Goal: Task Accomplishment & Management: Manage account settings

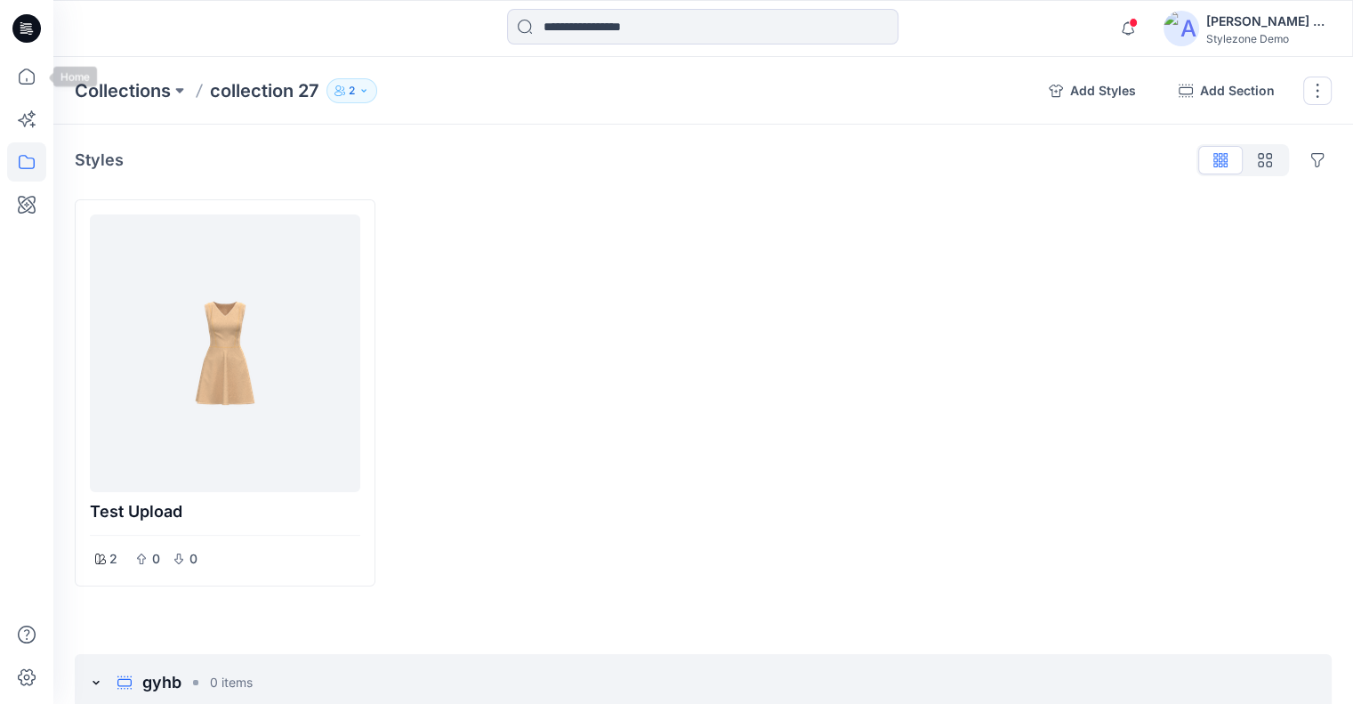
click at [40, 87] on icon at bounding box center [26, 76] width 39 height 39
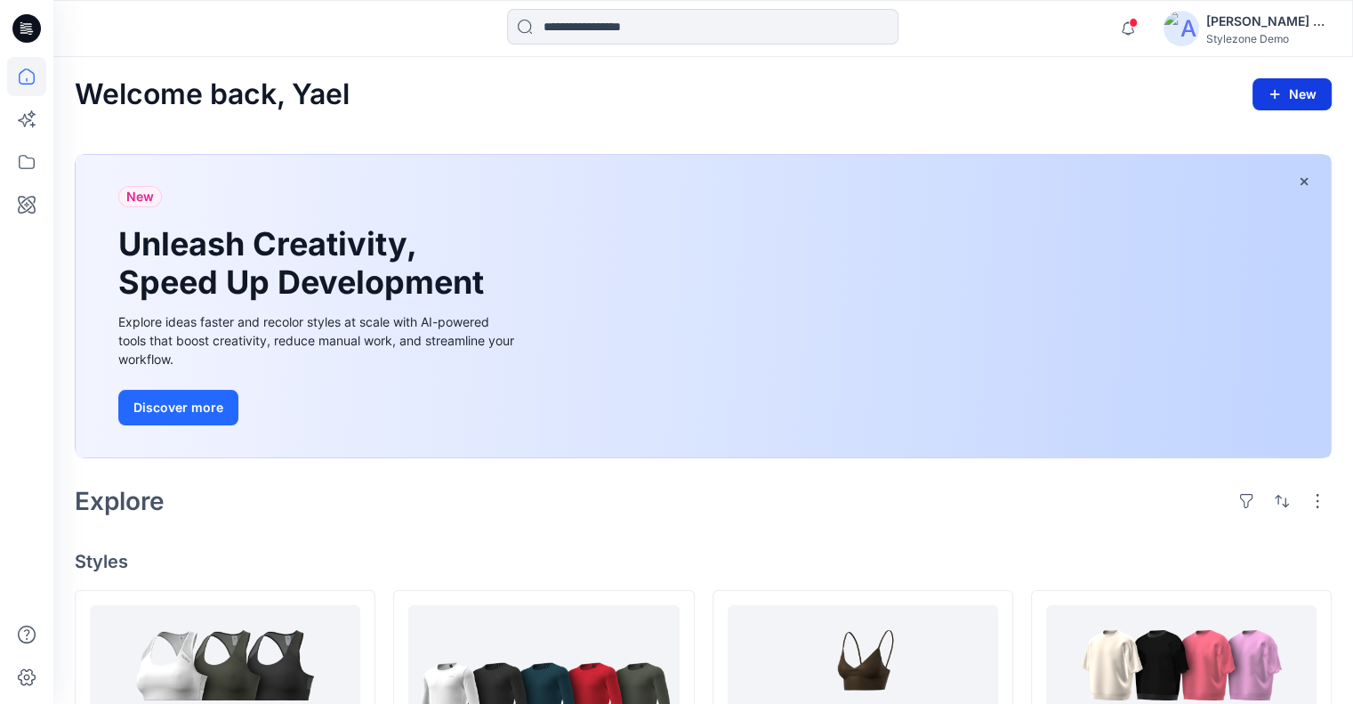
click at [1305, 92] on button "New" at bounding box center [1291, 94] width 79 height 32
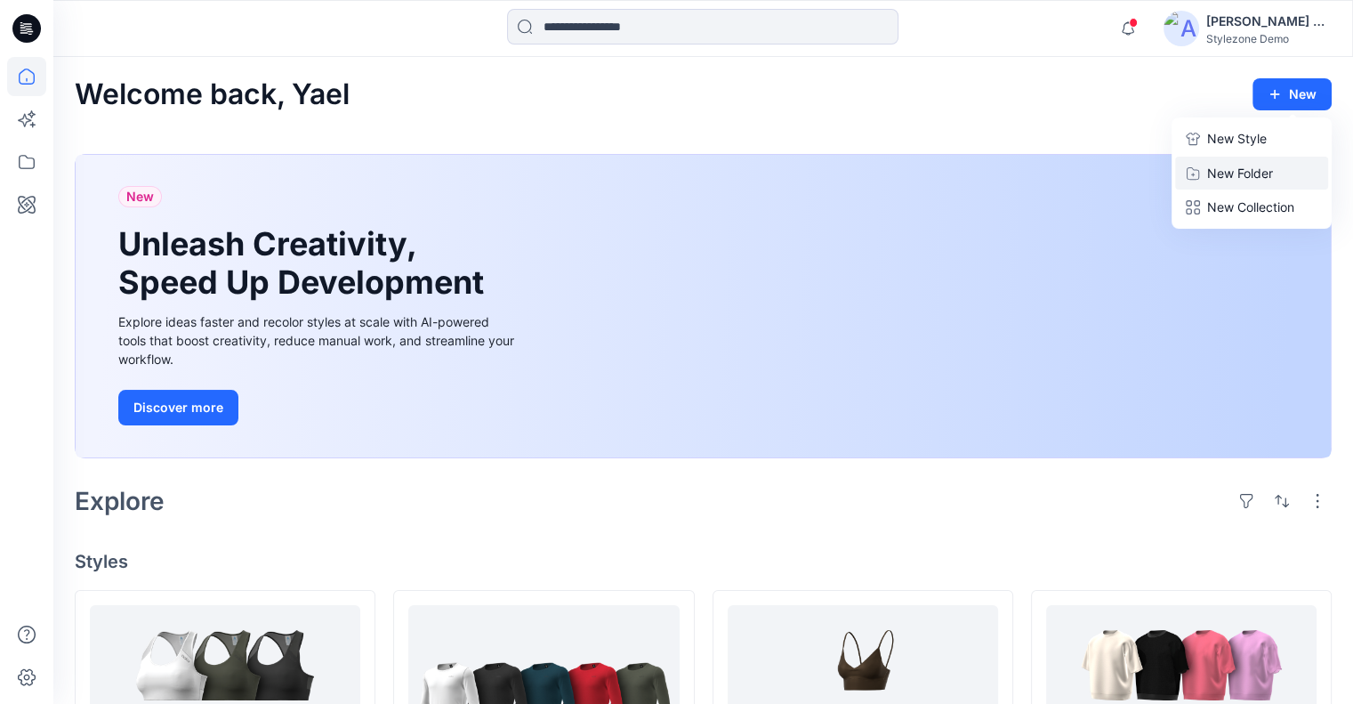
click at [1231, 170] on p "New Folder" at bounding box center [1240, 173] width 66 height 19
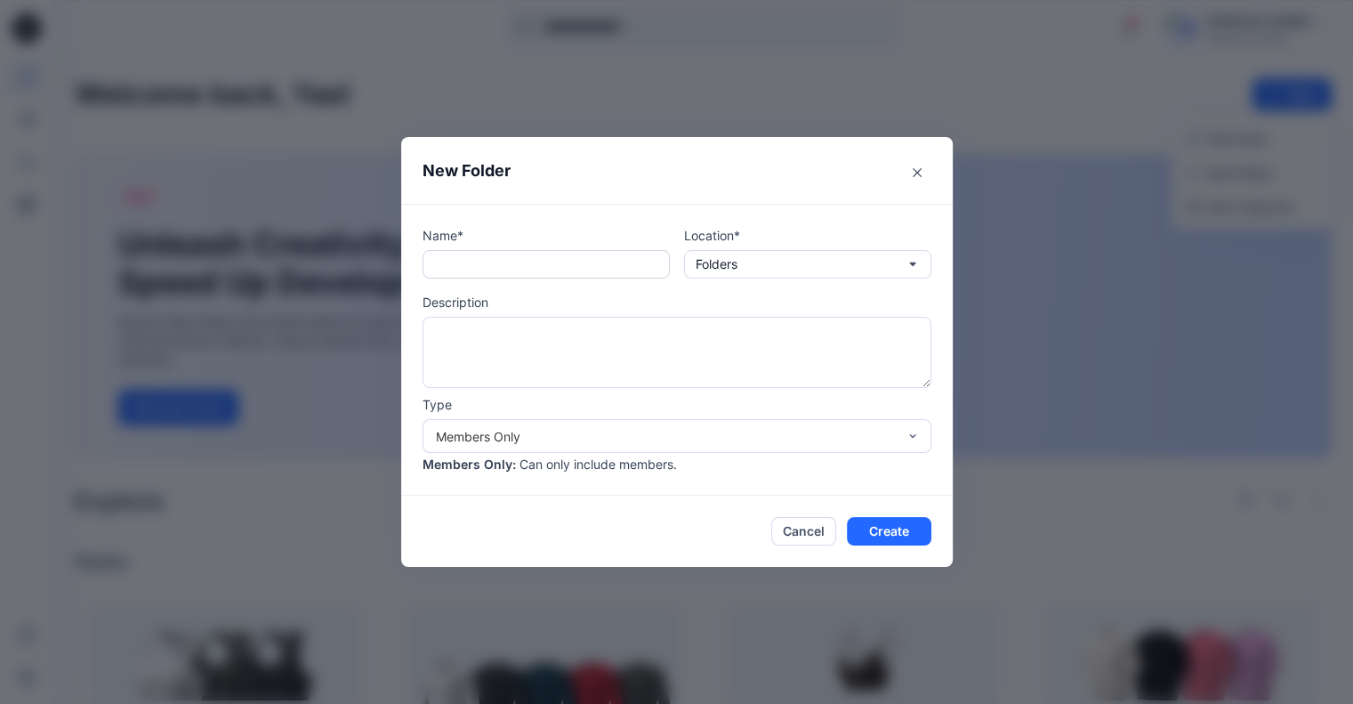
click at [613, 269] on input "text" at bounding box center [545, 264] width 247 height 28
type input "**********"
click at [917, 527] on button "Create" at bounding box center [889, 531] width 84 height 28
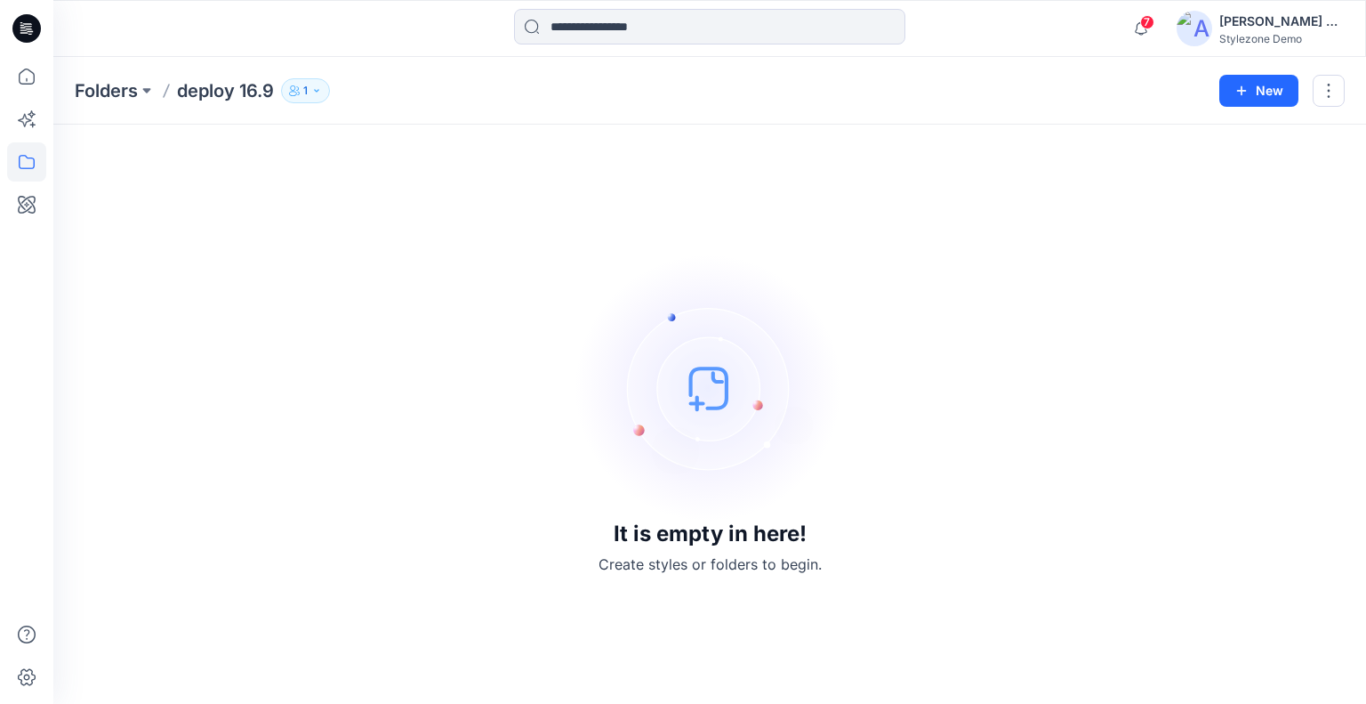
click at [1143, 24] on span "7" at bounding box center [1147, 22] width 14 height 14
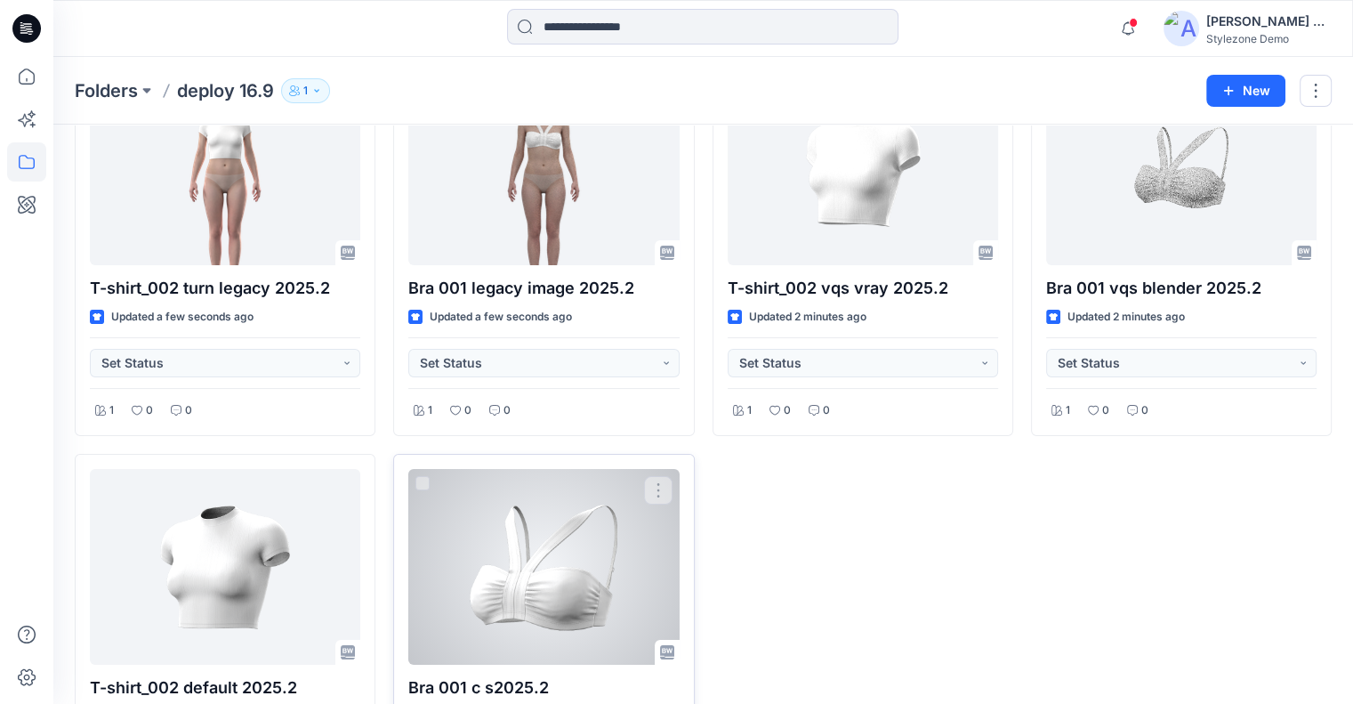
scroll to position [267, 0]
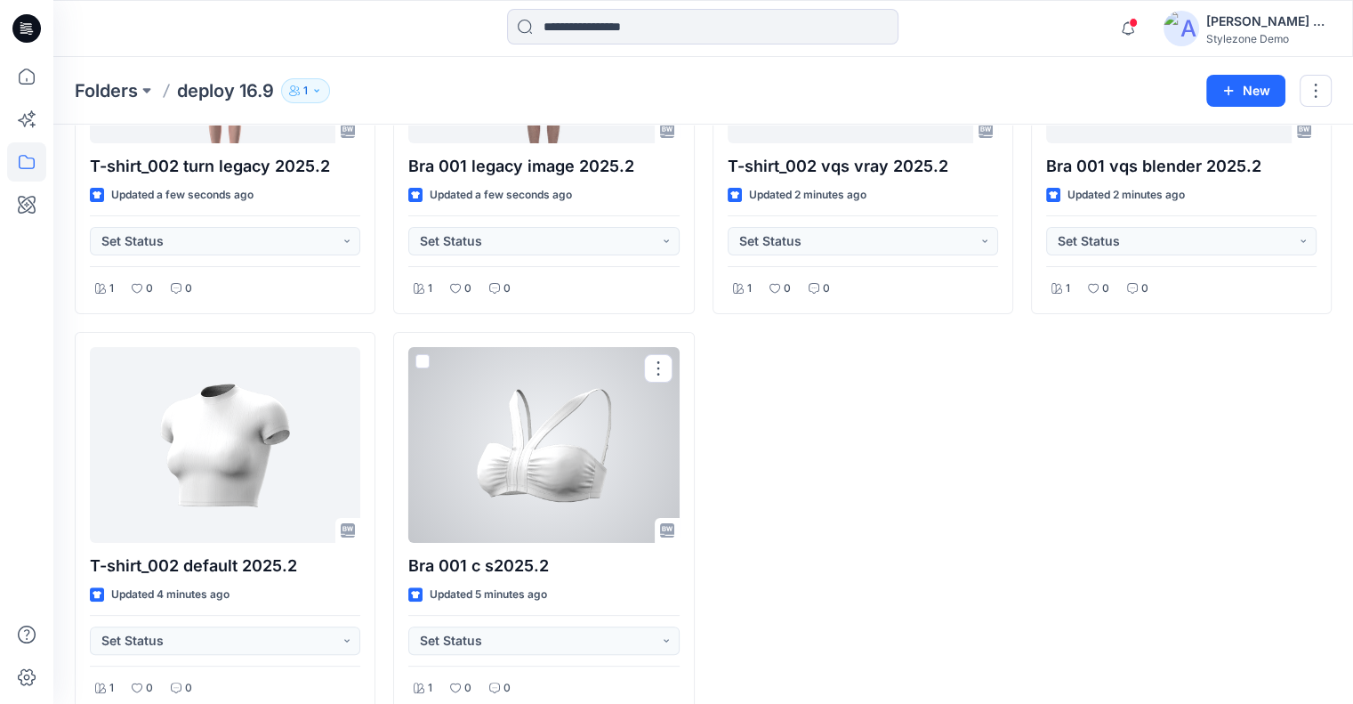
click at [587, 482] on div at bounding box center [543, 445] width 270 height 196
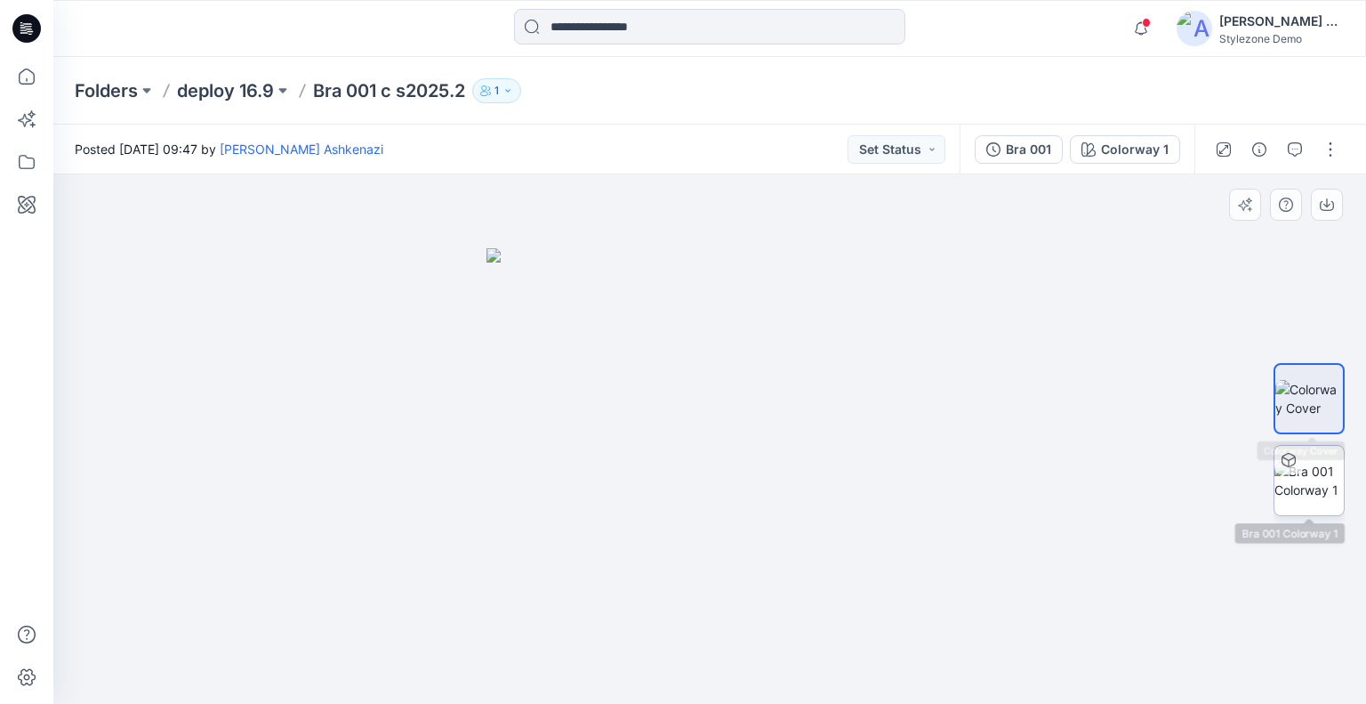
click at [1299, 461] on div at bounding box center [1289, 460] width 28 height 28
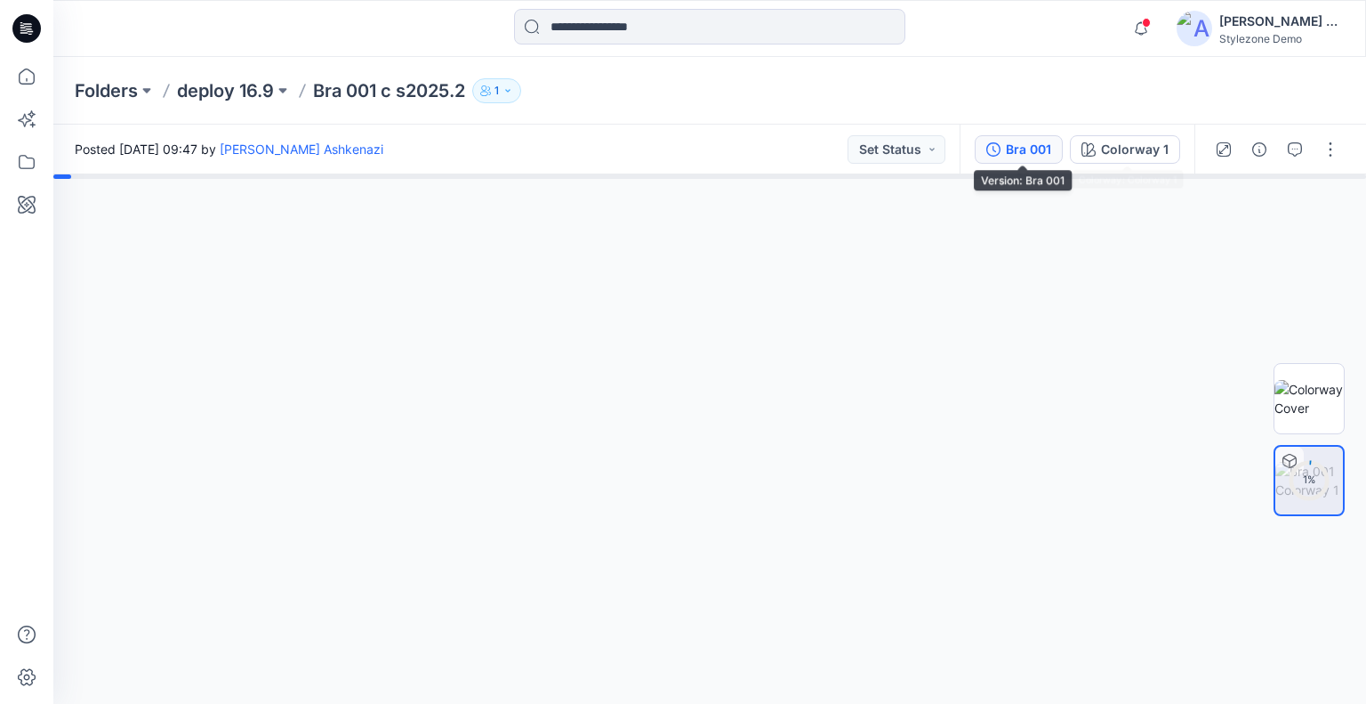
click at [1045, 153] on div "Bra 001" at bounding box center [1028, 150] width 45 height 20
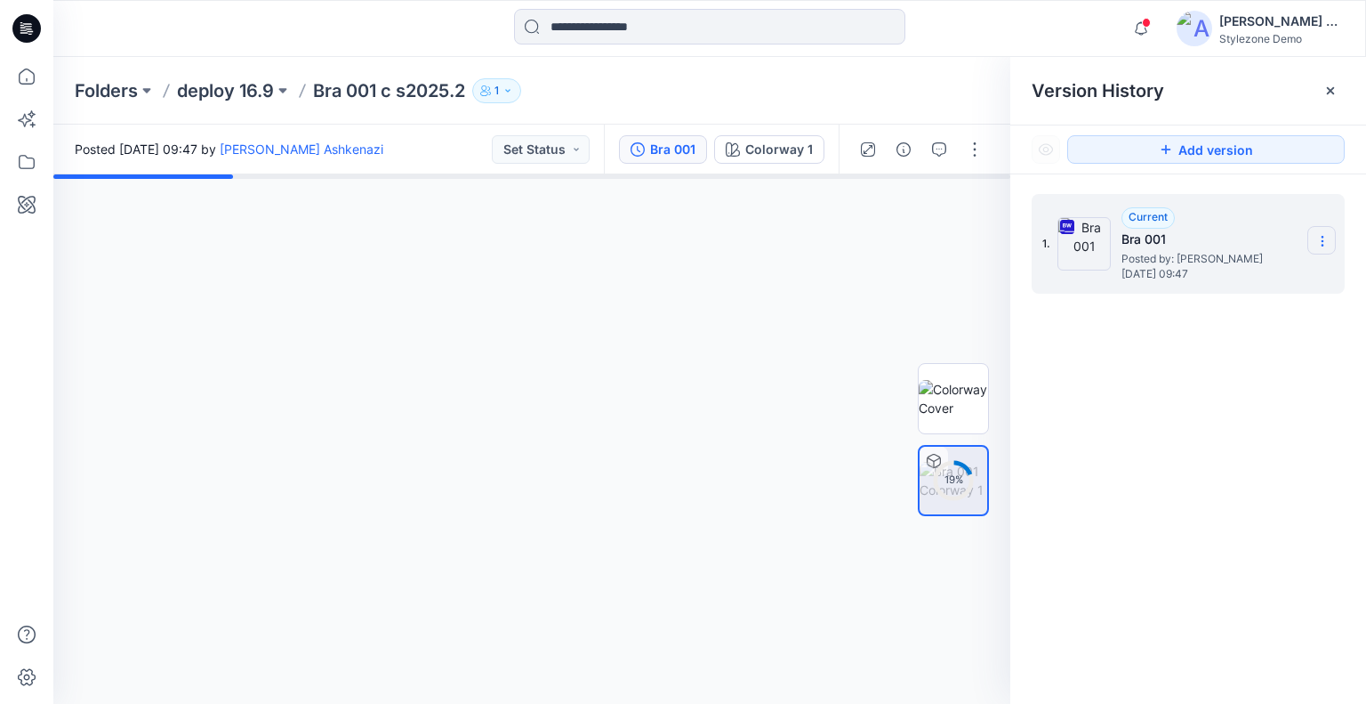
click at [1322, 239] on icon at bounding box center [1322, 241] width 14 height 14
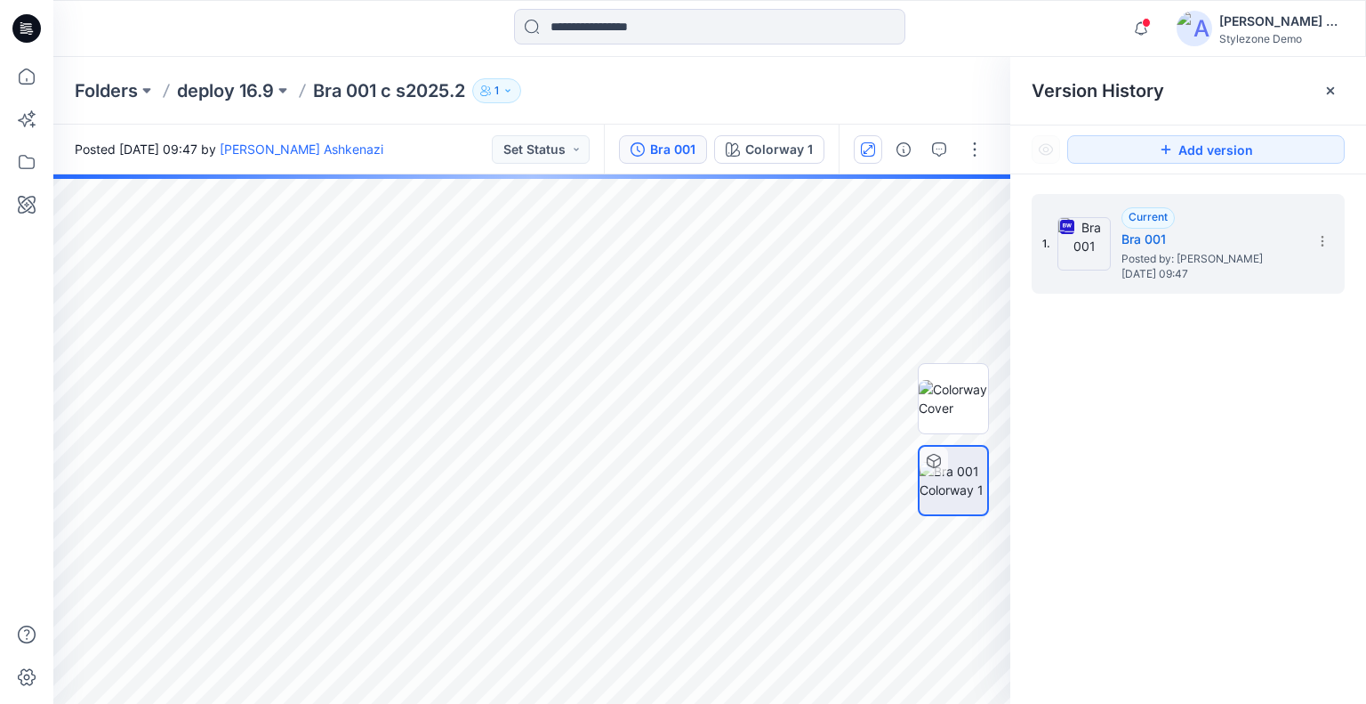
drag, startPoint x: 914, startPoint y: 100, endPoint x: 874, endPoint y: 155, distance: 68.1
click at [914, 99] on div "Folders deploy 16.9 Bra 001 c s2025.2 1" at bounding box center [640, 90] width 1131 height 25
click at [975, 205] on icon "button" at bounding box center [975, 212] width 14 height 14
click at [975, 206] on icon "button" at bounding box center [975, 212] width 14 height 14
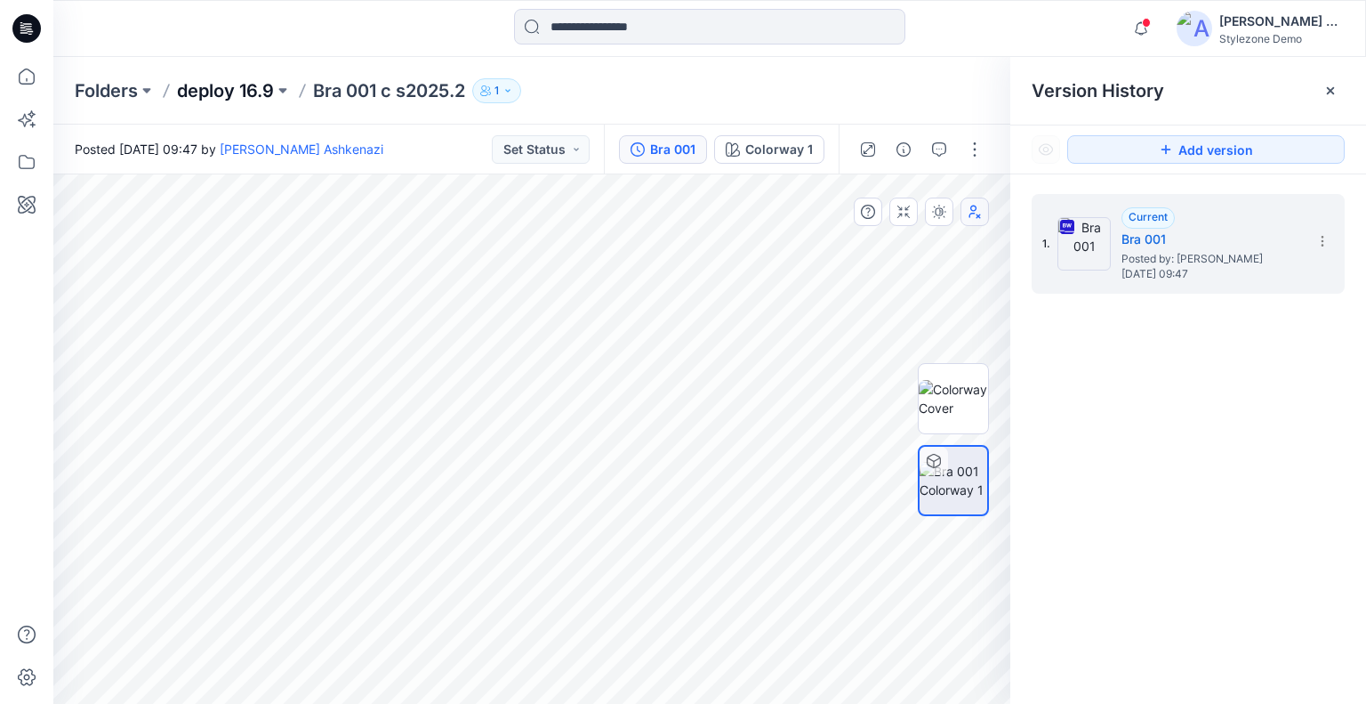
click at [231, 91] on p "deploy 16.9" at bounding box center [225, 90] width 97 height 25
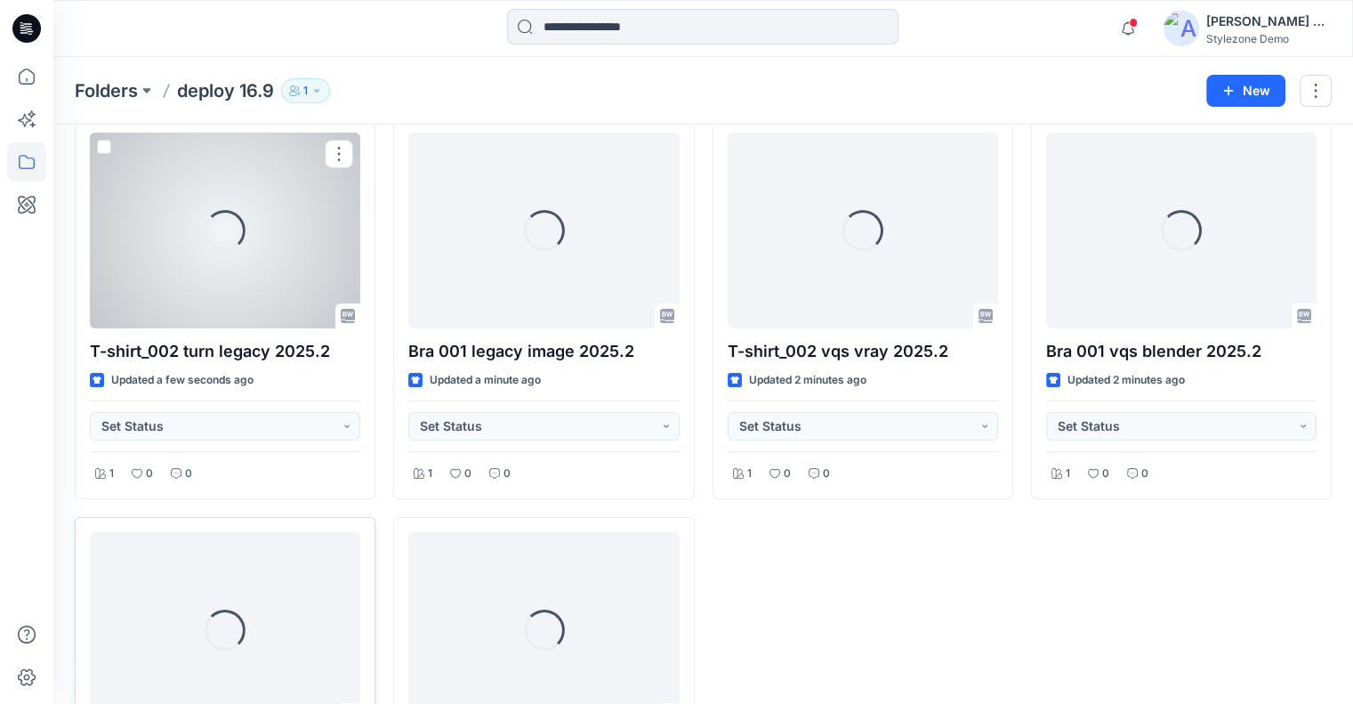
scroll to position [178, 0]
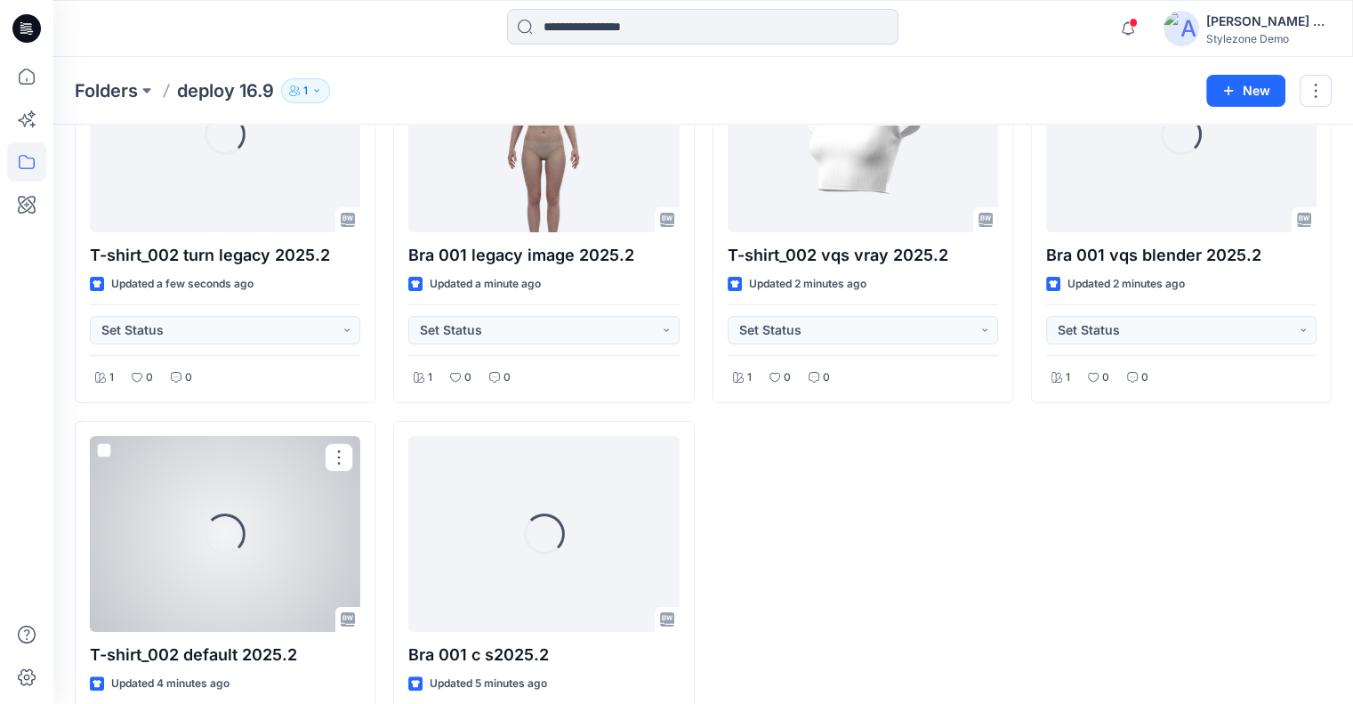
drag, startPoint x: 230, startPoint y: 558, endPoint x: 314, endPoint y: 515, distance: 93.9
click at [231, 557] on div "Loading..." at bounding box center [225, 534] width 270 height 196
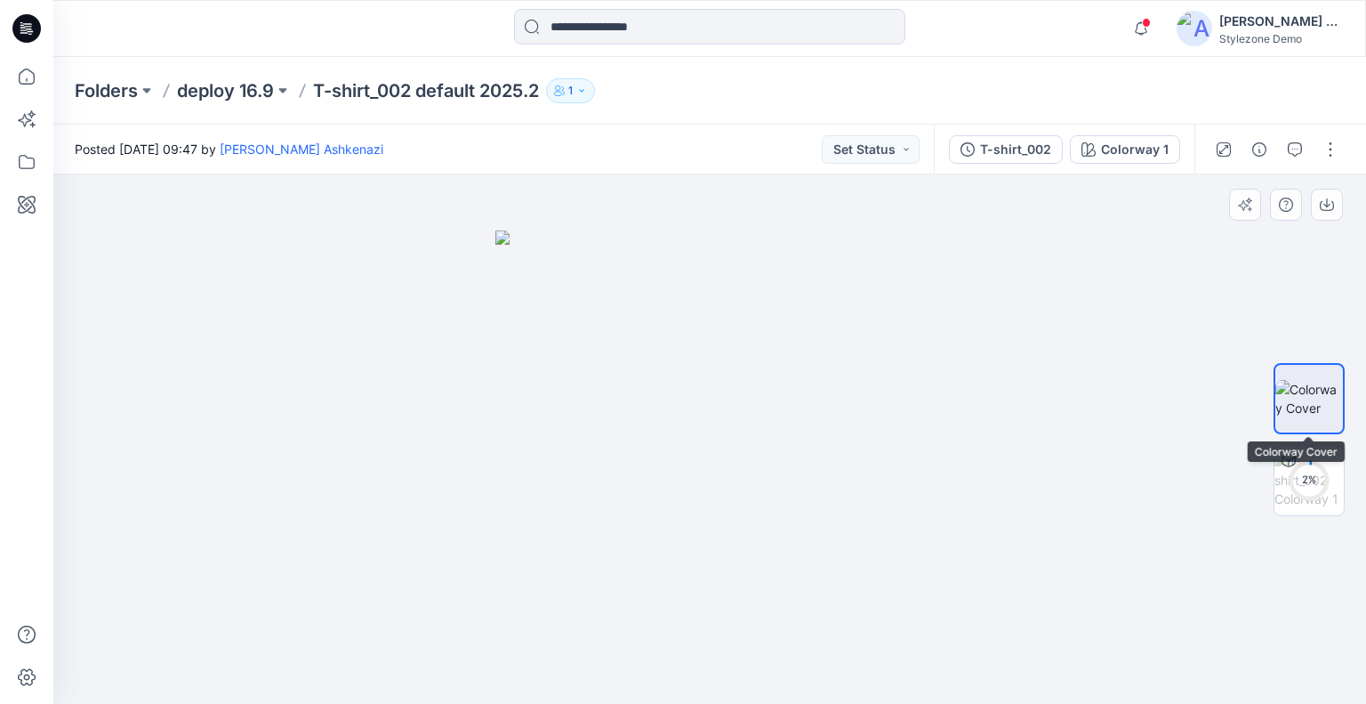
click at [1323, 440] on div "2 %" at bounding box center [1309, 439] width 71 height 311
drag, startPoint x: 1313, startPoint y: 462, endPoint x: 1317, endPoint y: 452, distance: 10.7
click at [1315, 465] on circle at bounding box center [1309, 480] width 36 height 36
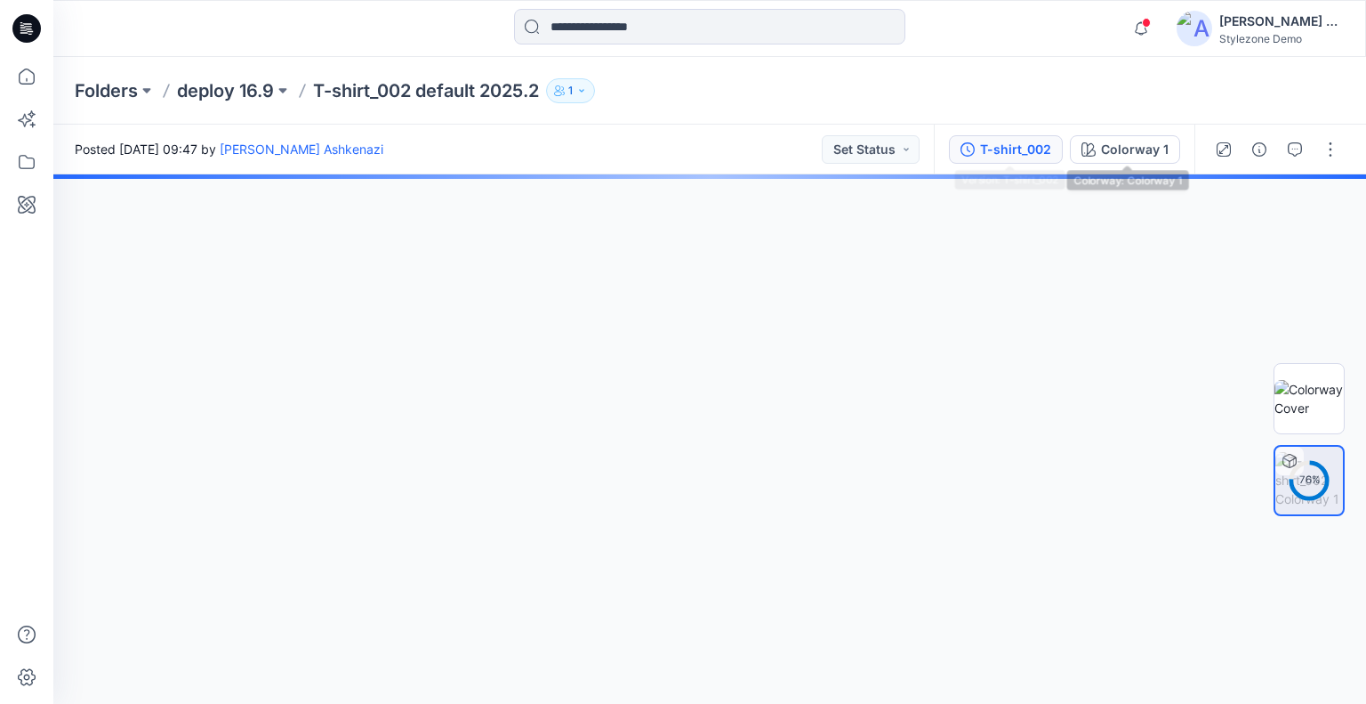
click at [1038, 141] on div "T-shirt_002" at bounding box center [1015, 150] width 71 height 20
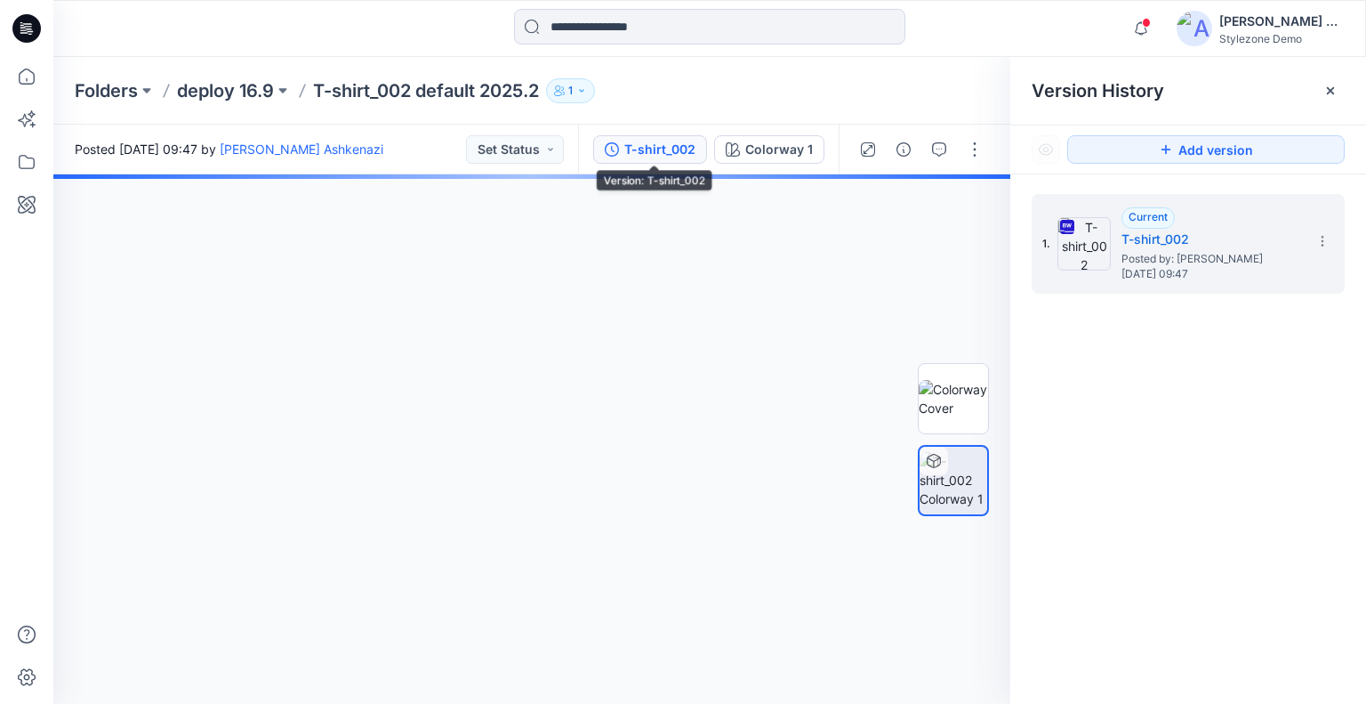
click at [1316, 231] on section at bounding box center [1321, 240] width 28 height 28
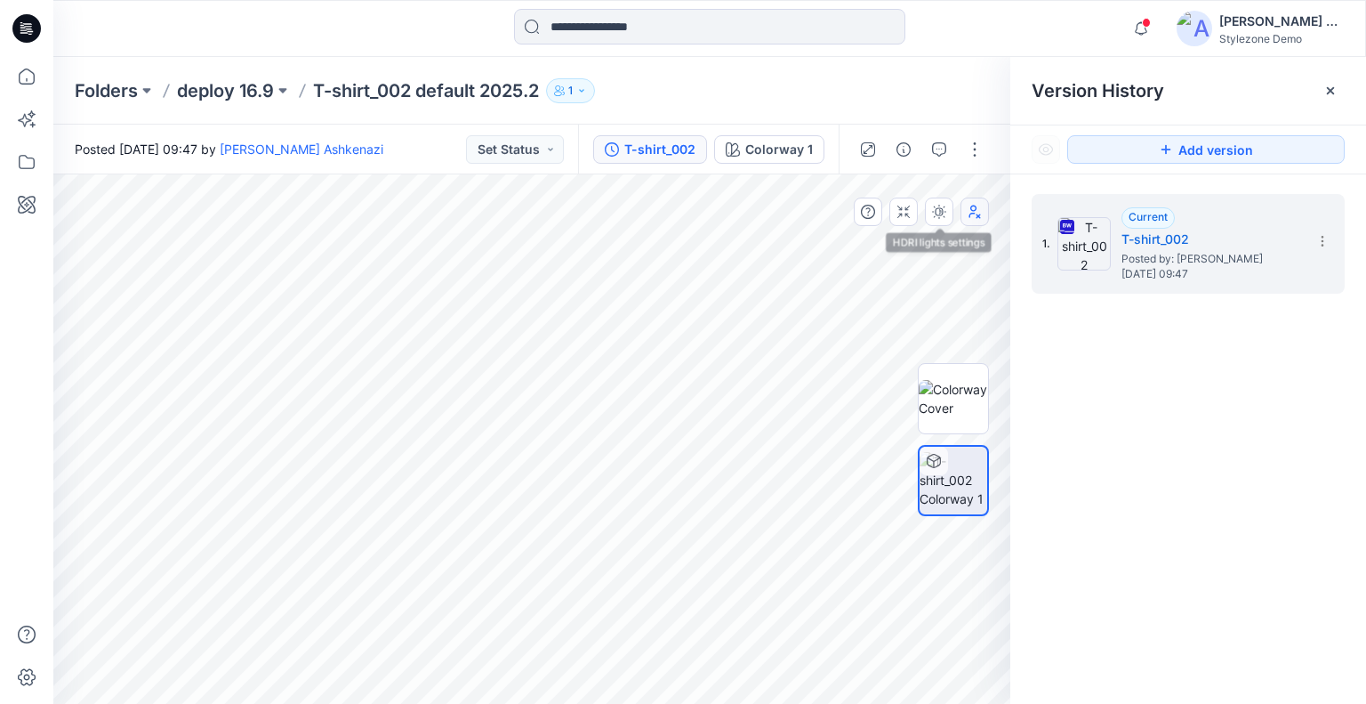
click at [964, 205] on button "button" at bounding box center [975, 211] width 28 height 28
click at [971, 209] on icon "button" at bounding box center [975, 211] width 11 height 12
click at [266, 83] on p "deploy 16.9" at bounding box center [225, 90] width 97 height 25
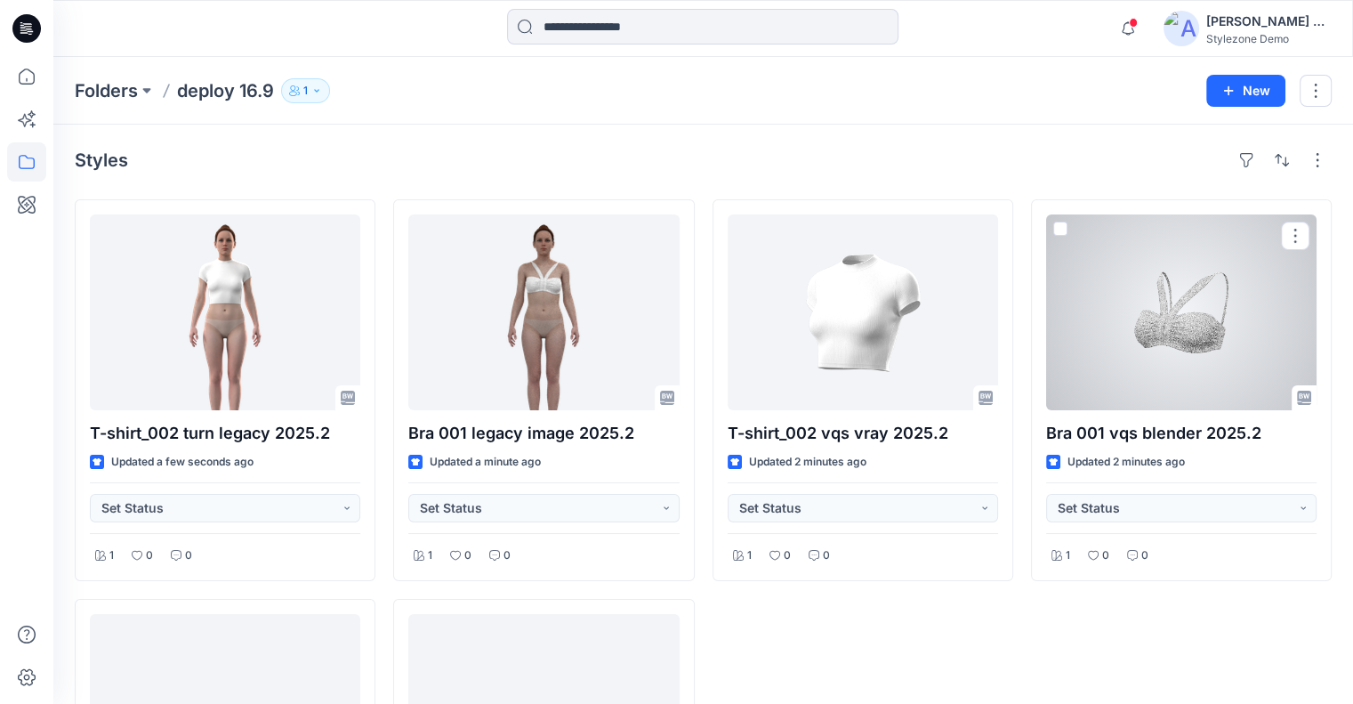
click at [1098, 331] on div at bounding box center [1181, 312] width 270 height 196
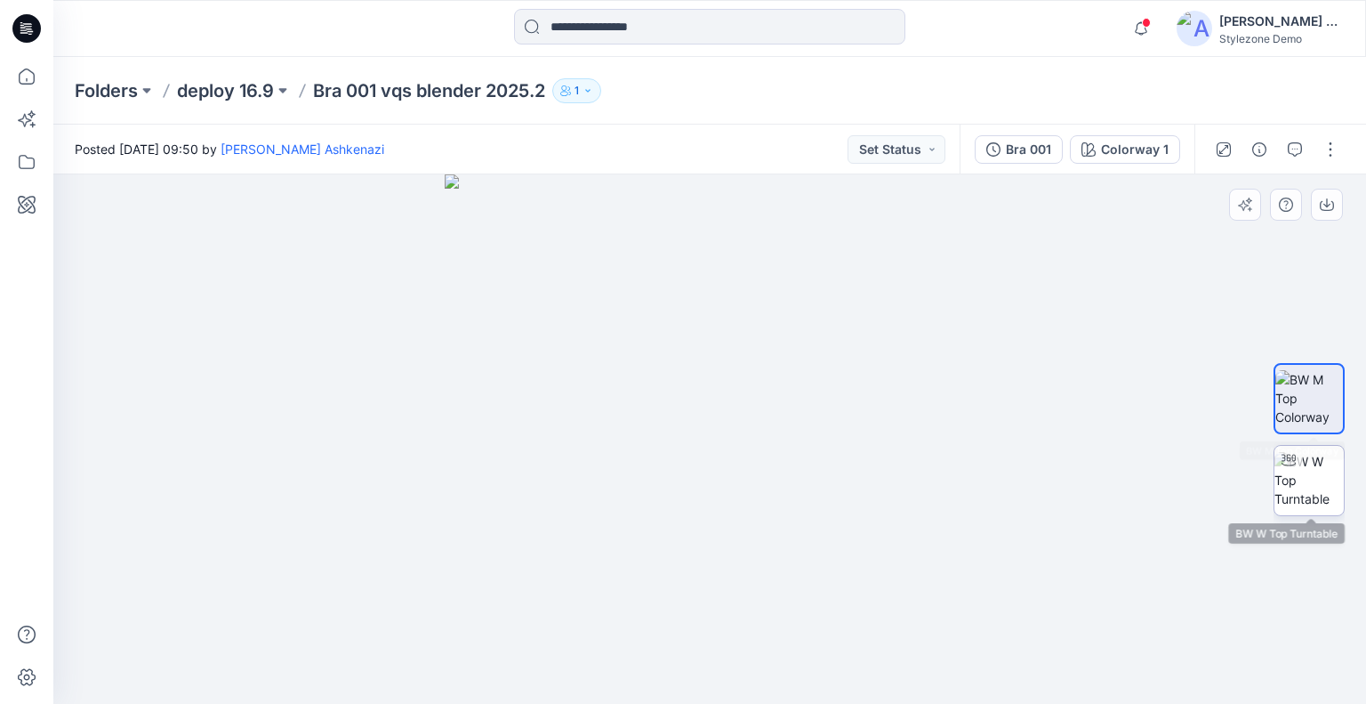
click at [1302, 471] on img at bounding box center [1309, 480] width 69 height 56
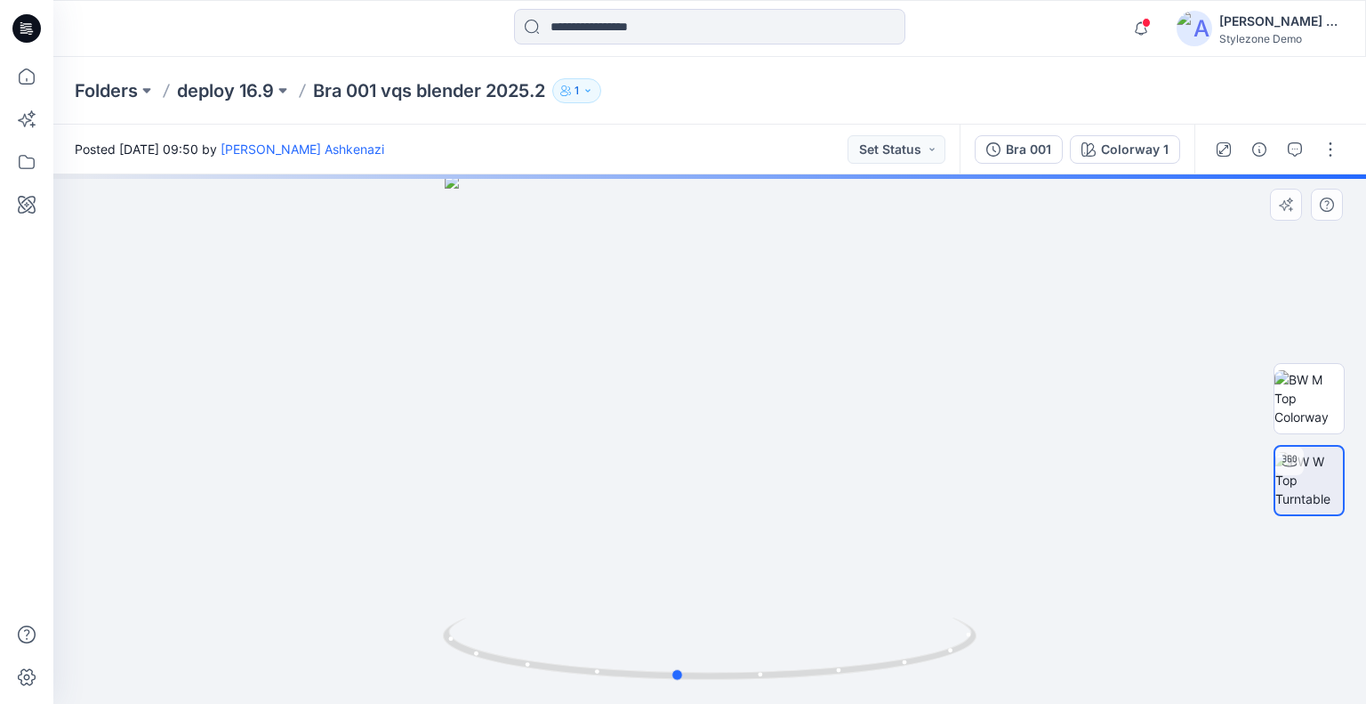
drag, startPoint x: 1066, startPoint y: 444, endPoint x: 953, endPoint y: 183, distance: 284.0
click at [502, 433] on div at bounding box center [709, 438] width 1313 height 529
drag, startPoint x: 1004, startPoint y: 152, endPoint x: 1035, endPoint y: 163, distance: 32.9
click at [1004, 152] on button "Bra 001" at bounding box center [1019, 149] width 88 height 28
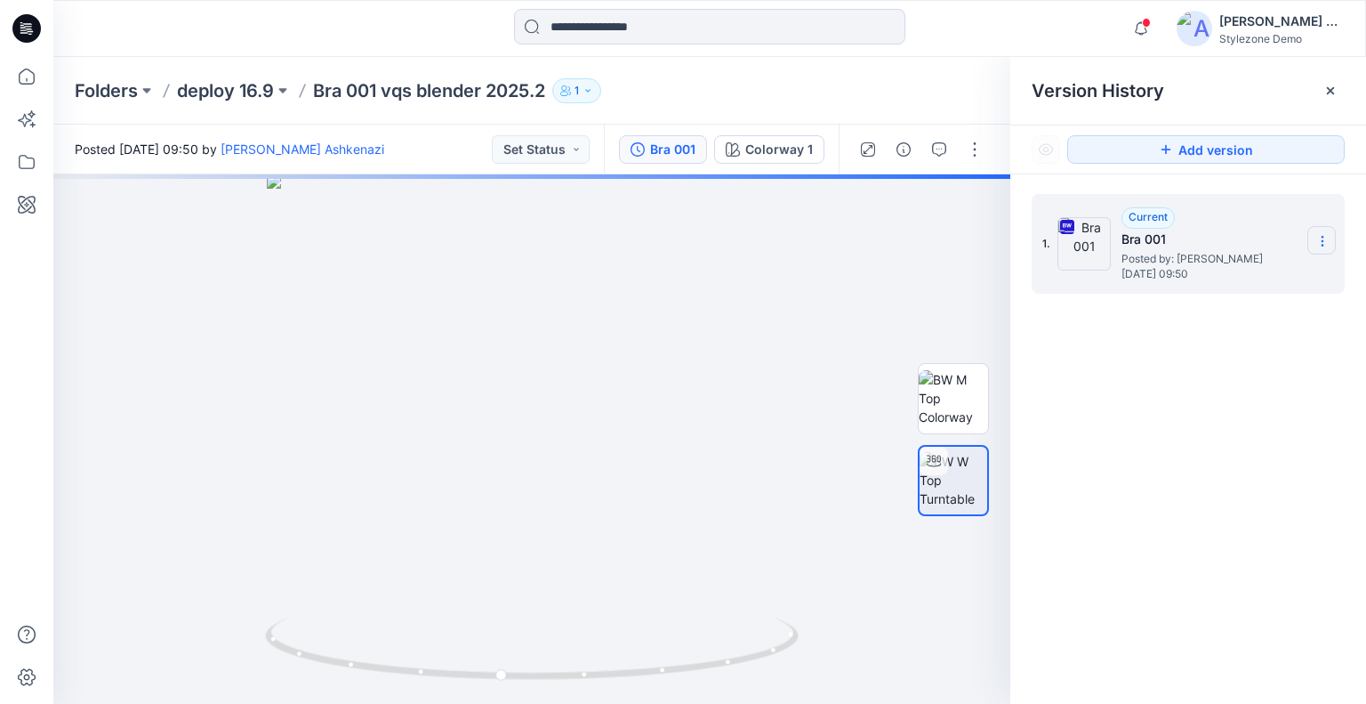
click at [1316, 237] on icon at bounding box center [1322, 241] width 14 height 14
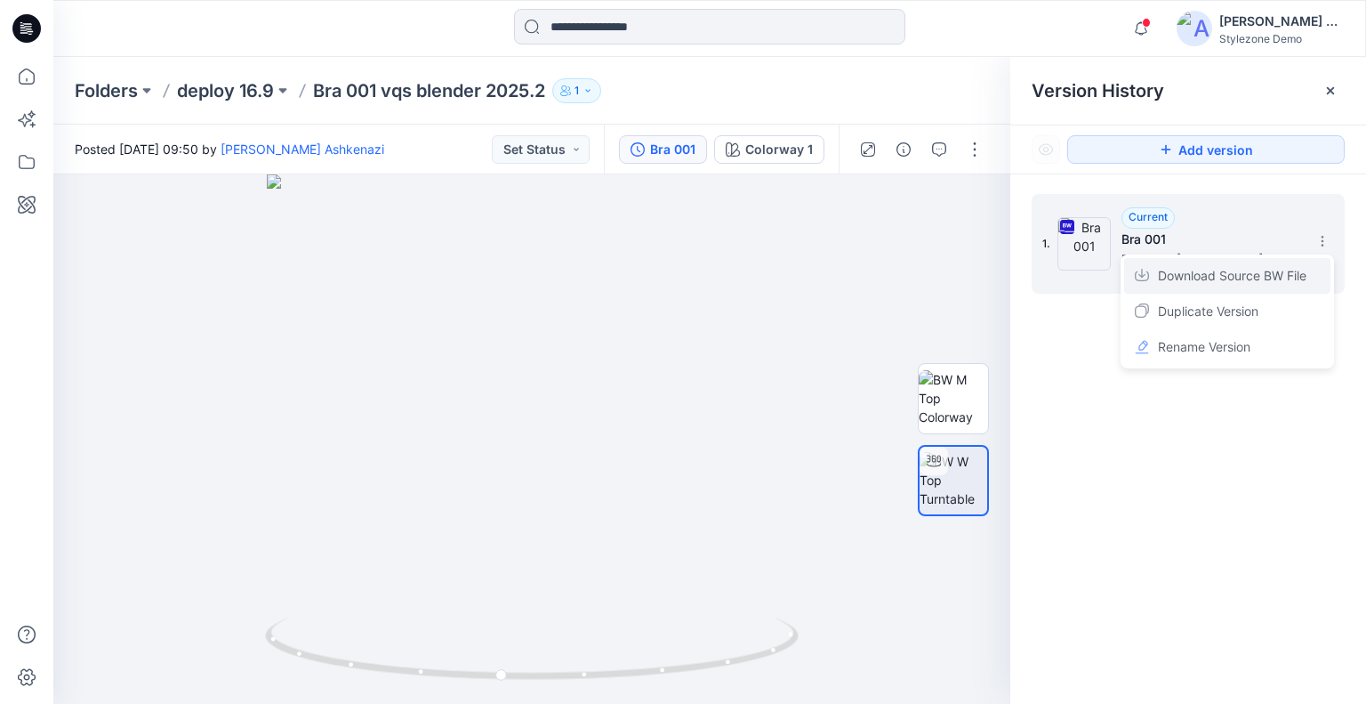
click at [1278, 277] on span "Download Source BW File" at bounding box center [1232, 275] width 149 height 21
click at [236, 88] on p "deploy 16.9" at bounding box center [225, 90] width 97 height 25
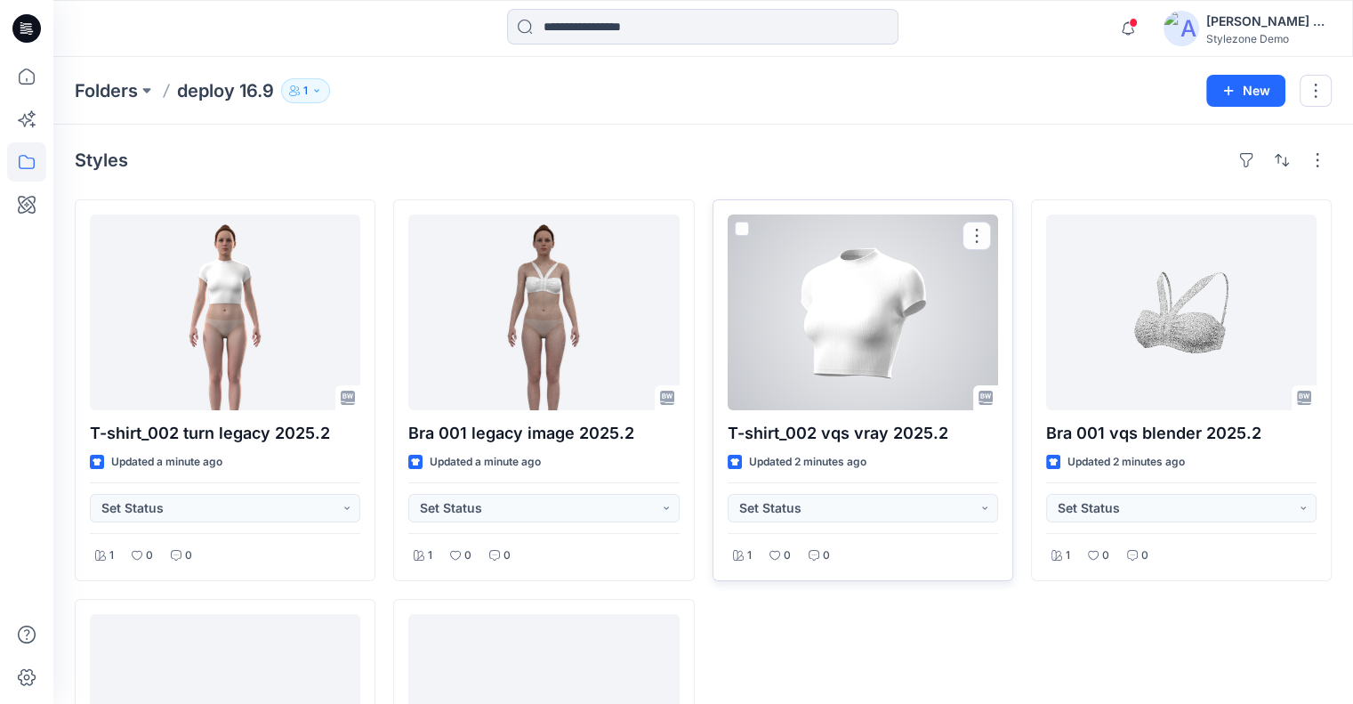
click at [829, 344] on div at bounding box center [863, 312] width 270 height 196
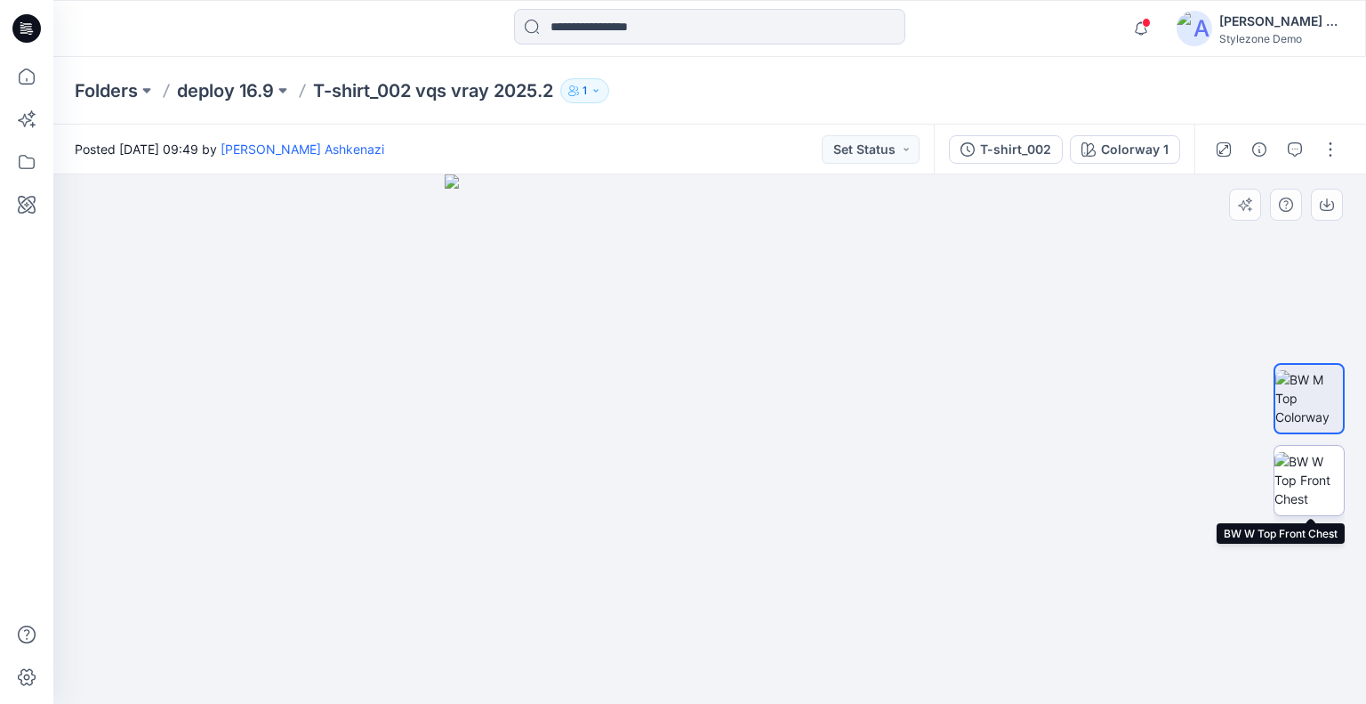
drag, startPoint x: 1313, startPoint y: 489, endPoint x: 1302, endPoint y: 485, distance: 11.6
click at [1313, 487] on img at bounding box center [1309, 480] width 69 height 56
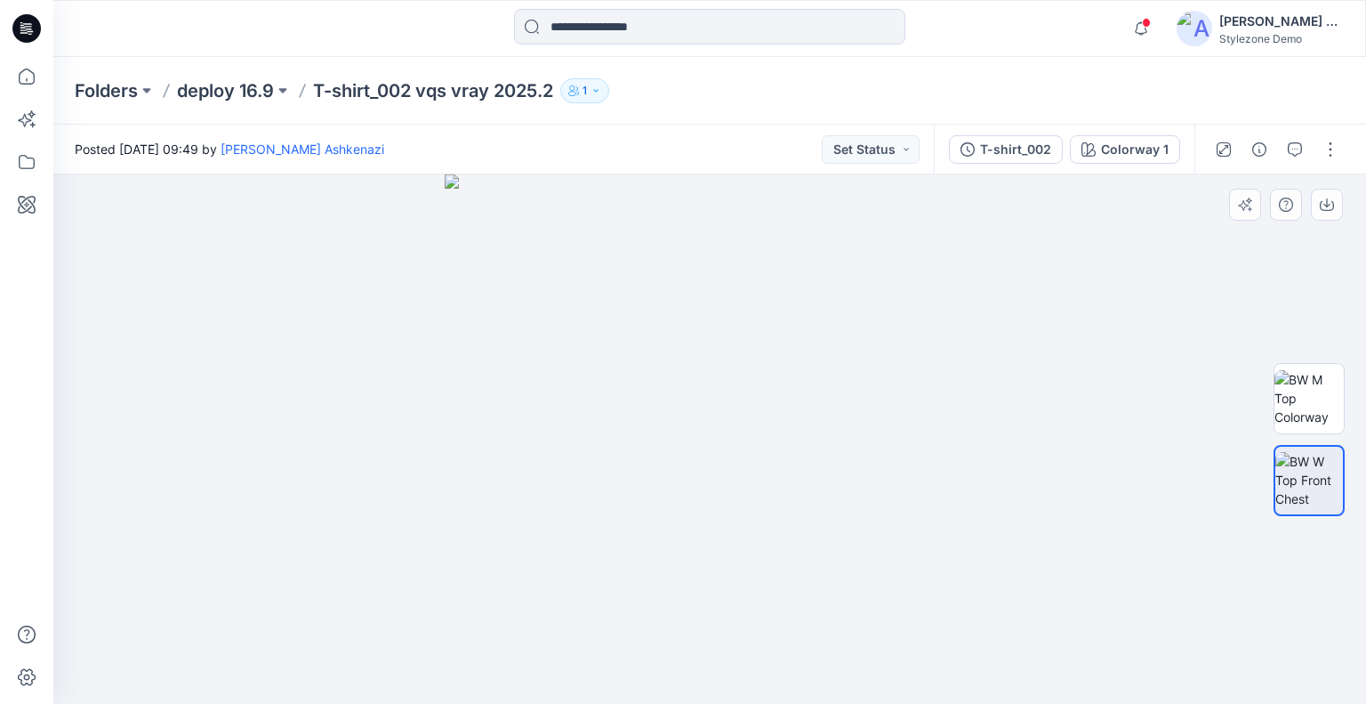
drag, startPoint x: 968, startPoint y: 454, endPoint x: 441, endPoint y: 452, distance: 526.5
click at [441, 453] on div at bounding box center [709, 438] width 1313 height 529
click at [1336, 204] on button "button" at bounding box center [1327, 205] width 32 height 32
click at [1025, 152] on div "T-shirt_002" at bounding box center [1015, 150] width 71 height 20
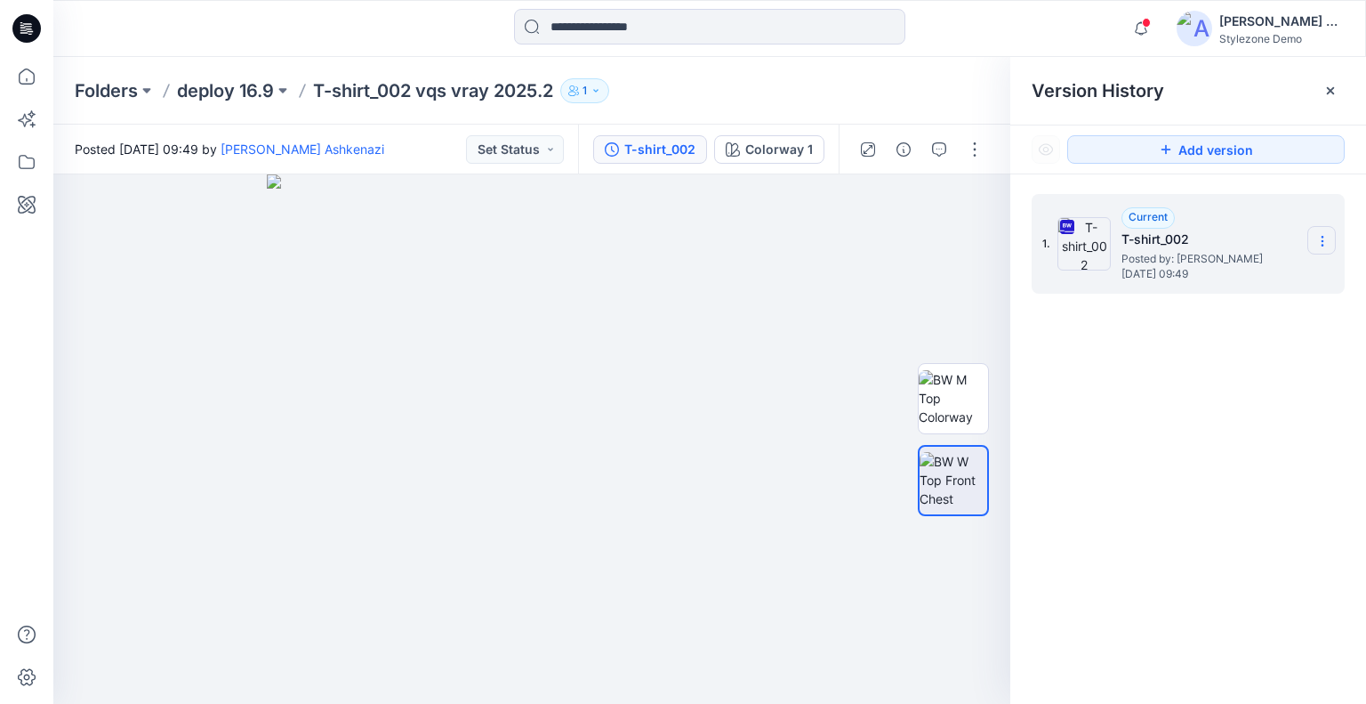
click at [1316, 229] on section at bounding box center [1321, 240] width 28 height 28
click at [1252, 270] on span "Download Source BW File" at bounding box center [1232, 275] width 149 height 21
click at [206, 88] on p "deploy 16.9" at bounding box center [225, 90] width 97 height 25
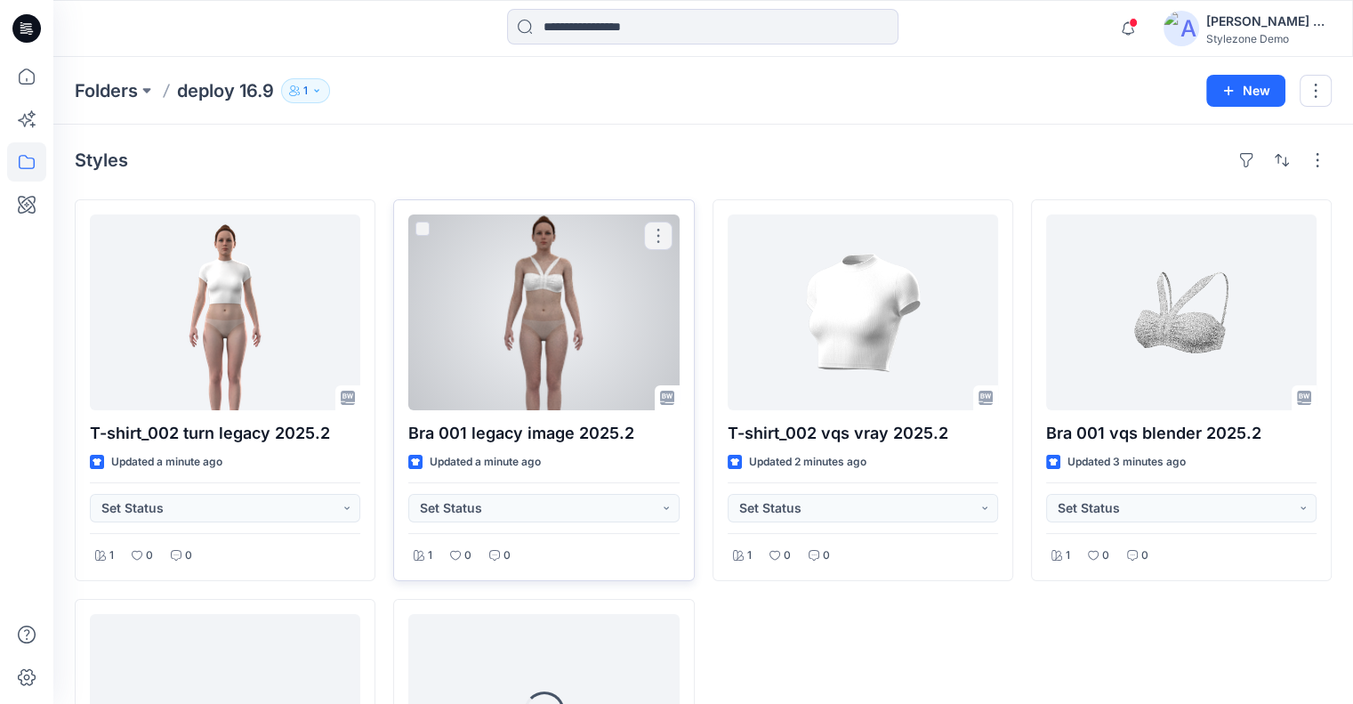
click at [635, 364] on div at bounding box center [543, 312] width 270 height 196
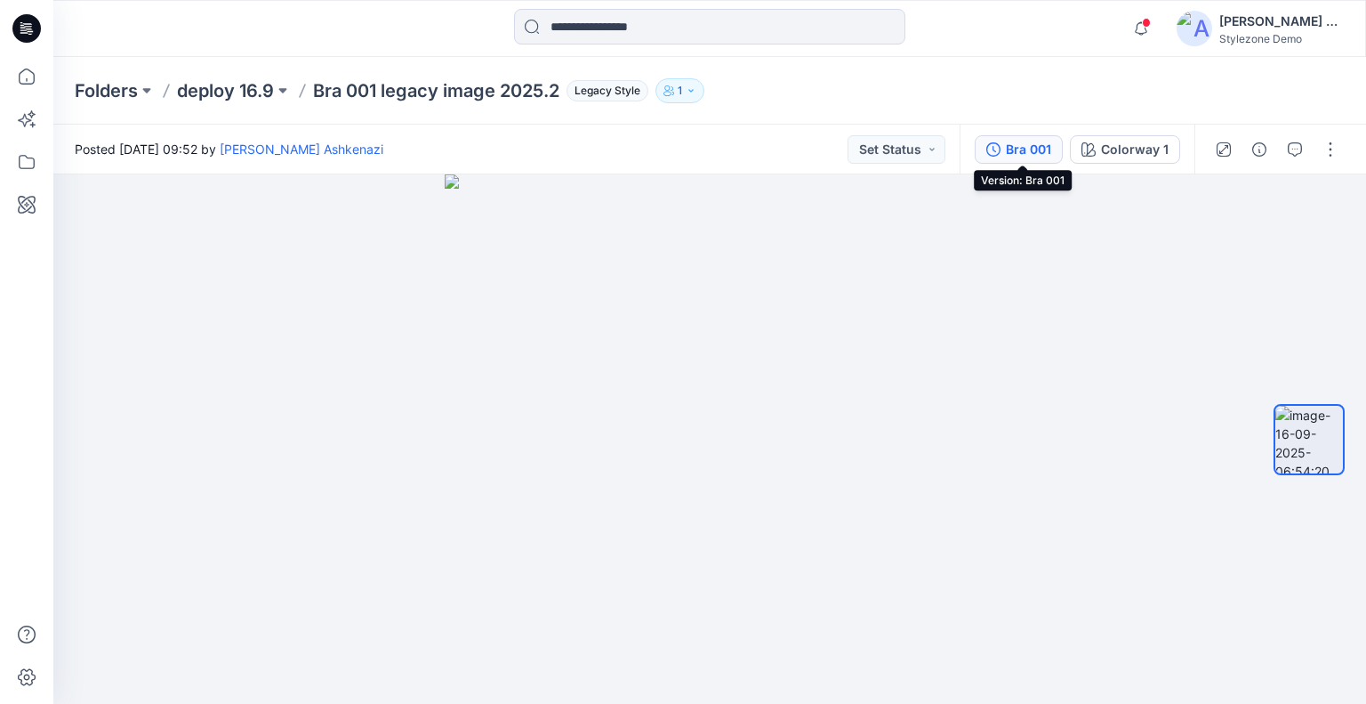
click at [1036, 156] on div "Bra 001" at bounding box center [1028, 150] width 45 height 20
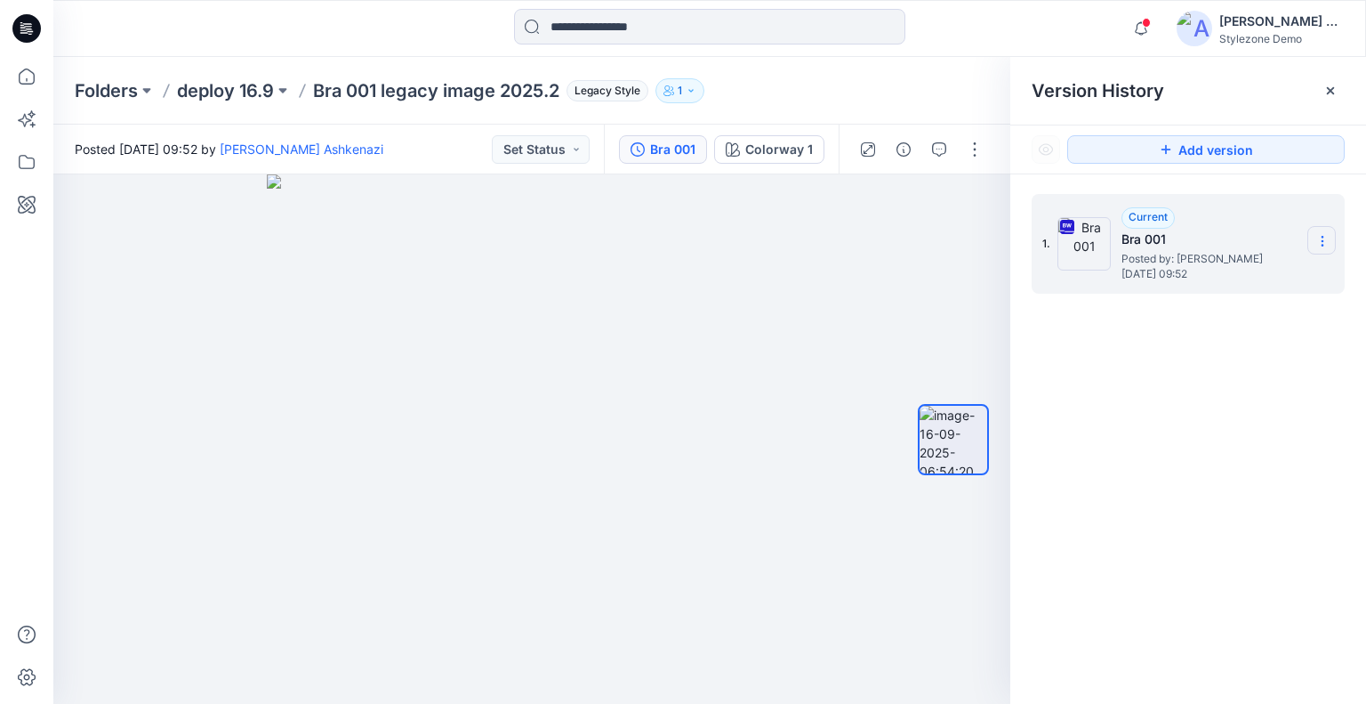
click at [1320, 240] on icon at bounding box center [1322, 241] width 14 height 14
click at [1233, 284] on span "Download Source BW File" at bounding box center [1232, 275] width 149 height 21
click at [220, 82] on p "deploy 16.9" at bounding box center [225, 90] width 97 height 25
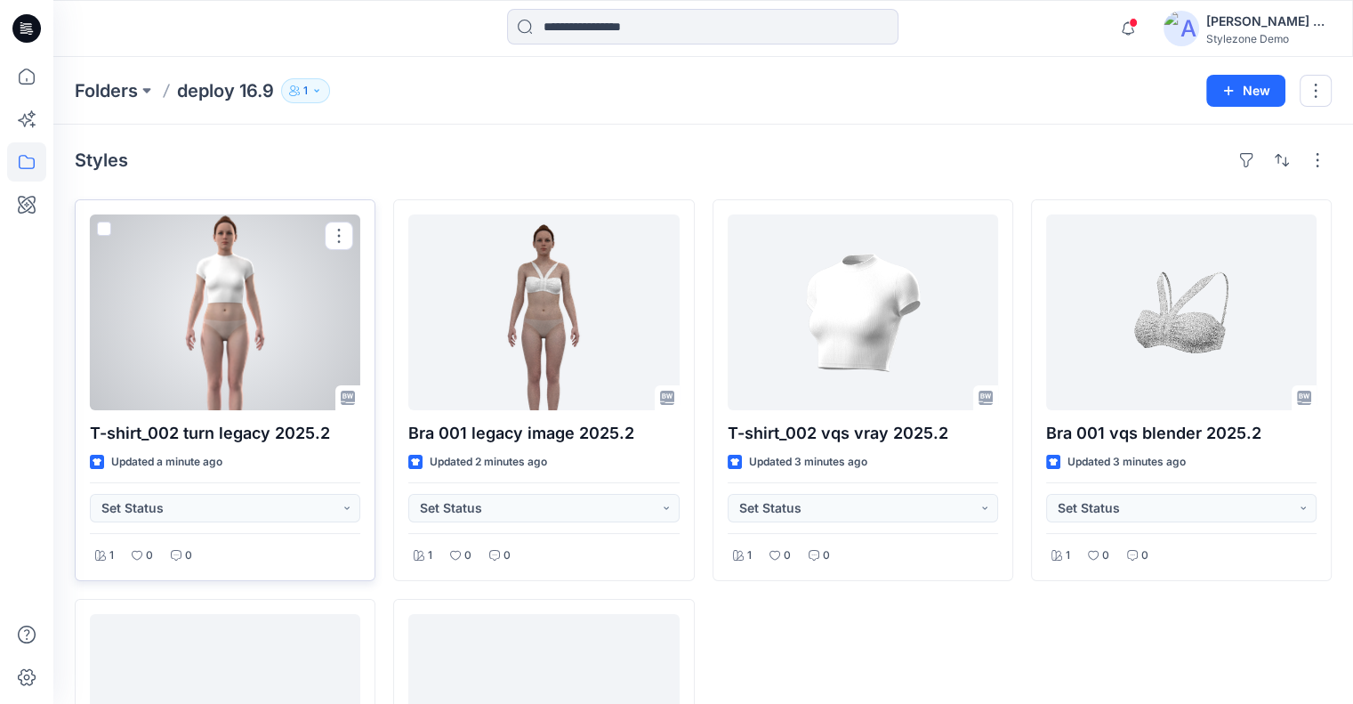
click at [200, 364] on div at bounding box center [225, 312] width 270 height 196
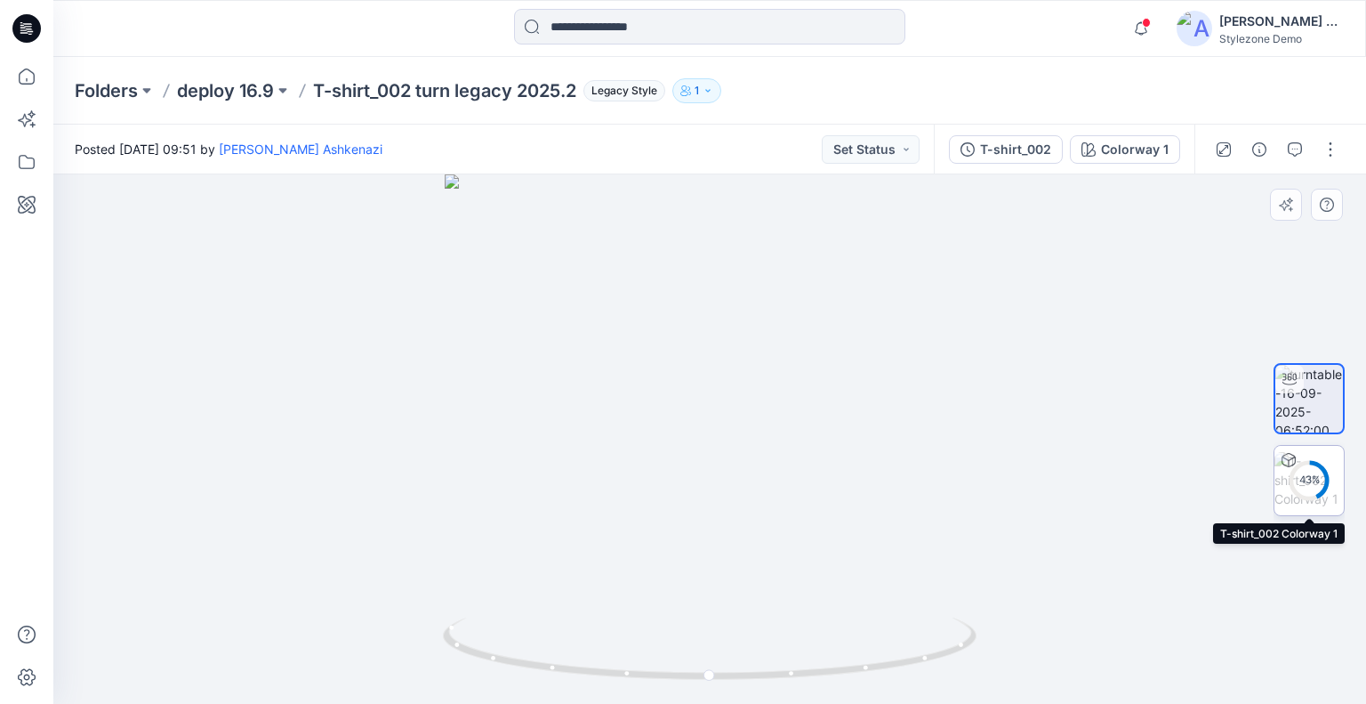
click at [1316, 486] on div "43 %" at bounding box center [1309, 479] width 43 height 15
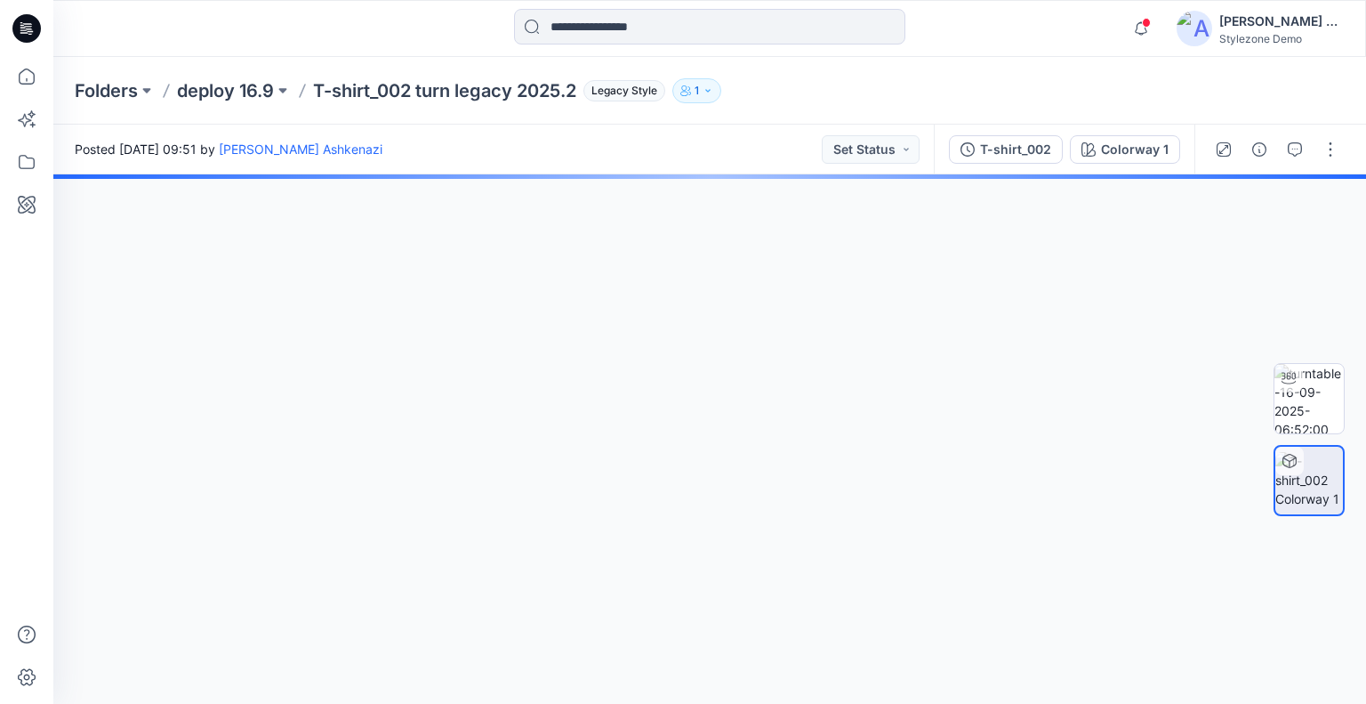
click at [1024, 145] on div "T-shirt_002" at bounding box center [1015, 150] width 71 height 20
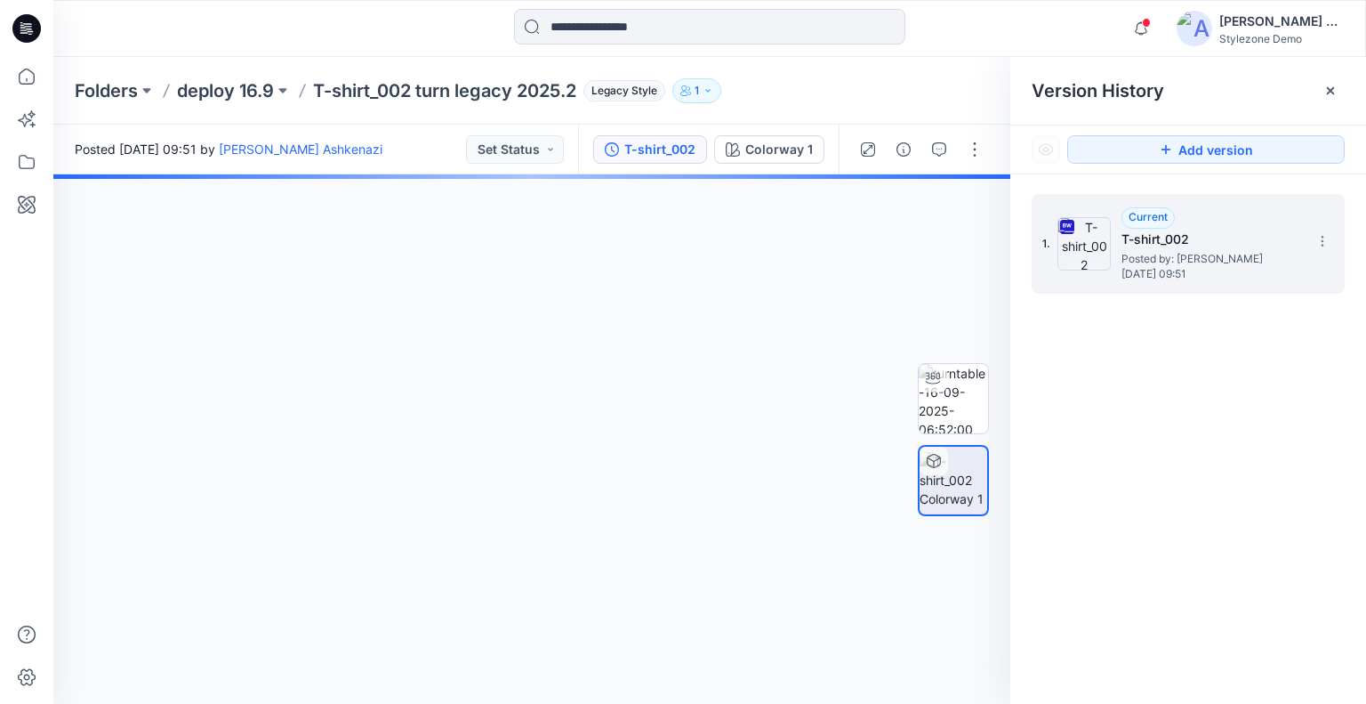
click at [1338, 248] on div "1. Current T-shirt_002 Posted by: Yael Waitz Ashkenazi Tuesday, September 16, 2…" at bounding box center [1188, 244] width 313 height 100
click at [1316, 255] on div "1. Current T-shirt_002 Posted by: Yael Waitz Ashkenazi Tuesday, September 16, 2…" at bounding box center [1188, 244] width 313 height 100
click at [1322, 241] on icon at bounding box center [1322, 241] width 1 height 1
click at [1259, 271] on span "Download Source BW File" at bounding box center [1232, 275] width 149 height 21
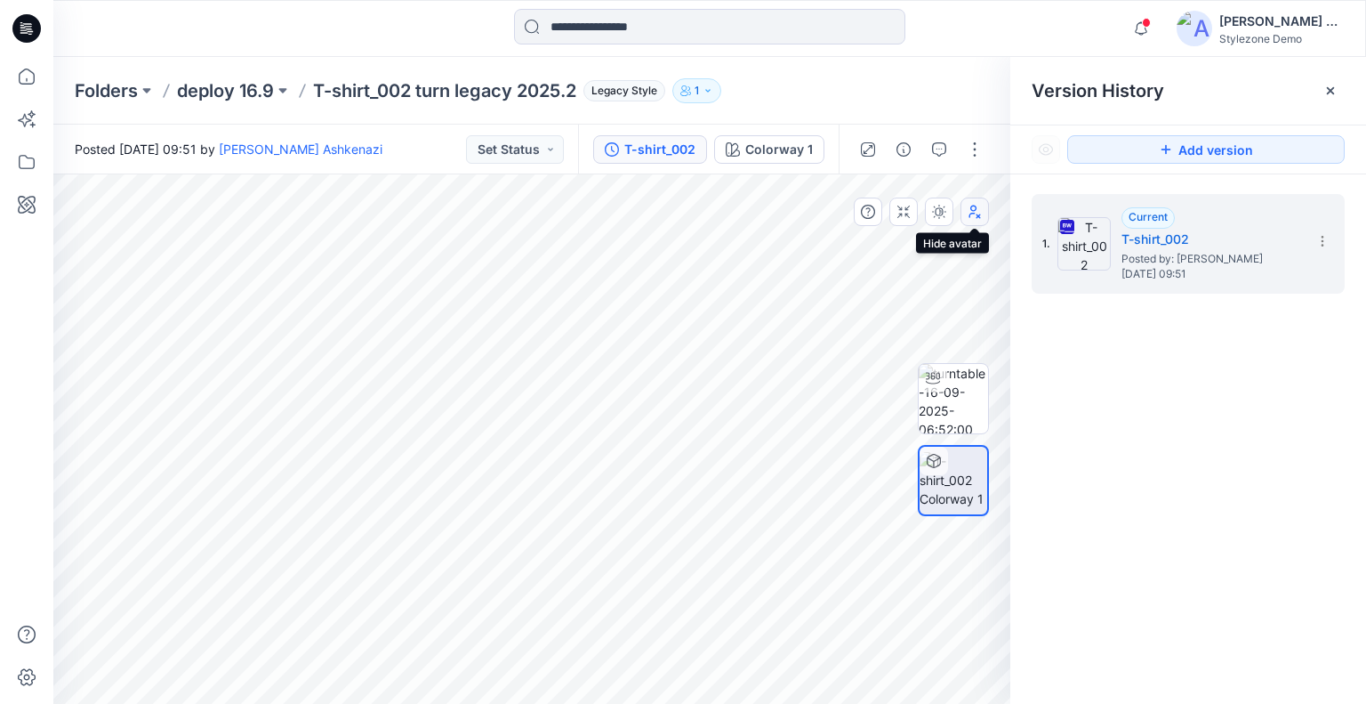
click at [982, 213] on button "button" at bounding box center [975, 211] width 28 height 28
click at [978, 213] on icon "button" at bounding box center [974, 215] width 10 height 5
click at [911, 115] on div "Folders deploy 16.9 T-shirt_002 turn legacy 2025.2 Legacy Style 1" at bounding box center [709, 91] width 1313 height 68
click at [192, 86] on p "deploy 16.9" at bounding box center [225, 90] width 97 height 25
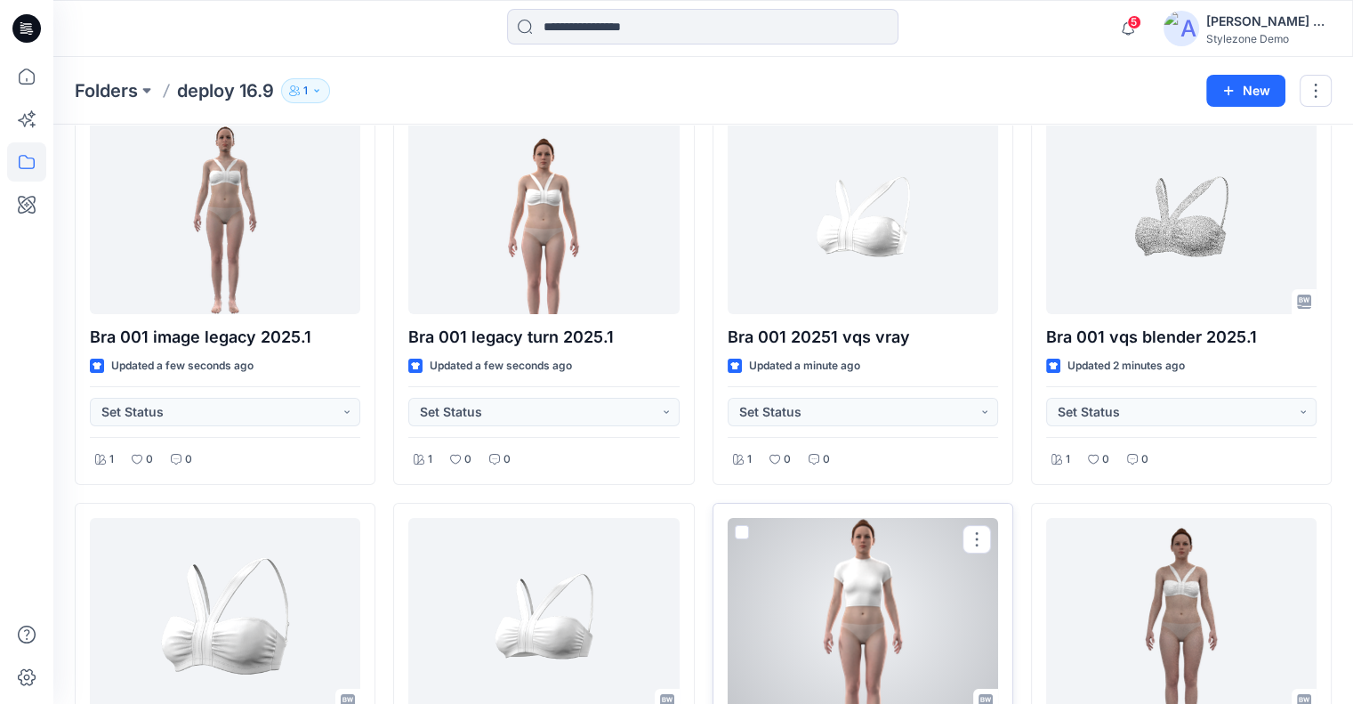
scroll to position [89, 0]
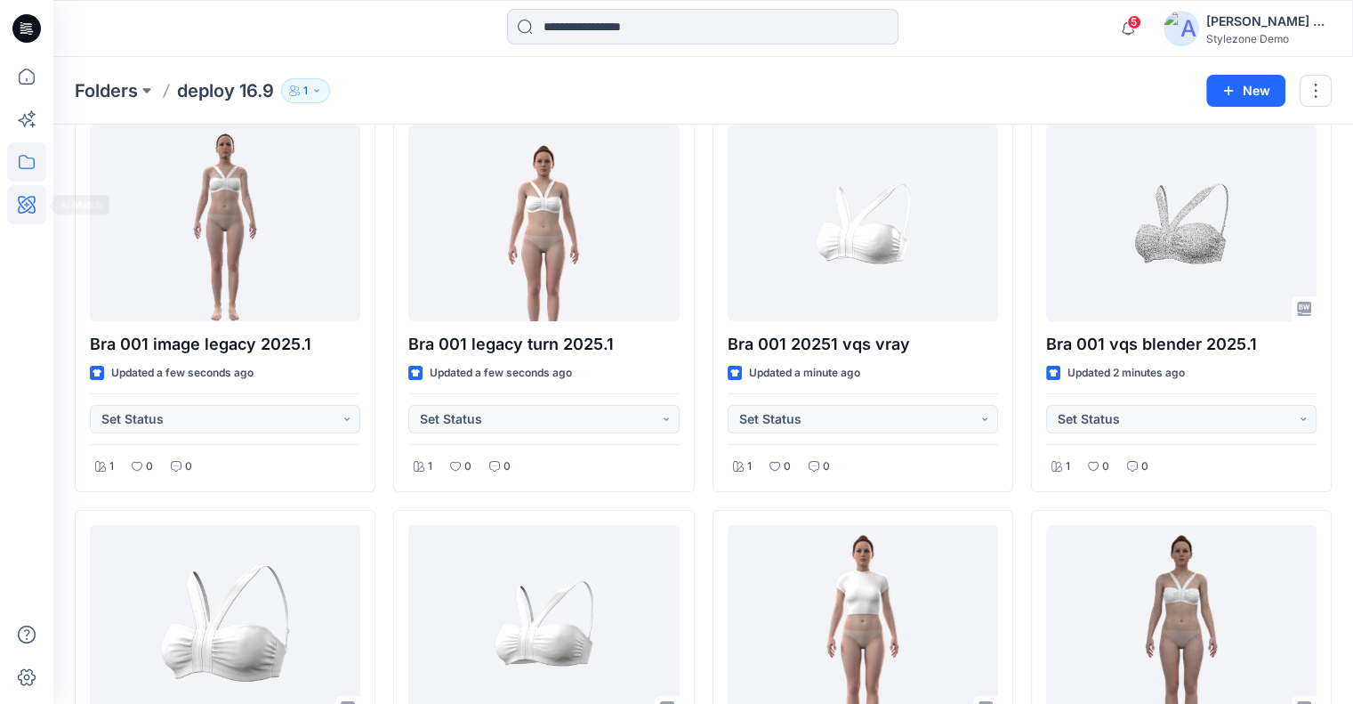
click at [21, 206] on icon at bounding box center [26, 204] width 39 height 39
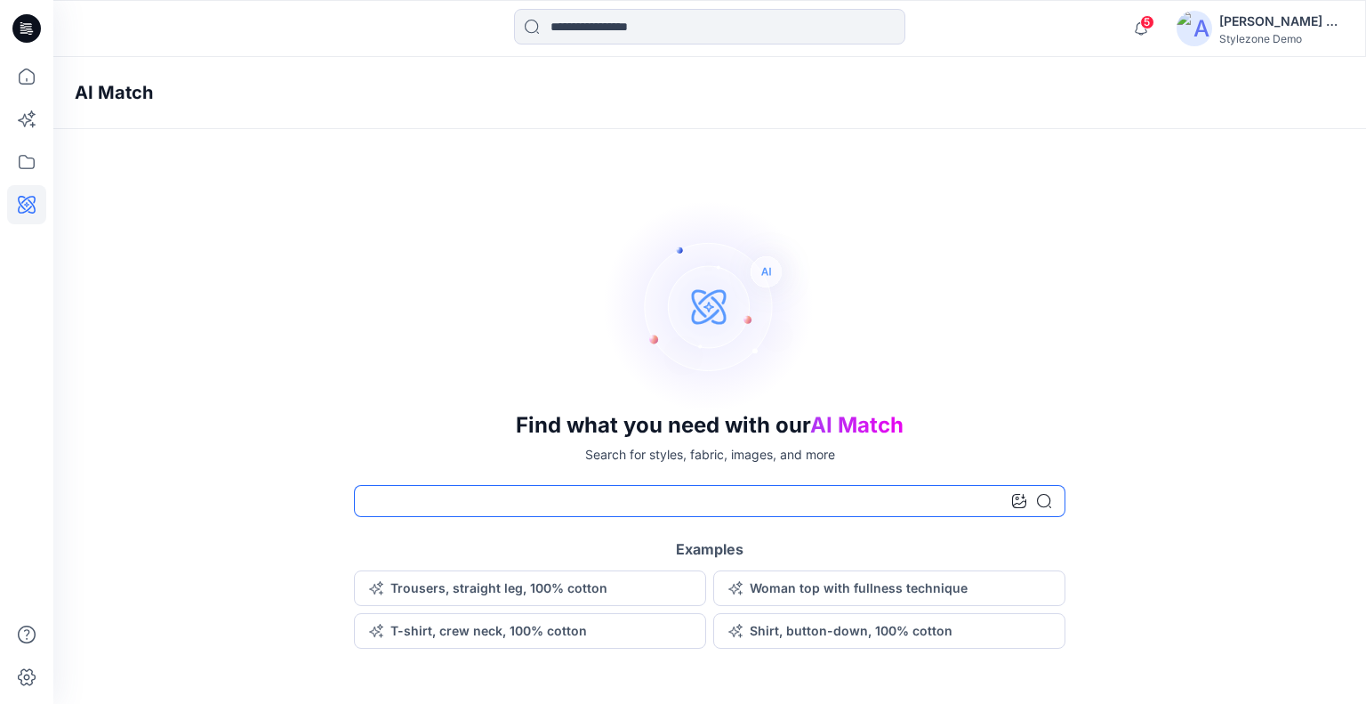
click at [495, 503] on input at bounding box center [710, 501] width 712 height 32
type input "***"
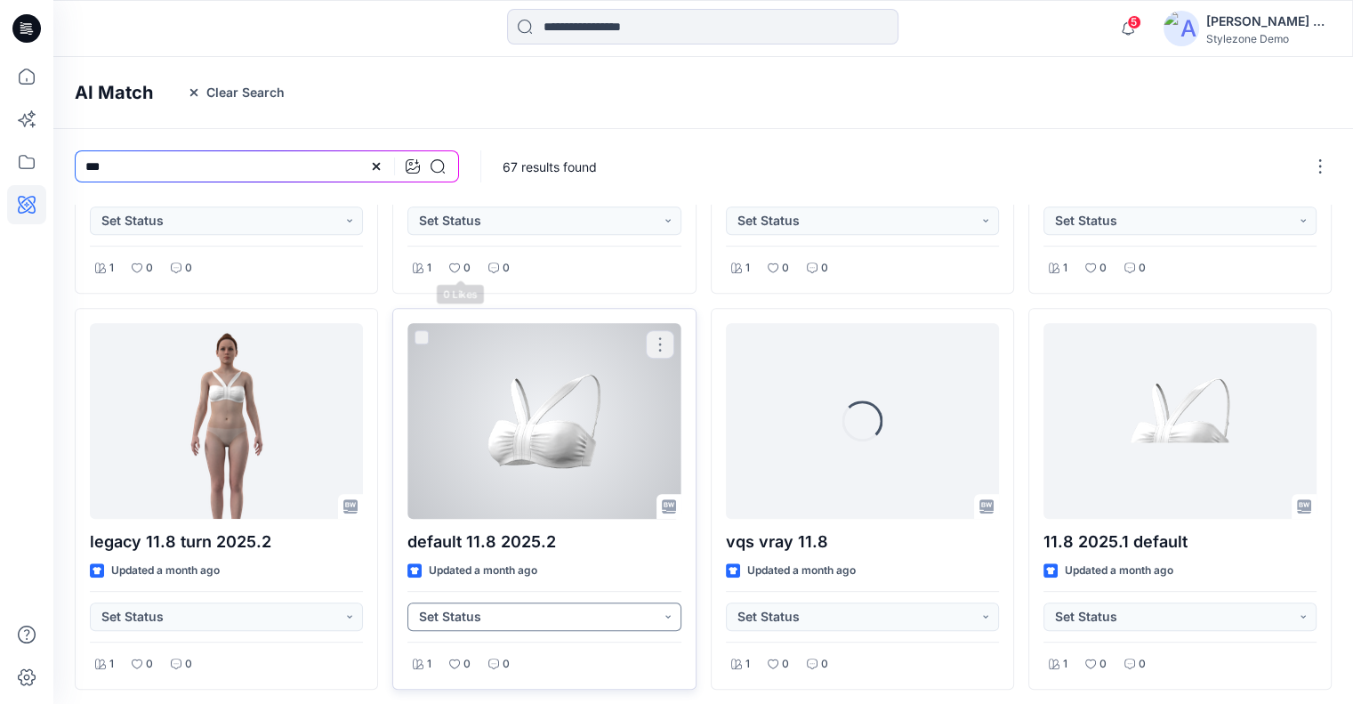
scroll to position [742, 0]
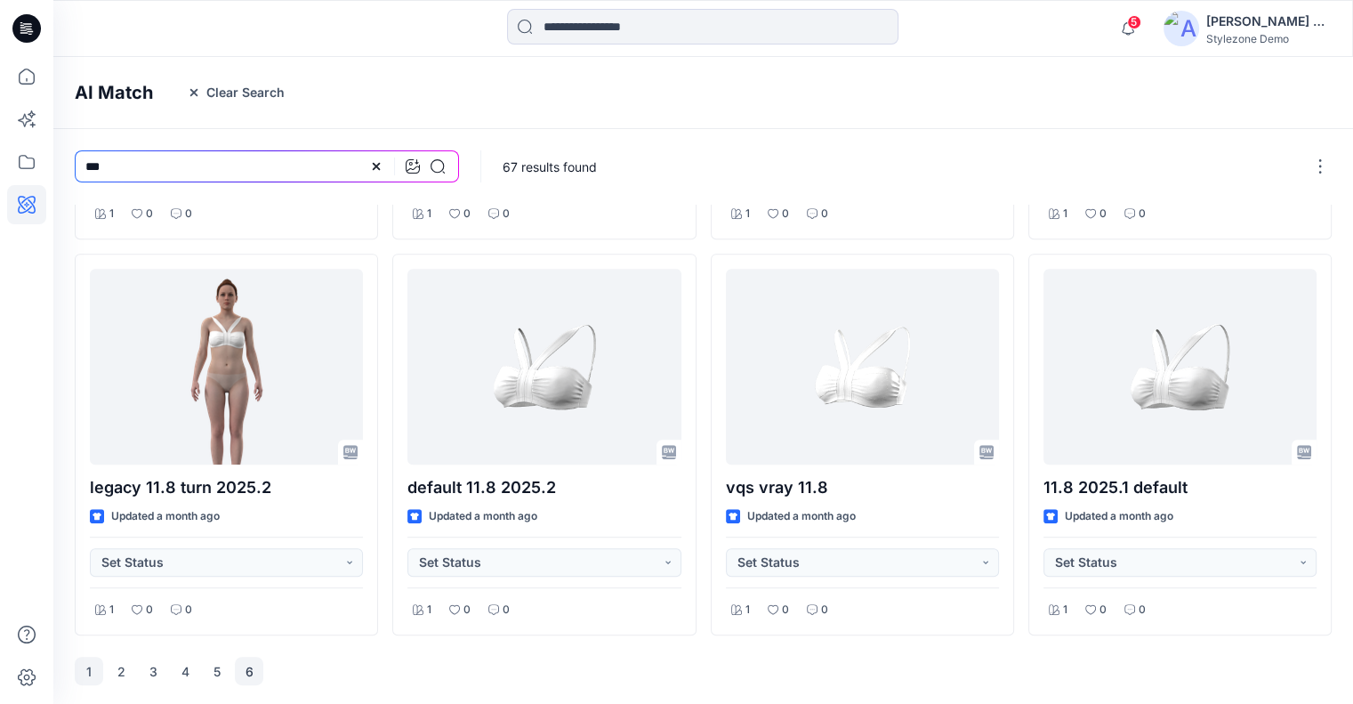
click at [253, 665] on button "6" at bounding box center [249, 670] width 28 height 28
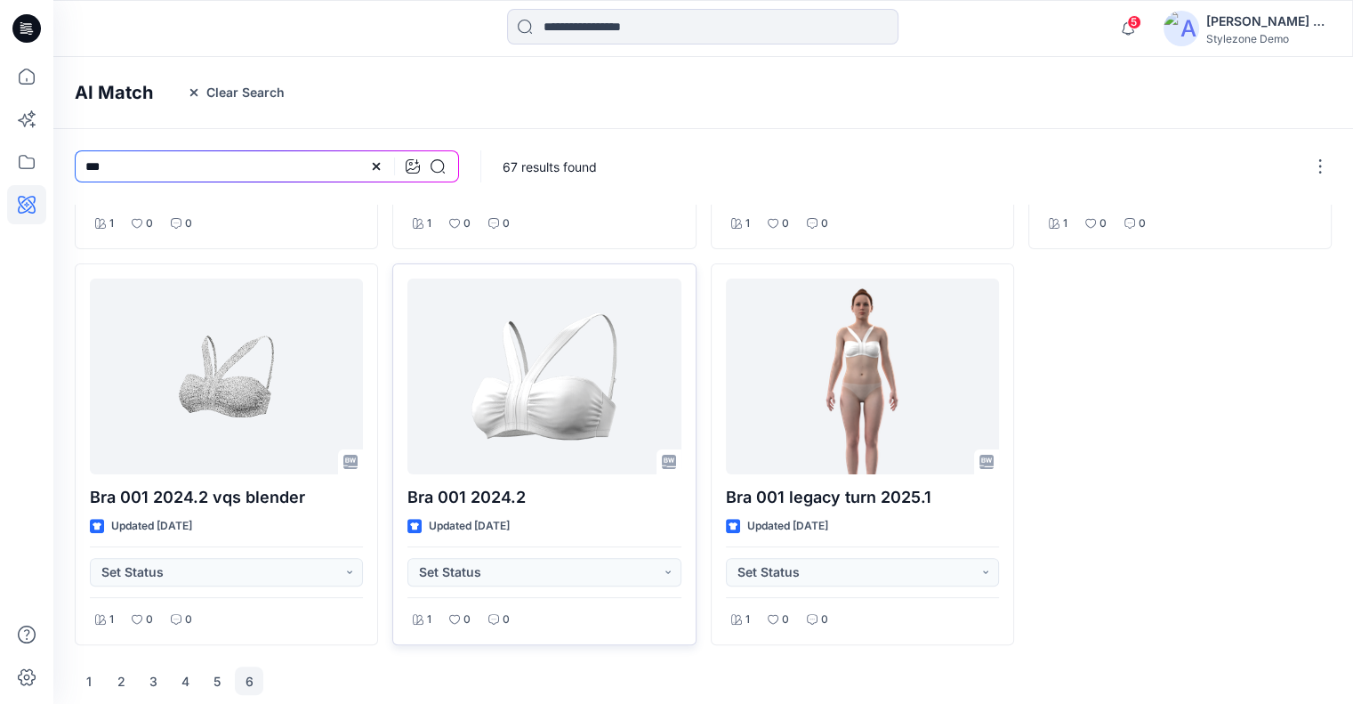
scroll to position [347, 0]
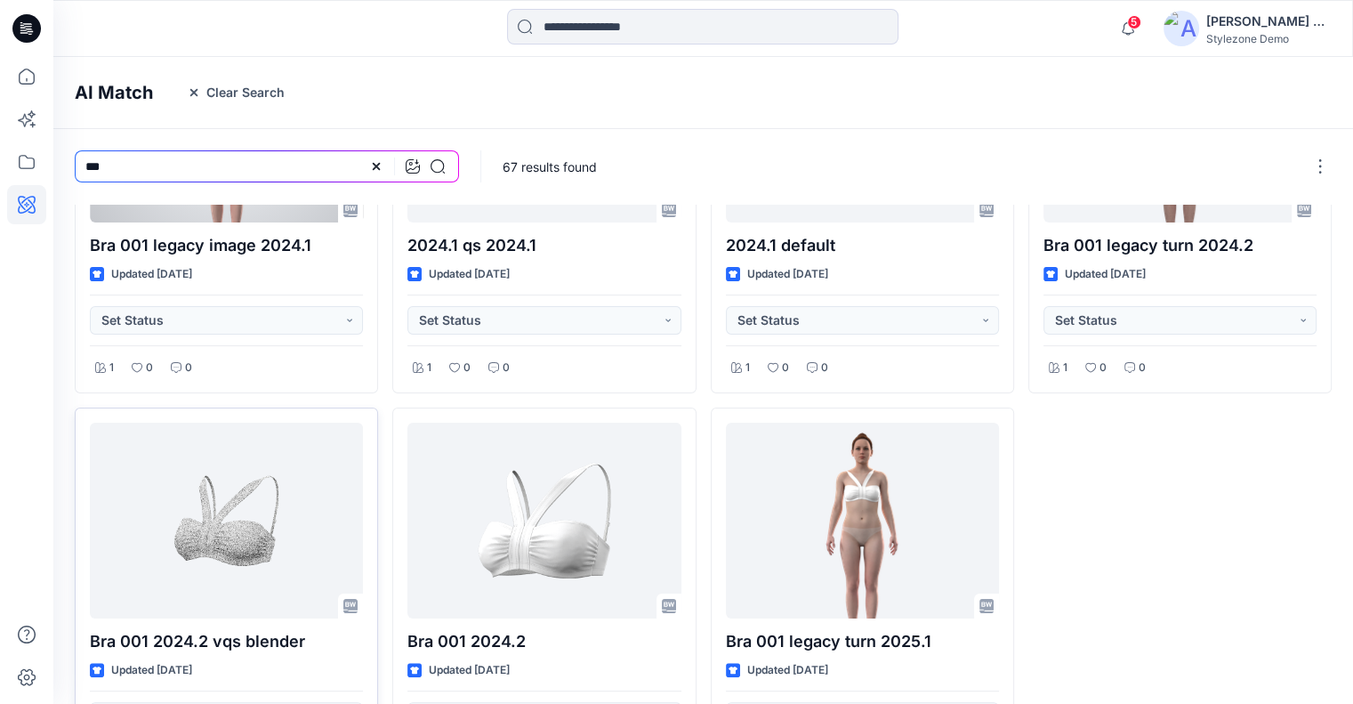
scroll to position [347, 0]
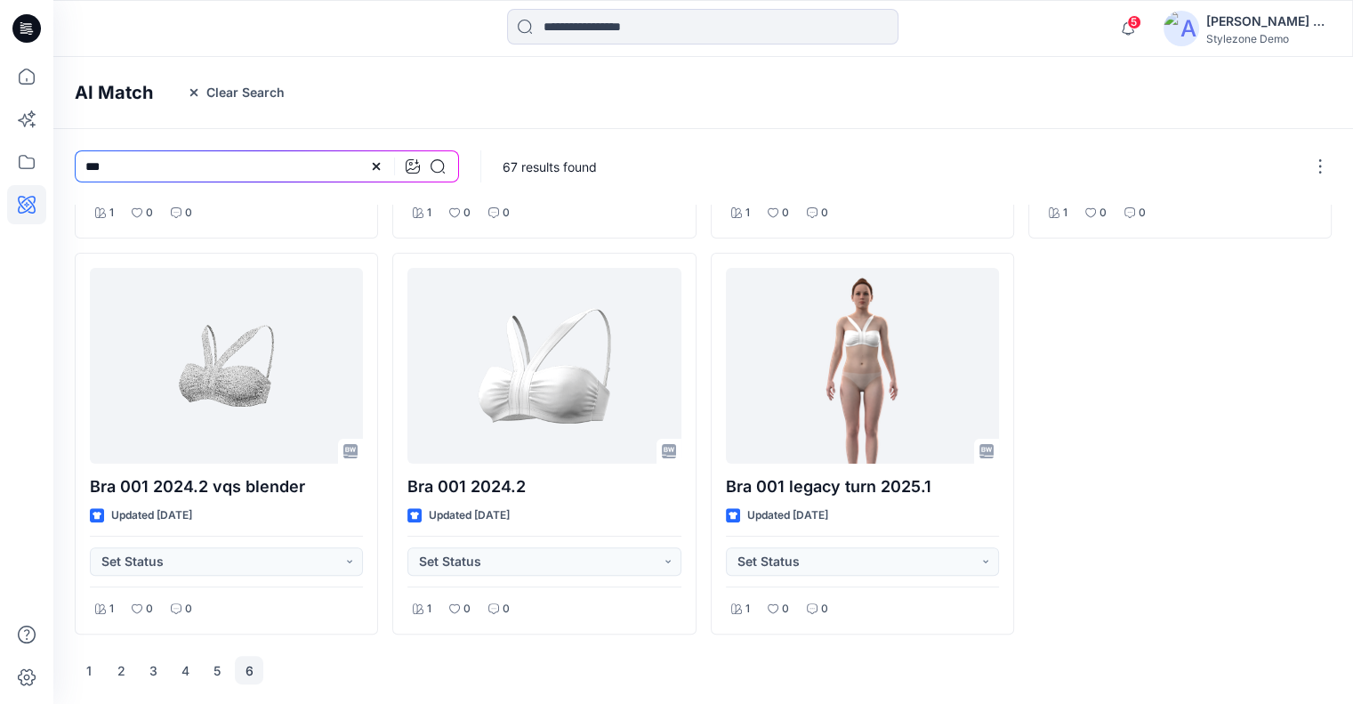
click at [251, 672] on button "6" at bounding box center [249, 669] width 28 height 28
click at [97, 668] on button "1" at bounding box center [89, 669] width 28 height 28
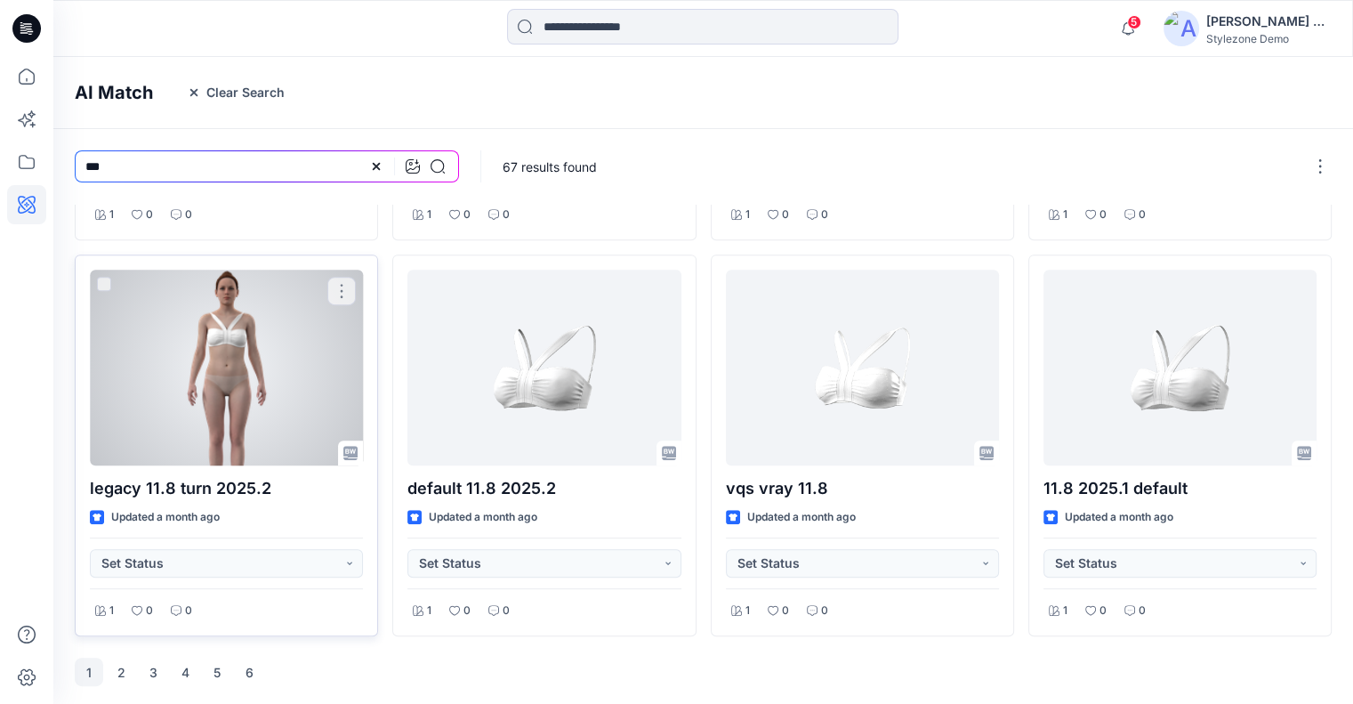
scroll to position [742, 0]
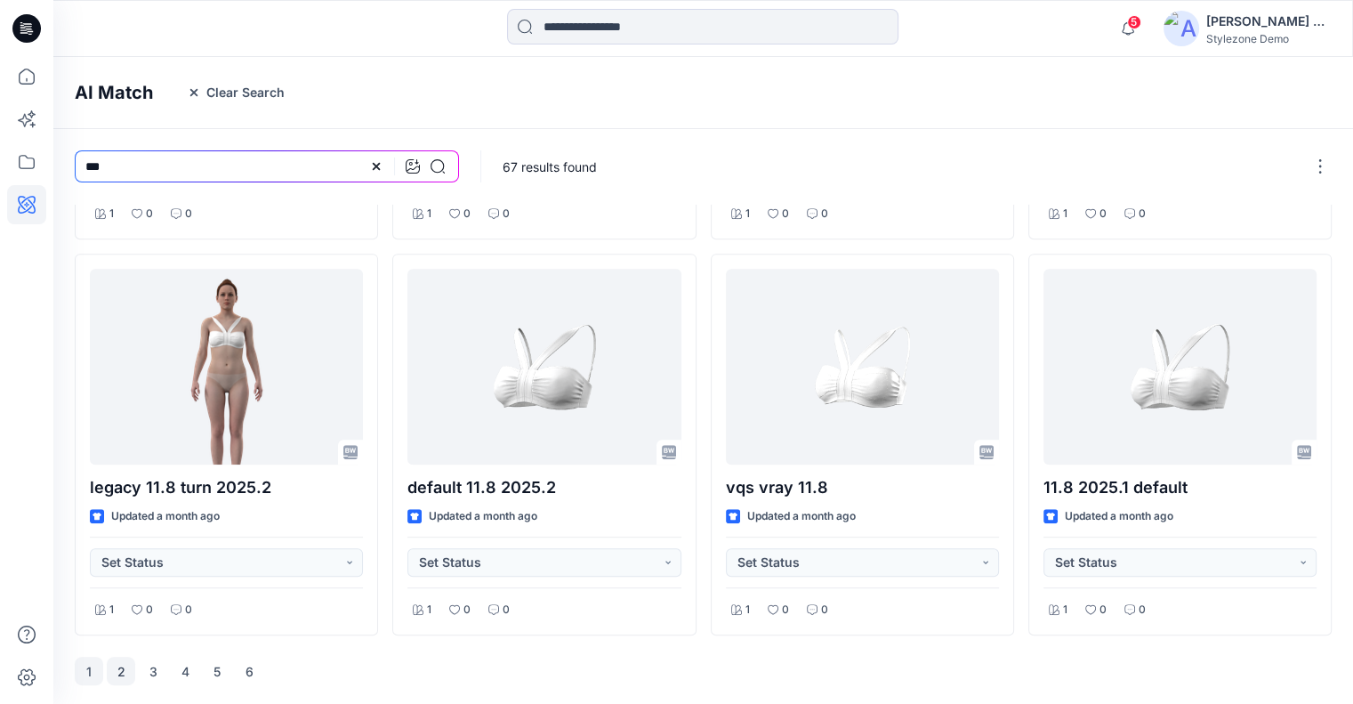
click at [124, 675] on button "2" at bounding box center [121, 670] width 28 height 28
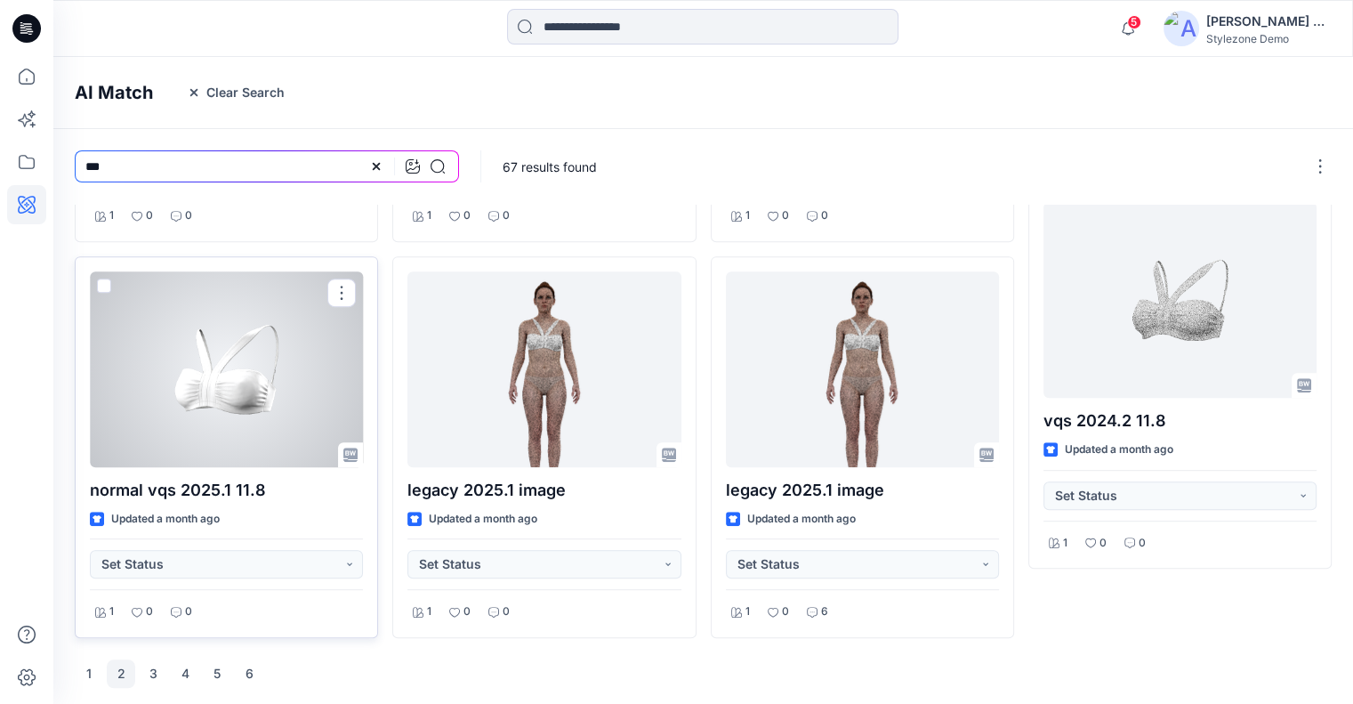
scroll to position [811, 0]
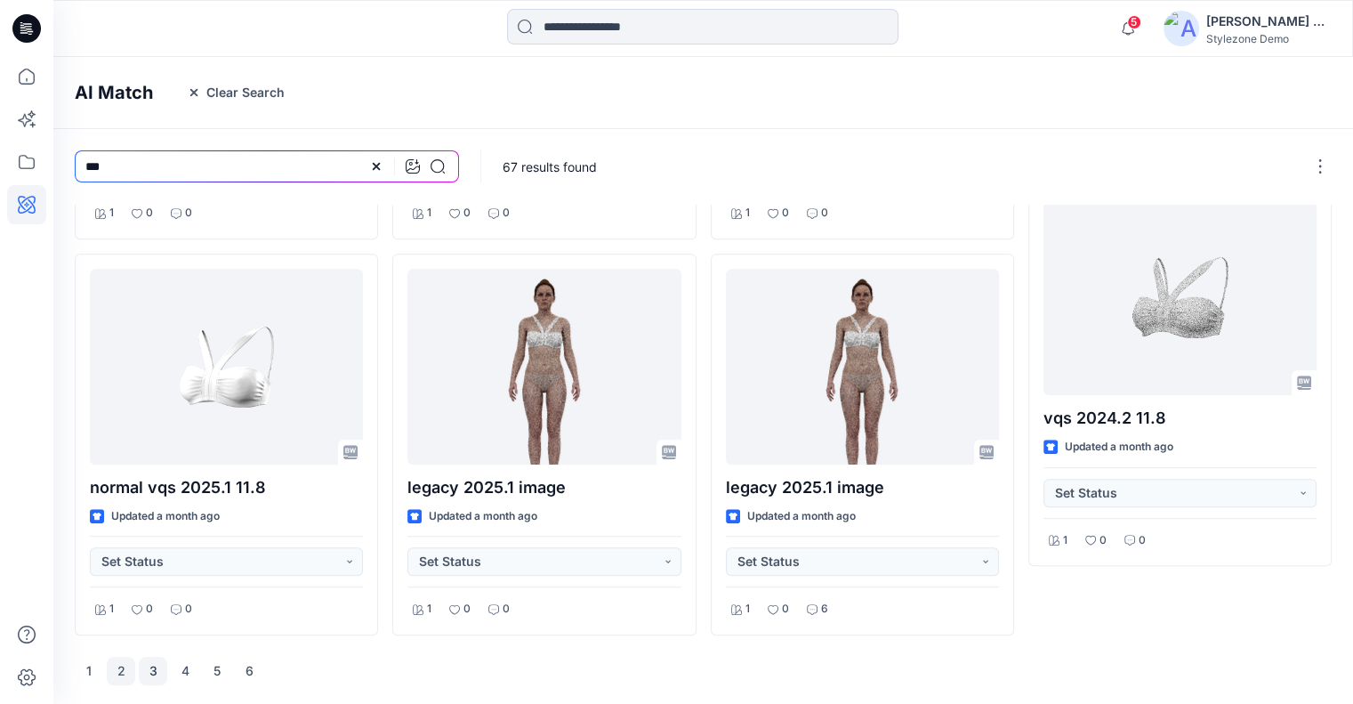
click at [155, 669] on button "3" at bounding box center [153, 670] width 28 height 28
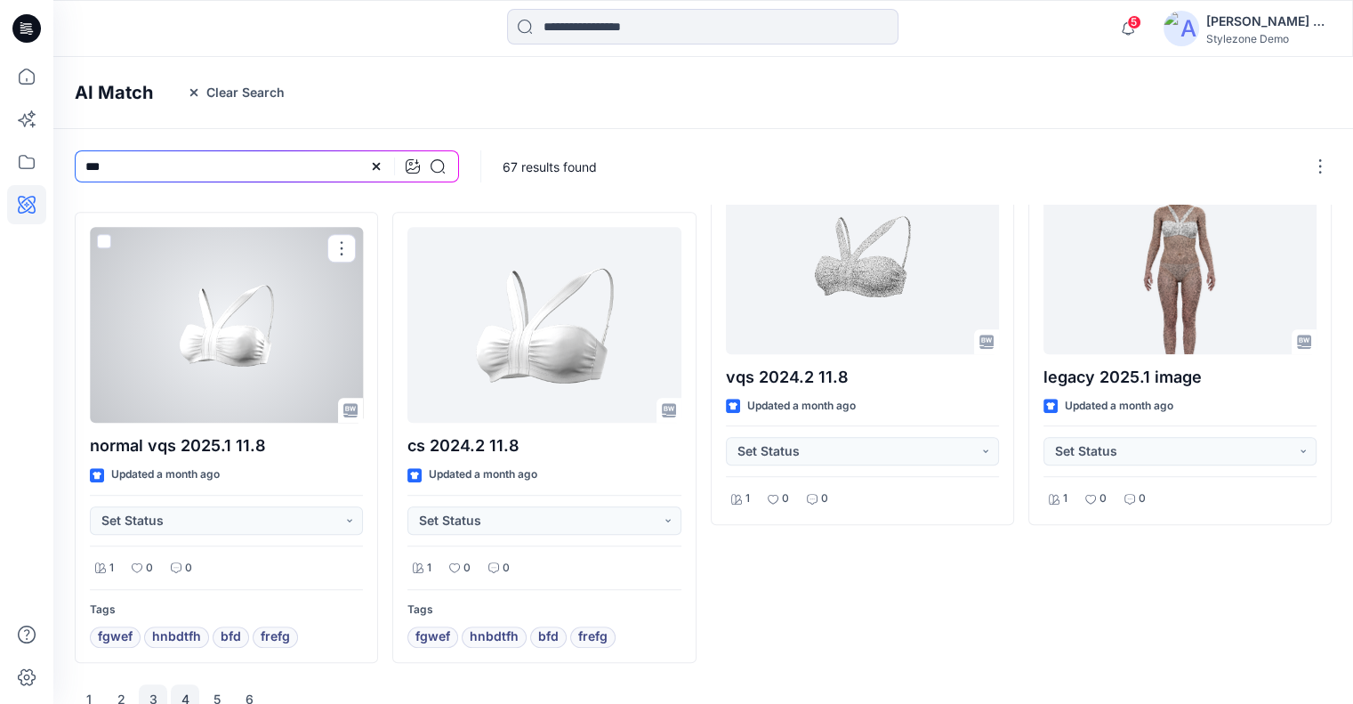
scroll to position [974, 0]
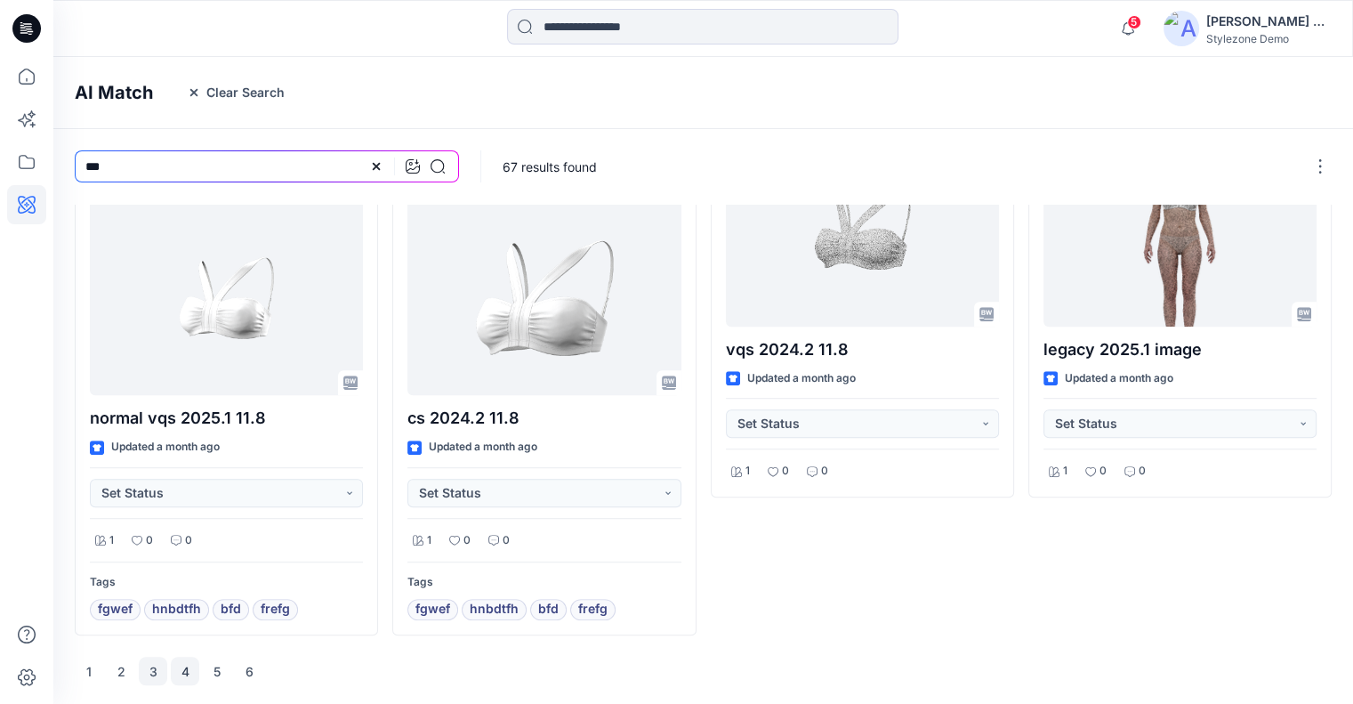
click at [185, 669] on button "4" at bounding box center [185, 670] width 28 height 28
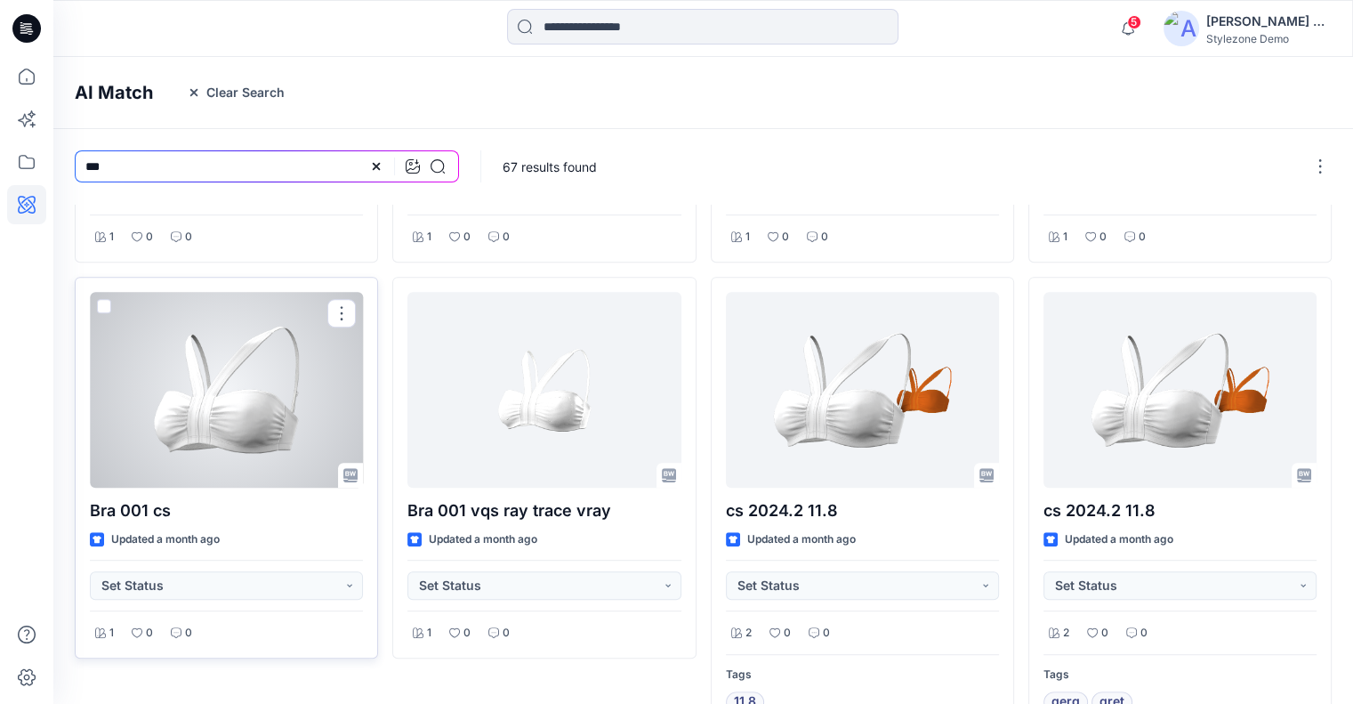
scroll to position [811, 0]
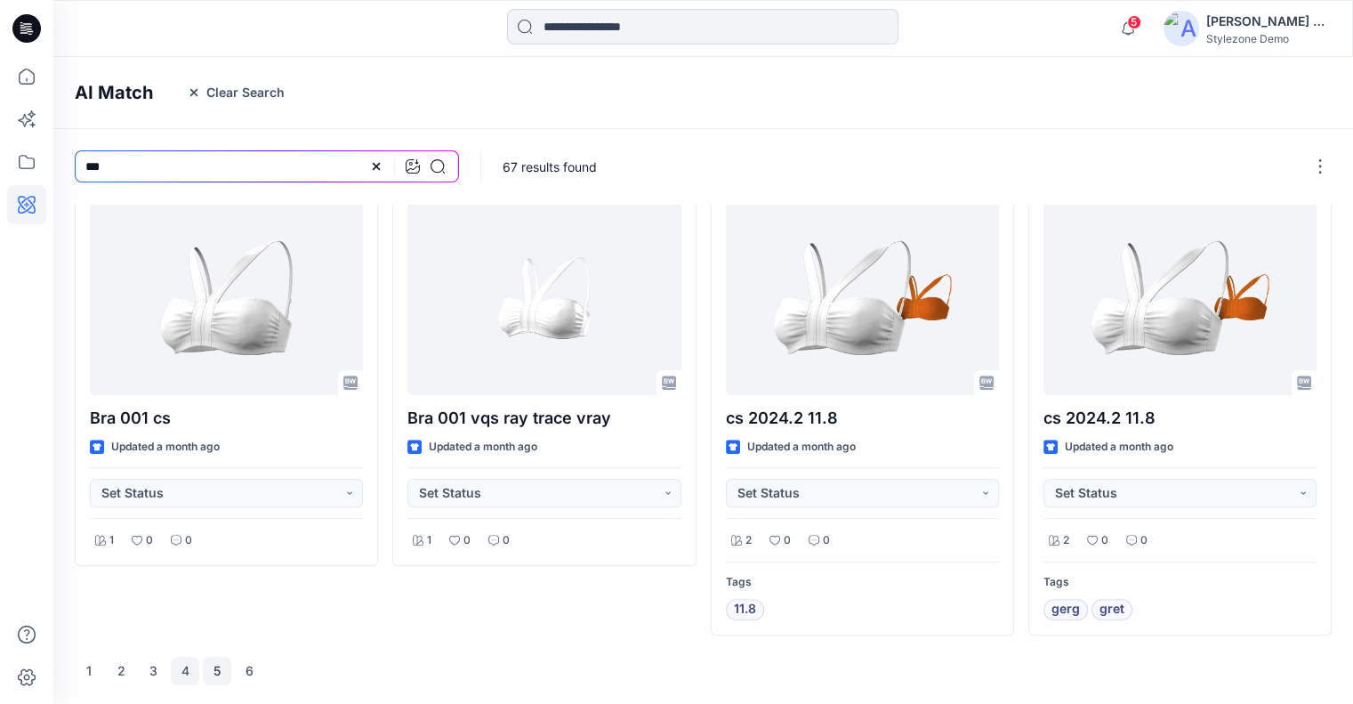
click at [203, 665] on div "1 2 3 4 5 6" at bounding box center [169, 670] width 189 height 28
click at [206, 665] on button "5" at bounding box center [217, 670] width 28 height 28
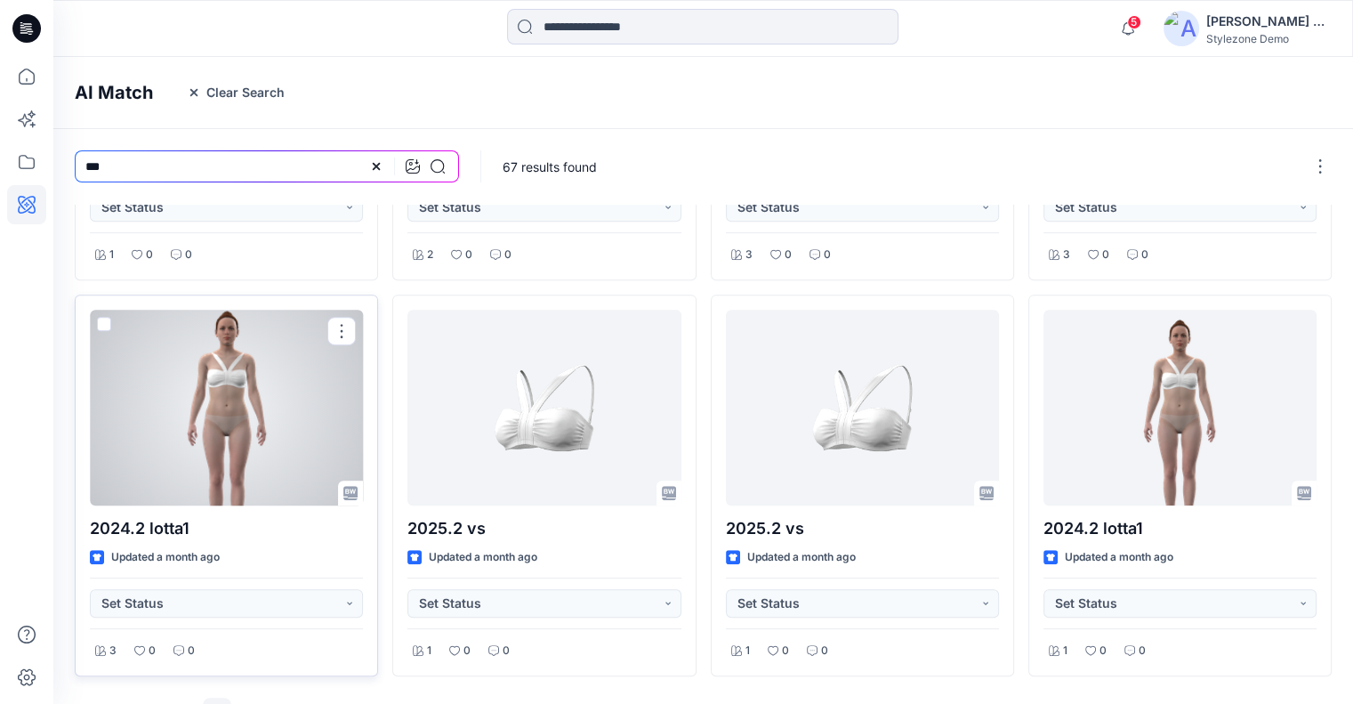
scroll to position [742, 0]
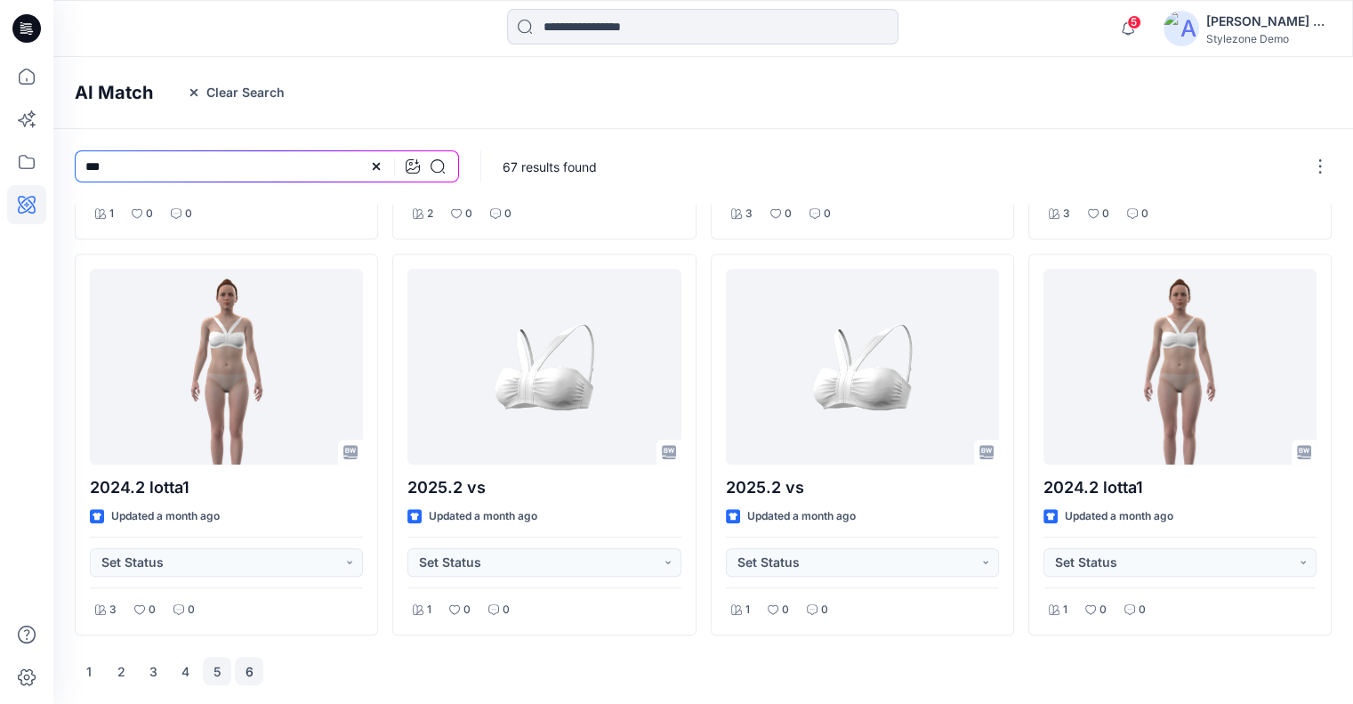
click at [249, 674] on button "6" at bounding box center [249, 670] width 28 height 28
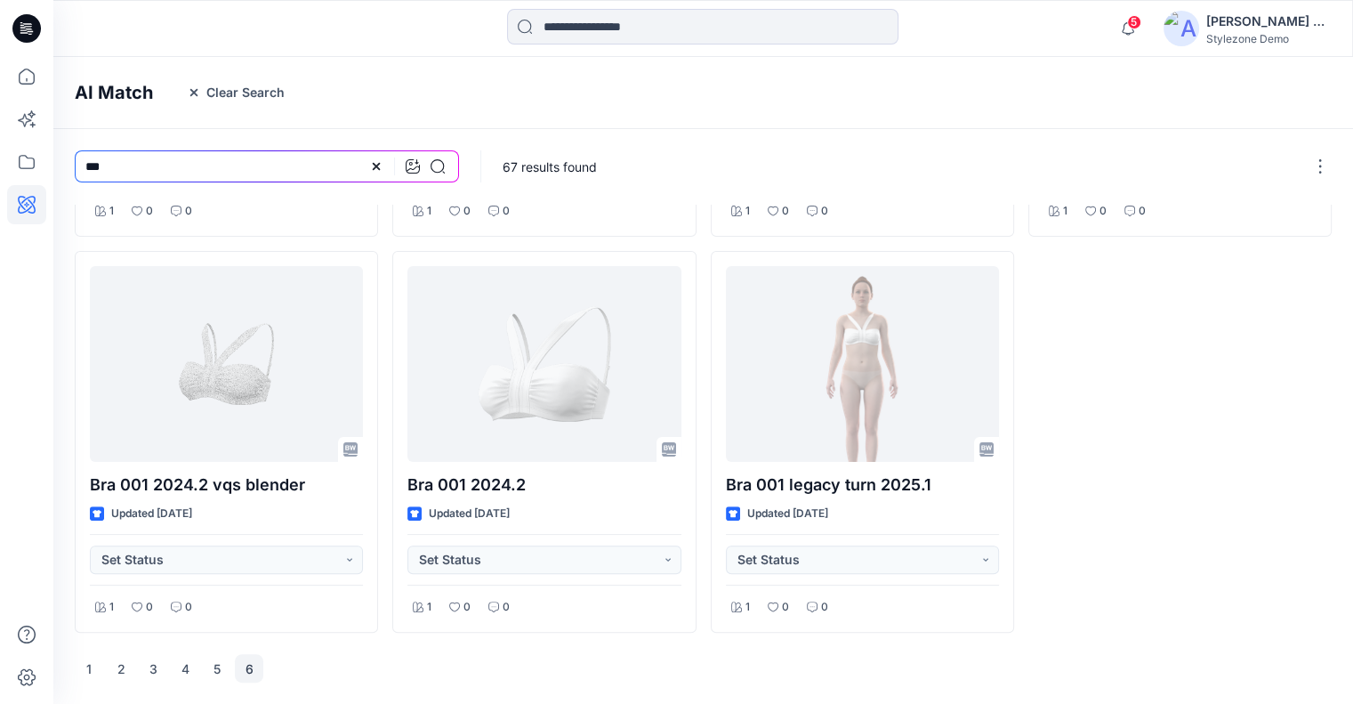
scroll to position [347, 0]
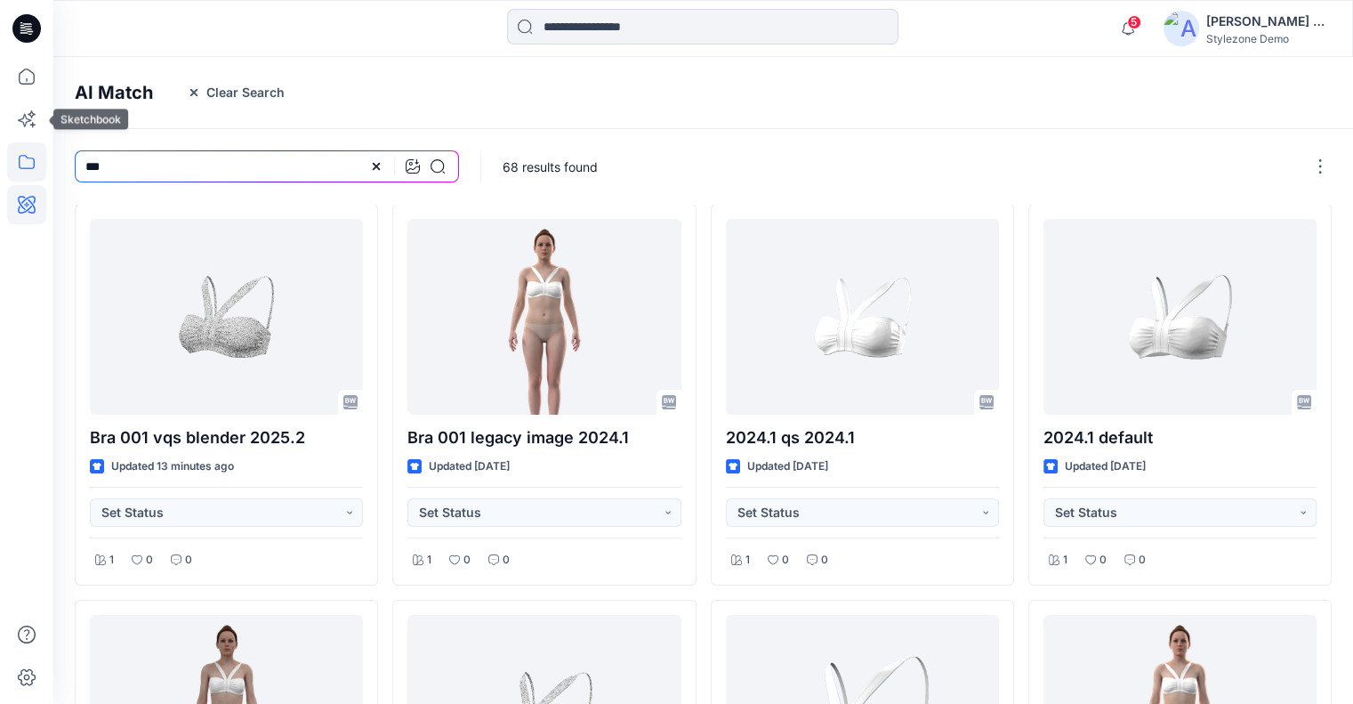
click at [23, 152] on icon at bounding box center [26, 161] width 39 height 39
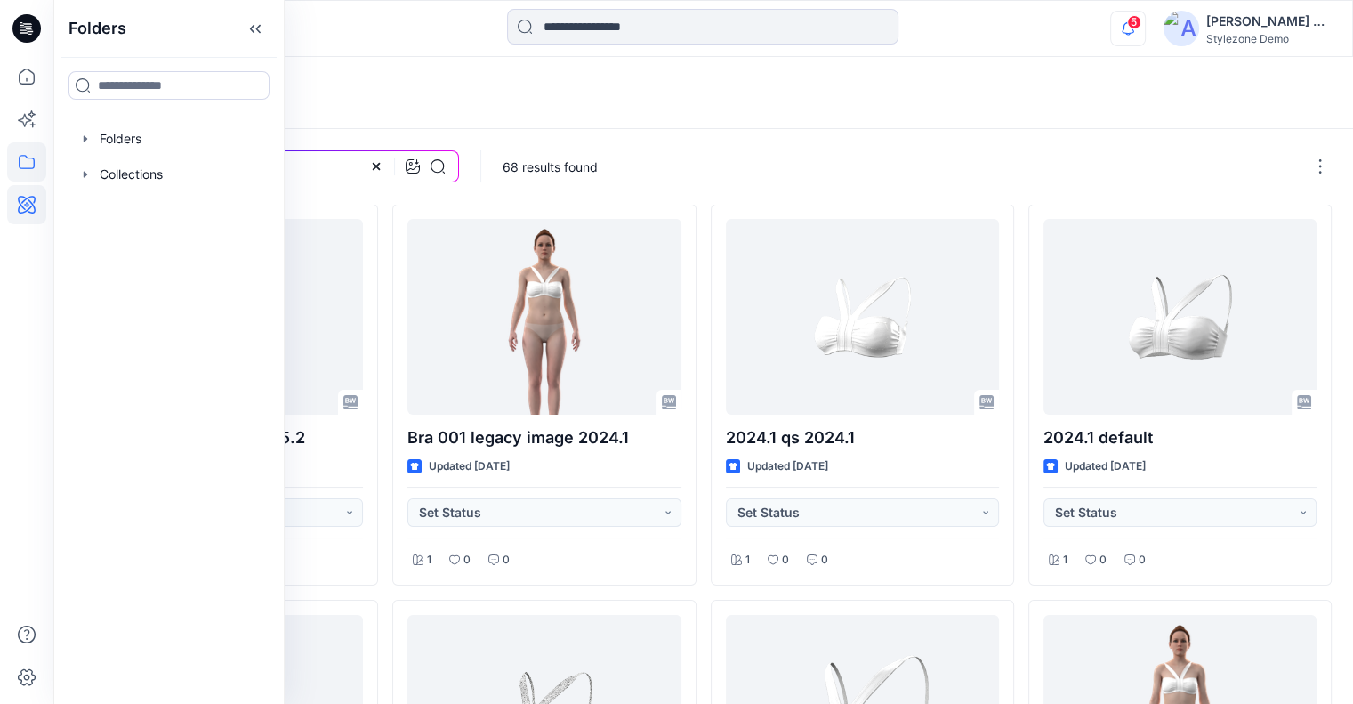
click at [1121, 31] on icon "button" at bounding box center [1128, 29] width 34 height 36
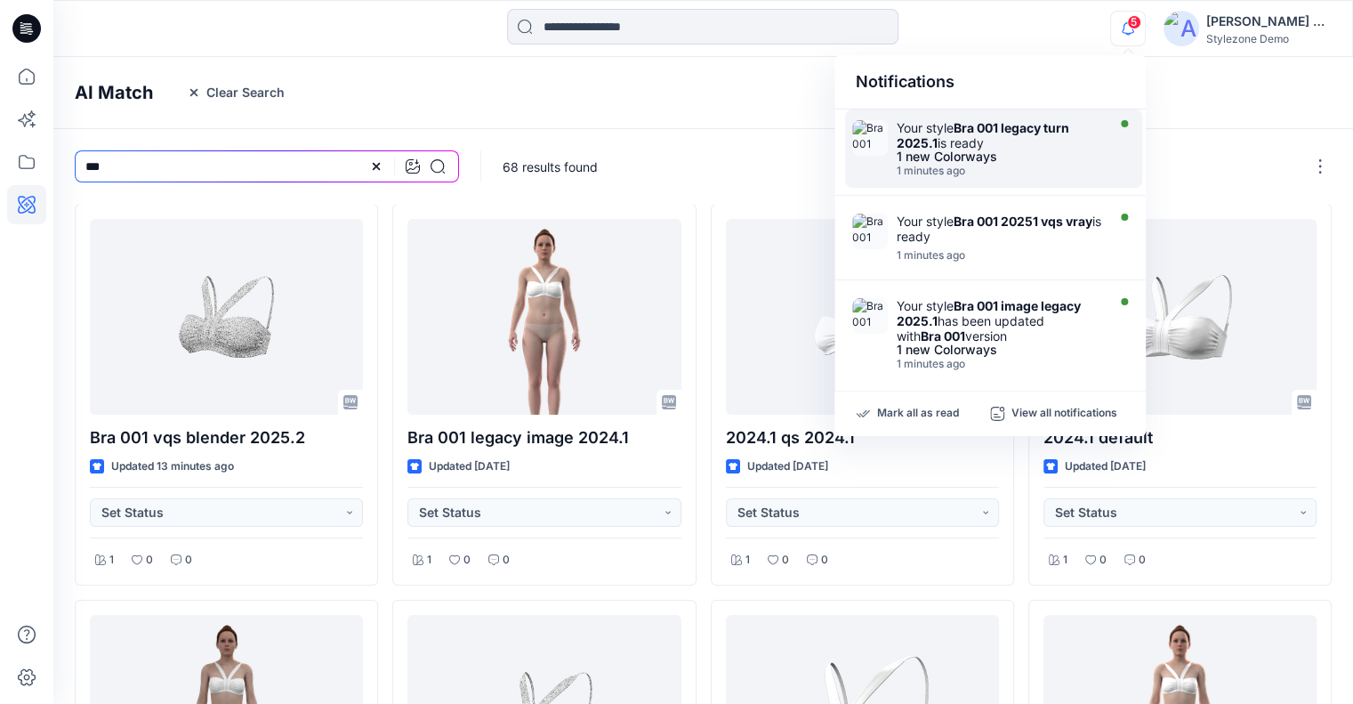
click at [1009, 127] on strong "Bra 001 legacy turn 2025.1" at bounding box center [983, 135] width 173 height 30
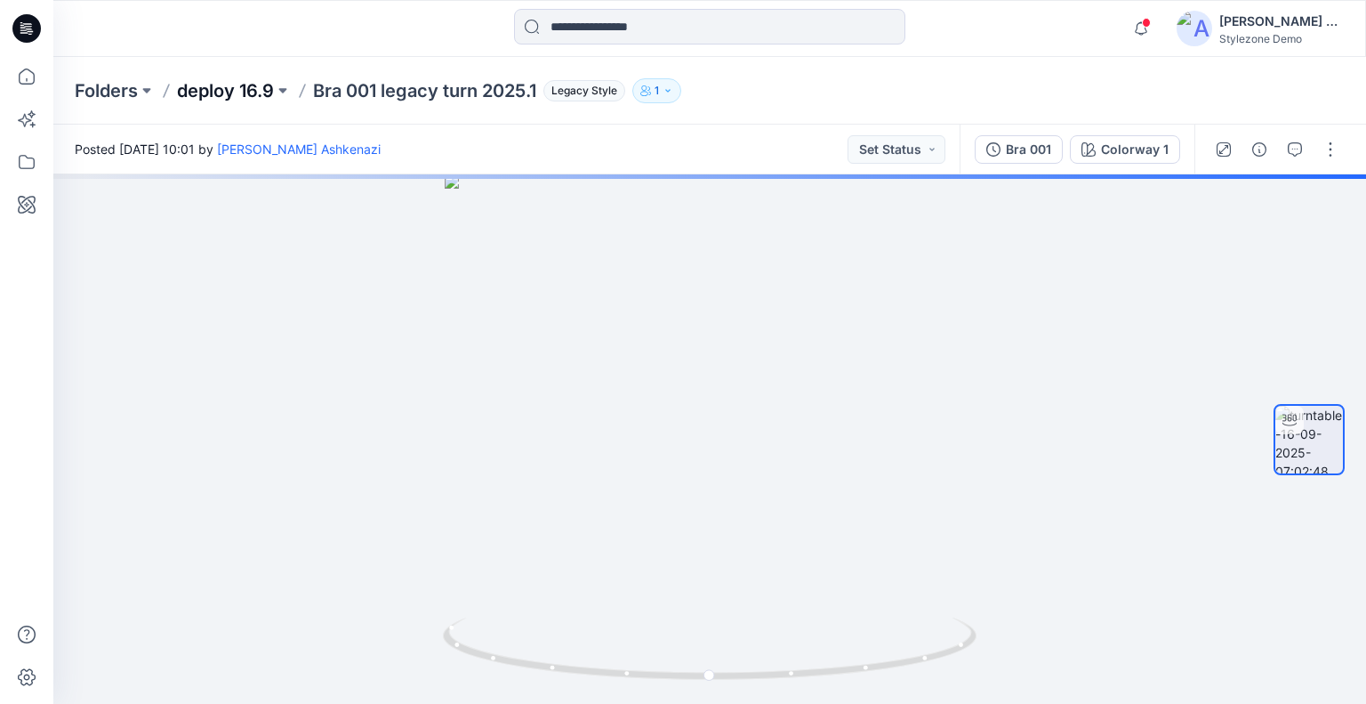
click at [231, 95] on p "deploy 16.9" at bounding box center [225, 90] width 97 height 25
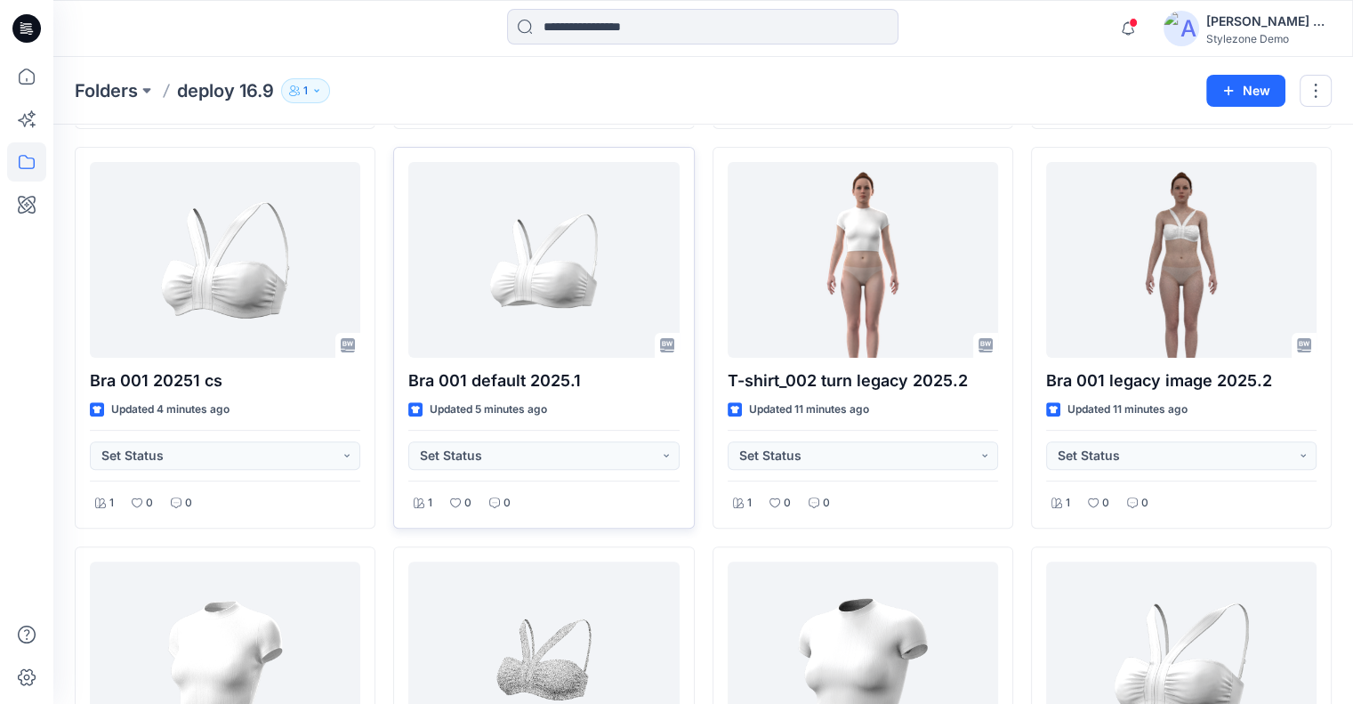
scroll to position [445, 0]
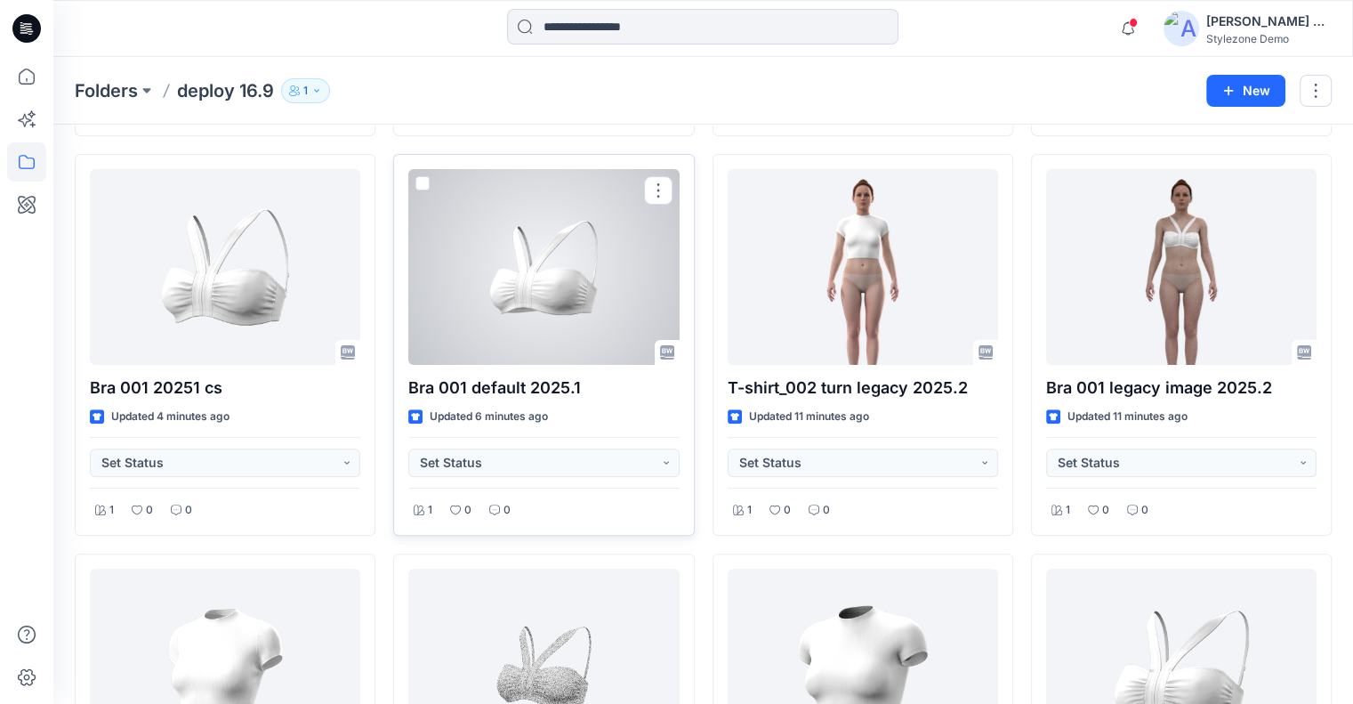
click at [527, 306] on div at bounding box center [543, 267] width 270 height 196
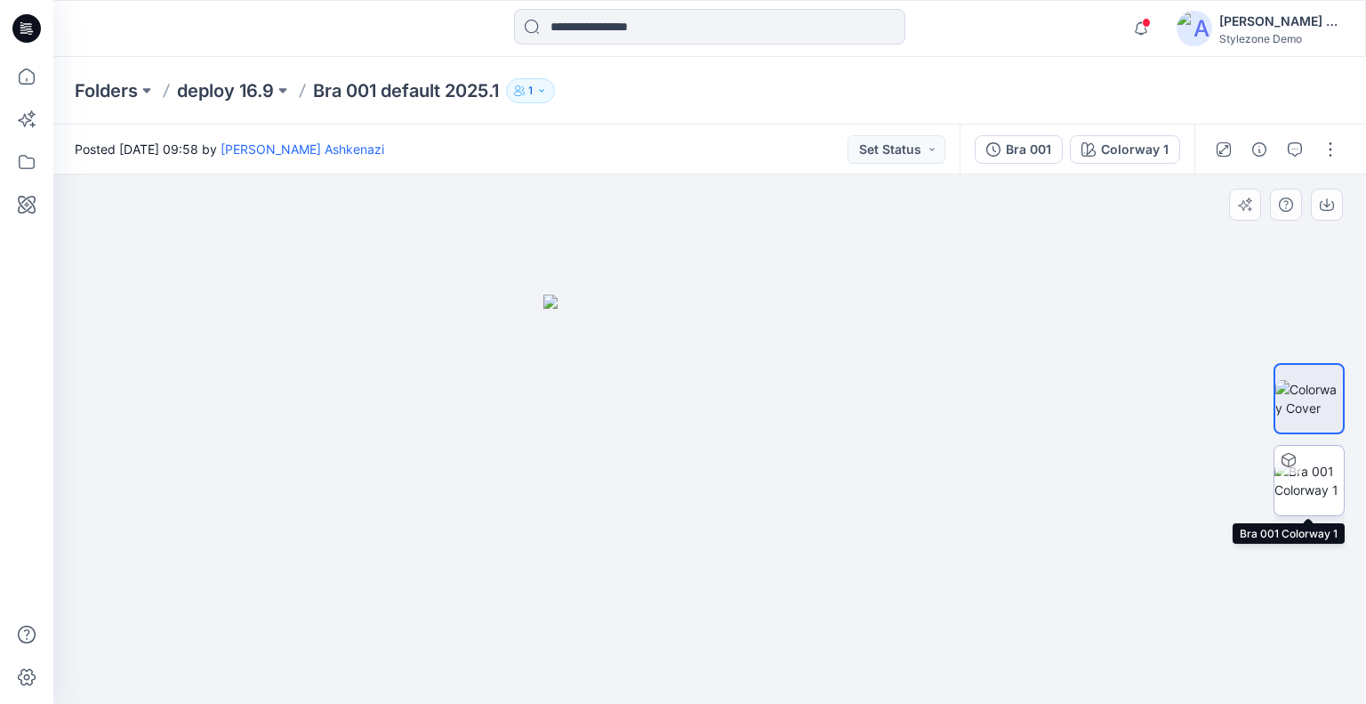
click at [1295, 487] on img at bounding box center [1309, 480] width 69 height 37
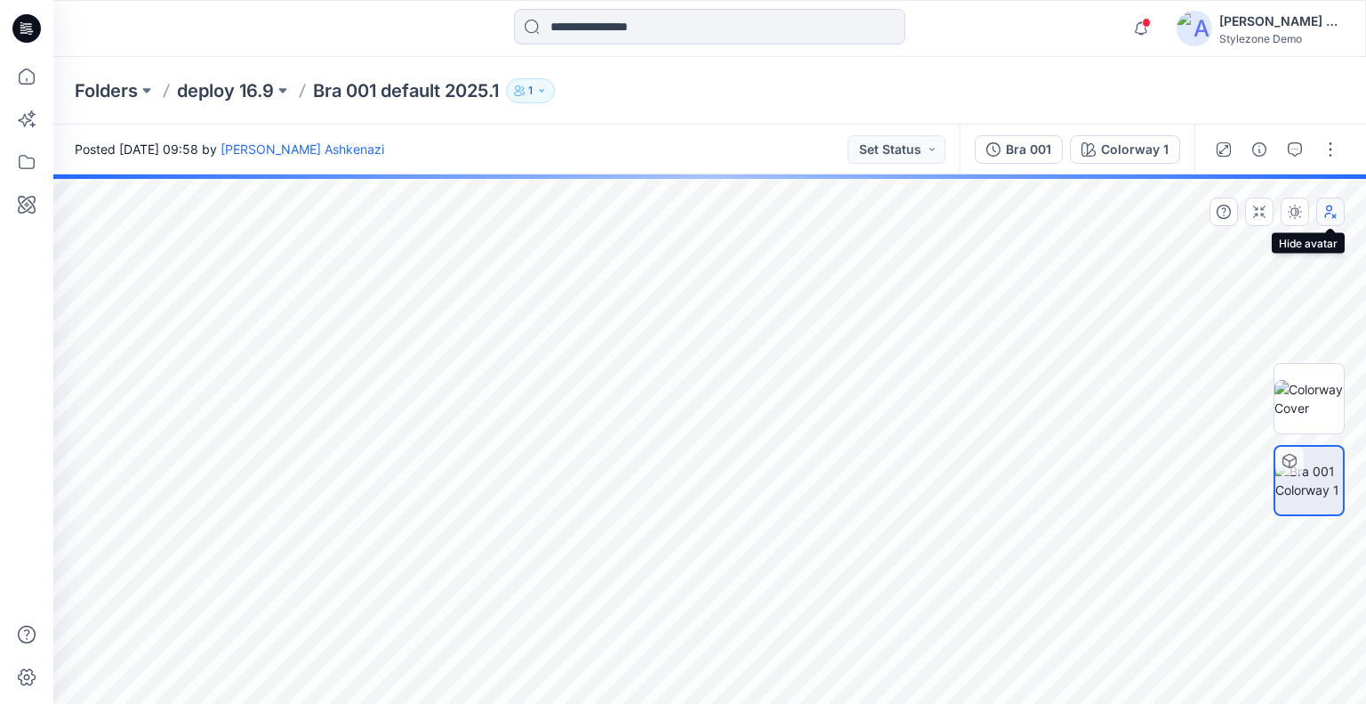
click at [1333, 212] on icon "button" at bounding box center [1330, 212] width 14 height 14
click at [1333, 214] on icon "button" at bounding box center [1330, 215] width 10 height 5
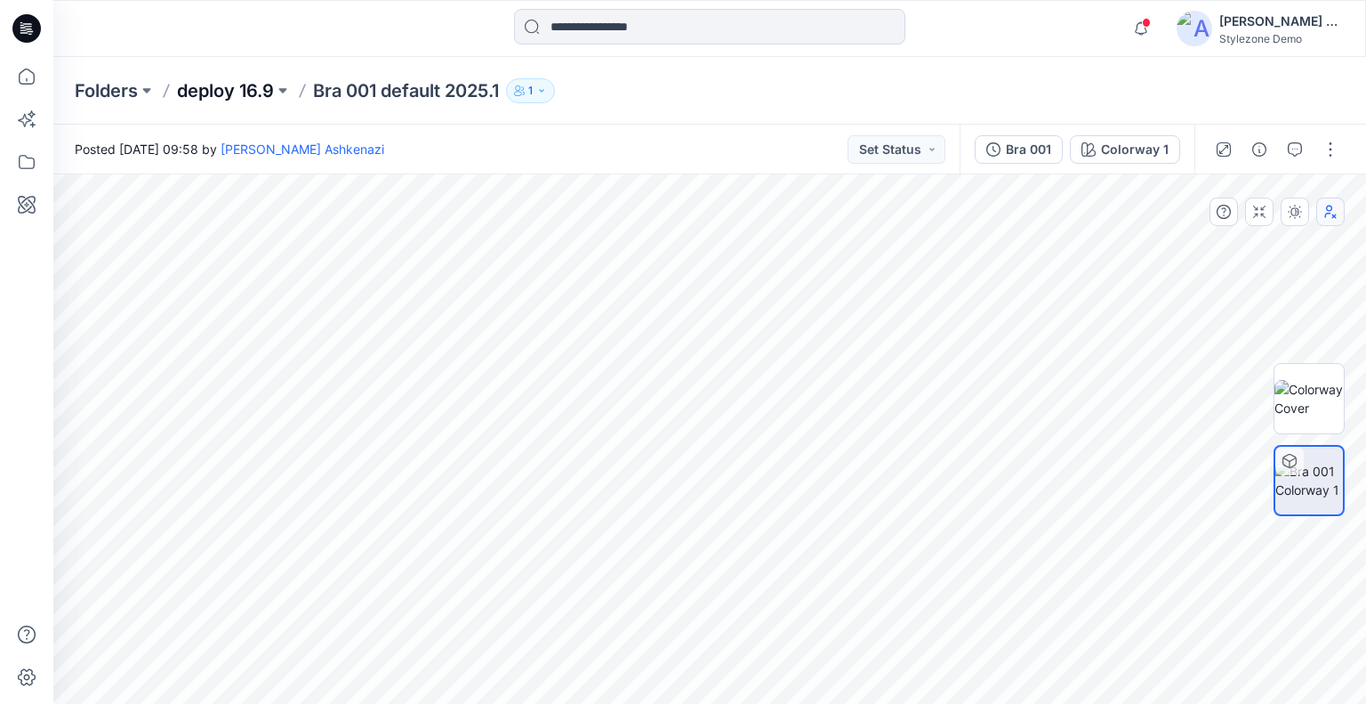
click at [229, 88] on p "deploy 16.9" at bounding box center [225, 90] width 97 height 25
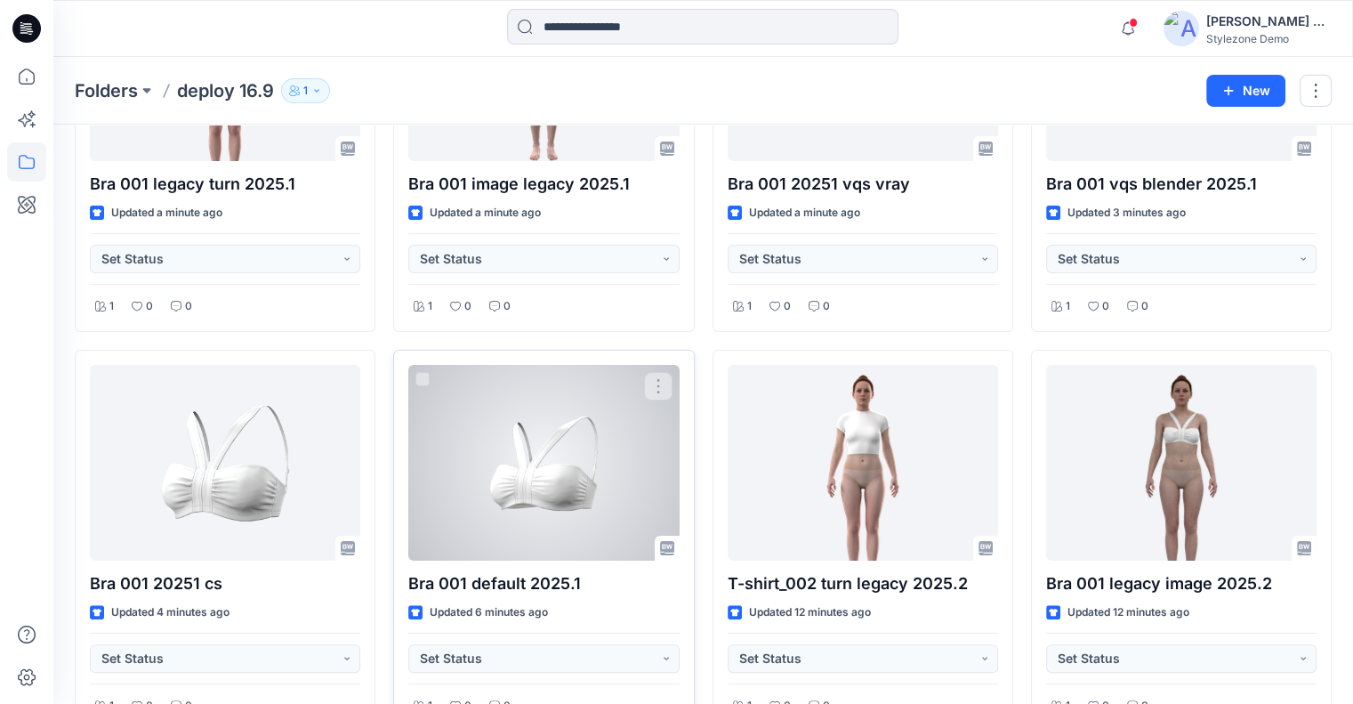
scroll to position [267, 0]
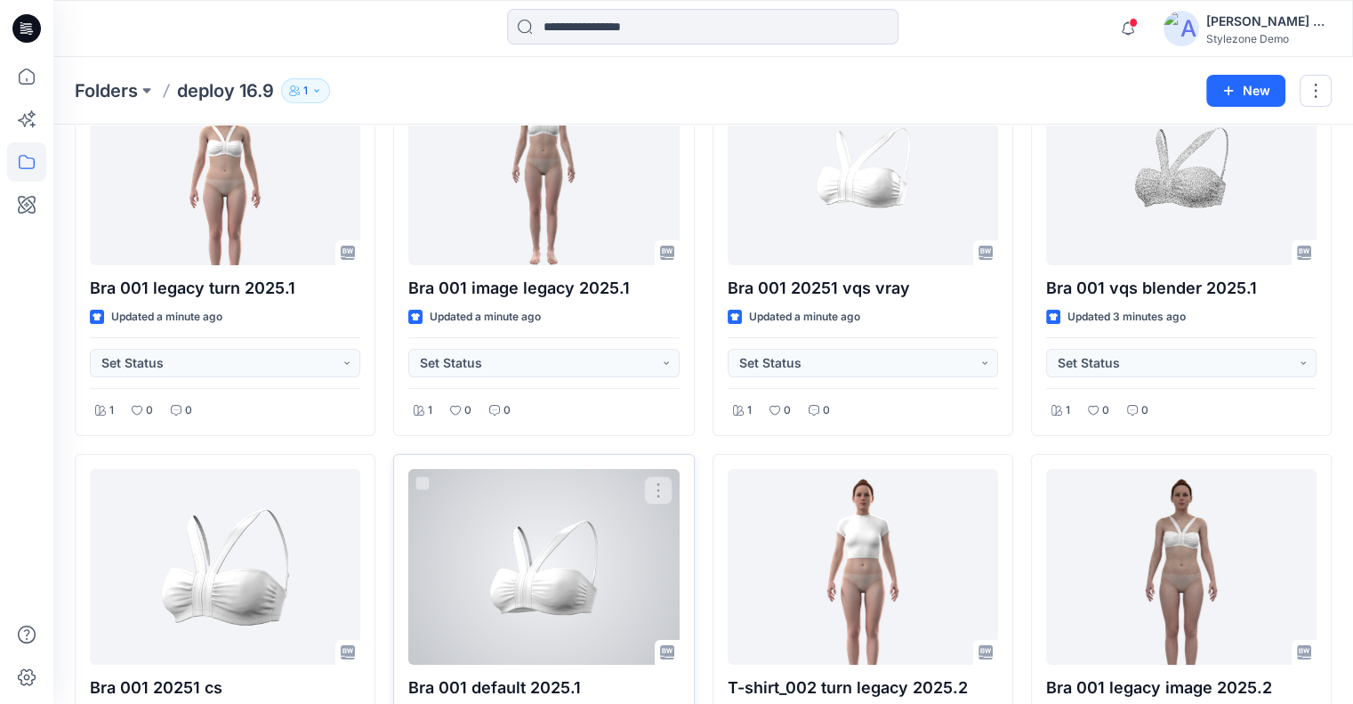
scroll to position [356, 0]
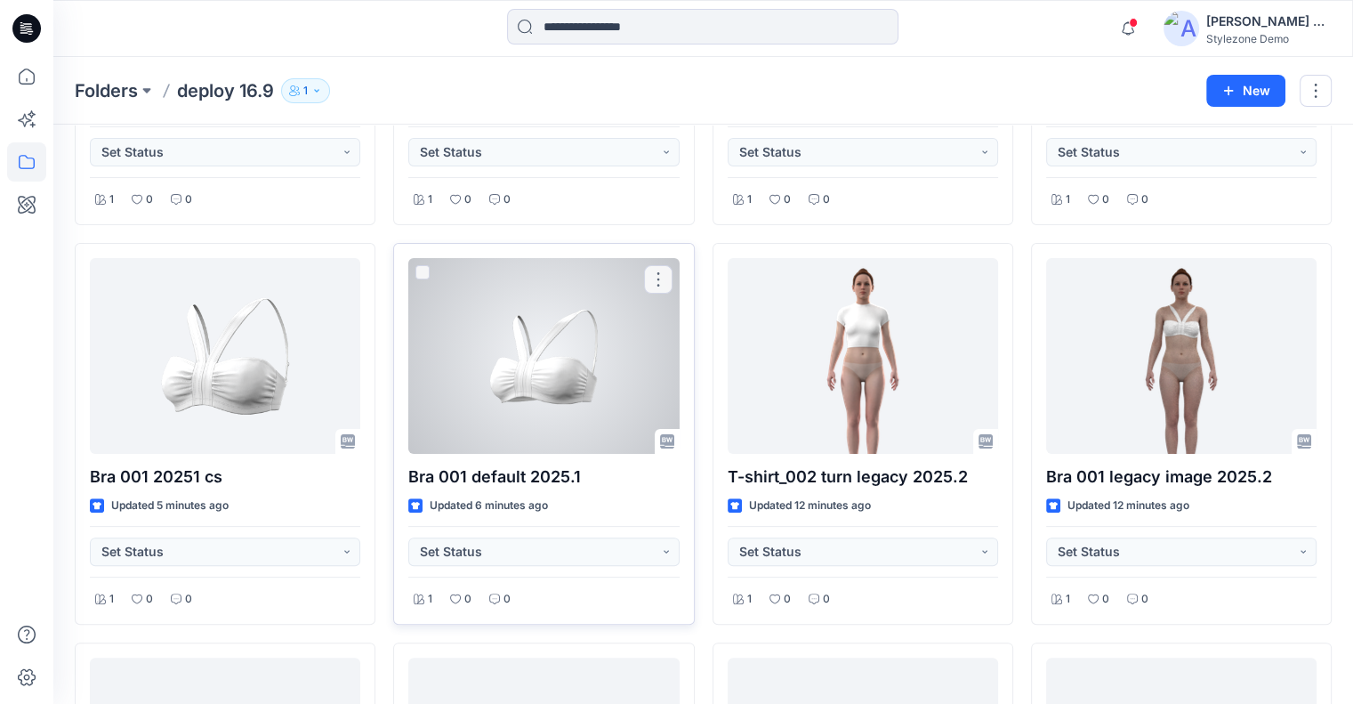
click at [529, 361] on div at bounding box center [543, 356] width 270 height 196
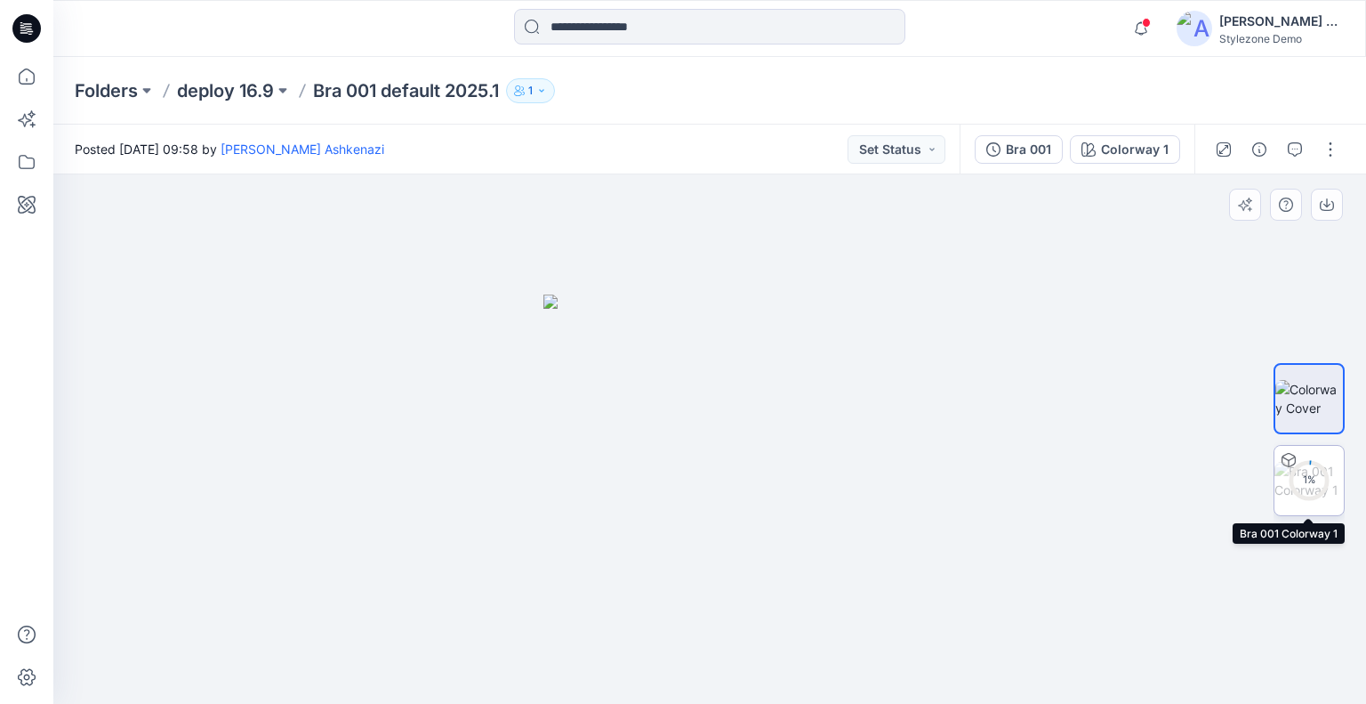
click at [1322, 468] on circle at bounding box center [1309, 480] width 36 height 36
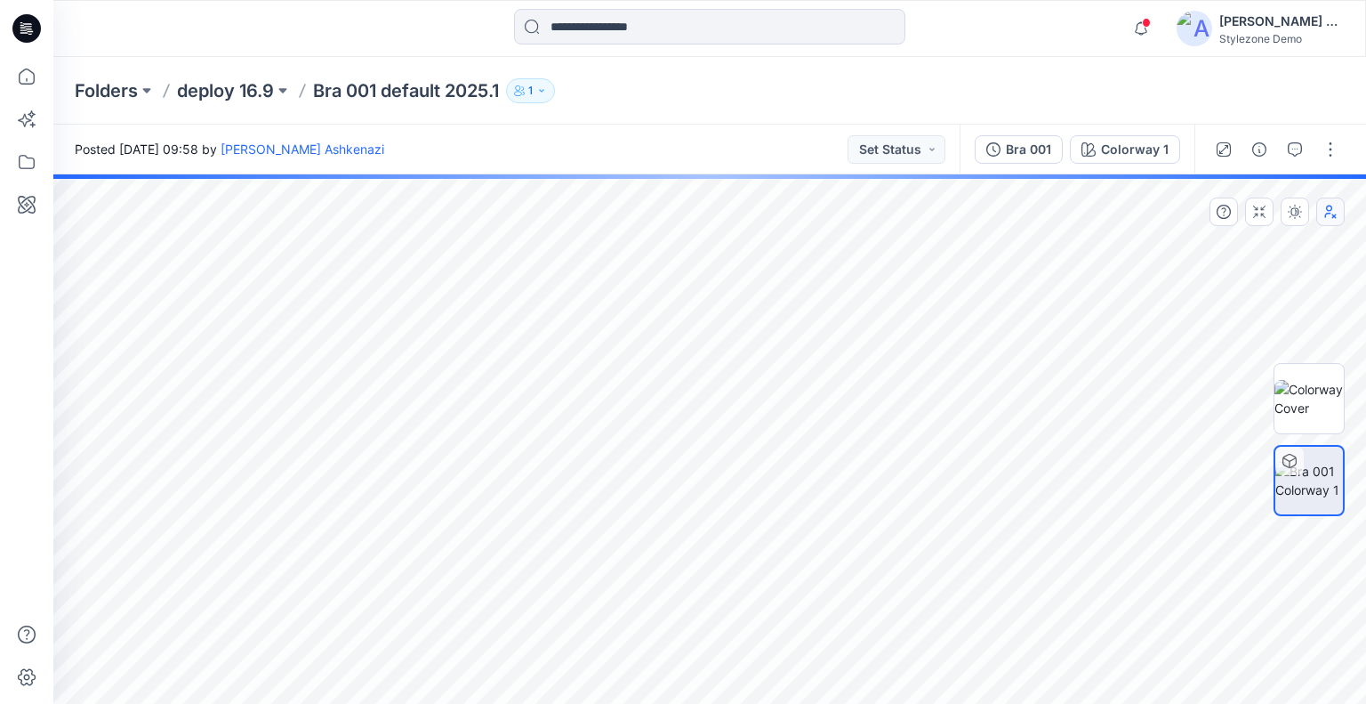
click at [1339, 213] on button "button" at bounding box center [1330, 211] width 28 height 28
click at [1334, 216] on icon "button" at bounding box center [1330, 212] width 14 height 14
click at [1336, 217] on icon "button" at bounding box center [1331, 211] width 12 height 13
click at [1340, 213] on button "button" at bounding box center [1330, 211] width 28 height 28
click at [1339, 213] on button "button" at bounding box center [1330, 211] width 28 height 28
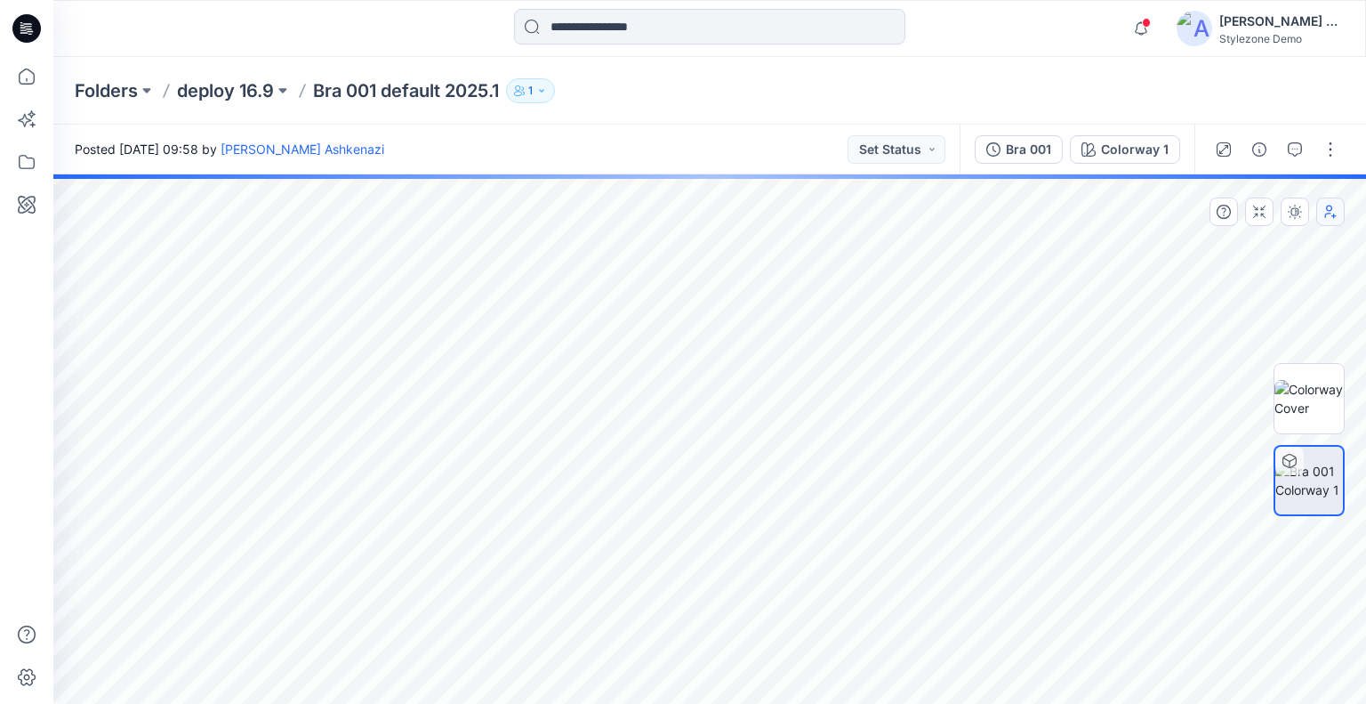
click at [1332, 205] on icon "button" at bounding box center [1330, 212] width 14 height 14
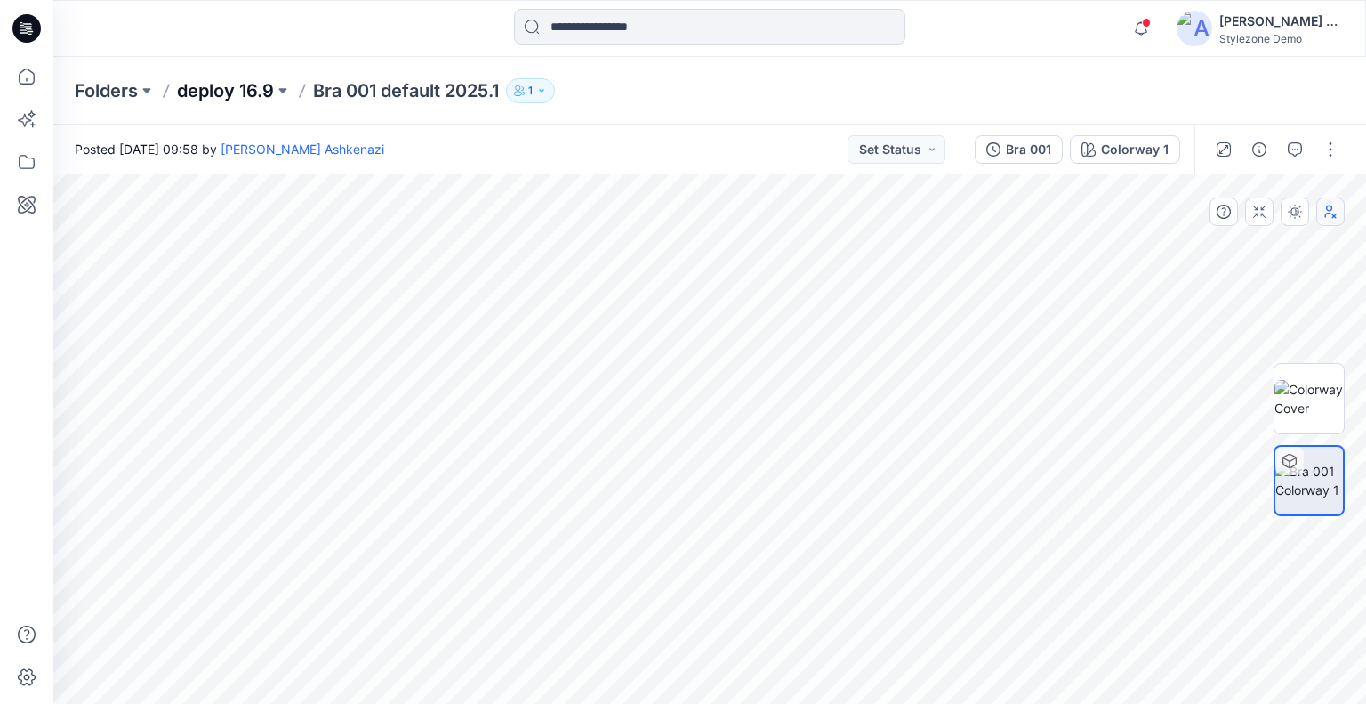
click at [221, 84] on p "deploy 16.9" at bounding box center [225, 90] width 97 height 25
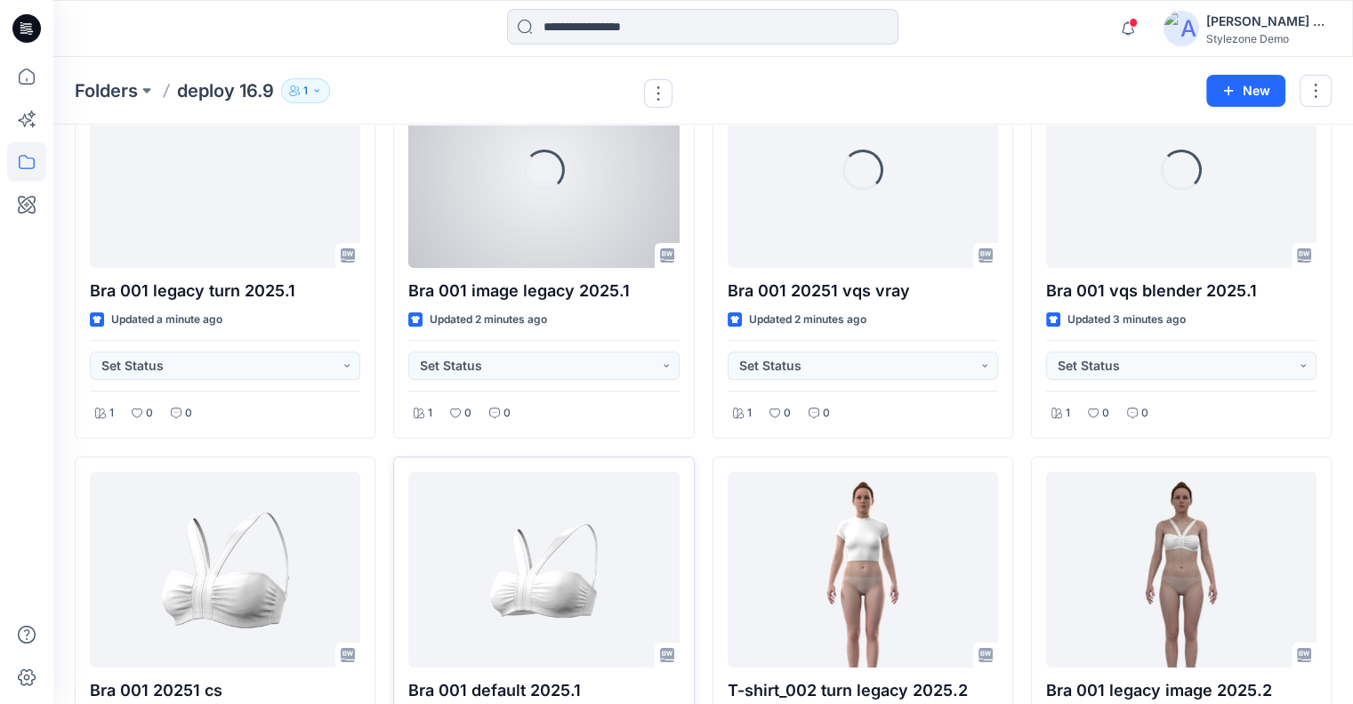
scroll to position [267, 0]
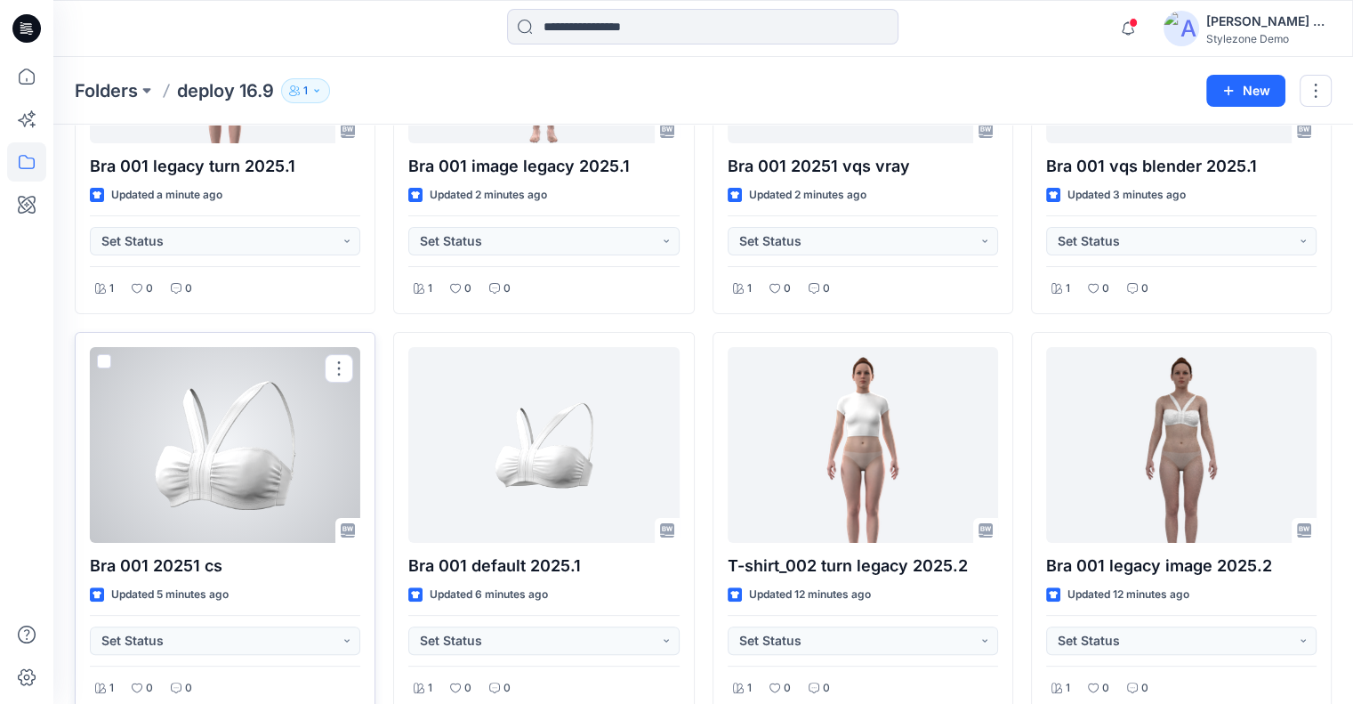
click at [267, 469] on div at bounding box center [225, 445] width 270 height 196
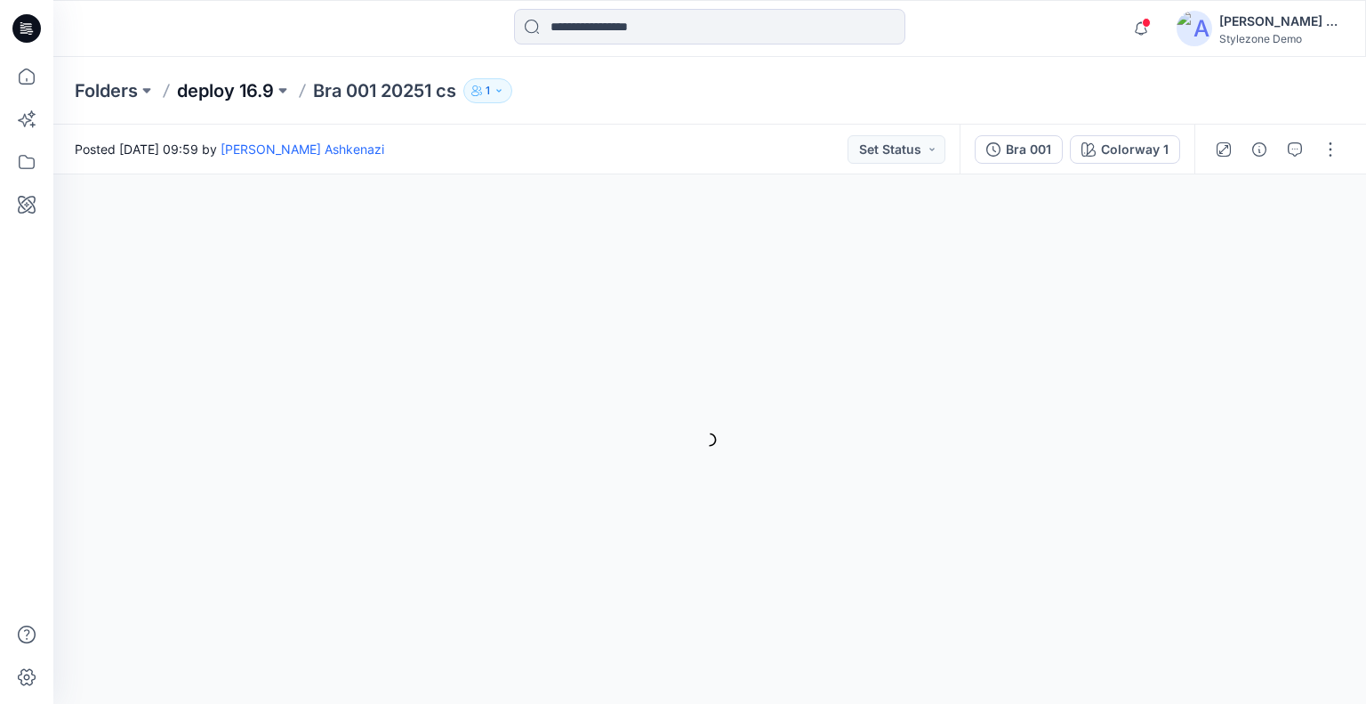
click at [221, 89] on p "deploy 16.9" at bounding box center [225, 90] width 97 height 25
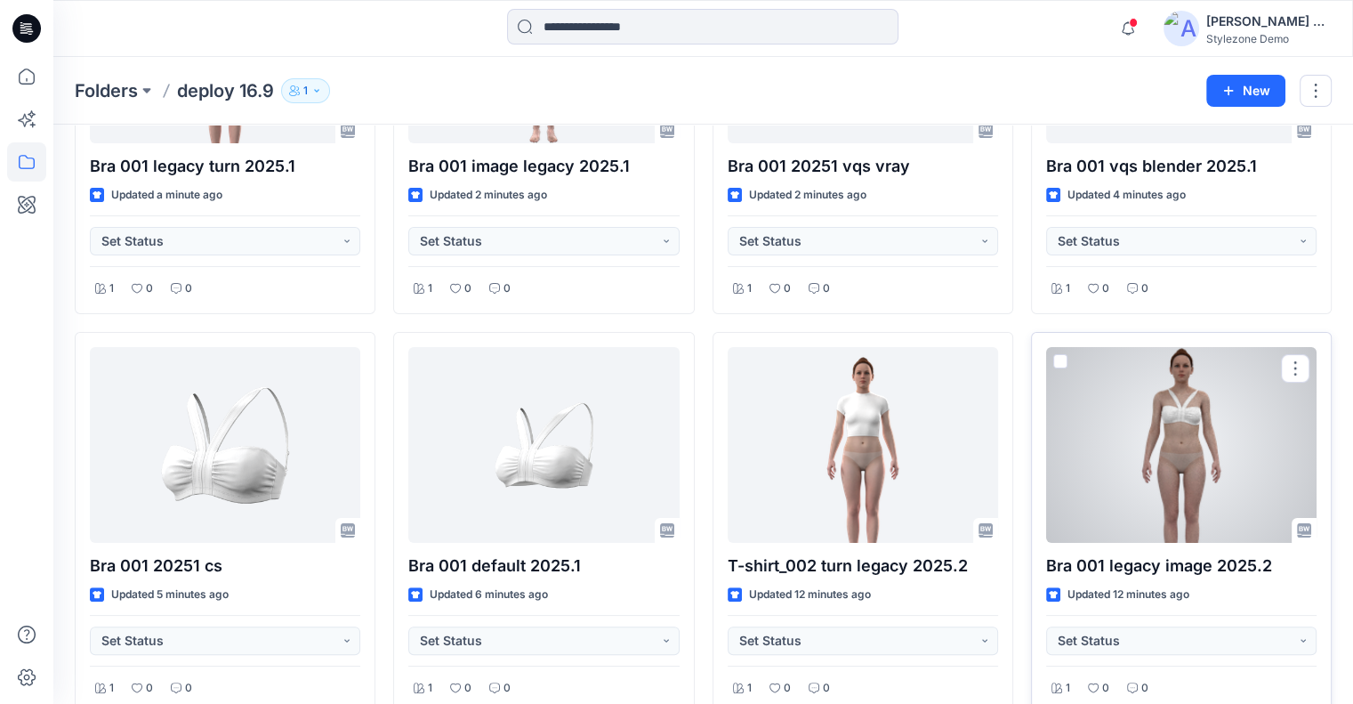
scroll to position [89, 0]
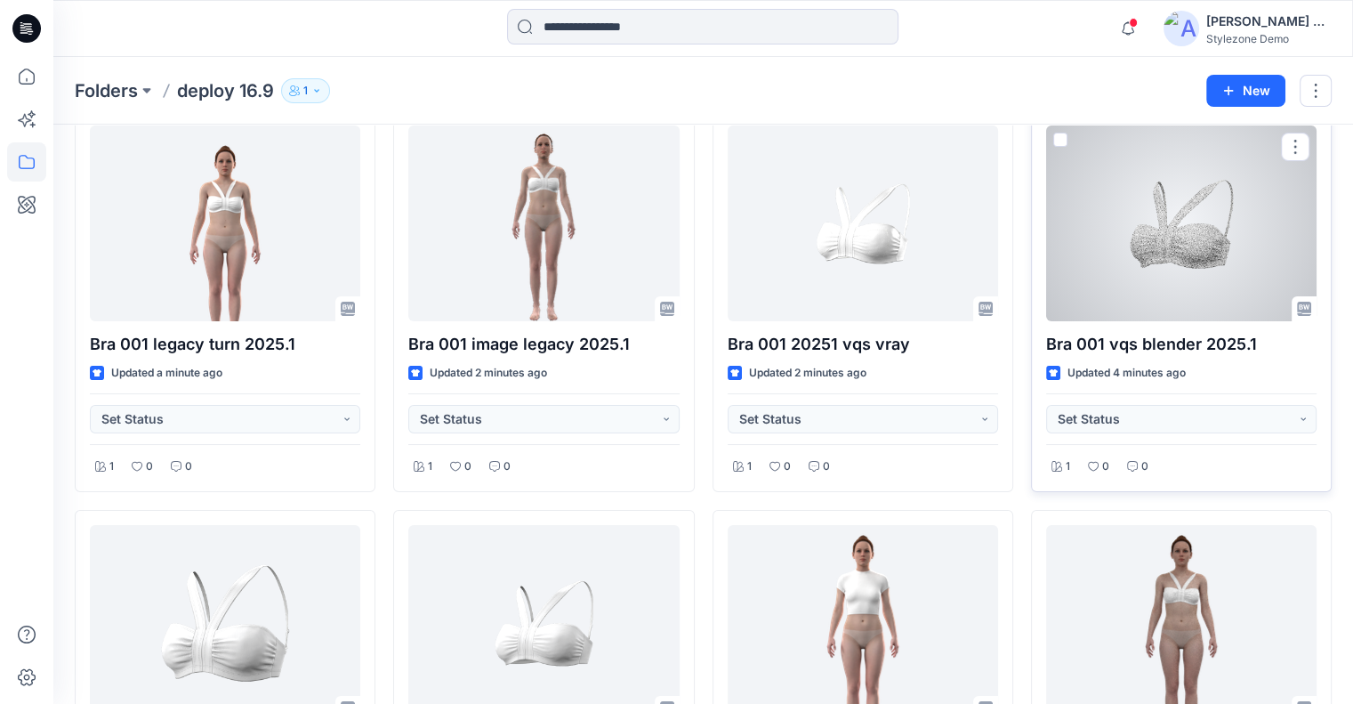
click at [1163, 276] on div at bounding box center [1181, 223] width 270 height 196
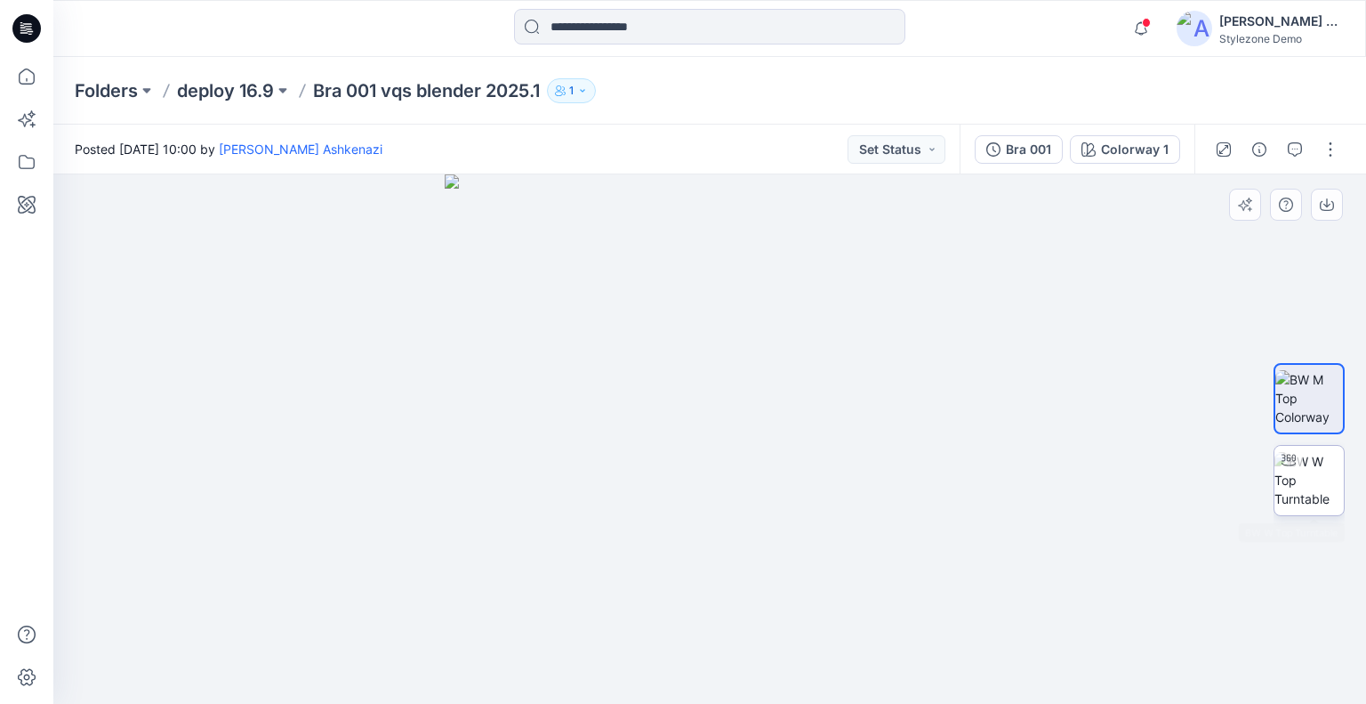
click at [1289, 476] on img at bounding box center [1309, 480] width 69 height 56
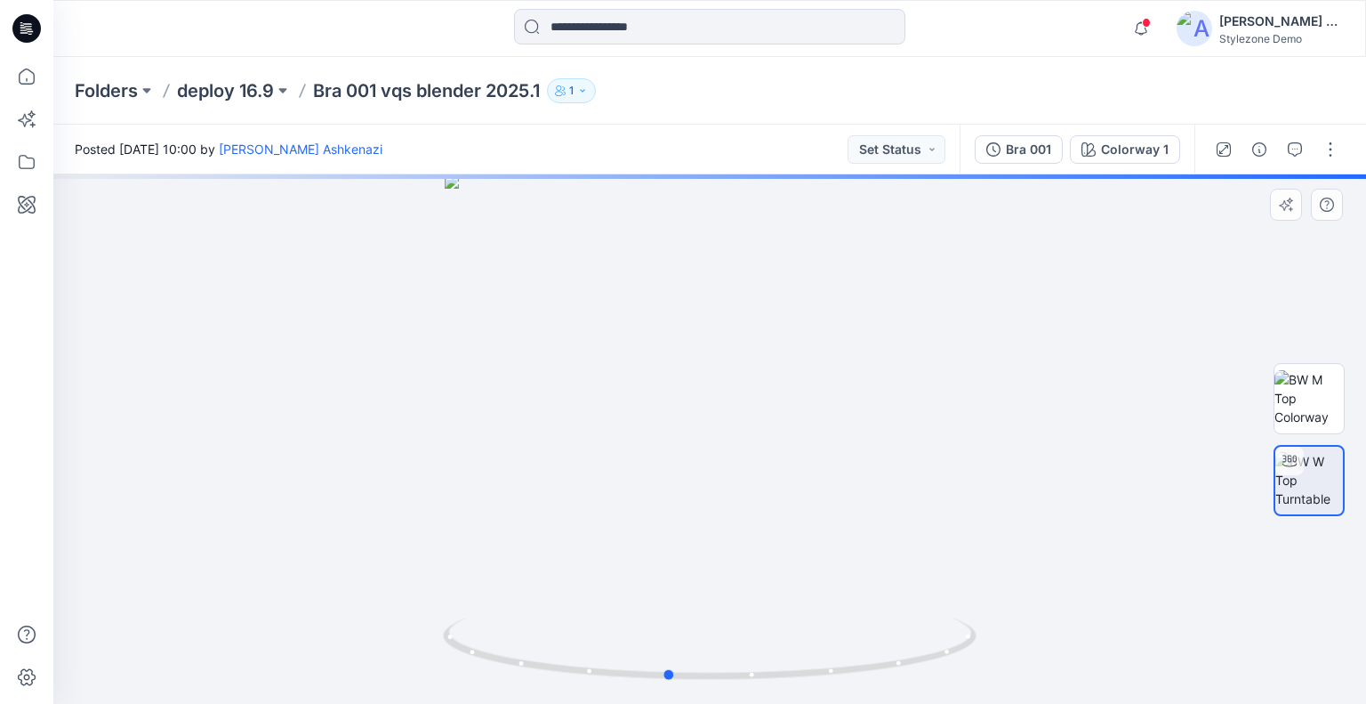
drag, startPoint x: 847, startPoint y: 412, endPoint x: 617, endPoint y: 363, distance: 234.6
click at [508, 399] on div at bounding box center [709, 438] width 1313 height 529
click at [1017, 145] on div "Bra 001" at bounding box center [1028, 150] width 45 height 20
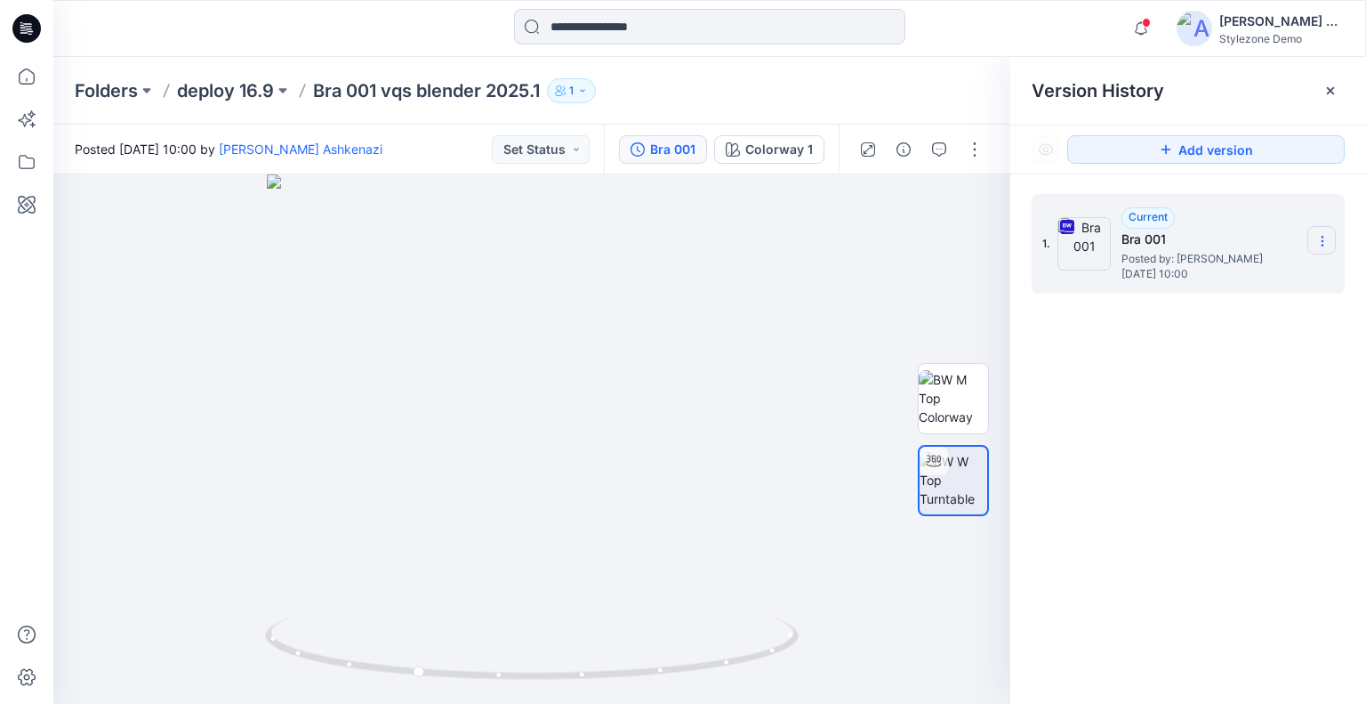
click at [1323, 234] on icon at bounding box center [1322, 241] width 14 height 14
click at [1248, 277] on span "Download Source BW File" at bounding box center [1232, 275] width 149 height 21
click at [228, 93] on p "deploy 16.9" at bounding box center [225, 90] width 97 height 25
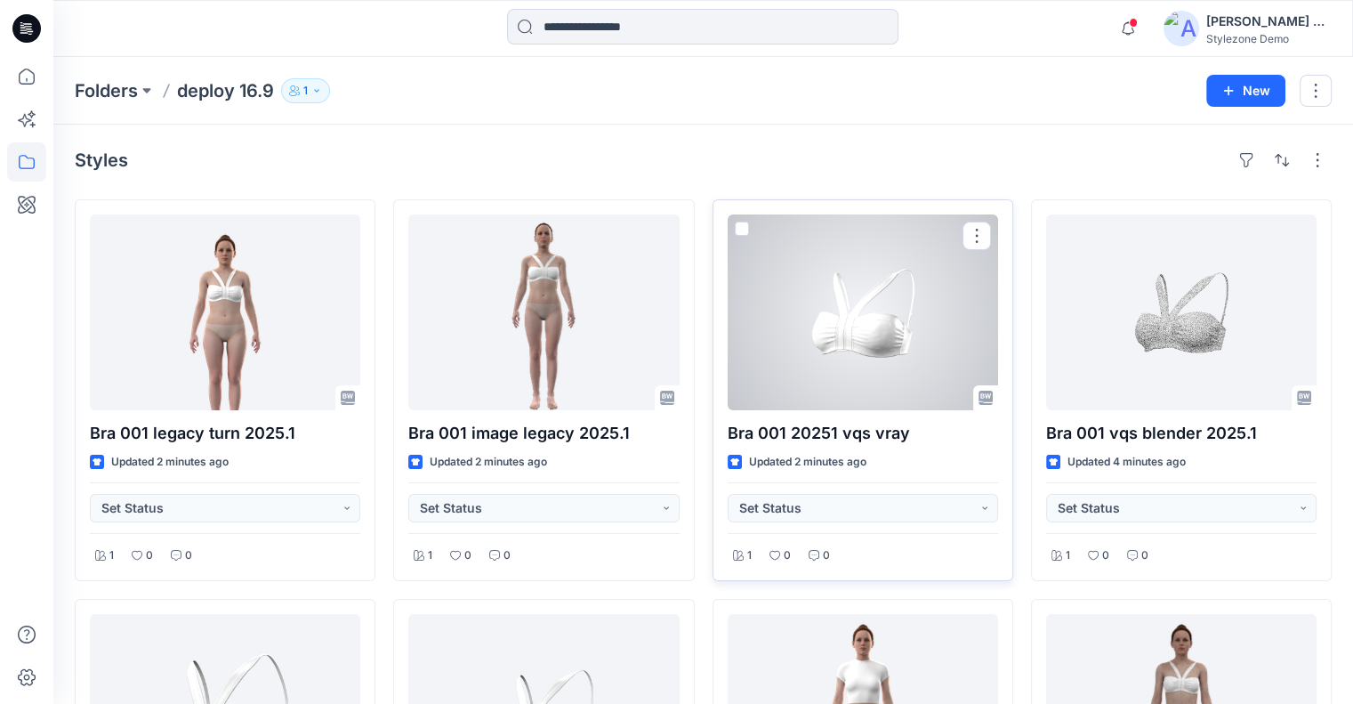
click at [953, 321] on div at bounding box center [863, 312] width 270 height 196
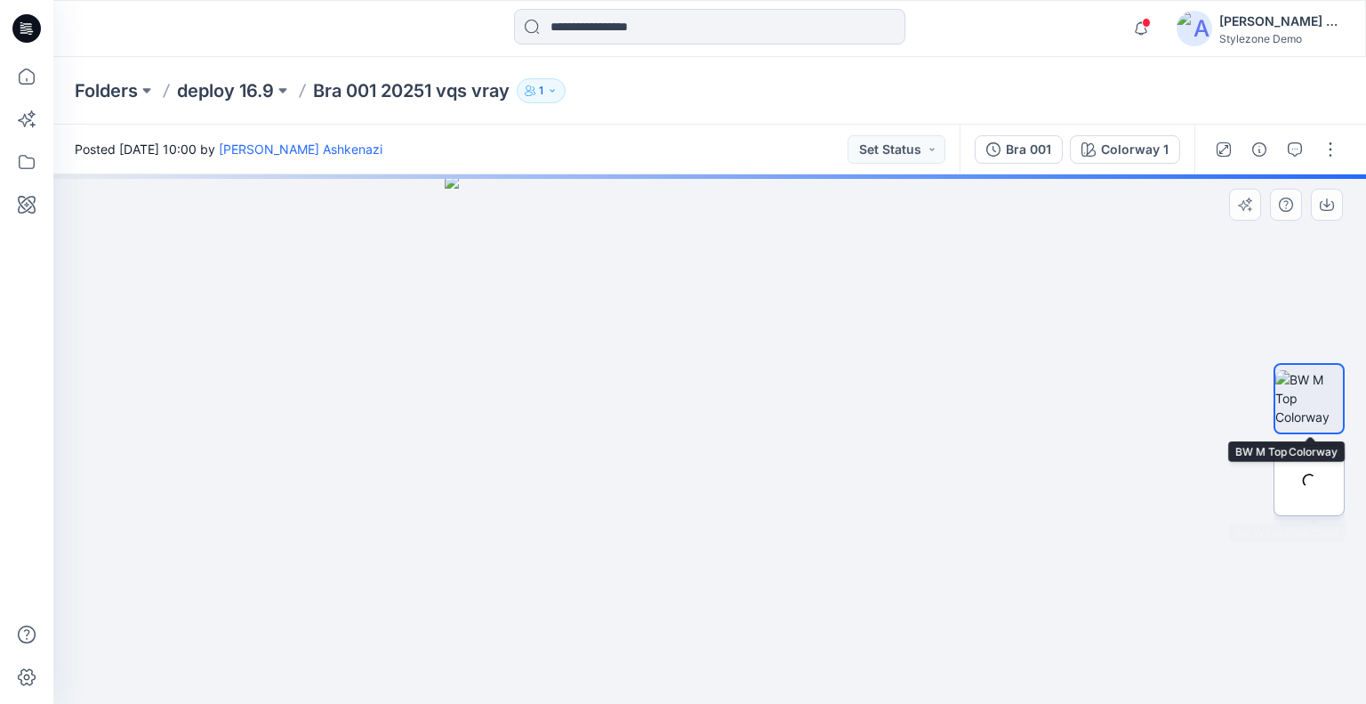
click at [0, 0] on img at bounding box center [0, 0] width 0 height 0
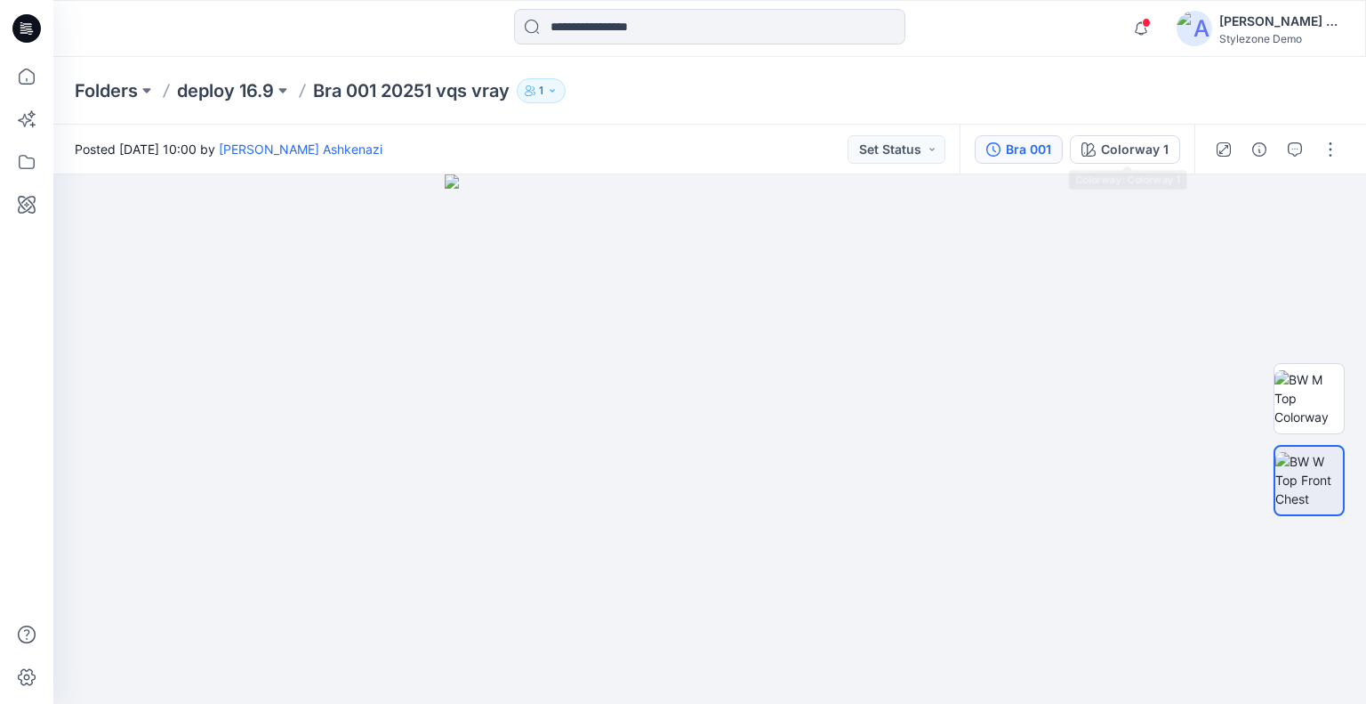
click at [1009, 141] on button "Bra 001" at bounding box center [1019, 149] width 88 height 28
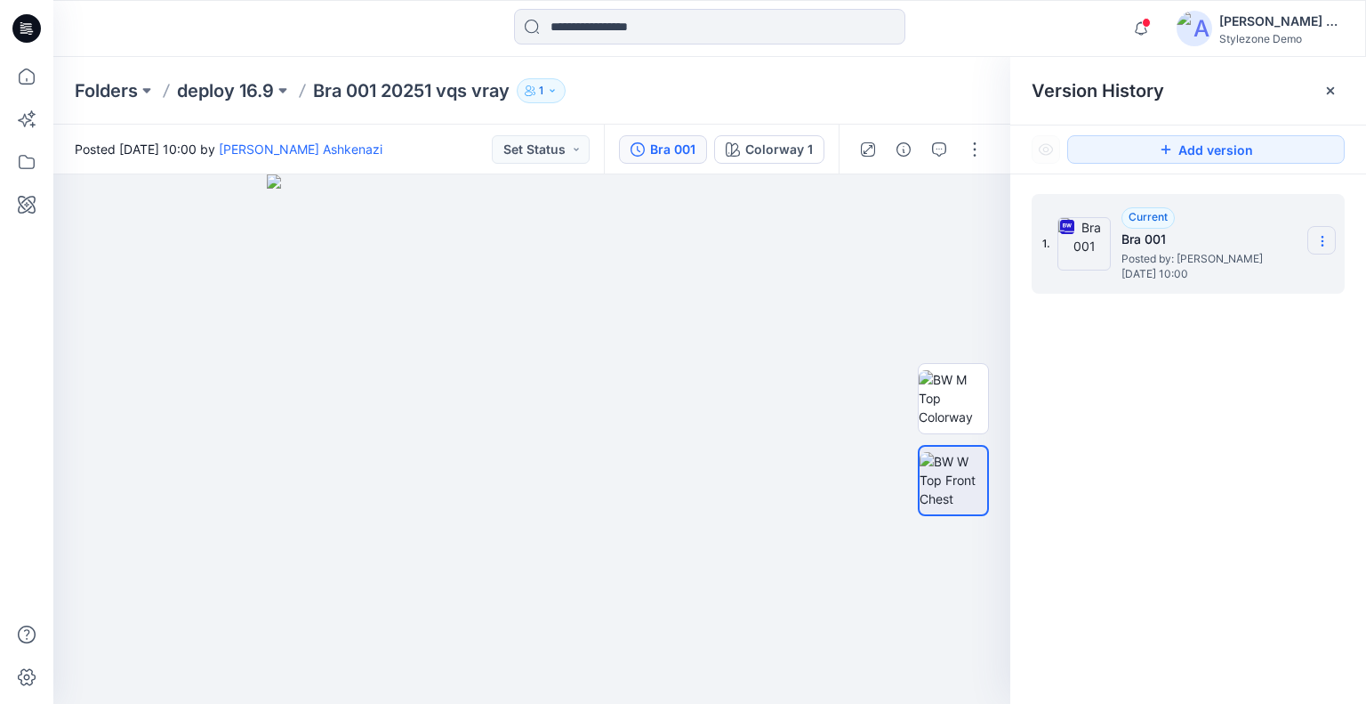
click at [1317, 230] on section at bounding box center [1321, 240] width 28 height 28
click at [1227, 277] on span "Download Source BW File" at bounding box center [1232, 275] width 149 height 21
click at [241, 91] on p "deploy 16.9" at bounding box center [225, 90] width 97 height 25
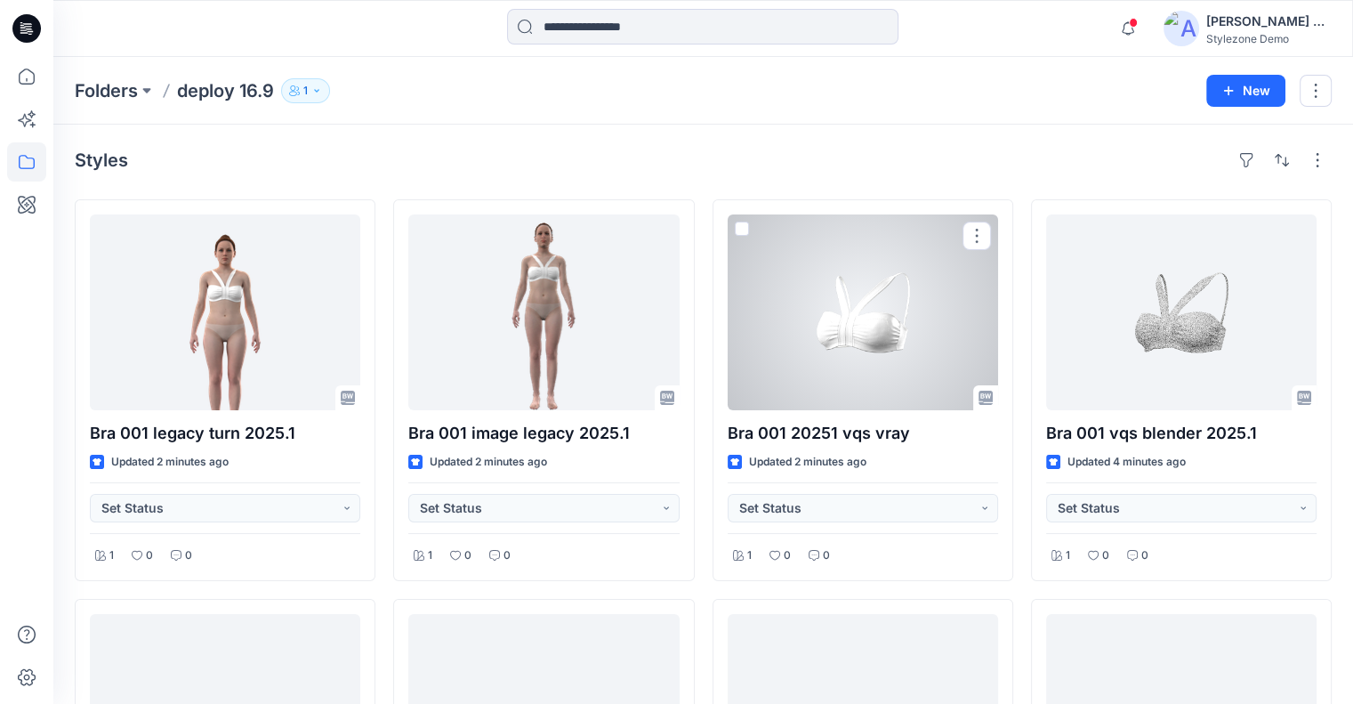
drag, startPoint x: 811, startPoint y: 354, endPoint x: 824, endPoint y: 344, distance: 15.8
click at [811, 354] on div at bounding box center [863, 312] width 270 height 196
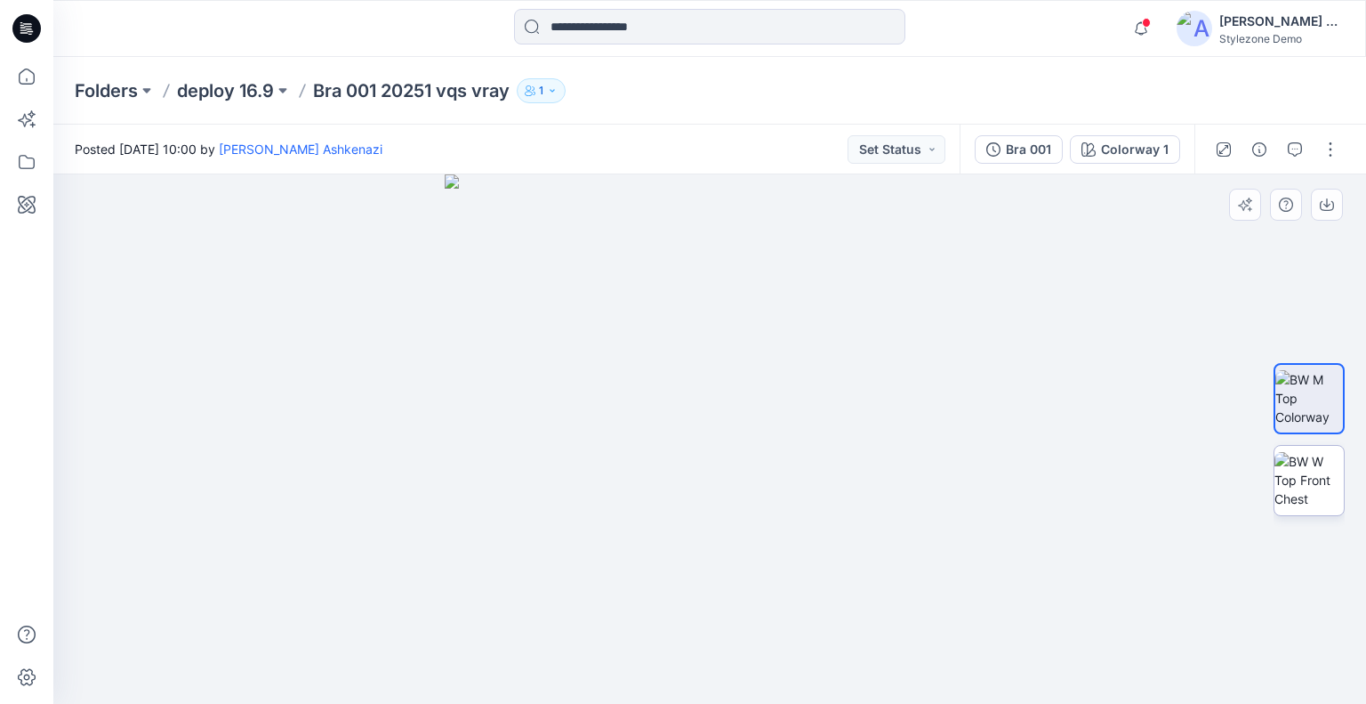
click at [1302, 478] on img at bounding box center [1309, 480] width 69 height 56
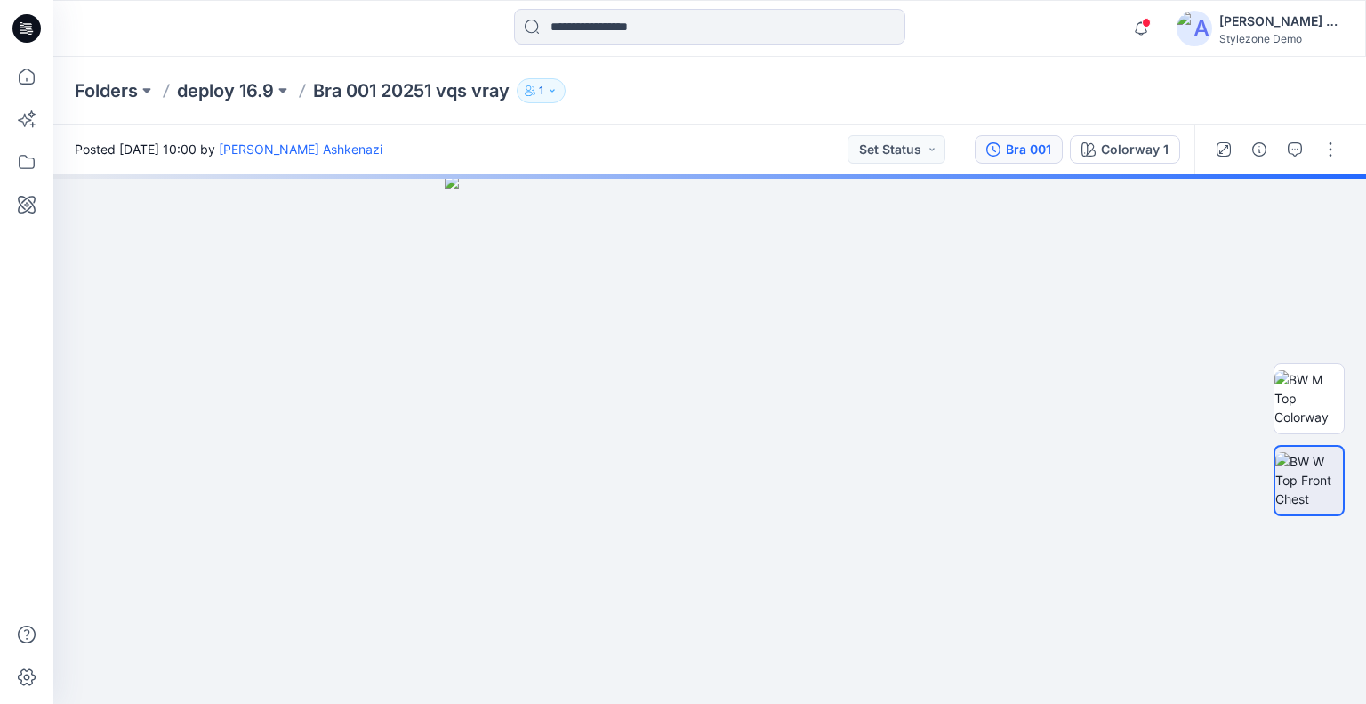
click at [1046, 153] on div "Bra 001" at bounding box center [1028, 150] width 45 height 20
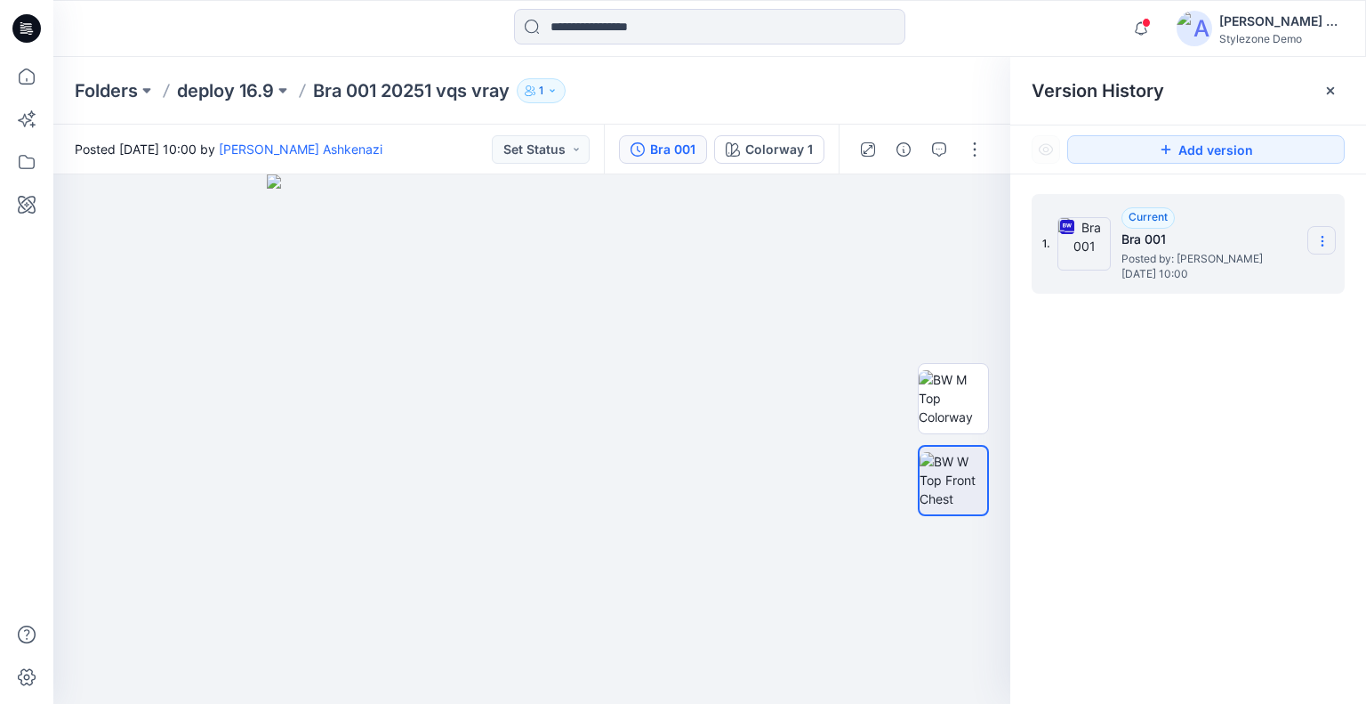
click at [1326, 241] on icon at bounding box center [1322, 241] width 14 height 14
click at [1256, 278] on span "Download Source BW File" at bounding box center [1232, 275] width 149 height 21
click at [249, 85] on p "deploy 16.9" at bounding box center [225, 90] width 97 height 25
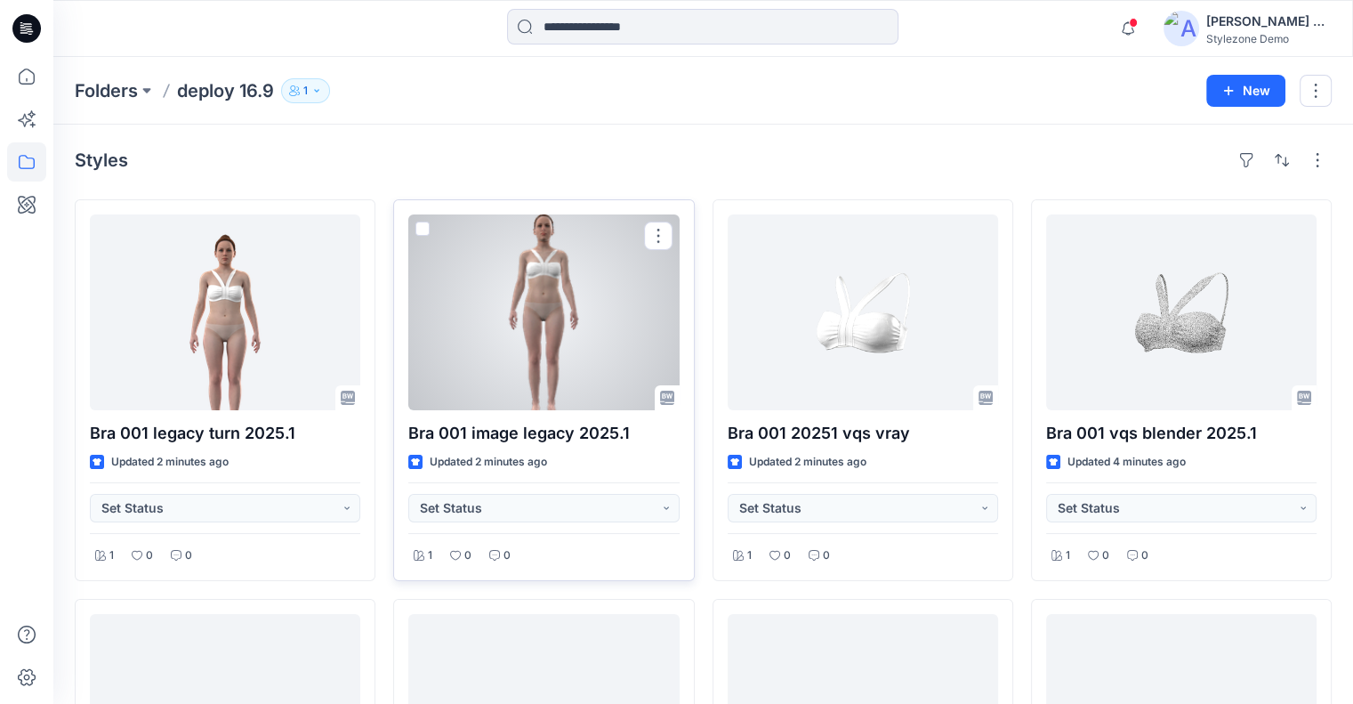
click at [545, 366] on div at bounding box center [543, 312] width 270 height 196
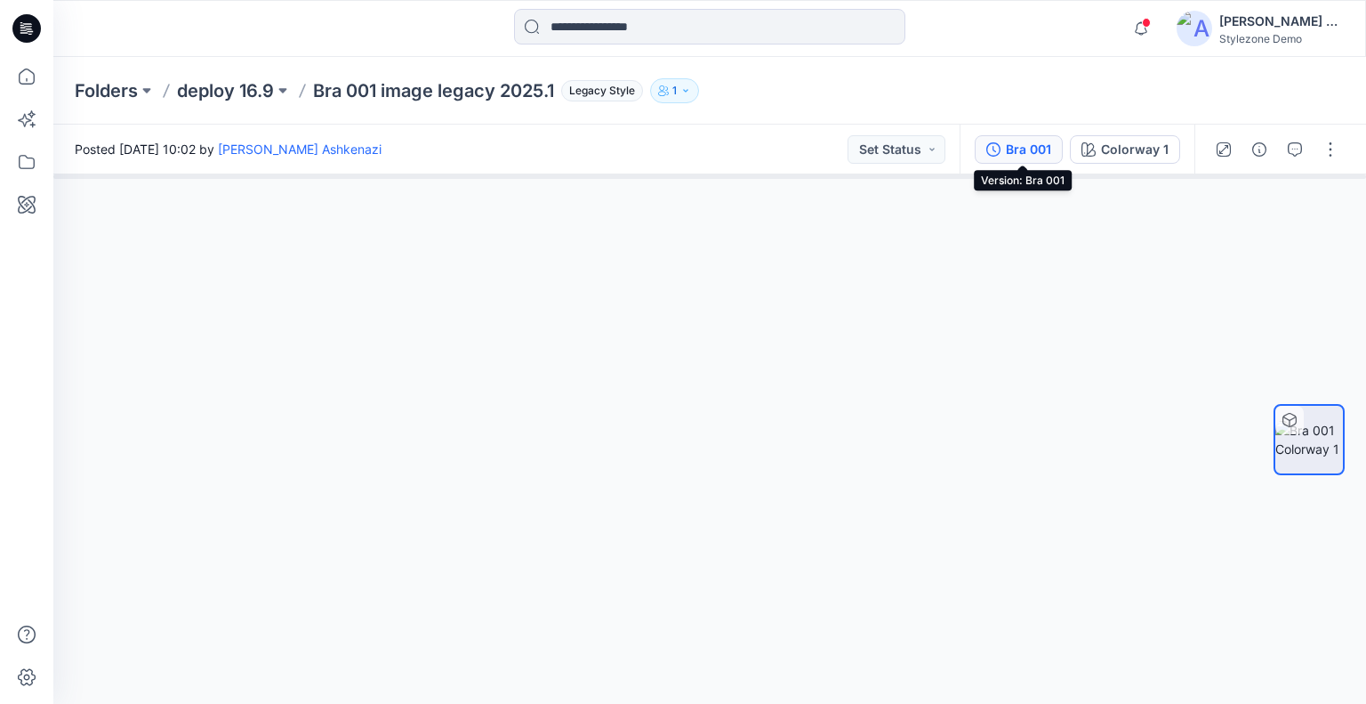
click at [1025, 149] on div "Bra 001" at bounding box center [1028, 150] width 45 height 20
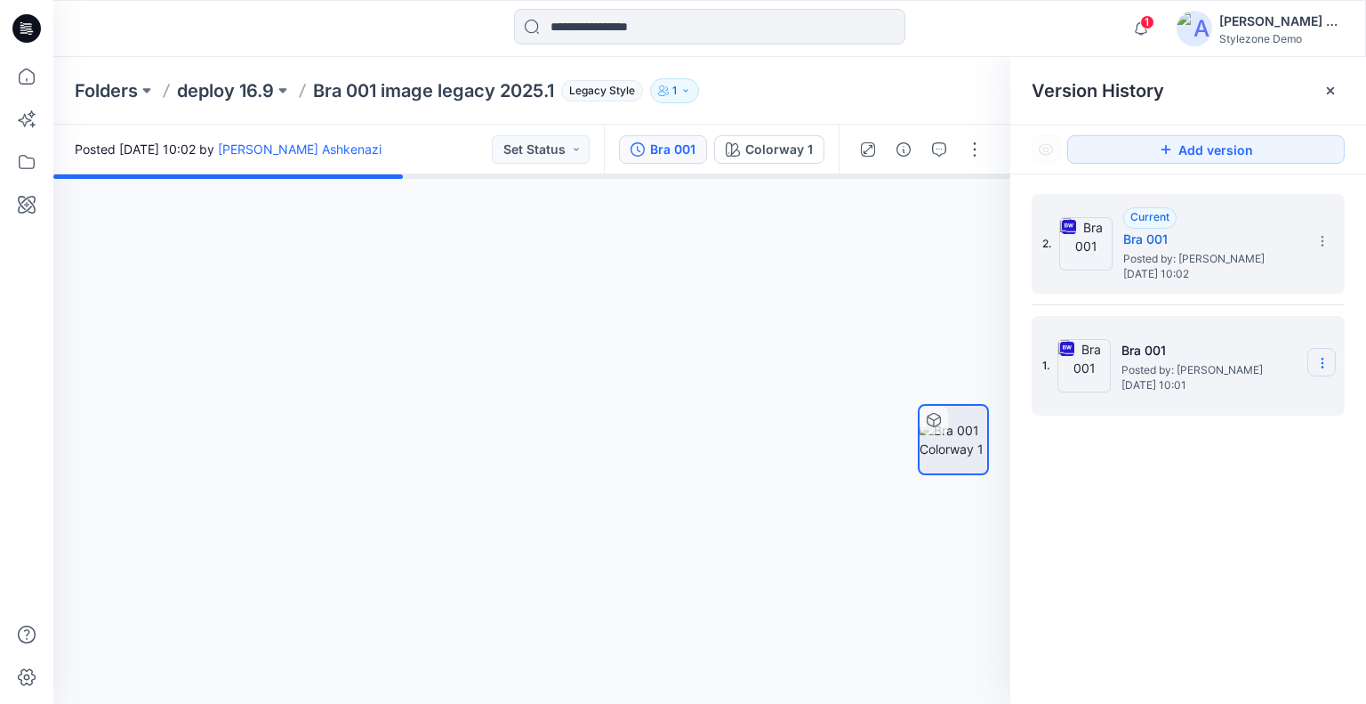
click at [1323, 365] on icon at bounding box center [1322, 363] width 14 height 14
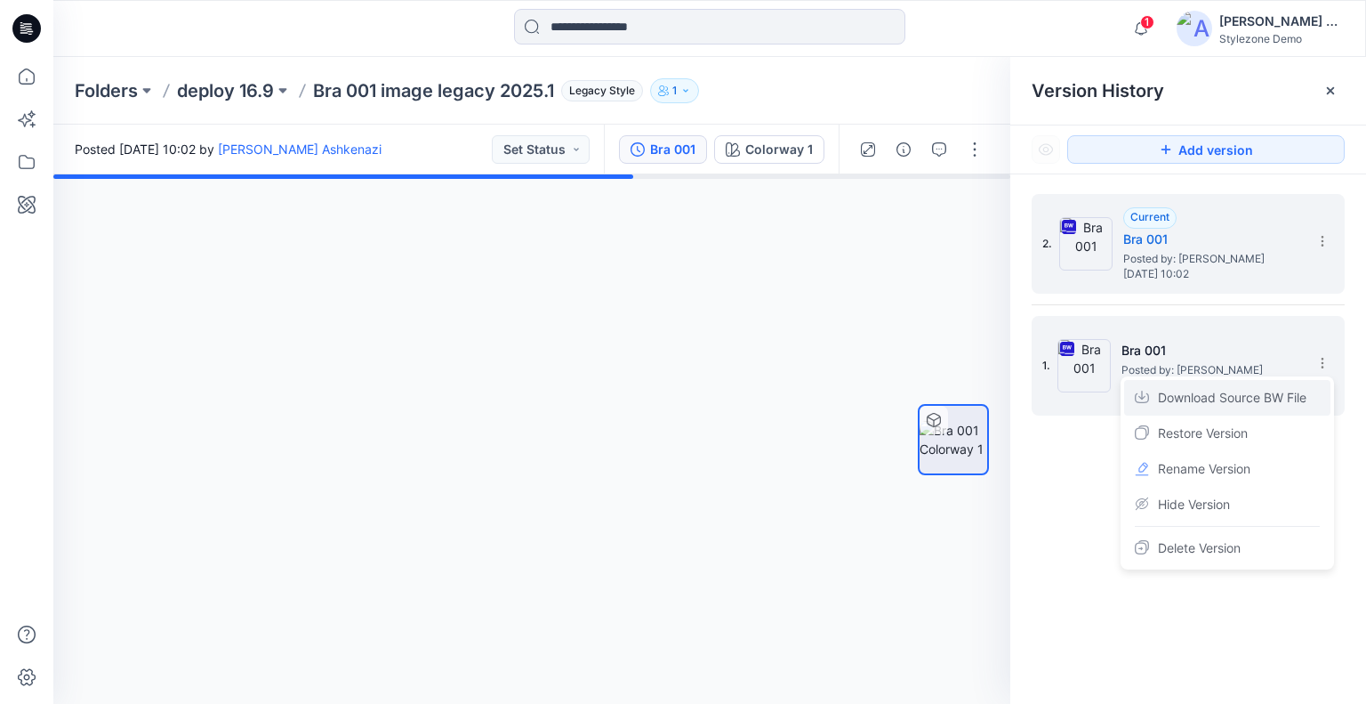
click at [1277, 394] on span "Download Source BW File" at bounding box center [1232, 397] width 149 height 21
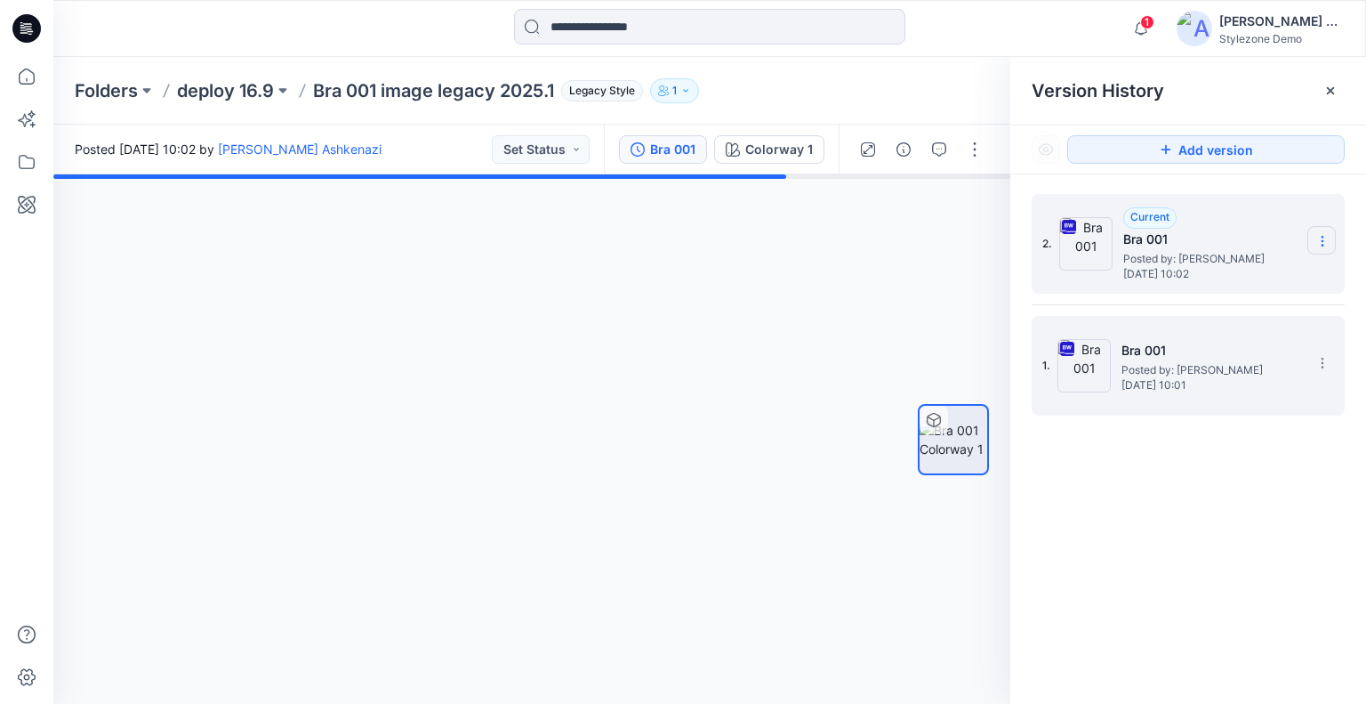
click at [1320, 237] on icon at bounding box center [1322, 241] width 14 height 14
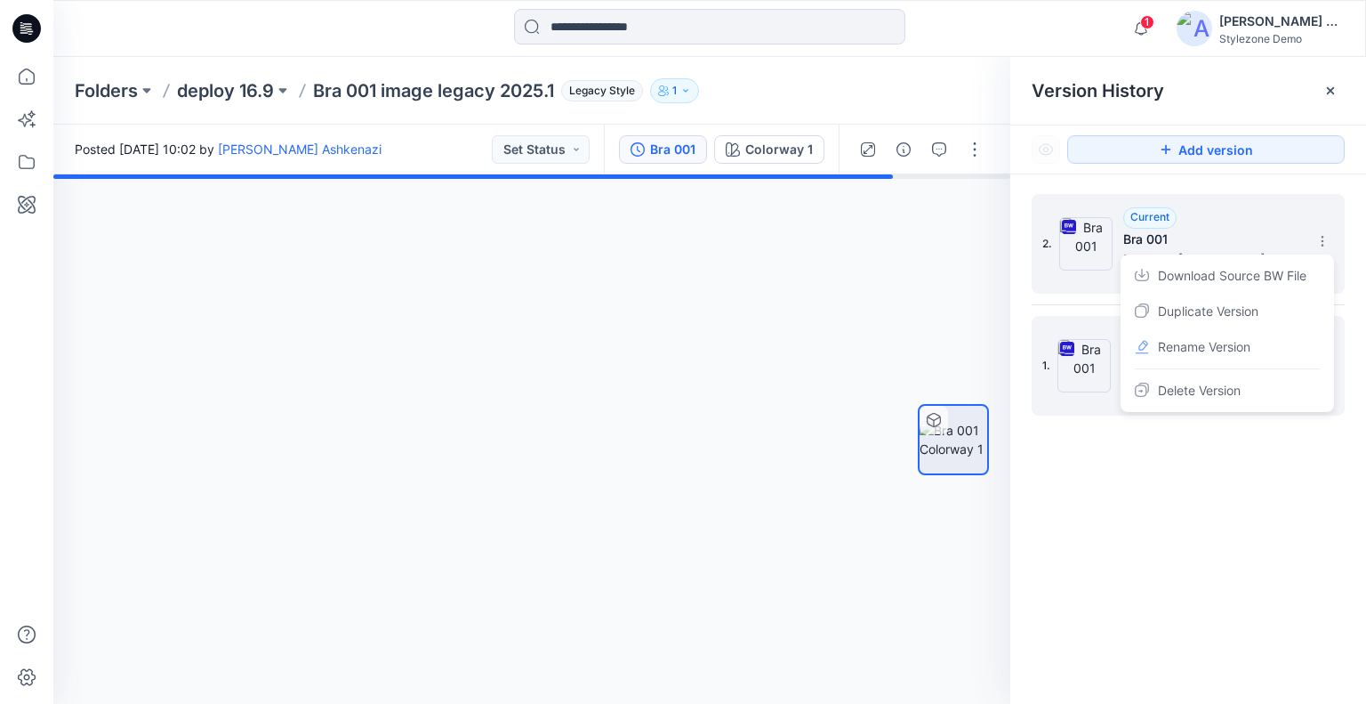
click at [1281, 281] on span "Download Source BW File" at bounding box center [1232, 275] width 149 height 21
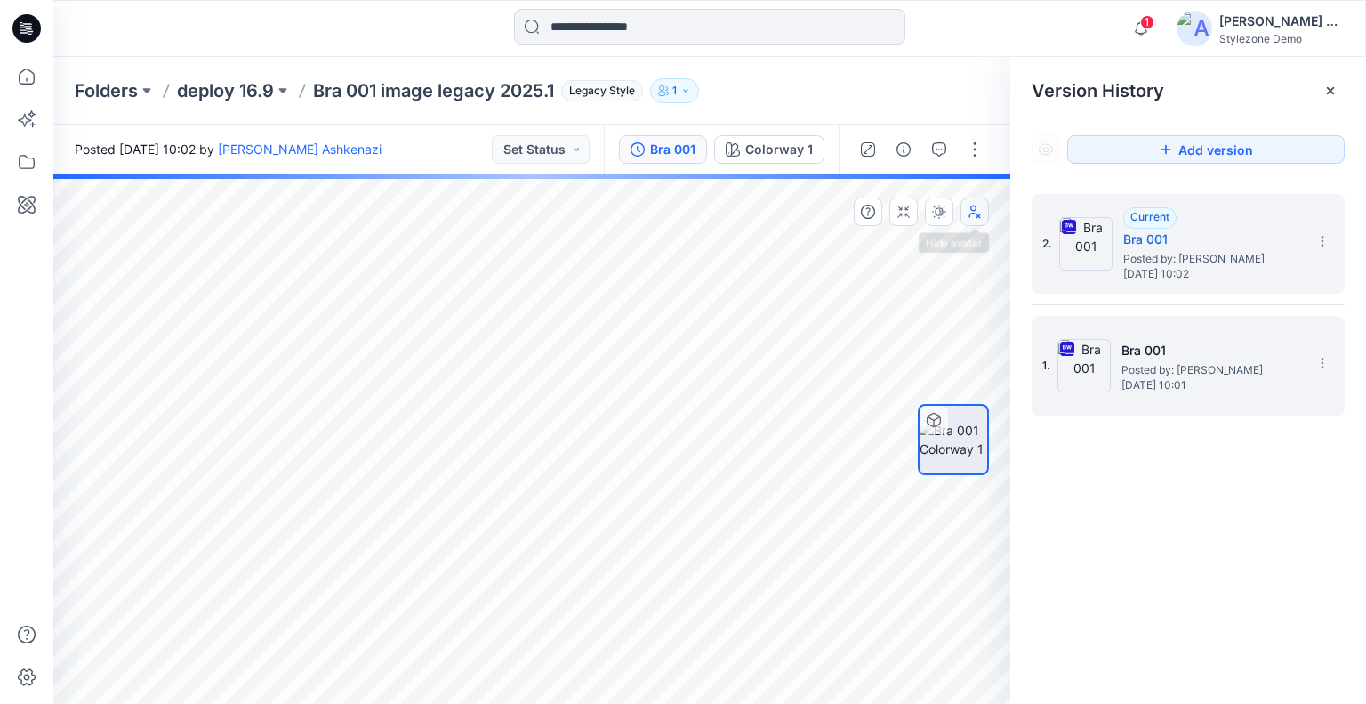
click at [977, 217] on icon "button" at bounding box center [978, 216] width 4 height 4
click at [977, 215] on icon "button" at bounding box center [975, 211] width 11 height 12
click at [1123, 354] on h5 "Bra 001" at bounding box center [1211, 350] width 178 height 21
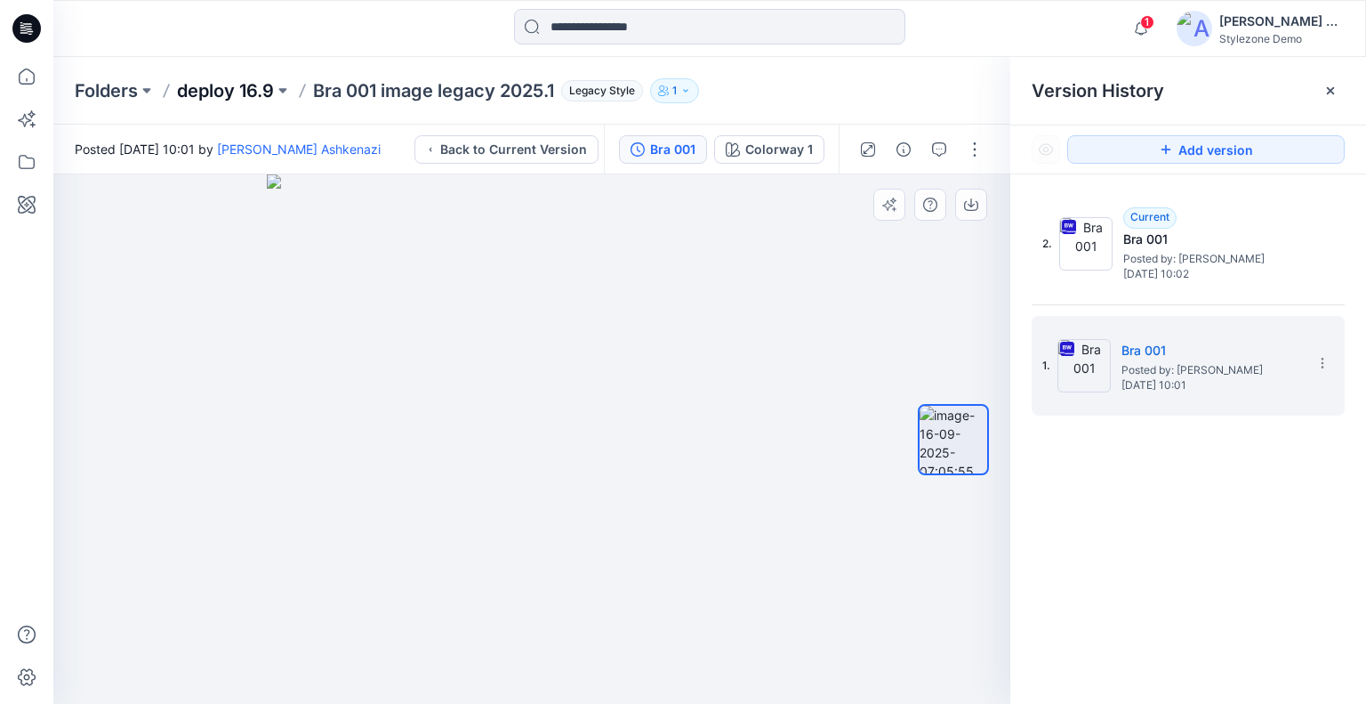
click at [217, 84] on p "deploy 16.9" at bounding box center [225, 90] width 97 height 25
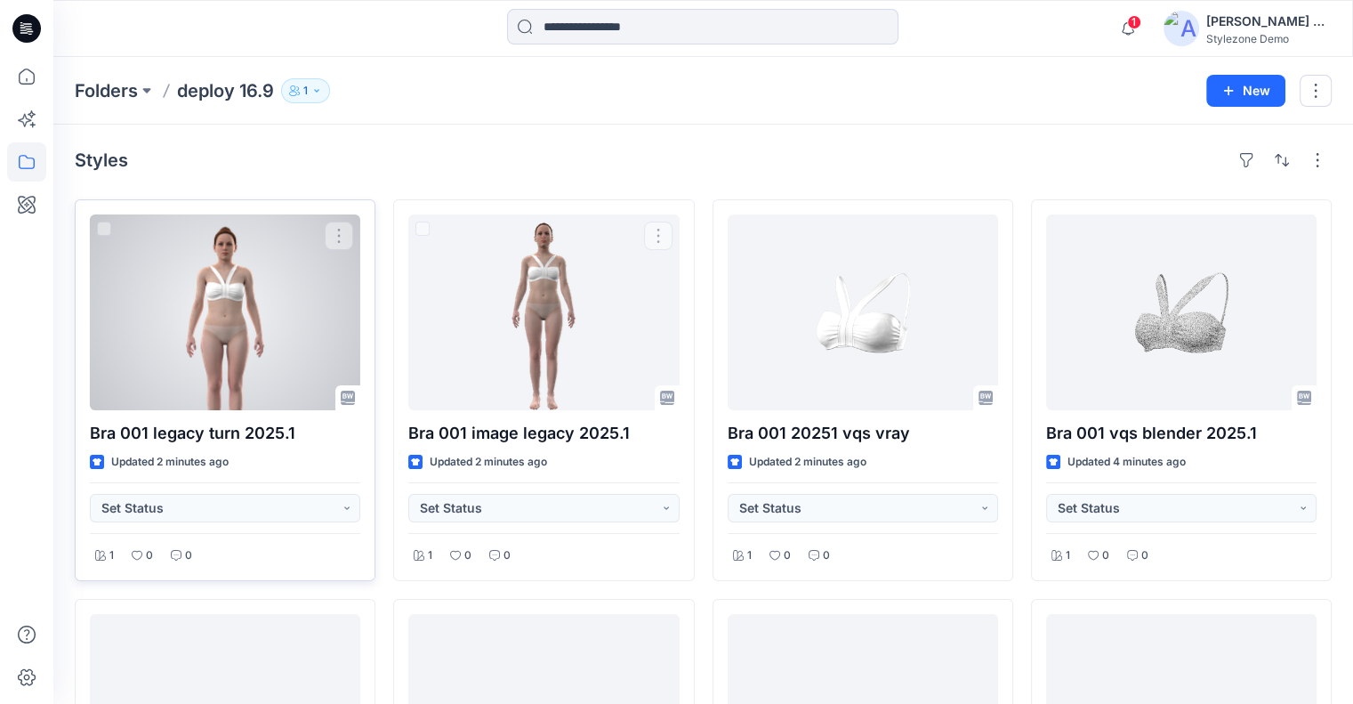
click at [297, 353] on div at bounding box center [225, 312] width 270 height 196
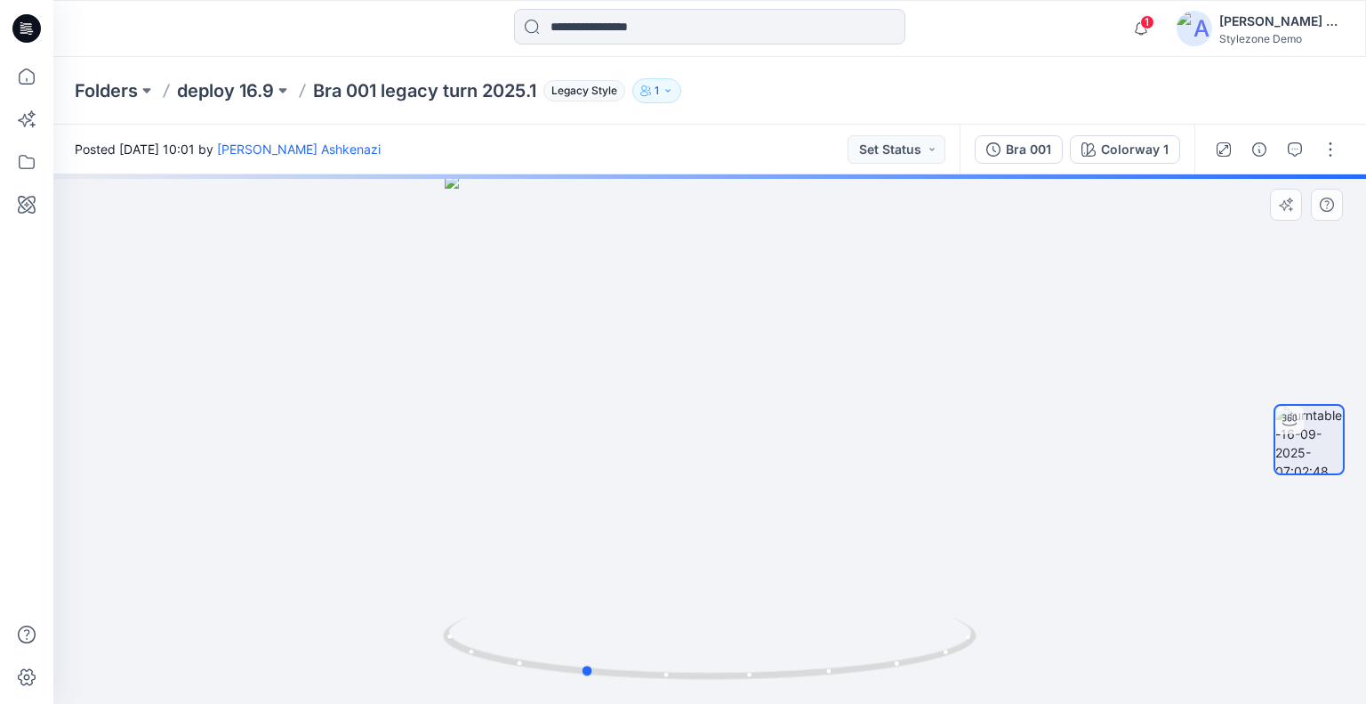
drag, startPoint x: 580, startPoint y: 389, endPoint x: 1049, endPoint y: 223, distance: 497.9
click at [591, 363] on div at bounding box center [709, 438] width 1313 height 529
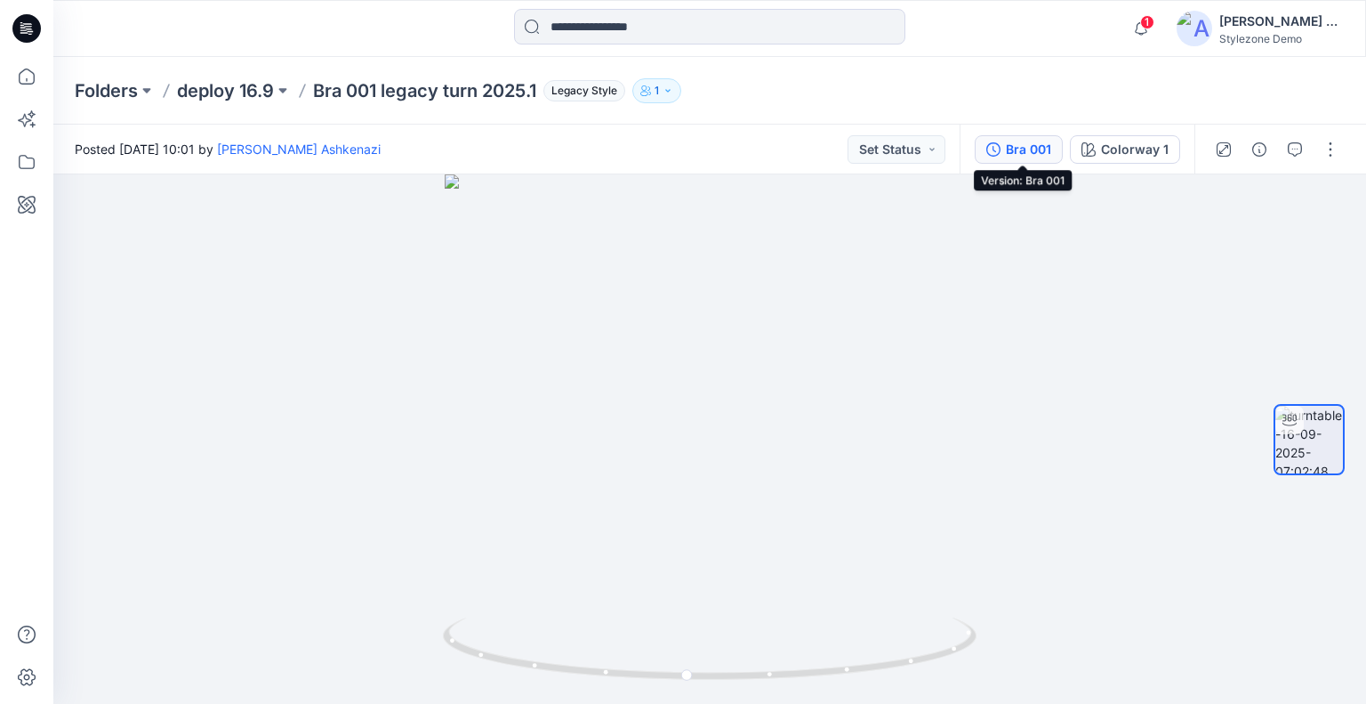
click at [1014, 145] on div "Bra 001" at bounding box center [1028, 150] width 45 height 20
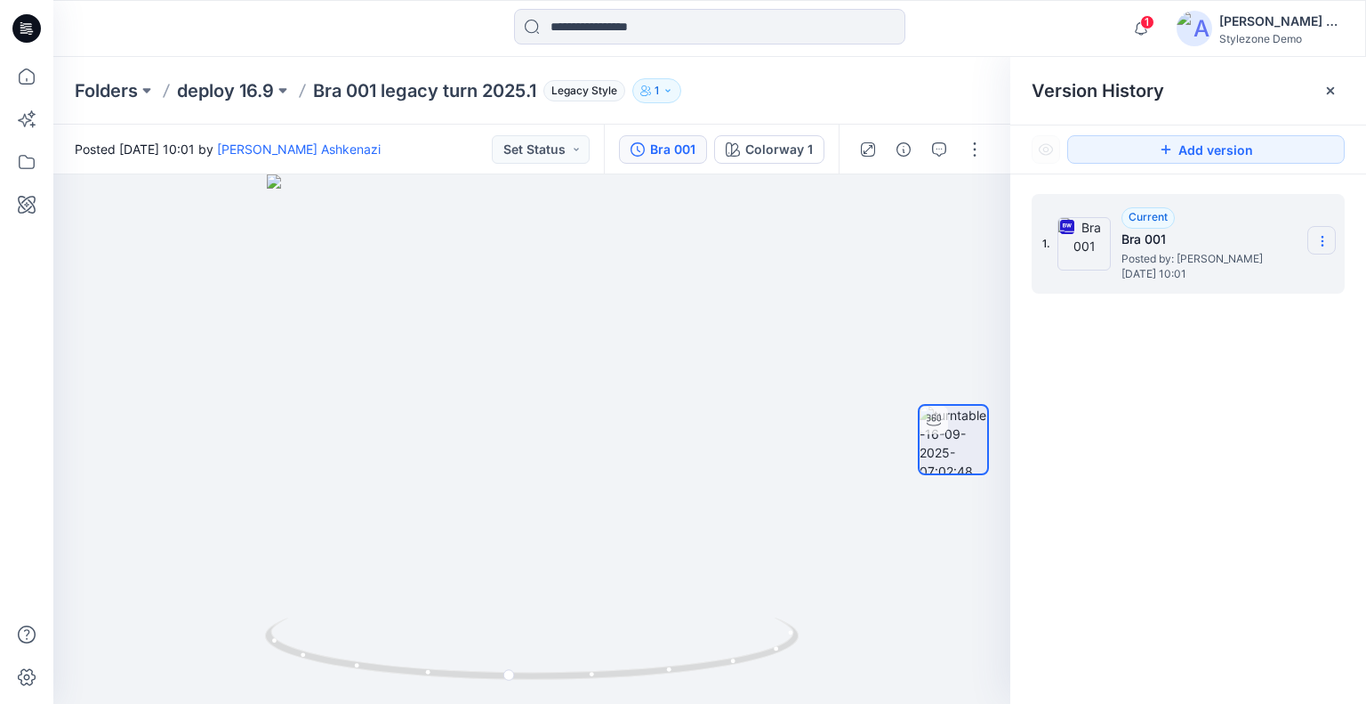
drag, startPoint x: 1313, startPoint y: 232, endPoint x: 1302, endPoint y: 245, distance: 16.4
click at [1313, 233] on section at bounding box center [1321, 240] width 28 height 28
click at [1256, 277] on span "Download Source BW File" at bounding box center [1232, 275] width 149 height 21
drag, startPoint x: 711, startPoint y: 401, endPoint x: 440, endPoint y: 323, distance: 281.5
click at [445, 378] on div at bounding box center [531, 438] width 957 height 529
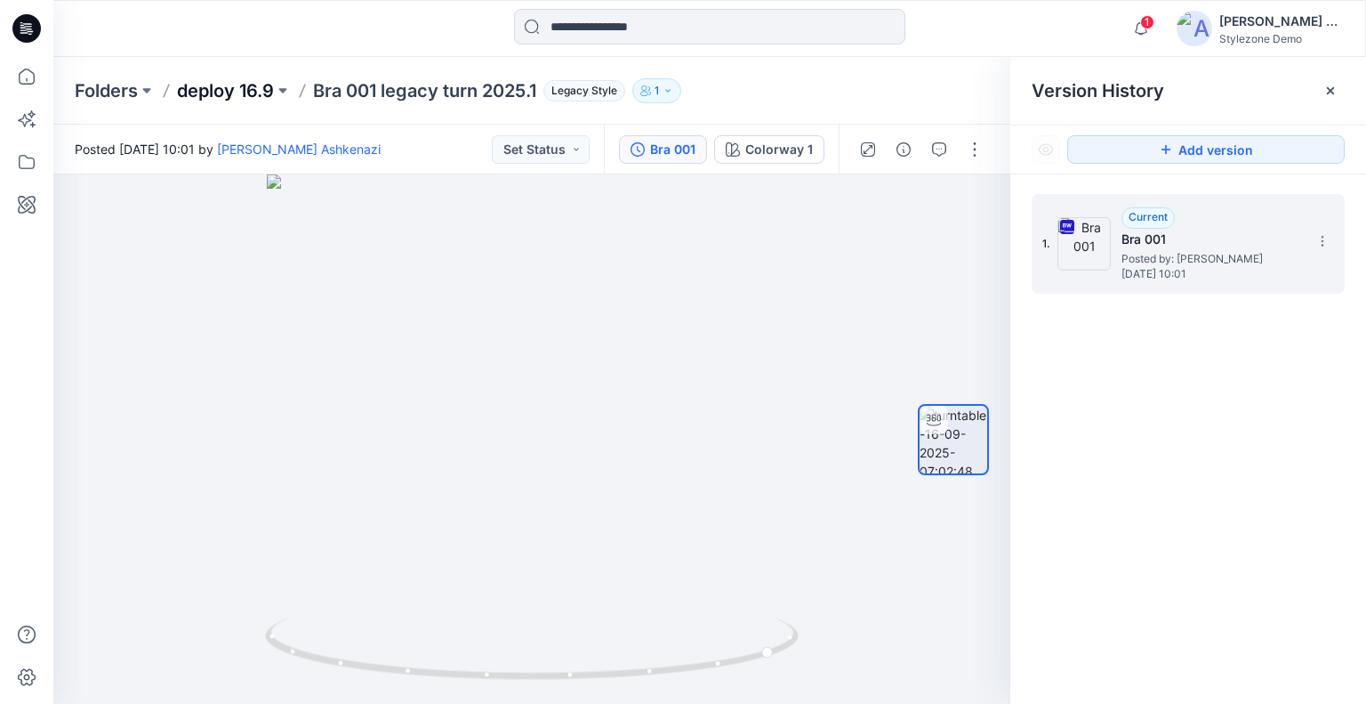
click at [235, 94] on p "deploy 16.9" at bounding box center [225, 90] width 97 height 25
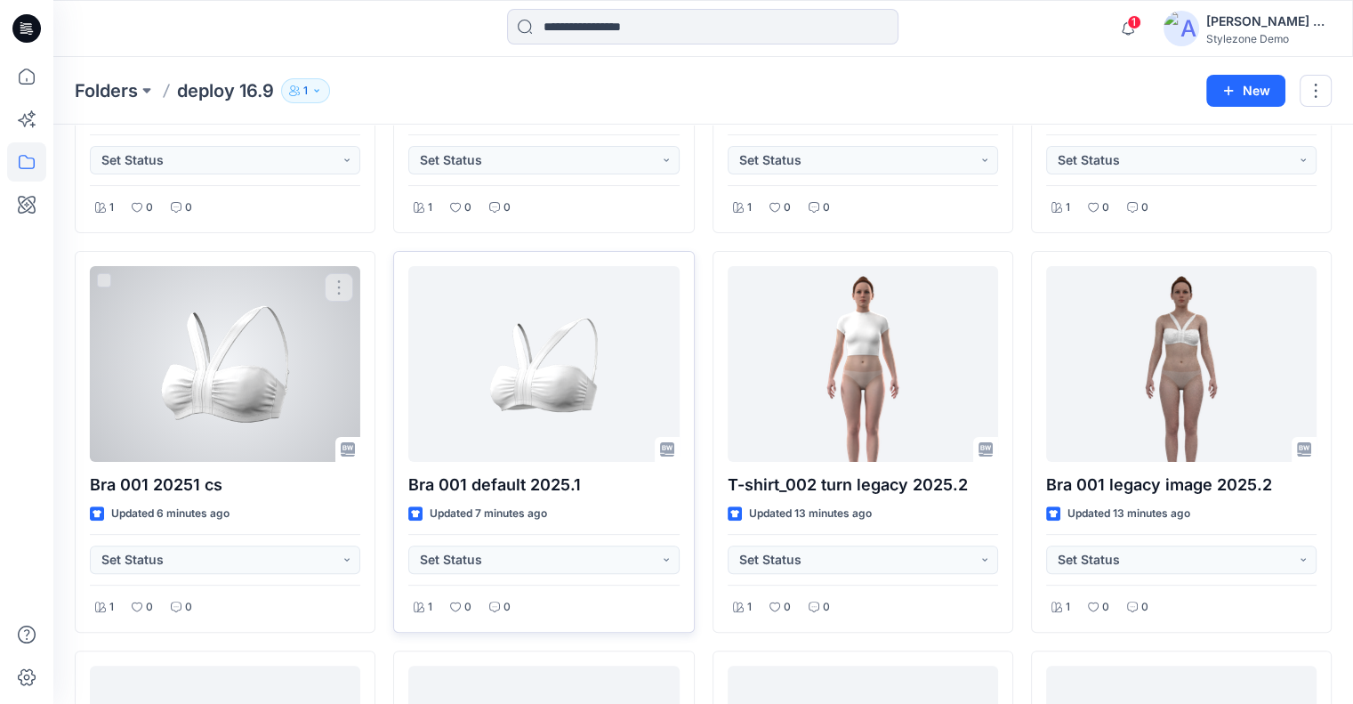
scroll to position [356, 0]
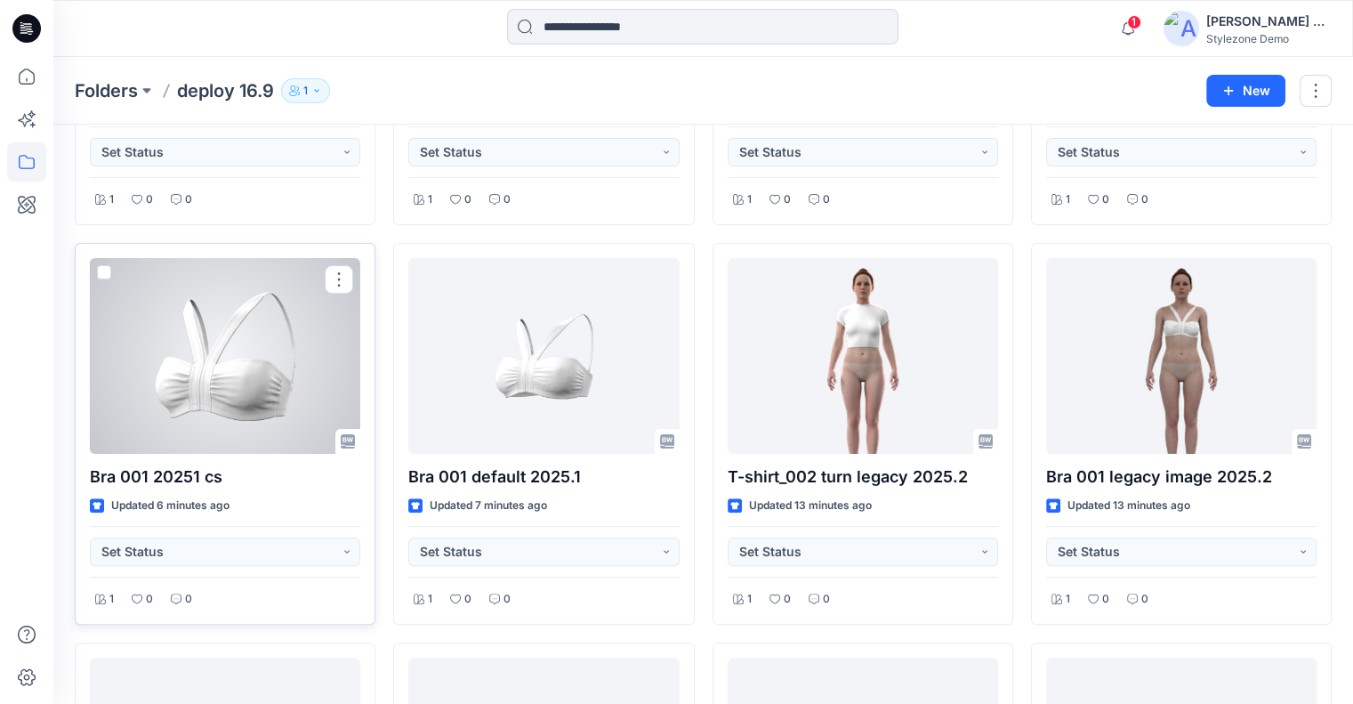
click at [213, 383] on div at bounding box center [225, 356] width 270 height 196
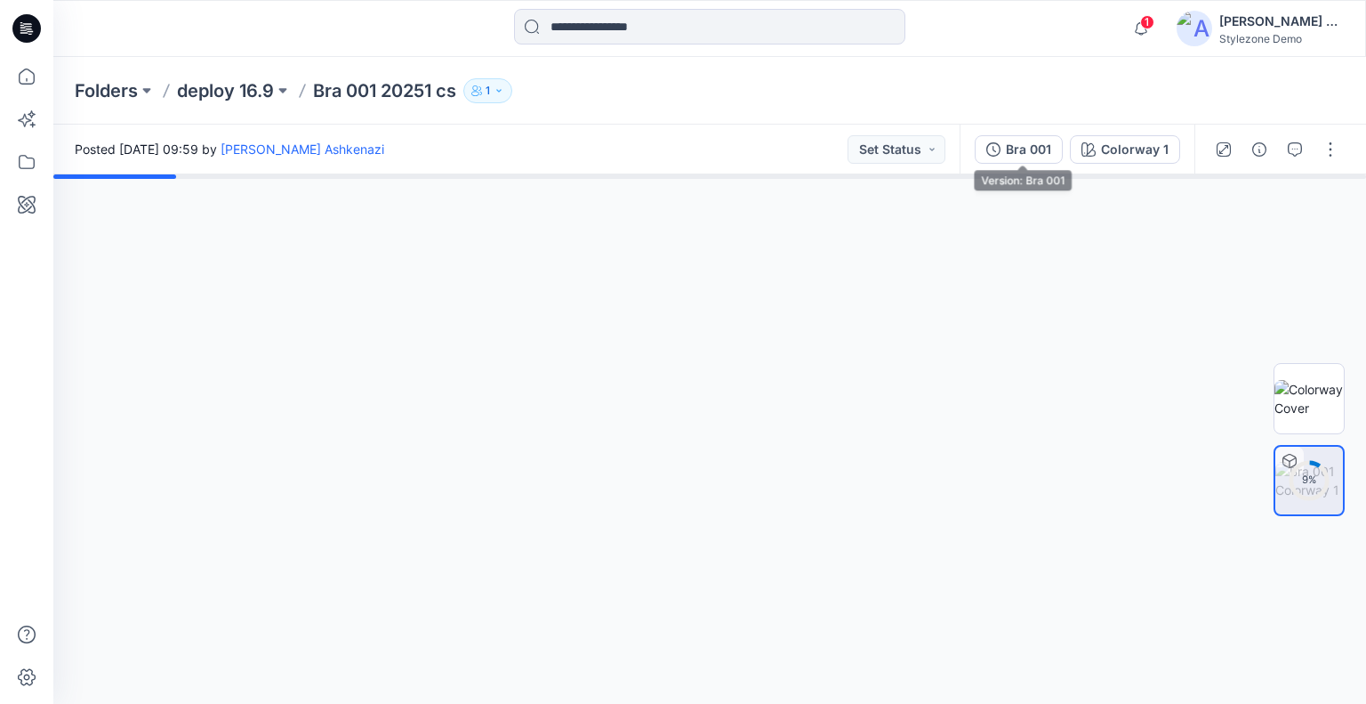
click at [1048, 152] on div "Bra 001" at bounding box center [1028, 150] width 45 height 20
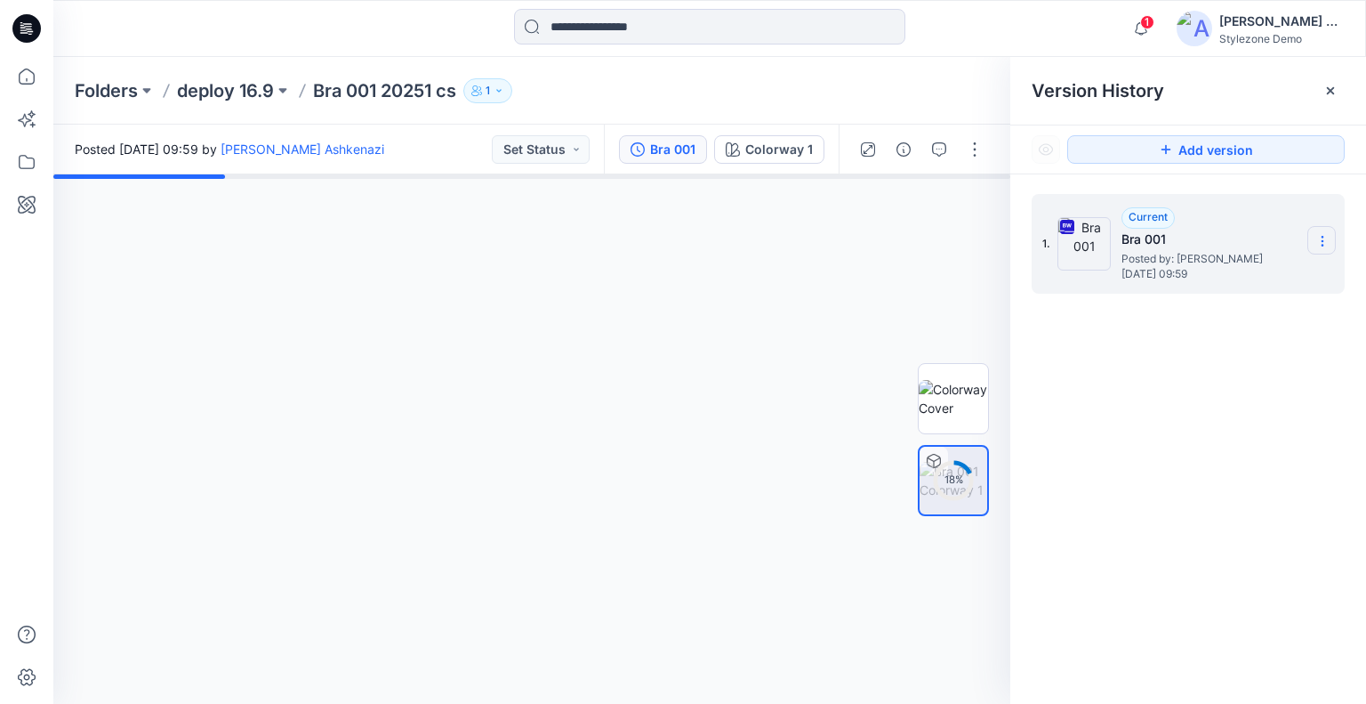
click at [1315, 244] on icon at bounding box center [1322, 241] width 14 height 14
click at [1225, 286] on div "Download Source BW File" at bounding box center [1227, 276] width 206 height 36
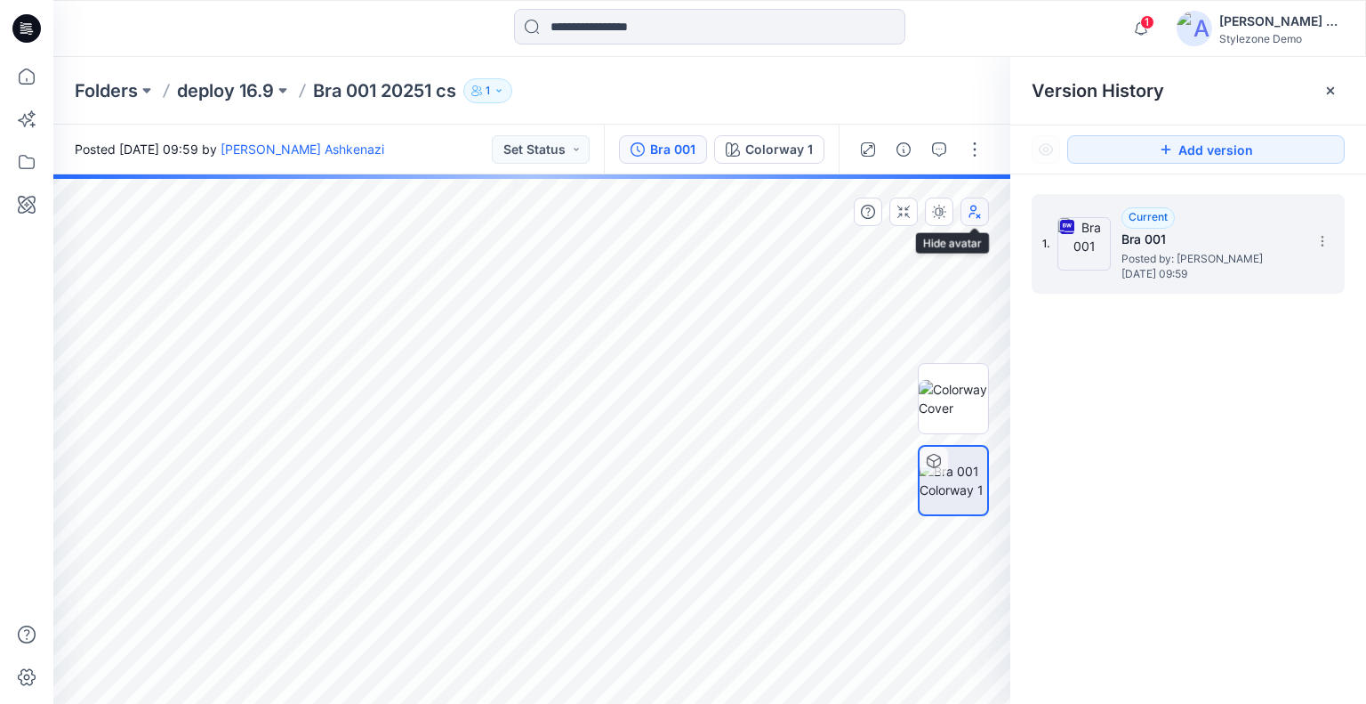
click at [977, 210] on icon "button" at bounding box center [975, 212] width 14 height 14
click at [977, 209] on icon "button" at bounding box center [975, 212] width 14 height 14
click at [203, 76] on div "Folders deploy 16.9 Bra 001 20251 cs 1" at bounding box center [709, 91] width 1313 height 68
click at [206, 87] on p "deploy 16.9" at bounding box center [225, 90] width 97 height 25
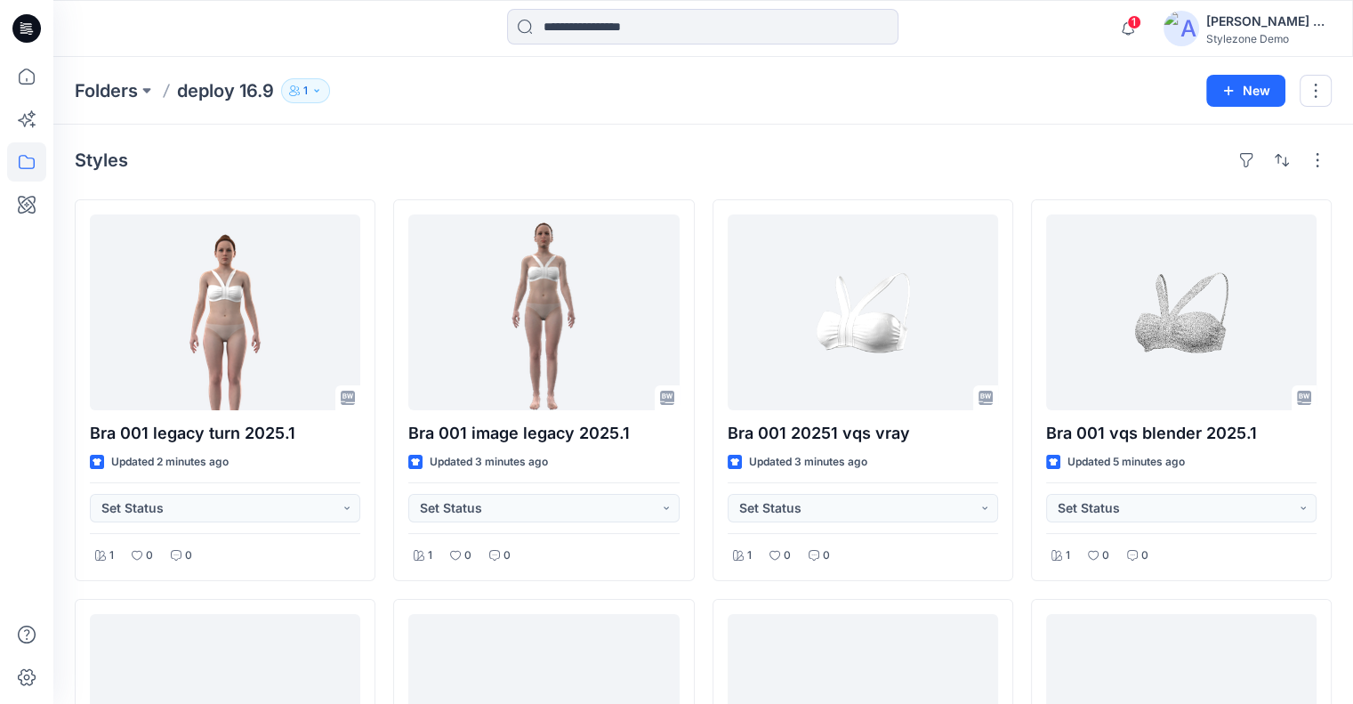
click at [894, 87] on div "Folders deploy 16.9 1" at bounding box center [634, 90] width 1118 height 25
click at [1136, 26] on span "1" at bounding box center [1134, 22] width 14 height 14
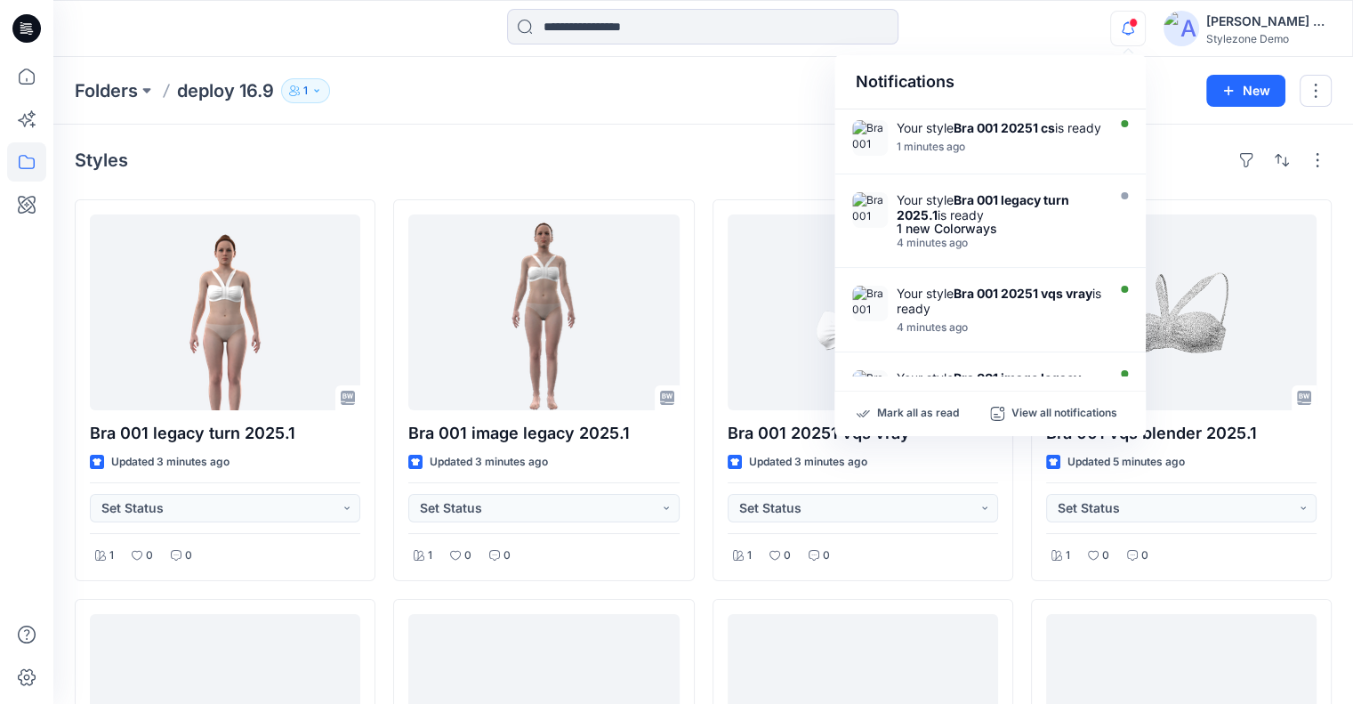
click at [729, 101] on div "Folders deploy 16.9 1" at bounding box center [634, 90] width 1118 height 25
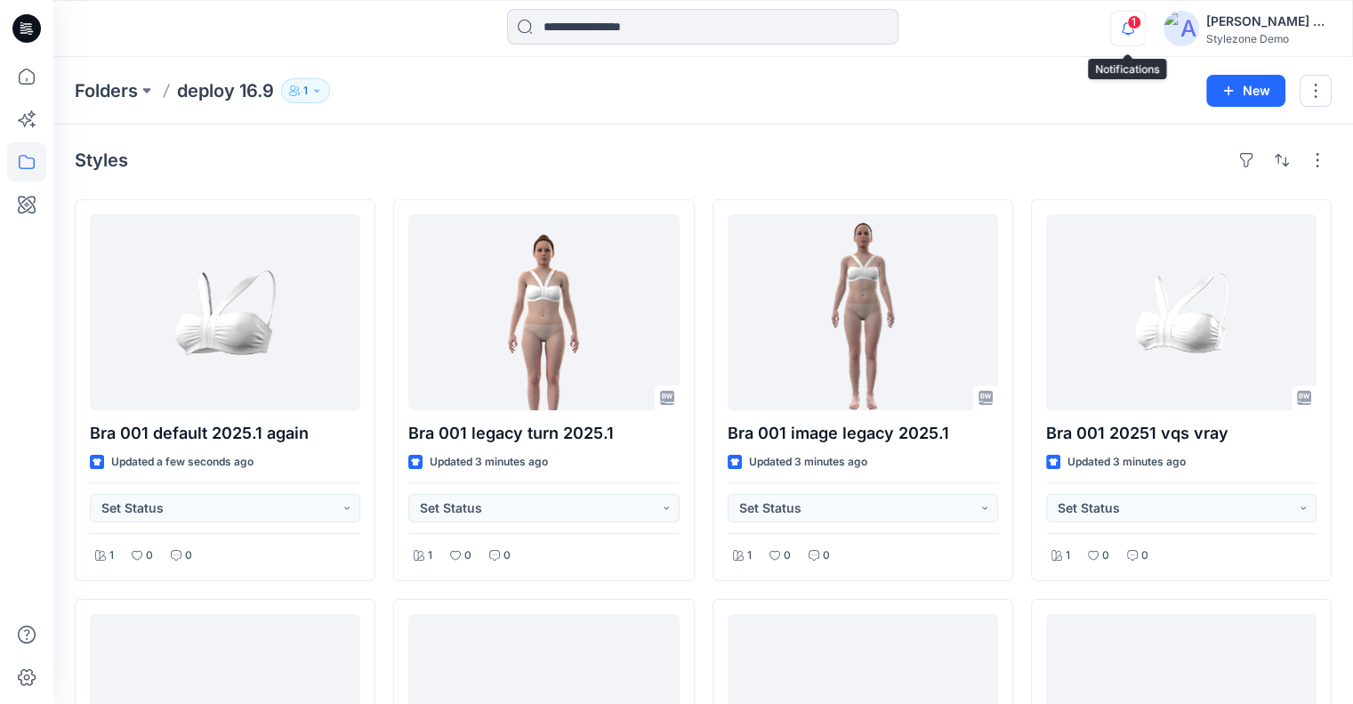
click at [1116, 31] on icon "button" at bounding box center [1128, 29] width 34 height 36
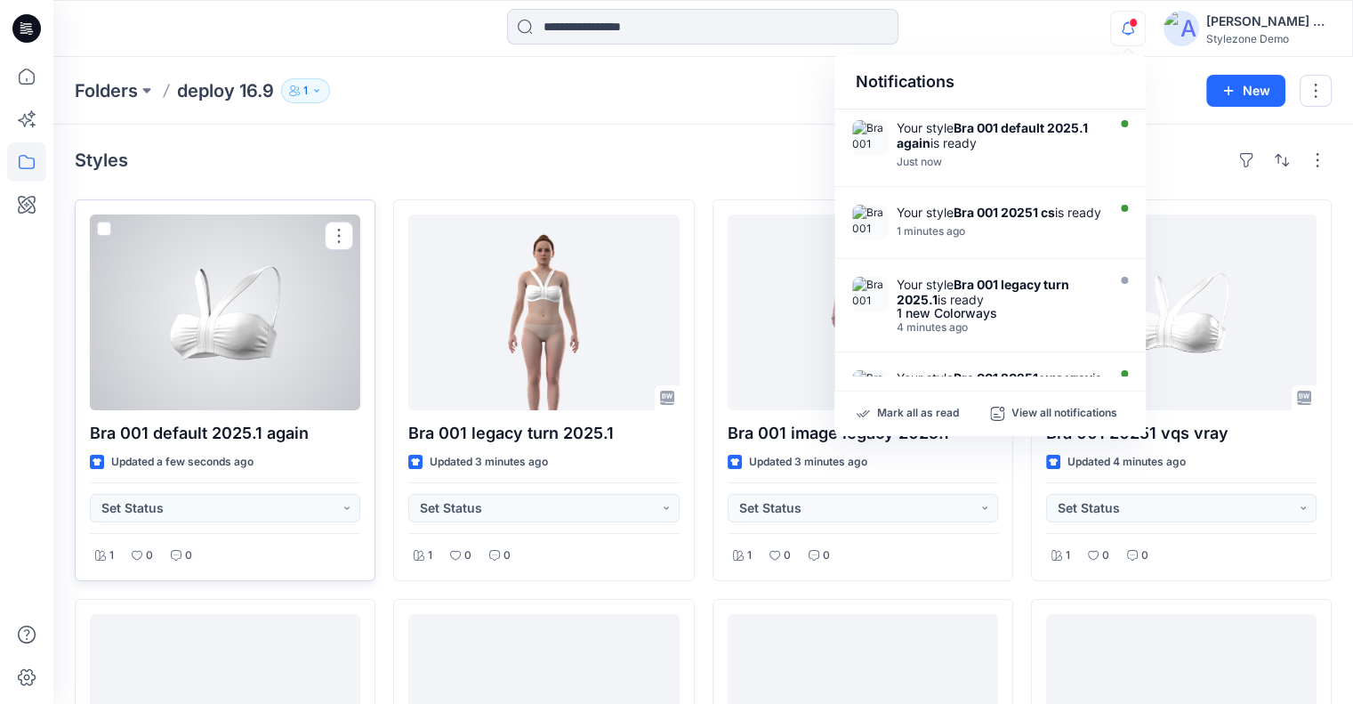
click at [261, 326] on div at bounding box center [225, 312] width 270 height 196
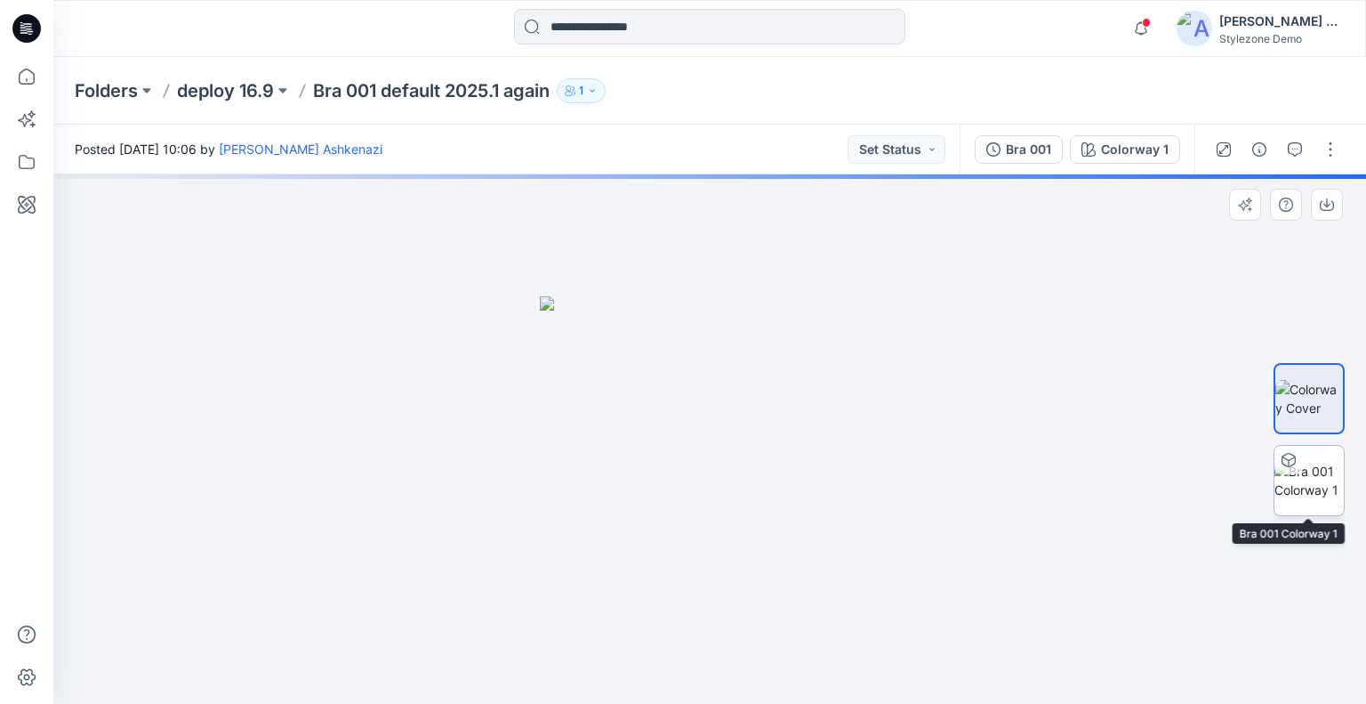
click at [1307, 465] on div at bounding box center [1309, 480] width 71 height 71
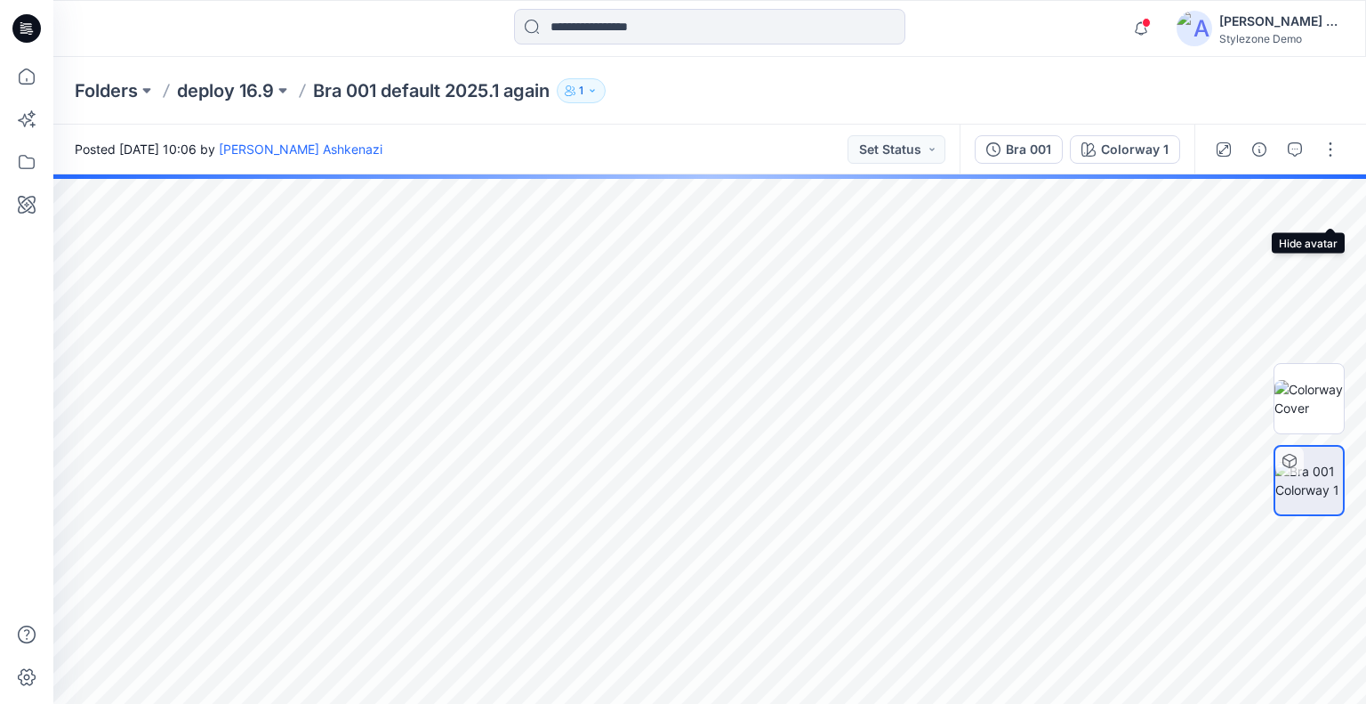
click at [0, 0] on icon "button" at bounding box center [0, 0] width 0 height 0
click at [1331, 211] on icon "button" at bounding box center [1330, 212] width 14 height 14
click at [1060, 150] on button "Bra 001" at bounding box center [1019, 149] width 88 height 28
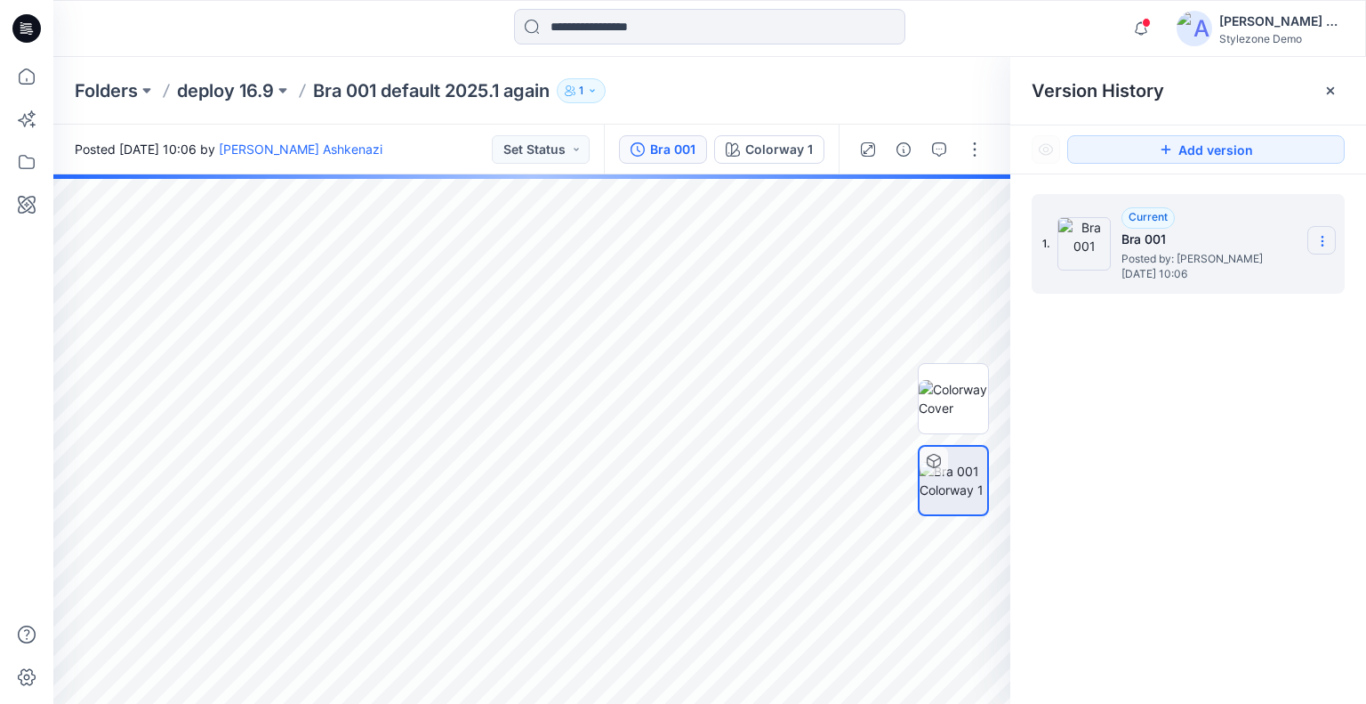
click at [1321, 237] on icon at bounding box center [1322, 241] width 14 height 14
click at [705, 84] on div "Folders deploy 16.9 Bra 001 default 2025.1 again 1" at bounding box center [640, 90] width 1131 height 25
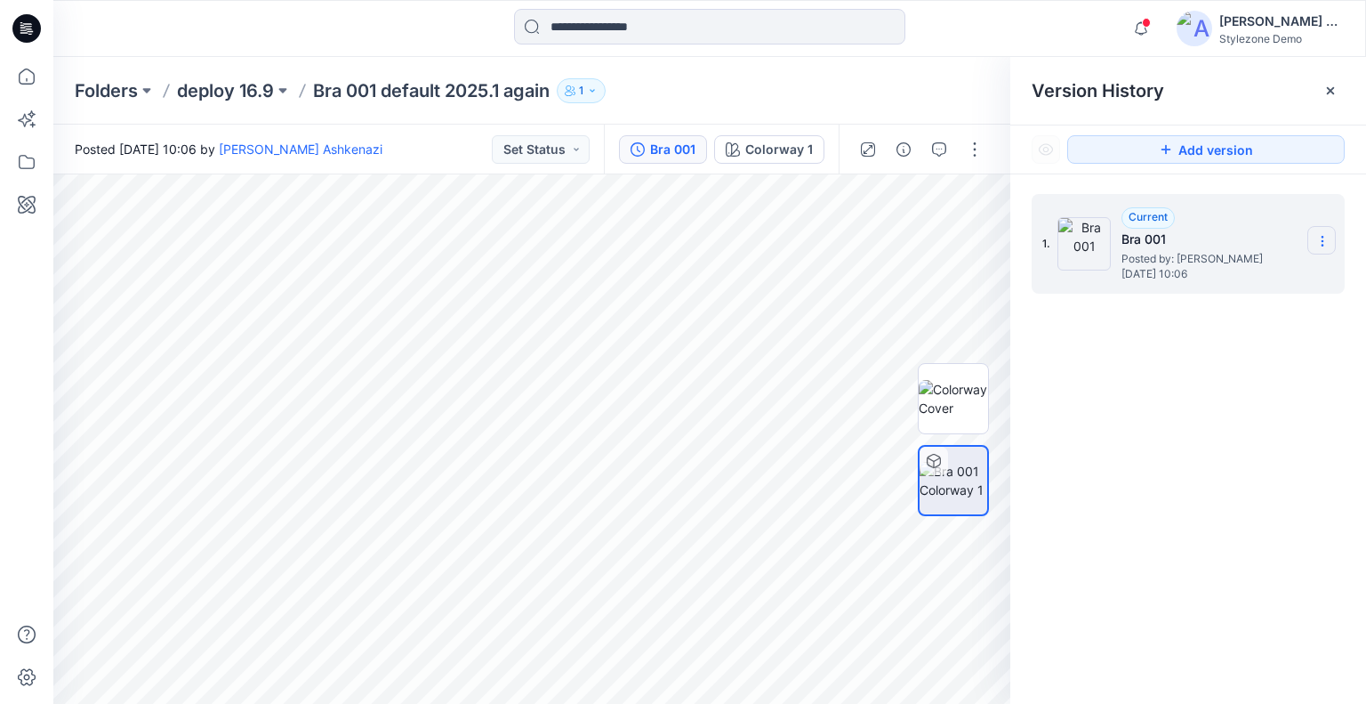
click at [1320, 239] on icon at bounding box center [1322, 241] width 14 height 14
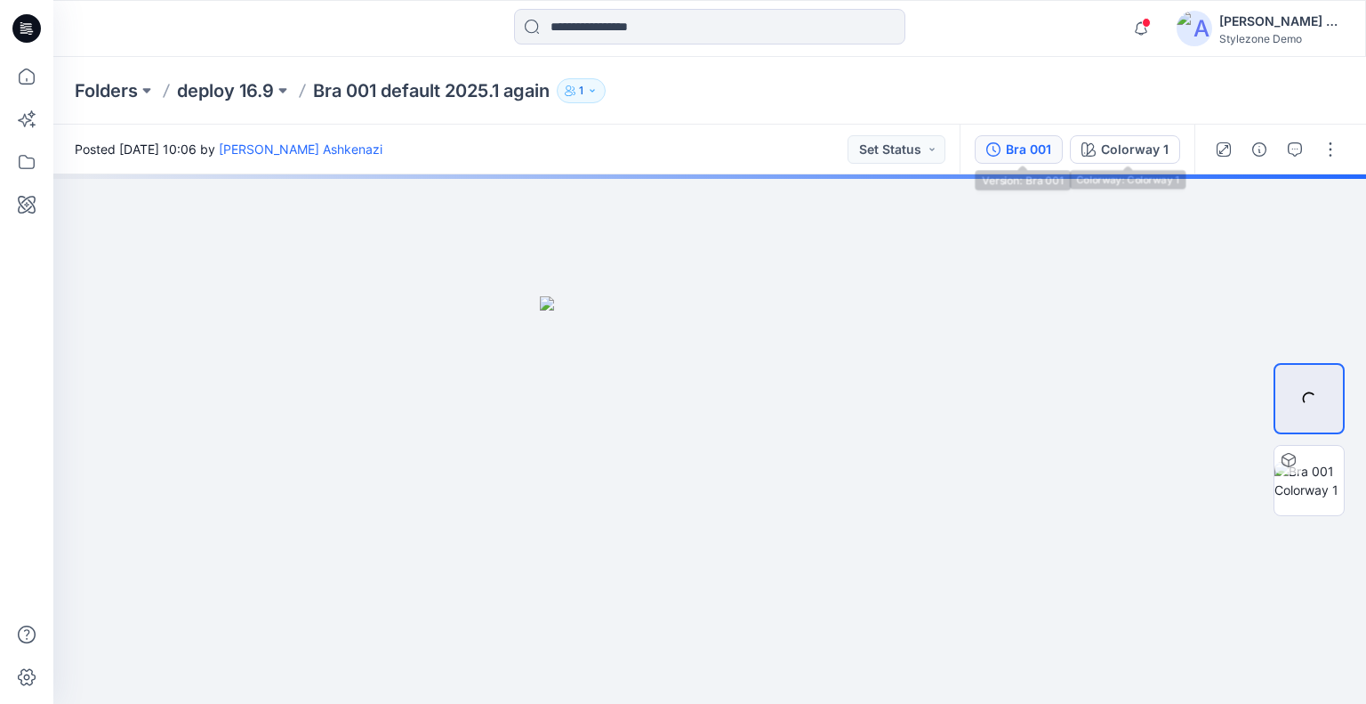
click at [1063, 150] on button "Bra 001" at bounding box center [1019, 149] width 88 height 28
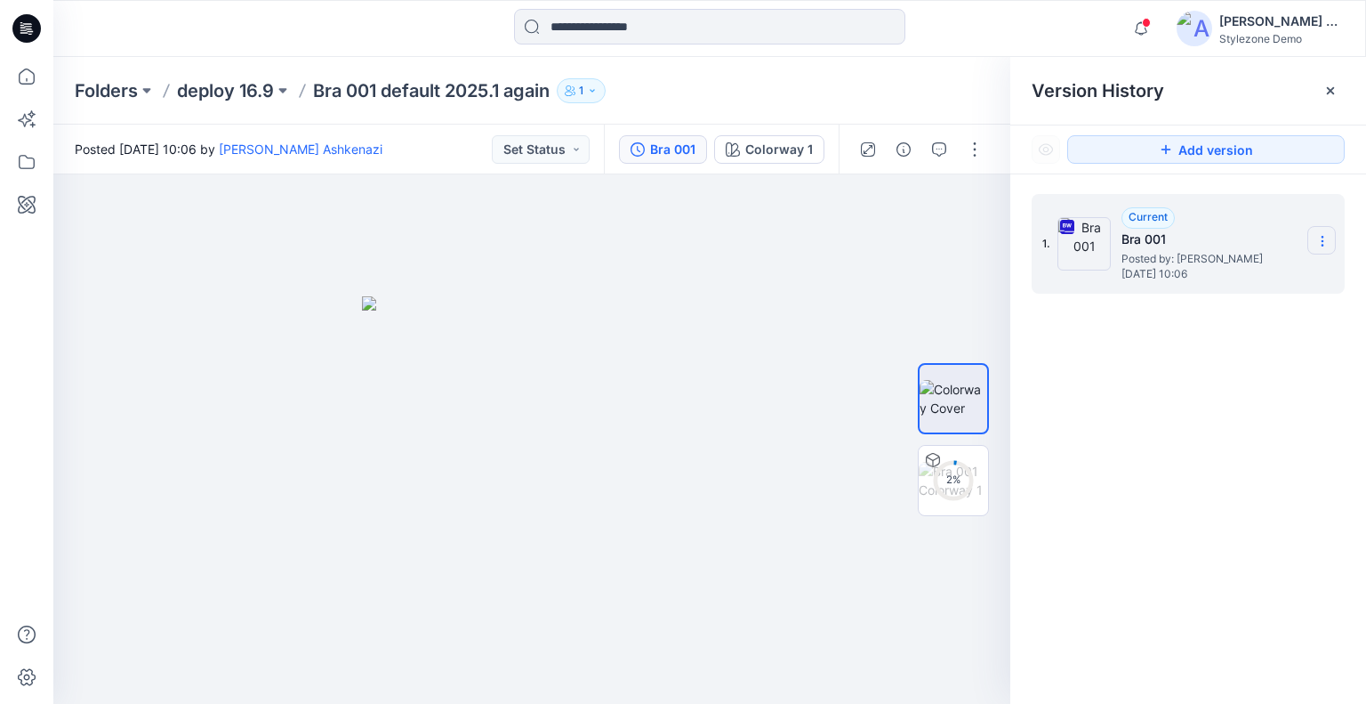
click at [1321, 237] on icon at bounding box center [1322, 241] width 14 height 14
click at [1234, 509] on div "1. Current Bra 001 Posted by: Yael Waitz Ashkenazi Tuesday, September 16, 2025 …" at bounding box center [1188, 451] width 356 height 555
drag, startPoint x: 1320, startPoint y: 232, endPoint x: 1284, endPoint y: 252, distance: 40.6
click at [1320, 232] on section at bounding box center [1321, 240] width 28 height 28
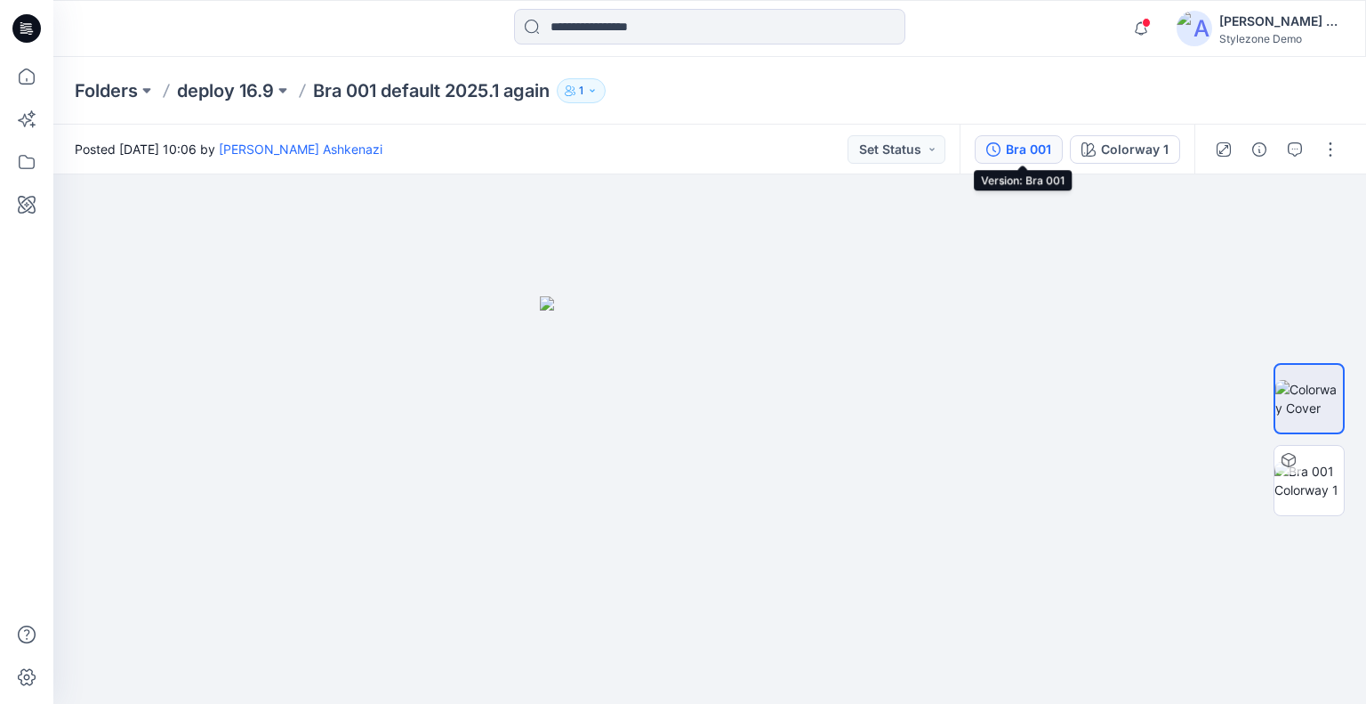
click at [1037, 150] on div "Bra 001" at bounding box center [1028, 150] width 45 height 20
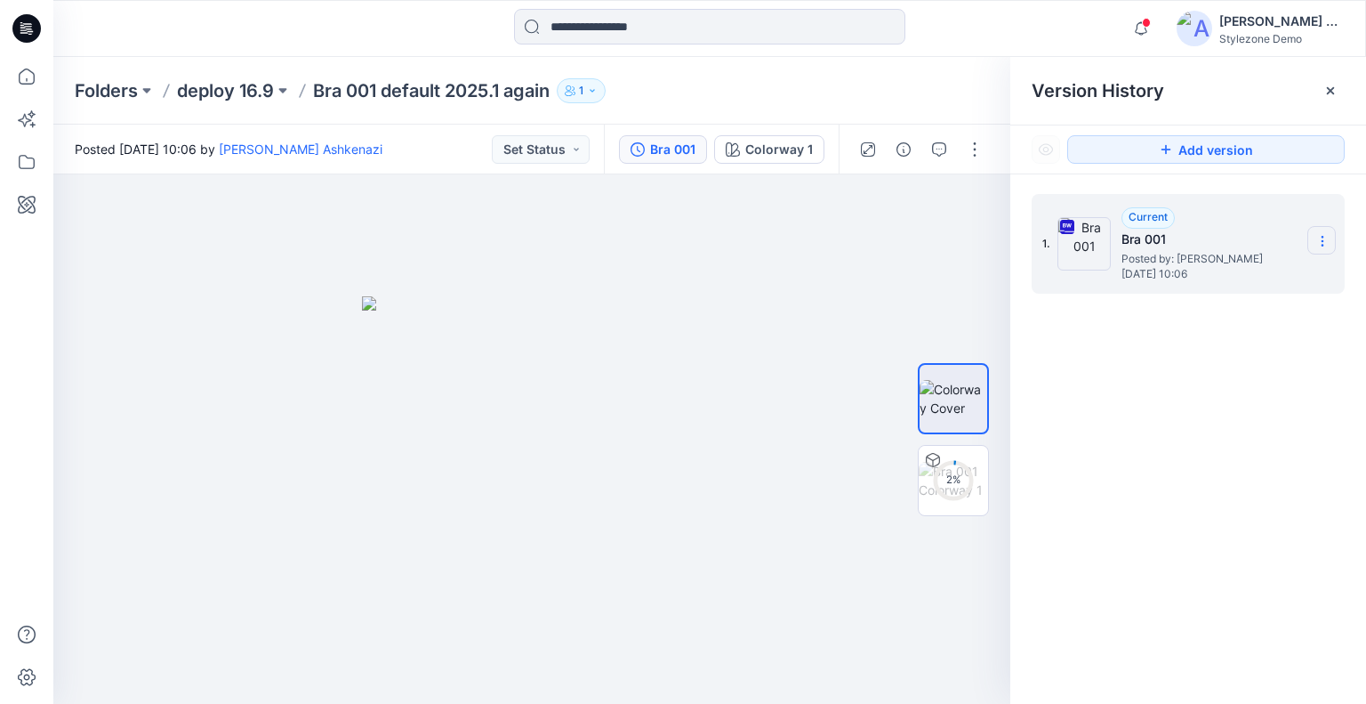
click at [1321, 242] on icon at bounding box center [1322, 241] width 14 height 14
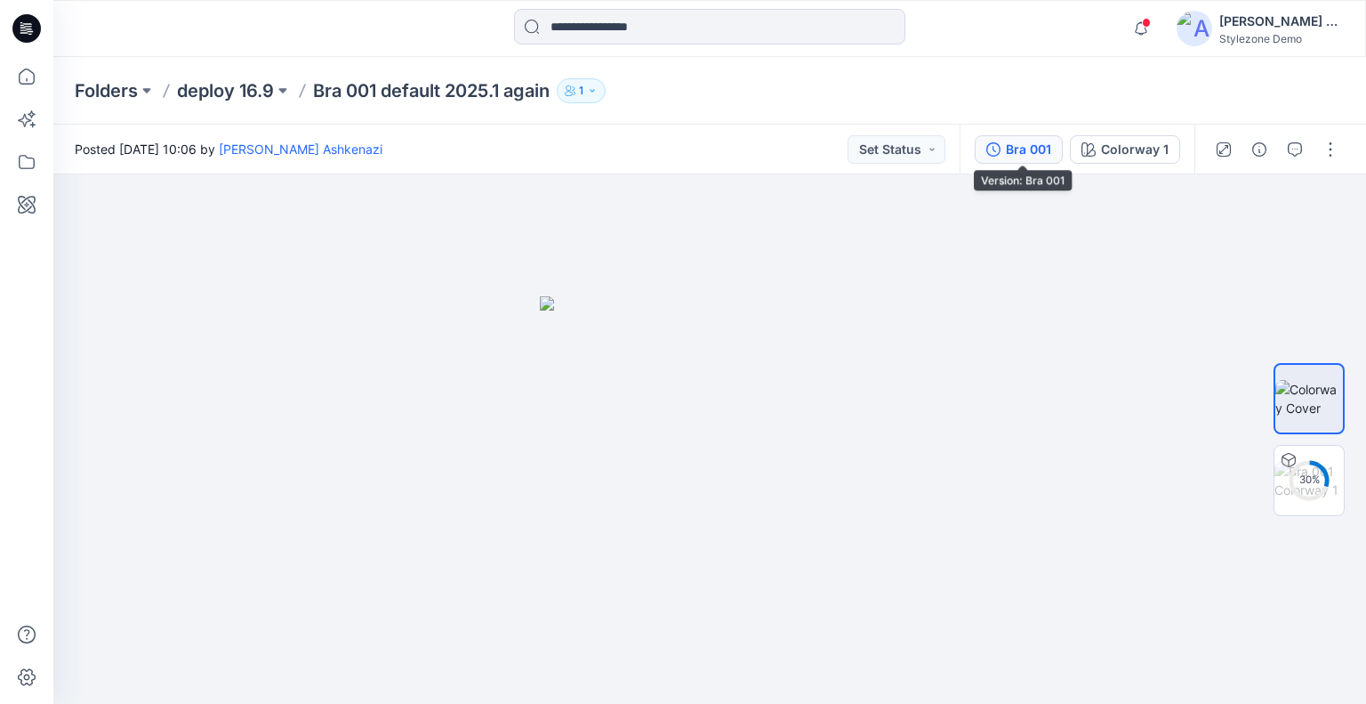
click at [1032, 156] on div "Bra 001" at bounding box center [1028, 150] width 45 height 20
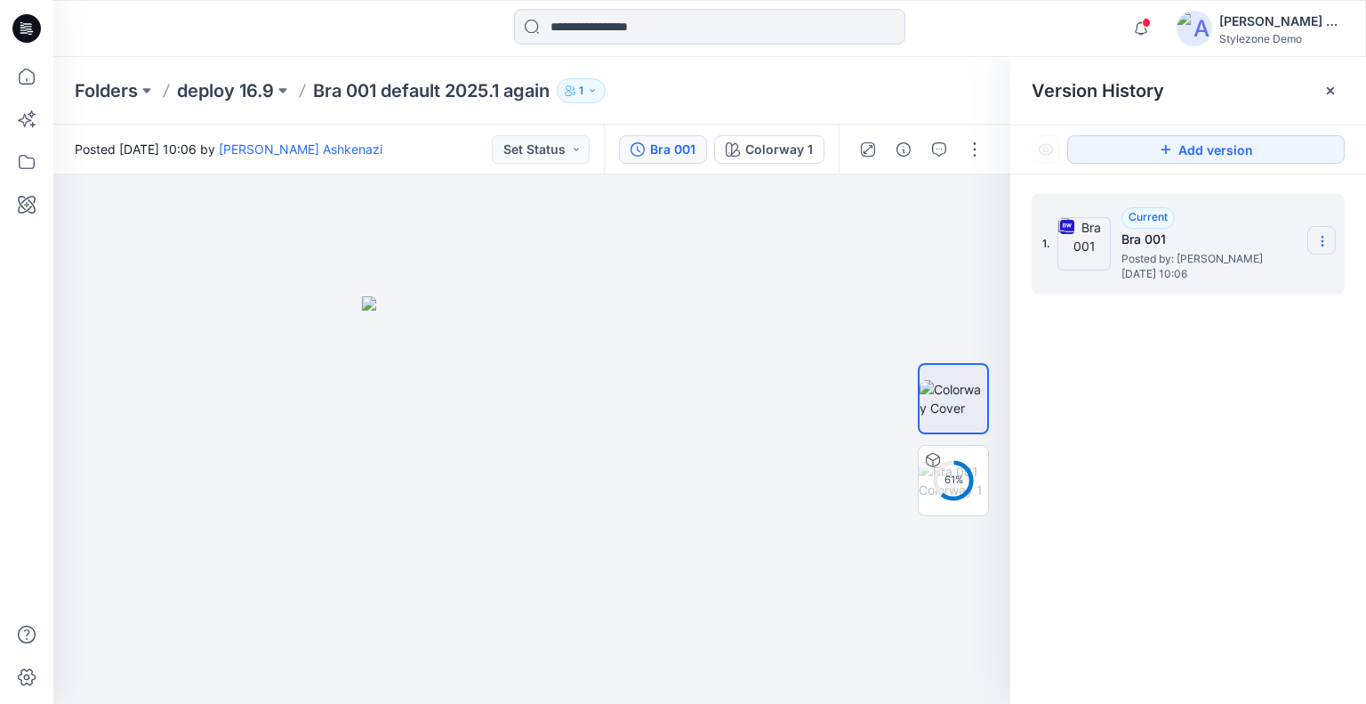
click at [1312, 237] on section at bounding box center [1321, 240] width 28 height 28
click at [1249, 270] on span "Download Source BW File" at bounding box center [1232, 275] width 149 height 21
click at [961, 95] on div "Folders deploy 16.9 Bra 001 default 2025.1 again 1" at bounding box center [640, 90] width 1131 height 25
click at [230, 91] on p "deploy 16.9" at bounding box center [225, 90] width 97 height 25
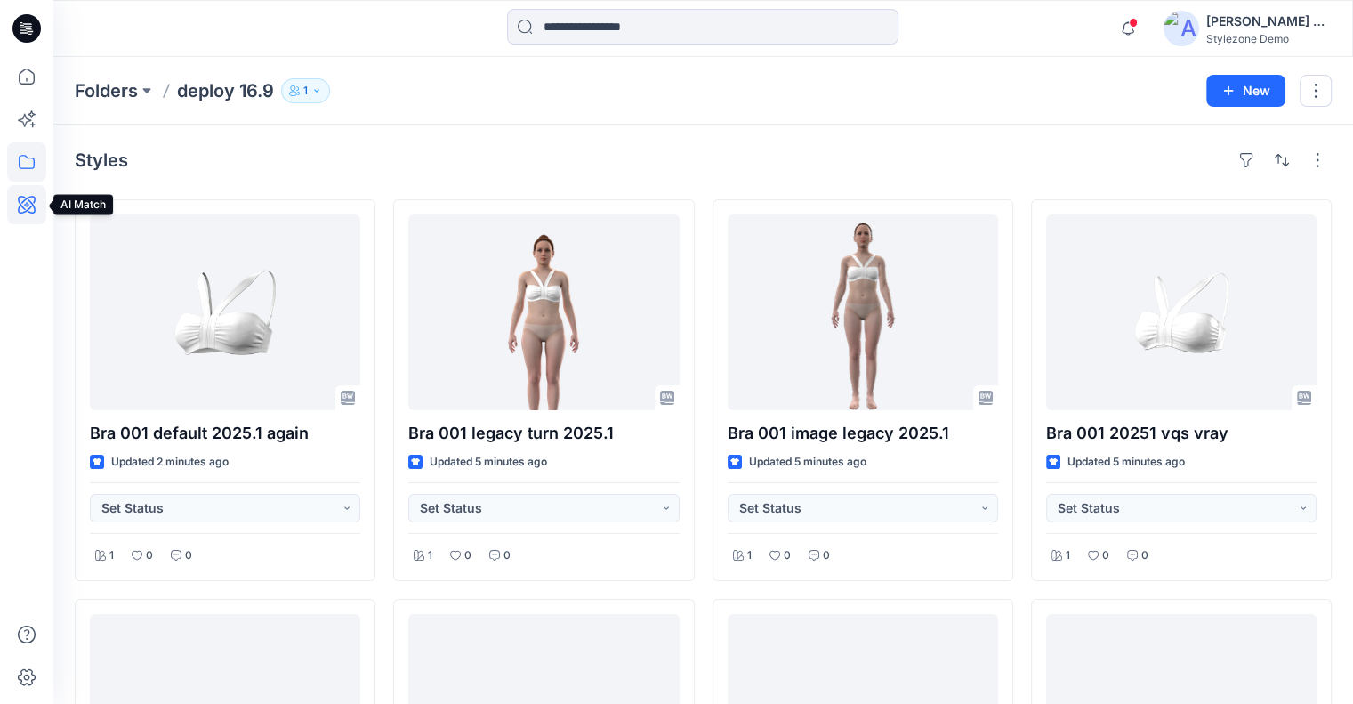
click at [17, 209] on icon at bounding box center [26, 204] width 39 height 39
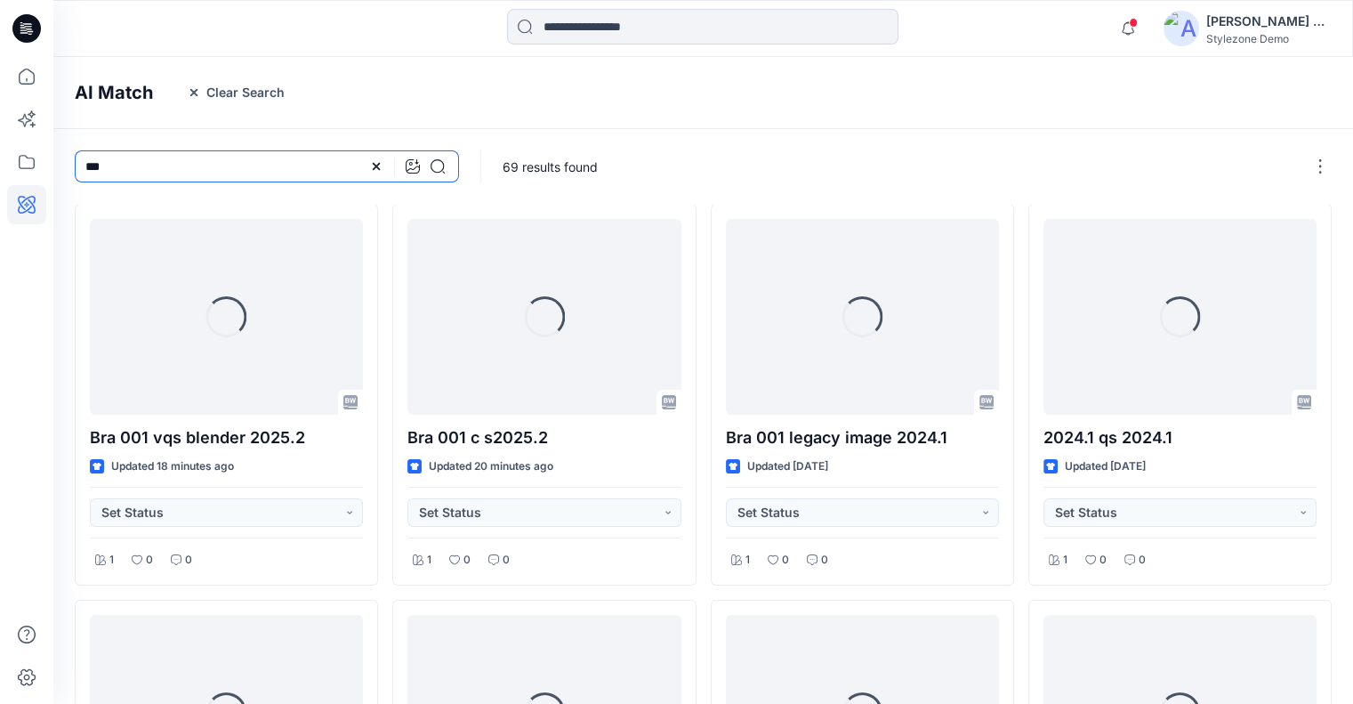
click at [202, 169] on input "***" at bounding box center [267, 166] width 384 height 32
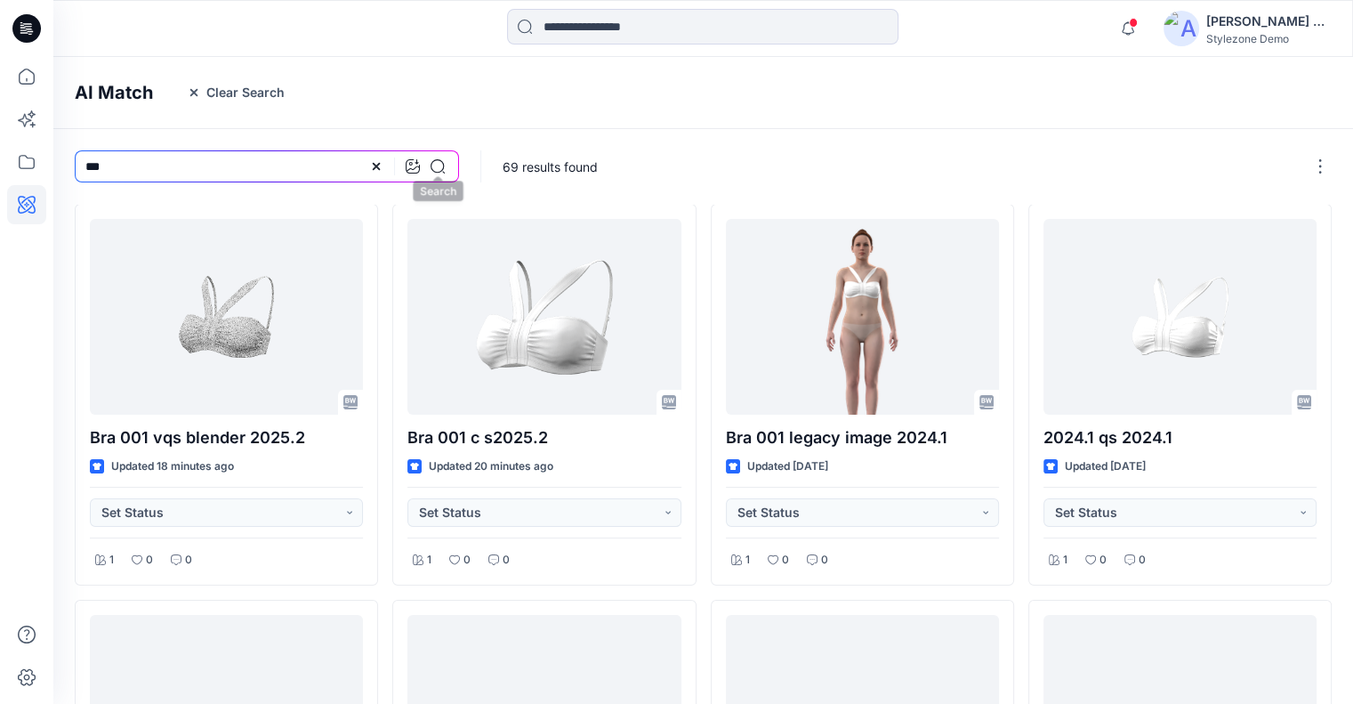
click at [438, 166] on icon at bounding box center [437, 166] width 14 height 14
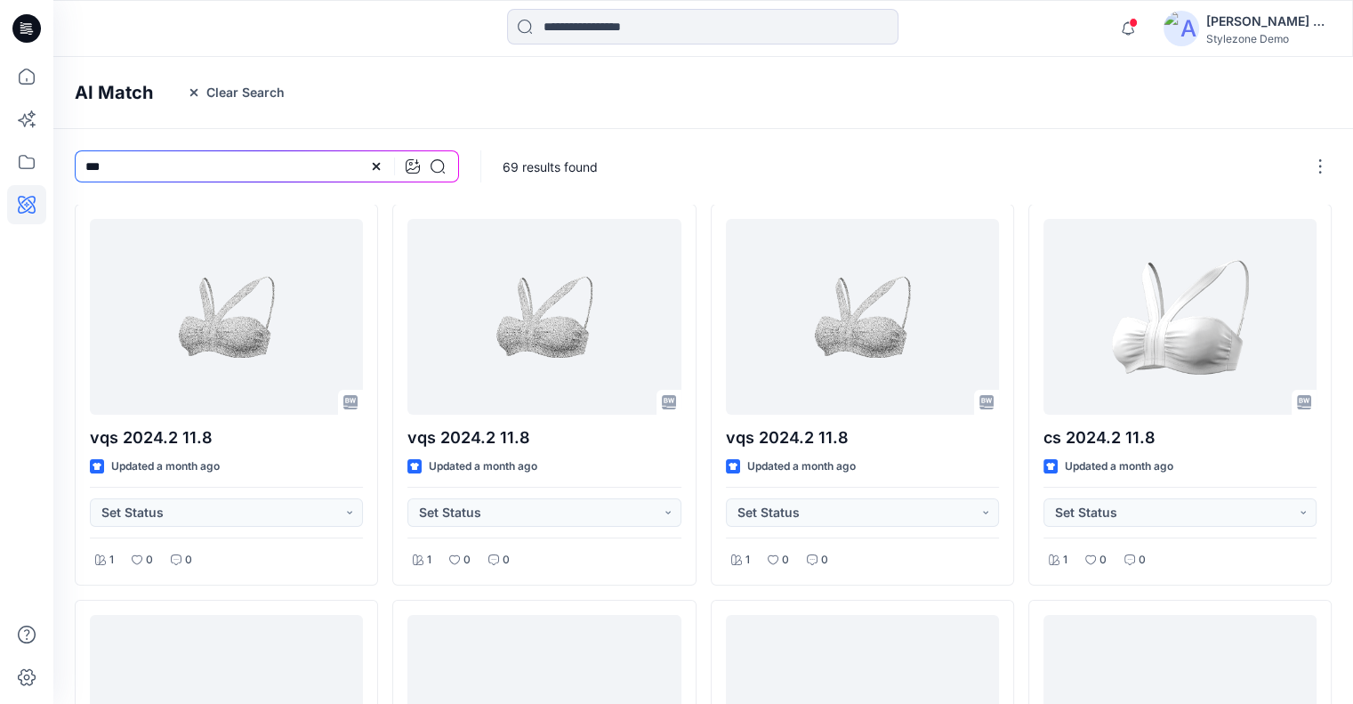
click at [438, 167] on icon at bounding box center [437, 166] width 14 height 14
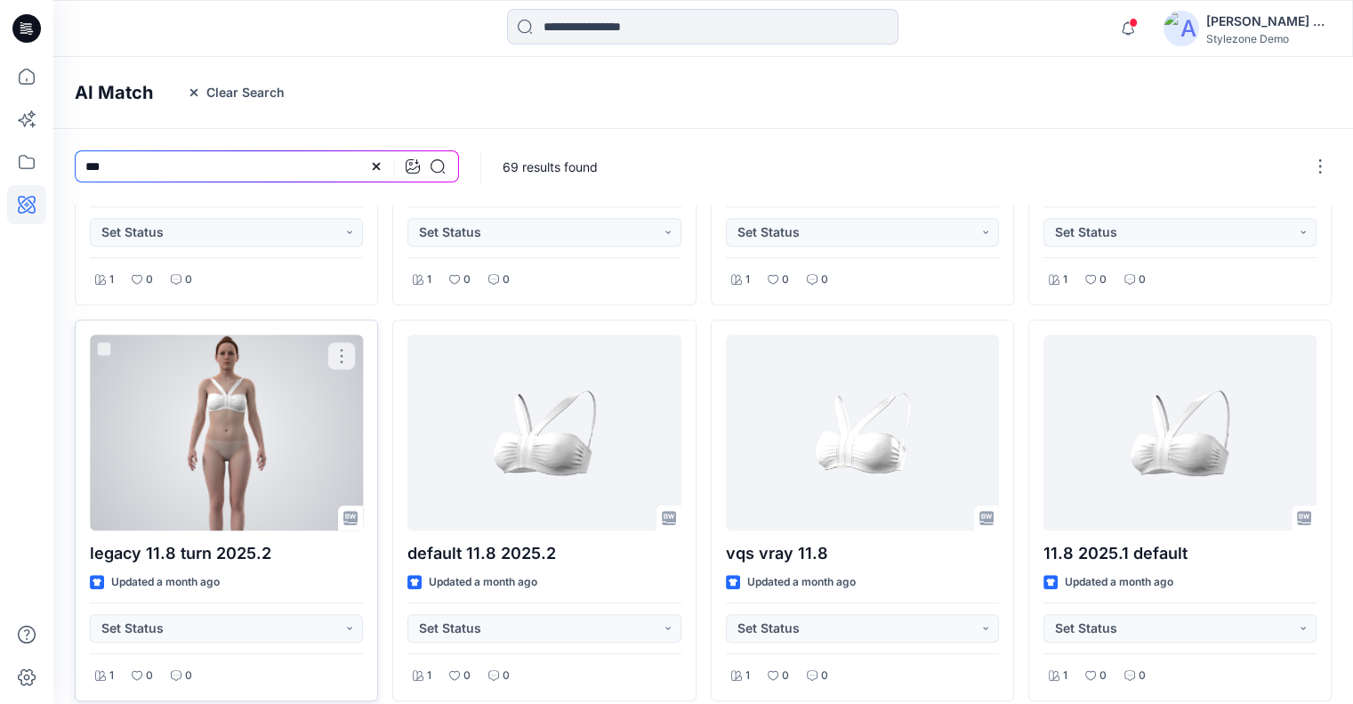
scroll to position [742, 0]
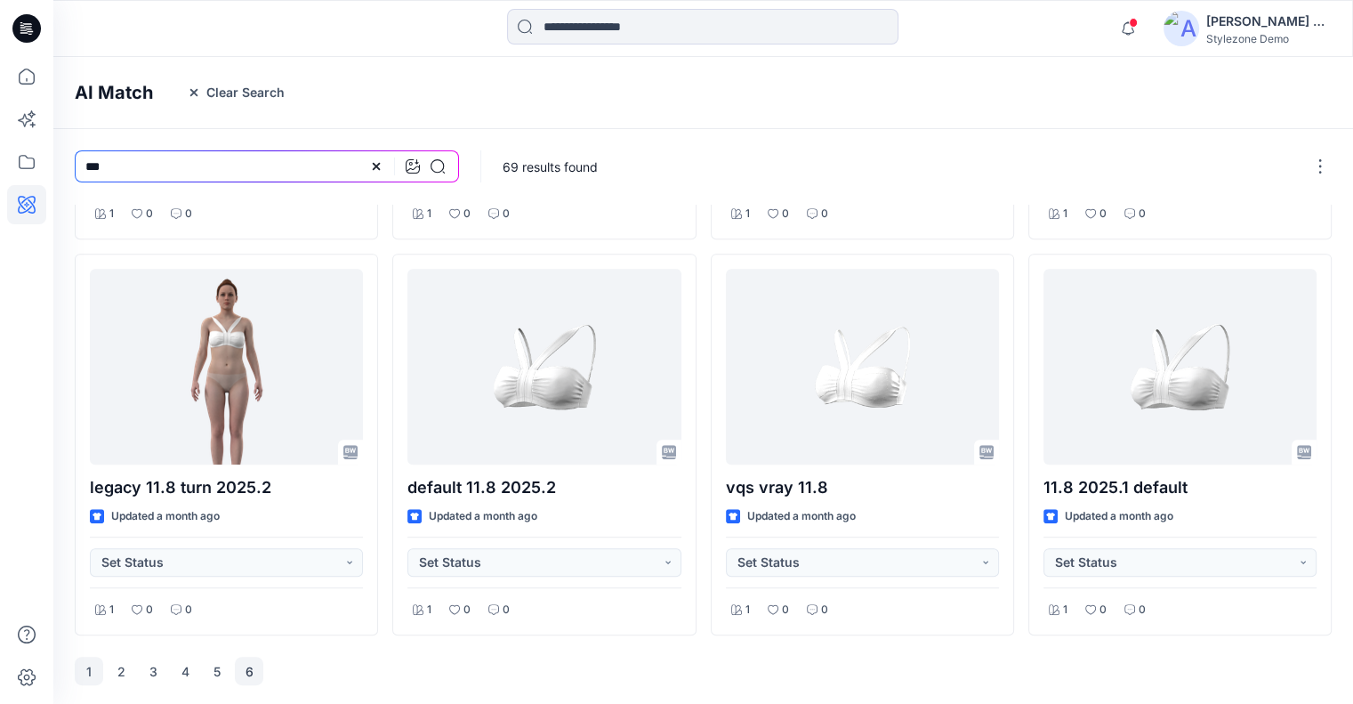
click at [253, 680] on button "6" at bounding box center [249, 670] width 28 height 28
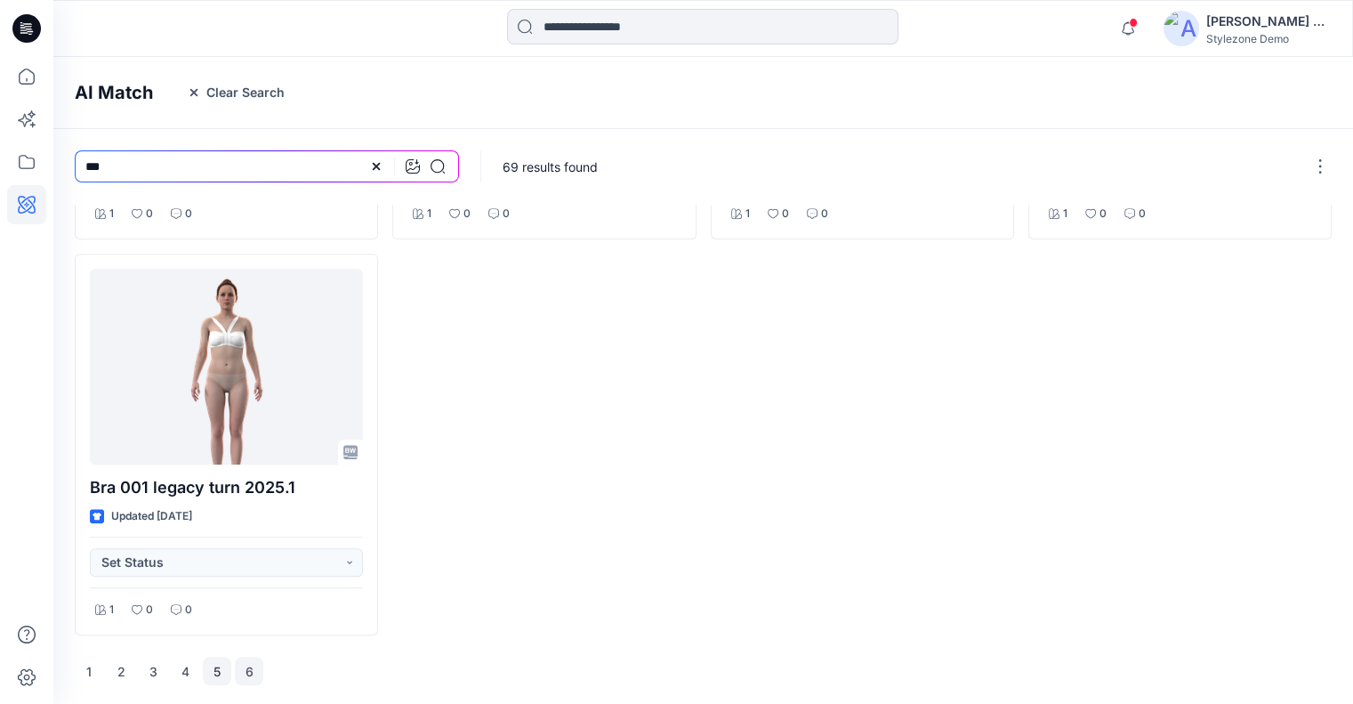
click at [217, 672] on button "5" at bounding box center [217, 670] width 28 height 28
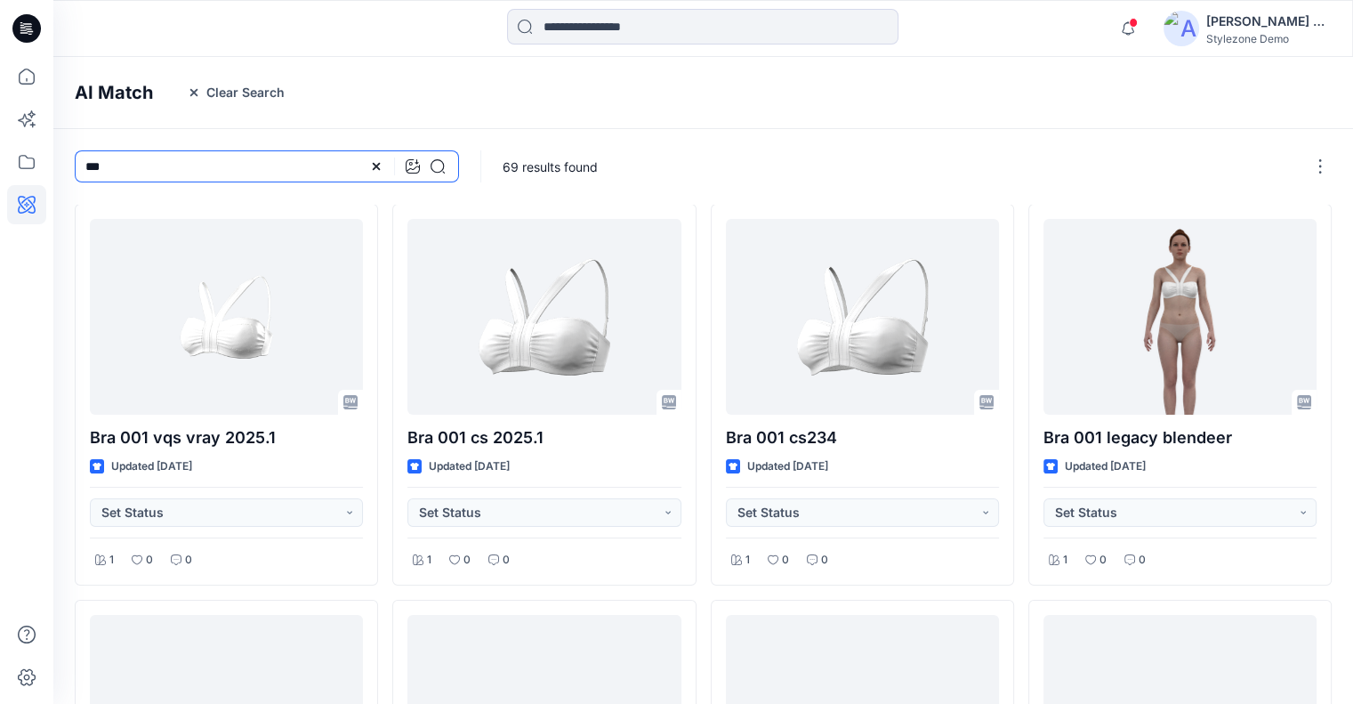
click at [173, 160] on input "***" at bounding box center [267, 166] width 384 height 32
click at [247, 96] on button "Clear Search" at bounding box center [235, 92] width 121 height 28
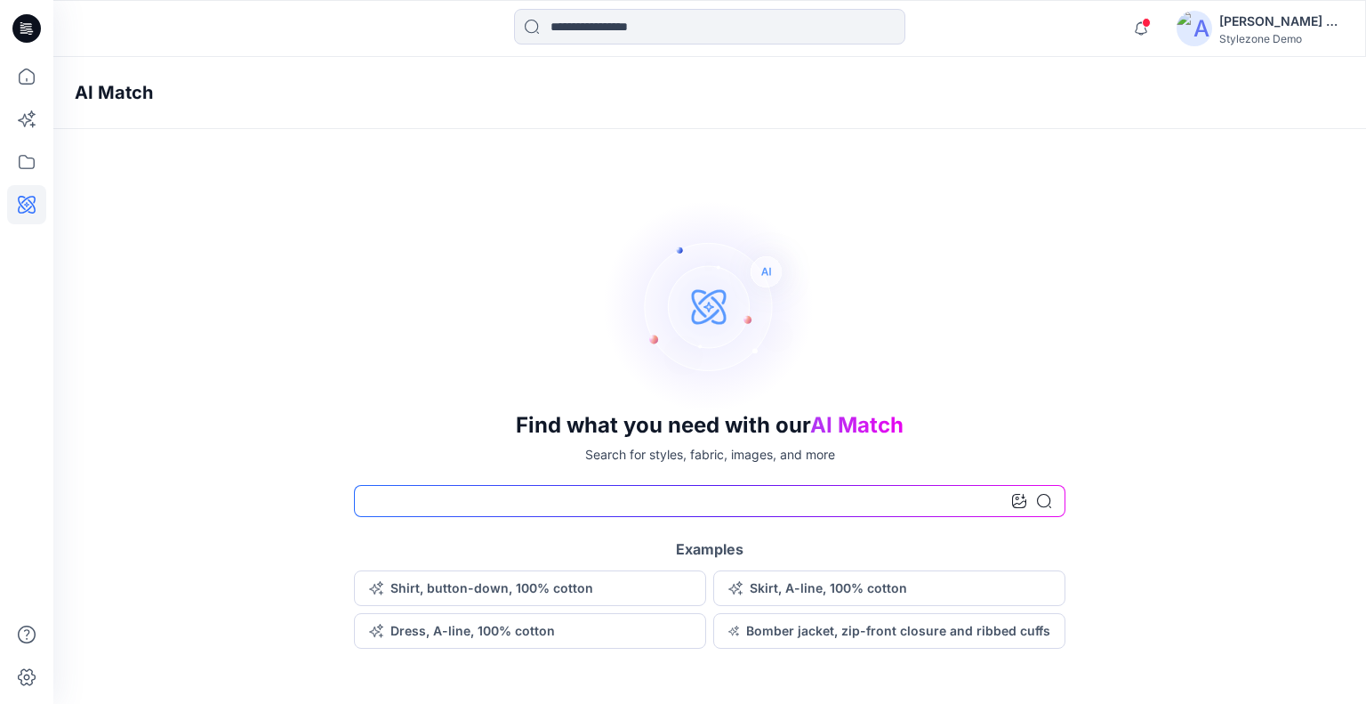
click at [576, 504] on input at bounding box center [710, 501] width 712 height 32
type input "***"
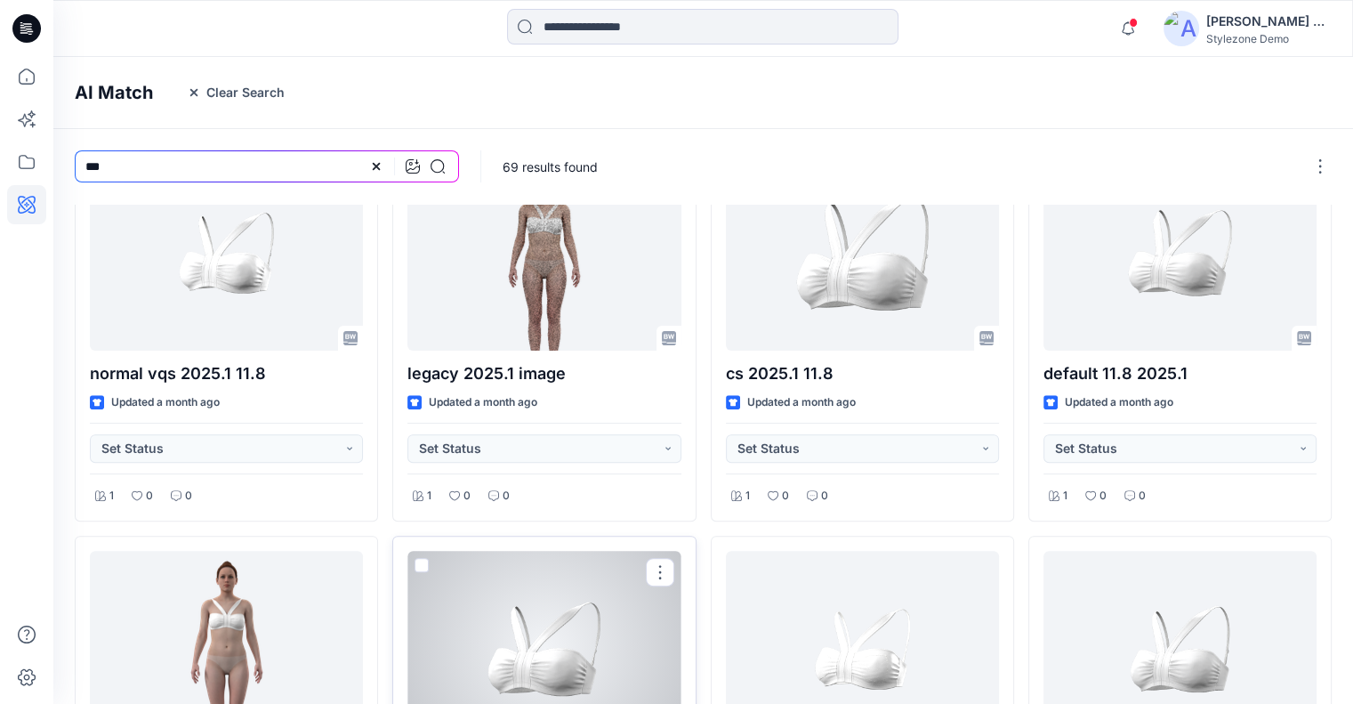
scroll to position [742, 0]
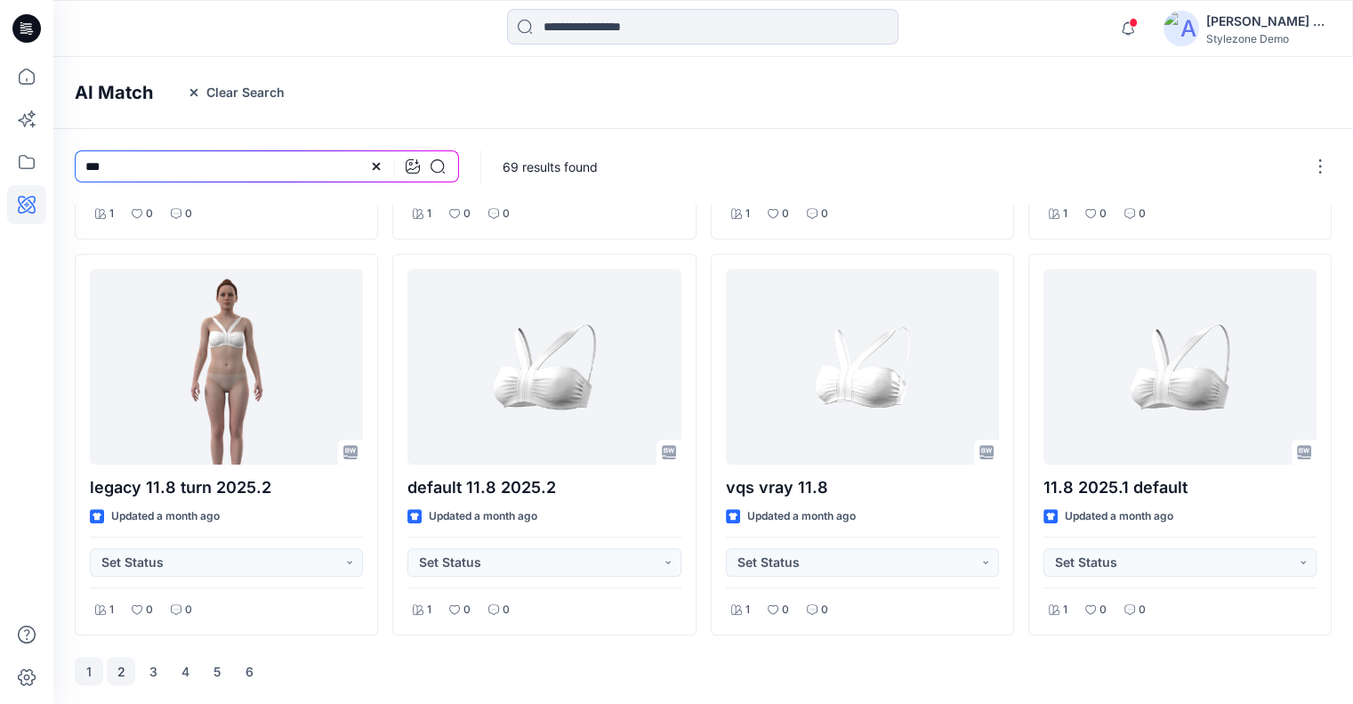
click at [132, 674] on button "2" at bounding box center [121, 670] width 28 height 28
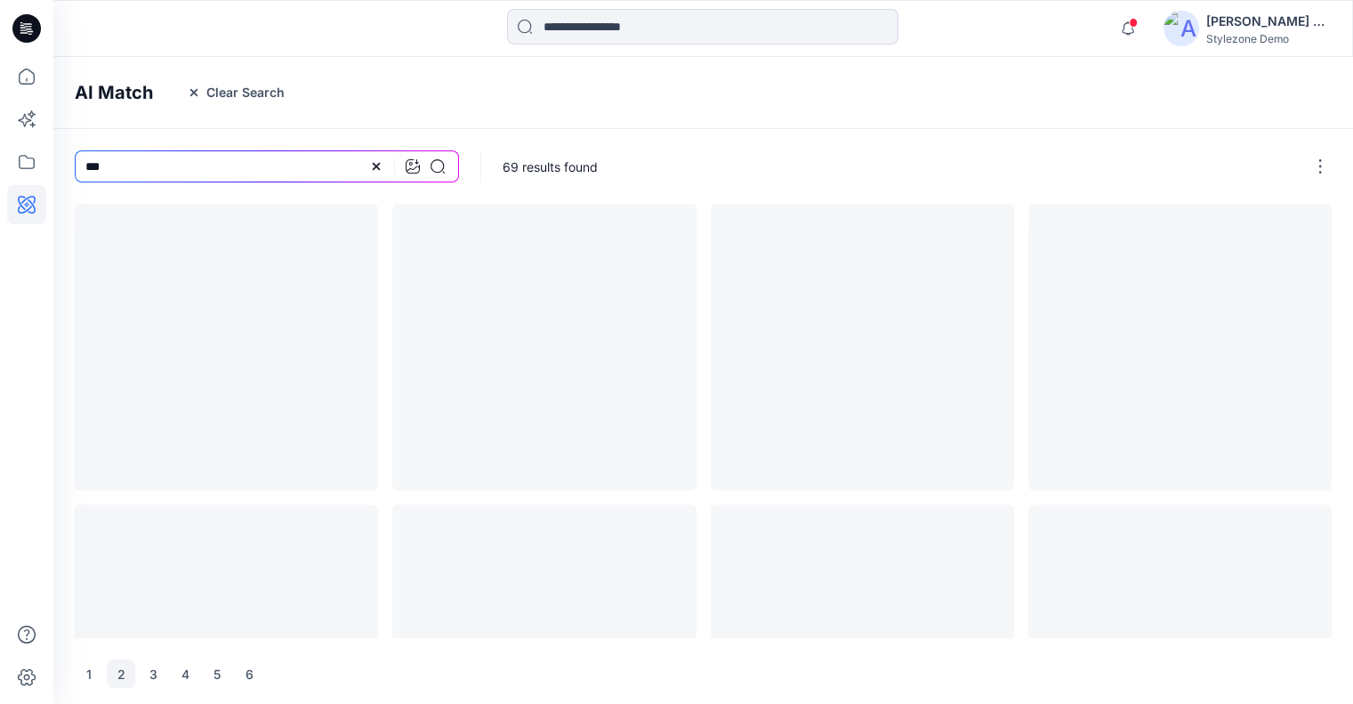
scroll to position [0, 0]
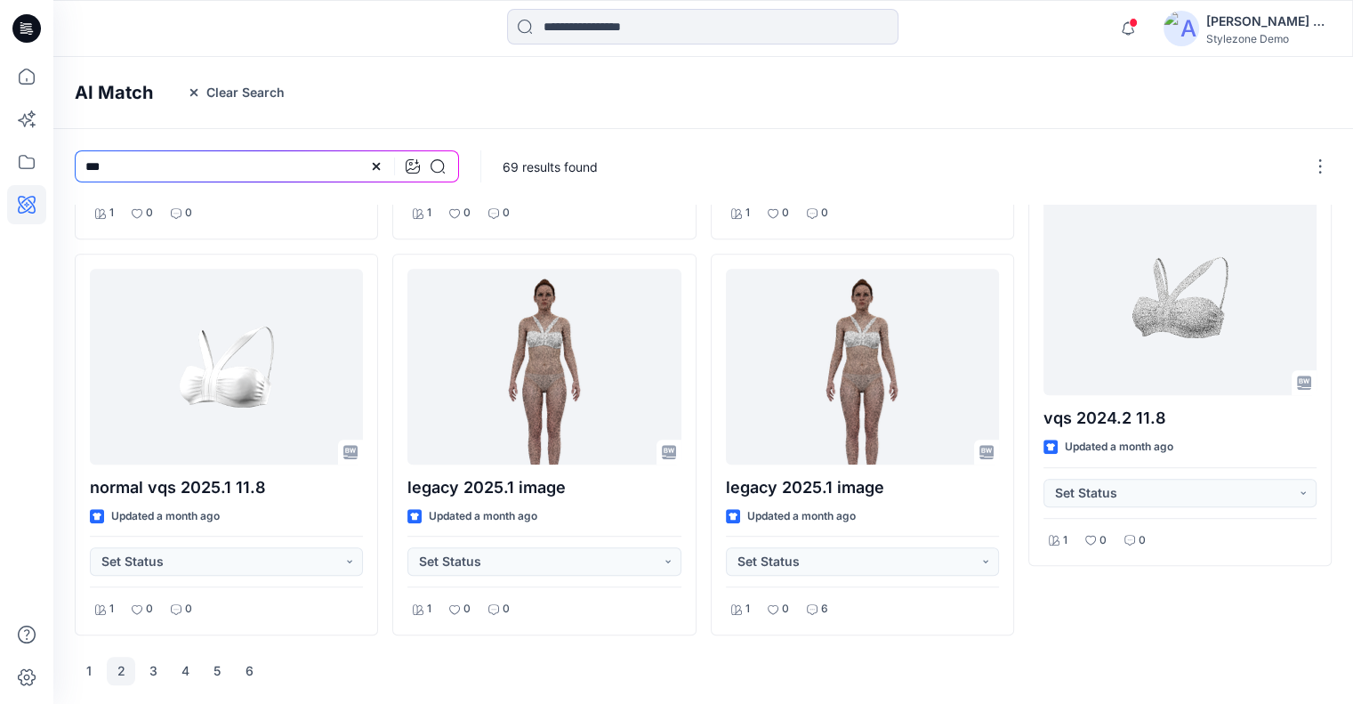
click at [232, 671] on div "1 2 3 4 5 6" at bounding box center [169, 670] width 189 height 28
click at [253, 669] on button "6" at bounding box center [249, 670] width 28 height 28
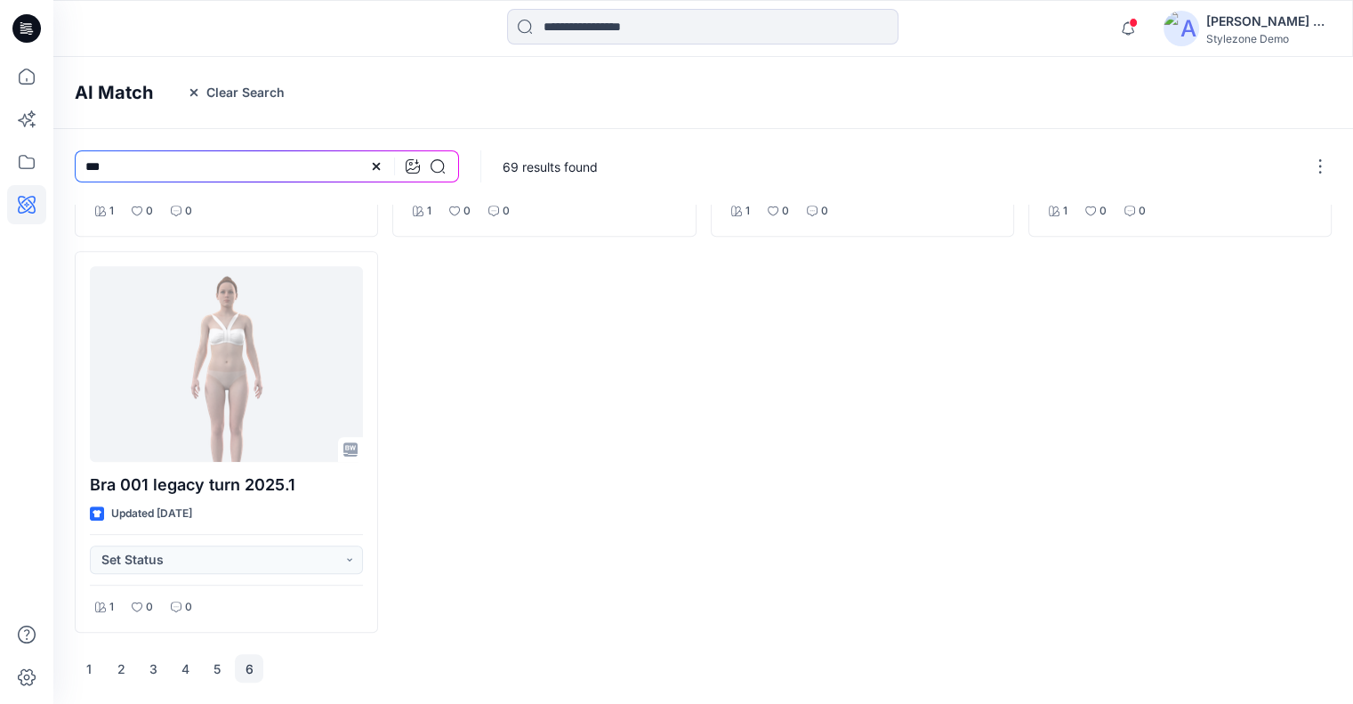
scroll to position [742, 0]
click at [220, 673] on button "5" at bounding box center [217, 670] width 28 height 28
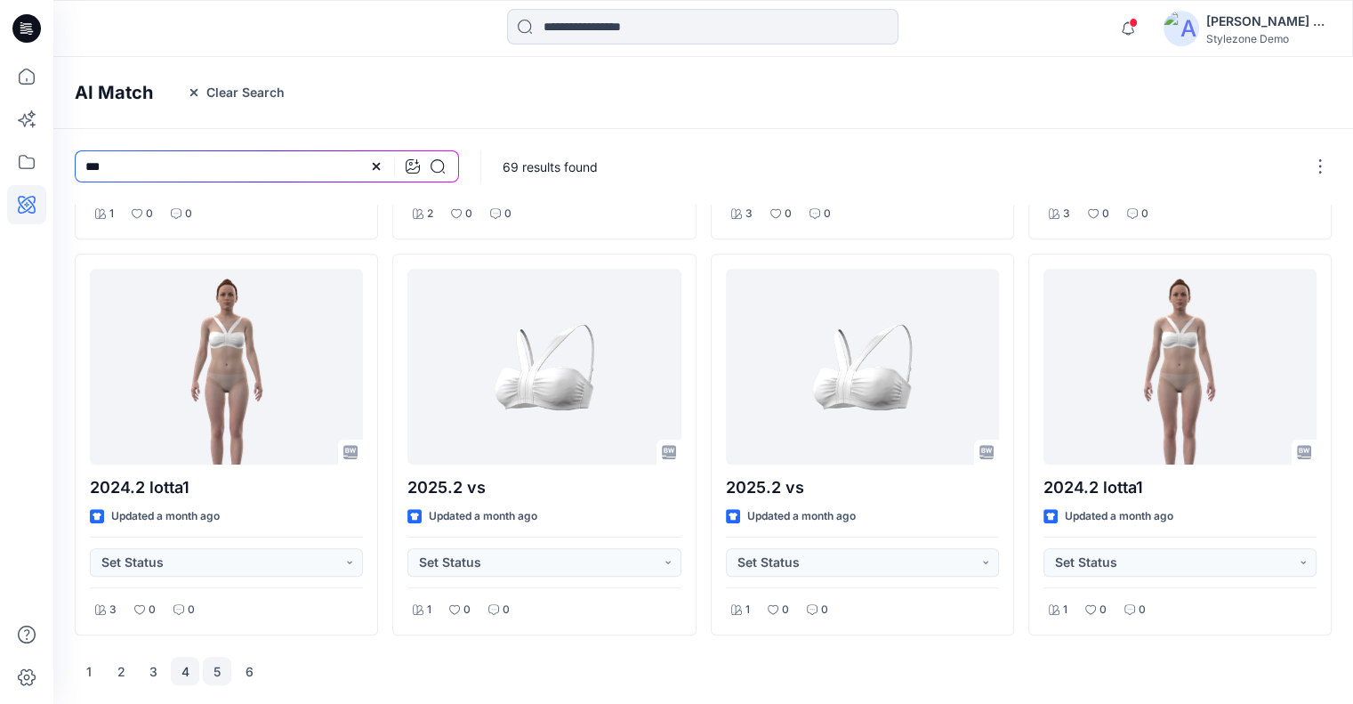
click at [175, 668] on button "4" at bounding box center [185, 670] width 28 height 28
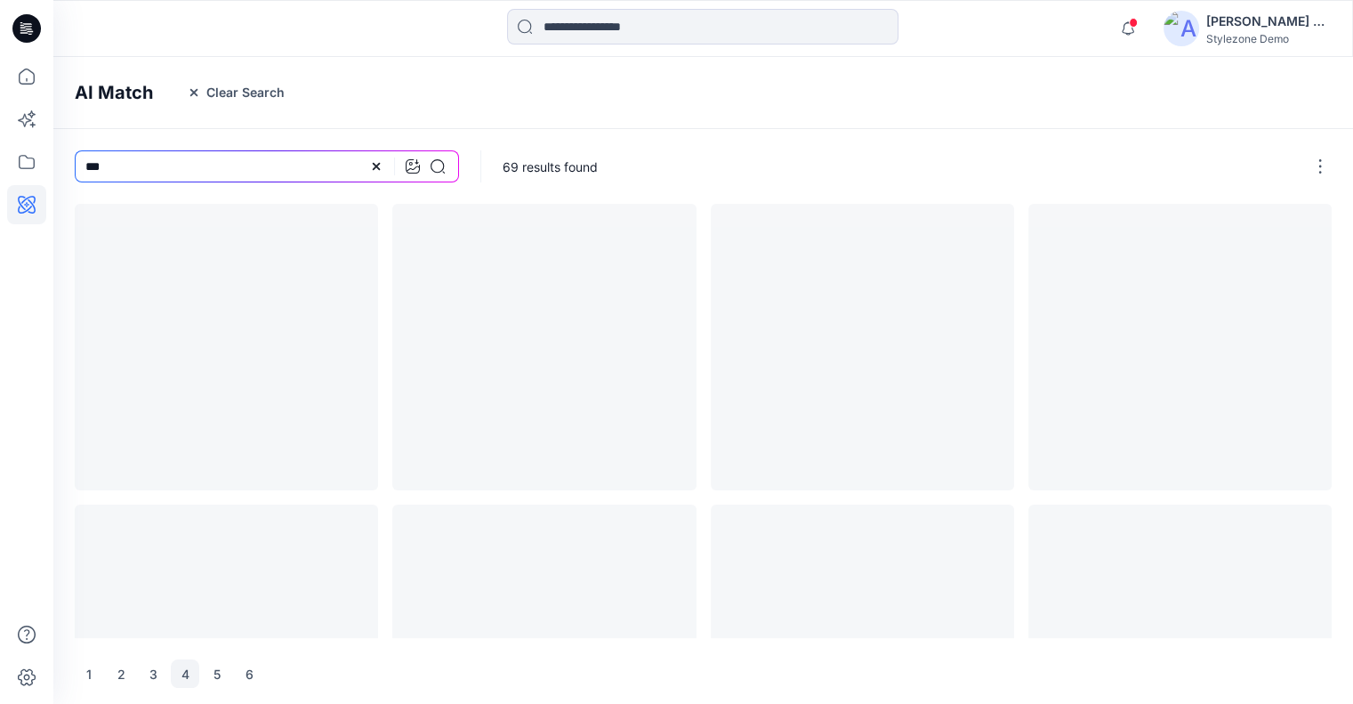
scroll to position [0, 0]
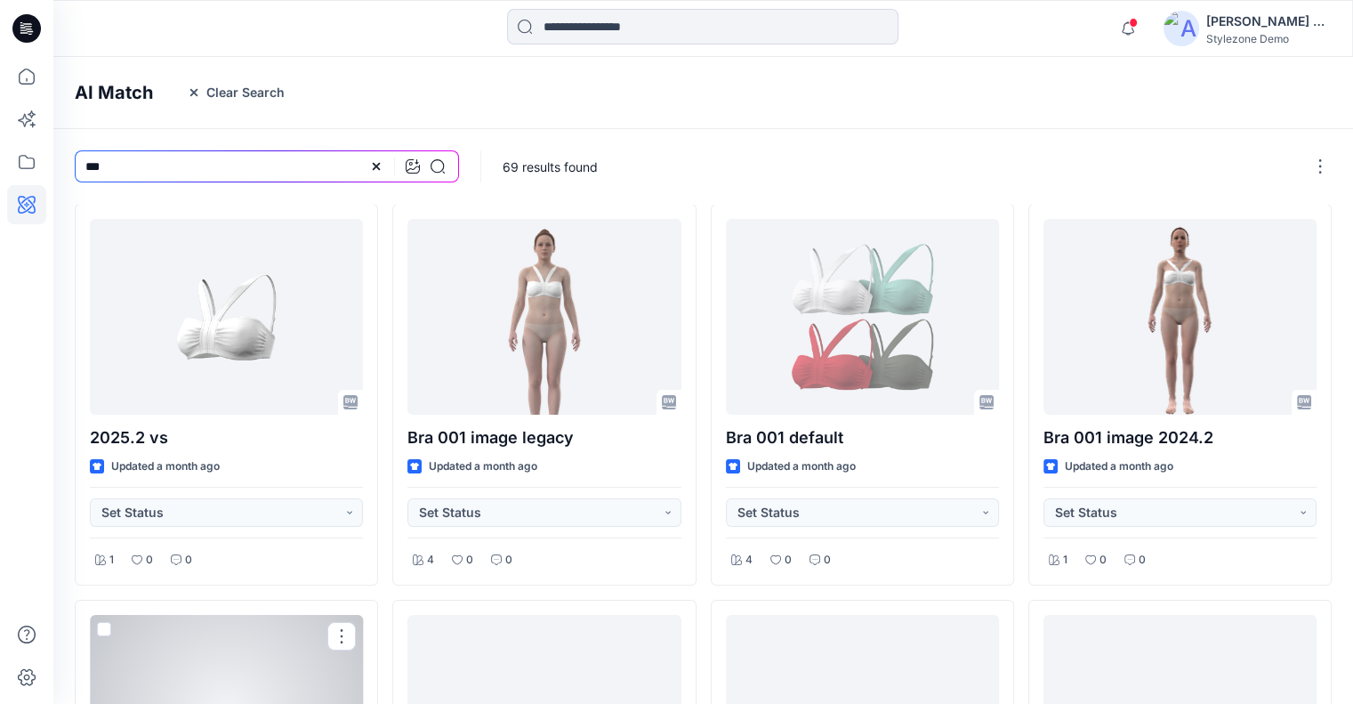
click at [153, 671] on div at bounding box center [226, 713] width 273 height 196
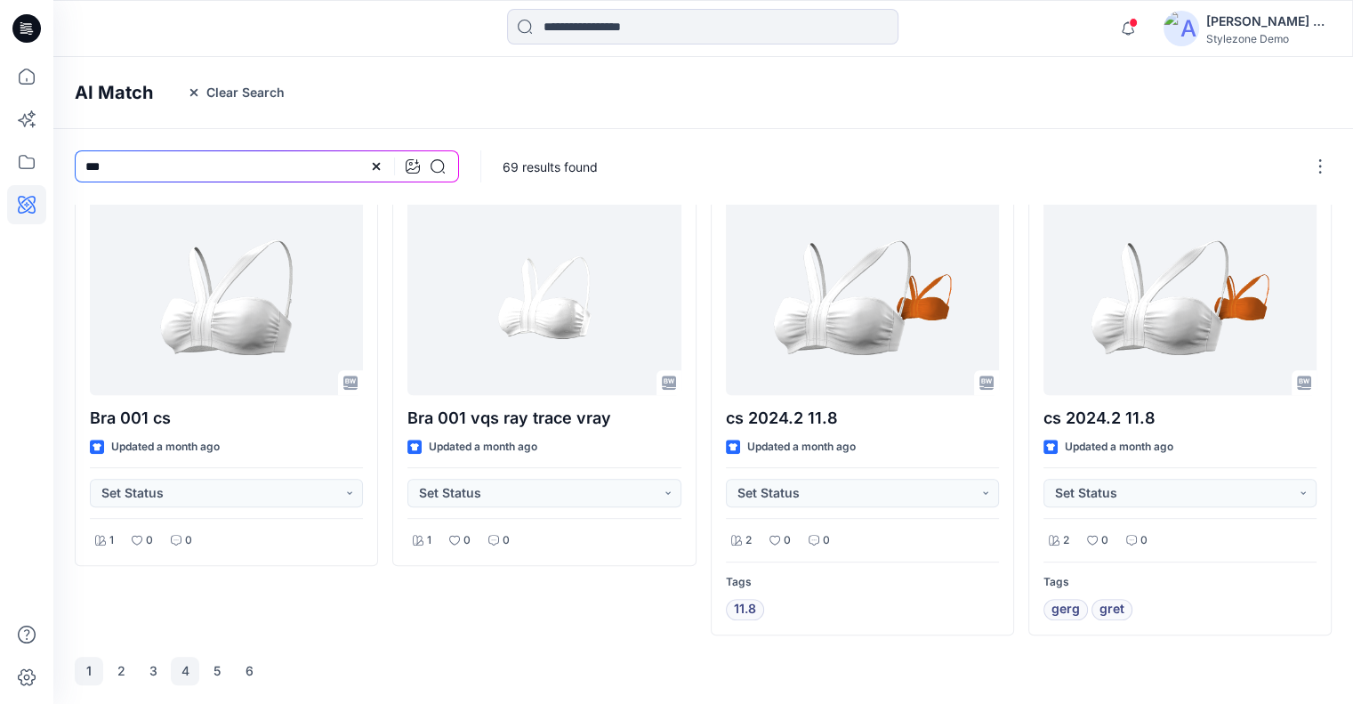
click at [92, 679] on button "1" at bounding box center [89, 670] width 28 height 28
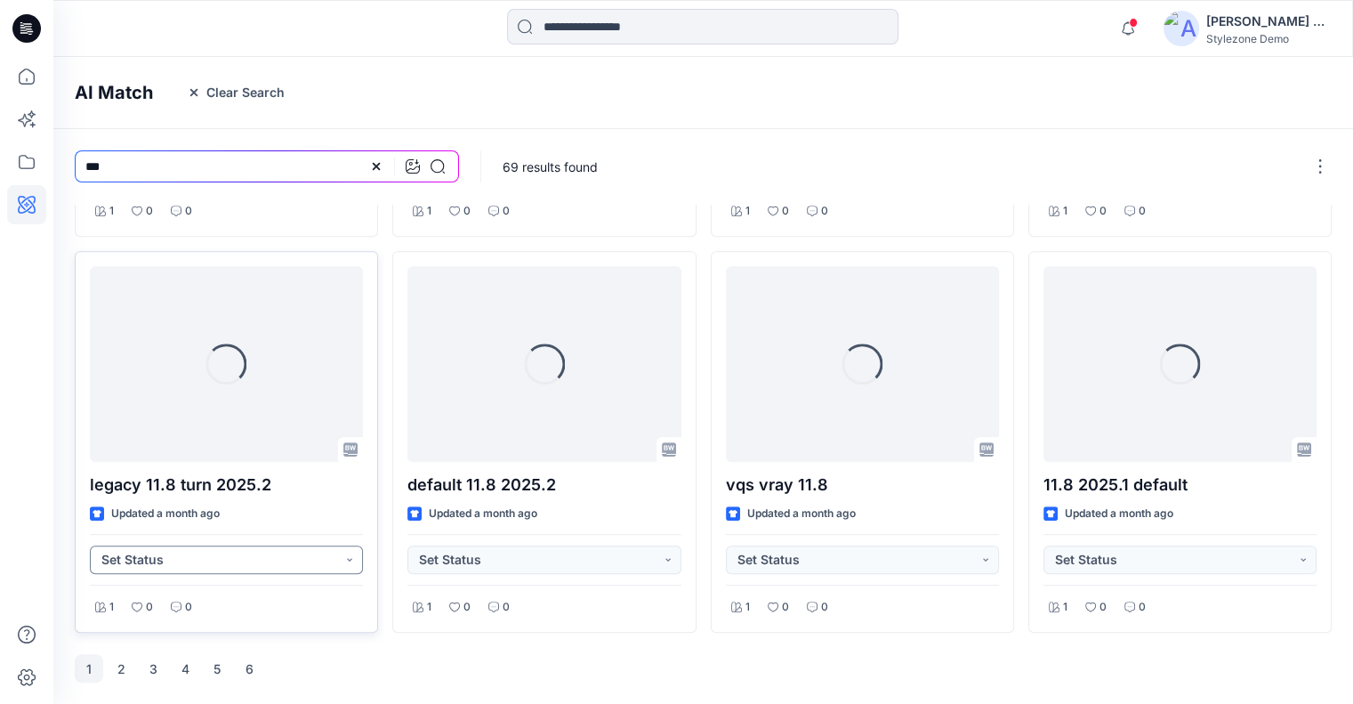
scroll to position [742, 0]
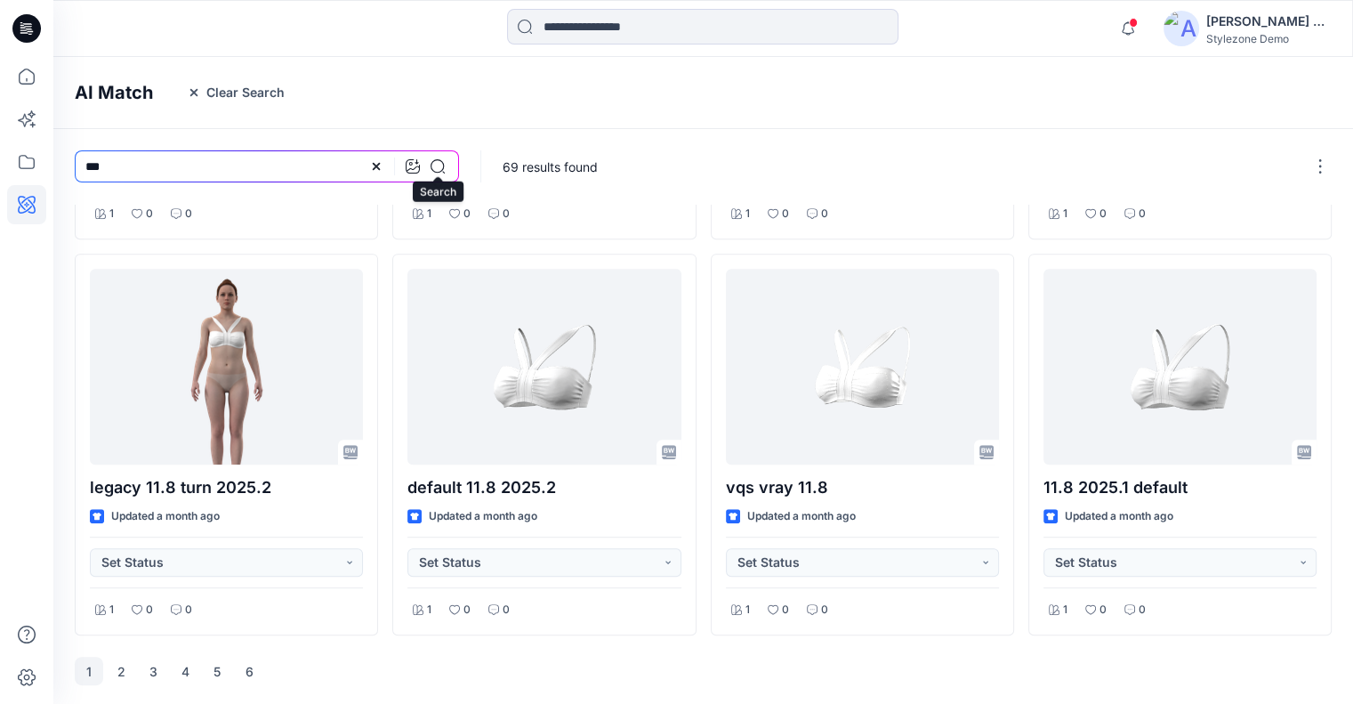
click at [435, 166] on icon at bounding box center [437, 166] width 14 height 14
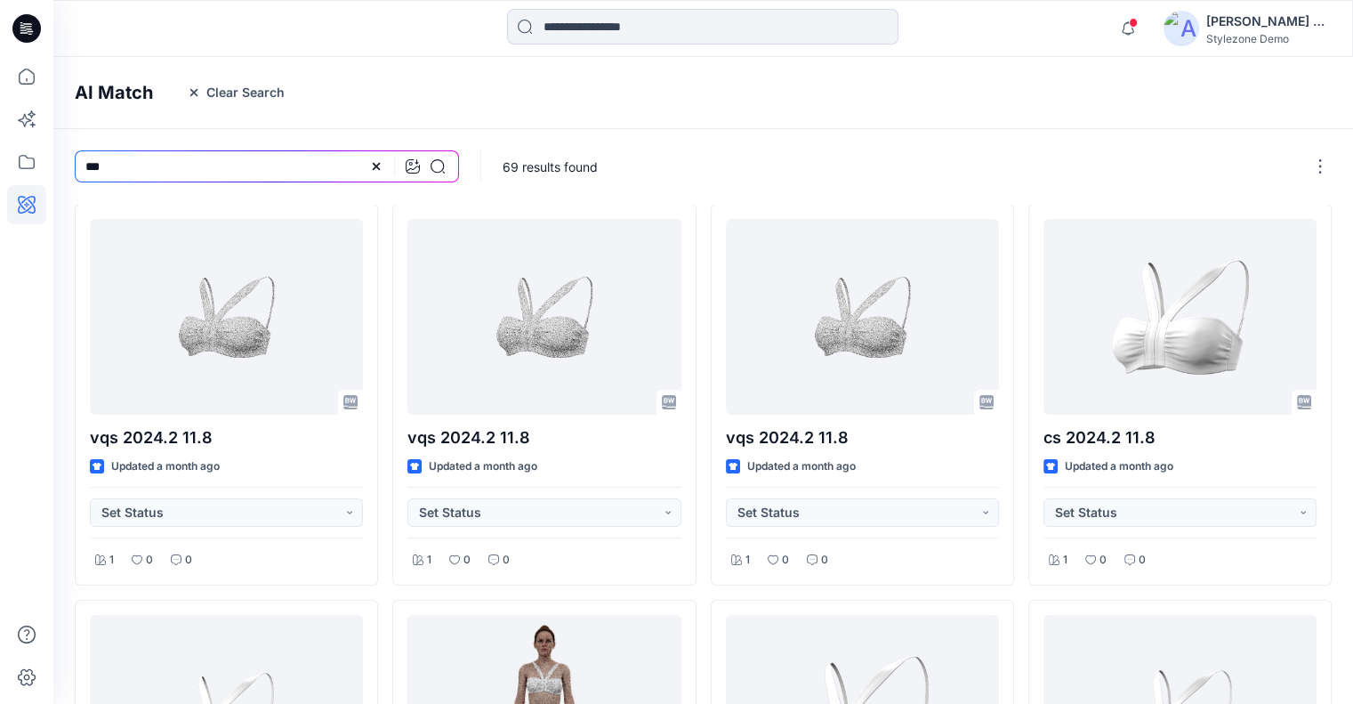
click at [437, 165] on icon at bounding box center [437, 166] width 14 height 14
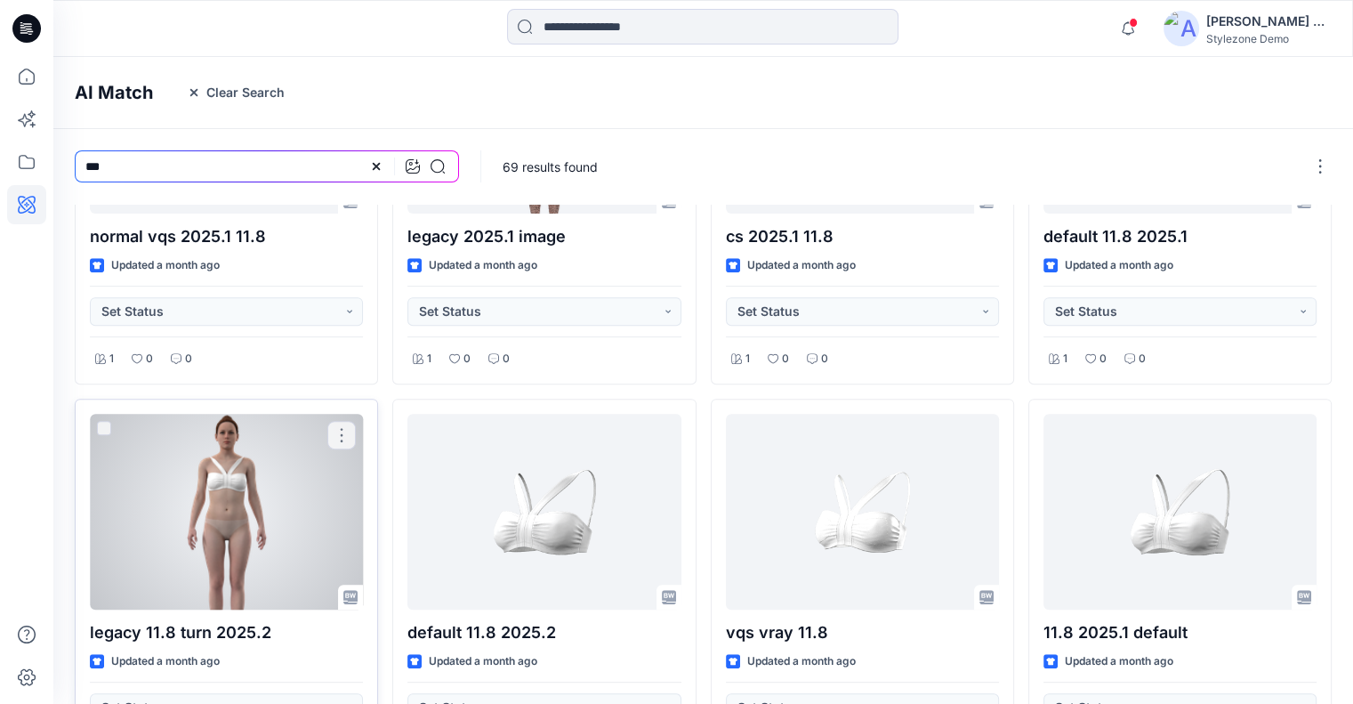
scroll to position [742, 0]
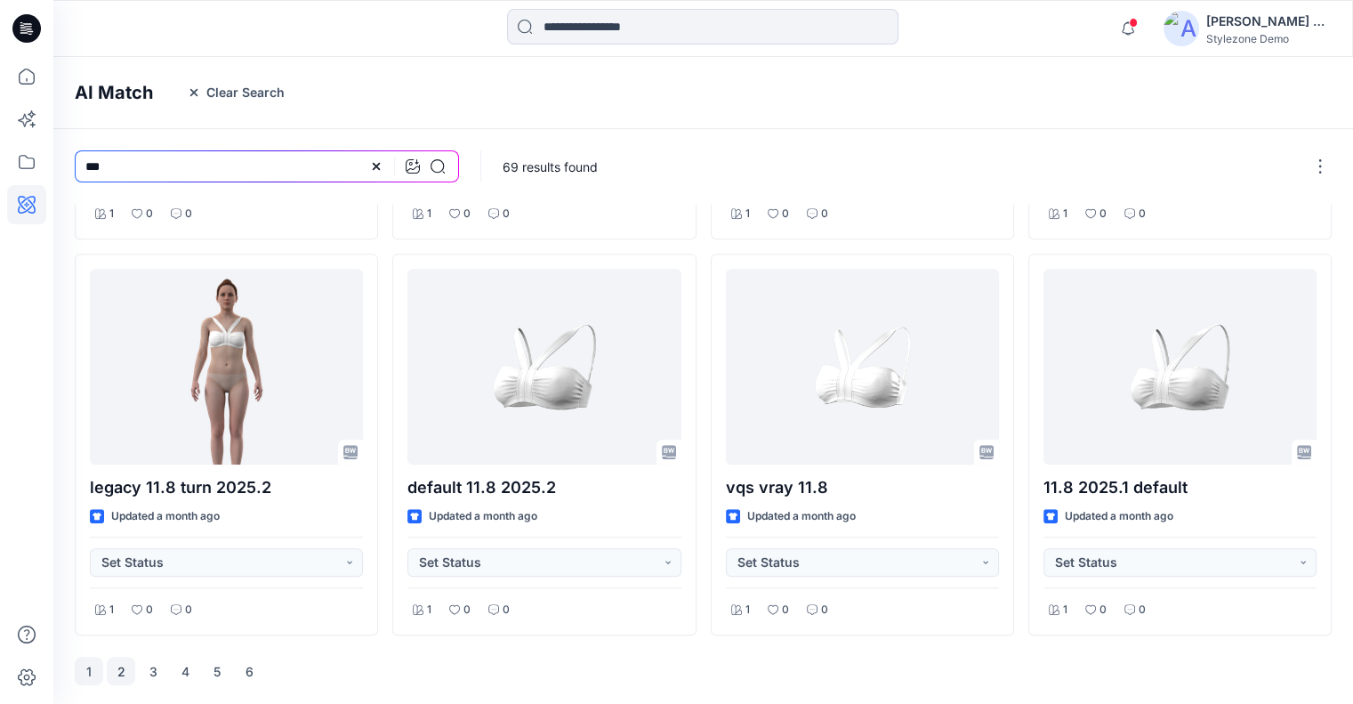
click at [123, 664] on button "2" at bounding box center [121, 670] width 28 height 28
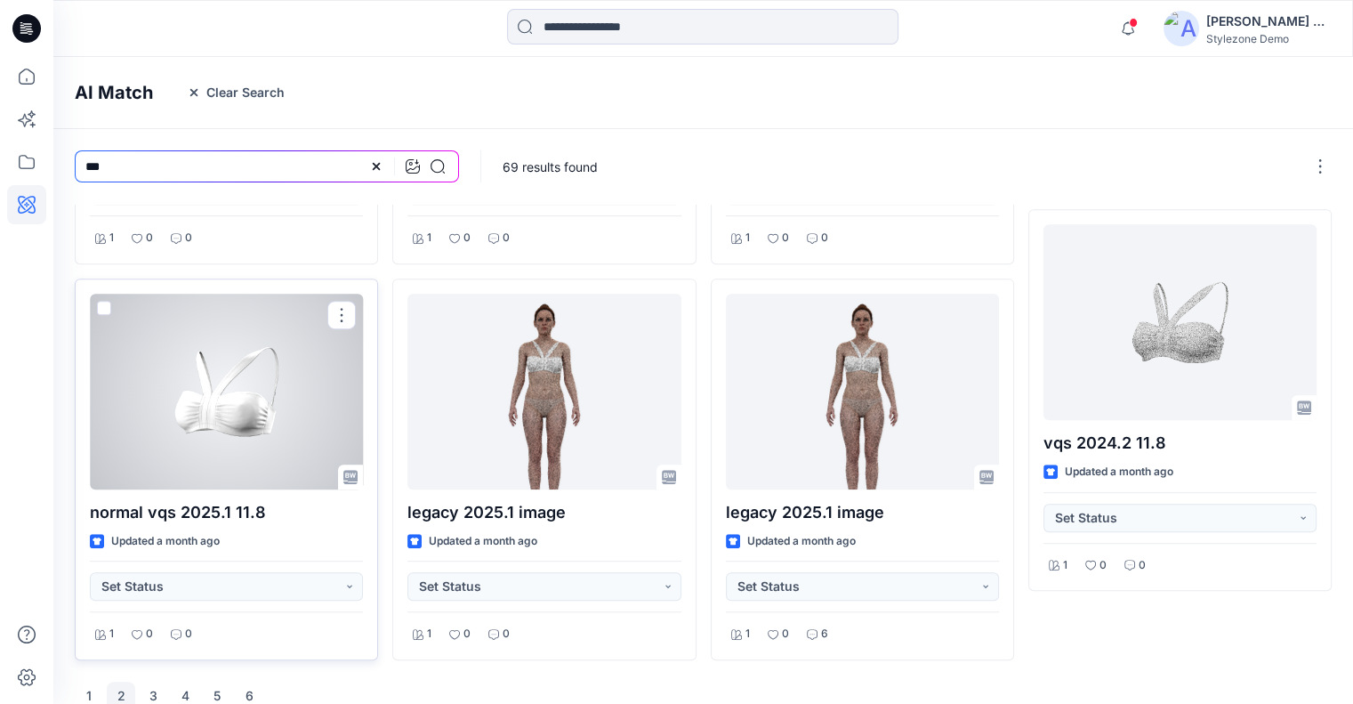
scroll to position [811, 0]
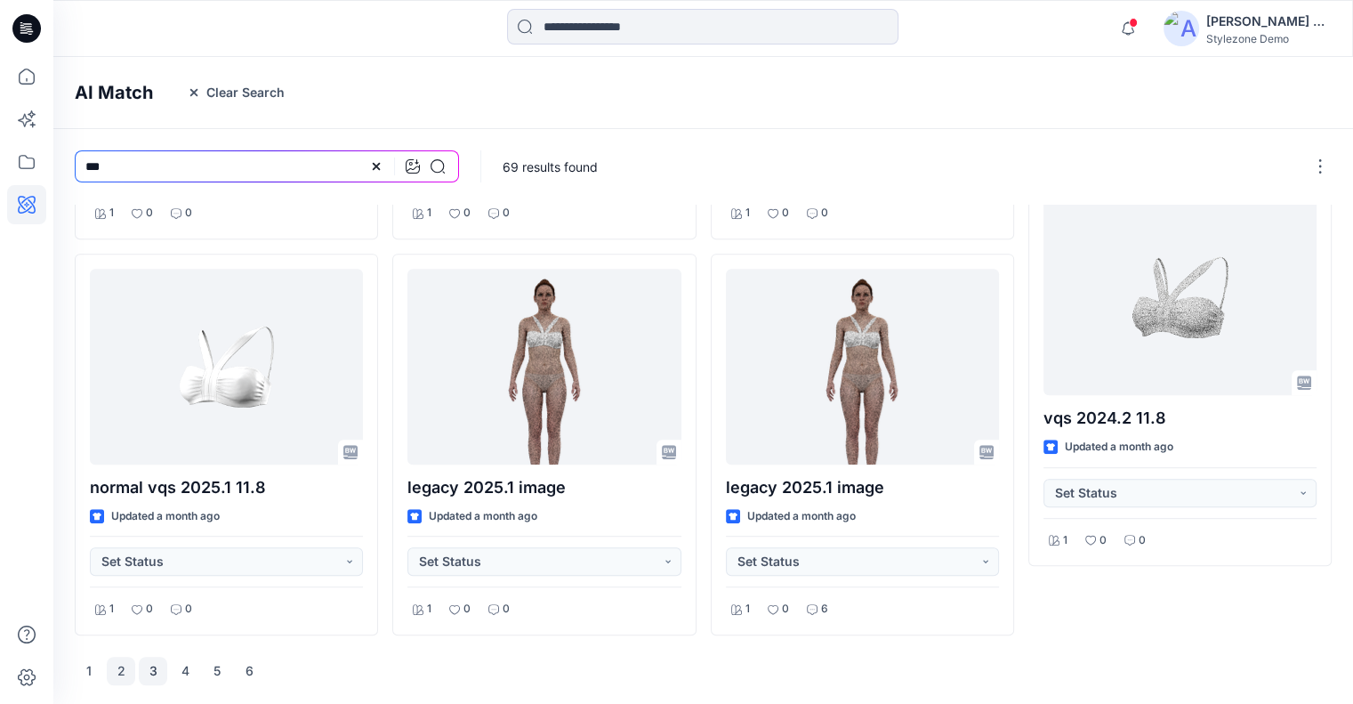
click at [161, 675] on button "3" at bounding box center [153, 670] width 28 height 28
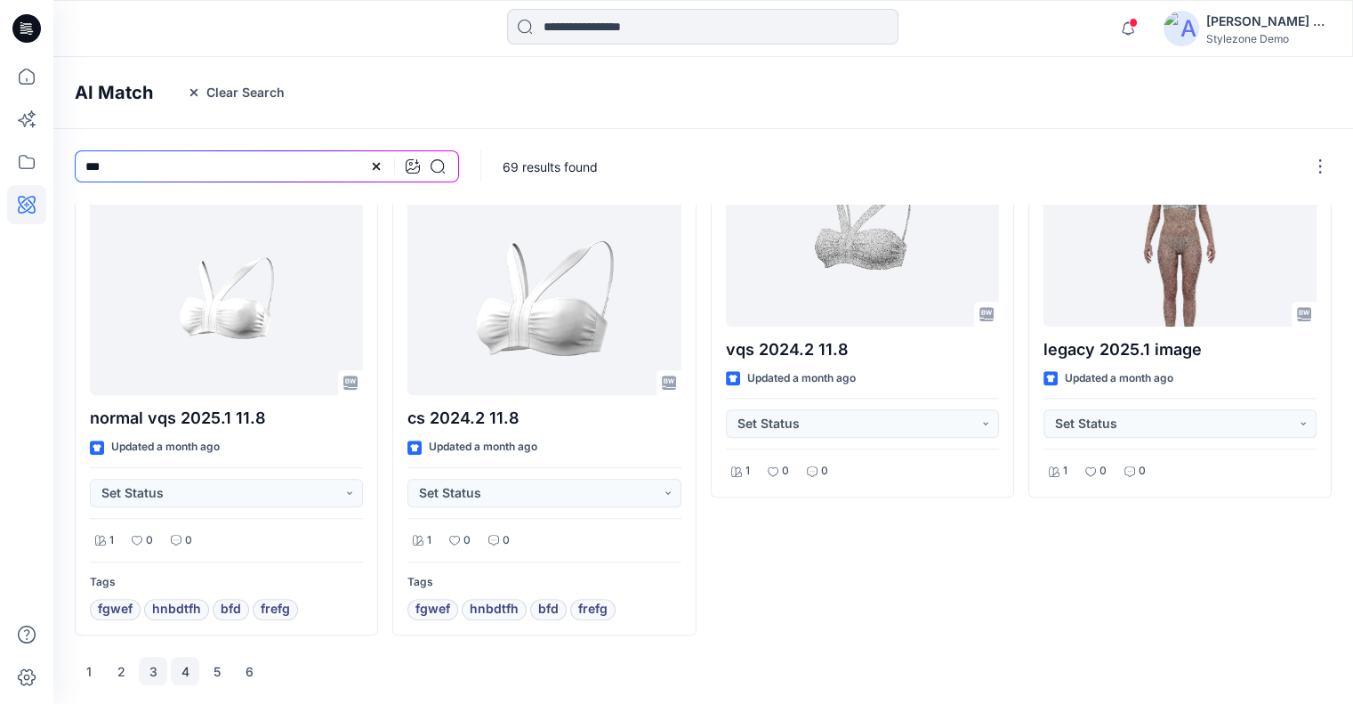
click at [184, 668] on button "4" at bounding box center [185, 670] width 28 height 28
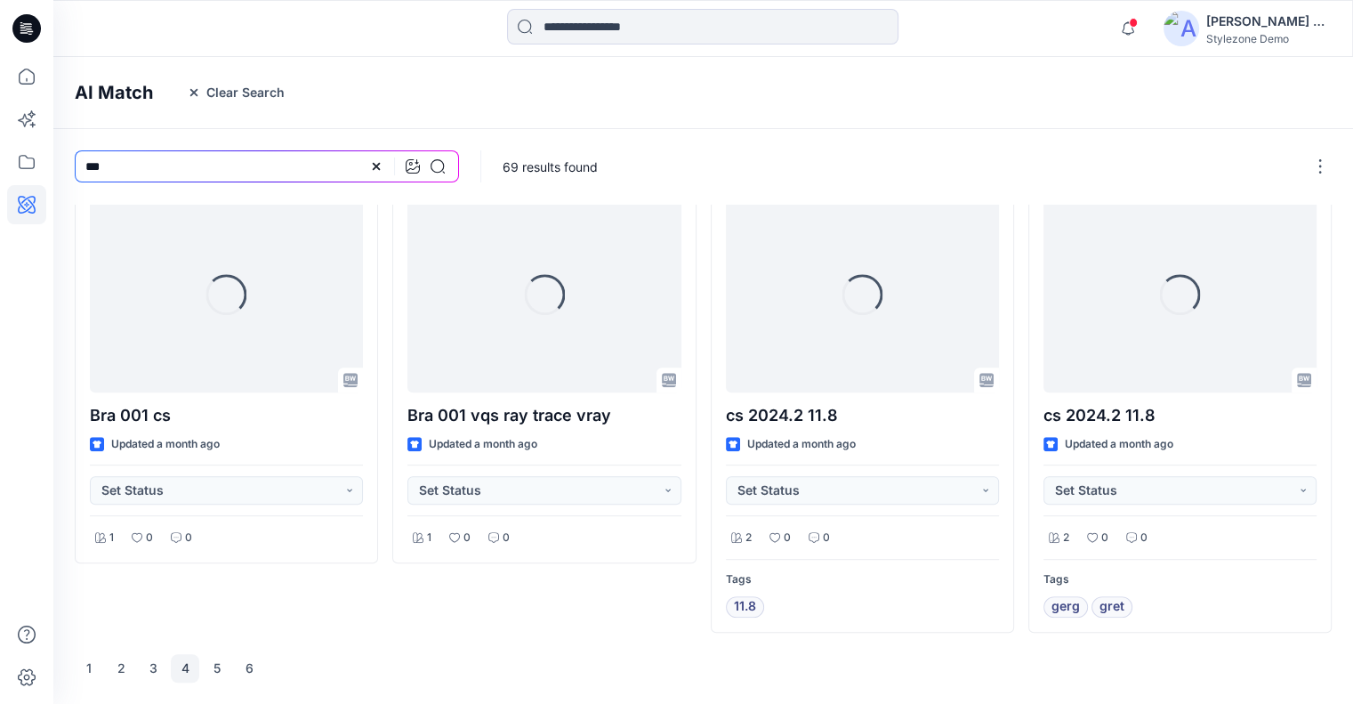
scroll to position [811, 0]
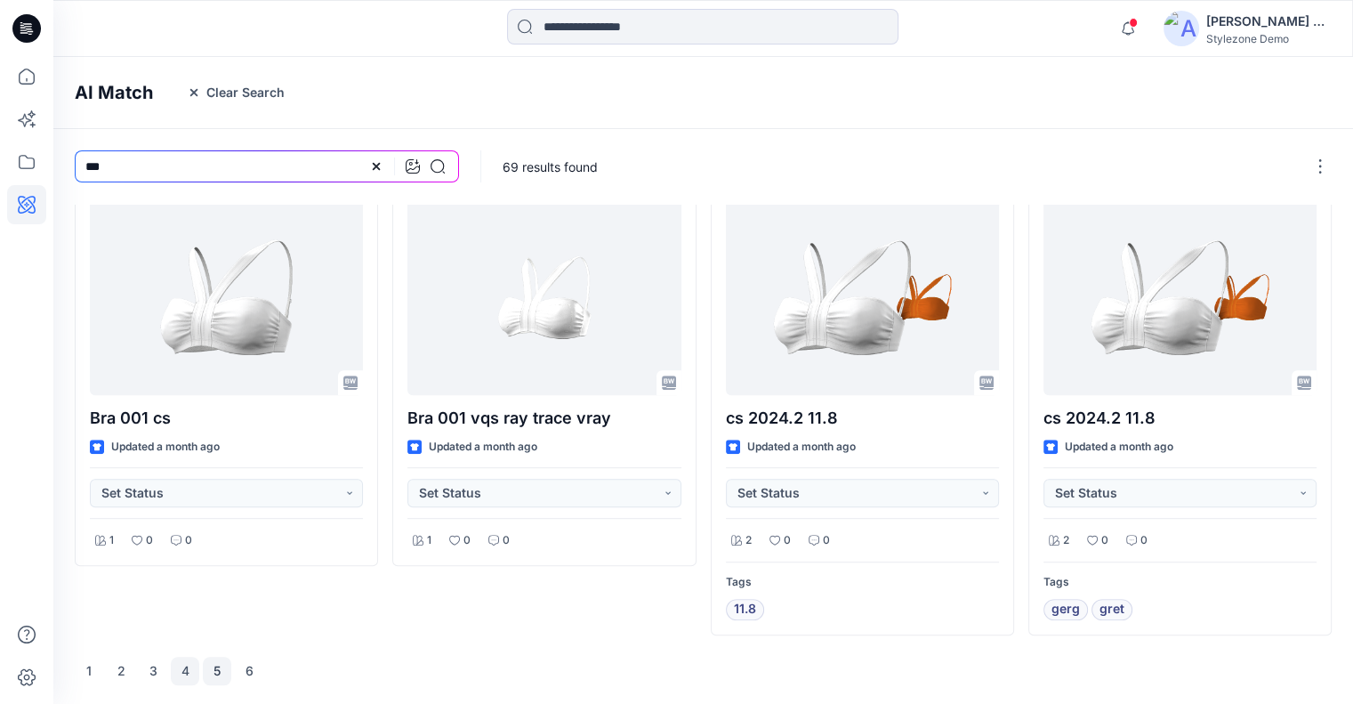
click at [224, 670] on button "5" at bounding box center [217, 670] width 28 height 28
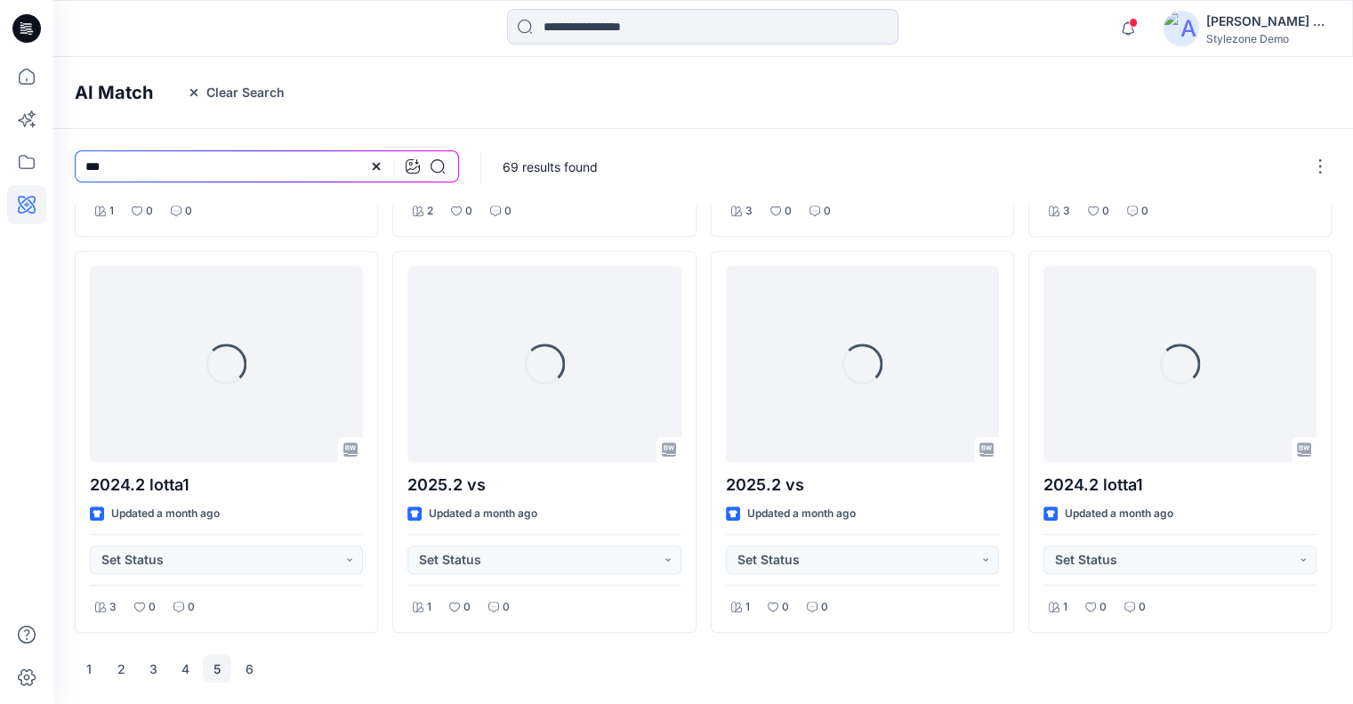
scroll to position [742, 0]
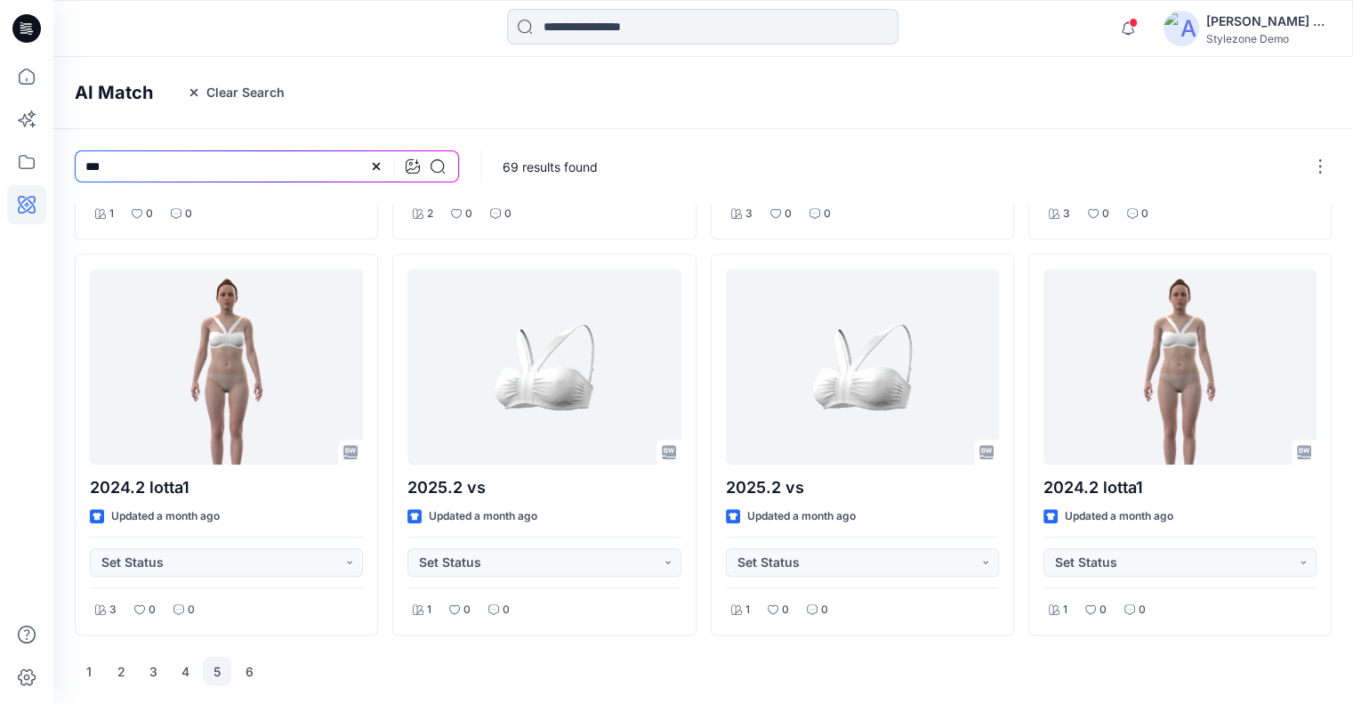
click at [244, 98] on button "Clear Search" at bounding box center [235, 92] width 121 height 28
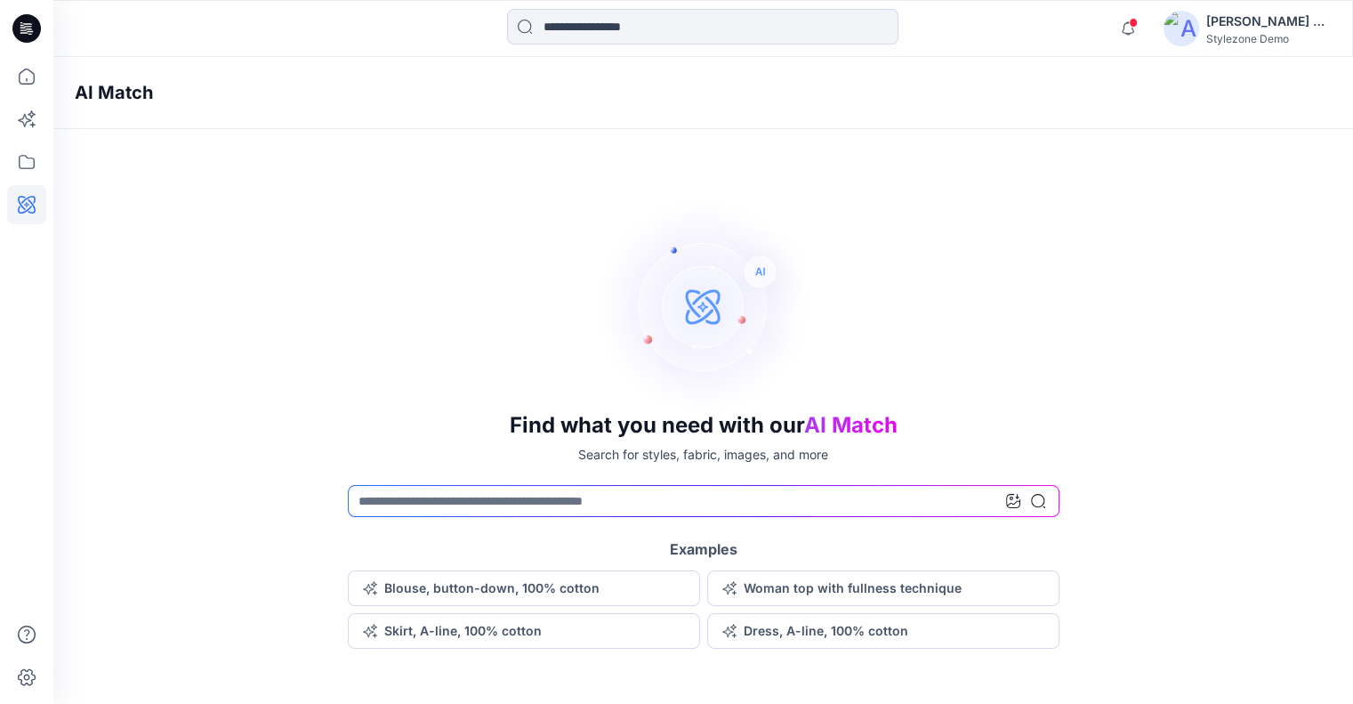
scroll to position [0, 0]
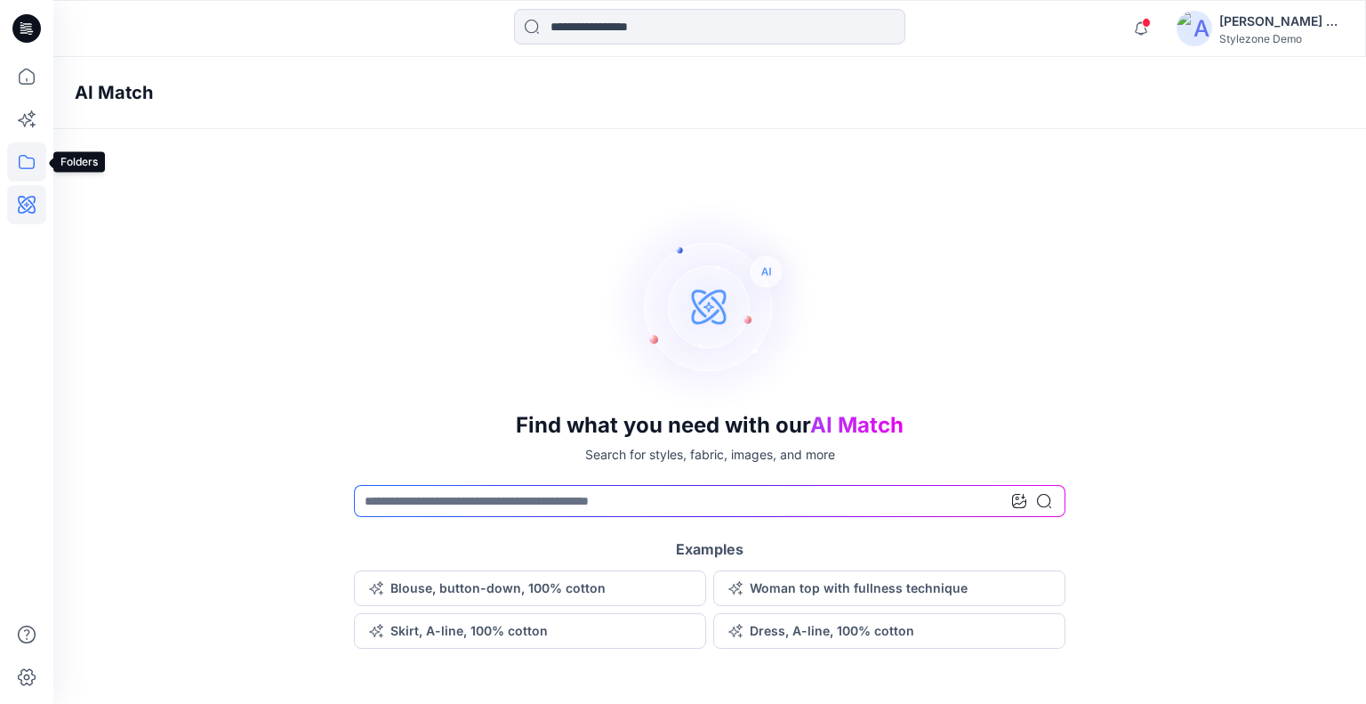
click at [31, 160] on icon at bounding box center [26, 161] width 39 height 39
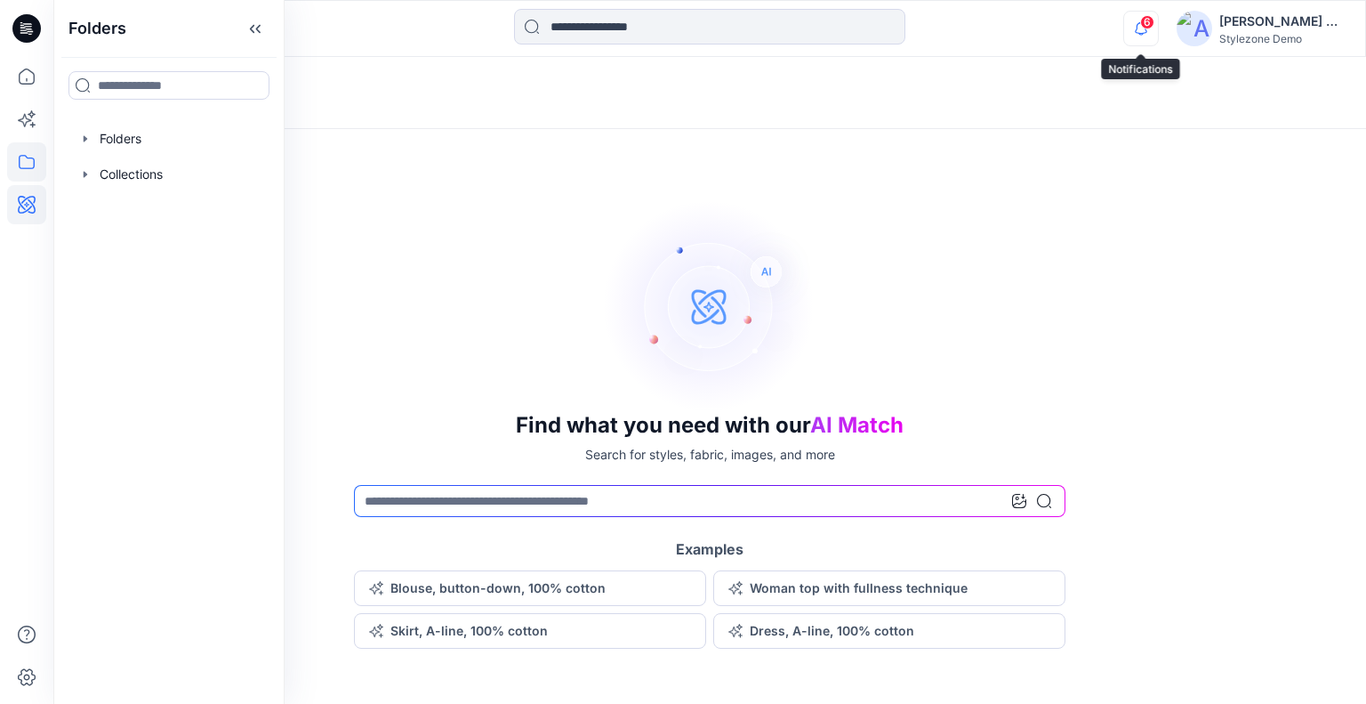
click at [1132, 25] on icon "button" at bounding box center [1141, 29] width 34 height 36
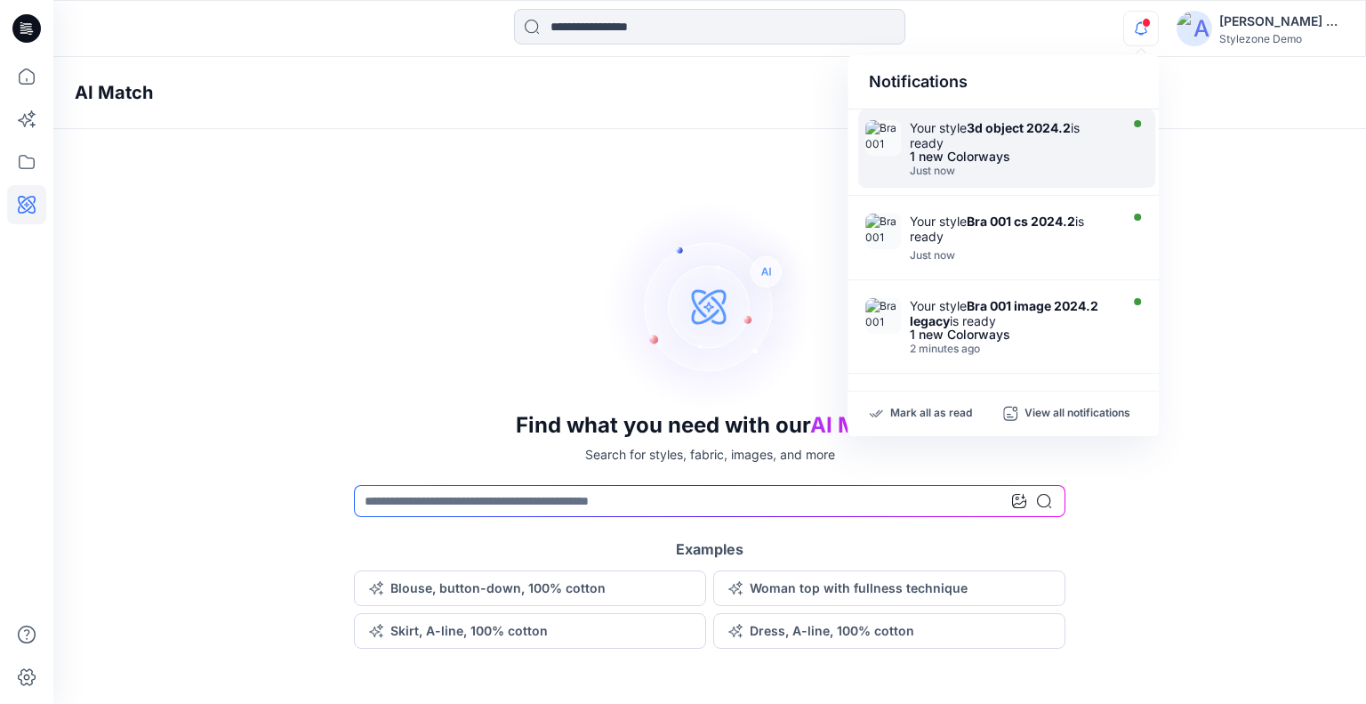
click at [970, 135] on div "Your style 3d object 2024.2 is ready" at bounding box center [1012, 135] width 205 height 30
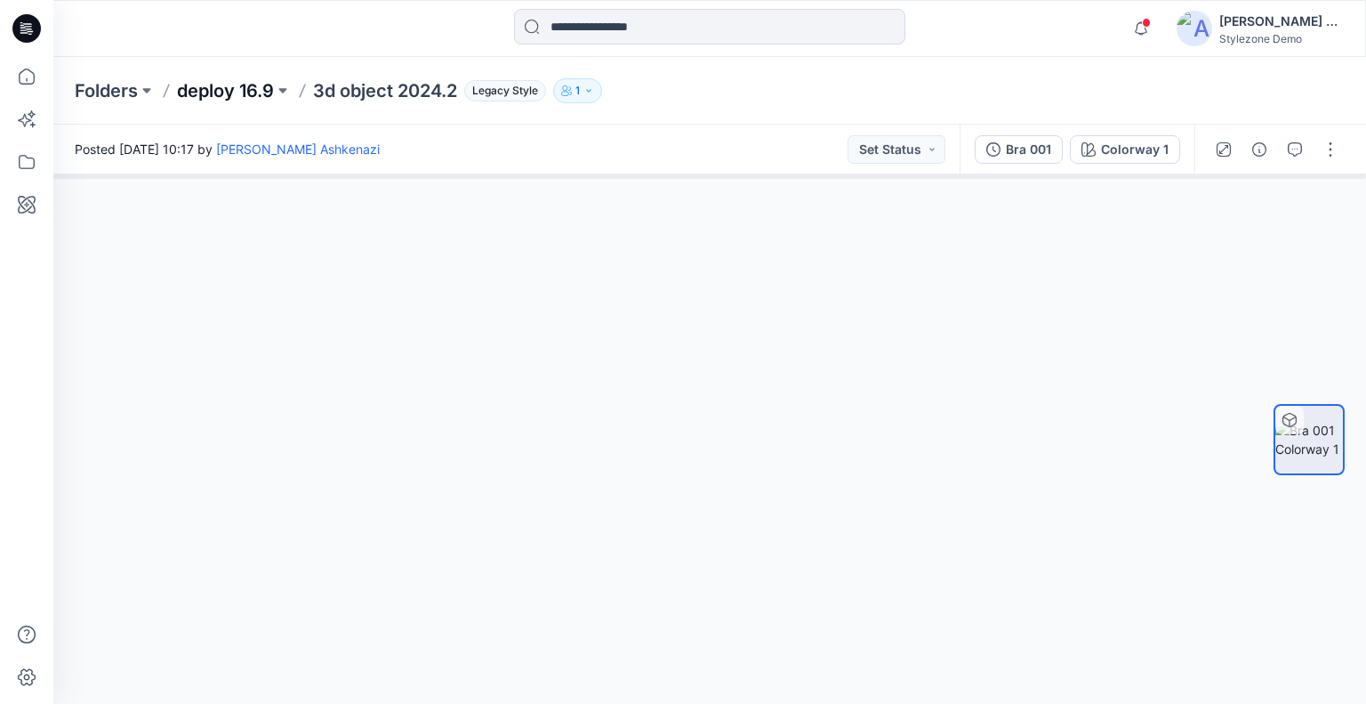
click at [251, 91] on p "deploy 16.9" at bounding box center [225, 90] width 97 height 25
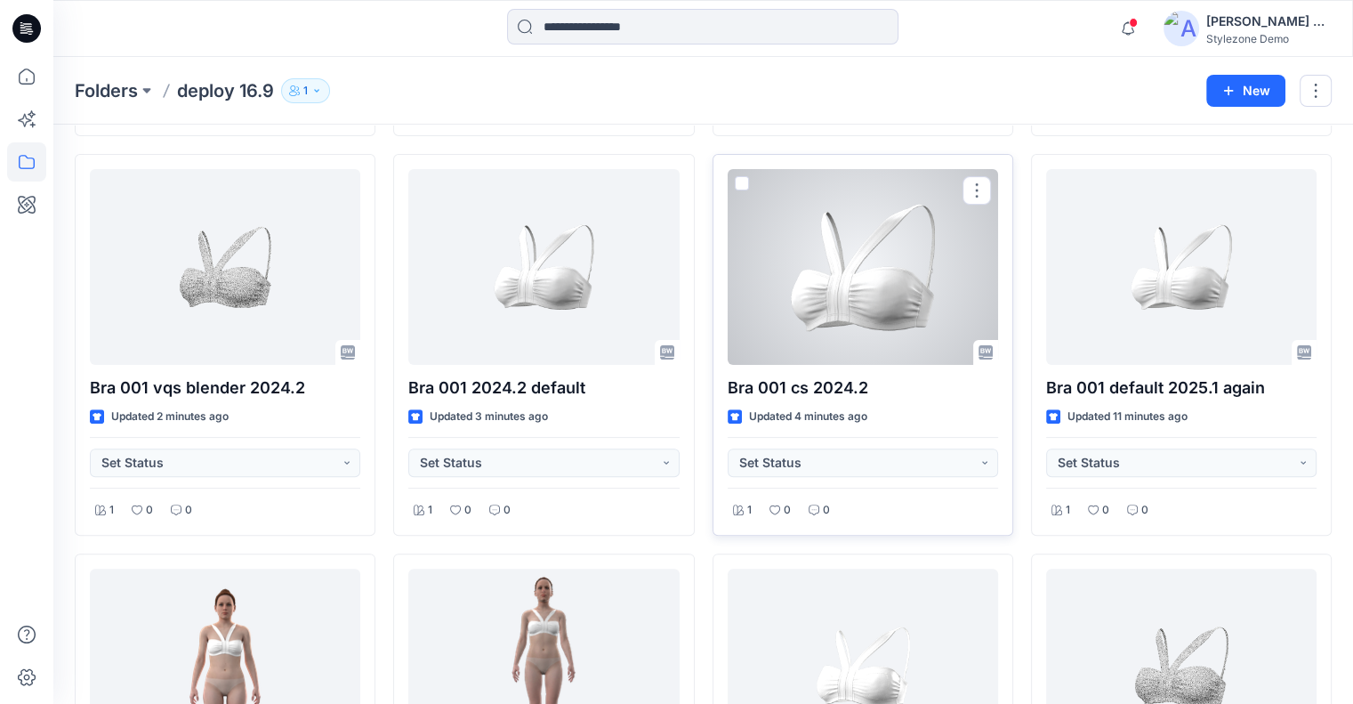
scroll to position [356, 0]
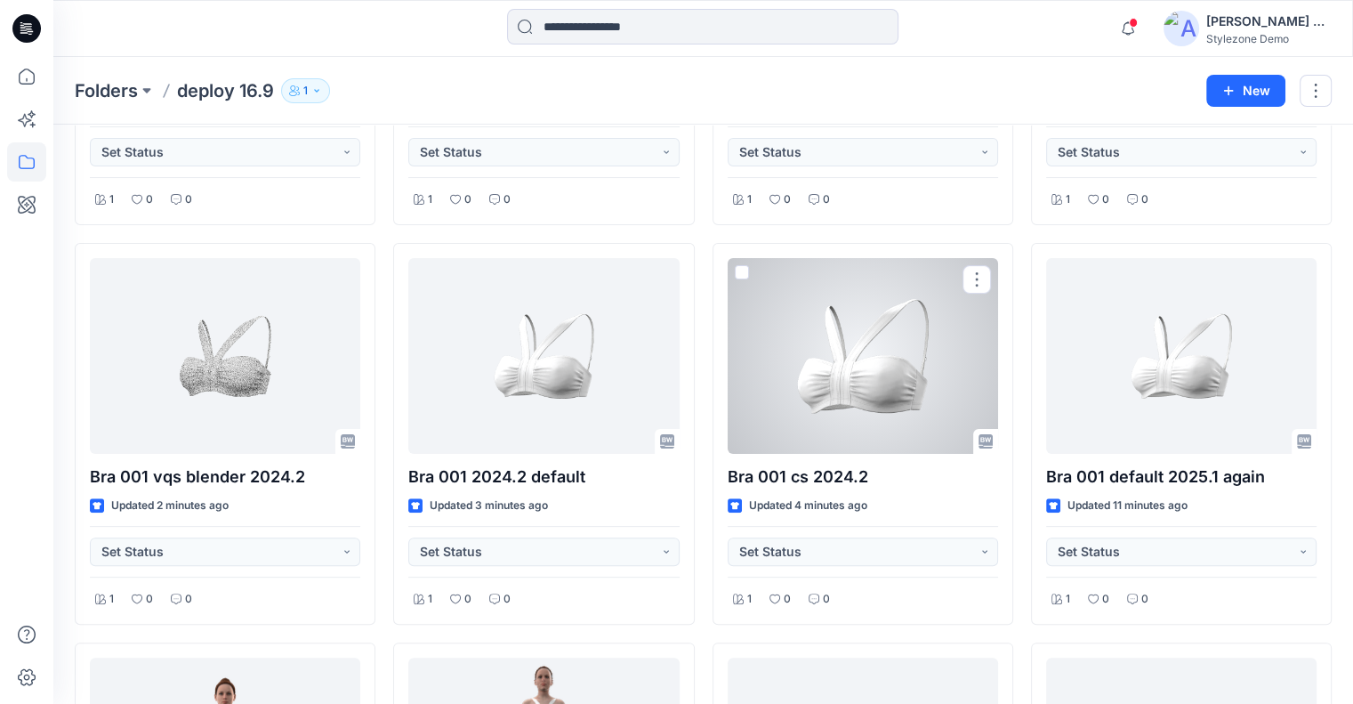
click at [882, 381] on div at bounding box center [863, 356] width 270 height 196
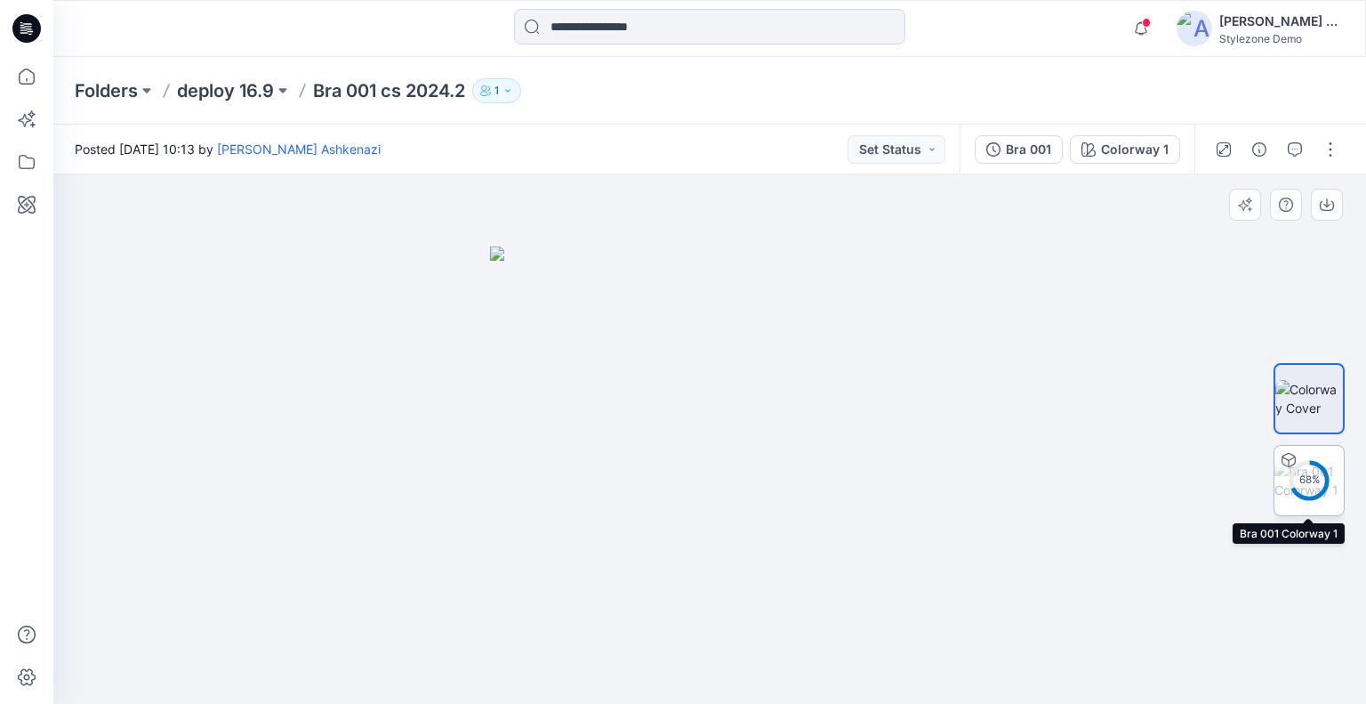
click at [1308, 469] on circle at bounding box center [1309, 480] width 36 height 36
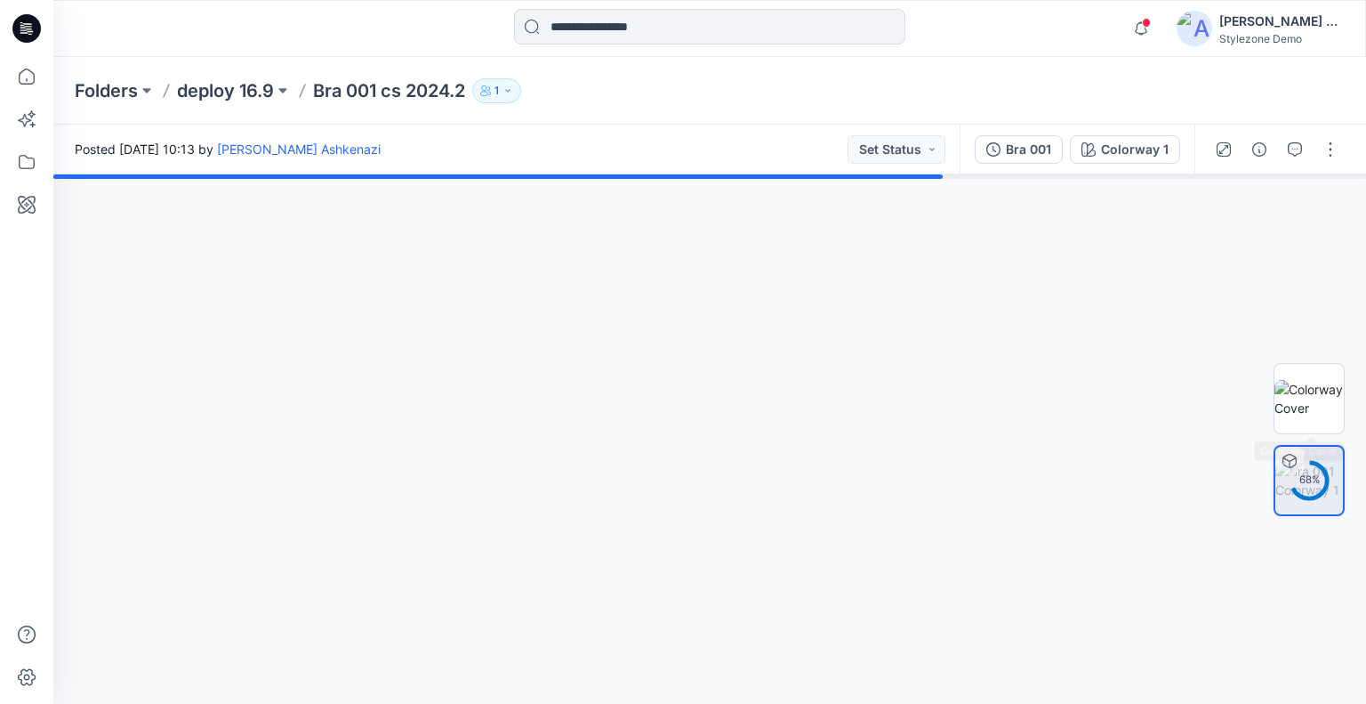
click at [1044, 147] on div "Bra 001" at bounding box center [1028, 150] width 45 height 20
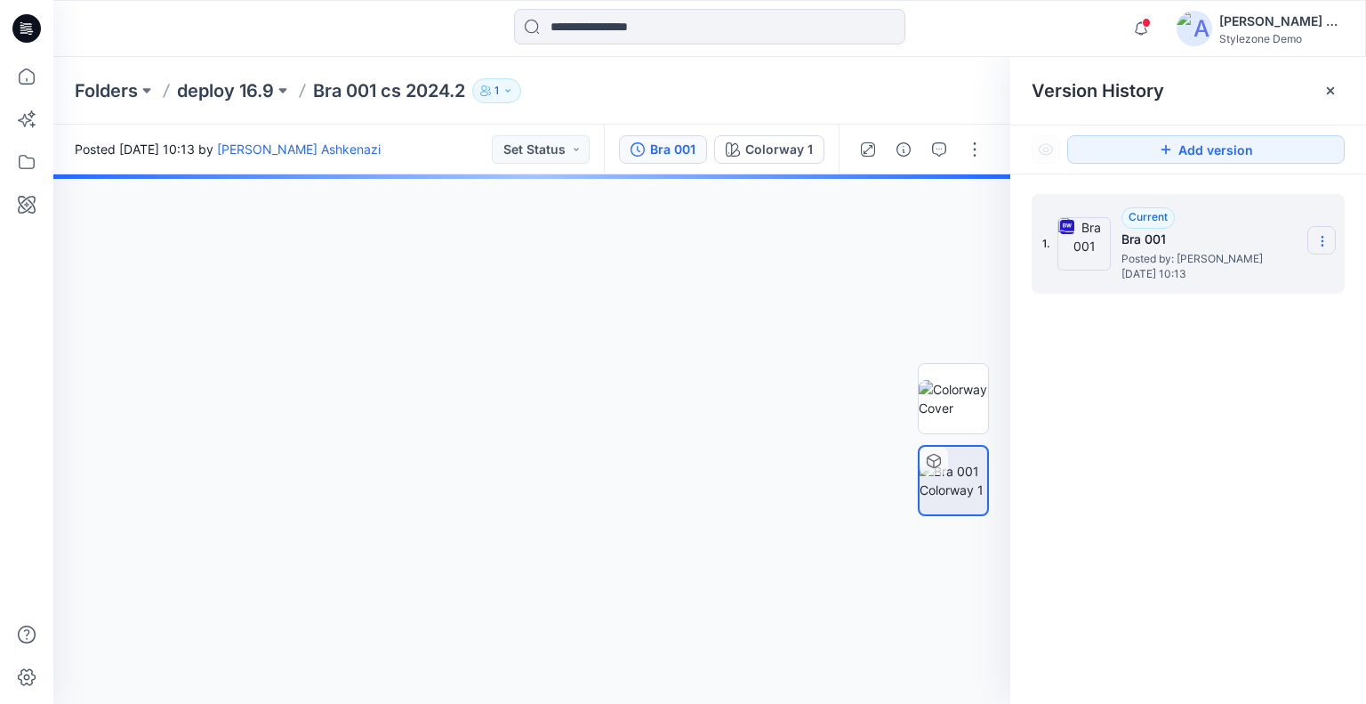
click at [1330, 235] on section at bounding box center [1321, 240] width 28 height 28
click at [968, 207] on button "button" at bounding box center [975, 211] width 28 height 28
click at [975, 216] on icon "button" at bounding box center [975, 212] width 14 height 14
click at [249, 87] on p "deploy 16.9" at bounding box center [225, 90] width 97 height 25
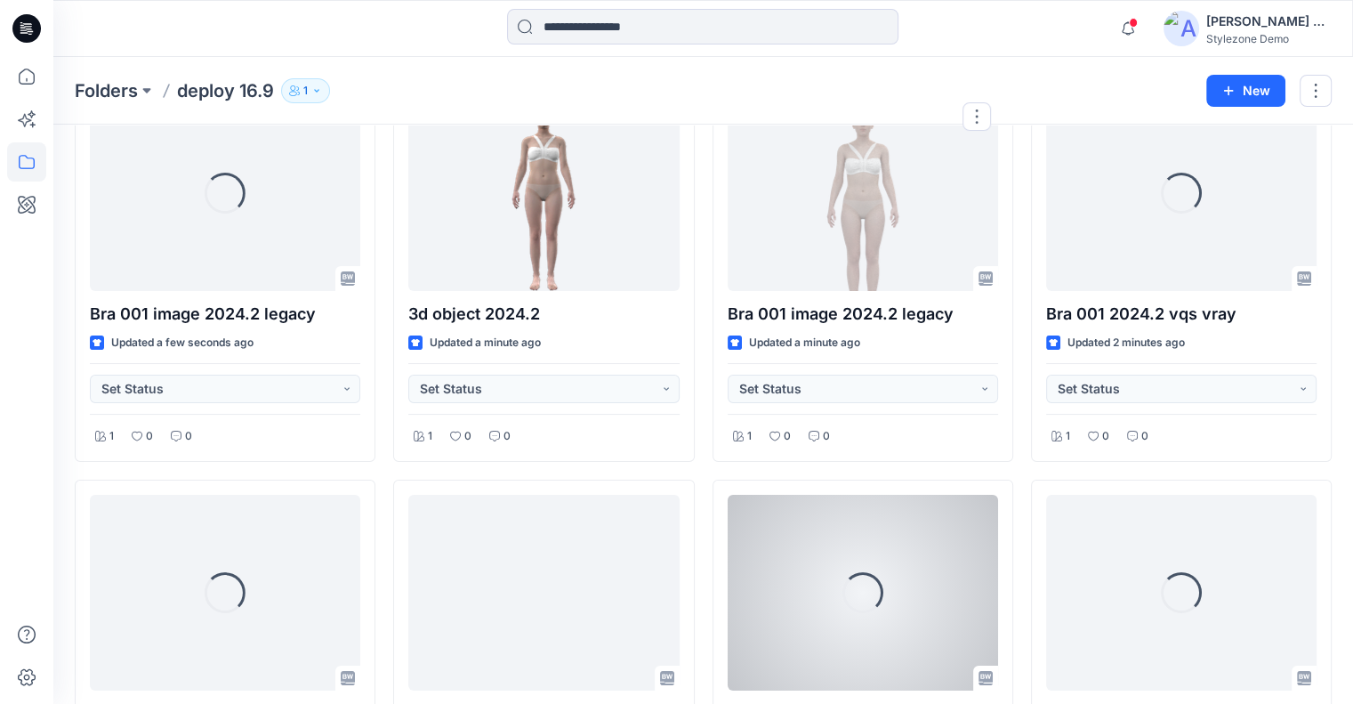
scroll to position [267, 0]
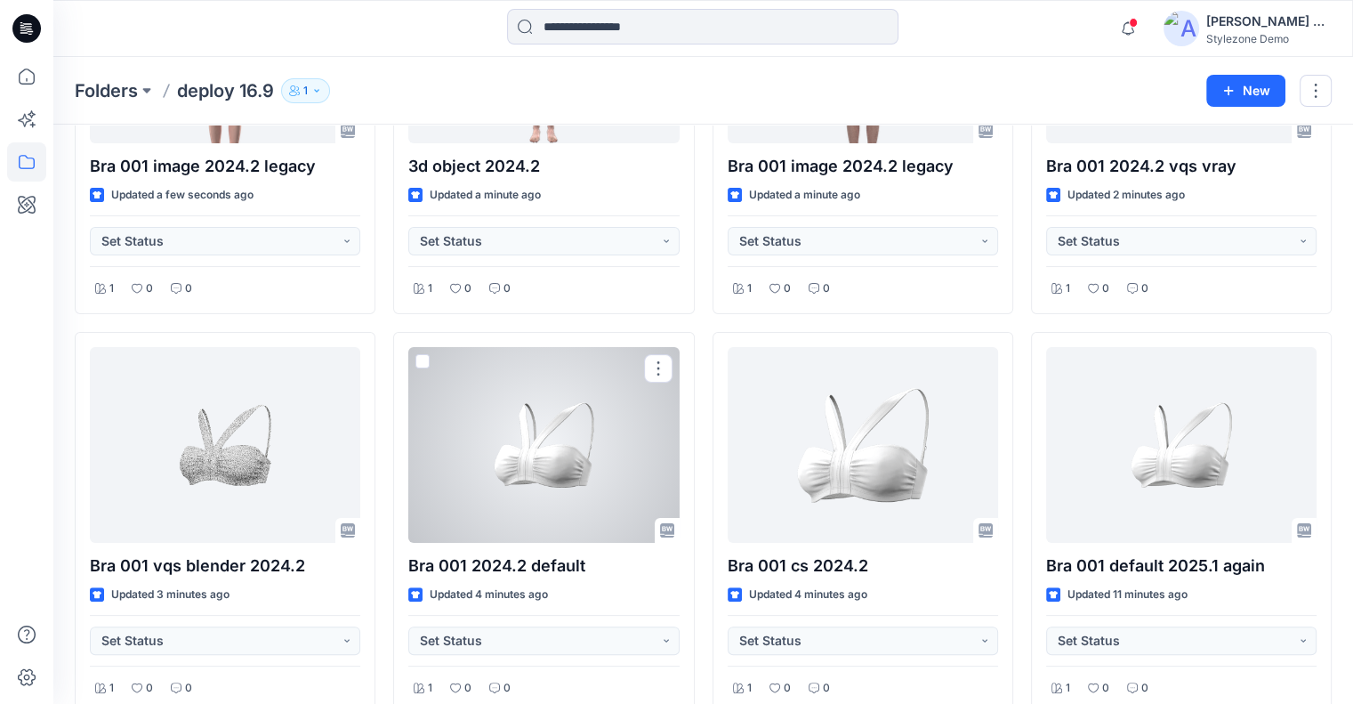
click at [512, 478] on div at bounding box center [543, 445] width 270 height 196
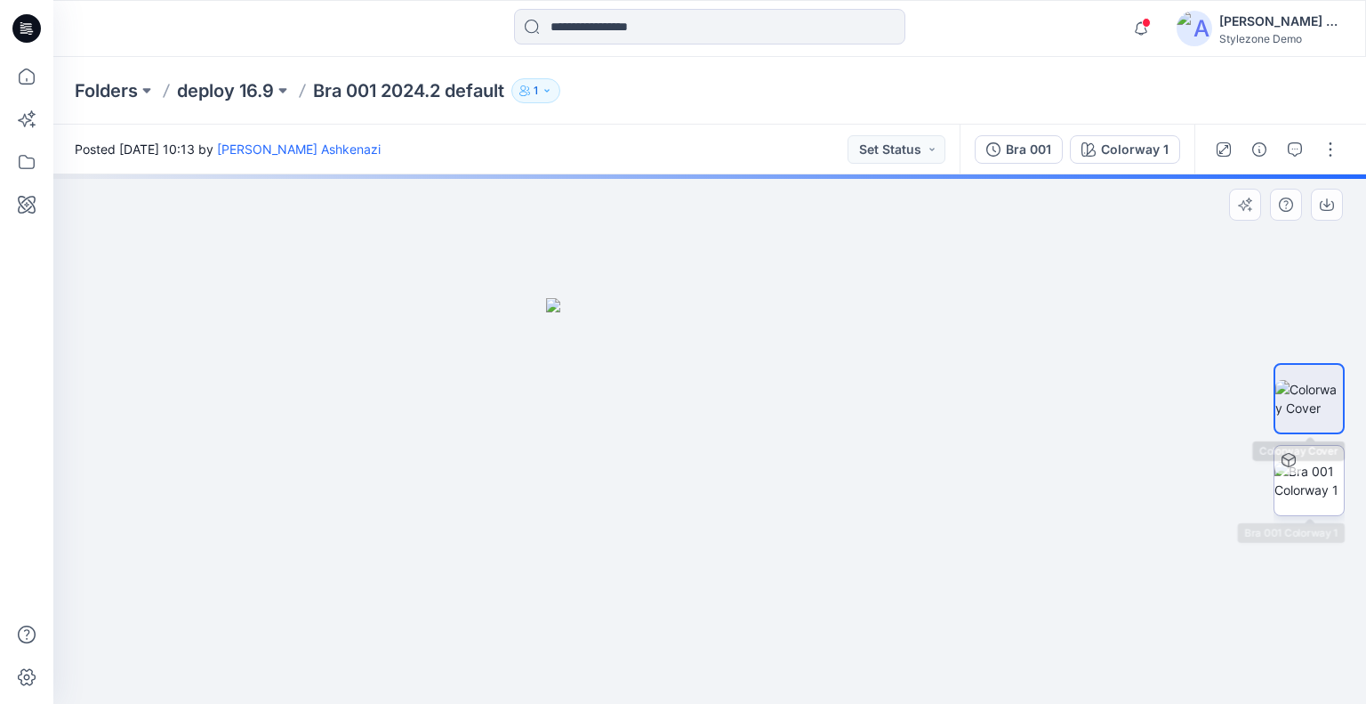
click at [1311, 469] on img at bounding box center [1309, 480] width 69 height 37
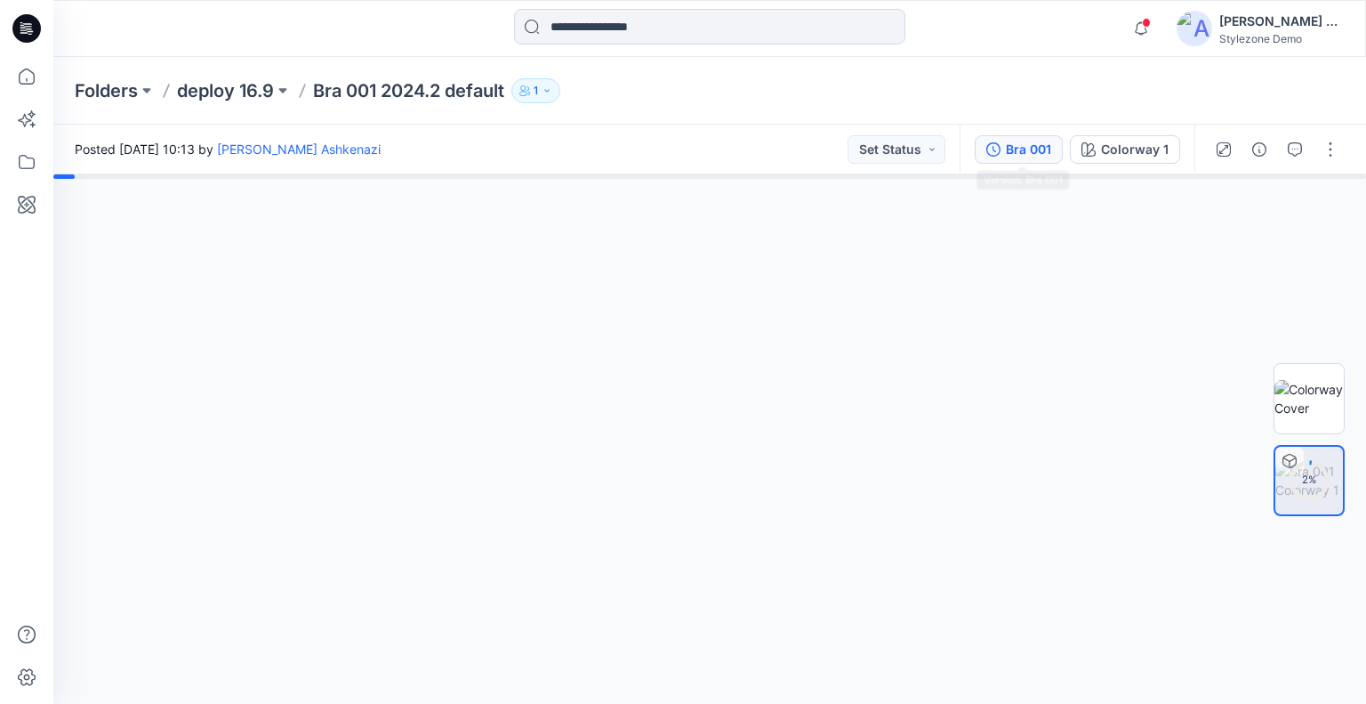
click at [1014, 149] on div "Bra 001" at bounding box center [1028, 150] width 45 height 20
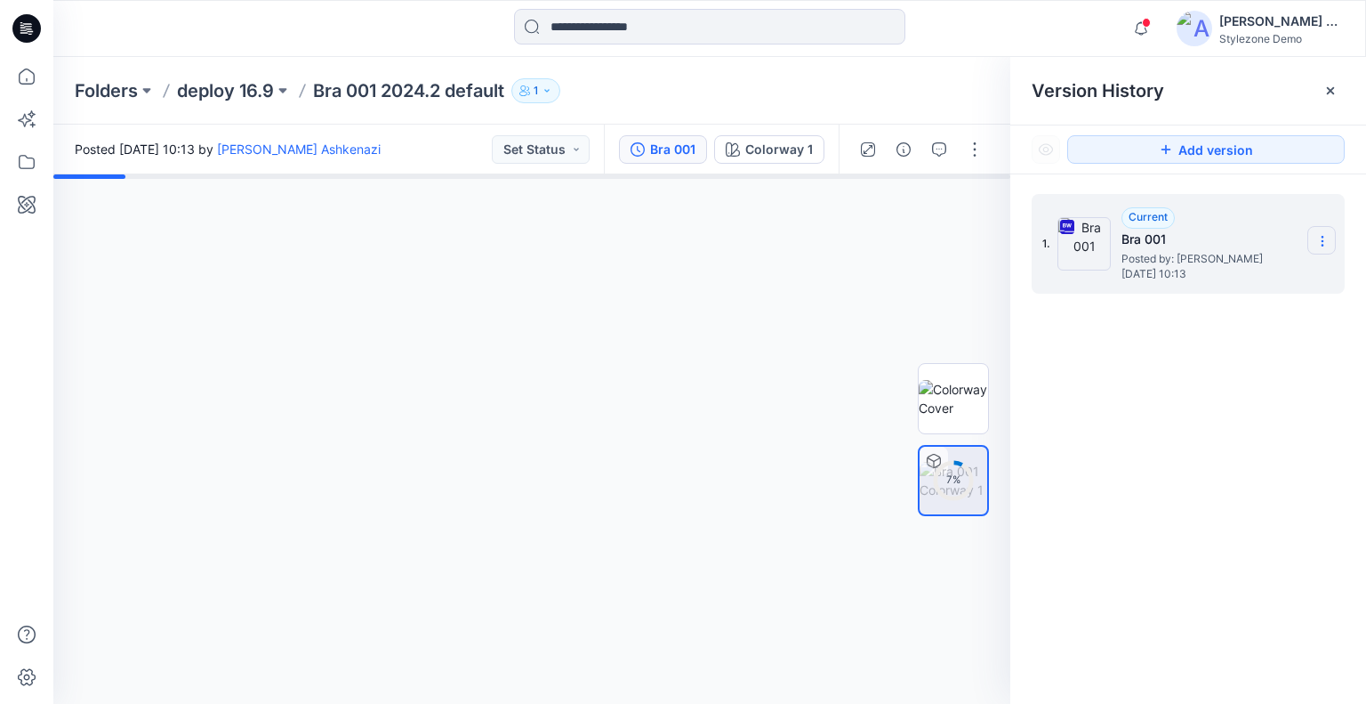
click at [1316, 236] on icon at bounding box center [1322, 241] width 14 height 14
click at [1181, 278] on span "Download Source BW File" at bounding box center [1232, 275] width 149 height 21
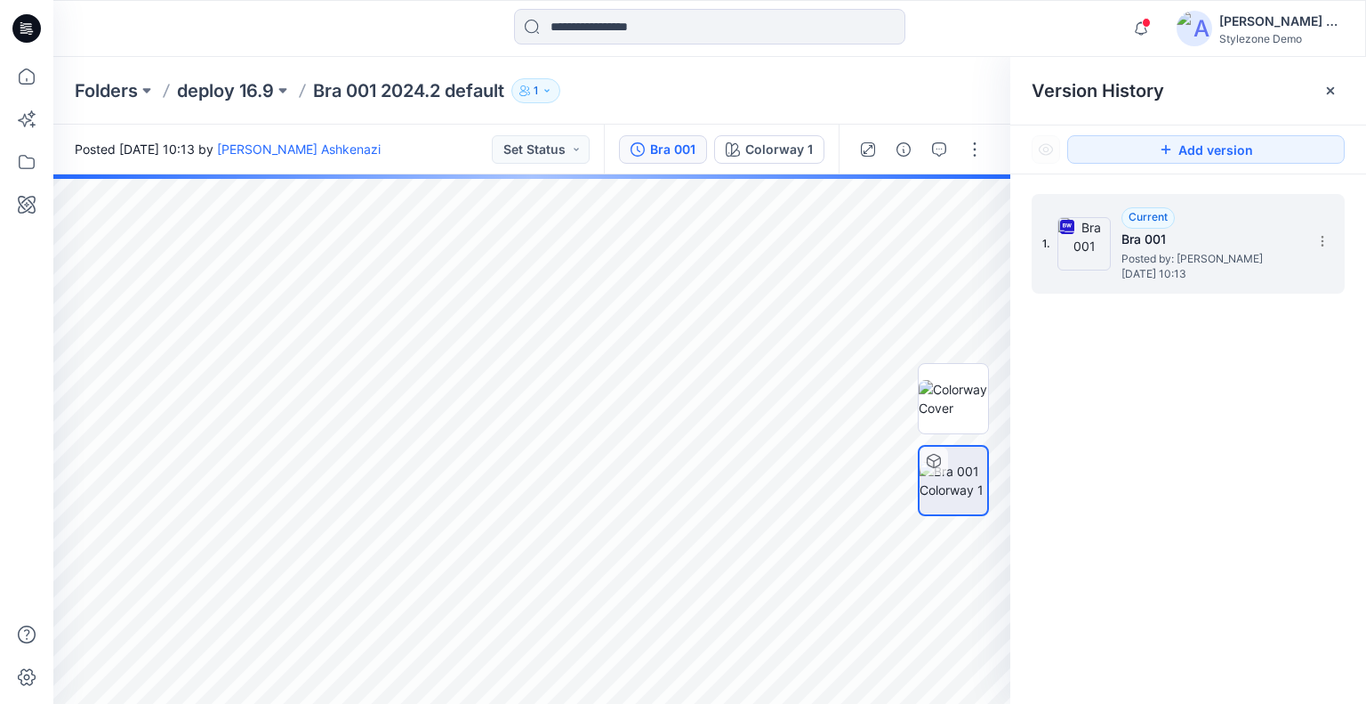
drag, startPoint x: 934, startPoint y: 92, endPoint x: 939, endPoint y: 121, distance: 29.0
click at [934, 92] on div "Folders deploy 16.9 Bra 001 2024.2 default 1" at bounding box center [640, 90] width 1131 height 25
click at [979, 213] on icon "button" at bounding box center [975, 212] width 14 height 14
click at [978, 213] on icon "button" at bounding box center [975, 212] width 14 height 14
click at [239, 99] on p "deploy 16.9" at bounding box center [225, 90] width 97 height 25
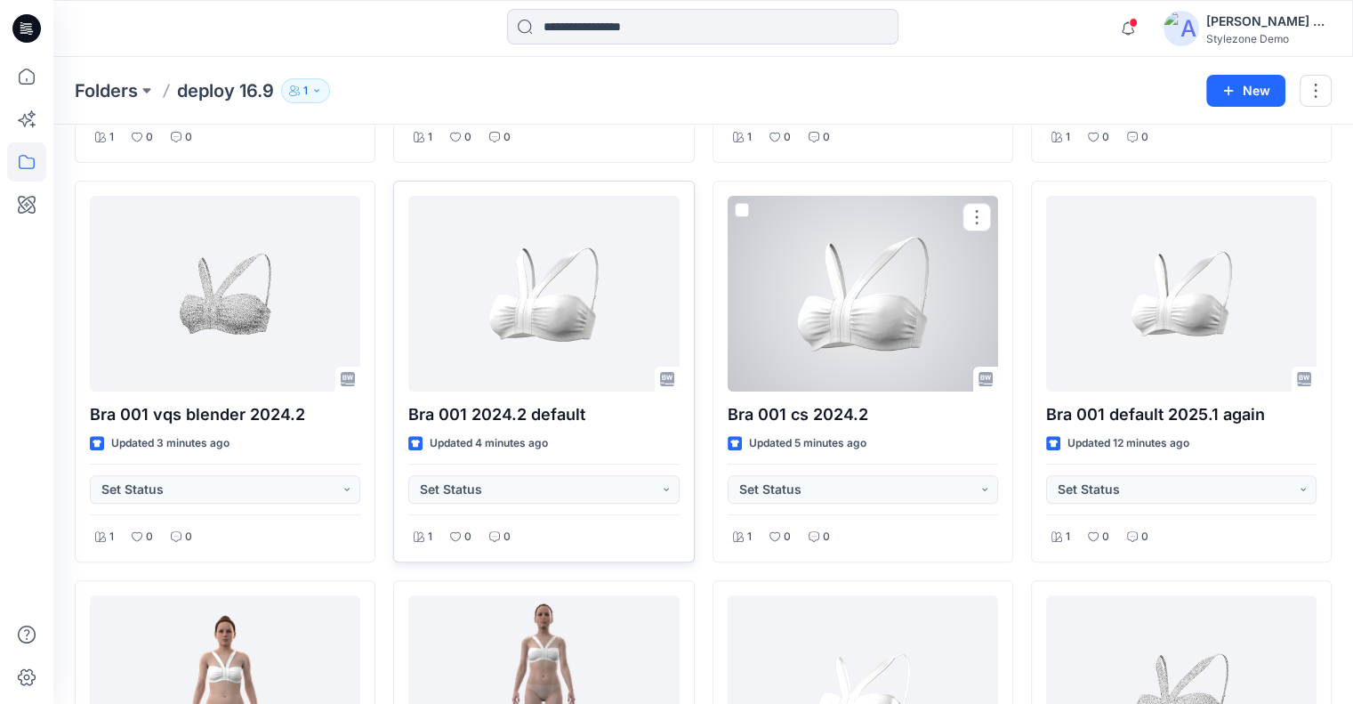
scroll to position [445, 0]
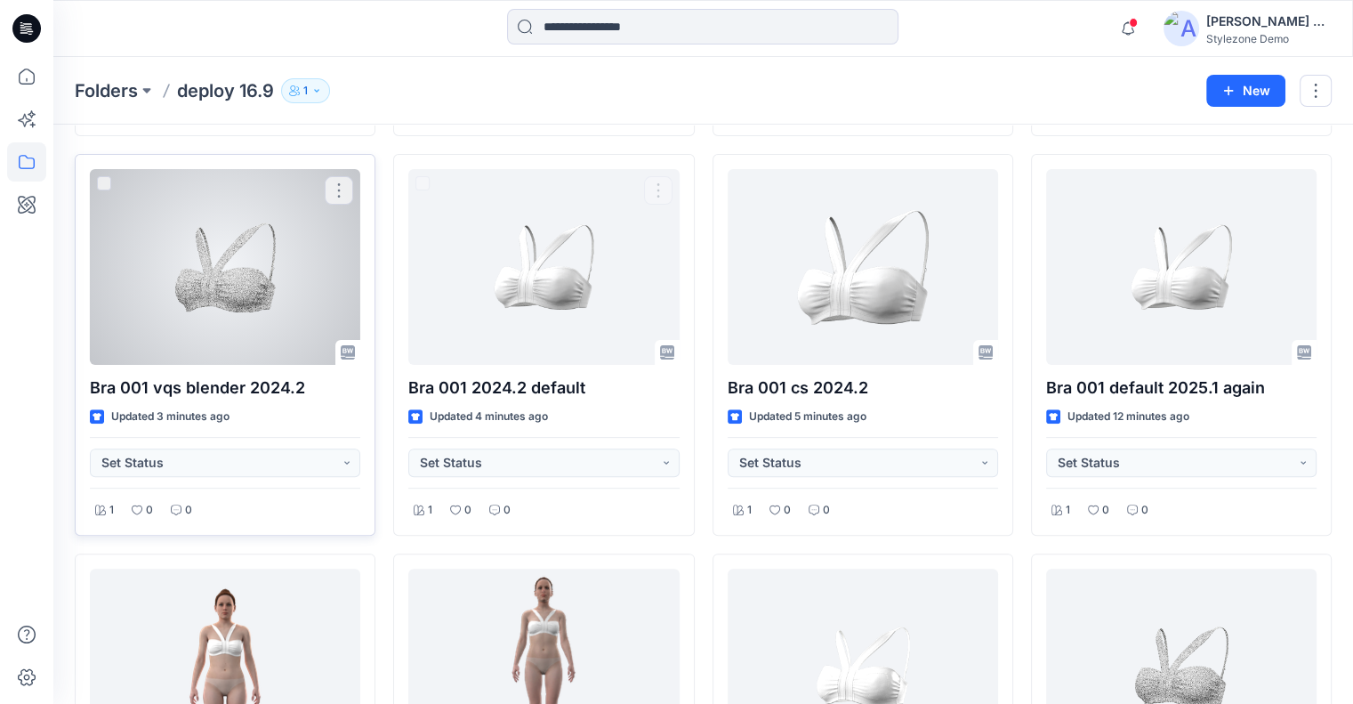
click at [295, 325] on div at bounding box center [225, 267] width 270 height 196
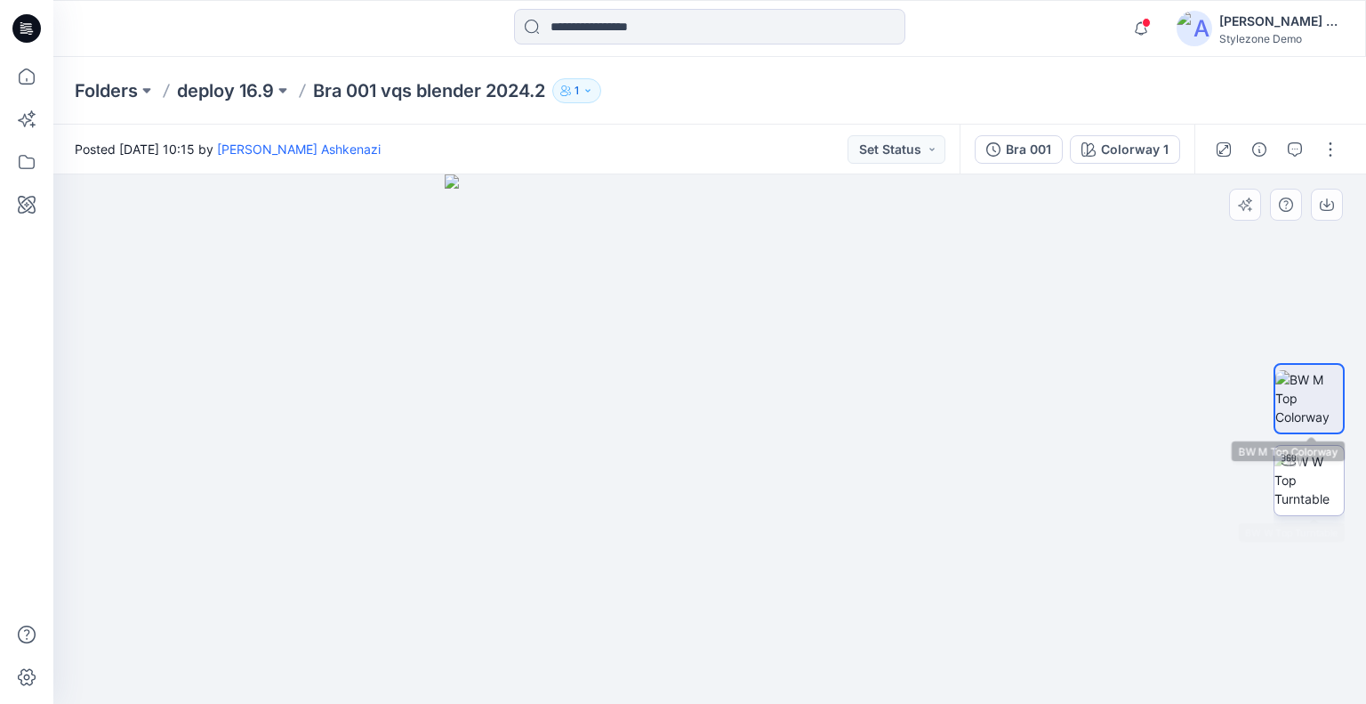
click at [1297, 469] on div at bounding box center [1289, 460] width 28 height 28
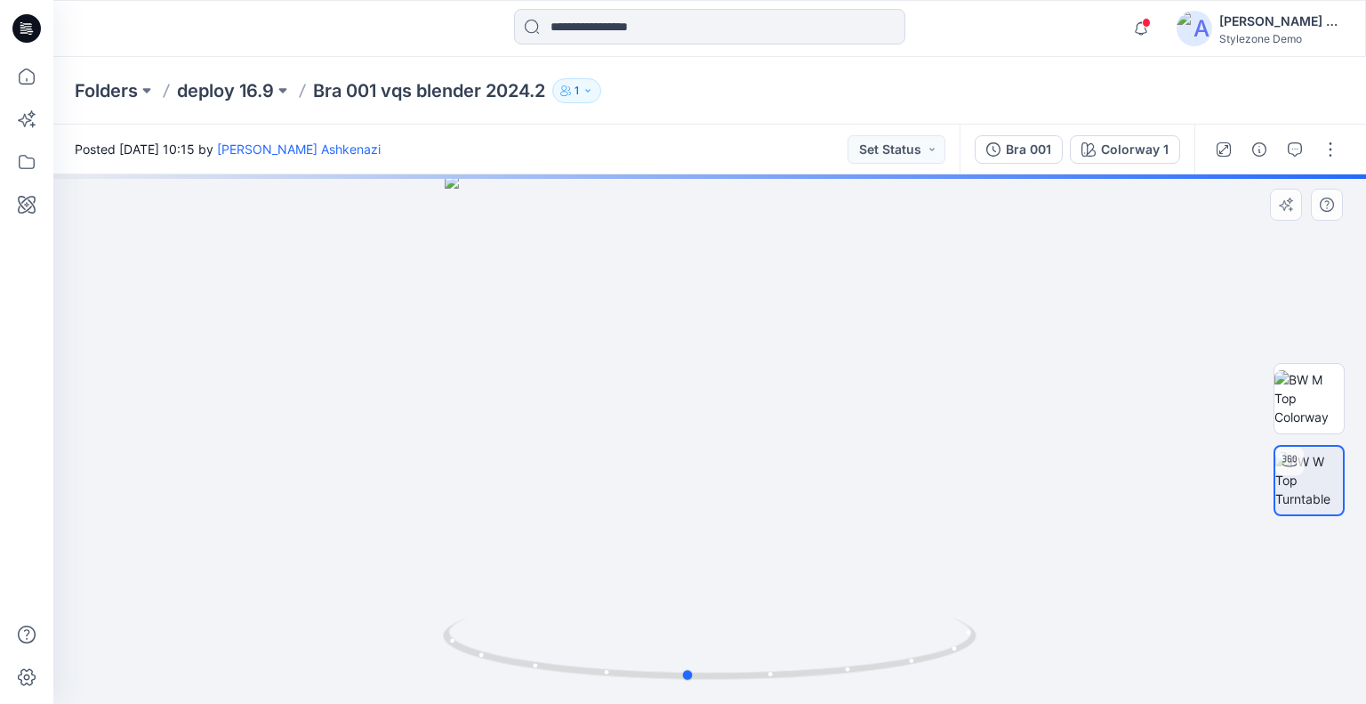
drag, startPoint x: 1087, startPoint y: 360, endPoint x: 604, endPoint y: 352, distance: 483.0
click at [579, 366] on div at bounding box center [709, 438] width 1313 height 529
click at [1017, 146] on div "Bra 001" at bounding box center [1028, 150] width 45 height 20
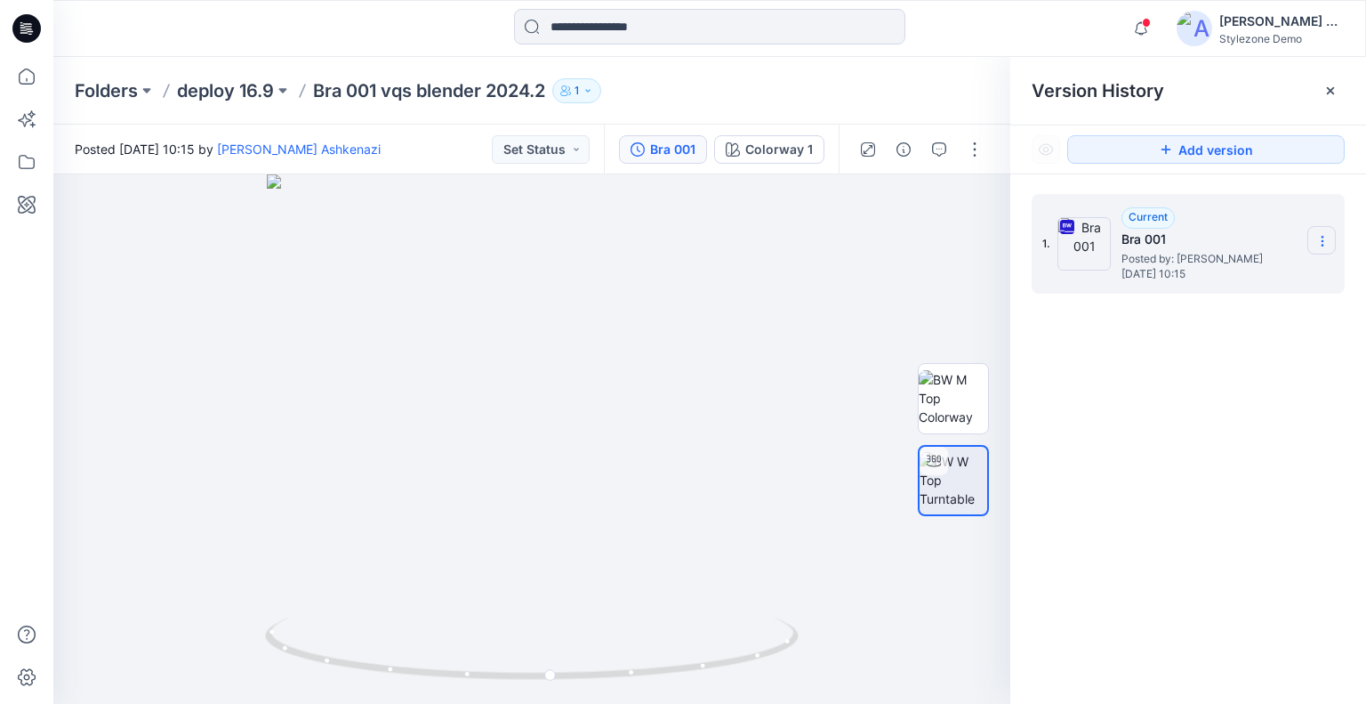
click at [1322, 241] on icon at bounding box center [1322, 241] width 14 height 14
click at [1283, 272] on span "Download Source BW File" at bounding box center [1232, 275] width 149 height 21
click at [259, 92] on p "deploy 16.9" at bounding box center [225, 90] width 97 height 25
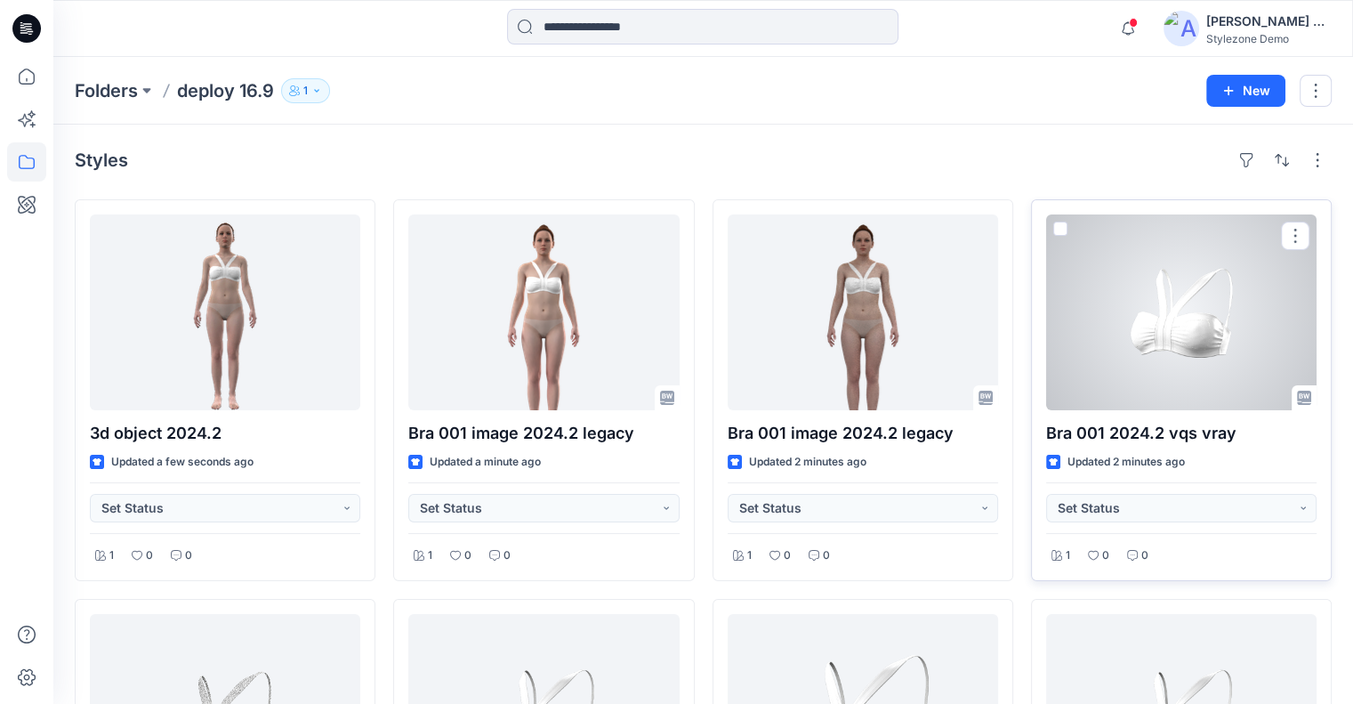
click at [1131, 330] on div at bounding box center [1181, 312] width 270 height 196
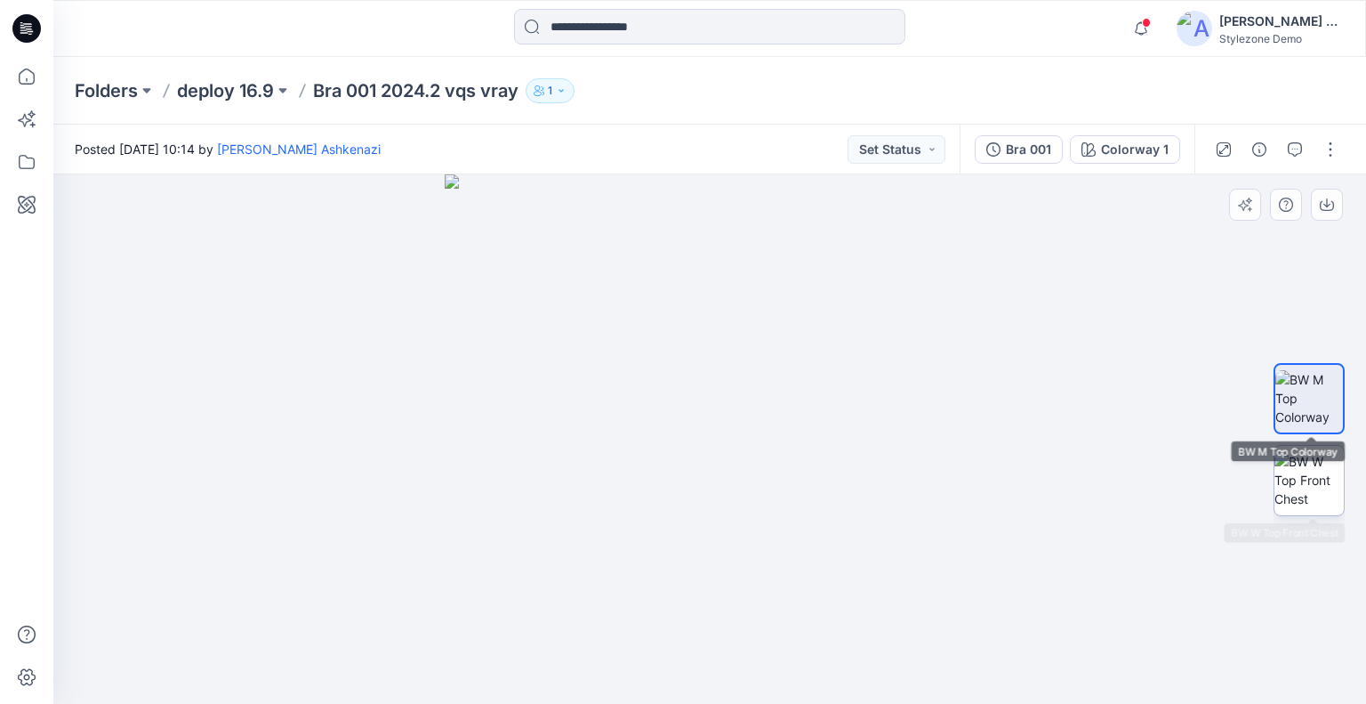
click at [1307, 477] on img at bounding box center [1309, 480] width 69 height 56
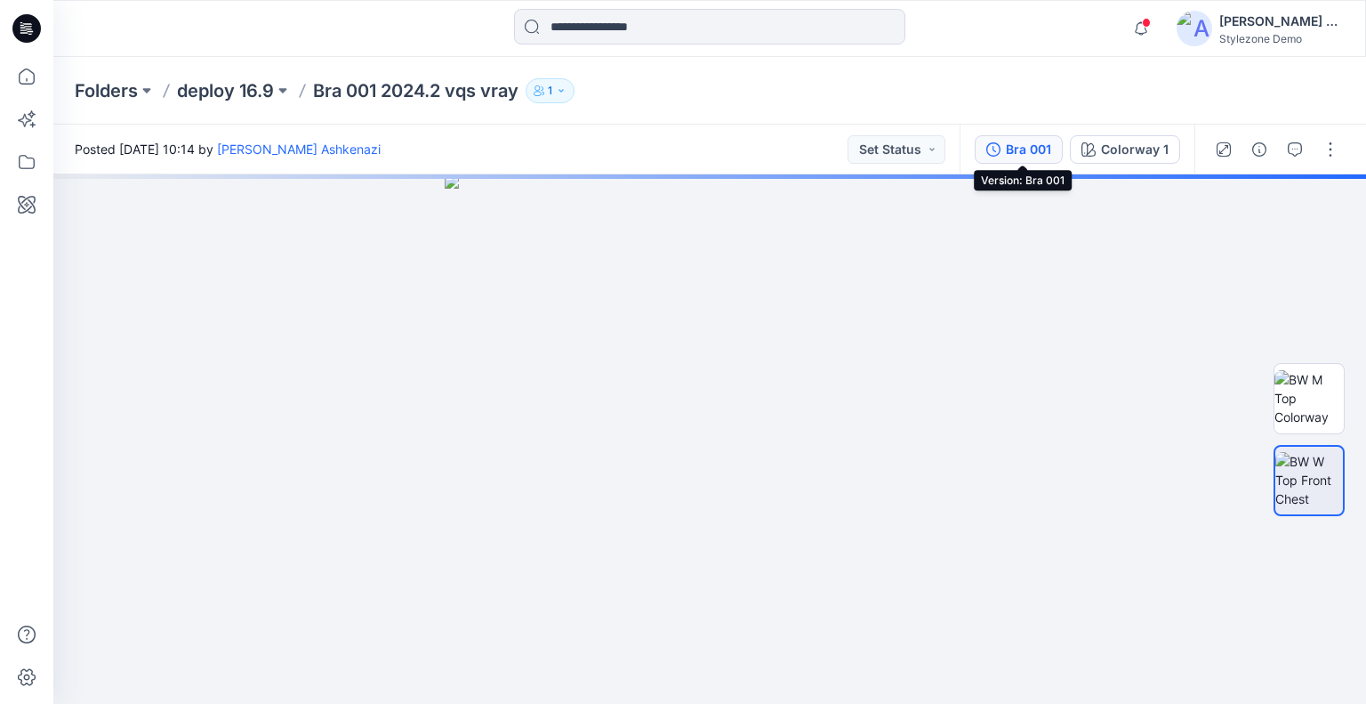
click at [1028, 152] on div "Bra 001" at bounding box center [1028, 150] width 45 height 20
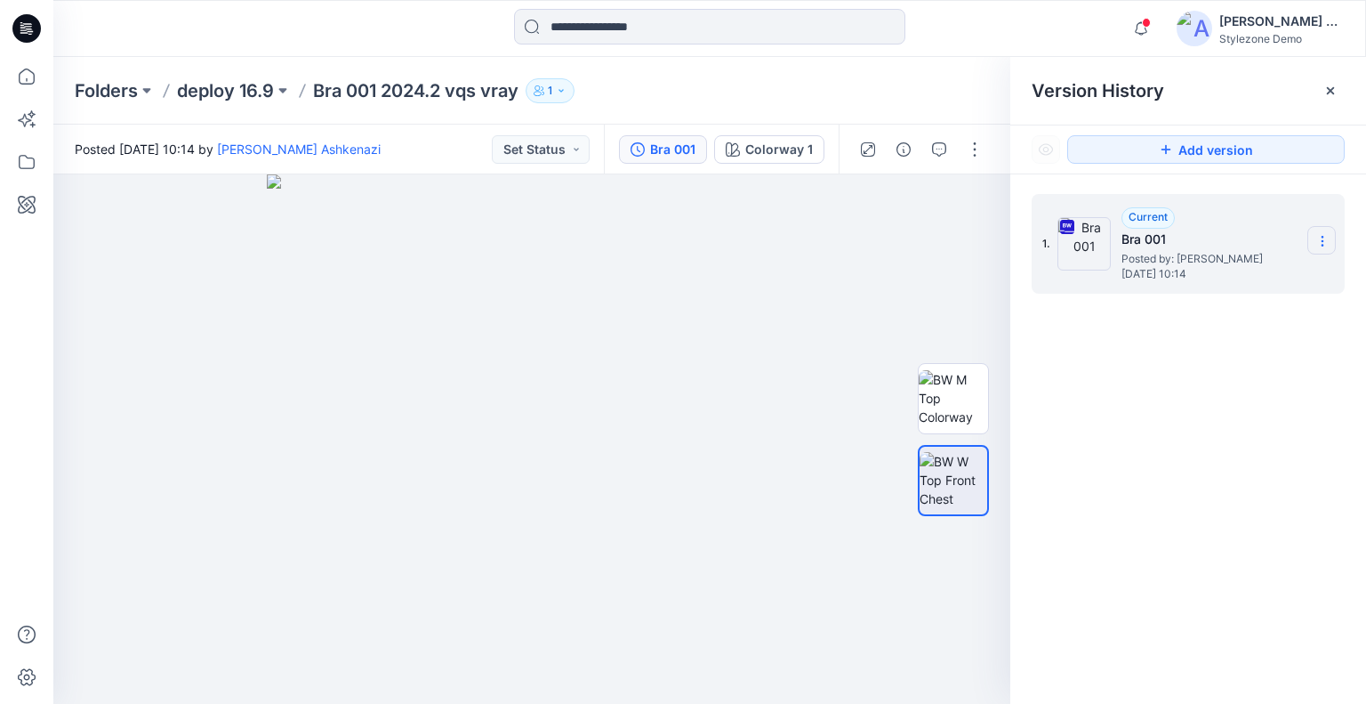
click at [1314, 236] on section at bounding box center [1321, 240] width 28 height 28
click at [1259, 280] on span "Download Source BW File" at bounding box center [1232, 275] width 149 height 21
click at [249, 98] on p "deploy 16.9" at bounding box center [225, 90] width 97 height 25
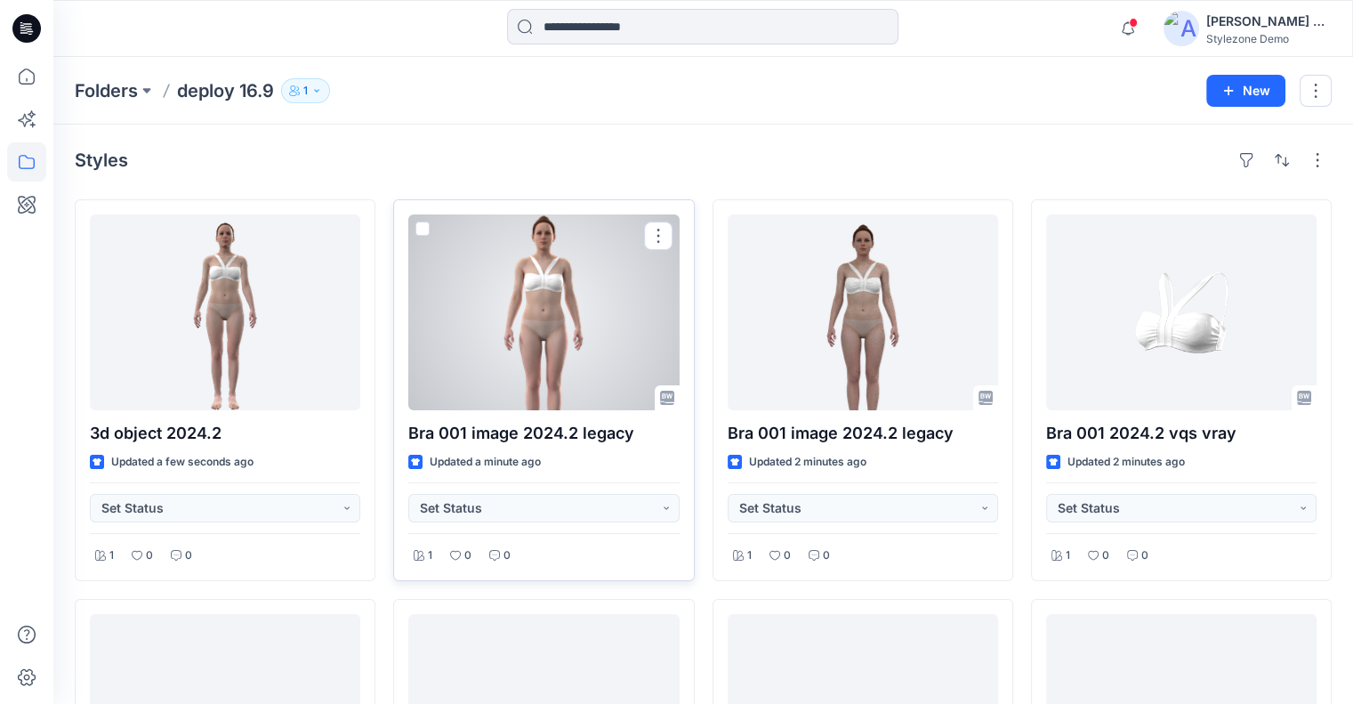
click at [600, 357] on div at bounding box center [543, 312] width 270 height 196
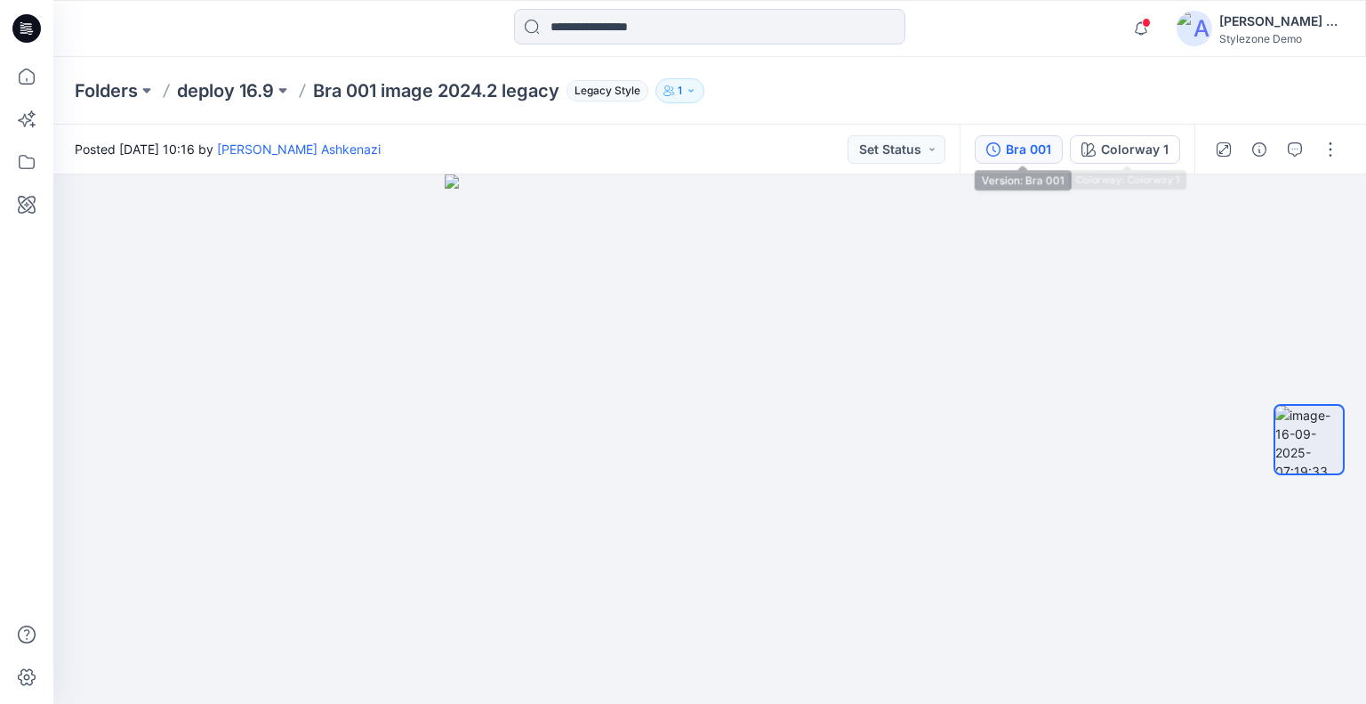
click at [1037, 141] on div "Bra 001" at bounding box center [1028, 150] width 45 height 20
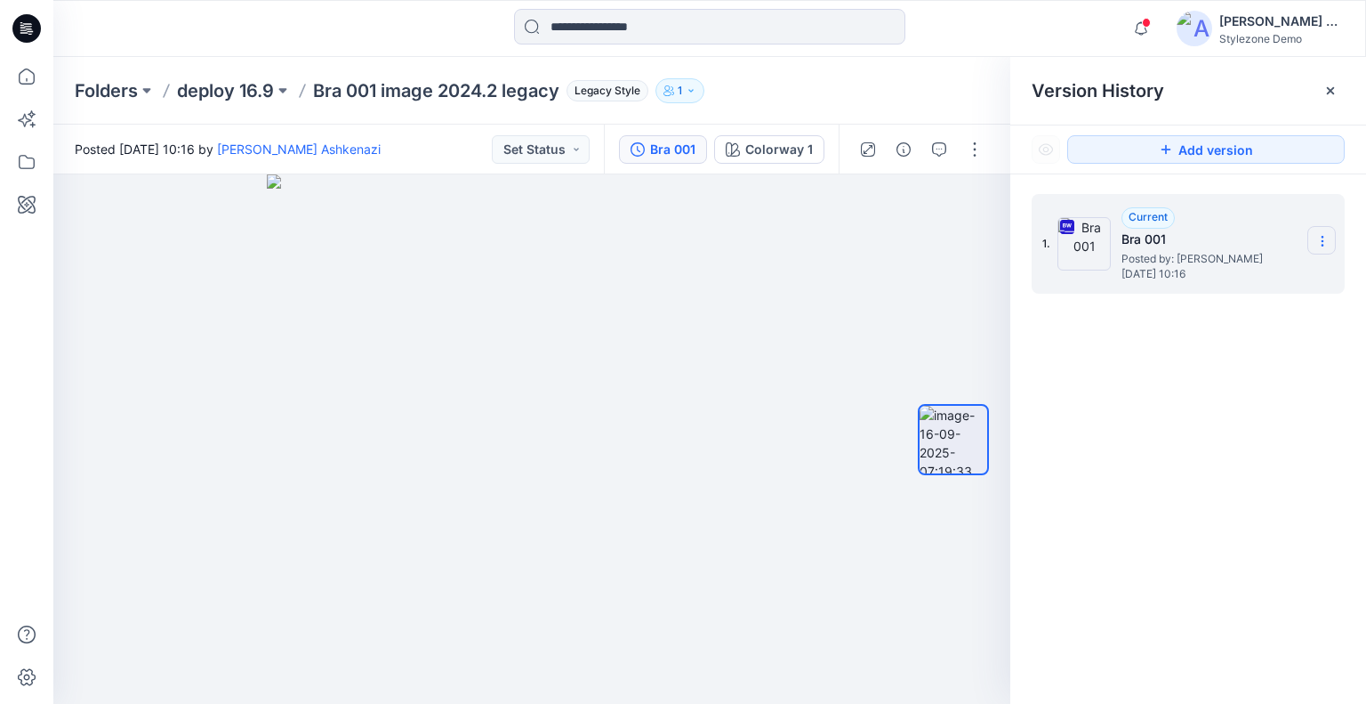
click at [1313, 239] on section at bounding box center [1321, 240] width 28 height 28
click at [1281, 270] on span "Download Source BW File" at bounding box center [1232, 275] width 149 height 21
click at [221, 92] on p "deploy 16.9" at bounding box center [225, 90] width 97 height 25
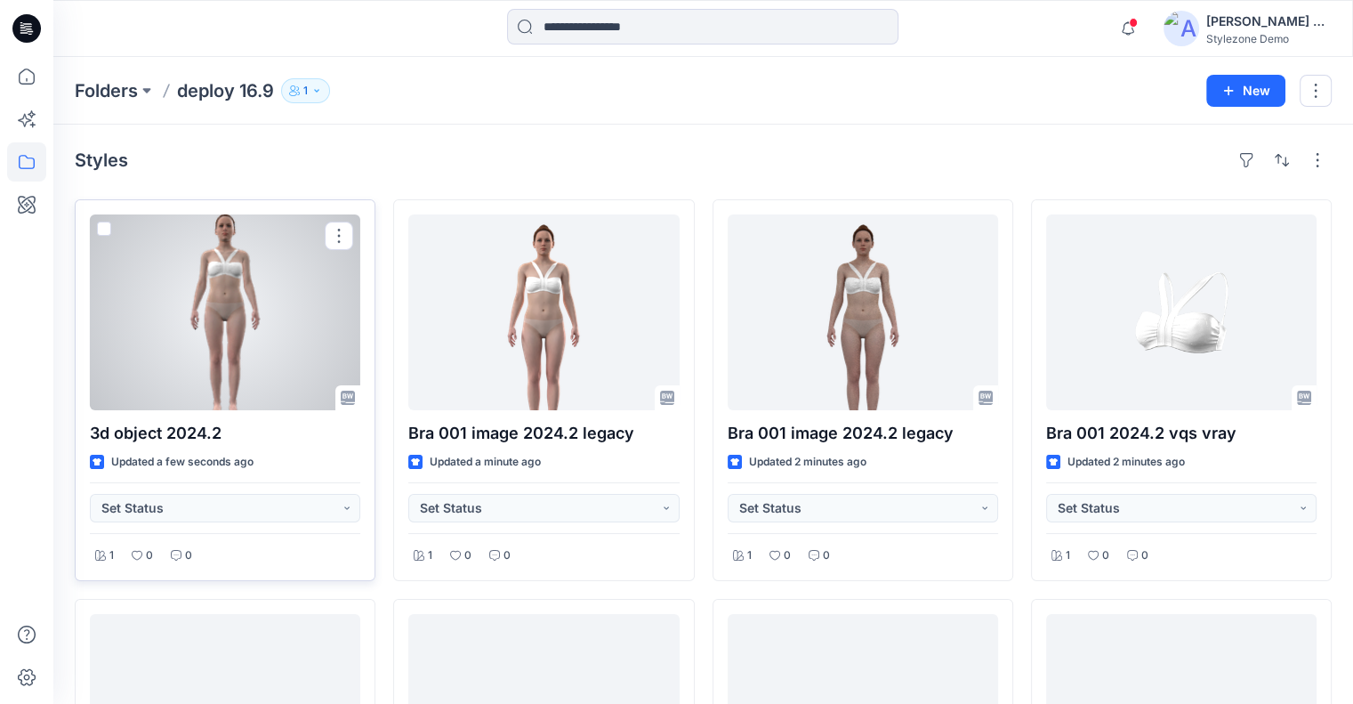
click at [259, 319] on div at bounding box center [225, 312] width 270 height 196
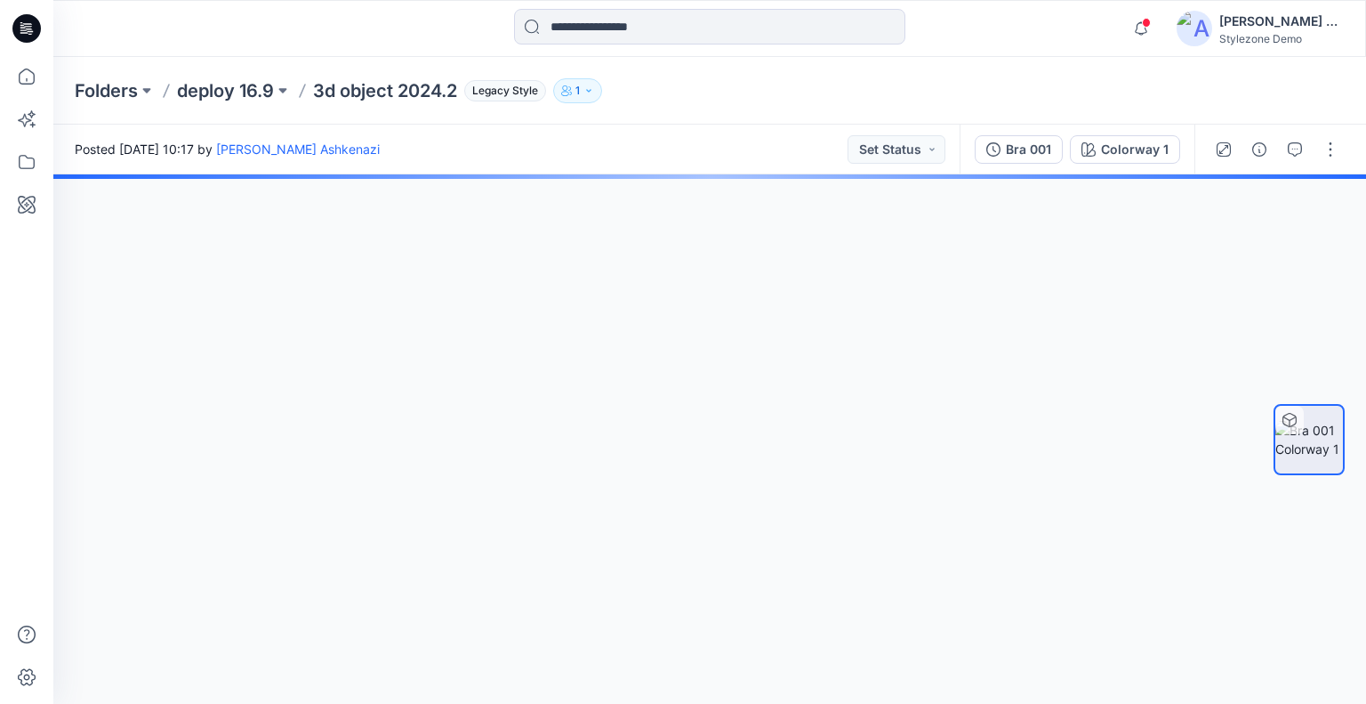
click at [1092, 142] on icon "button" at bounding box center [1089, 149] width 14 height 14
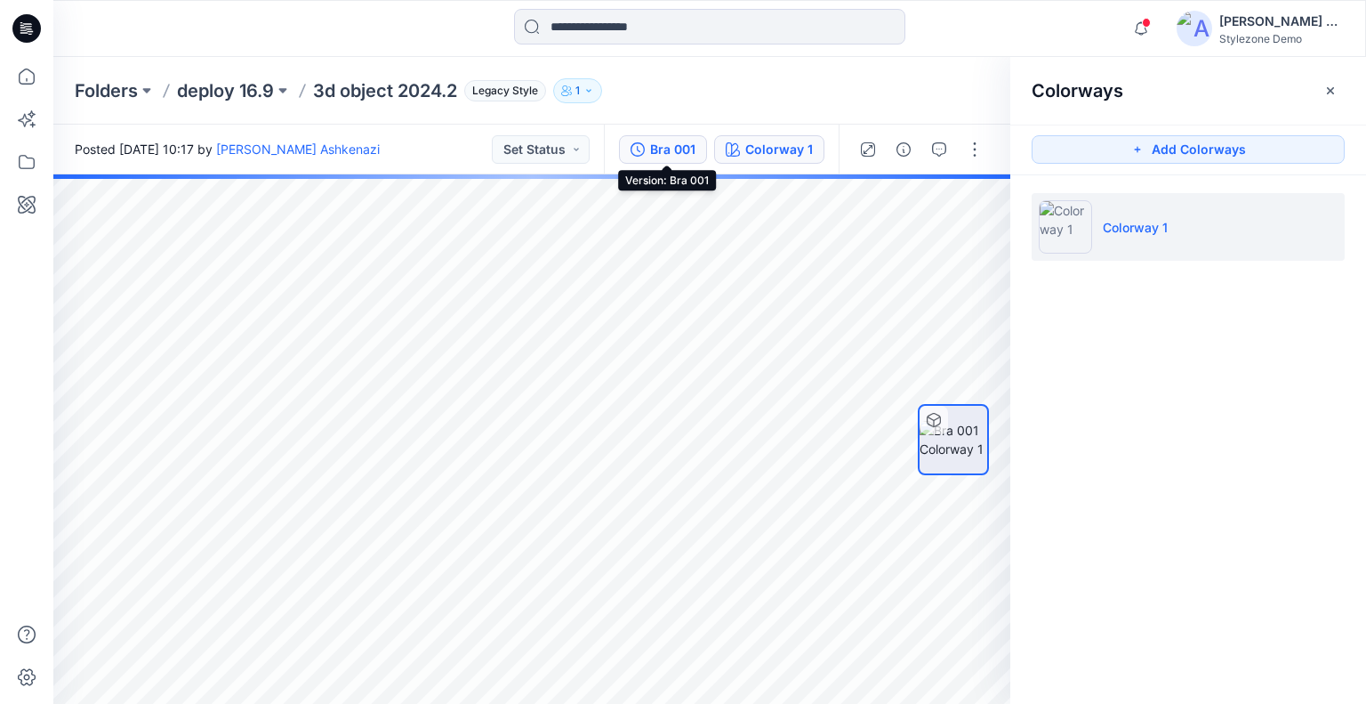
click at [666, 152] on div "Bra 001" at bounding box center [672, 150] width 45 height 20
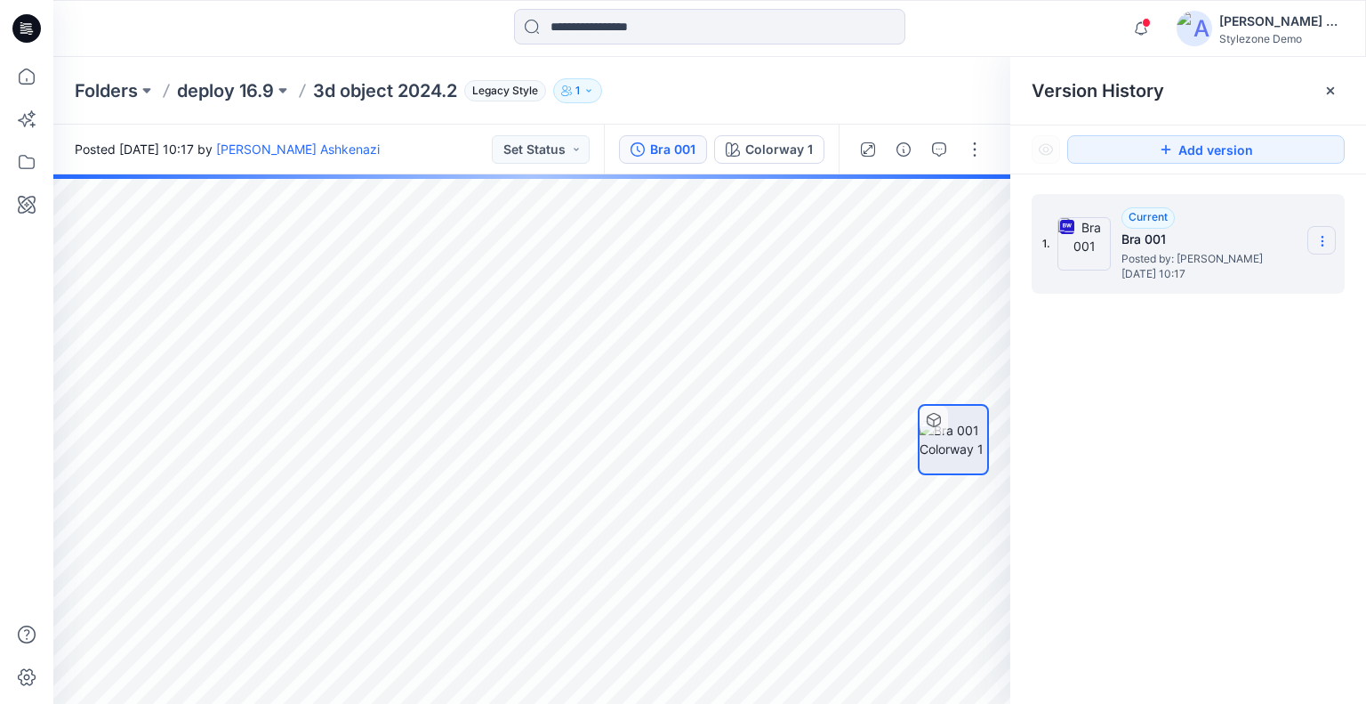
click at [1326, 236] on icon at bounding box center [1322, 241] width 14 height 14
click at [1258, 270] on span "Download Source BW File" at bounding box center [1232, 275] width 149 height 21
click at [968, 208] on icon "button" at bounding box center [975, 212] width 14 height 14
click at [975, 210] on icon "button" at bounding box center [975, 211] width 11 height 12
click at [1331, 88] on icon at bounding box center [1330, 90] width 7 height 7
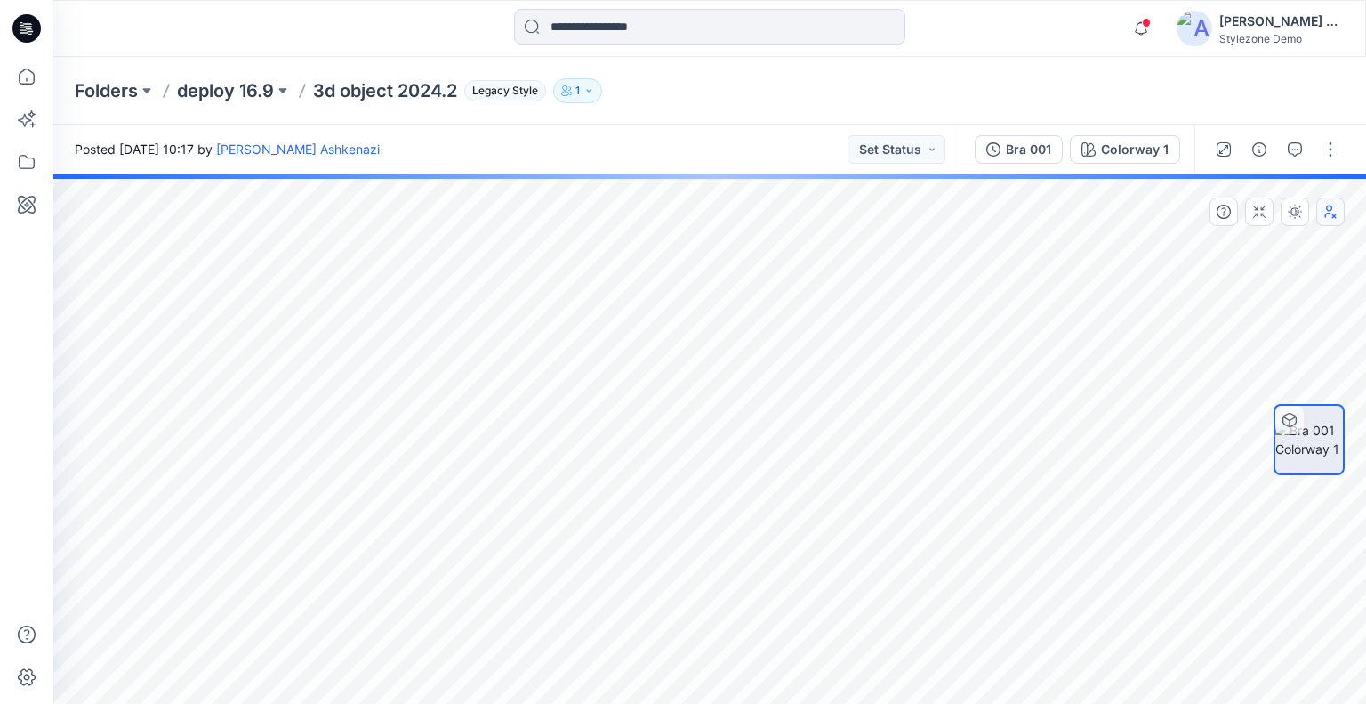
drag, startPoint x: 814, startPoint y: 90, endPoint x: 722, endPoint y: 97, distance: 91.9
click at [814, 90] on div "Folders deploy 16.9 3d object 2024.2 Legacy Style 1" at bounding box center [640, 90] width 1131 height 25
click at [249, 96] on p "deploy 16.9" at bounding box center [225, 90] width 97 height 25
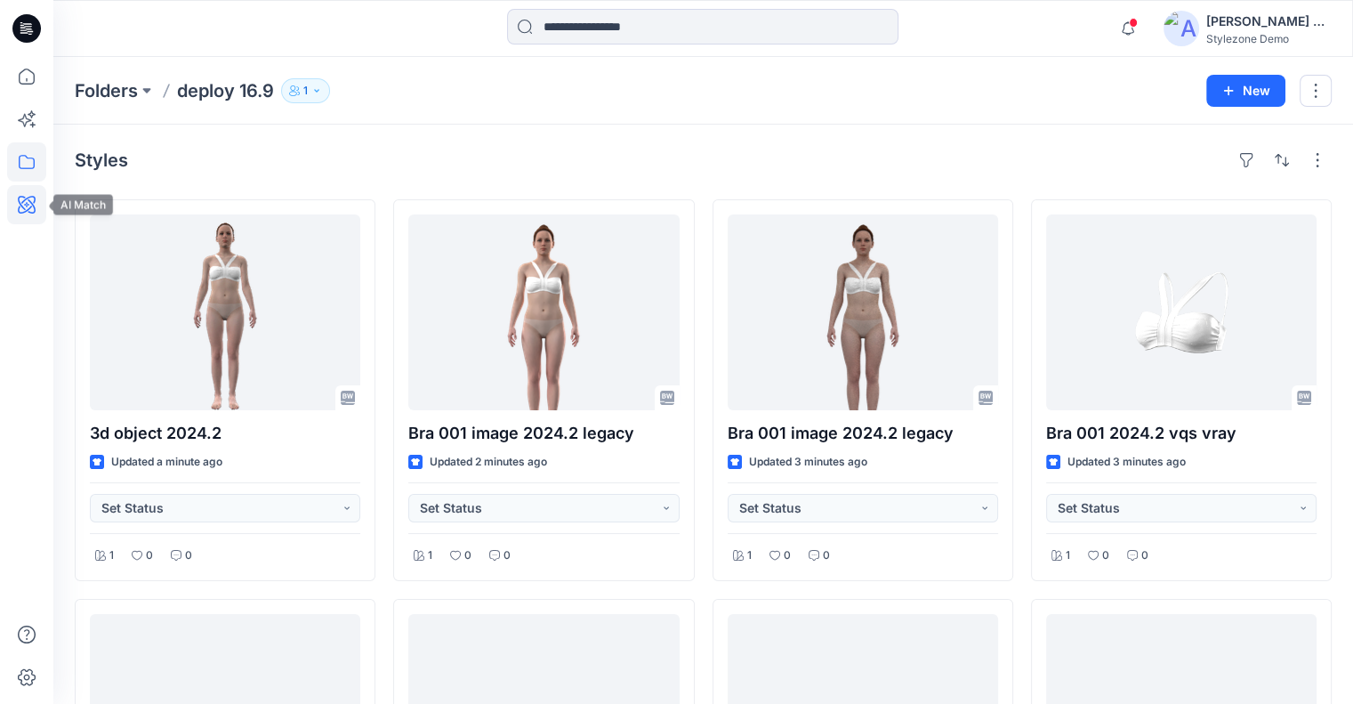
click at [39, 209] on icon at bounding box center [26, 204] width 39 height 39
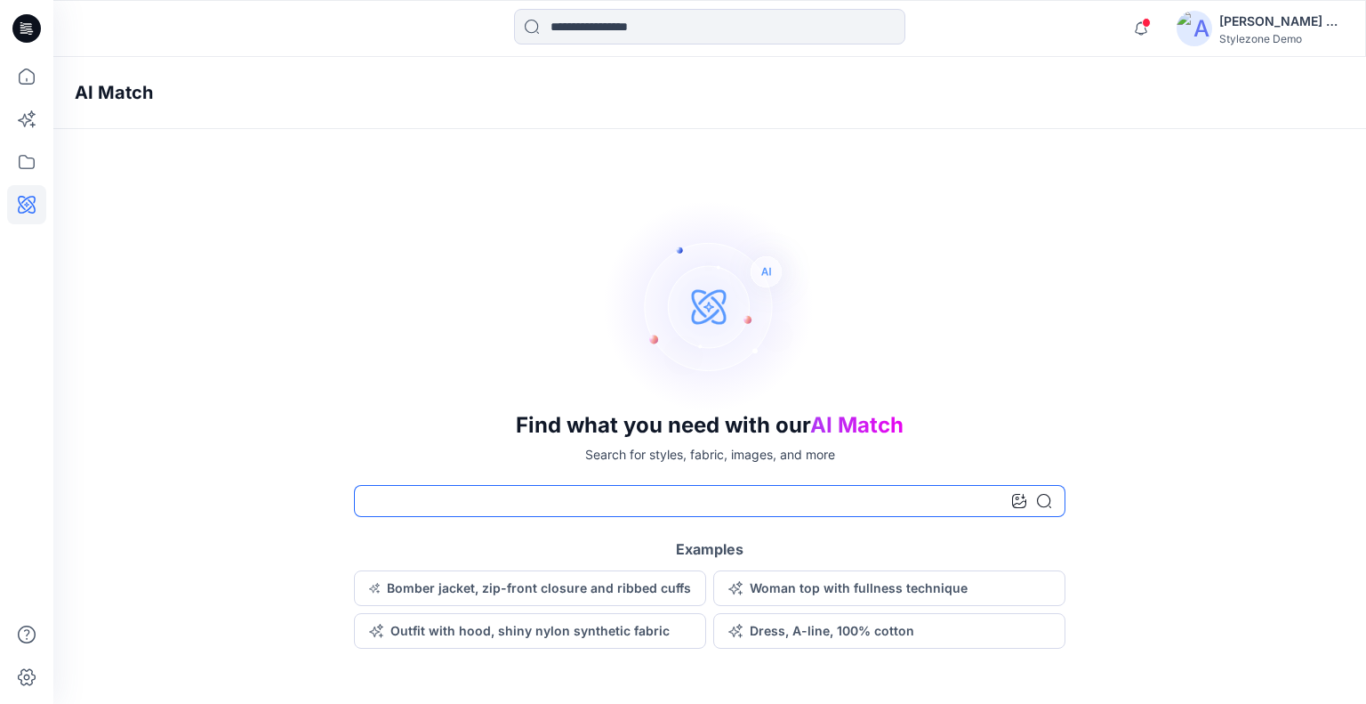
click at [505, 493] on input at bounding box center [710, 501] width 712 height 32
type input "***"
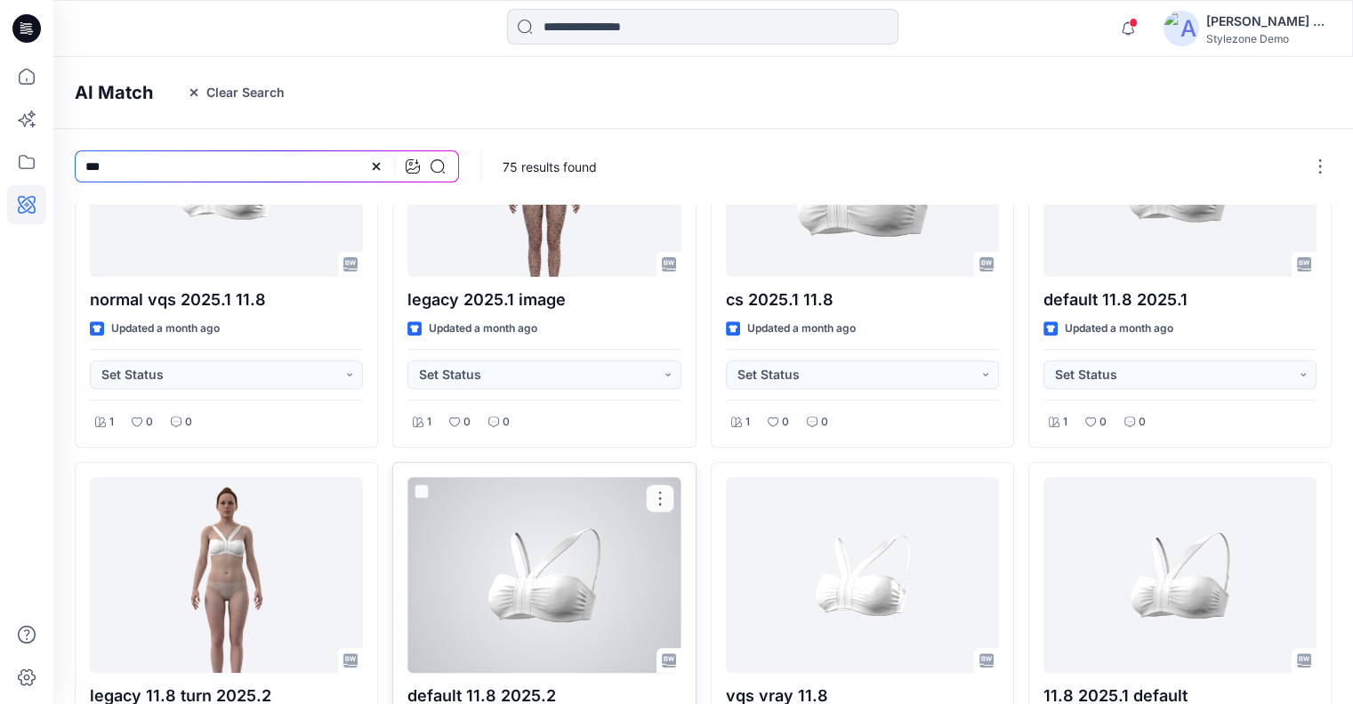
scroll to position [742, 0]
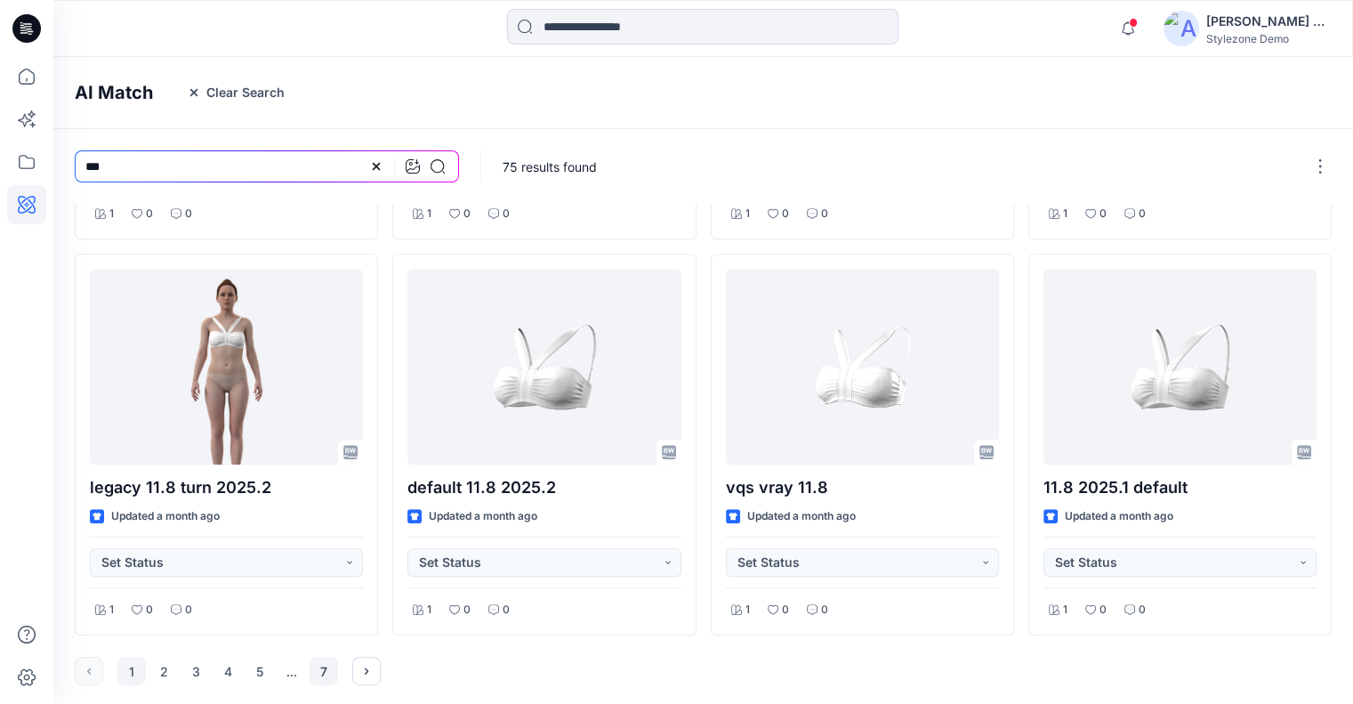
click at [321, 674] on button "7" at bounding box center [324, 670] width 28 height 28
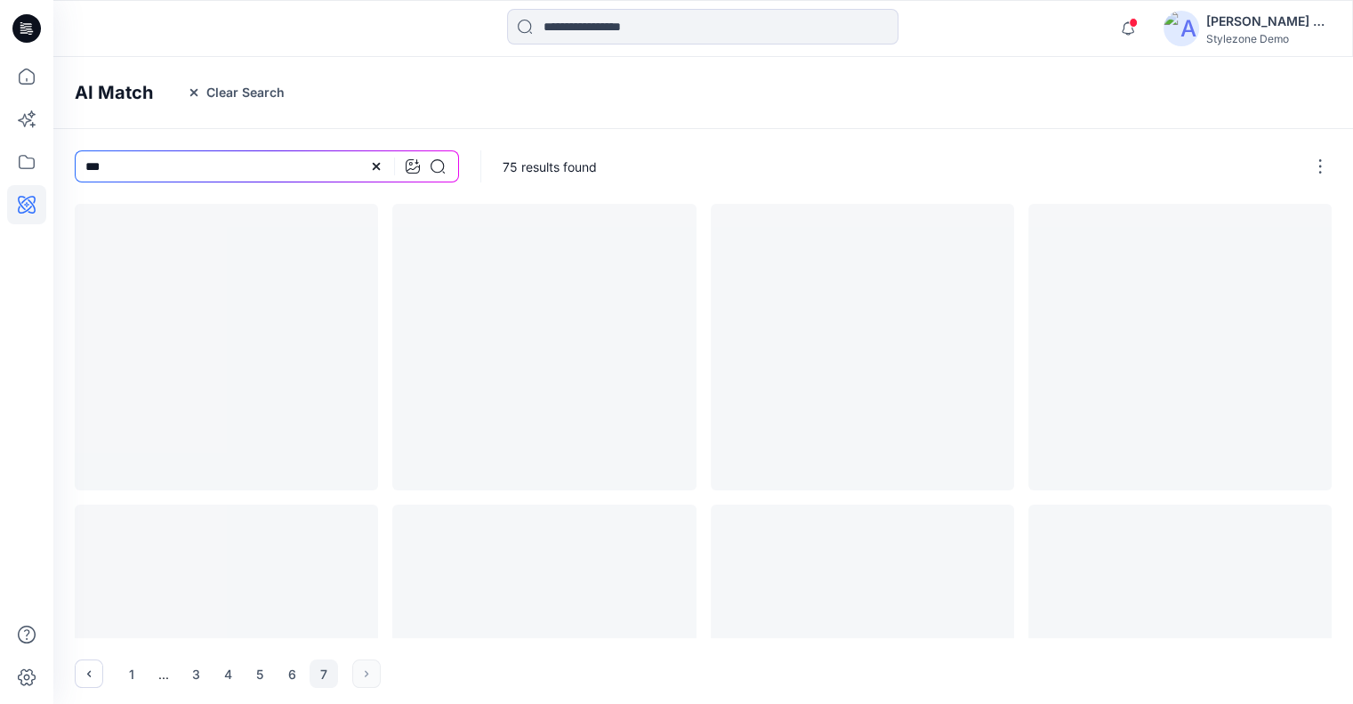
scroll to position [0, 0]
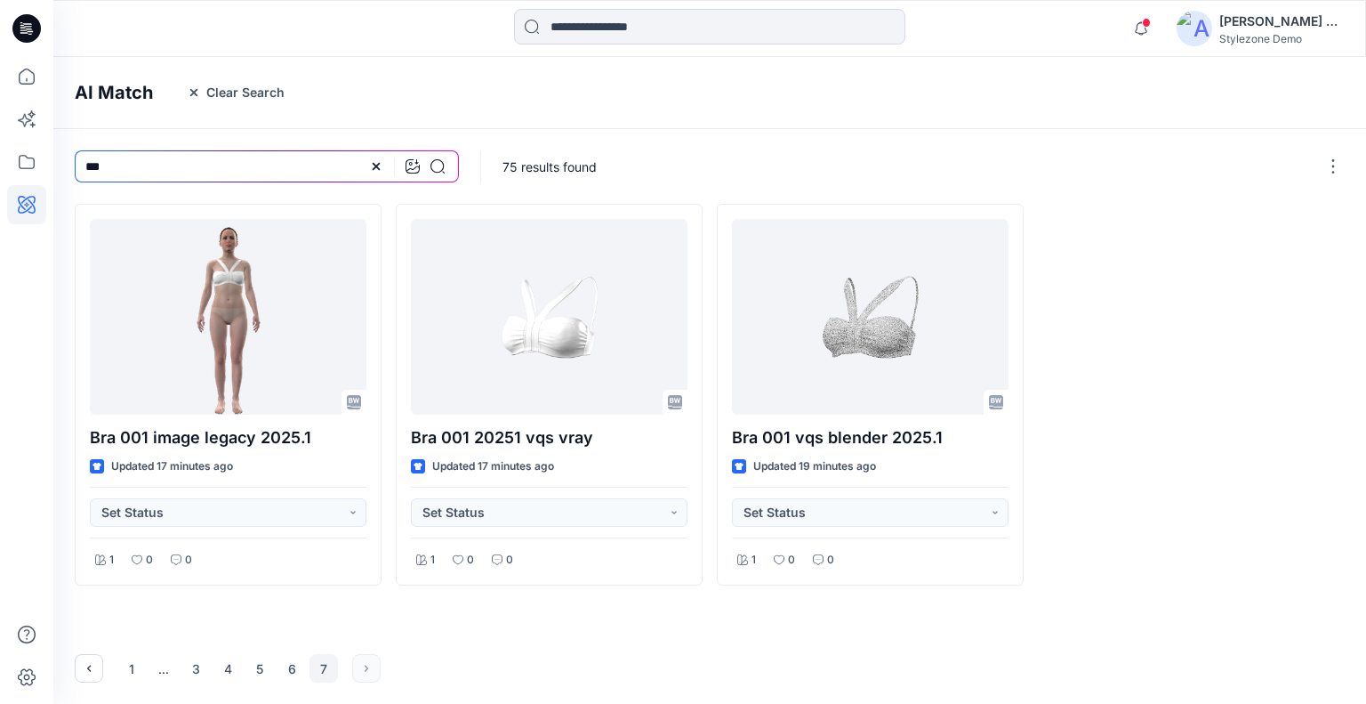
click at [309, 675] on div "1 ... 3 4 5 6 7" at bounding box center [227, 668] width 221 height 28
click at [293, 671] on button "6" at bounding box center [291, 668] width 28 height 28
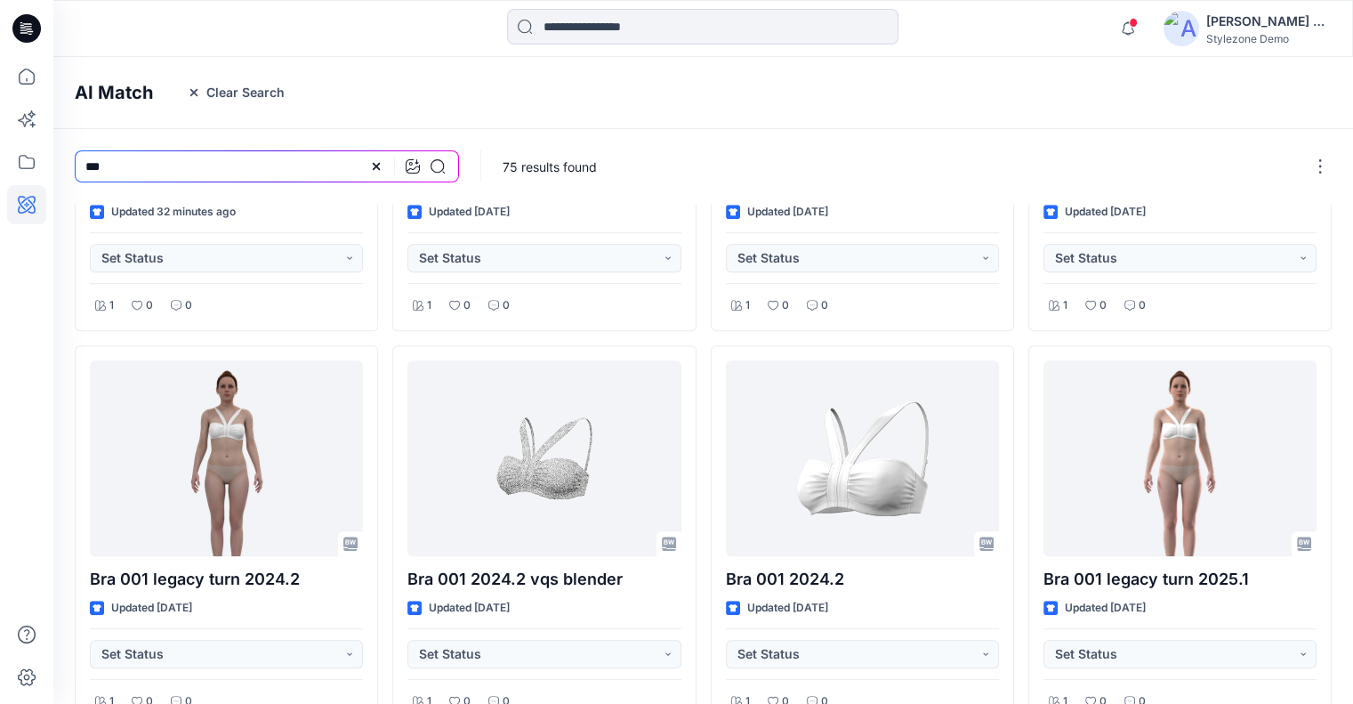
scroll to position [742, 0]
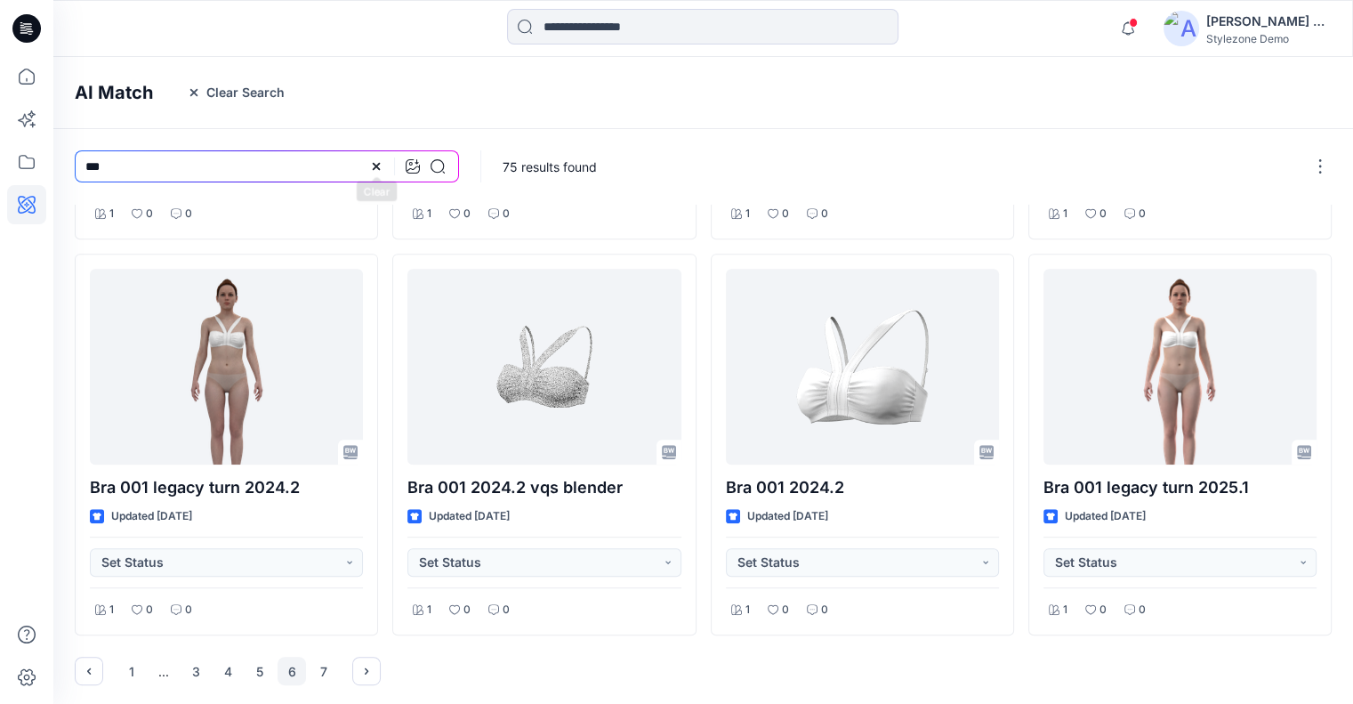
drag, startPoint x: 376, startPoint y: 170, endPoint x: 366, endPoint y: 170, distance: 10.7
click at [376, 169] on icon at bounding box center [376, 166] width 14 height 14
click at [335, 170] on input at bounding box center [267, 166] width 384 height 32
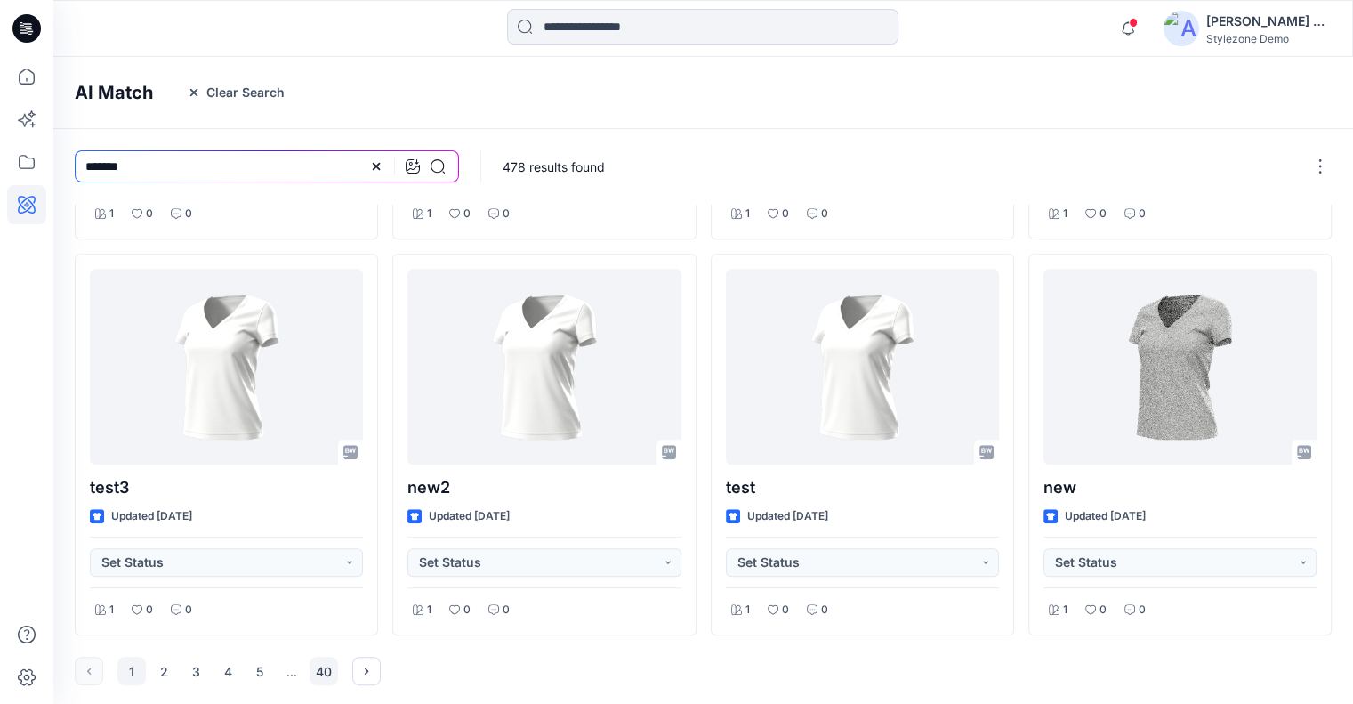
click at [327, 666] on button "40" at bounding box center [324, 670] width 28 height 28
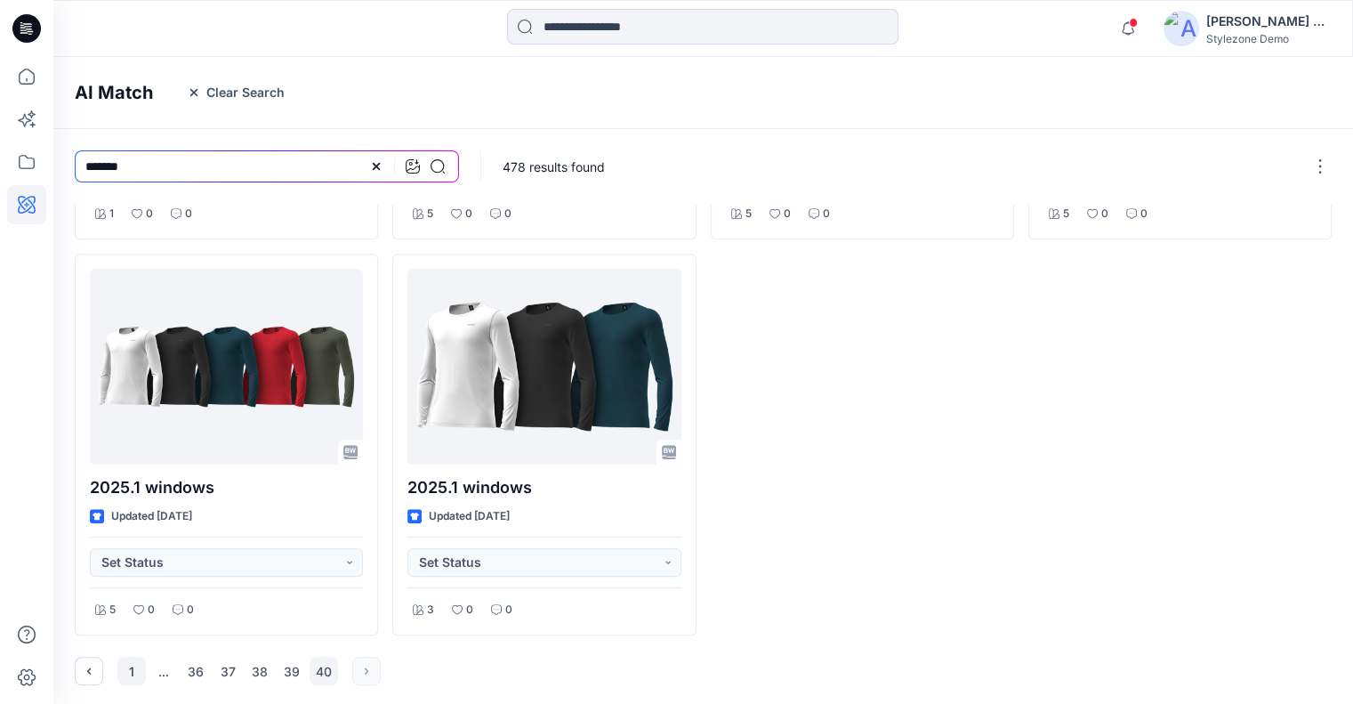
click at [133, 668] on button "1" at bounding box center [131, 670] width 28 height 28
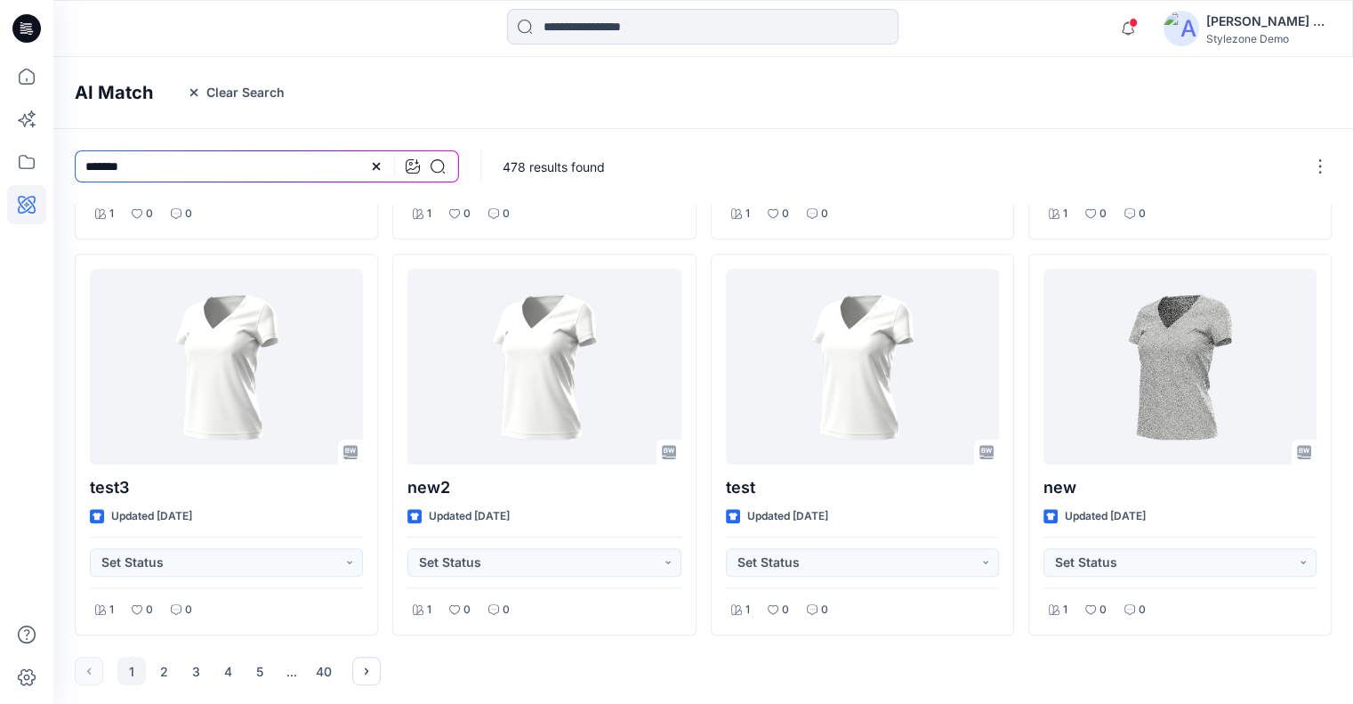
click at [178, 663] on div "1 2 3 4 5 ... 40" at bounding box center [227, 670] width 221 height 28
click at [173, 668] on button "2" at bounding box center [163, 670] width 28 height 28
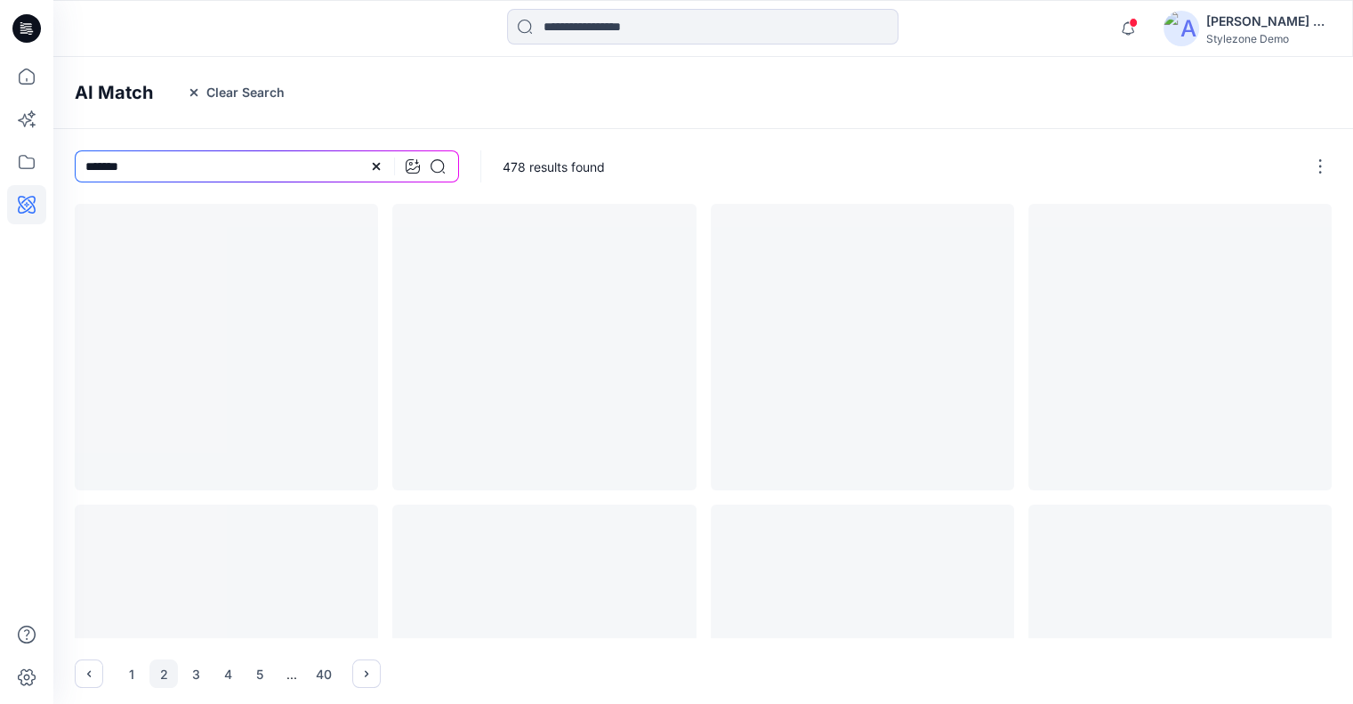
scroll to position [0, 0]
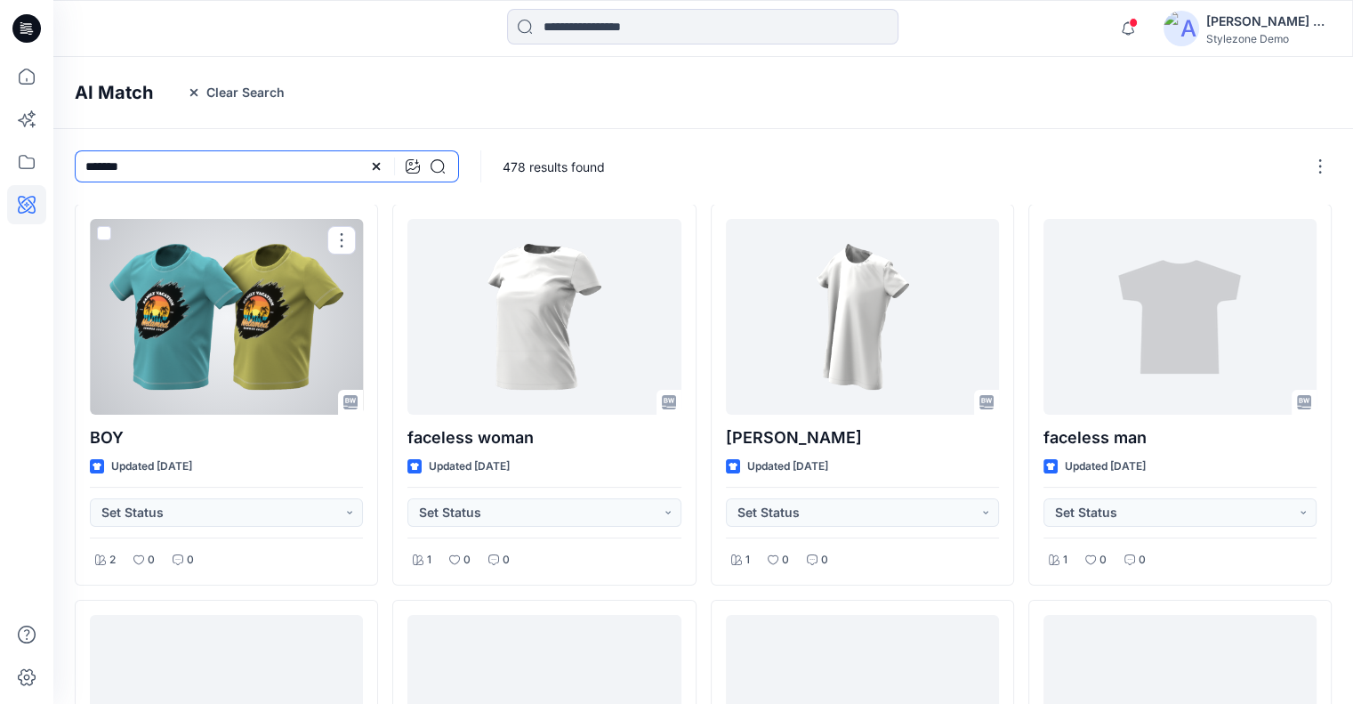
drag, startPoint x: 132, startPoint y: 167, endPoint x: 84, endPoint y: 167, distance: 48.0
click at [84, 167] on input "*******" at bounding box center [267, 166] width 384 height 32
type input "**********"
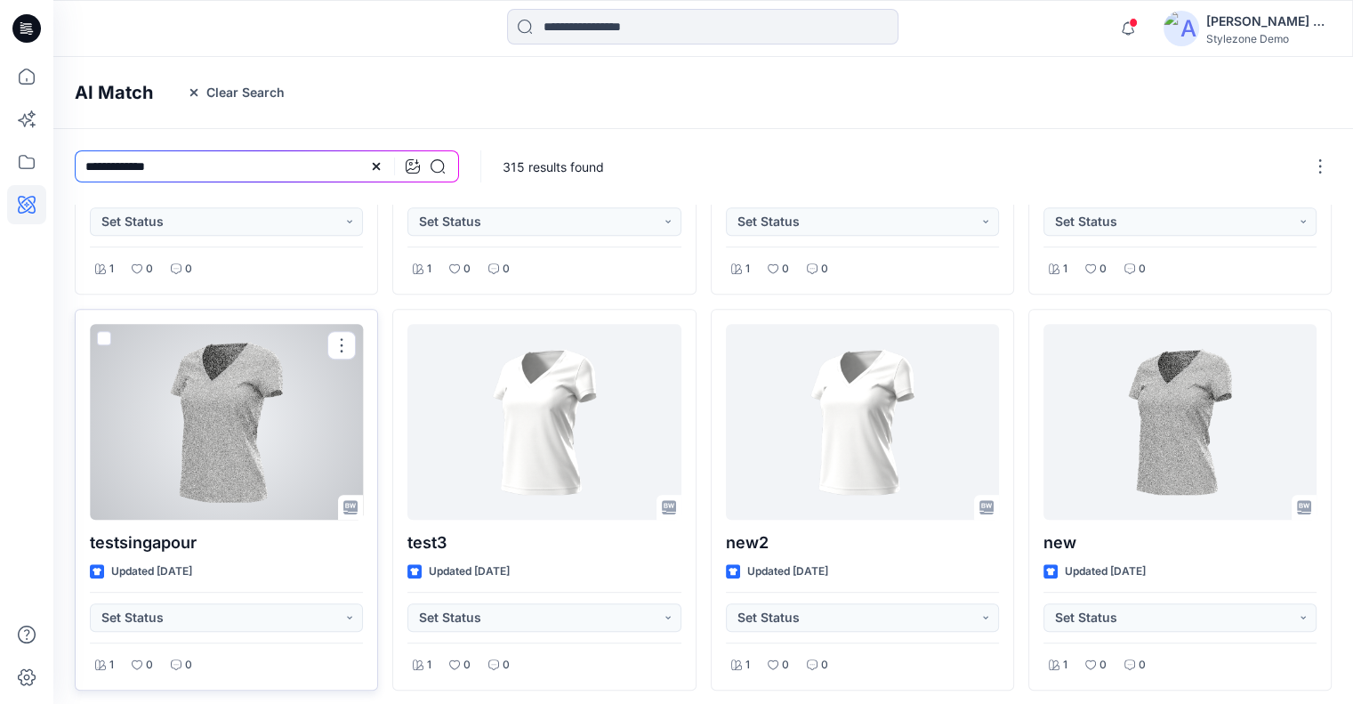
scroll to position [742, 0]
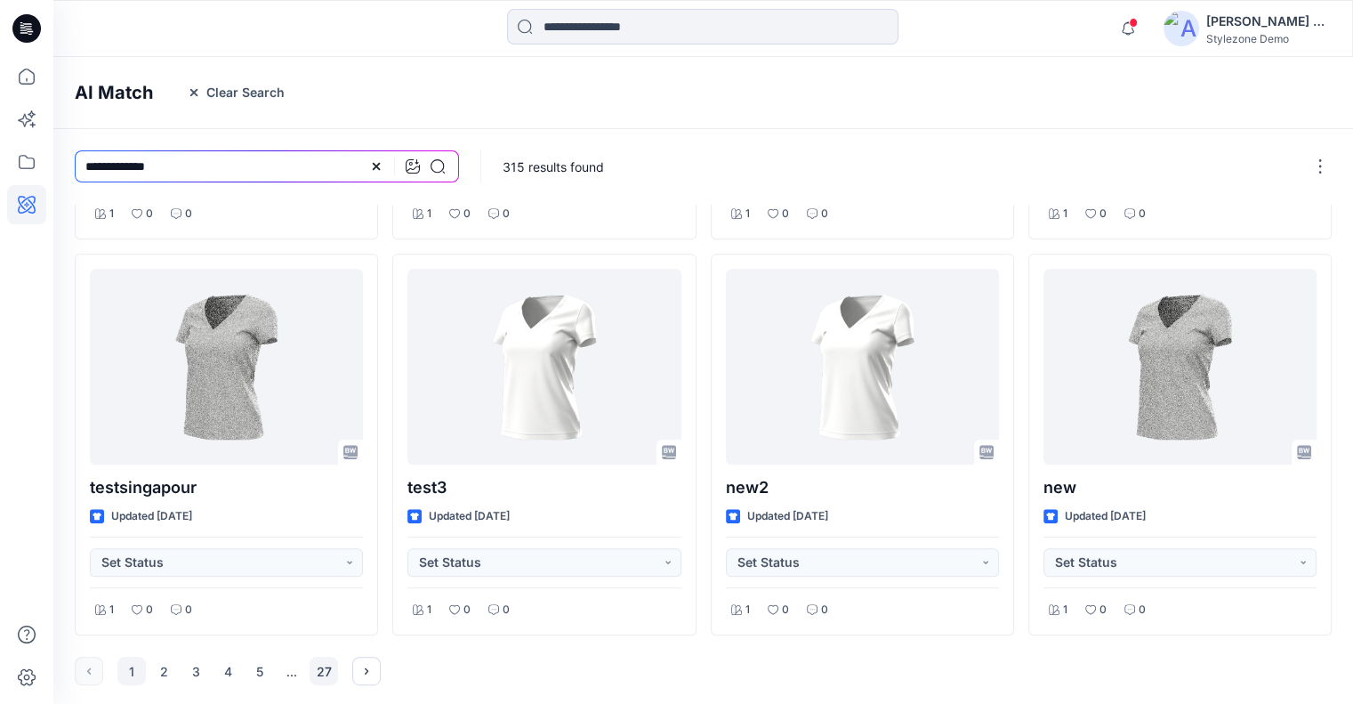
click at [327, 673] on button "27" at bounding box center [324, 670] width 28 height 28
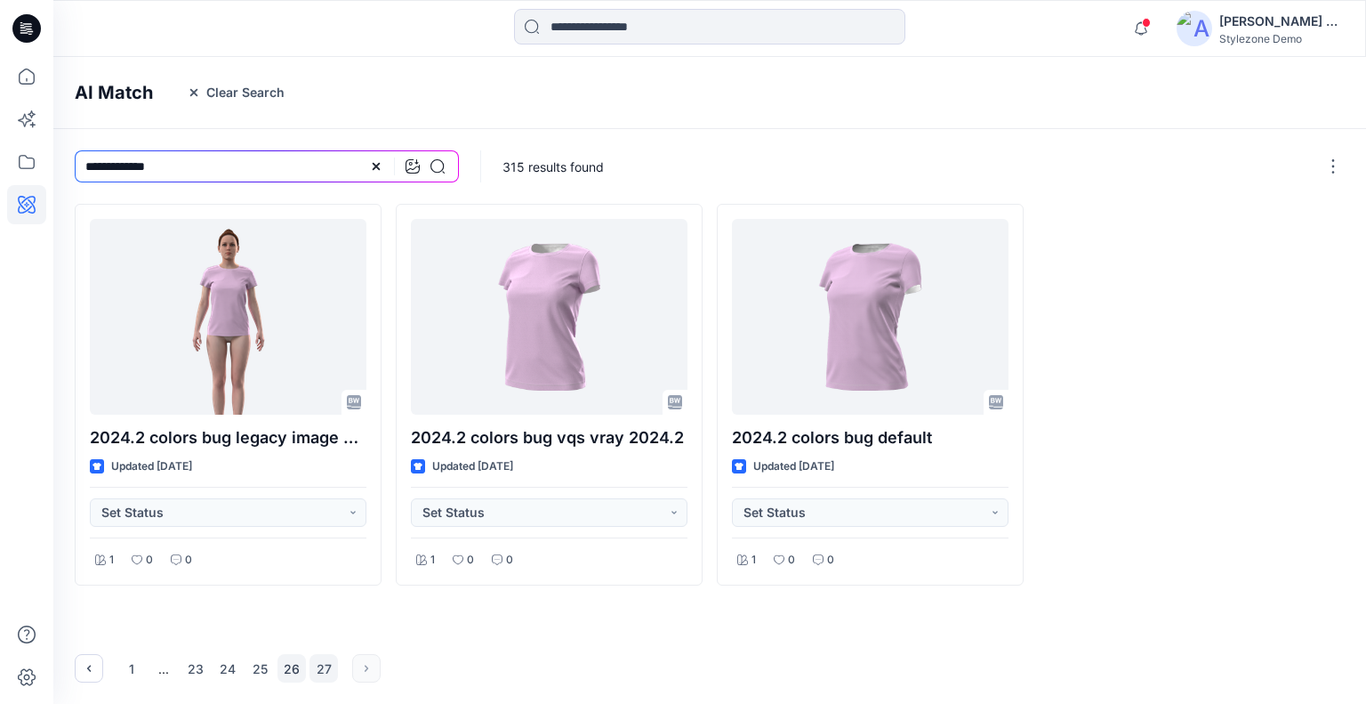
click at [295, 666] on button "26" at bounding box center [291, 668] width 28 height 28
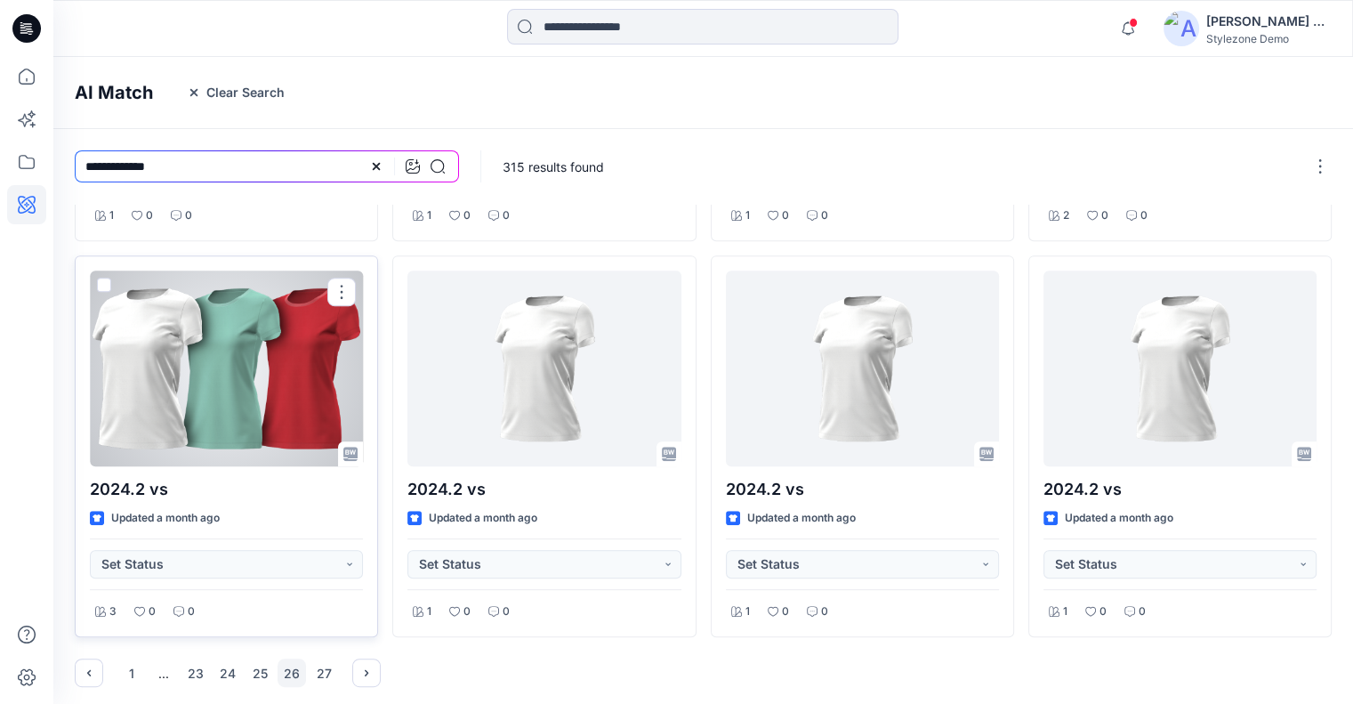
scroll to position [742, 0]
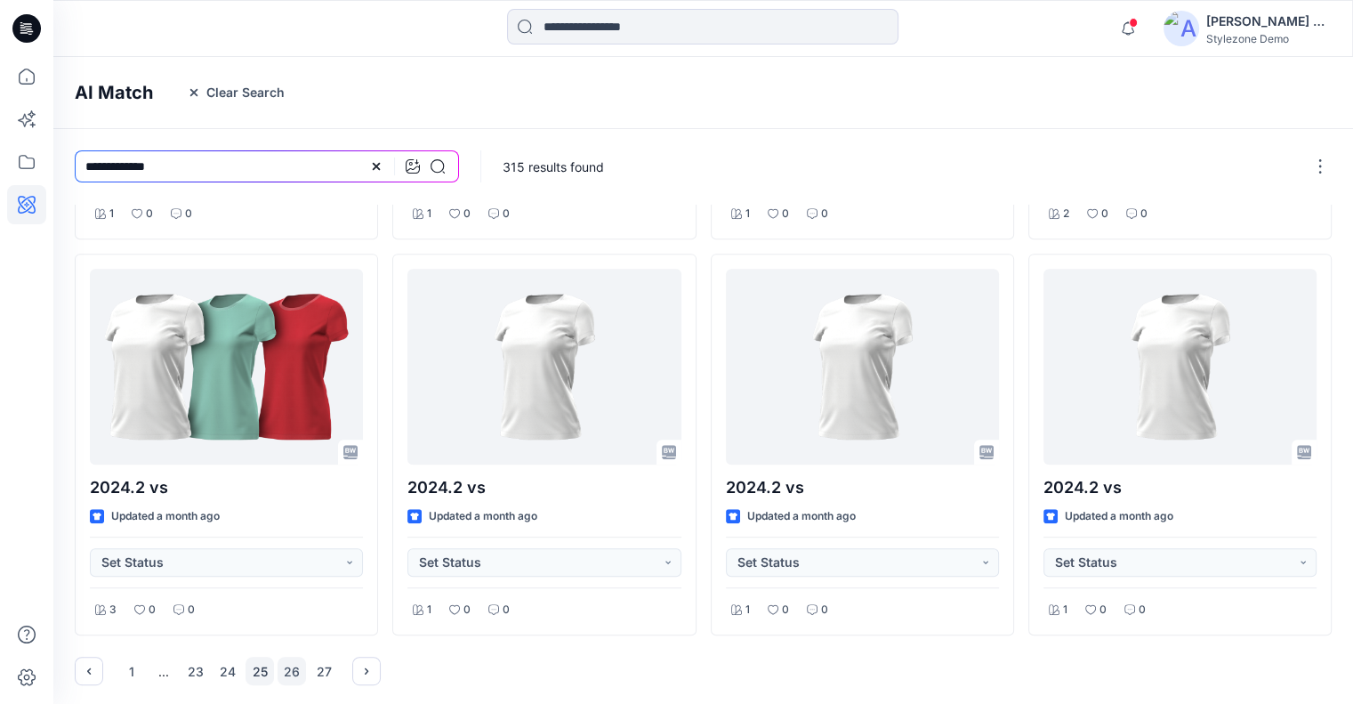
click at [256, 681] on button "25" at bounding box center [259, 670] width 28 height 28
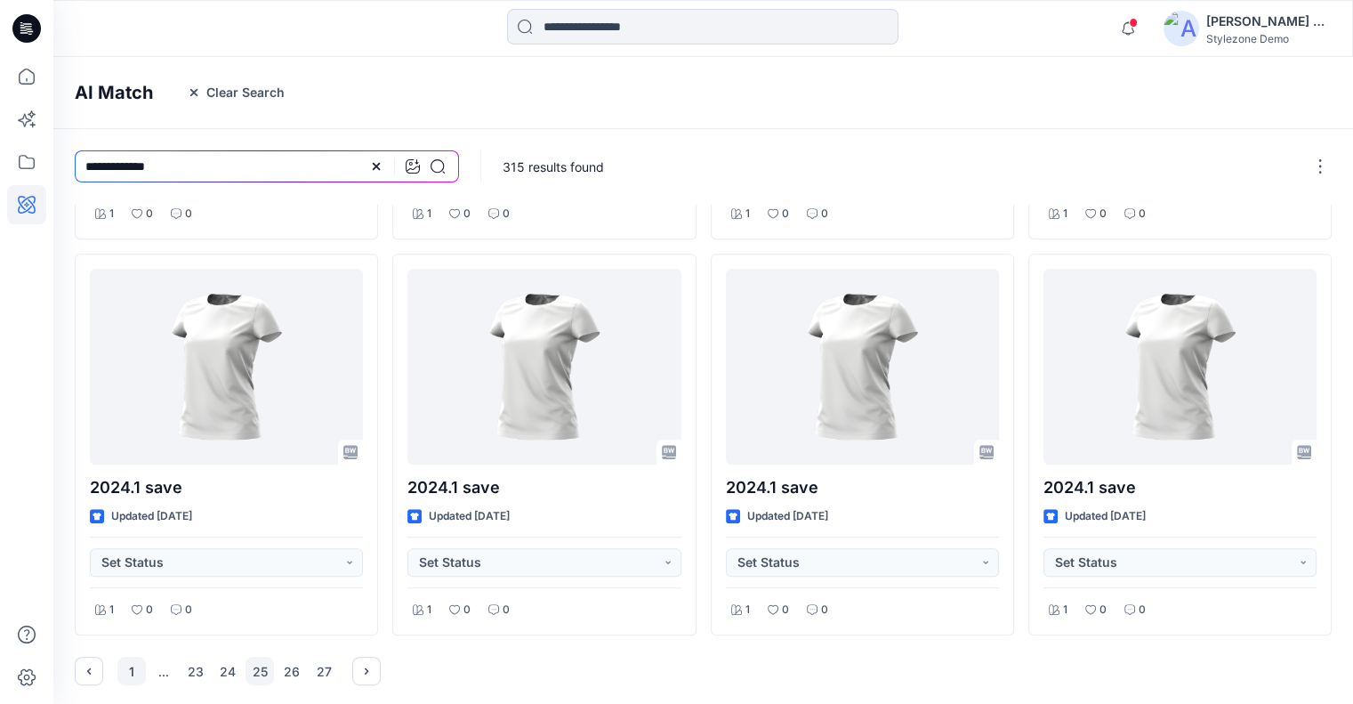
click at [117, 659] on button "1" at bounding box center [131, 670] width 28 height 28
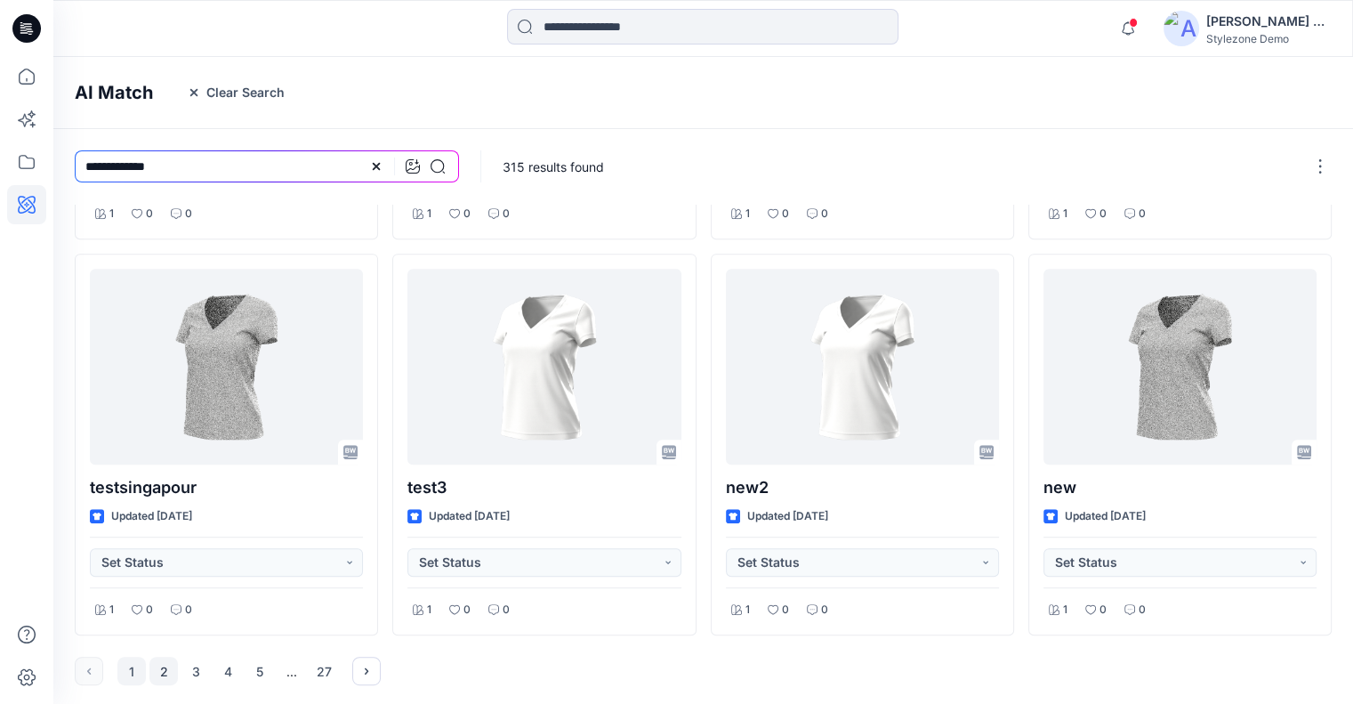
click at [173, 671] on button "2" at bounding box center [163, 670] width 28 height 28
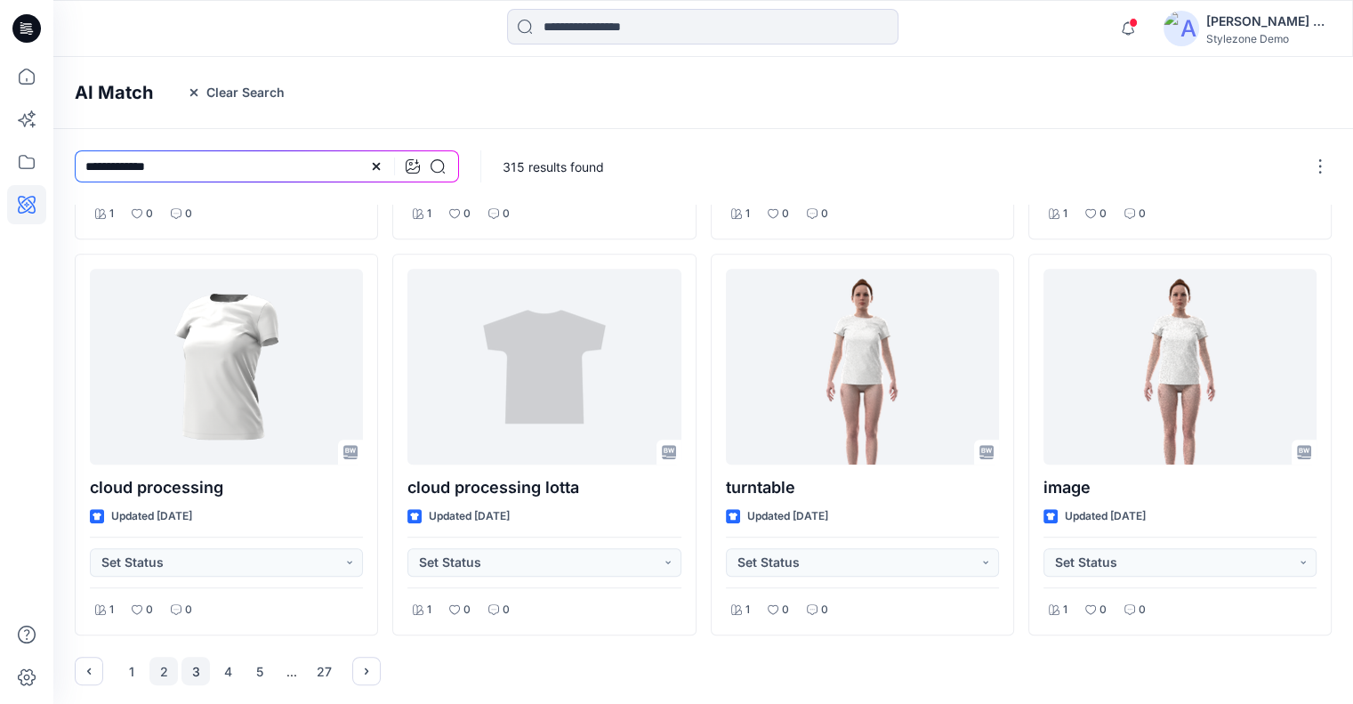
click at [200, 668] on button "3" at bounding box center [195, 670] width 28 height 28
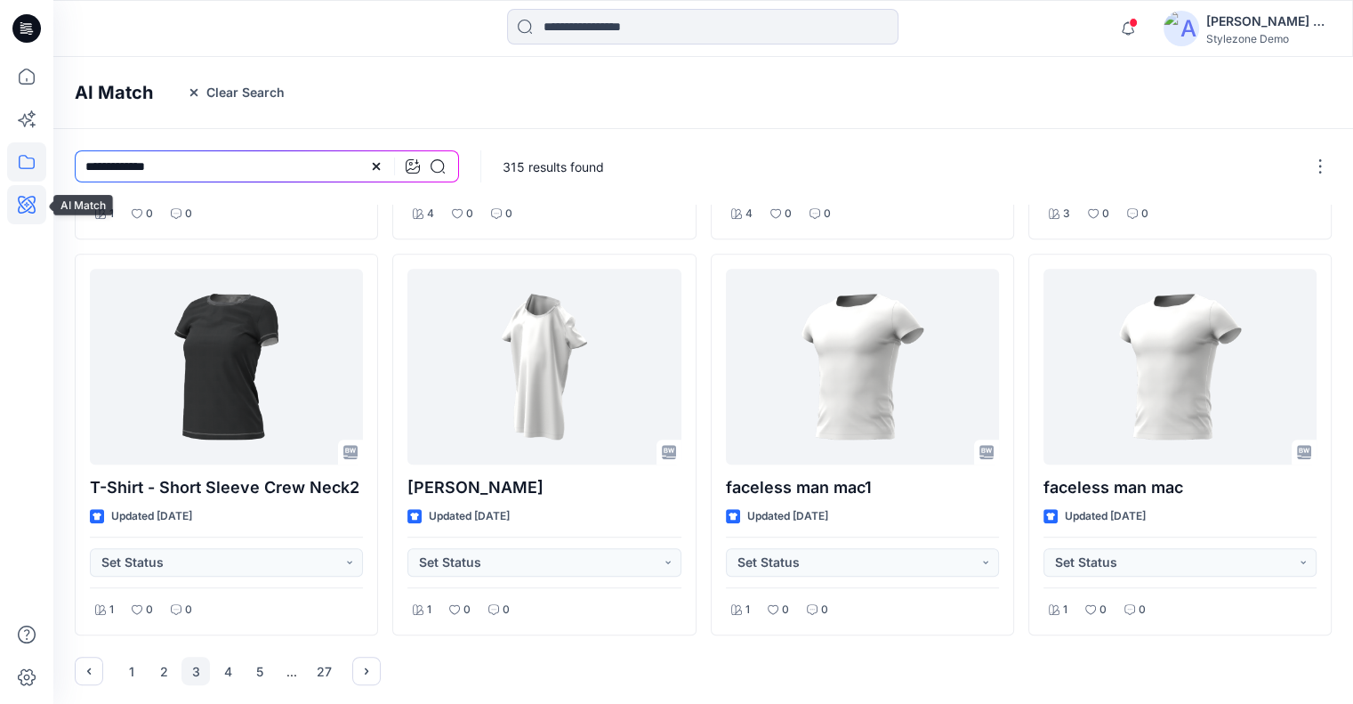
click at [28, 172] on icon at bounding box center [26, 161] width 39 height 39
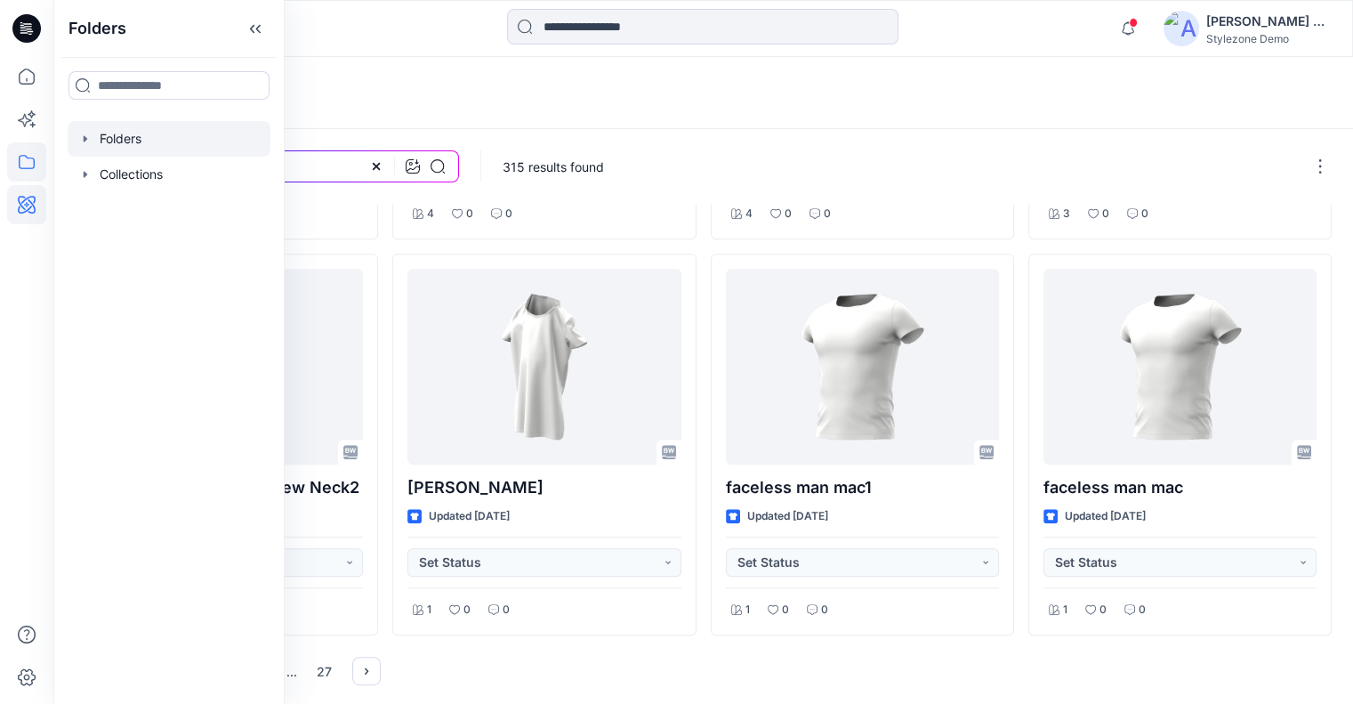
click at [108, 143] on div at bounding box center [169, 139] width 203 height 36
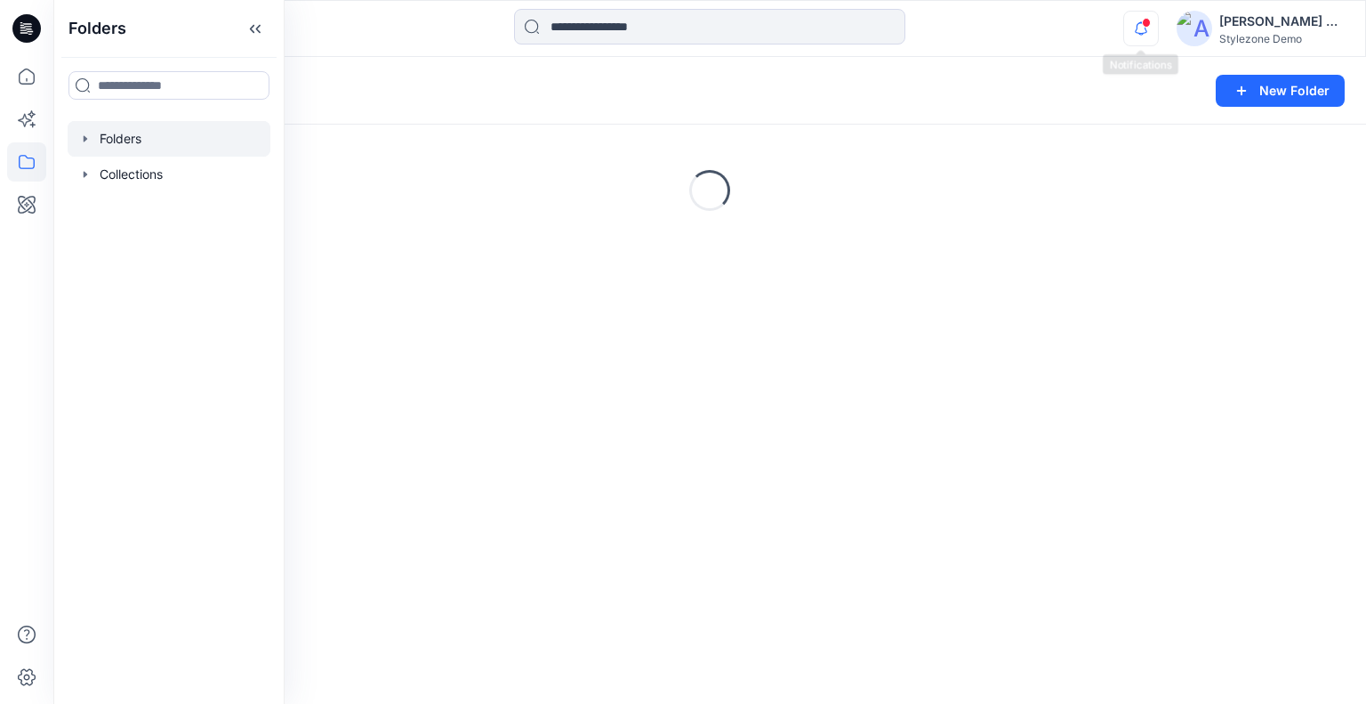
click at [1142, 20] on span at bounding box center [1146, 23] width 9 height 10
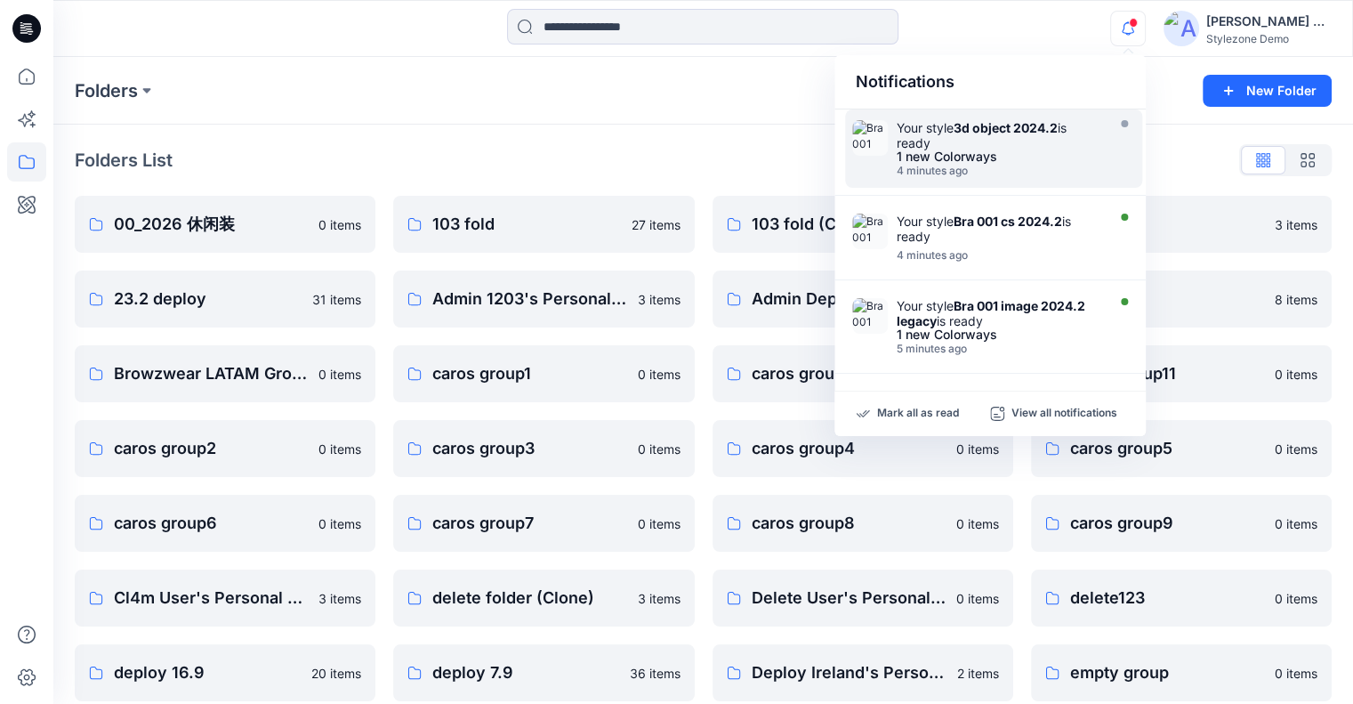
click at [998, 122] on strong "3d object 2024.2" at bounding box center [1005, 127] width 104 height 15
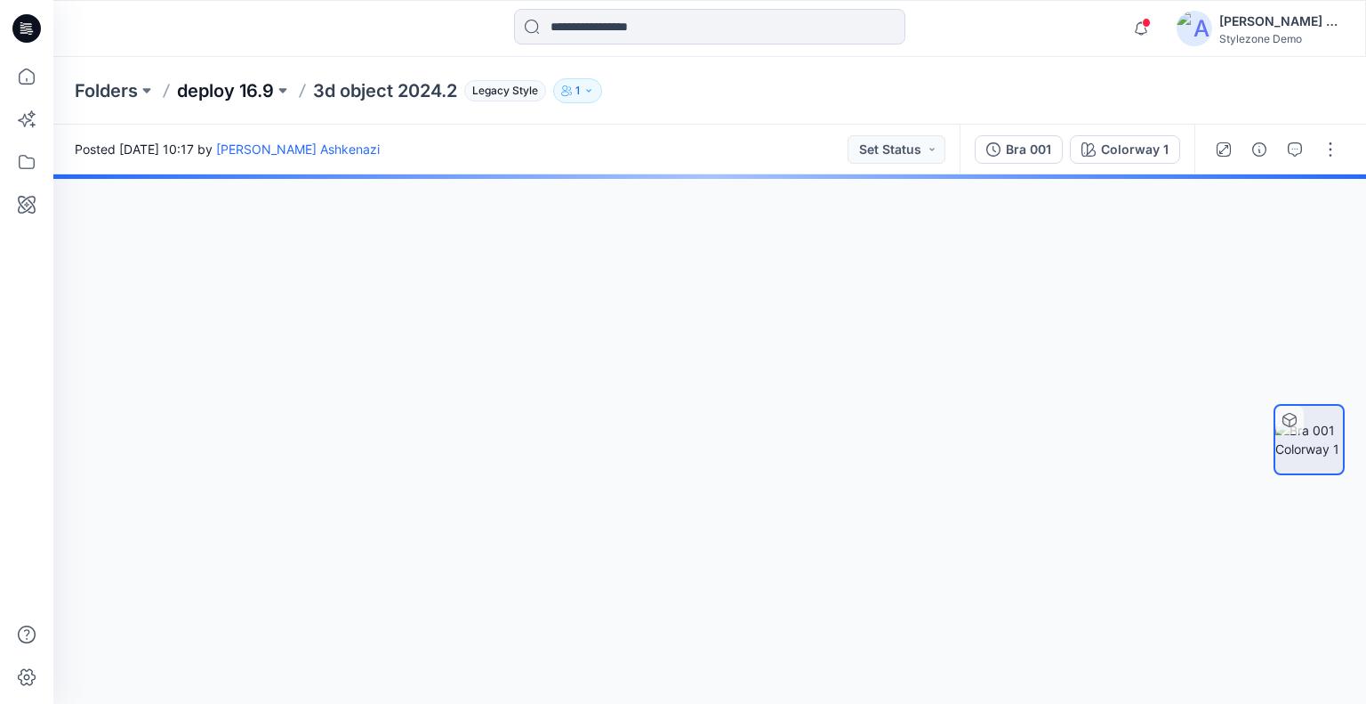
click at [219, 90] on p "deploy 16.9" at bounding box center [225, 90] width 97 height 25
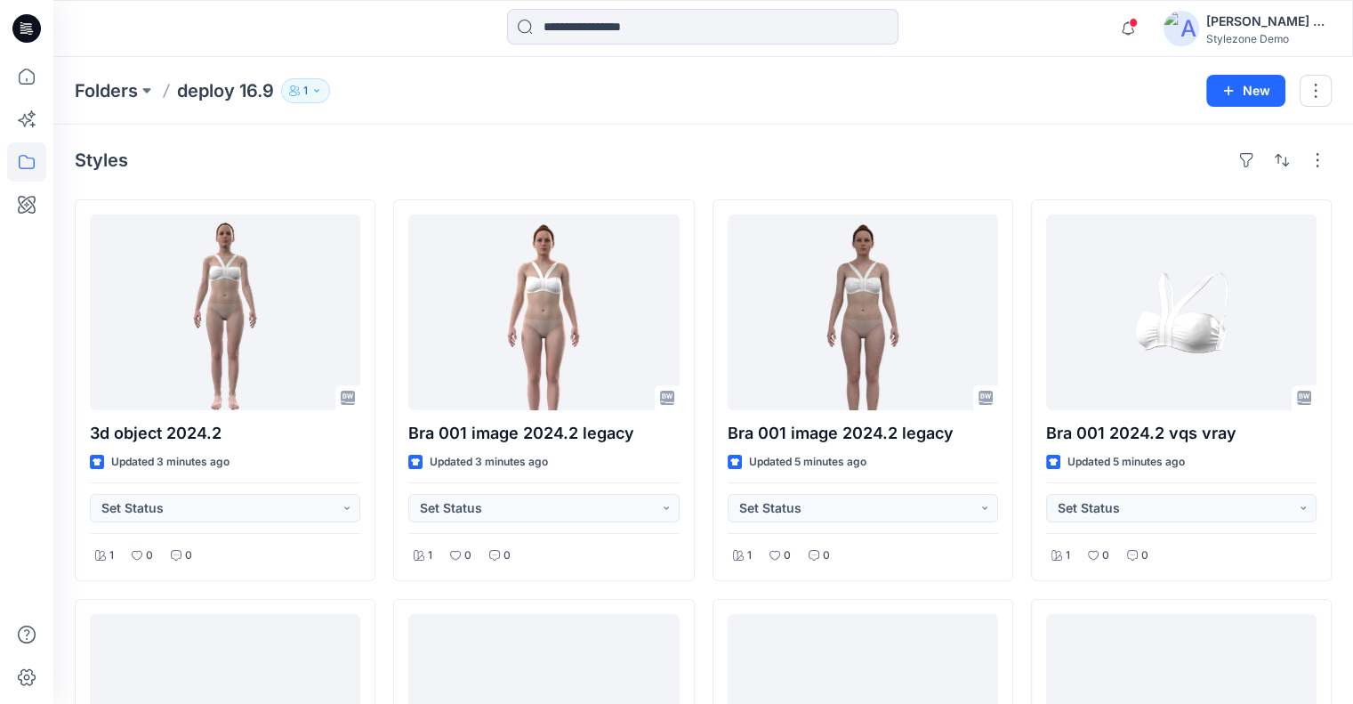
click at [1234, 29] on div "[PERSON_NAME] Ashkenazi" at bounding box center [1268, 21] width 125 height 21
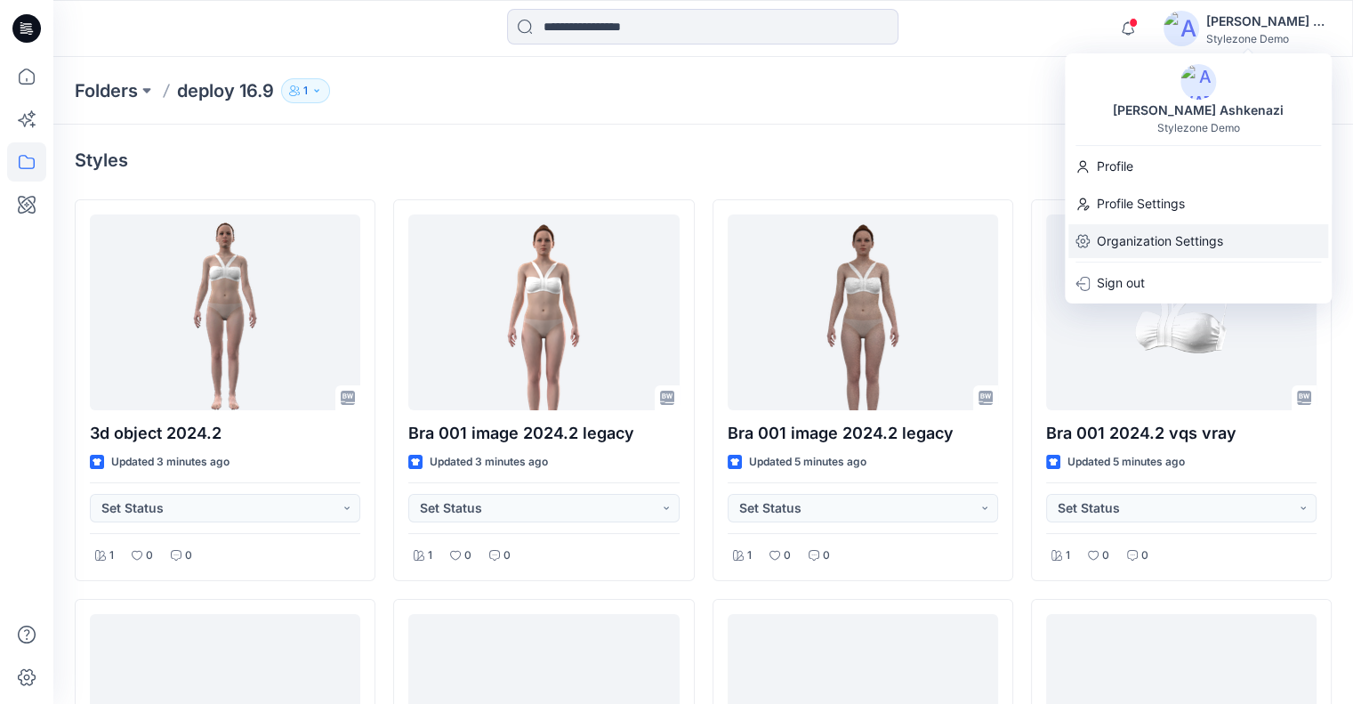
click at [1187, 249] on p "Organization Settings" at bounding box center [1160, 241] width 126 height 34
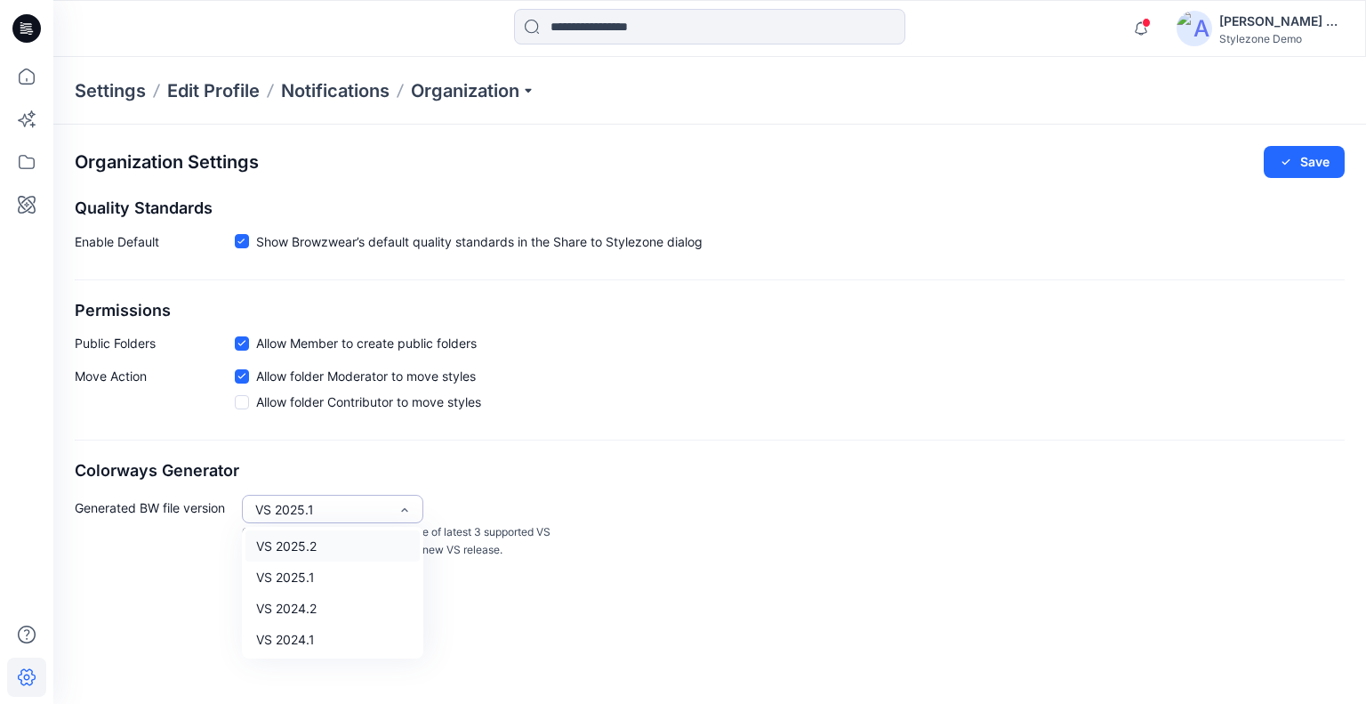
click at [380, 504] on div "VS 2025.1" at bounding box center [321, 509] width 133 height 19
drag, startPoint x: 349, startPoint y: 547, endPoint x: 377, endPoint y: 530, distance: 33.1
click at [350, 547] on div "VS 2025.2" at bounding box center [332, 545] width 174 height 31
drag, startPoint x: 1318, startPoint y: 163, endPoint x: 1272, endPoint y: 163, distance: 46.2
click at [1319, 163] on button "Save" at bounding box center [1304, 162] width 81 height 32
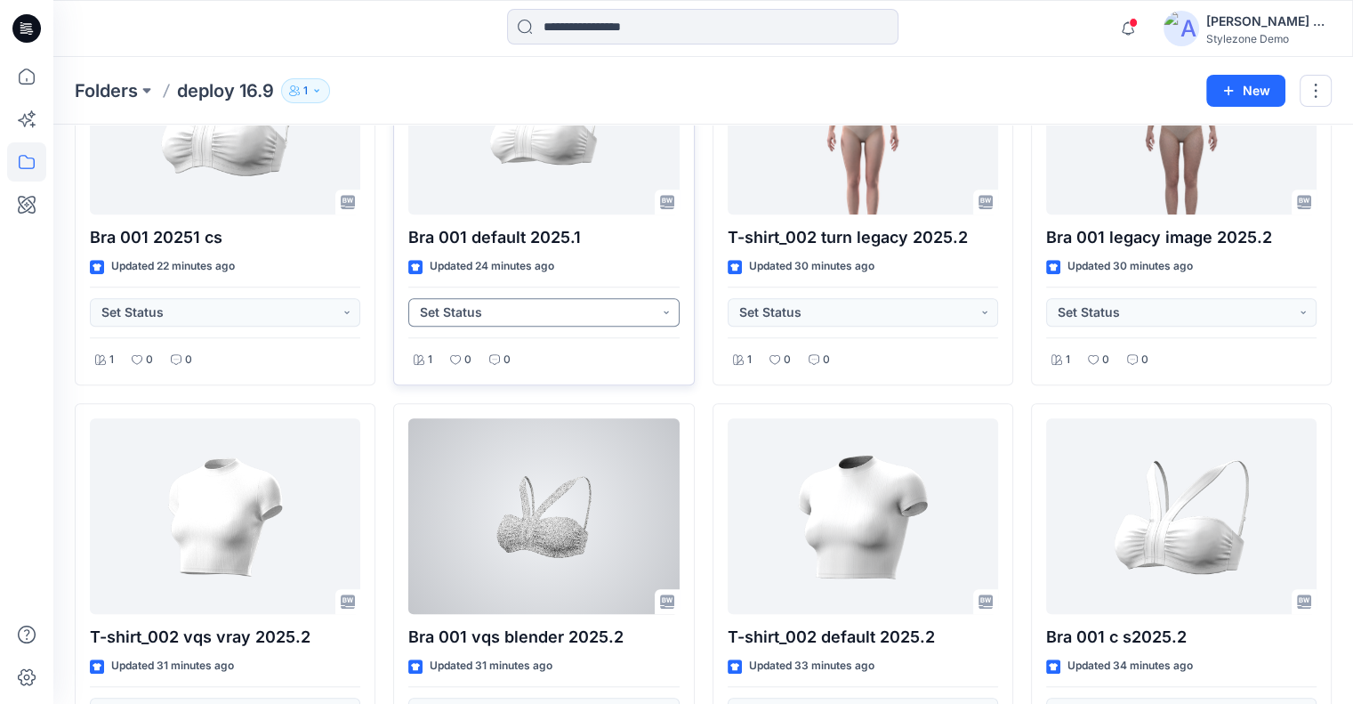
scroll to position [1492, 0]
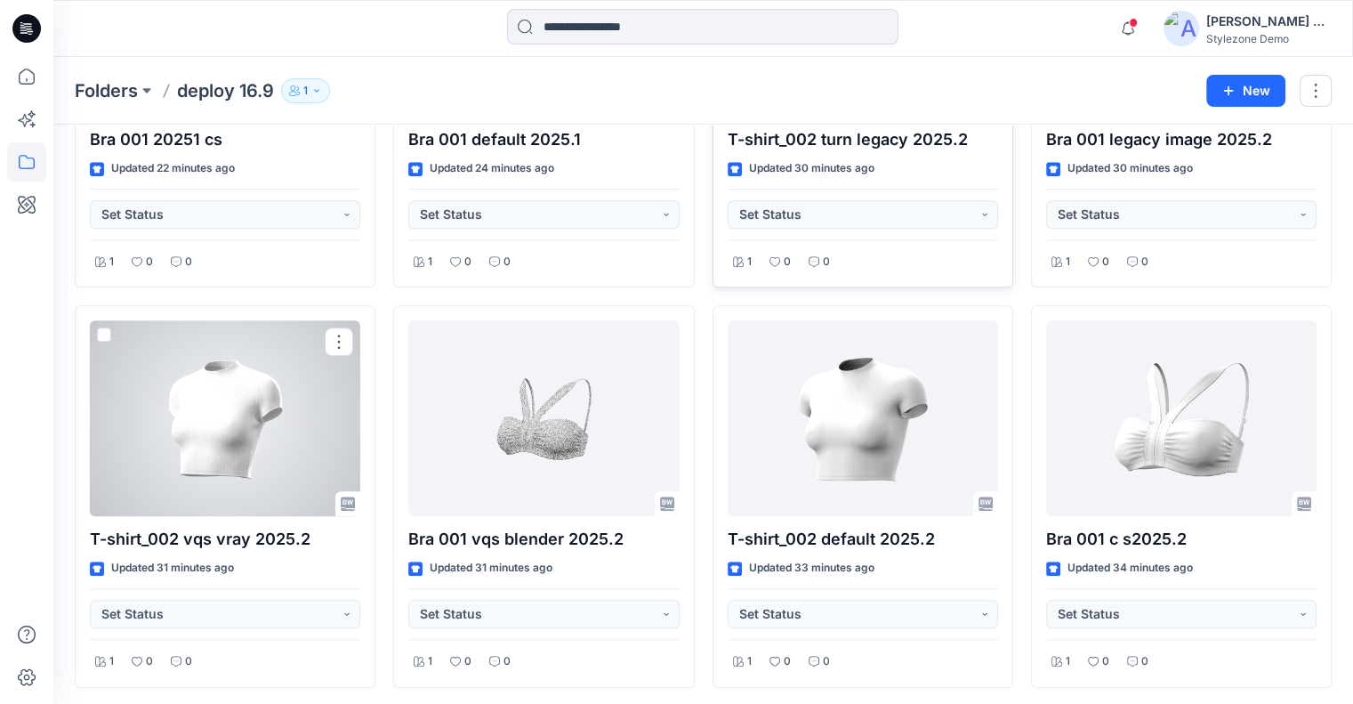
click at [102, 328] on span at bounding box center [104, 334] width 14 height 14
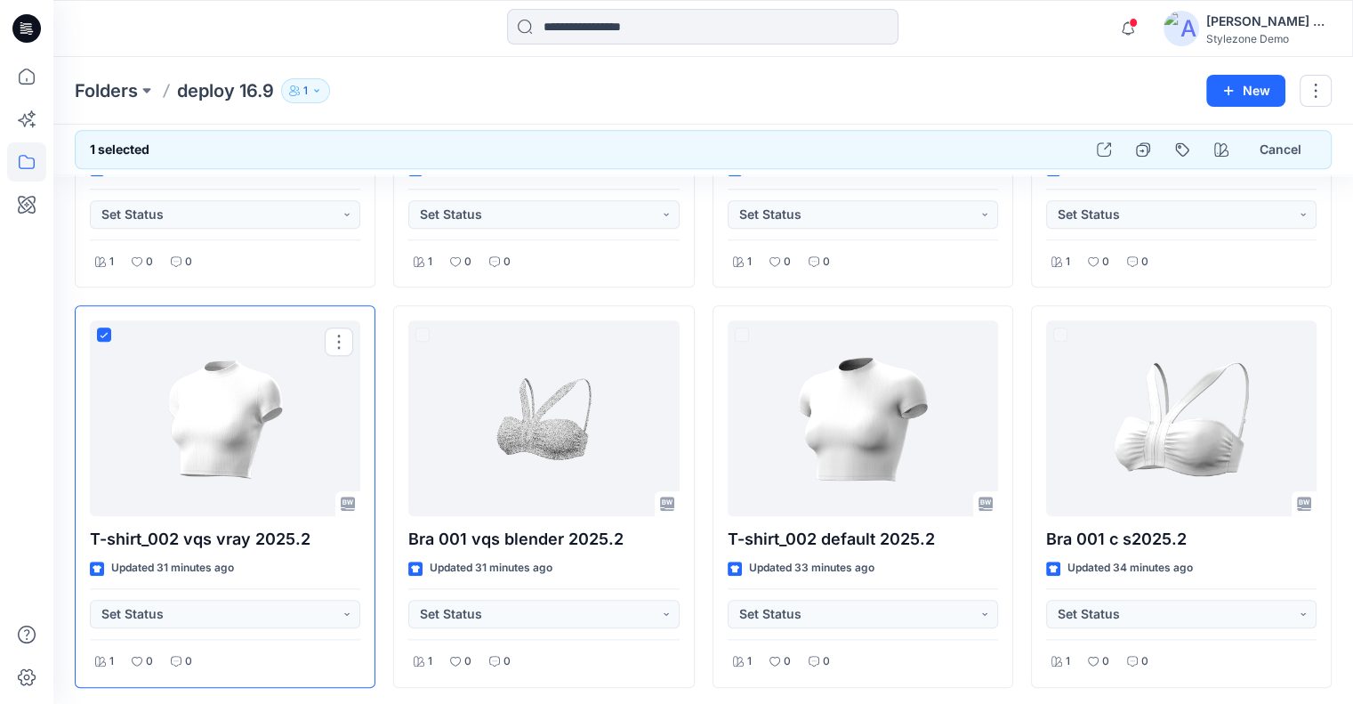
scroll to position [1491, 0]
click at [1221, 144] on icon "button" at bounding box center [1221, 149] width 14 height 14
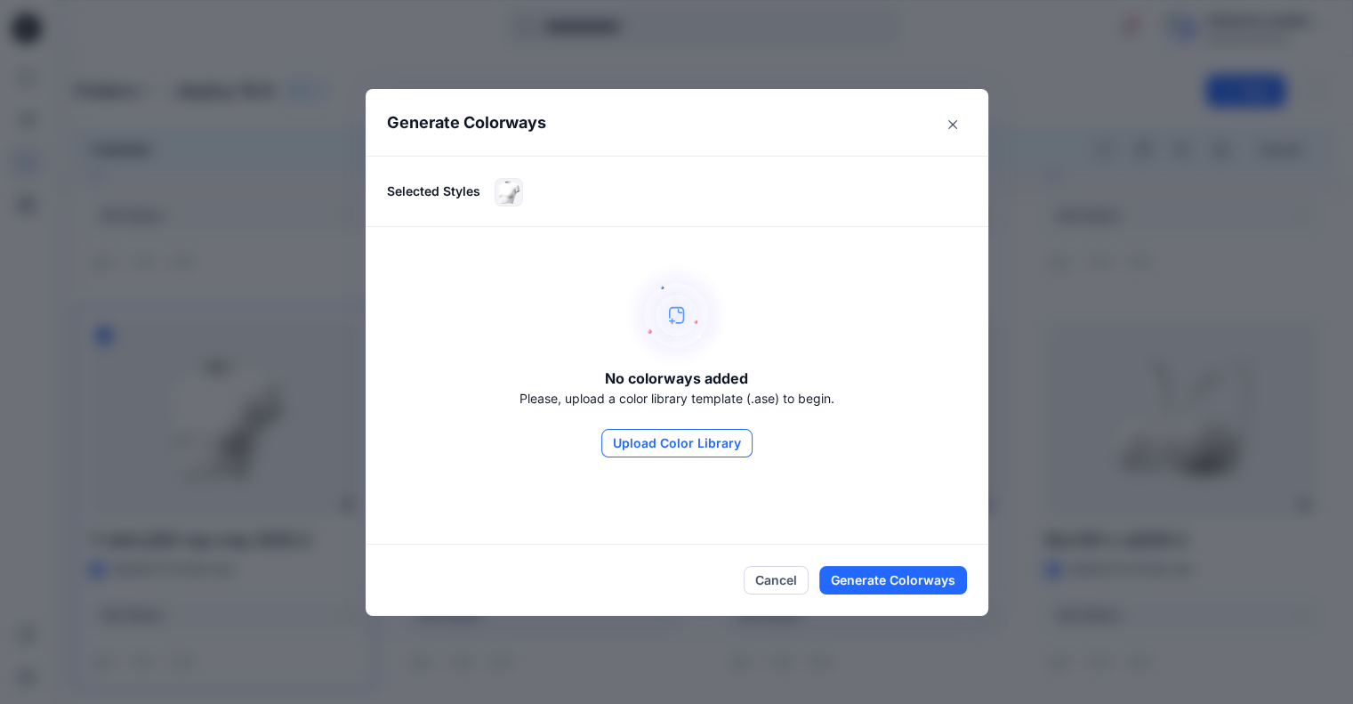
click at [664, 435] on button "Upload Color Library" at bounding box center [676, 443] width 151 height 28
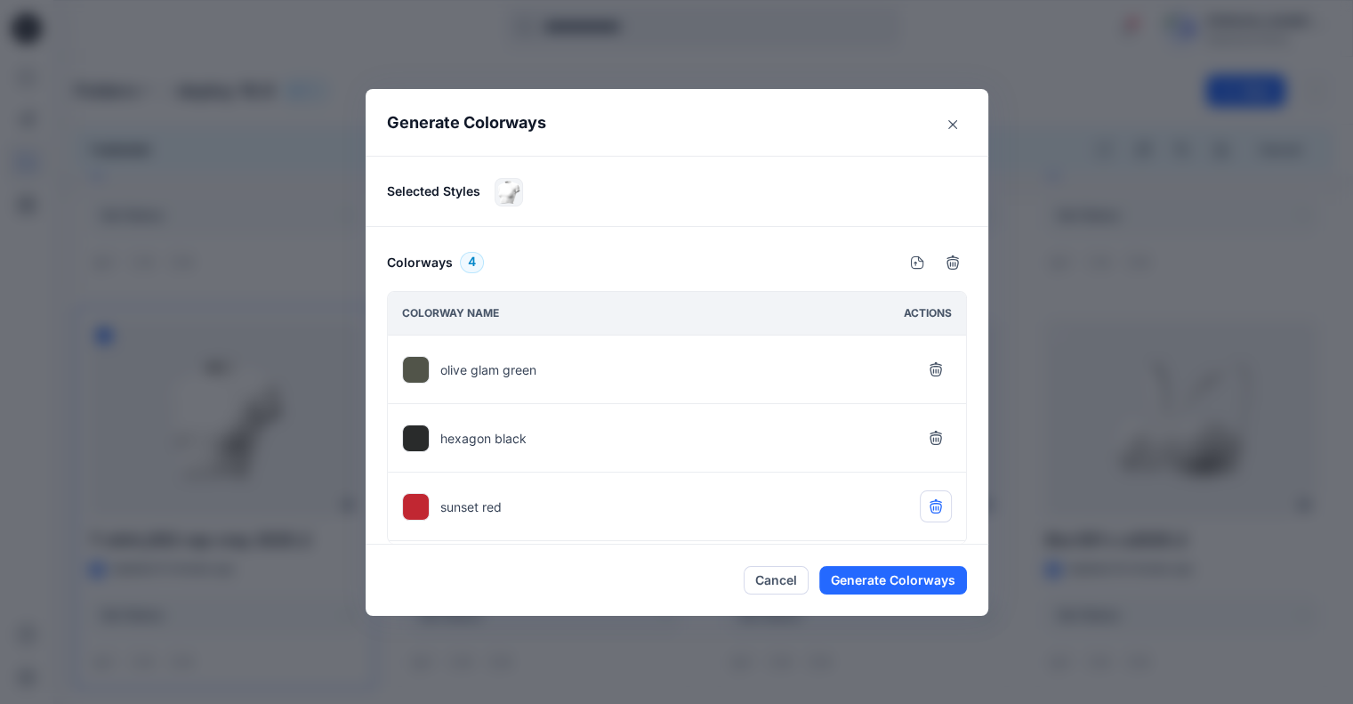
click at [932, 438] on icon "button" at bounding box center [936, 437] width 14 height 14
click at [943, 508] on icon "button" at bounding box center [936, 506] width 14 height 14
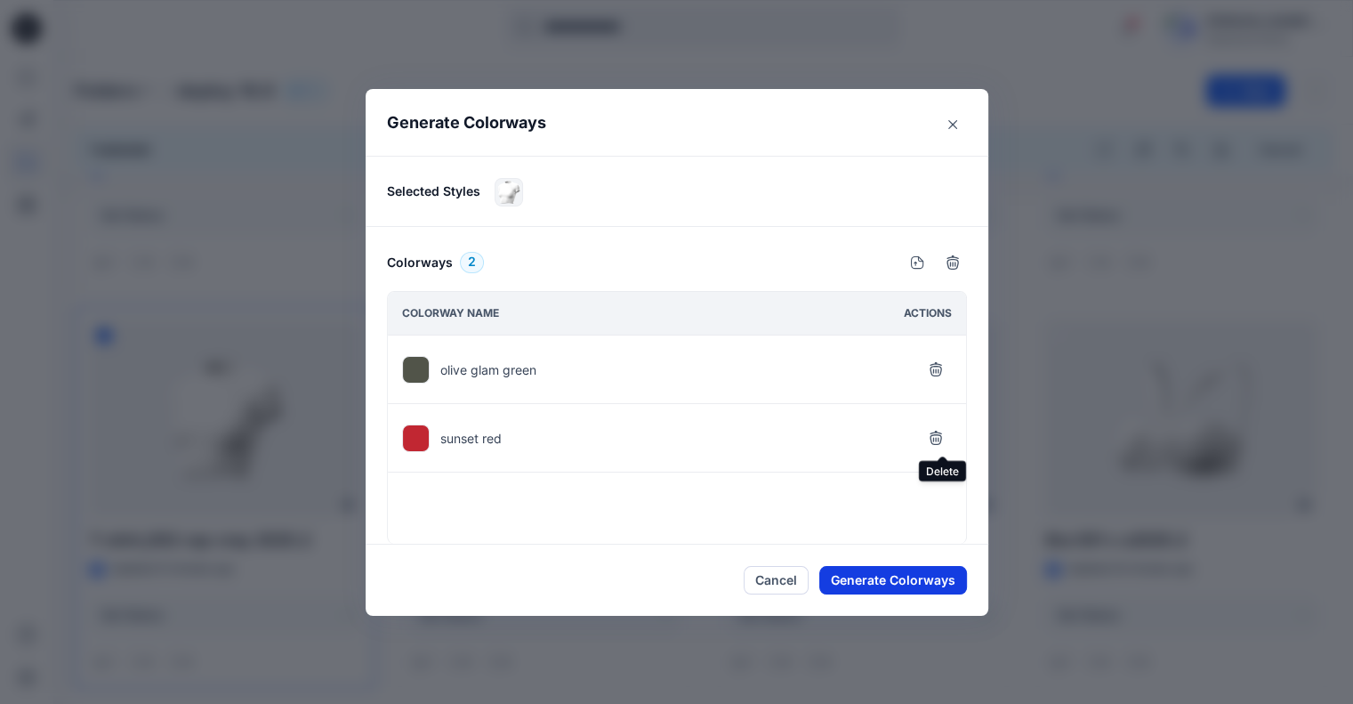
click at [915, 575] on button "Generate Colorways" at bounding box center [893, 580] width 148 height 28
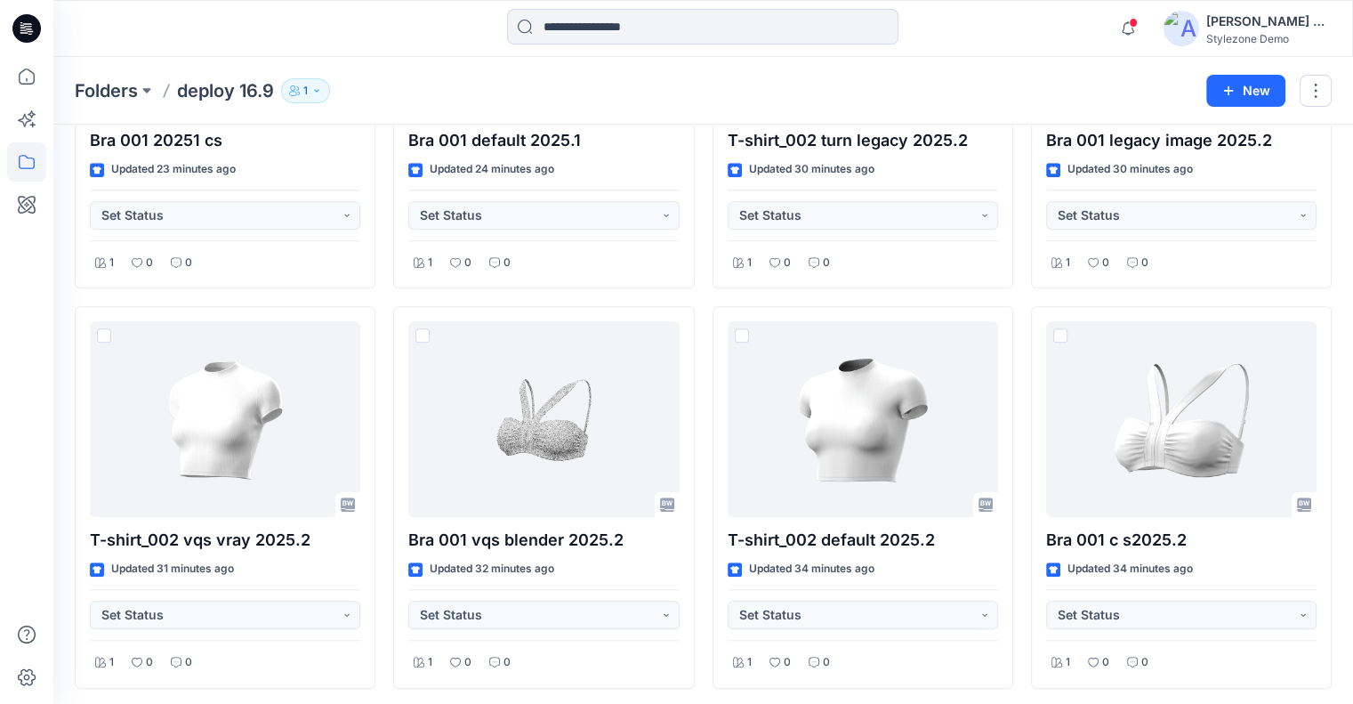
scroll to position [1492, 0]
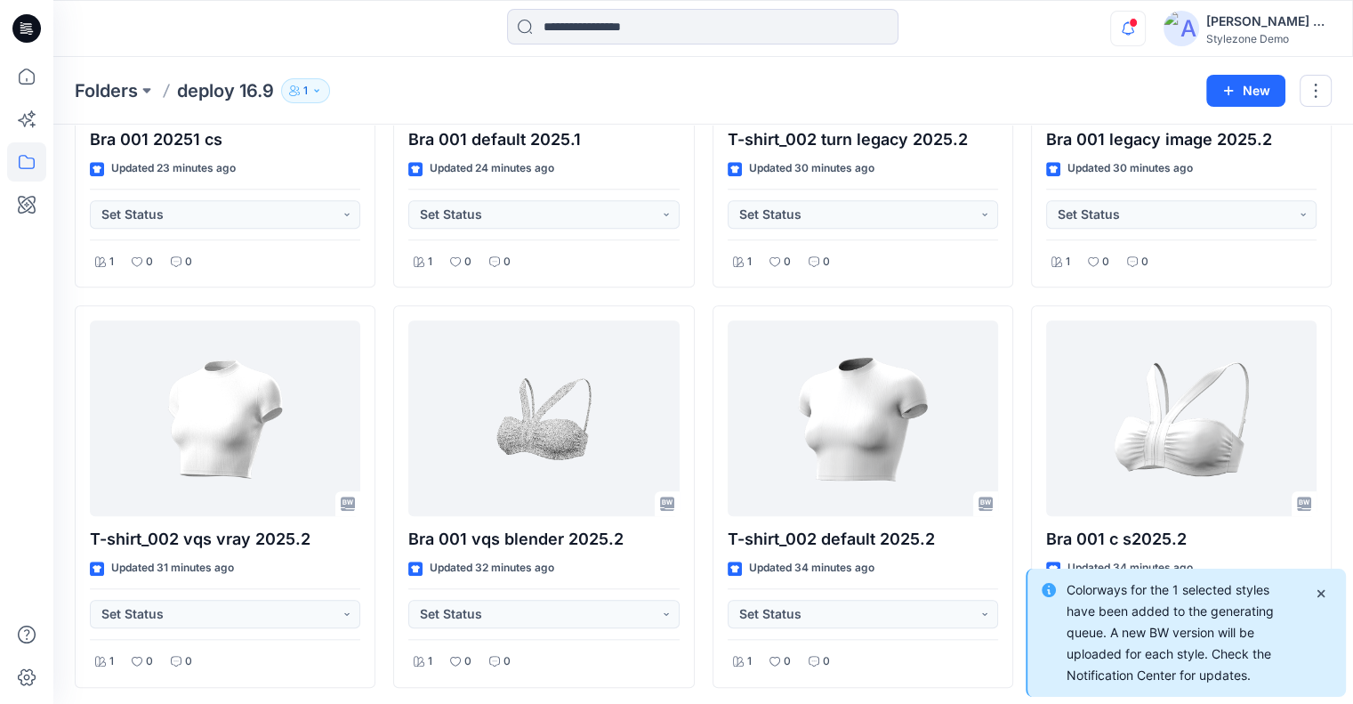
click at [1121, 19] on icon "button" at bounding box center [1128, 29] width 34 height 36
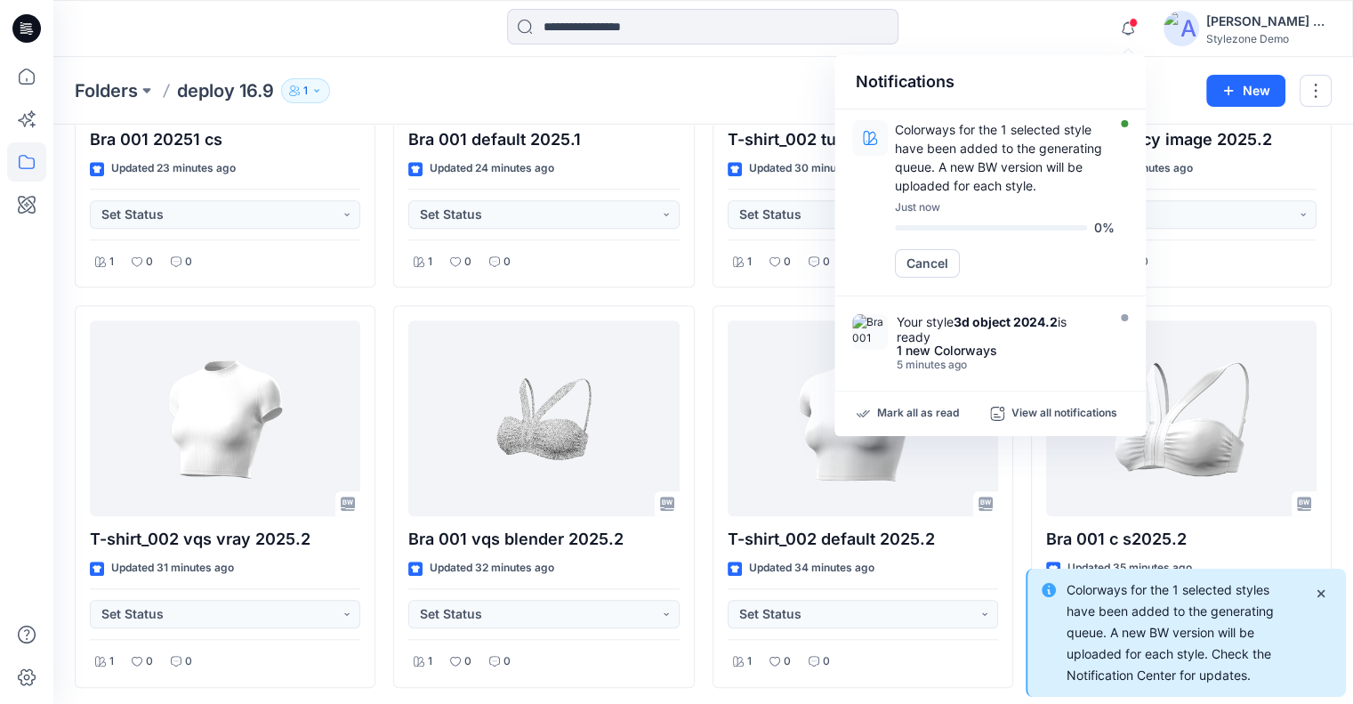
click at [734, 92] on div "Folders deploy 16.9 1" at bounding box center [634, 90] width 1118 height 25
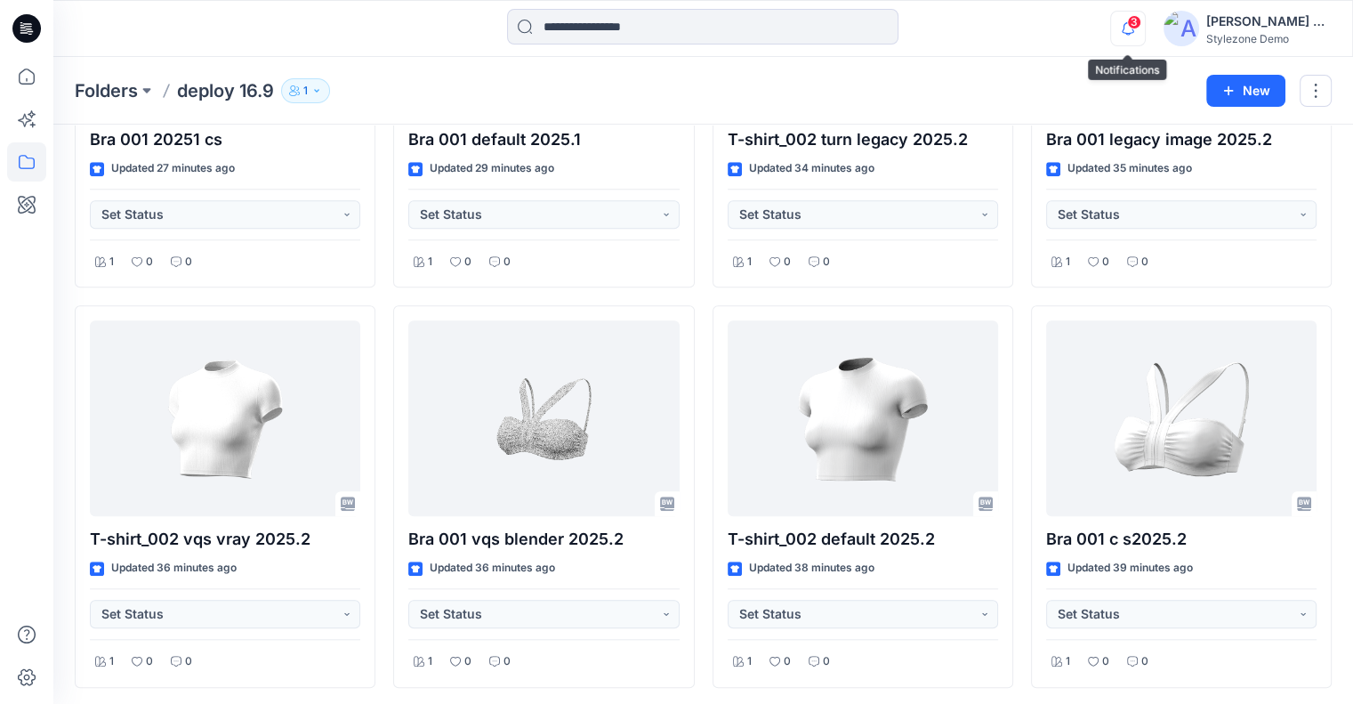
click at [1113, 24] on icon "button" at bounding box center [1128, 29] width 34 height 36
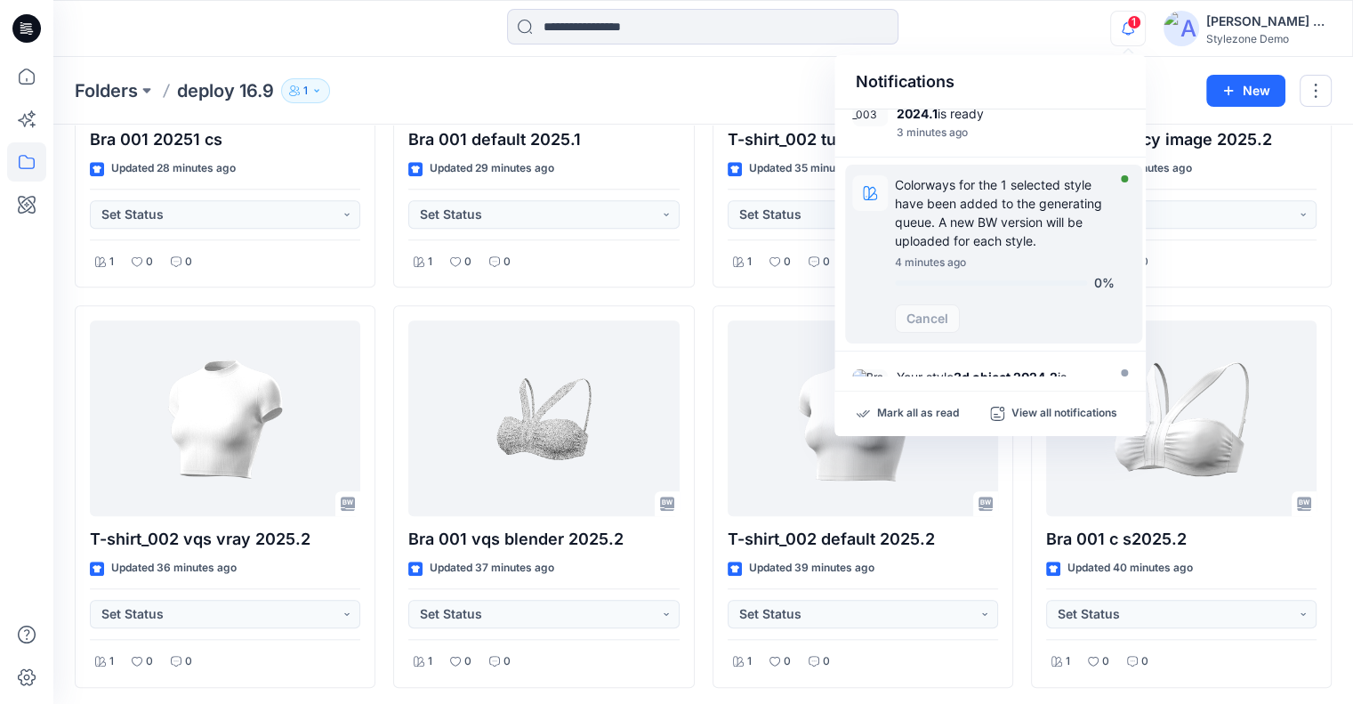
scroll to position [267, 0]
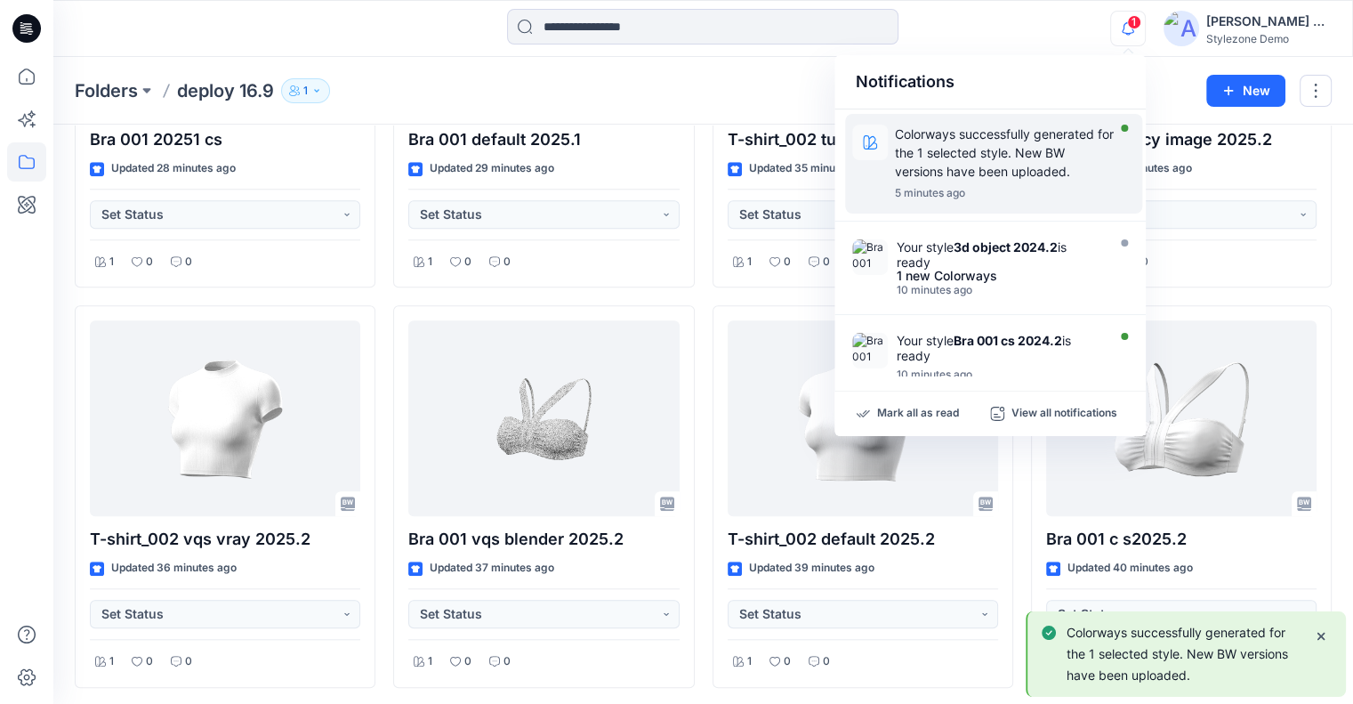
drag, startPoint x: 1020, startPoint y: 165, endPoint x: 972, endPoint y: 170, distance: 48.3
click at [1020, 164] on p "Colorways successfully generated for the 1 selected style. New BW versions have…" at bounding box center [1005, 153] width 220 height 56
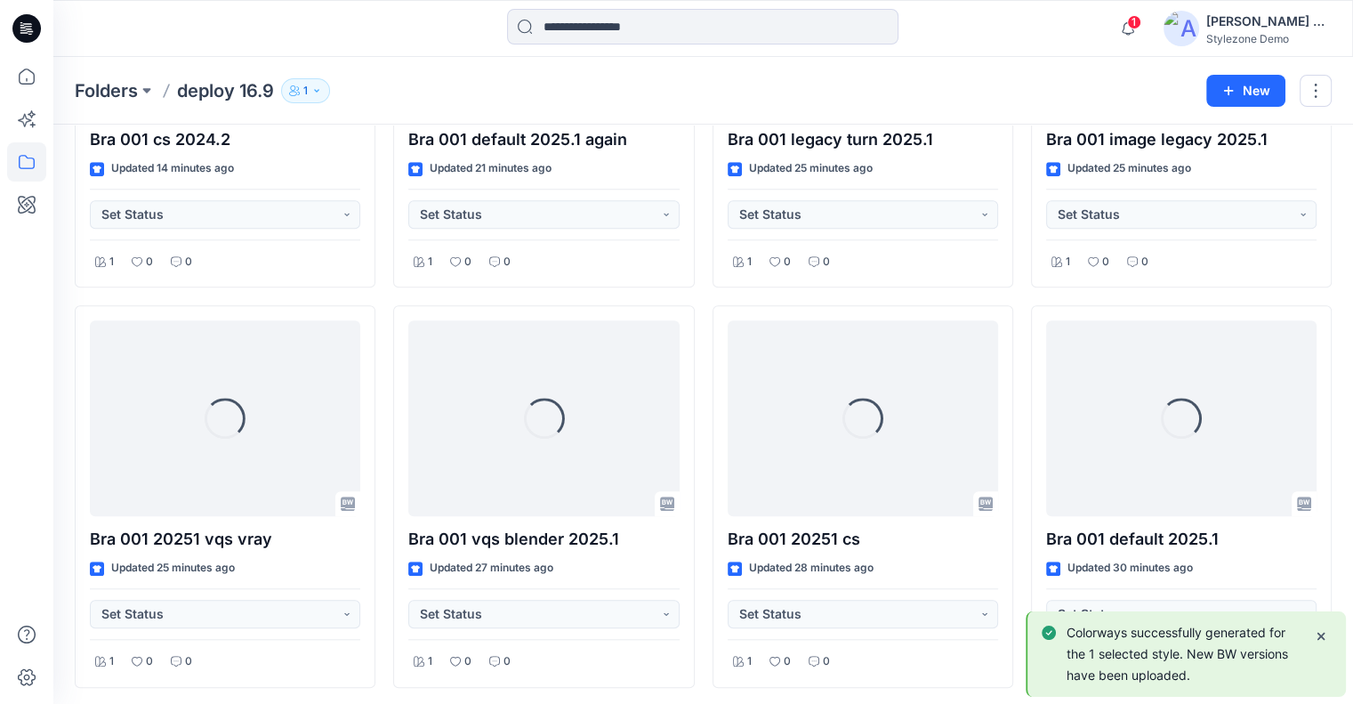
scroll to position [0, 0]
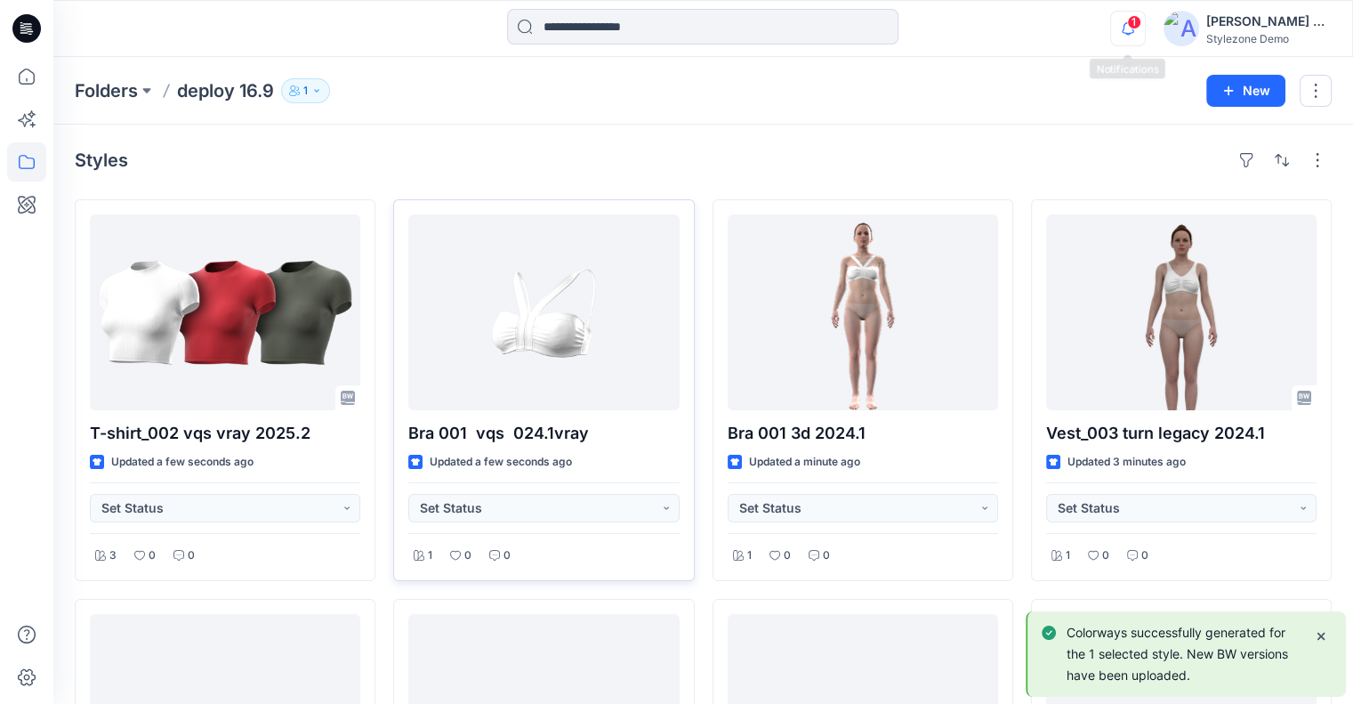
click at [1124, 31] on icon "button" at bounding box center [1128, 29] width 34 height 36
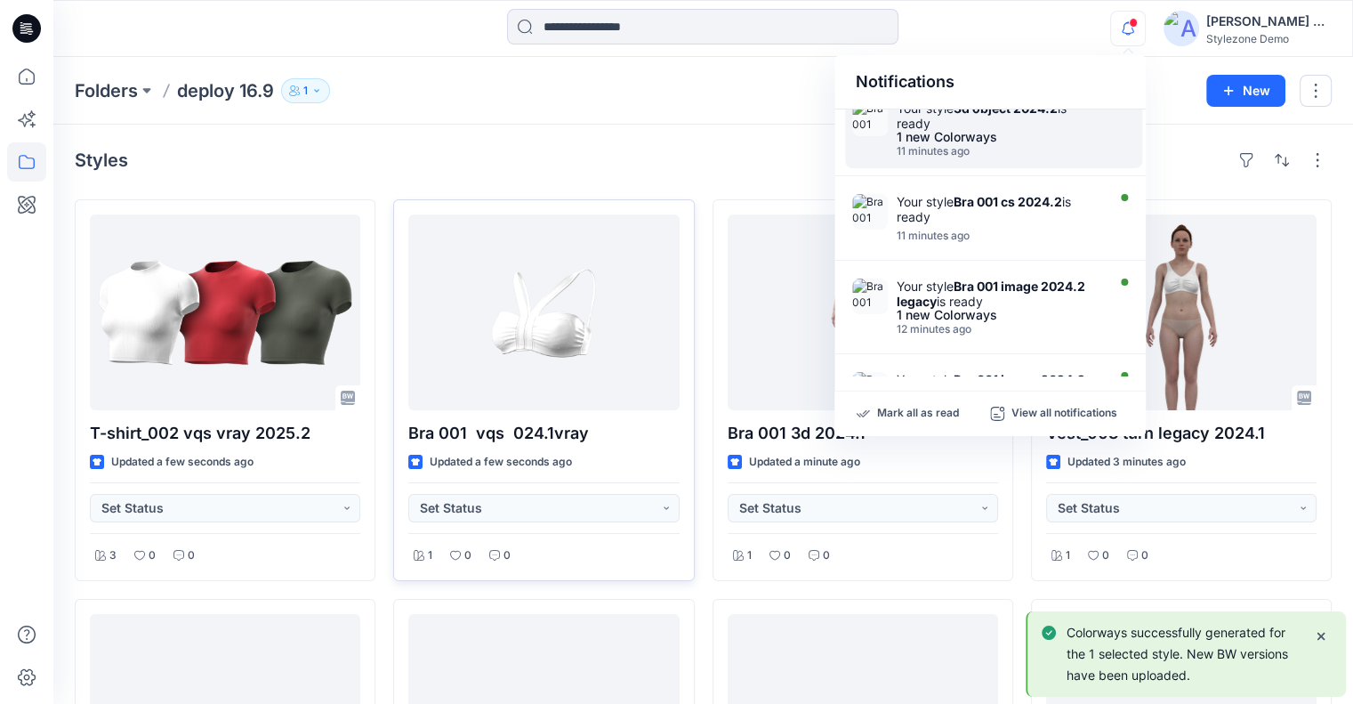
scroll to position [528, 0]
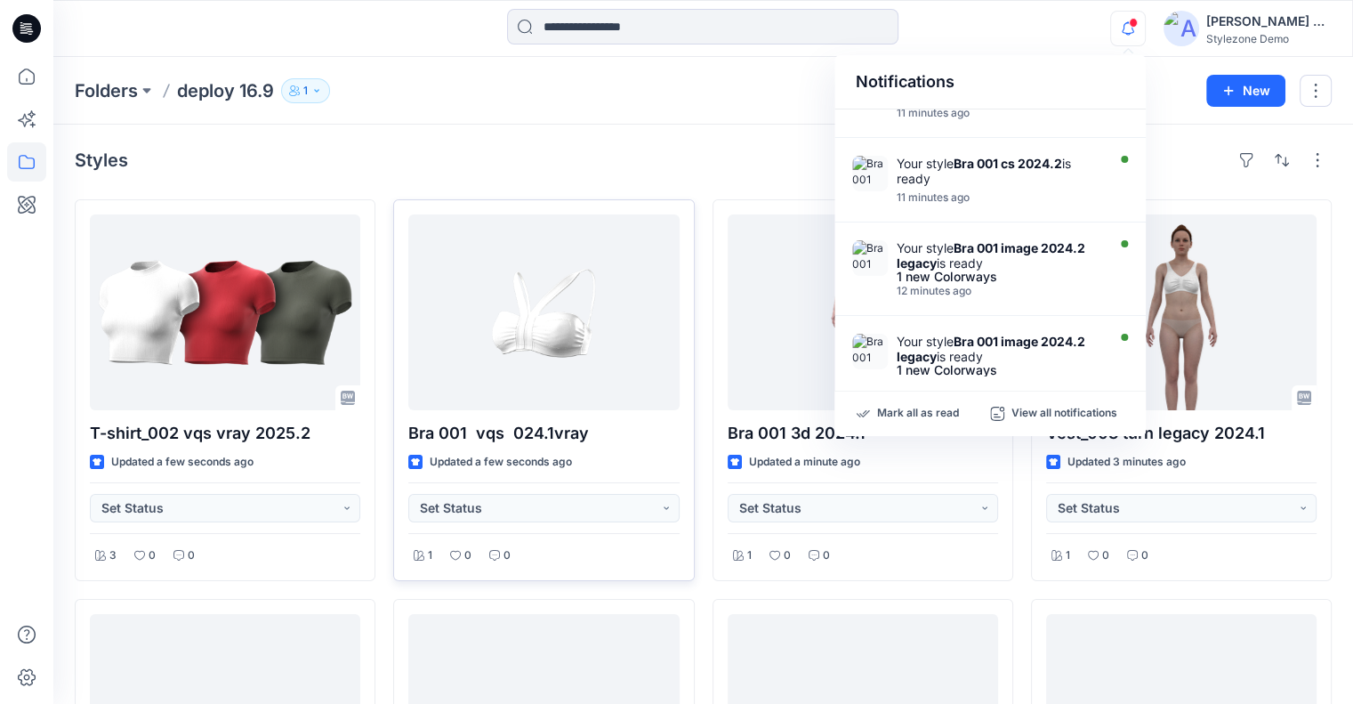
click at [1251, 22] on div "[PERSON_NAME] Ashkenazi" at bounding box center [1268, 21] width 125 height 21
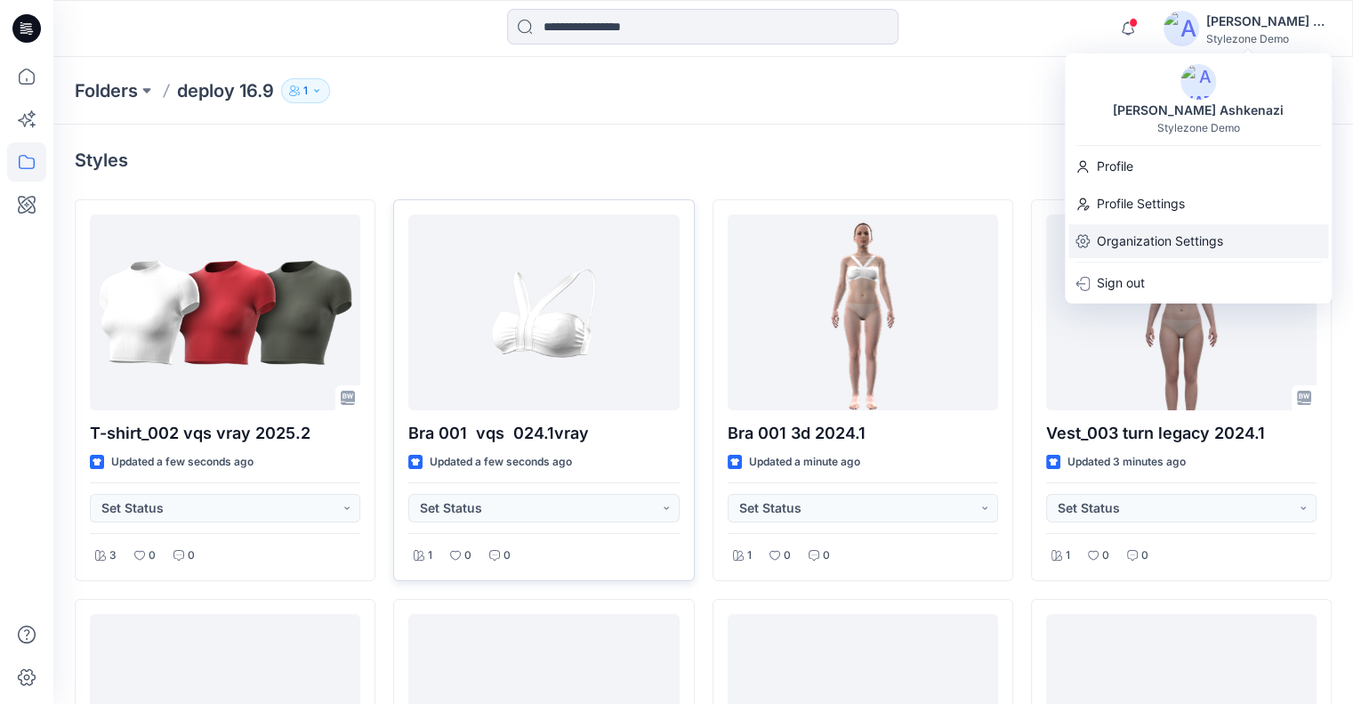
click at [1163, 233] on p "Organization Settings" at bounding box center [1160, 241] width 126 height 34
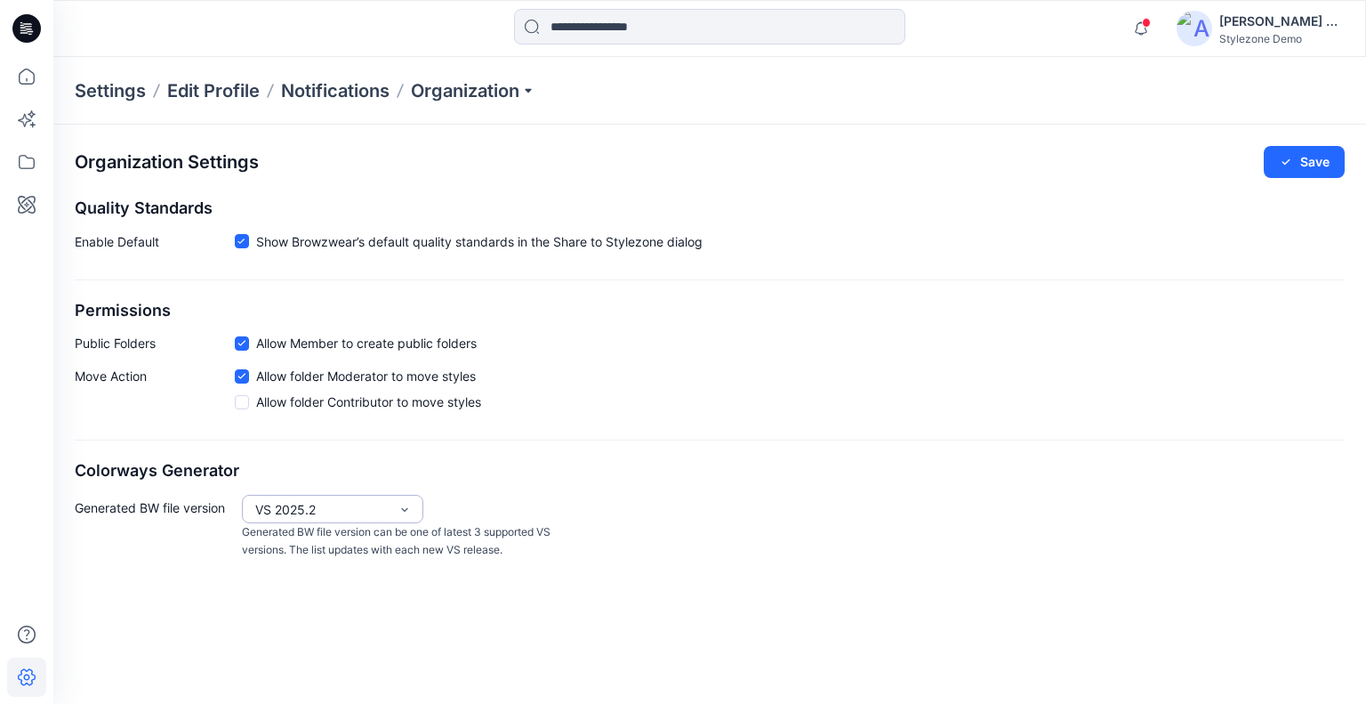
click at [299, 506] on div "VS 2025.2" at bounding box center [321, 509] width 133 height 19
click at [315, 568] on div "VS 2025.1" at bounding box center [332, 576] width 174 height 31
click at [1295, 166] on button "Save" at bounding box center [1304, 162] width 81 height 32
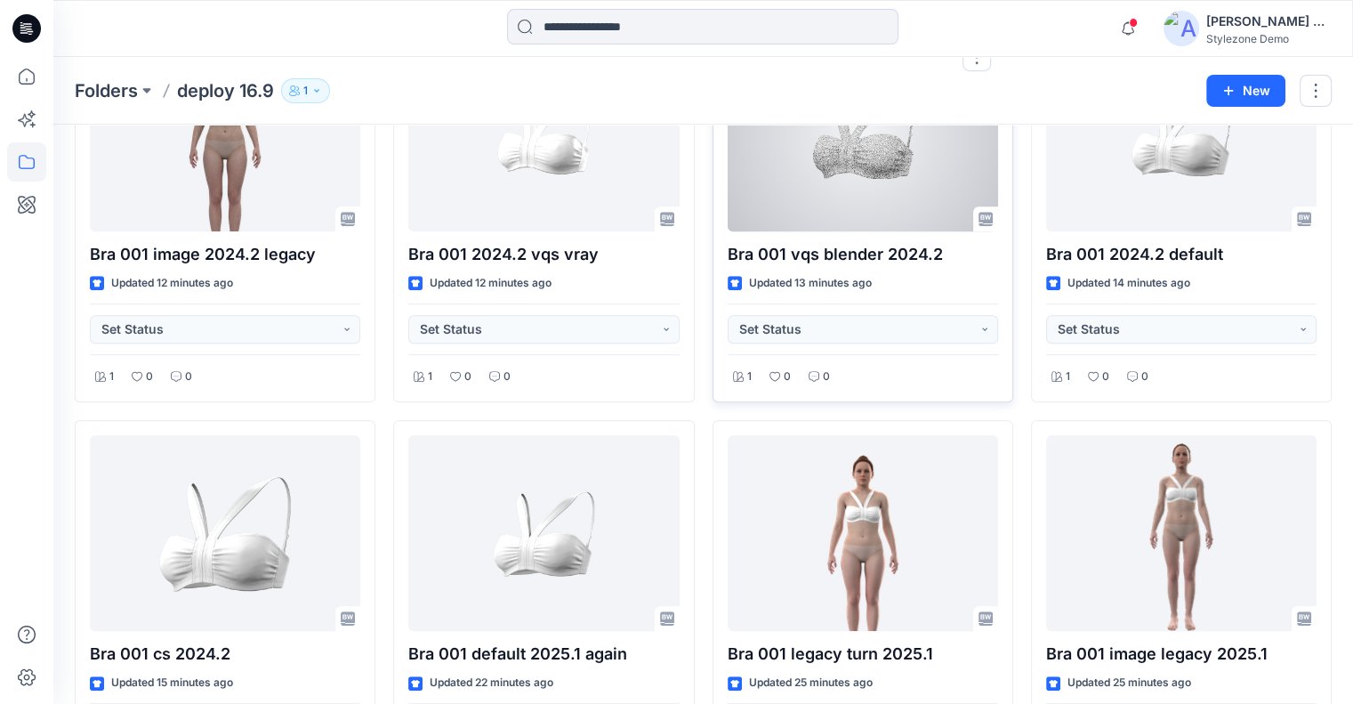
scroll to position [1156, 0]
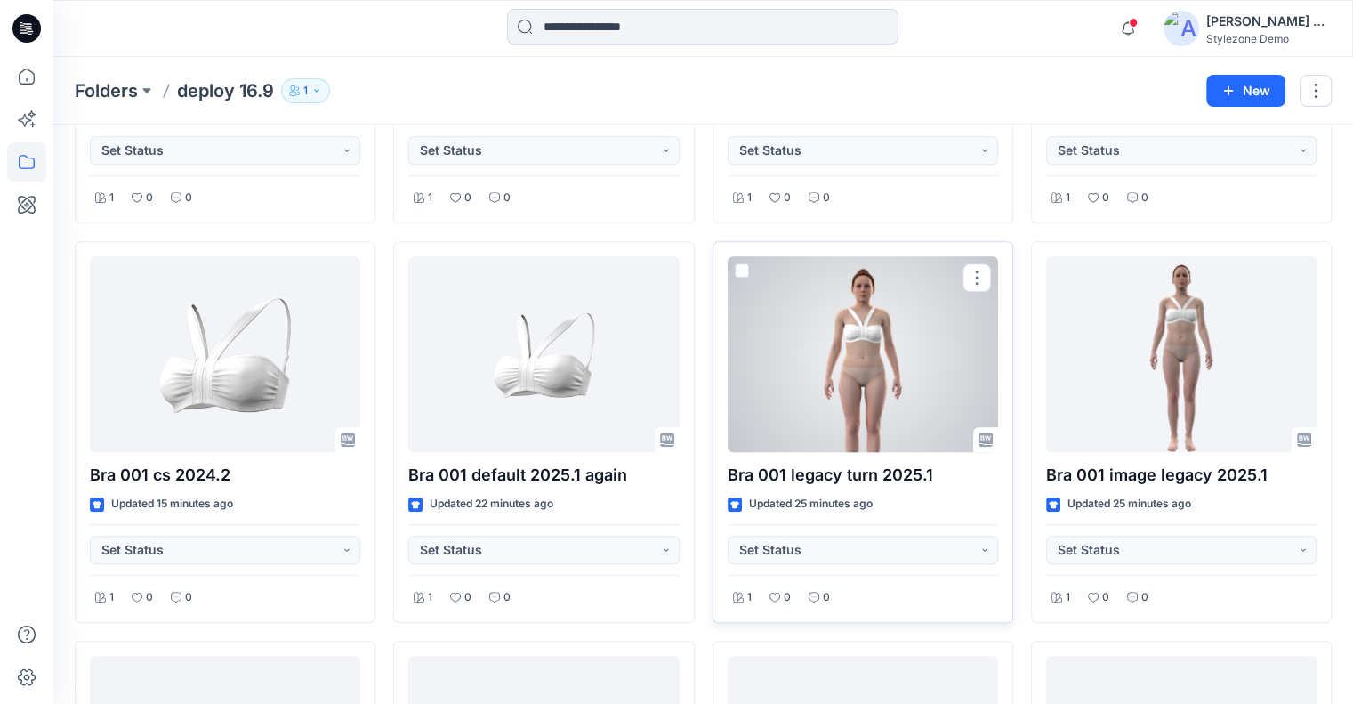
click at [741, 270] on span at bounding box center [742, 270] width 14 height 14
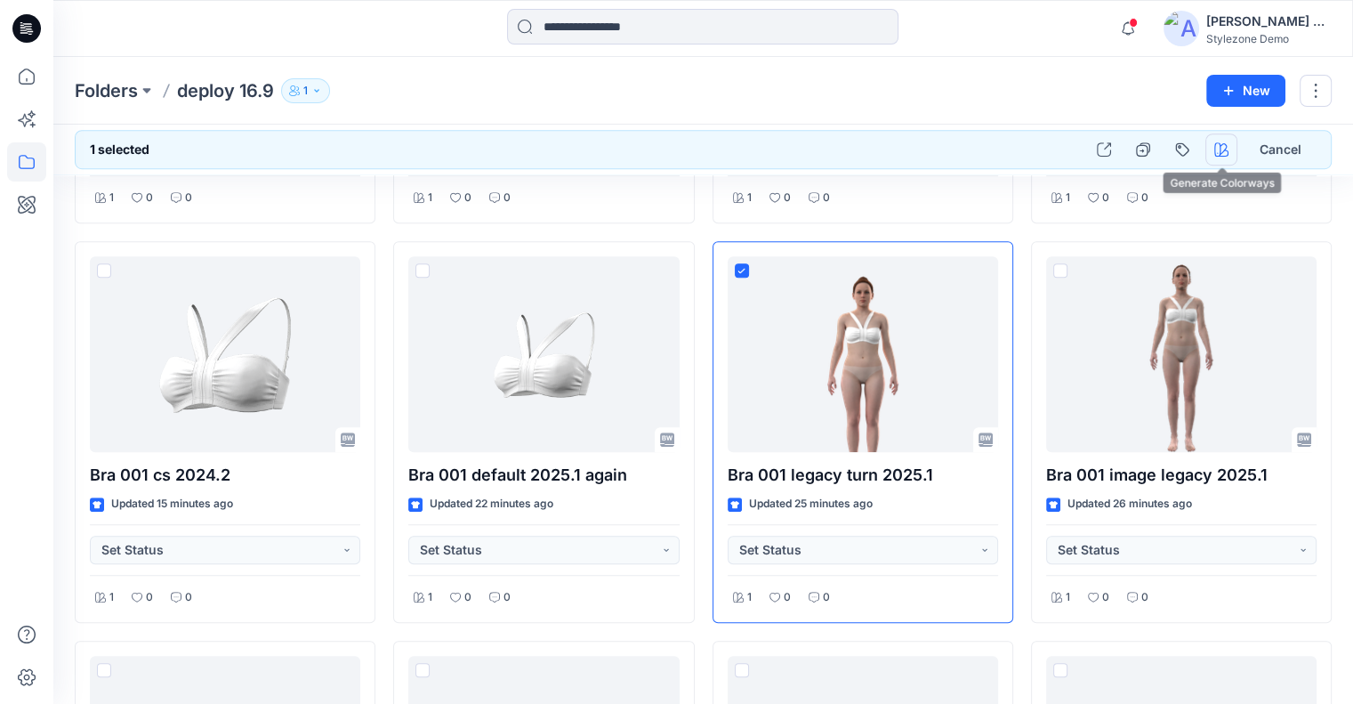
click at [1216, 148] on icon "button" at bounding box center [1221, 149] width 14 height 14
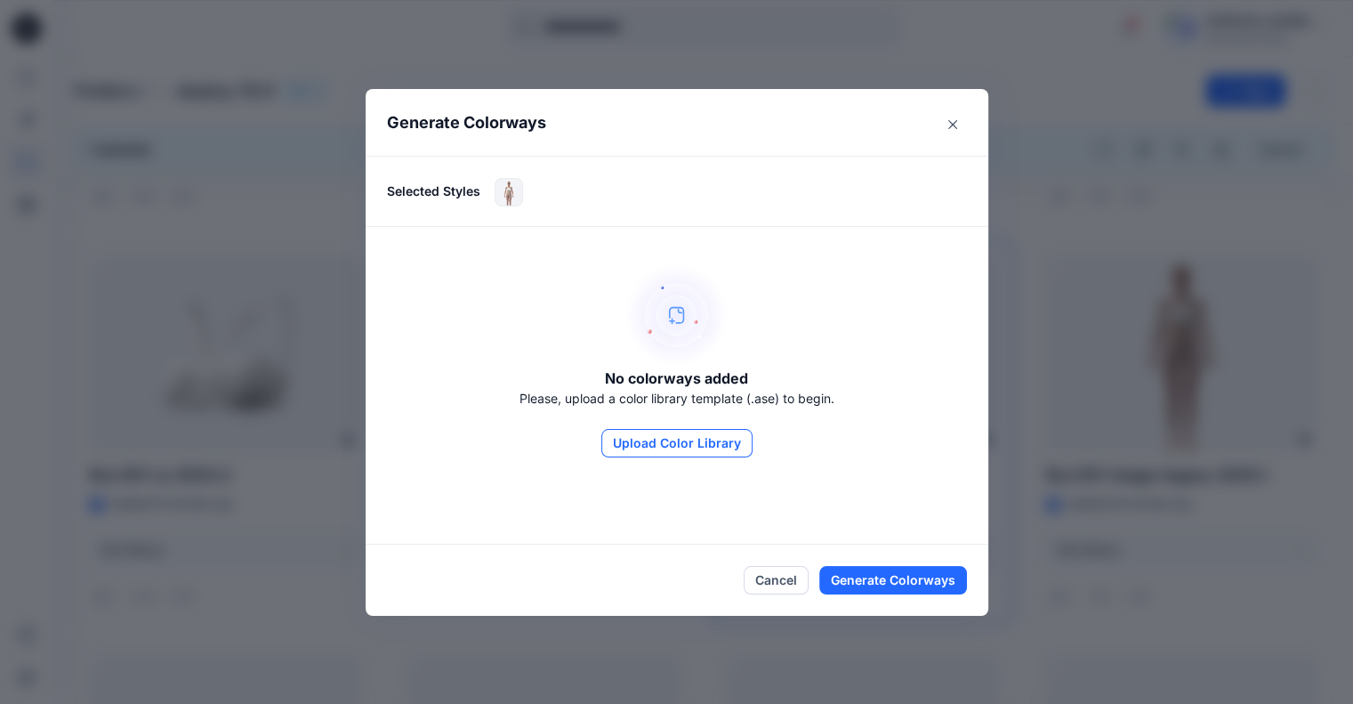
click at [649, 442] on button "Upload Color Library" at bounding box center [676, 443] width 151 height 28
click at [796, 573] on button "Cancel" at bounding box center [776, 580] width 65 height 28
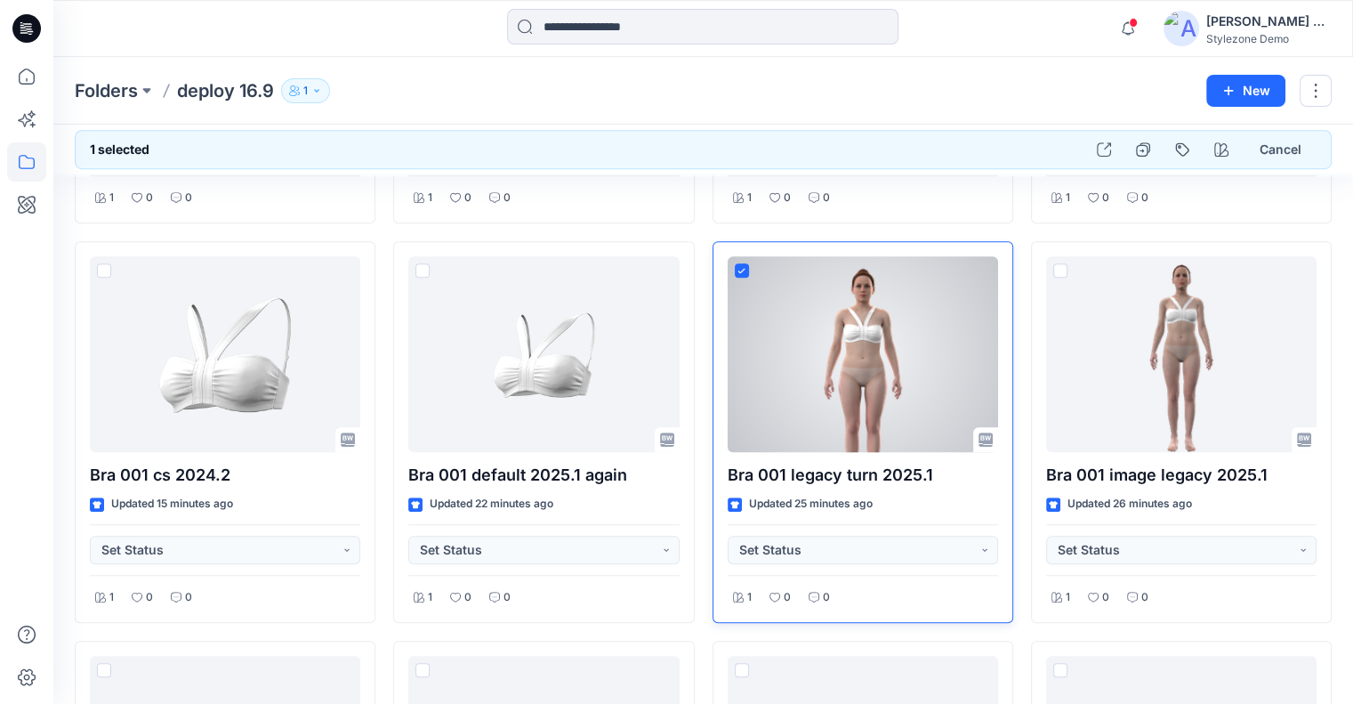
click at [739, 263] on span at bounding box center [742, 270] width 14 height 14
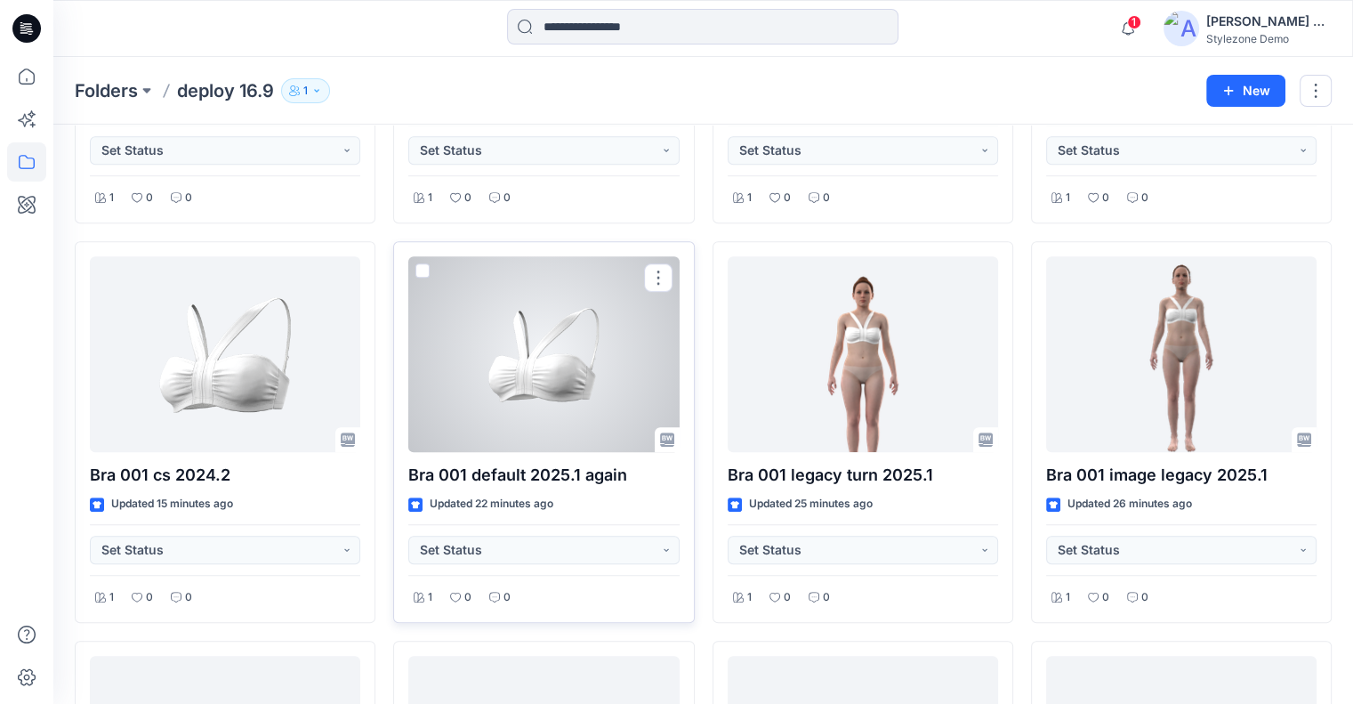
drag, startPoint x: 422, startPoint y: 266, endPoint x: 441, endPoint y: 266, distance: 18.7
click at [423, 266] on span at bounding box center [422, 270] width 14 height 14
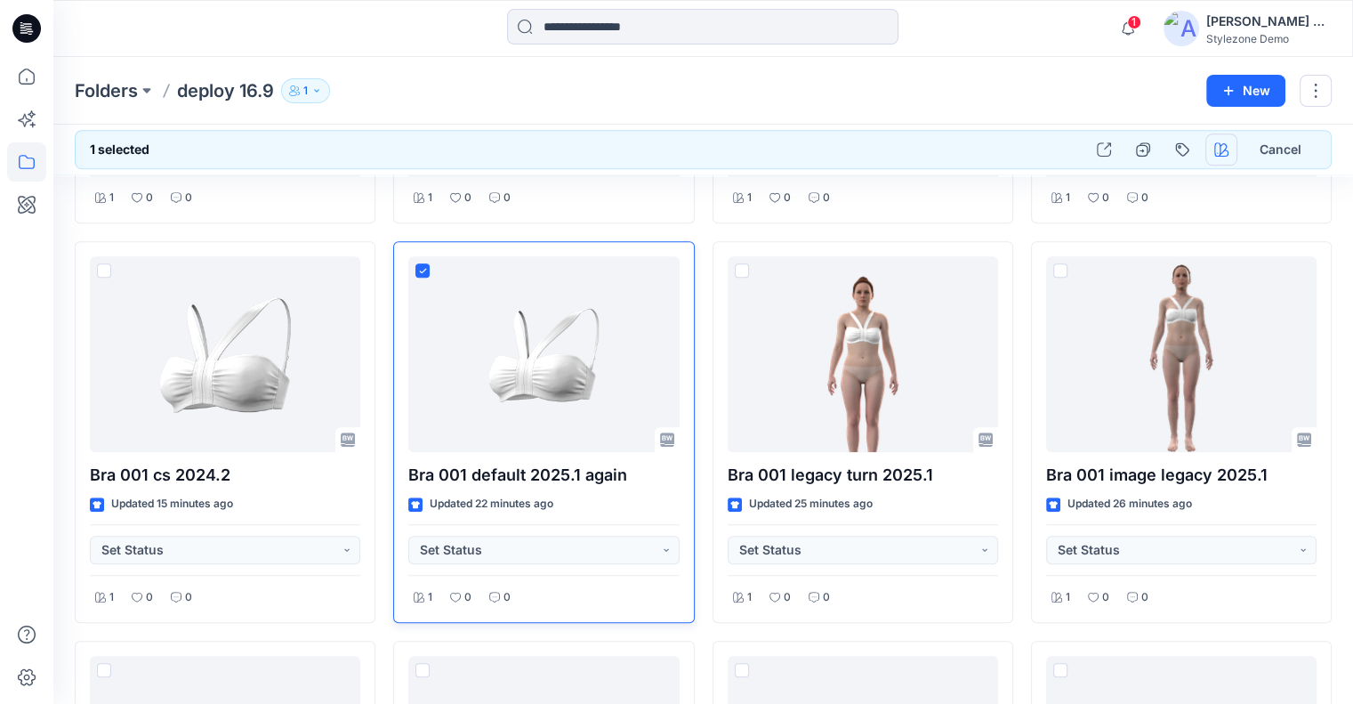
click at [1219, 149] on icon "button" at bounding box center [1221, 149] width 14 height 14
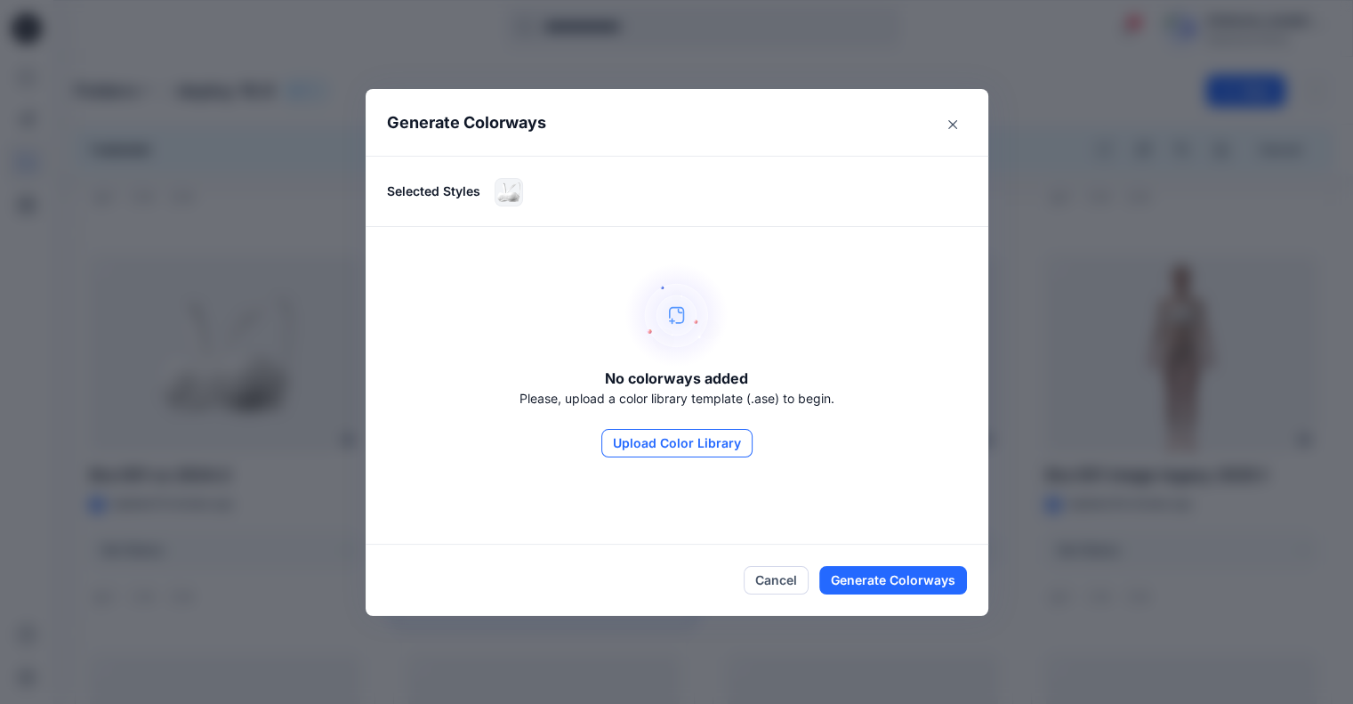
click at [646, 446] on button "Upload Color Library" at bounding box center [676, 443] width 151 height 28
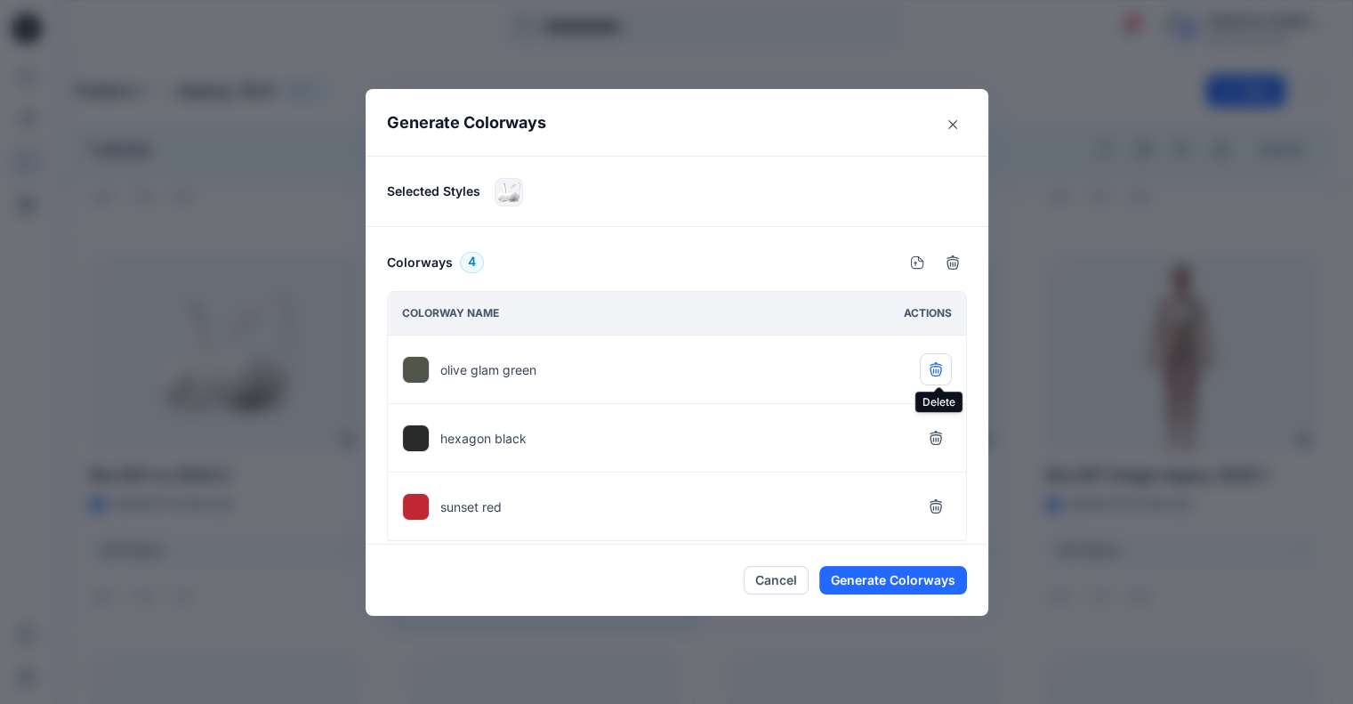
click at [941, 374] on icon "button" at bounding box center [935, 371] width 12 height 11
click at [946, 406] on div "sunset red" at bounding box center [677, 438] width 578 height 68
click at [938, 390] on div "hexagon black" at bounding box center [677, 369] width 578 height 68
click at [941, 369] on icon "button" at bounding box center [935, 368] width 12 height 12
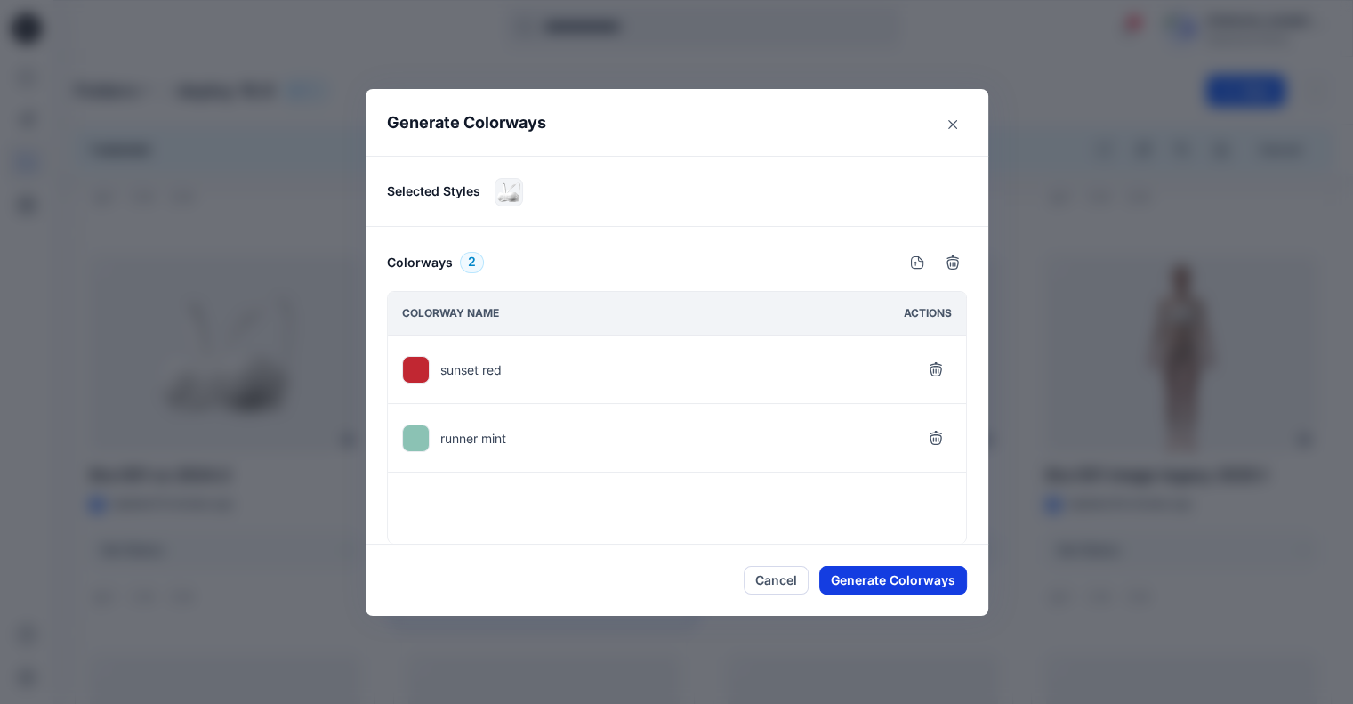
click at [921, 577] on button "Generate Colorways" at bounding box center [893, 580] width 148 height 28
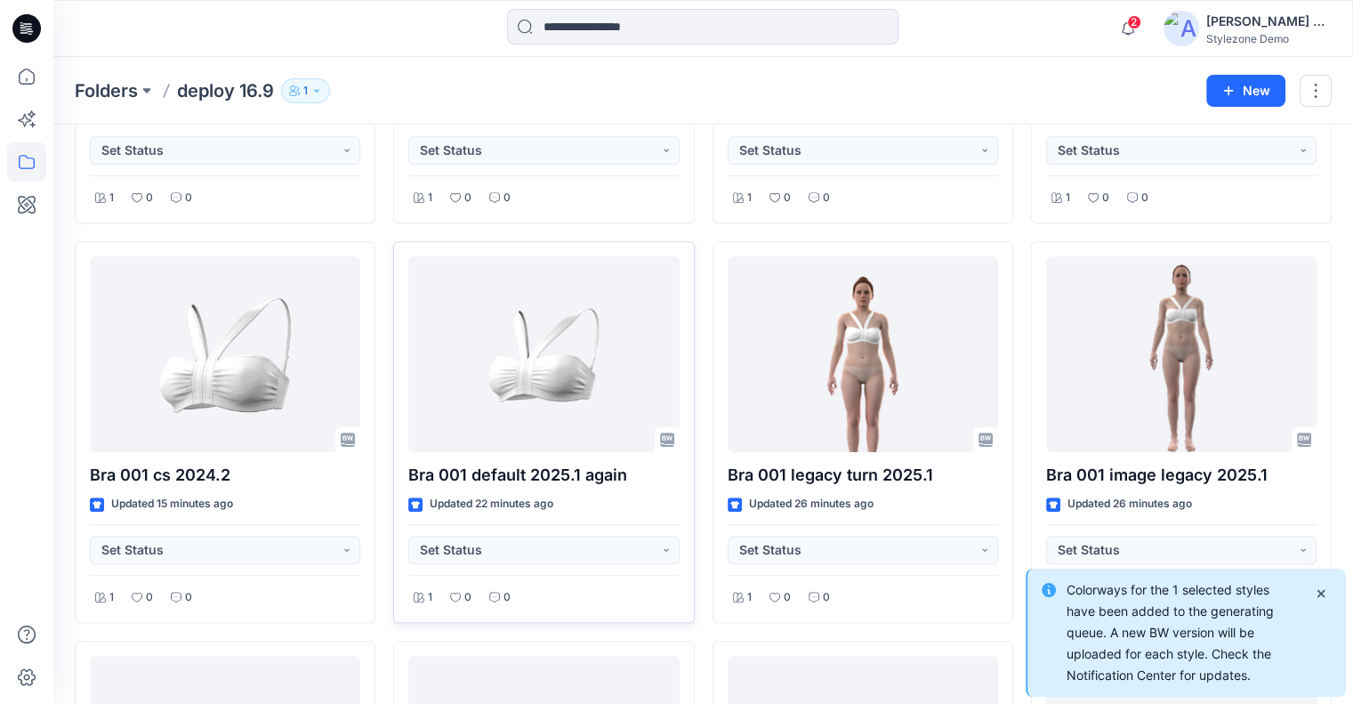
scroll to position [747, 0]
click at [1129, 31] on icon "button" at bounding box center [1128, 29] width 34 height 36
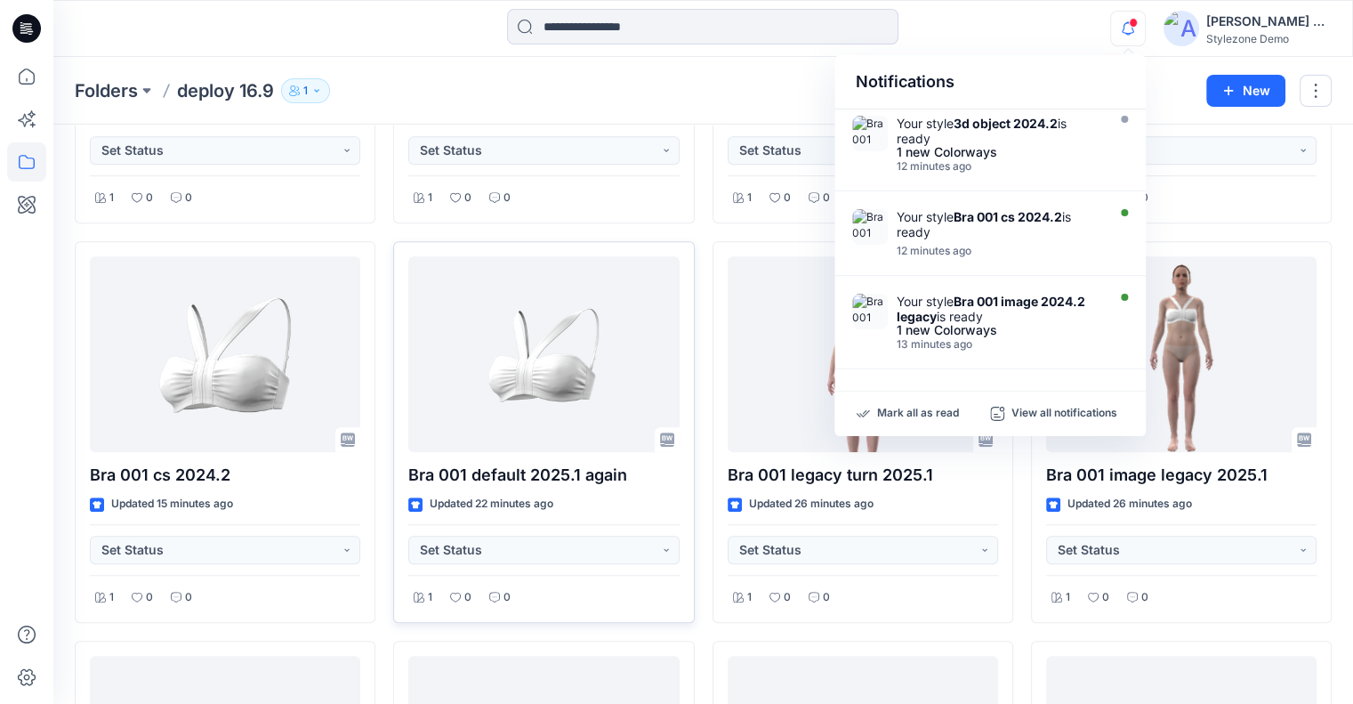
click at [768, 88] on div "Folders deploy 16.9 1" at bounding box center [634, 90] width 1118 height 25
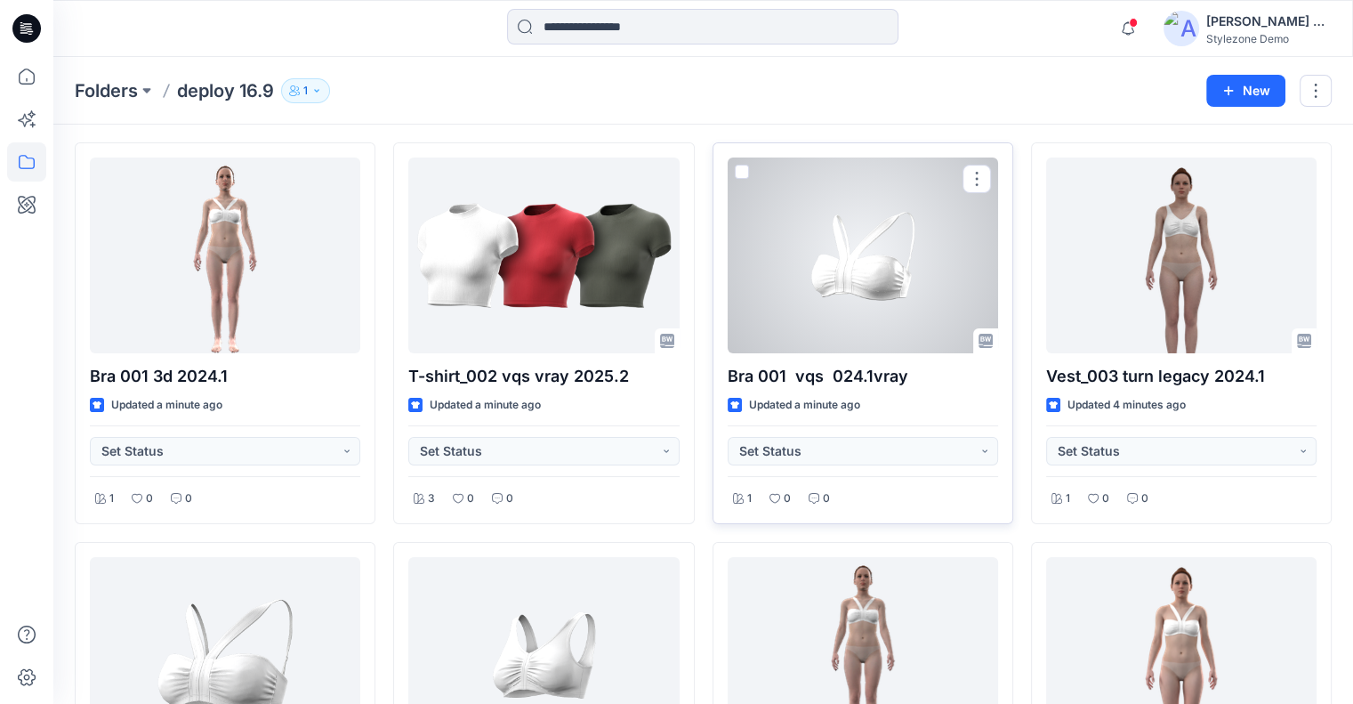
scroll to position [0, 0]
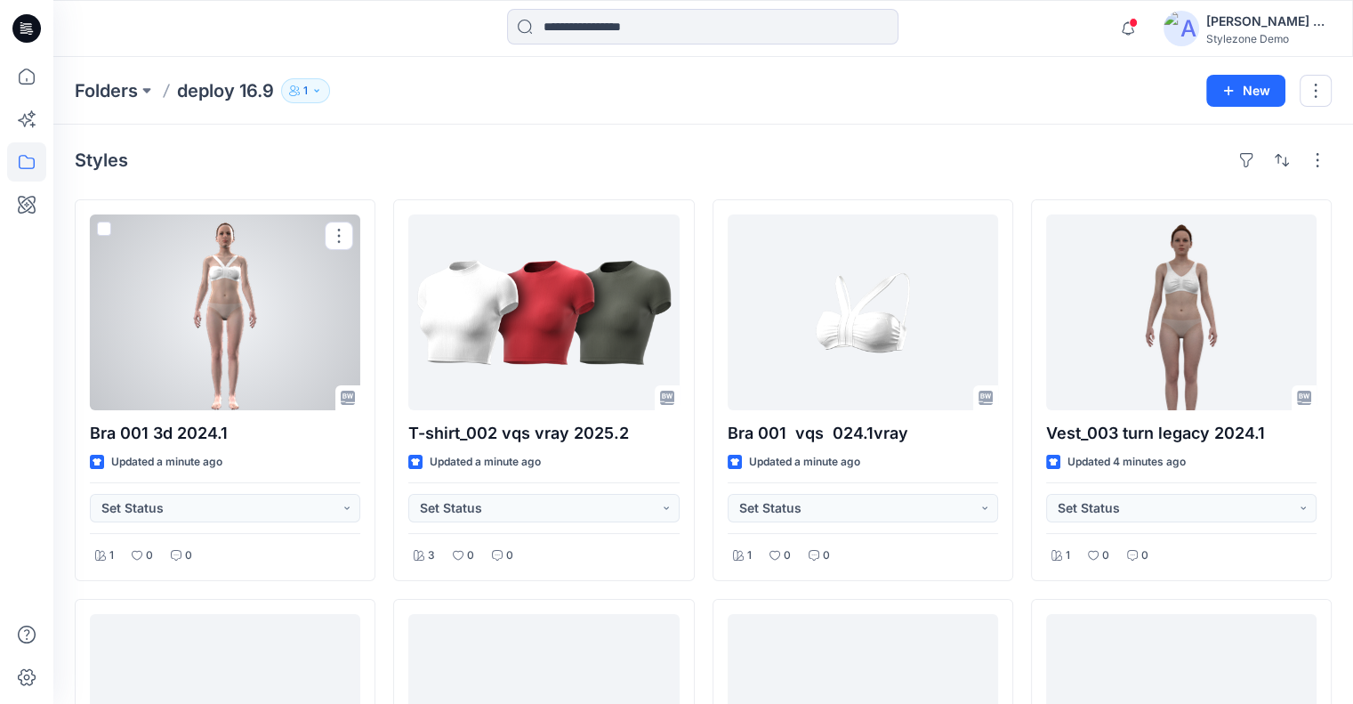
click at [245, 343] on div at bounding box center [225, 312] width 270 height 196
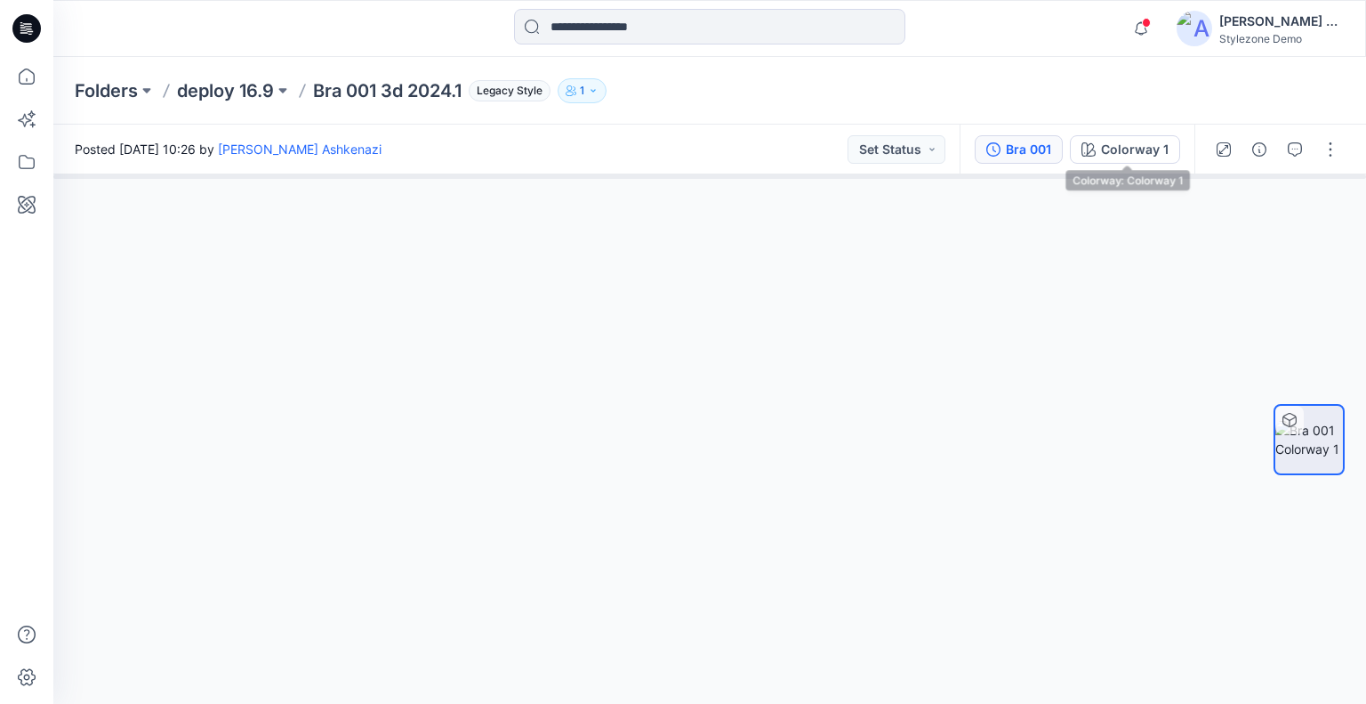
click at [1043, 148] on div "Bra 001" at bounding box center [1028, 150] width 45 height 20
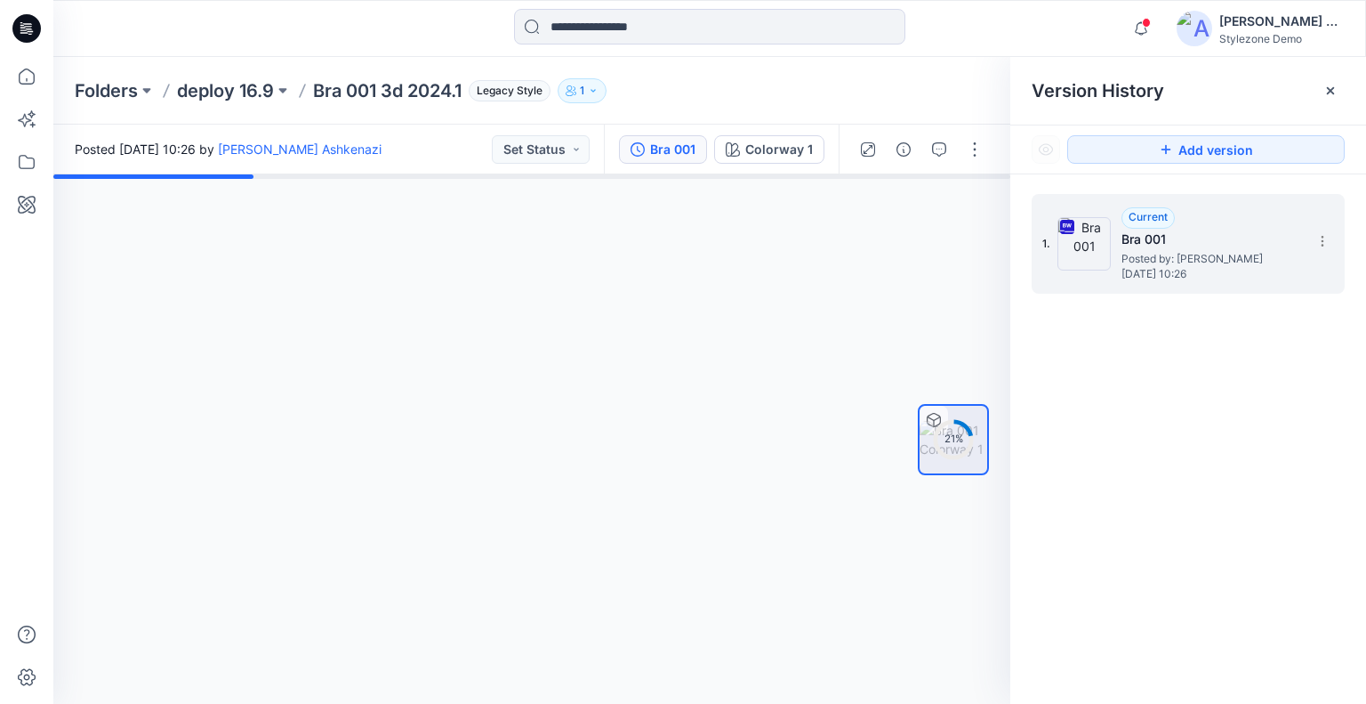
click at [1319, 237] on icon at bounding box center [1322, 241] width 14 height 14
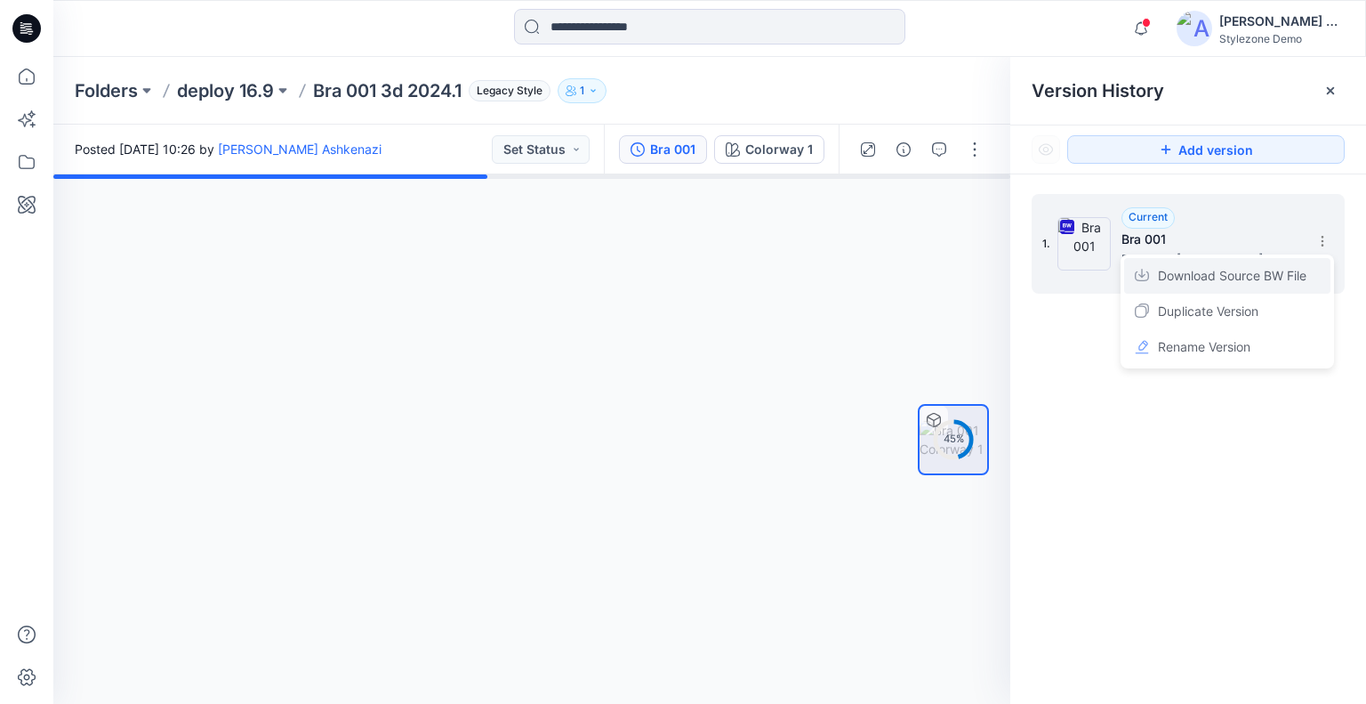
click at [1250, 283] on span "Download Source BW File" at bounding box center [1232, 275] width 149 height 21
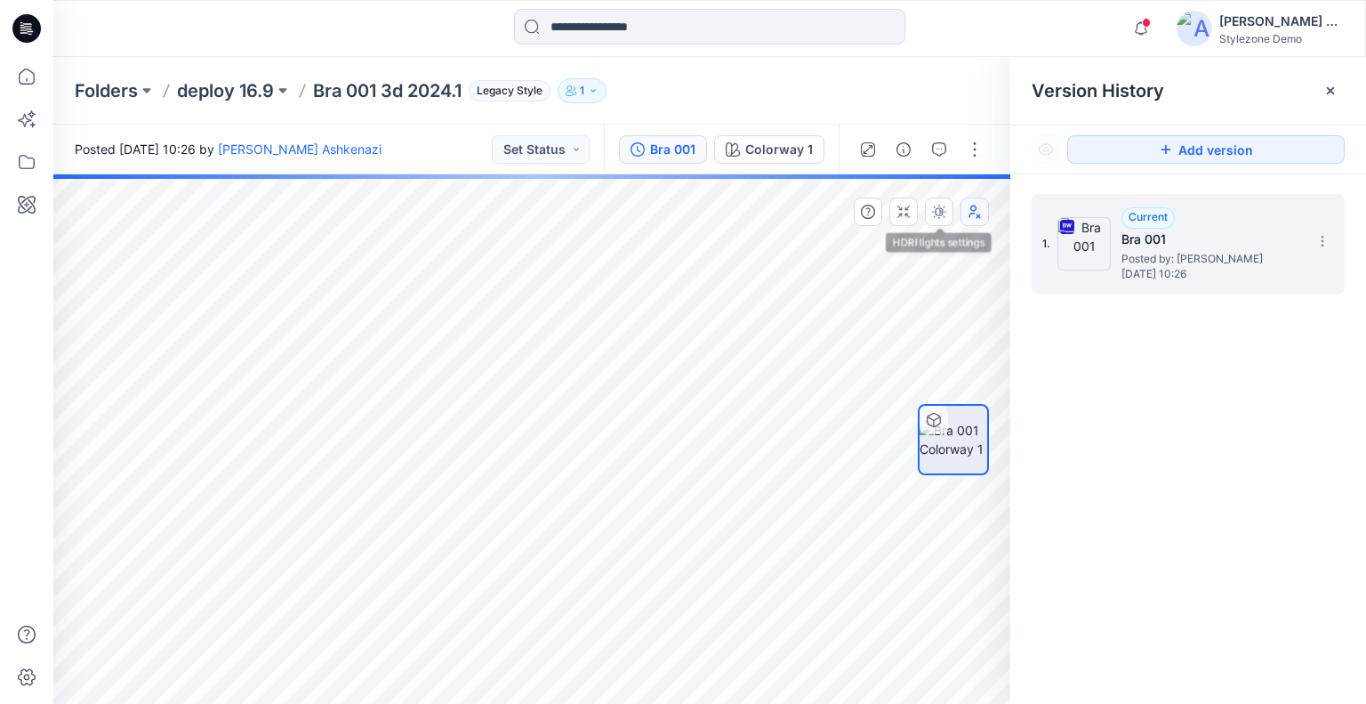
click at [974, 210] on icon "button" at bounding box center [975, 211] width 12 height 13
click at [974, 210] on icon "button" at bounding box center [975, 211] width 11 height 12
click at [237, 85] on p "deploy 16.9" at bounding box center [225, 90] width 97 height 25
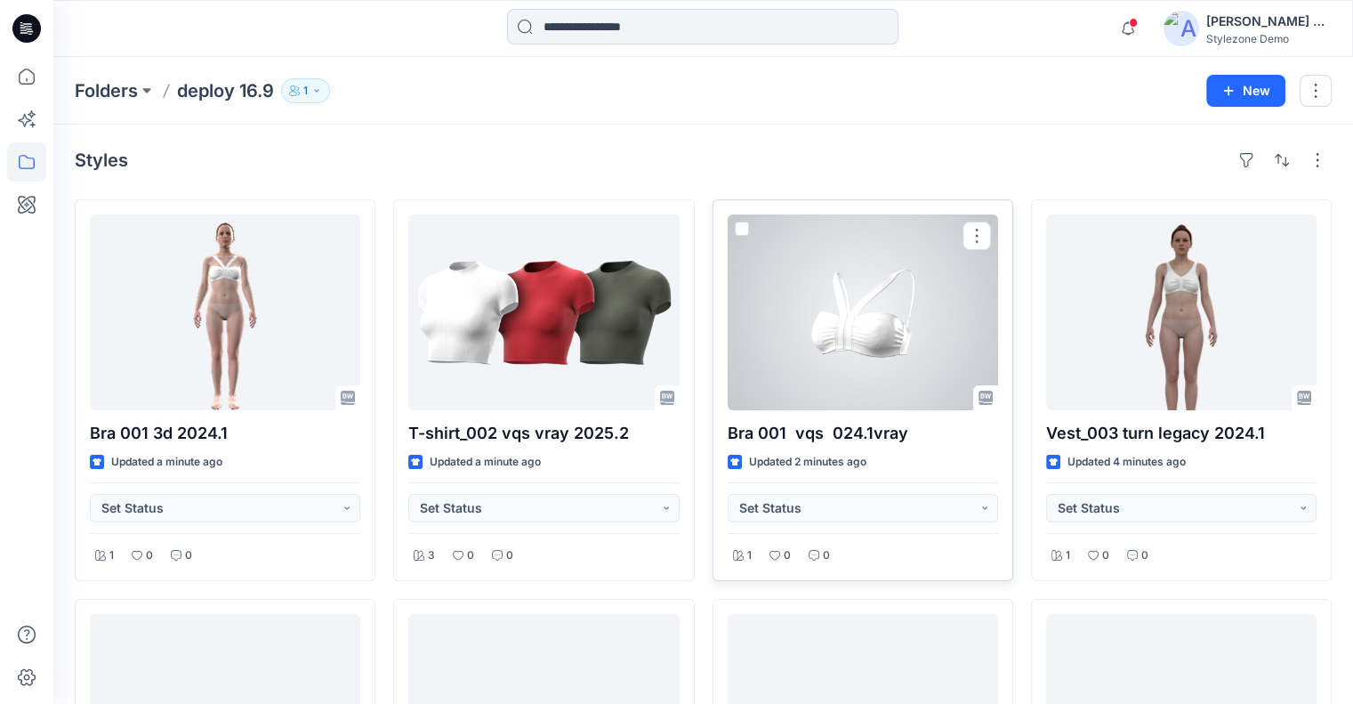
click at [840, 350] on div at bounding box center [863, 312] width 270 height 196
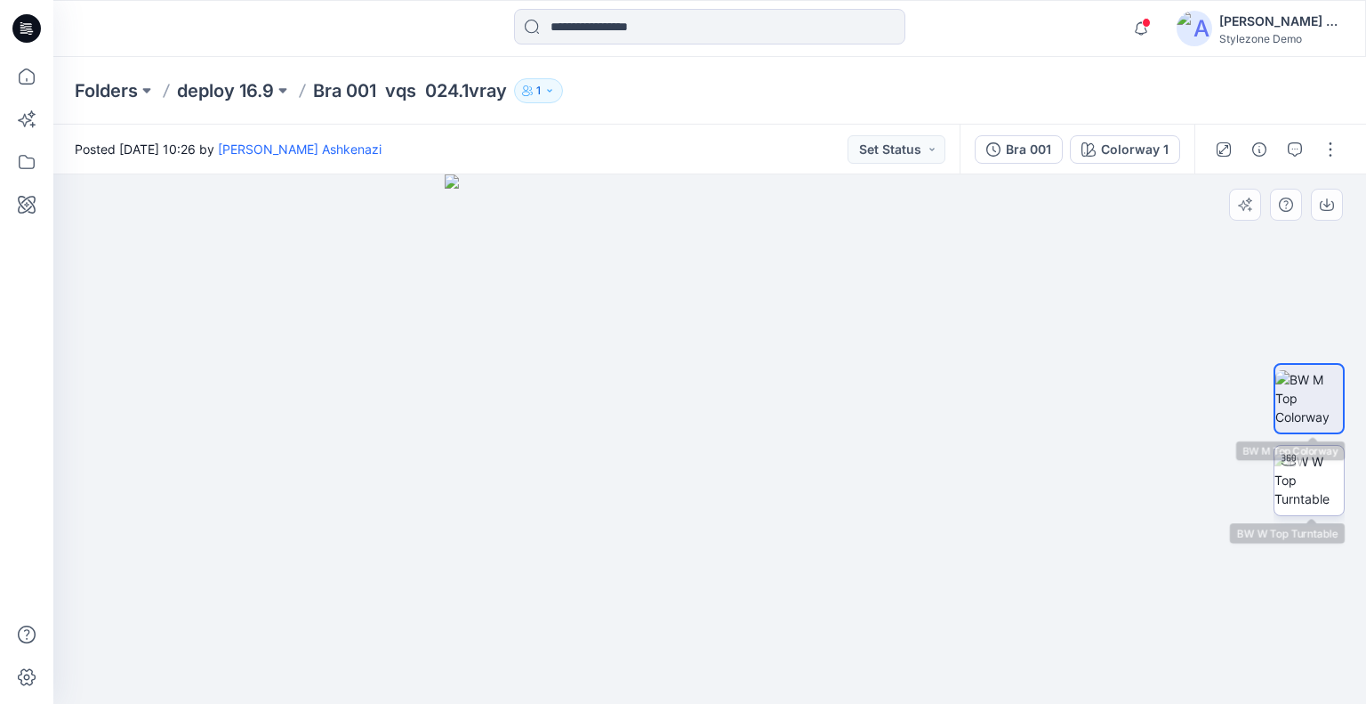
click at [1291, 468] on div at bounding box center [1289, 460] width 28 height 28
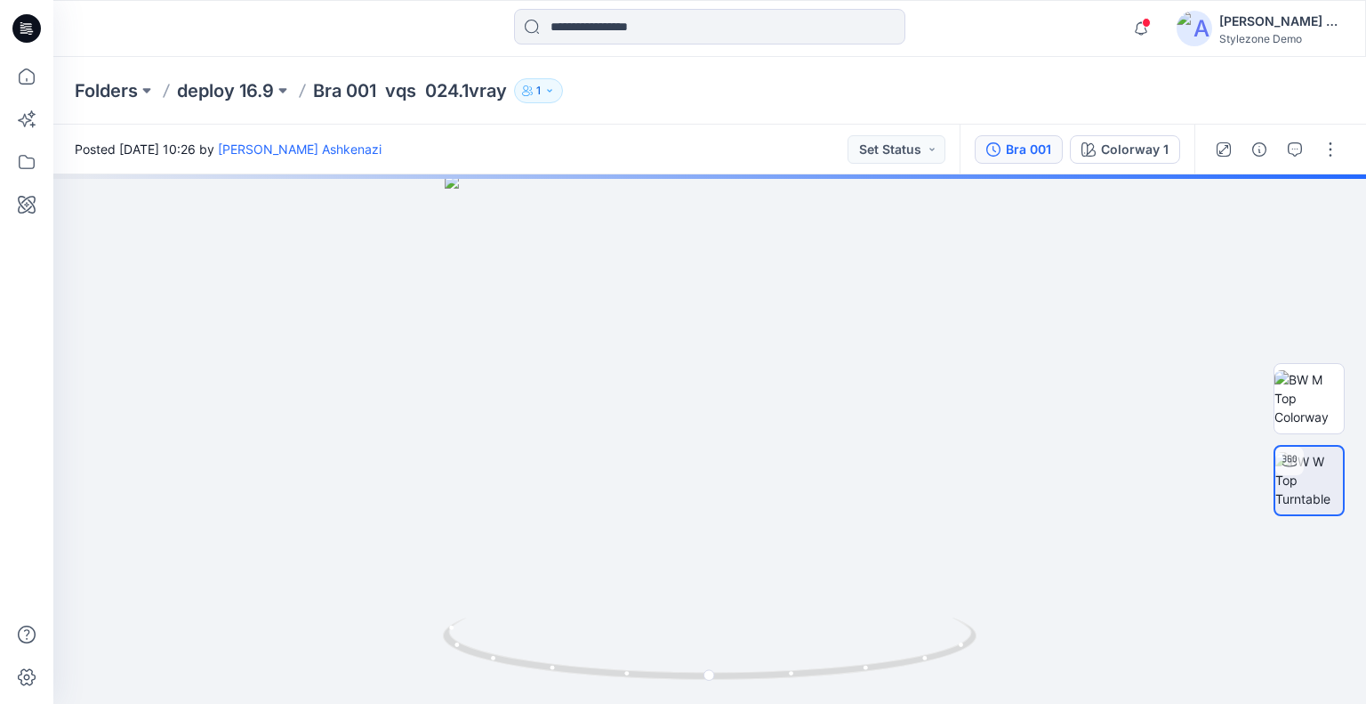
click at [1042, 149] on div "Bra 001" at bounding box center [1028, 150] width 45 height 20
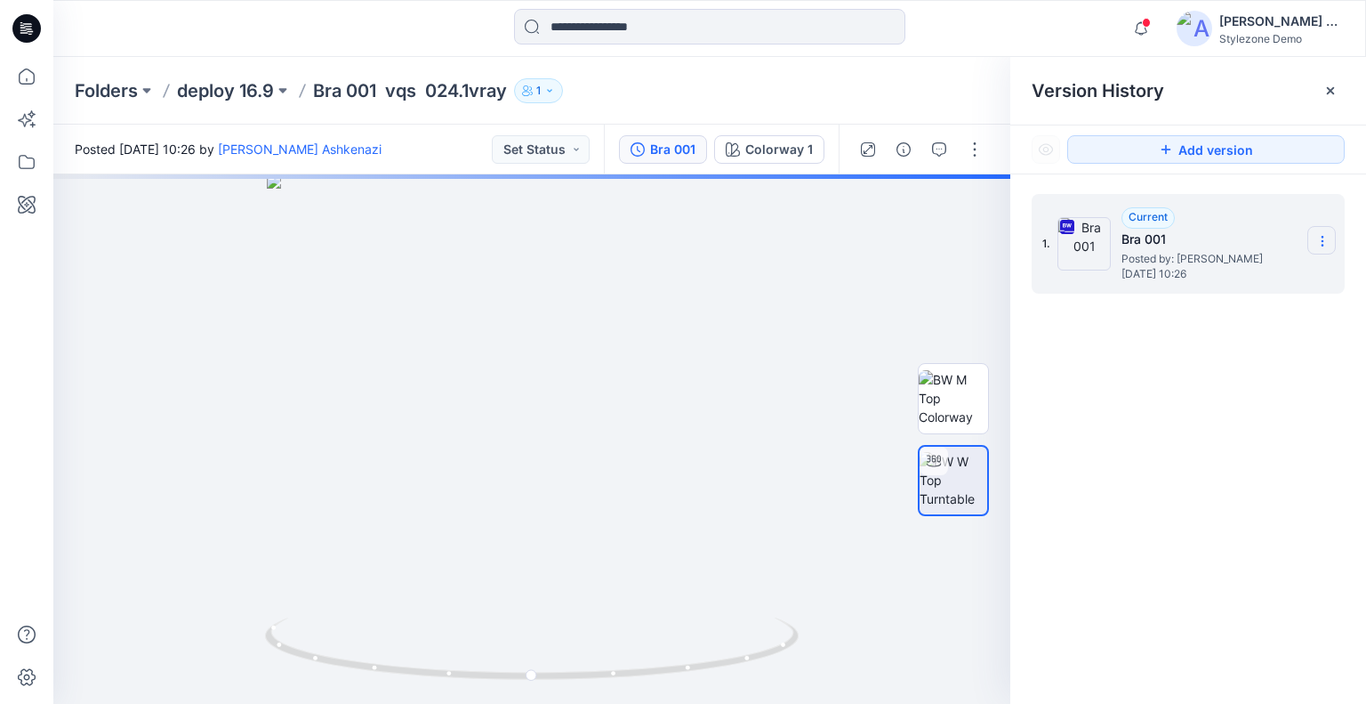
click at [1315, 230] on section at bounding box center [1321, 240] width 28 height 28
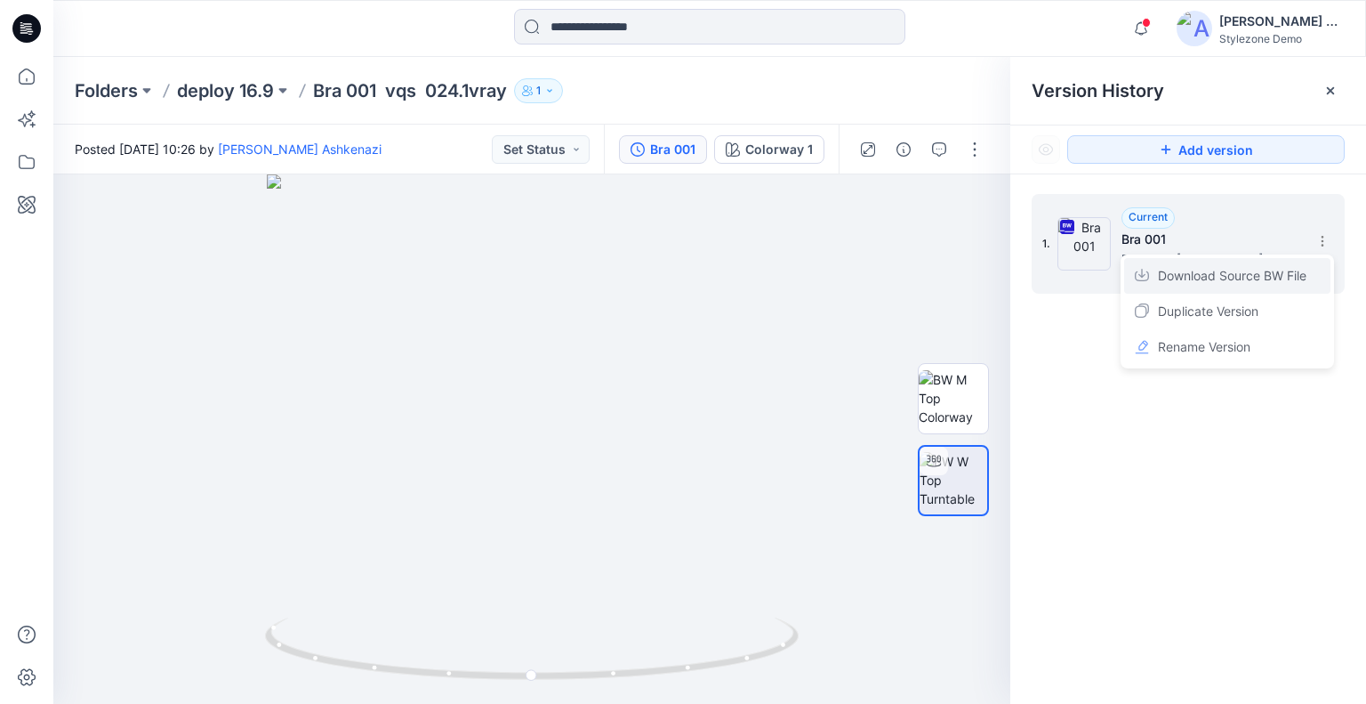
click at [1279, 280] on span "Download Source BW File" at bounding box center [1232, 275] width 149 height 21
click at [245, 89] on p "deploy 16.9" at bounding box center [225, 90] width 97 height 25
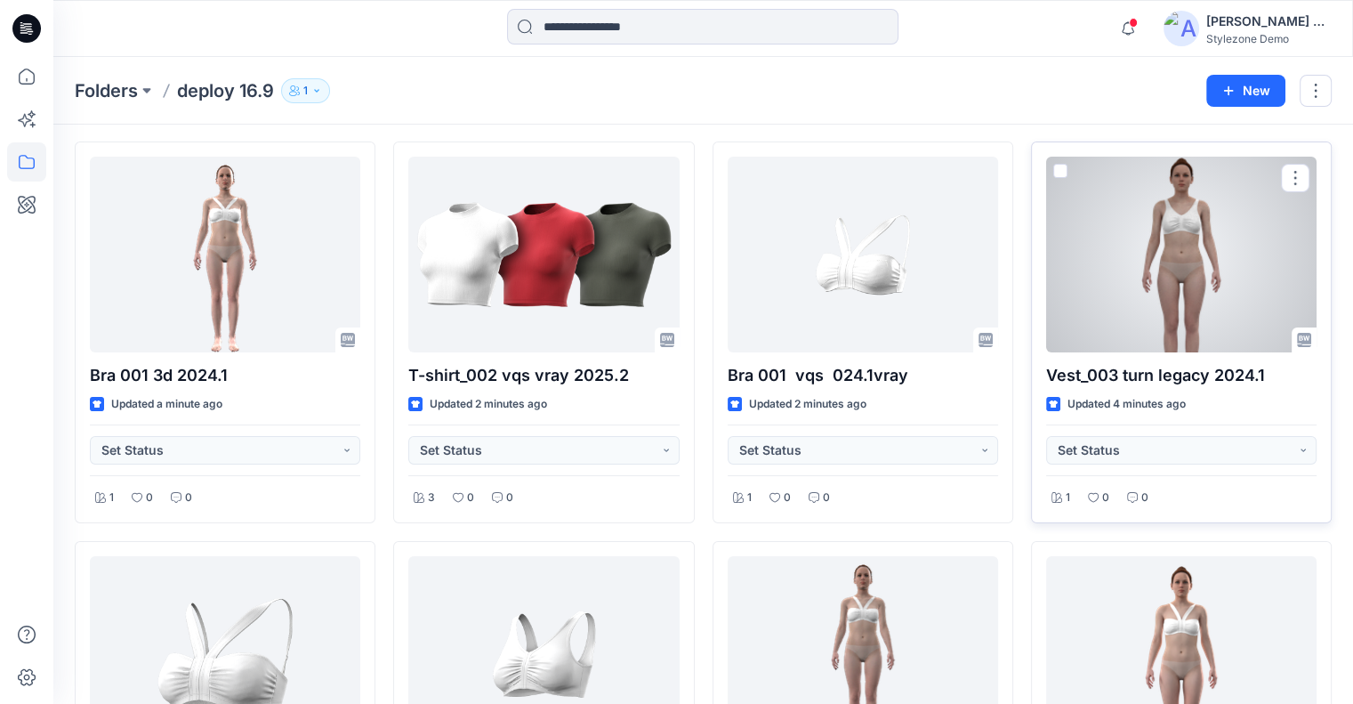
scroll to position [89, 0]
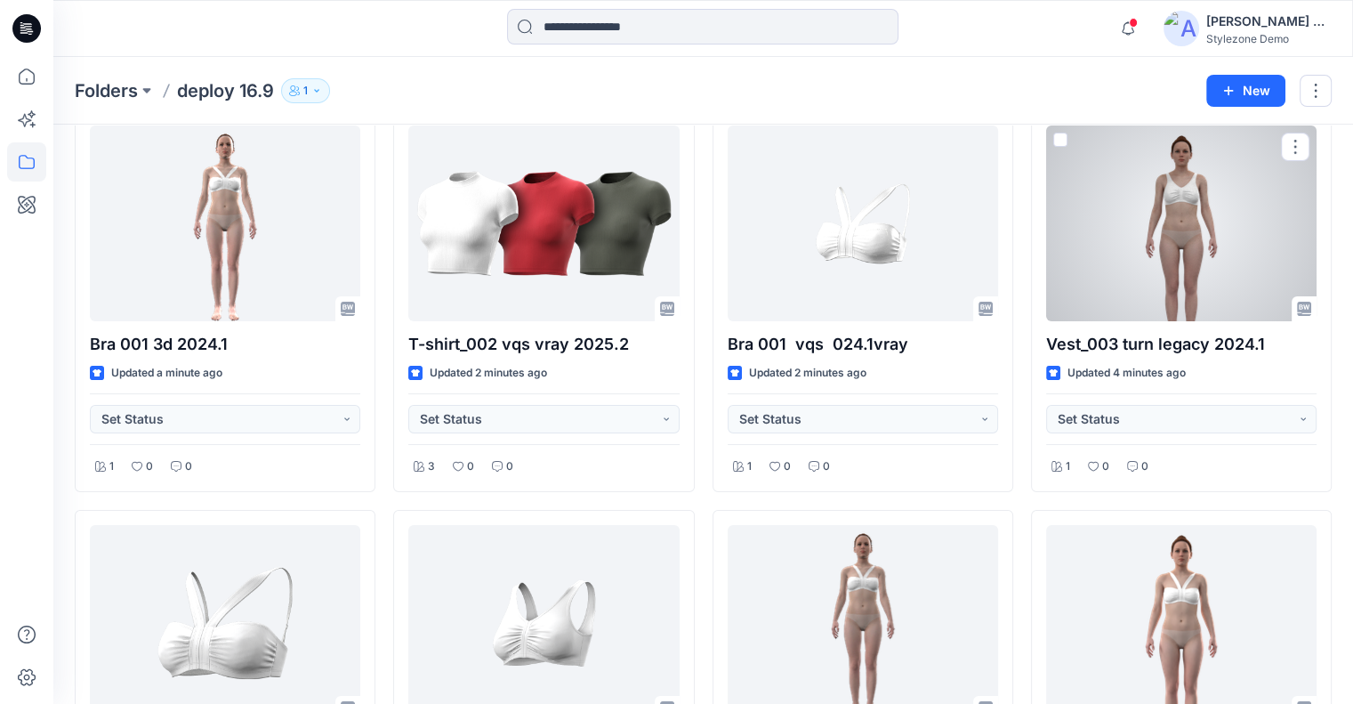
click at [1211, 224] on div at bounding box center [1181, 223] width 270 height 196
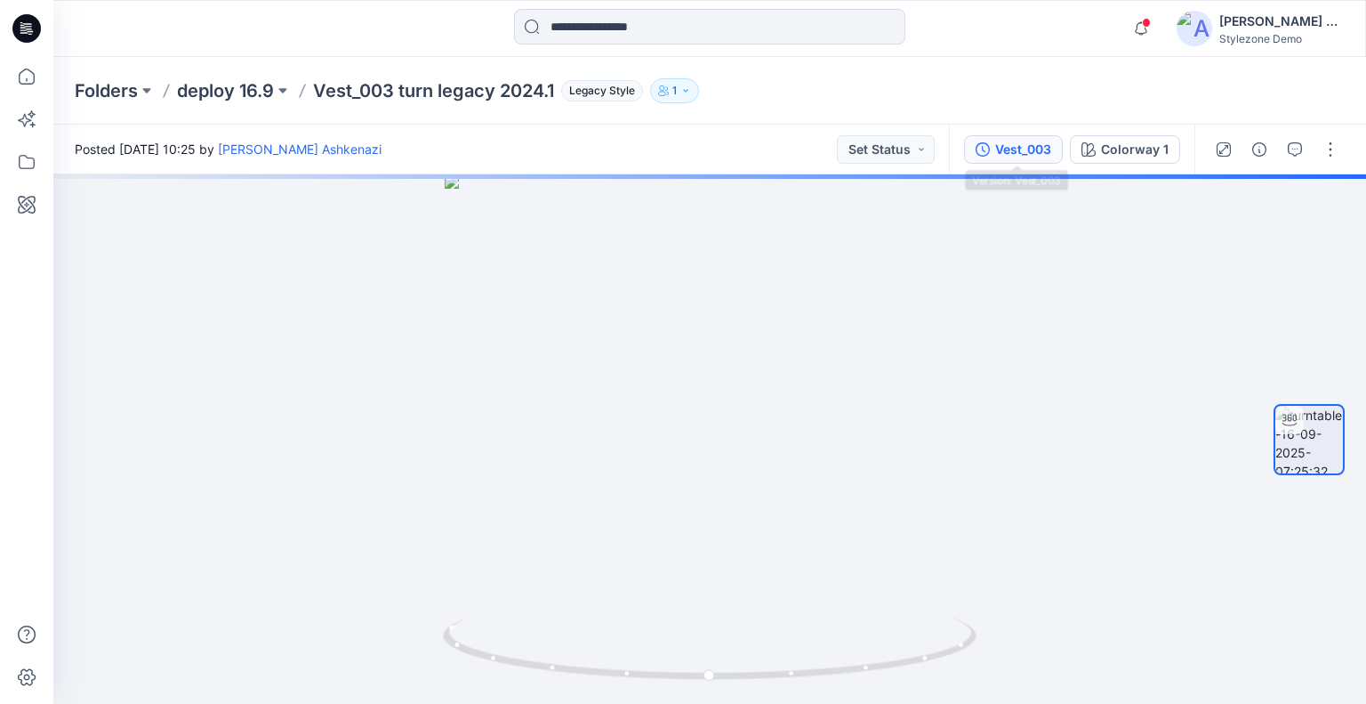
click at [1041, 159] on button "Vest_003" at bounding box center [1013, 149] width 99 height 28
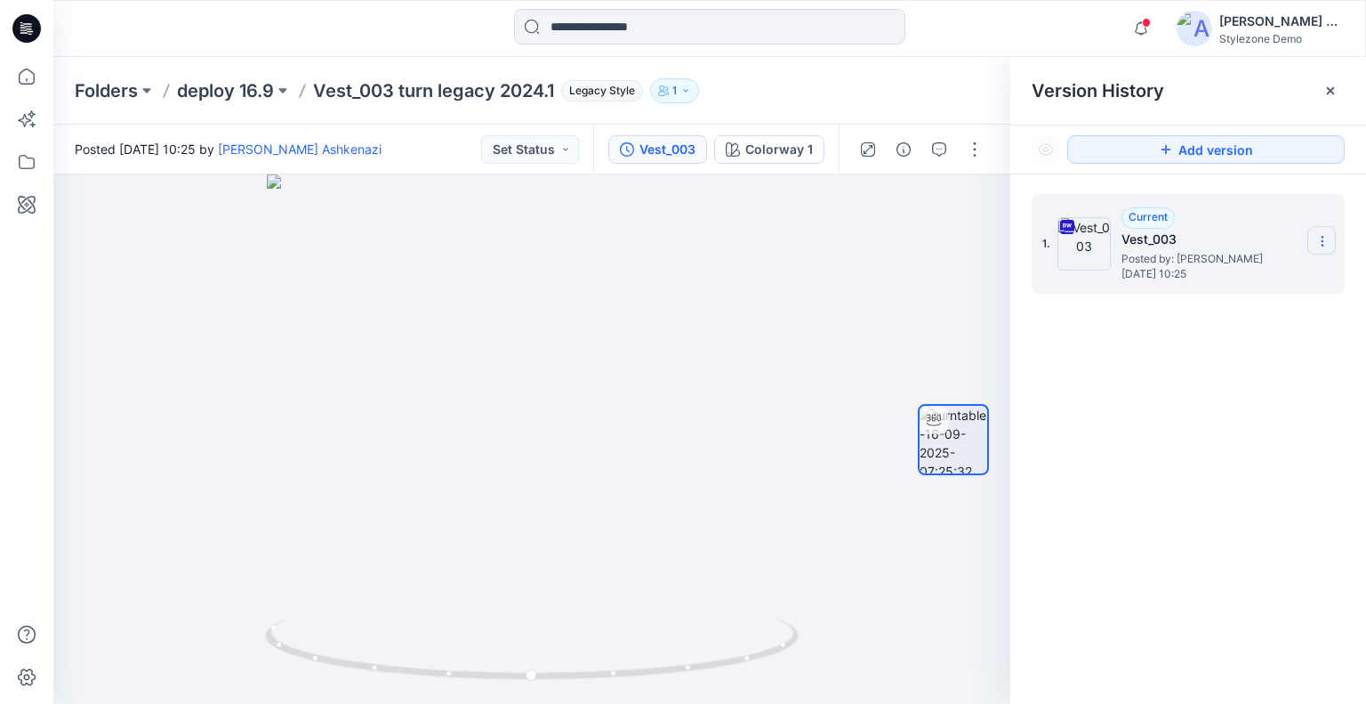
click at [1316, 237] on icon at bounding box center [1322, 241] width 14 height 14
click at [1221, 272] on span "Download Source BW File" at bounding box center [1232, 275] width 149 height 21
drag, startPoint x: 666, startPoint y: 316, endPoint x: 375, endPoint y: 314, distance: 290.8
click at [375, 314] on div at bounding box center [531, 438] width 957 height 529
click at [1334, 92] on icon at bounding box center [1330, 91] width 14 height 14
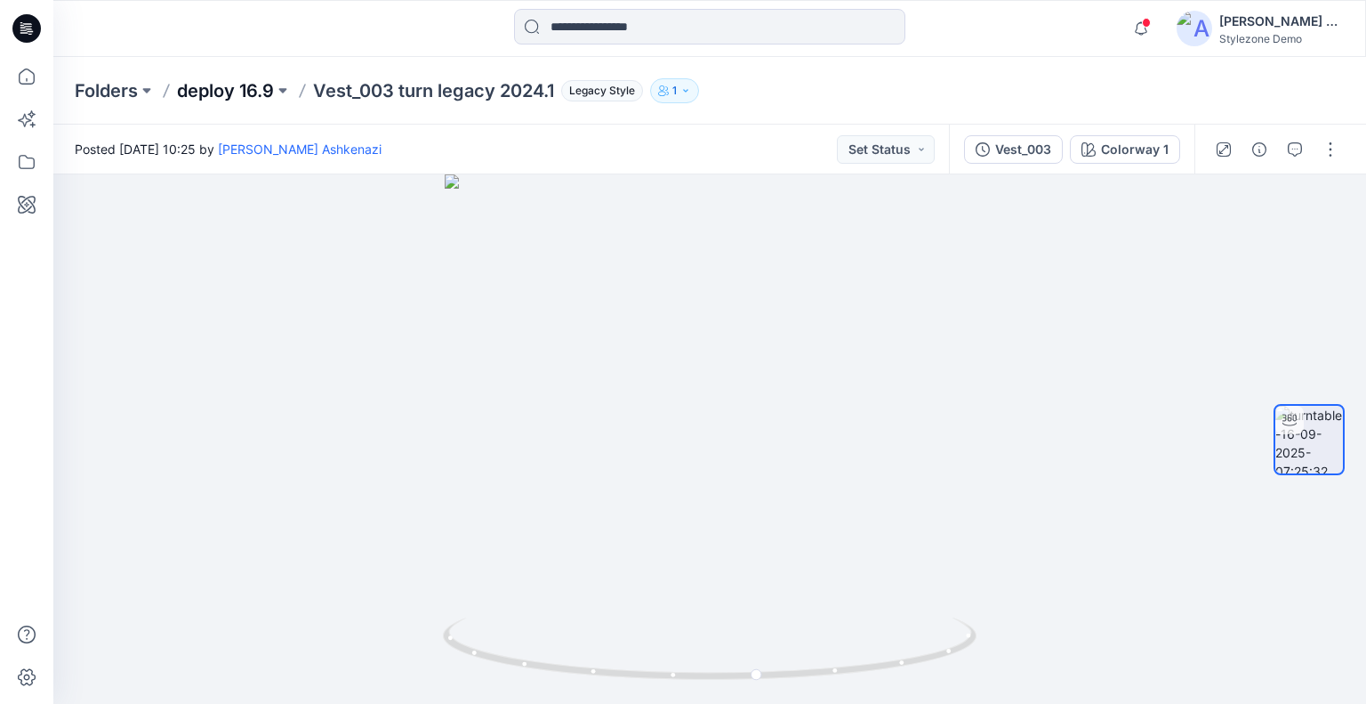
click at [241, 82] on p "deploy 16.9" at bounding box center [225, 90] width 97 height 25
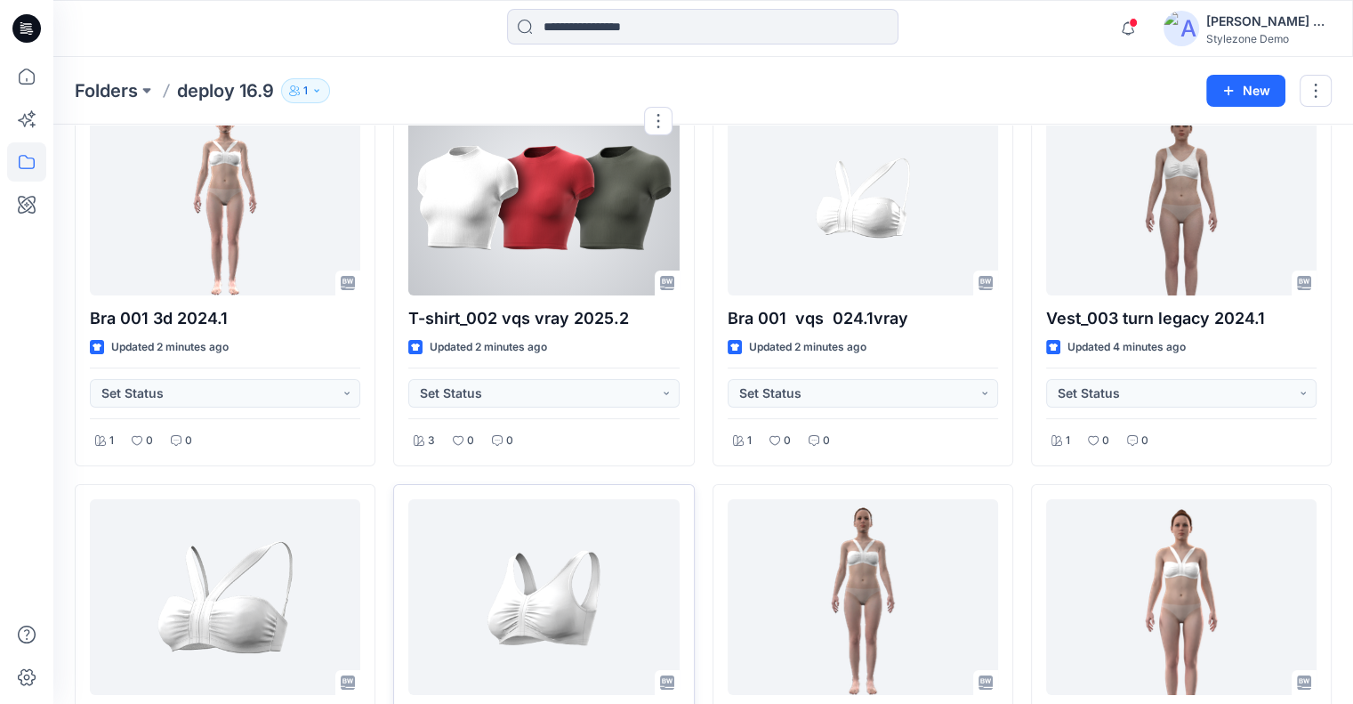
scroll to position [267, 0]
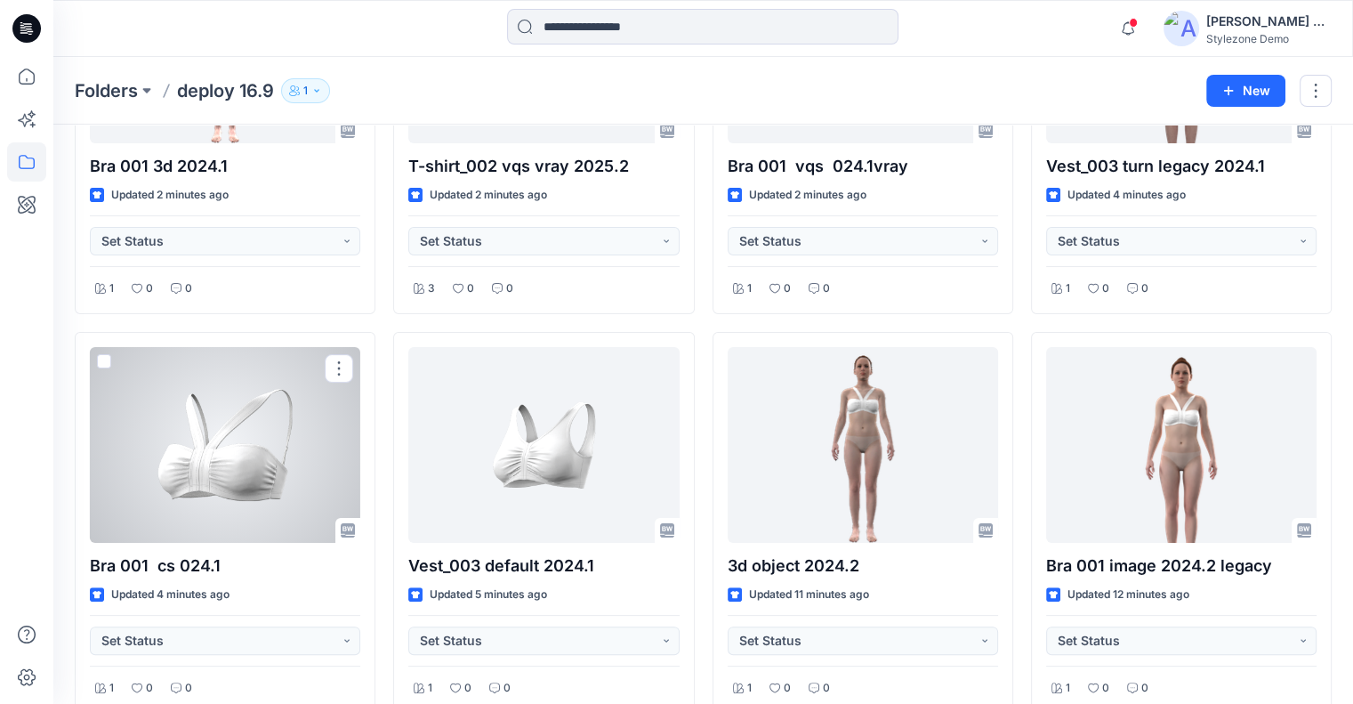
drag, startPoint x: 255, startPoint y: 478, endPoint x: 288, endPoint y: 442, distance: 48.5
click at [255, 478] on div at bounding box center [225, 445] width 270 height 196
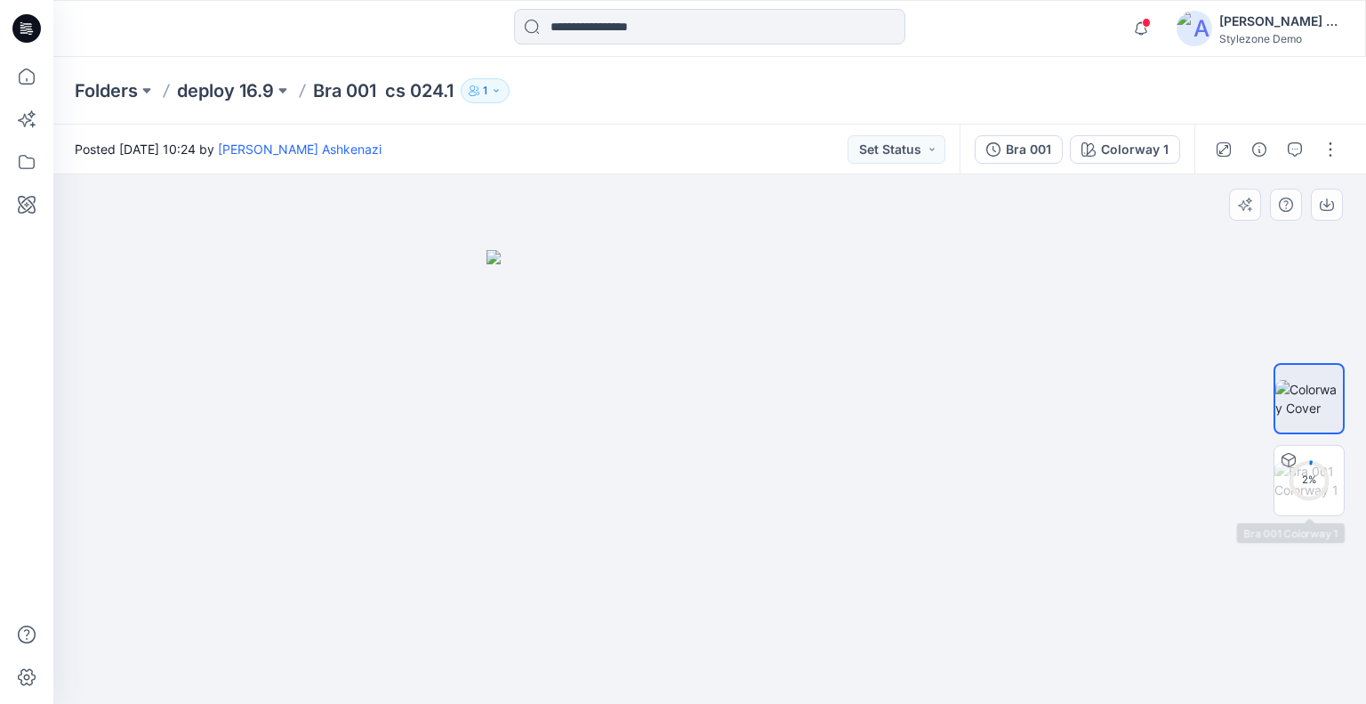
drag, startPoint x: 1295, startPoint y: 458, endPoint x: 1270, endPoint y: 360, distance: 101.0
click at [1297, 459] on icon at bounding box center [1309, 480] width 43 height 43
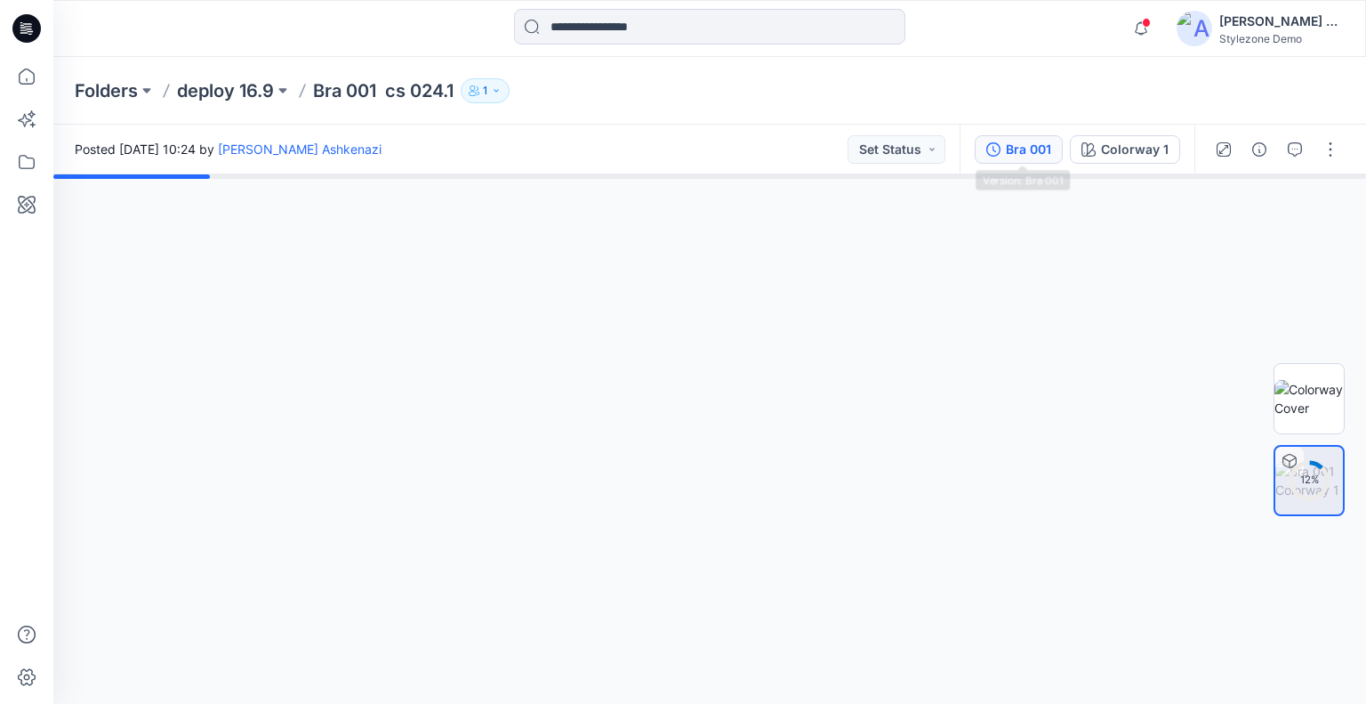
click at [1043, 155] on div "Bra 001" at bounding box center [1028, 150] width 45 height 20
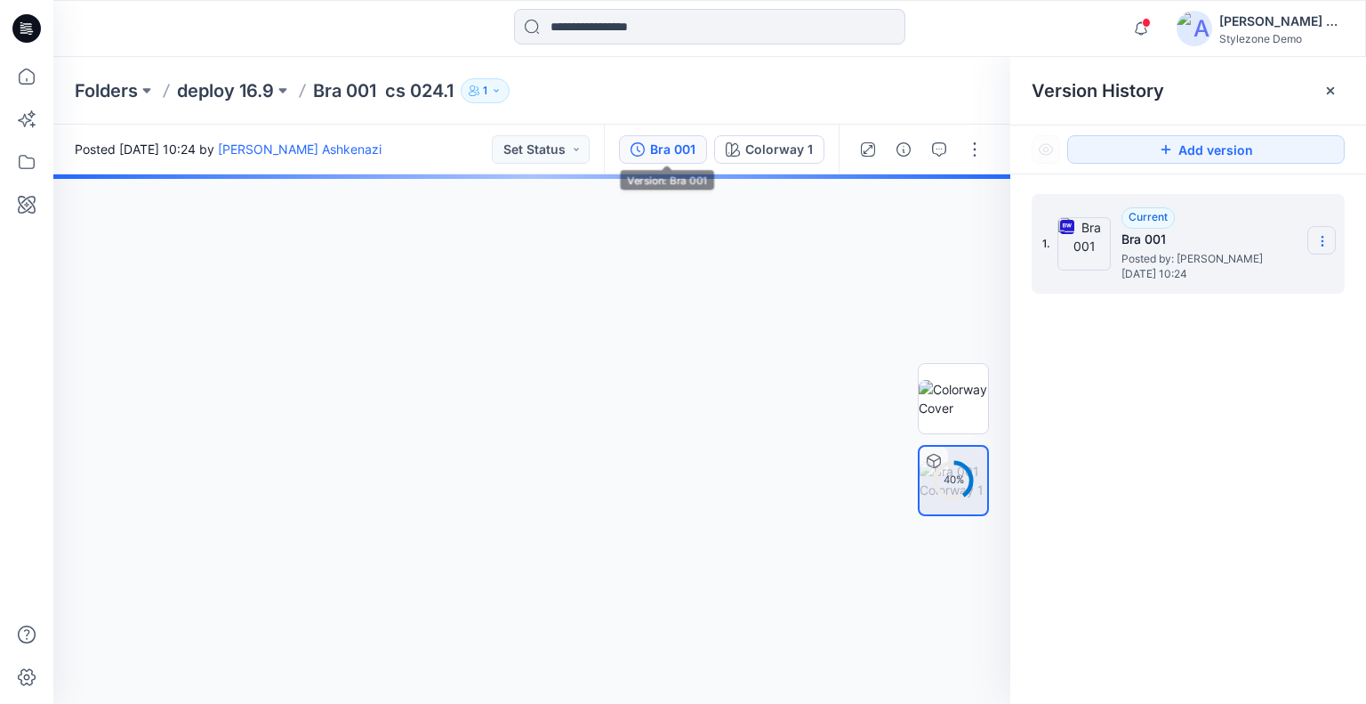
click at [1320, 245] on icon at bounding box center [1322, 241] width 14 height 14
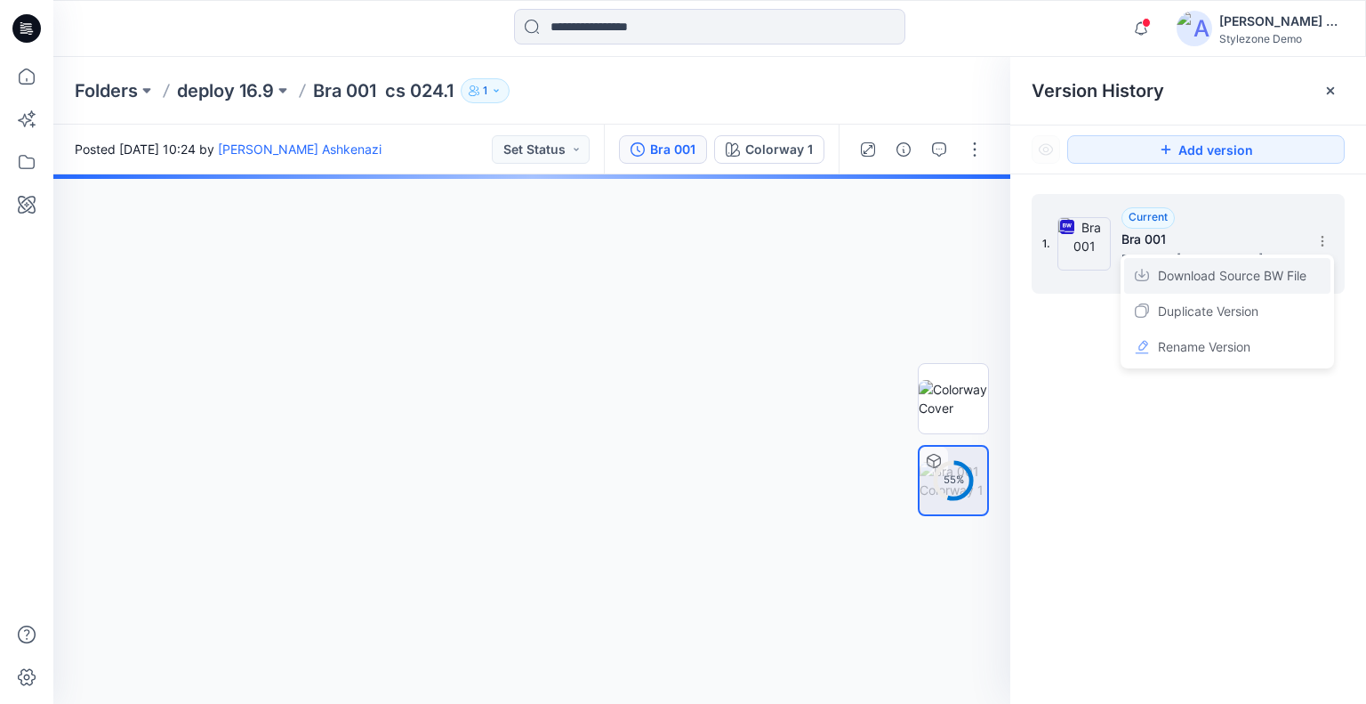
click at [1250, 275] on span "Download Source BW File" at bounding box center [1232, 275] width 149 height 21
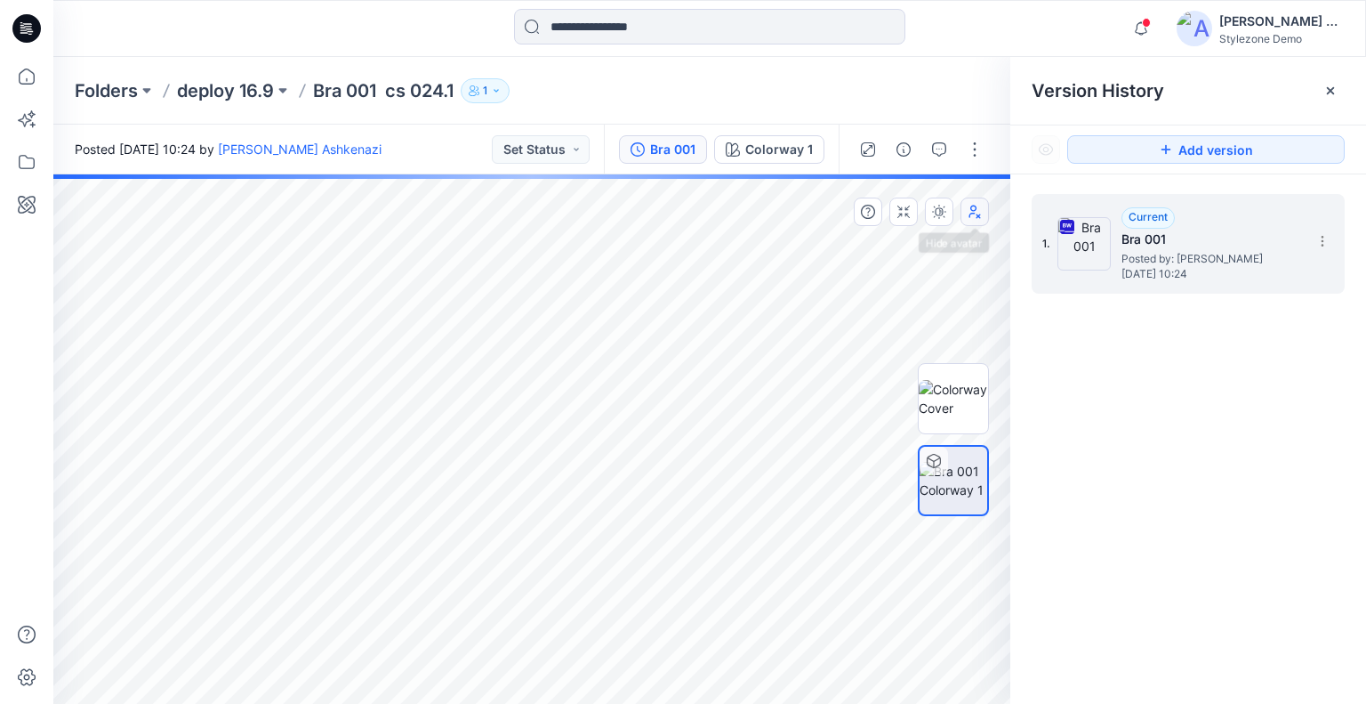
click at [969, 209] on icon "button" at bounding box center [975, 212] width 14 height 14
click at [977, 208] on icon "button" at bounding box center [975, 212] width 14 height 14
click at [255, 95] on p "deploy 16.9" at bounding box center [225, 90] width 97 height 25
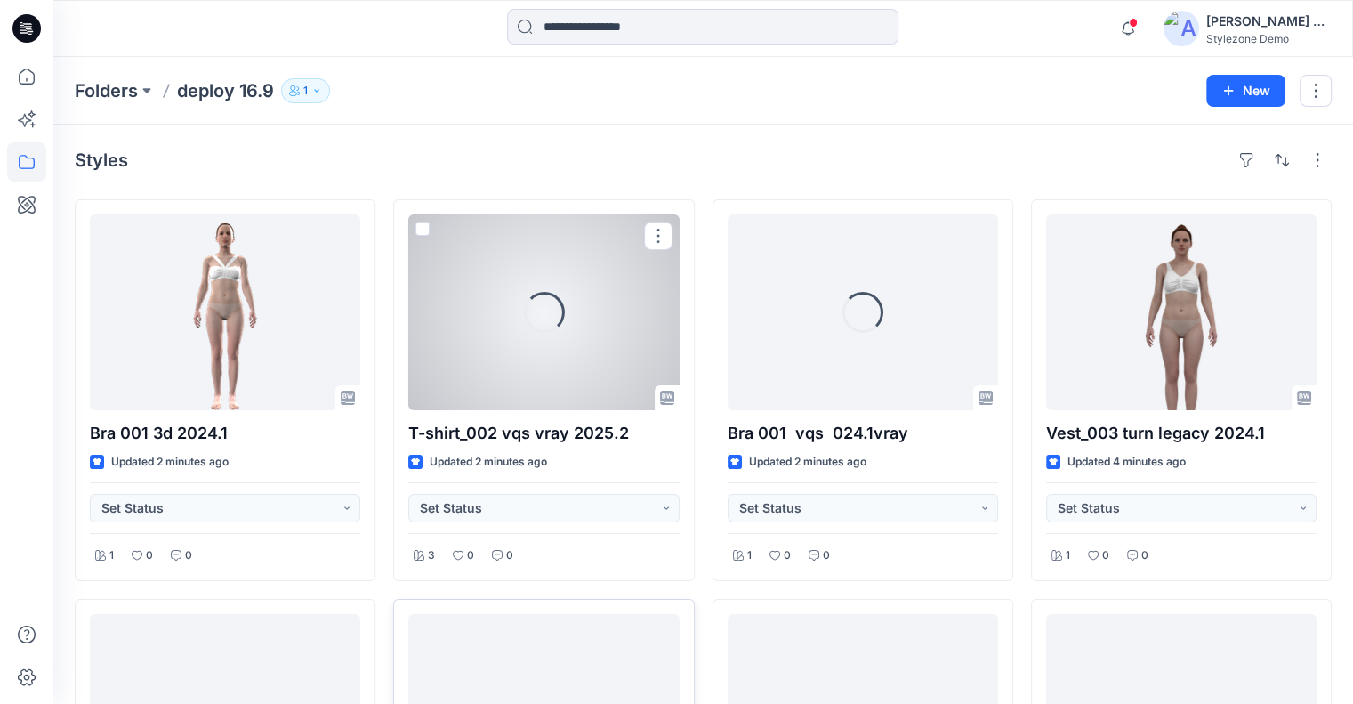
scroll to position [267, 0]
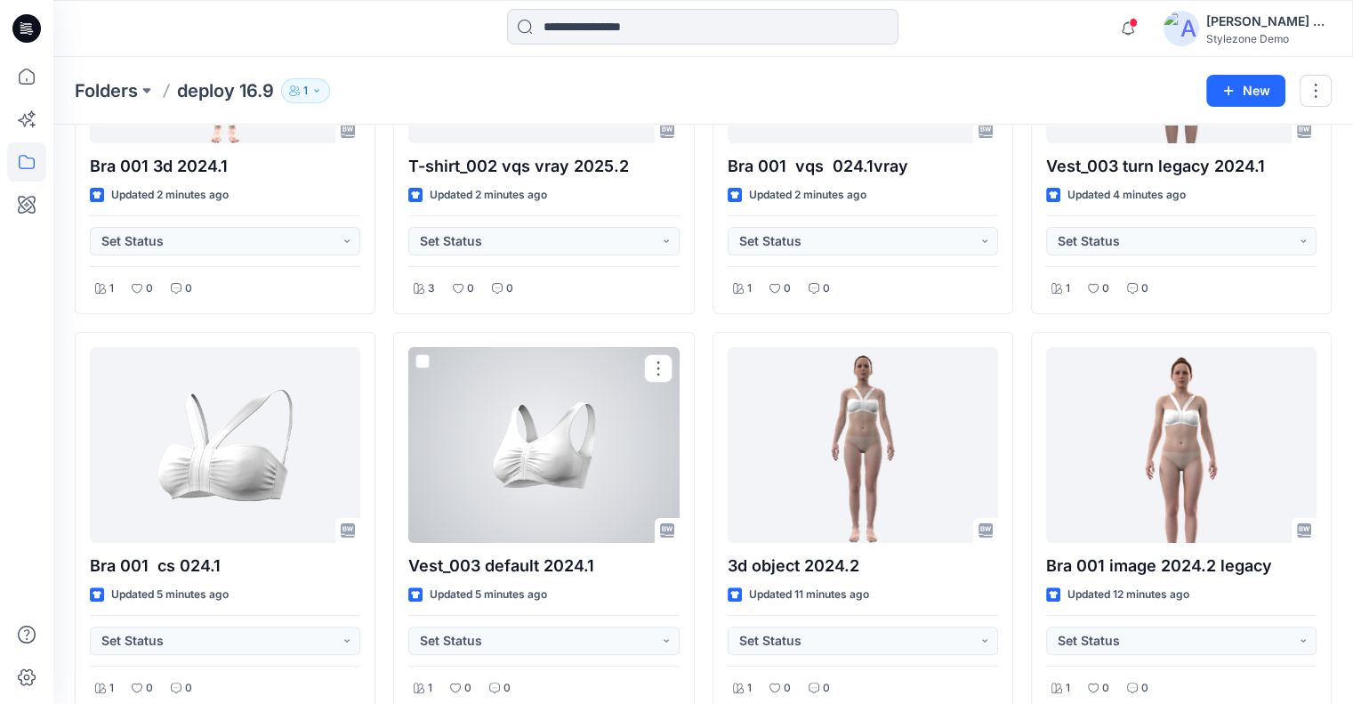
click at [548, 446] on div at bounding box center [543, 445] width 270 height 196
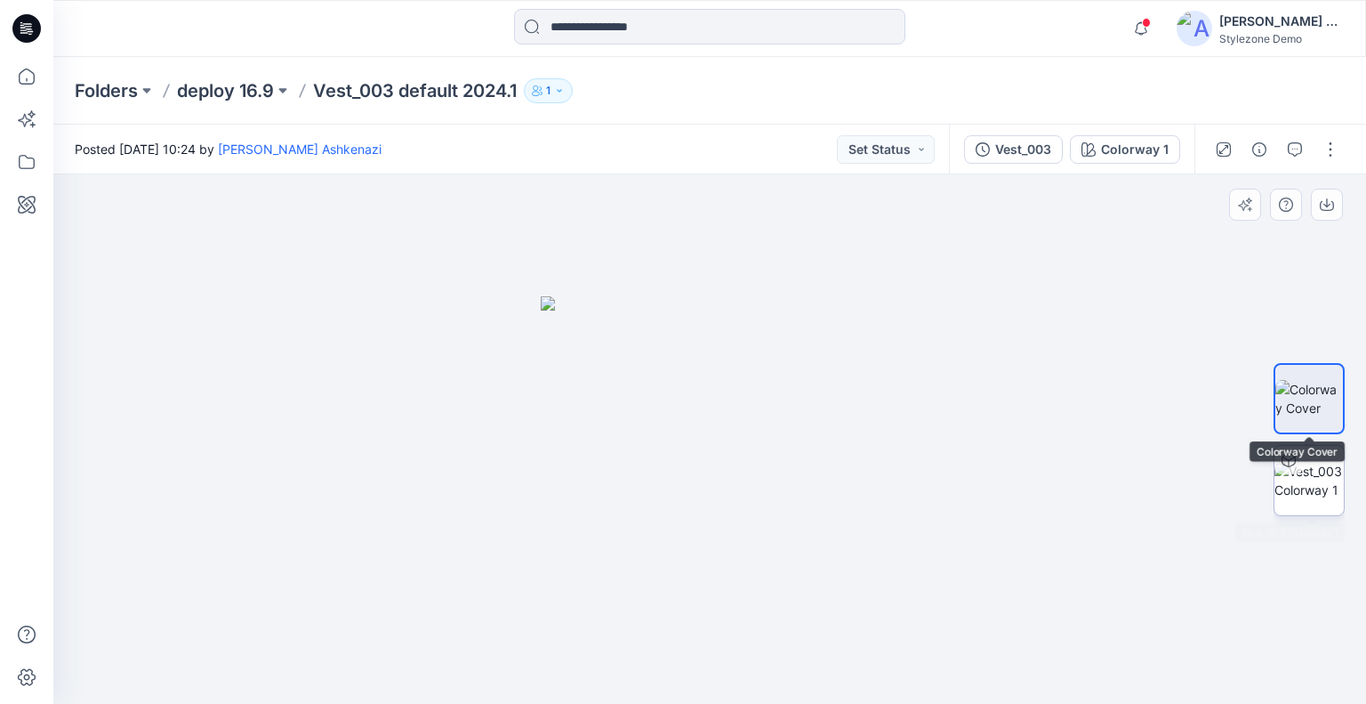
click at [1331, 462] on img at bounding box center [1309, 480] width 69 height 37
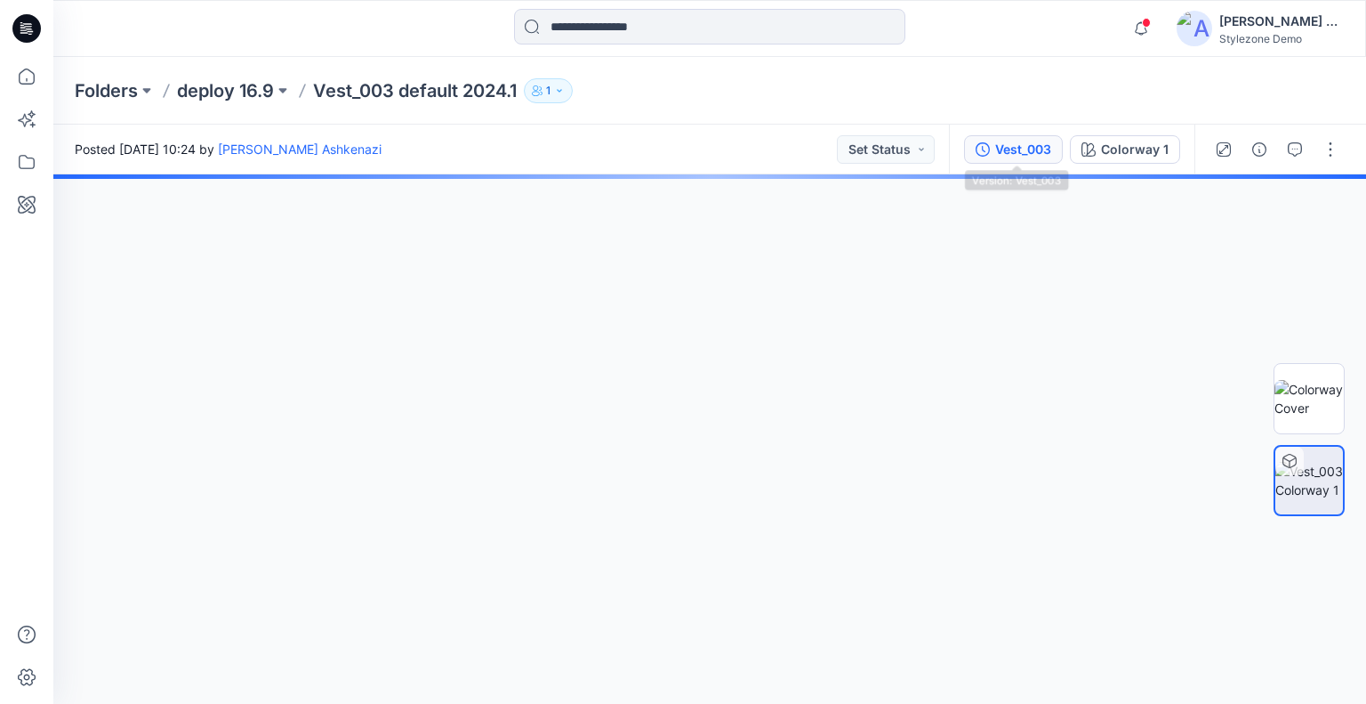
click at [990, 145] on icon "button" at bounding box center [983, 149] width 14 height 14
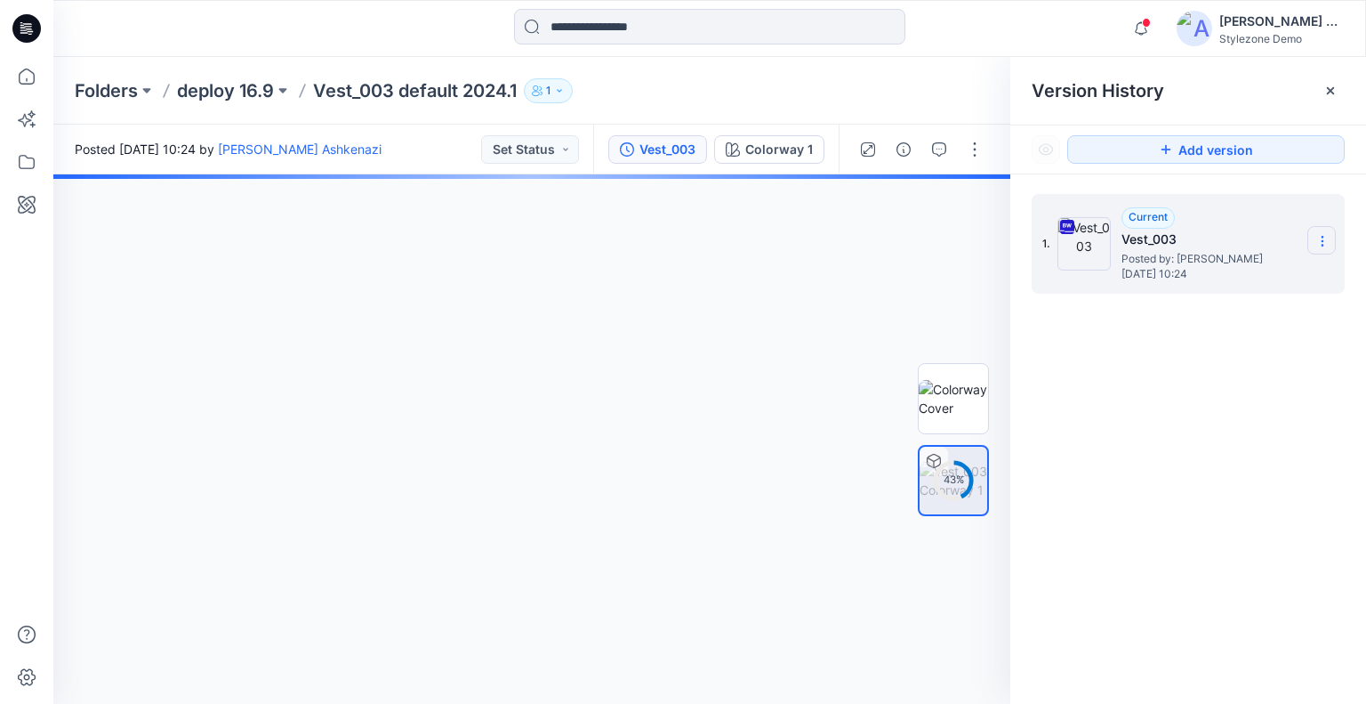
click at [1315, 235] on icon at bounding box center [1322, 241] width 14 height 14
click at [1253, 271] on span "Tuesday, September 16, 2025 10:24" at bounding box center [1211, 274] width 178 height 12
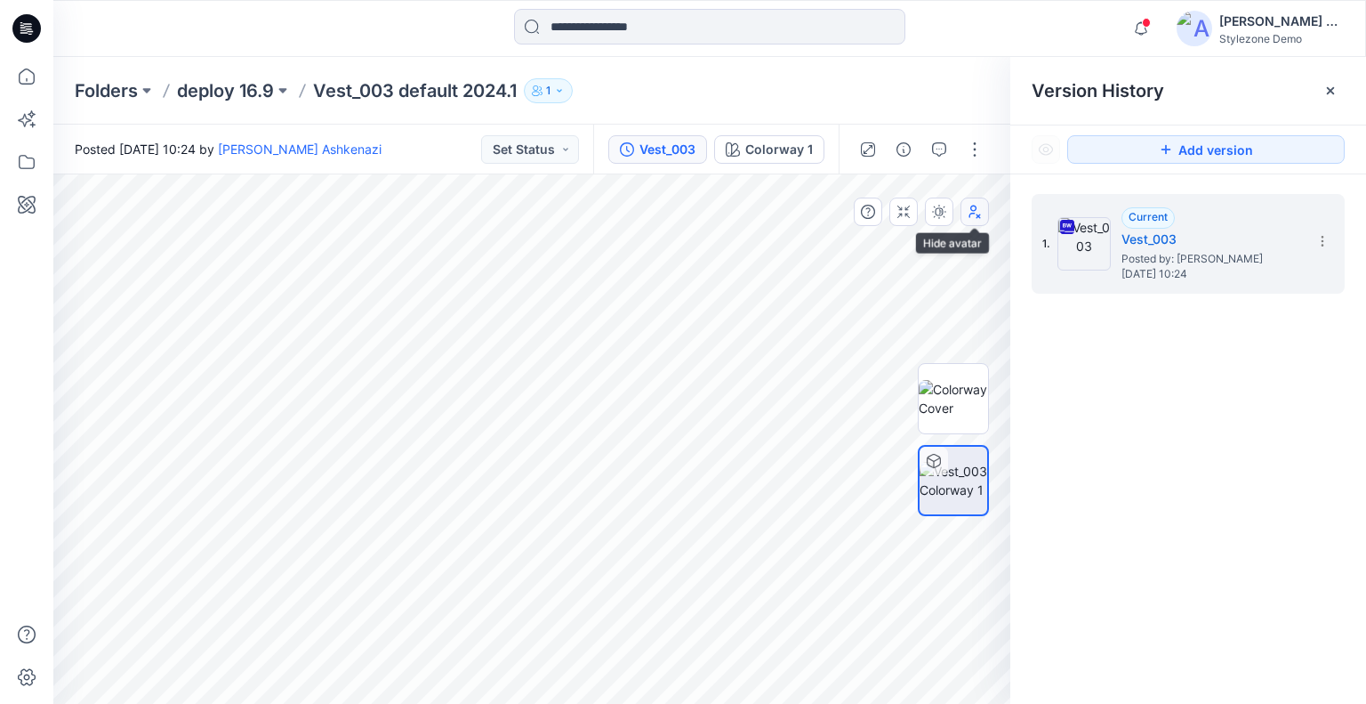
click at [976, 208] on icon "button" at bounding box center [975, 211] width 12 height 13
click at [976, 208] on icon "button" at bounding box center [975, 211] width 11 height 12
click at [1327, 231] on section at bounding box center [1321, 240] width 28 height 28
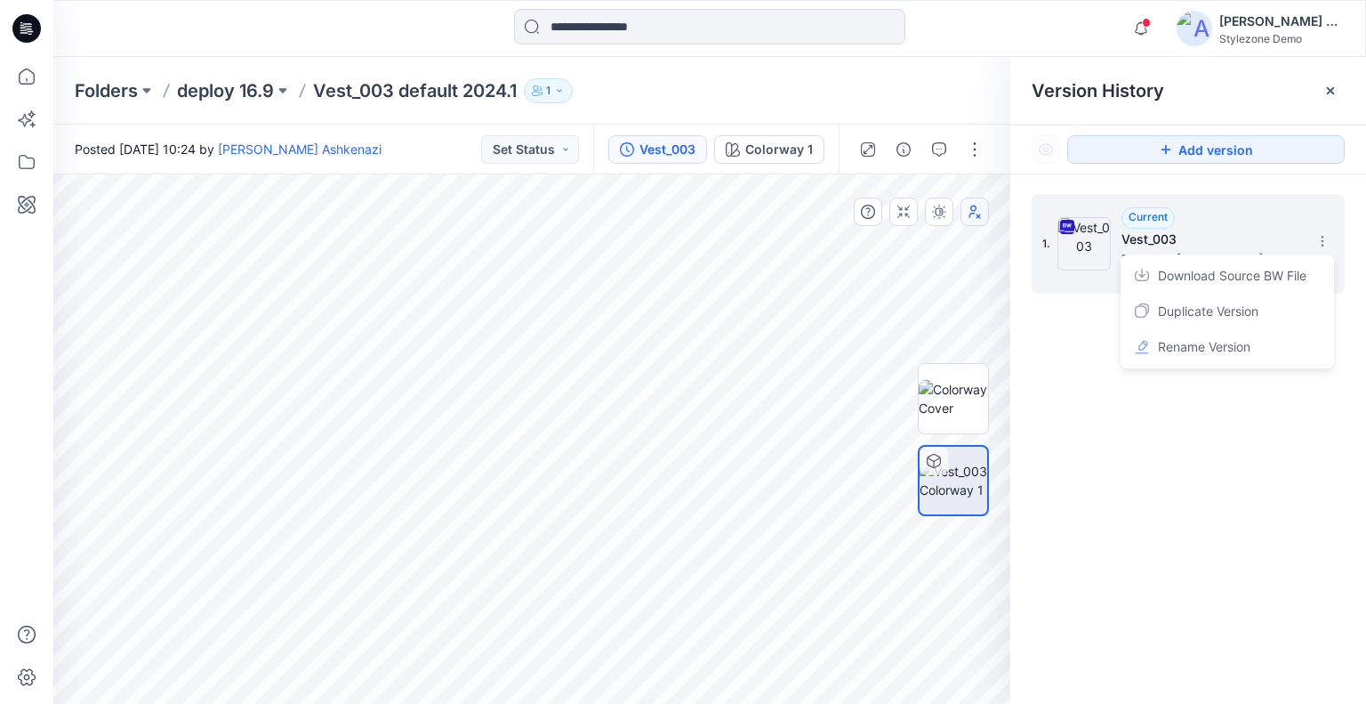
click at [1239, 280] on span "Download Source BW File" at bounding box center [1232, 275] width 149 height 21
click at [237, 94] on p "deploy 16.9" at bounding box center [225, 90] width 97 height 25
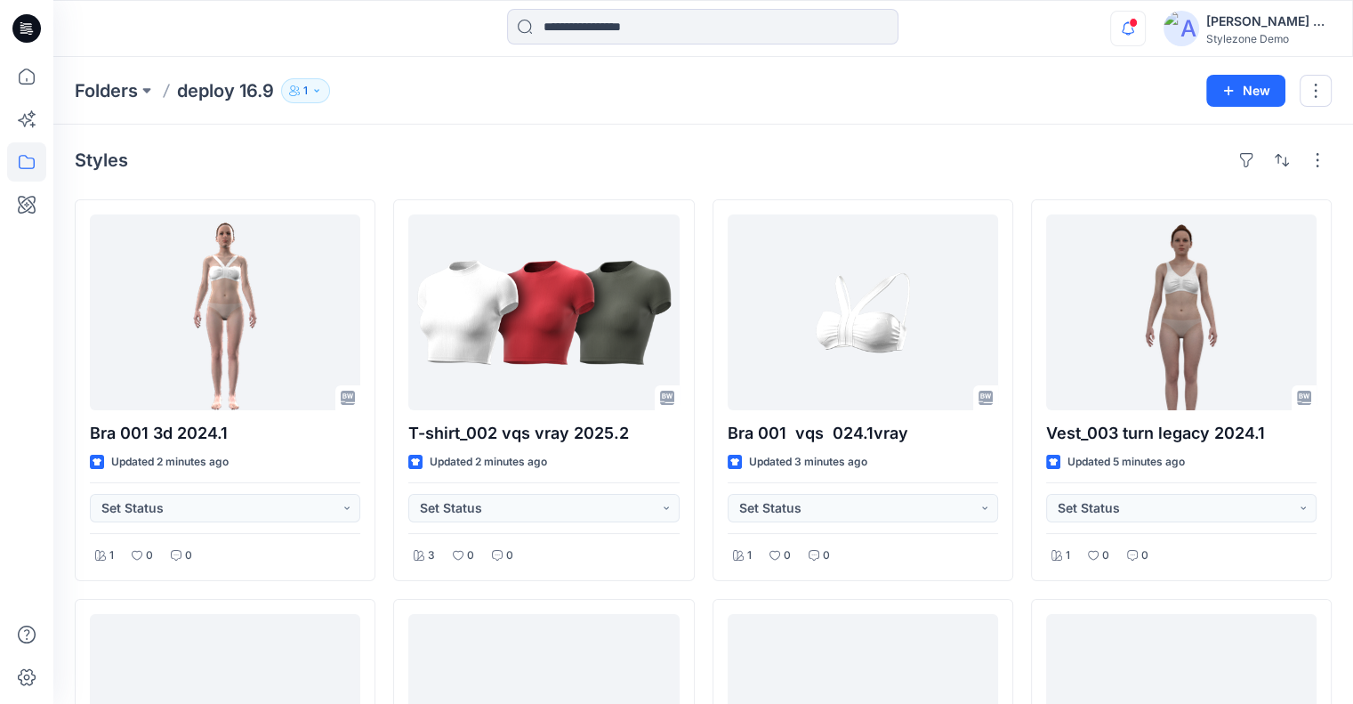
click at [1120, 14] on icon "button" at bounding box center [1128, 29] width 34 height 36
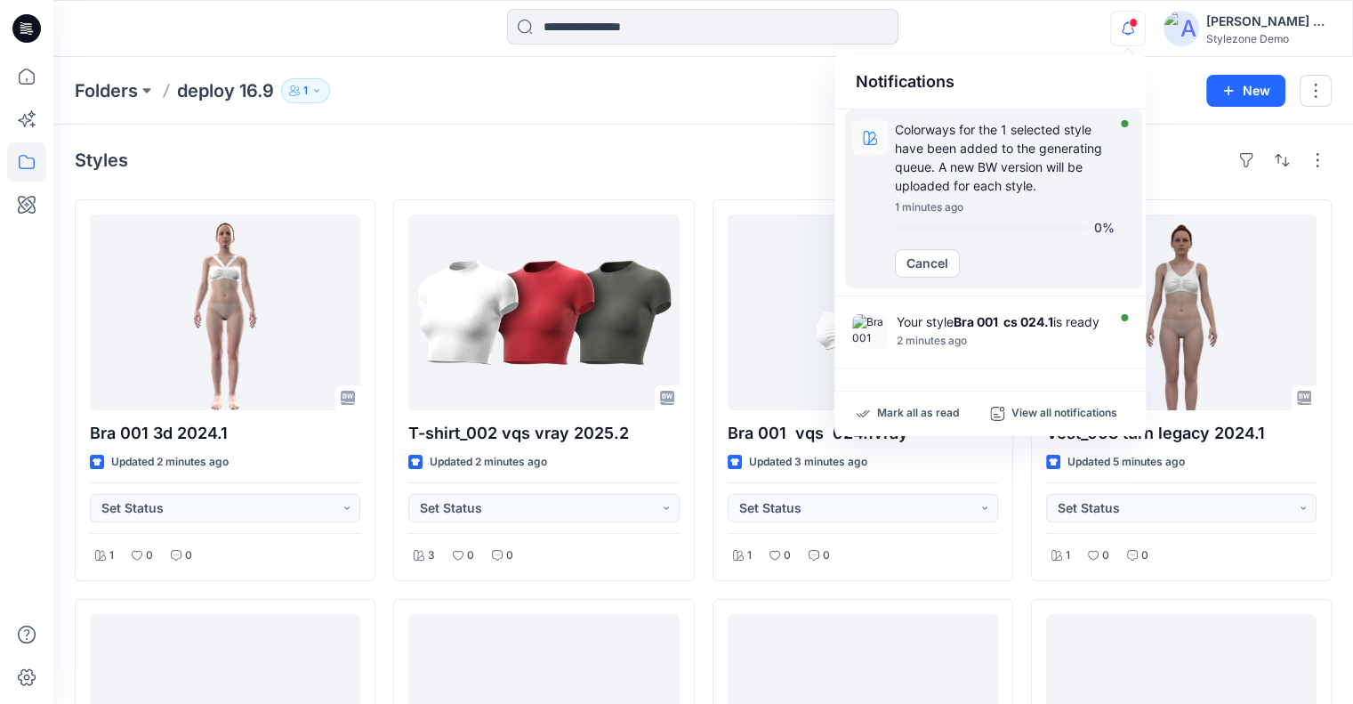
click at [1028, 137] on p "Colorways for the 1 selected style have been added to the generating queue. A n…" at bounding box center [1005, 157] width 220 height 75
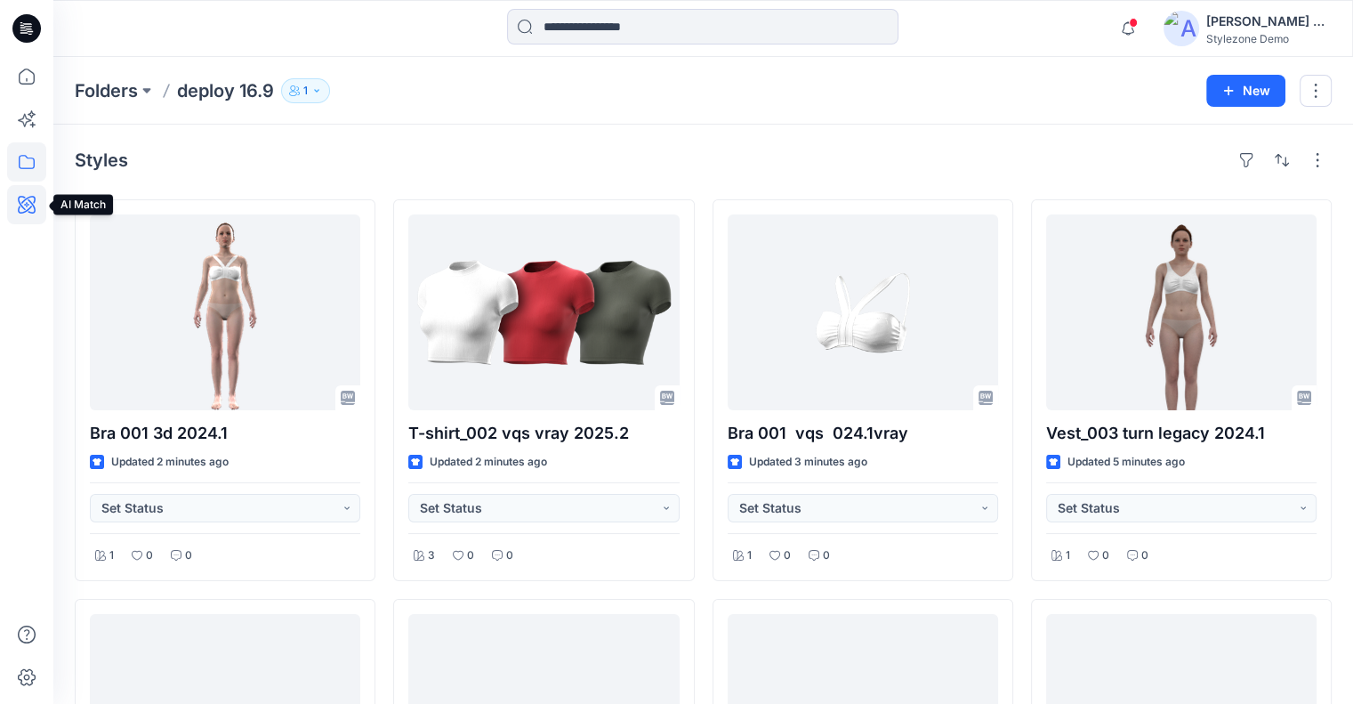
click at [32, 214] on icon at bounding box center [26, 204] width 39 height 39
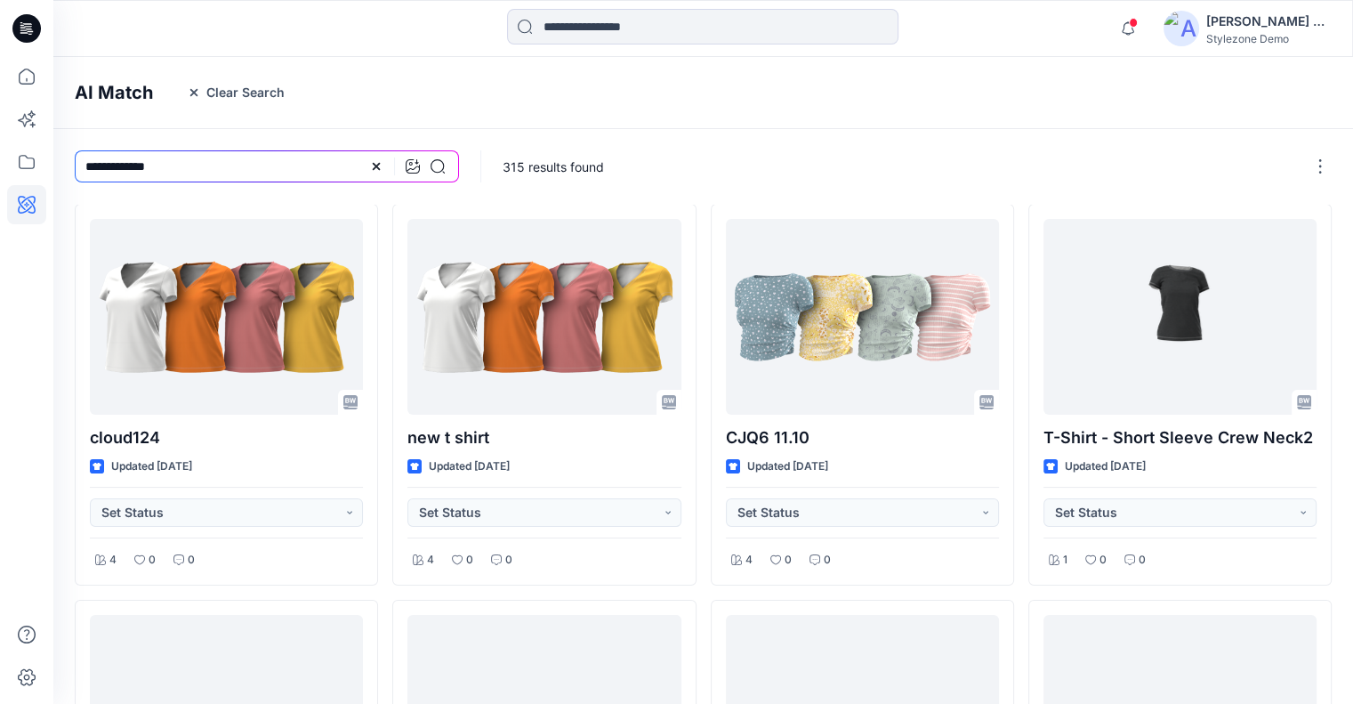
click at [260, 95] on button "Clear Search" at bounding box center [235, 92] width 121 height 28
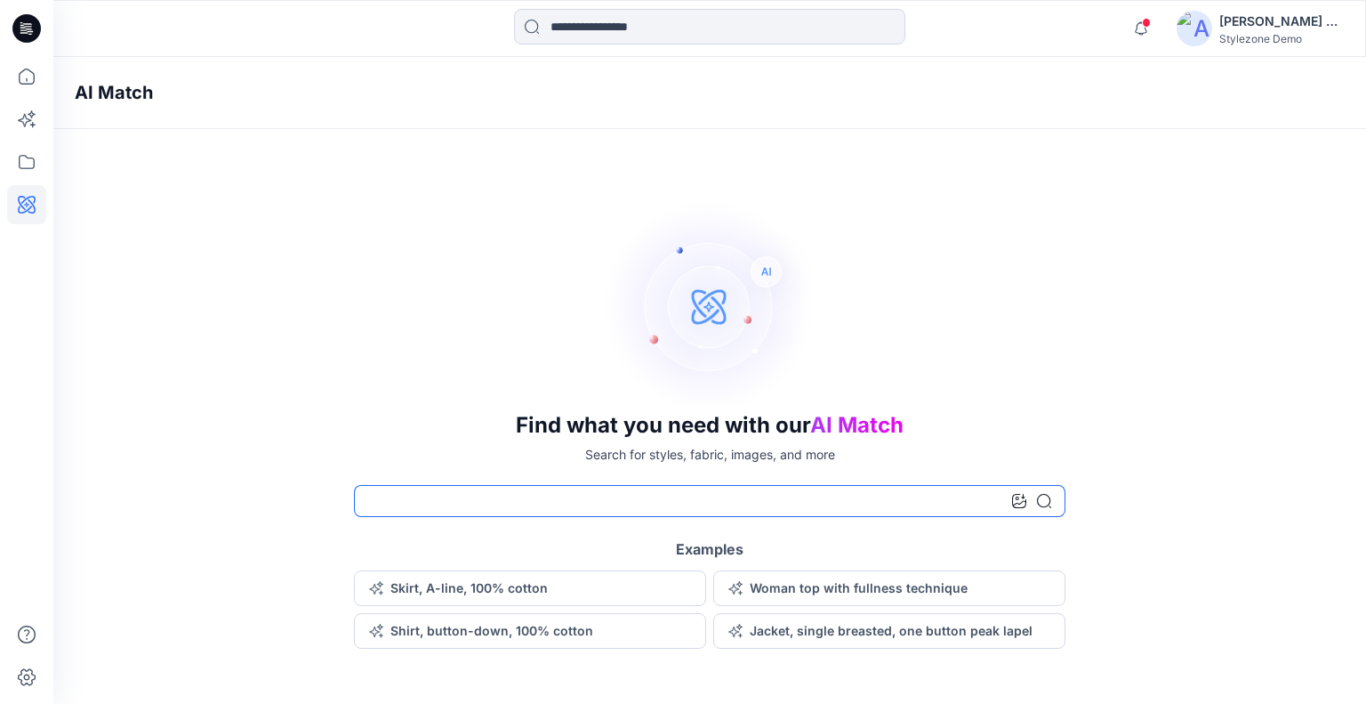
click at [869, 494] on input at bounding box center [710, 501] width 712 height 32
type input "***"
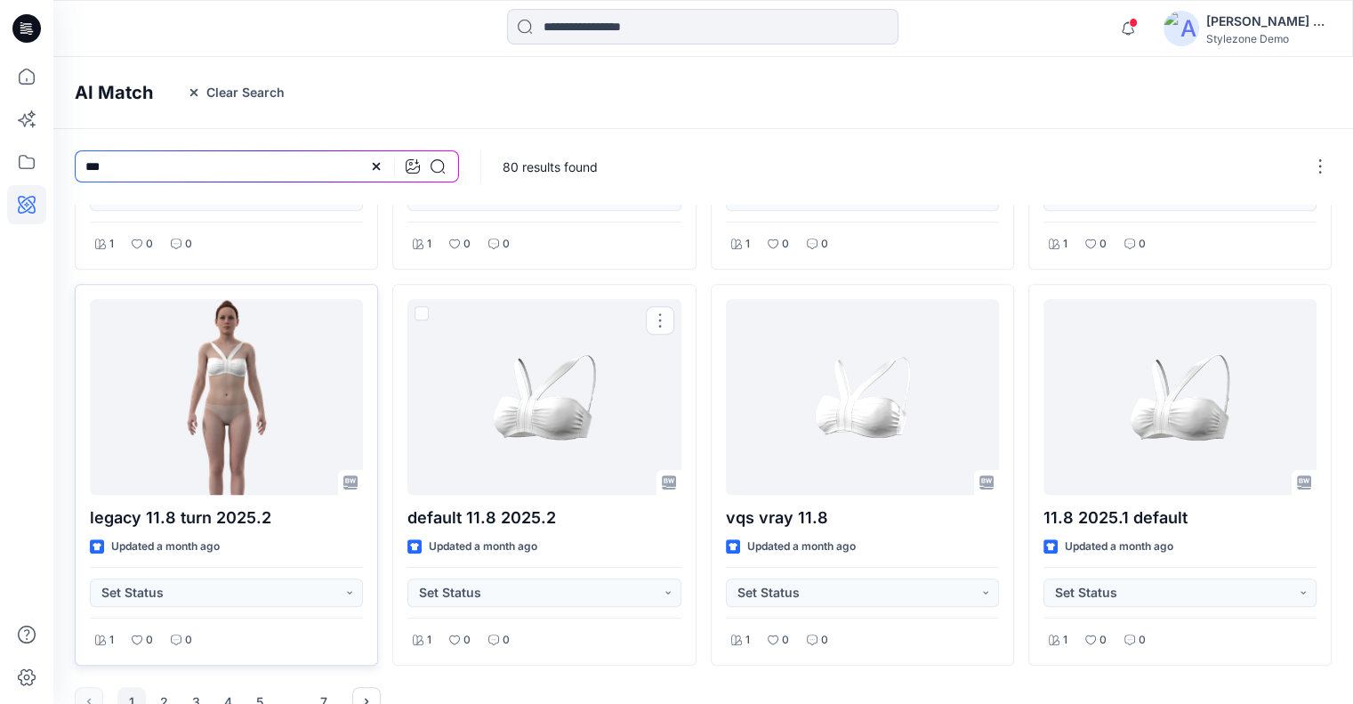
scroll to position [742, 0]
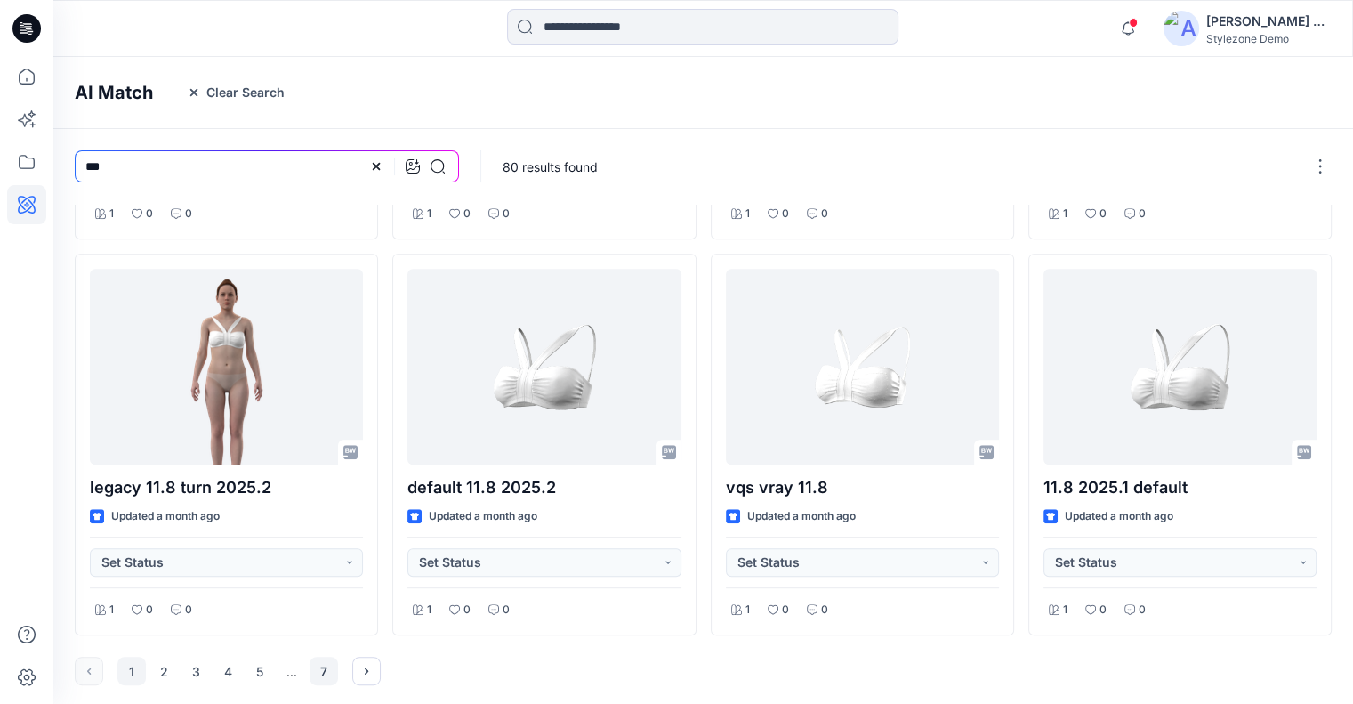
click at [337, 669] on button "7" at bounding box center [324, 670] width 28 height 28
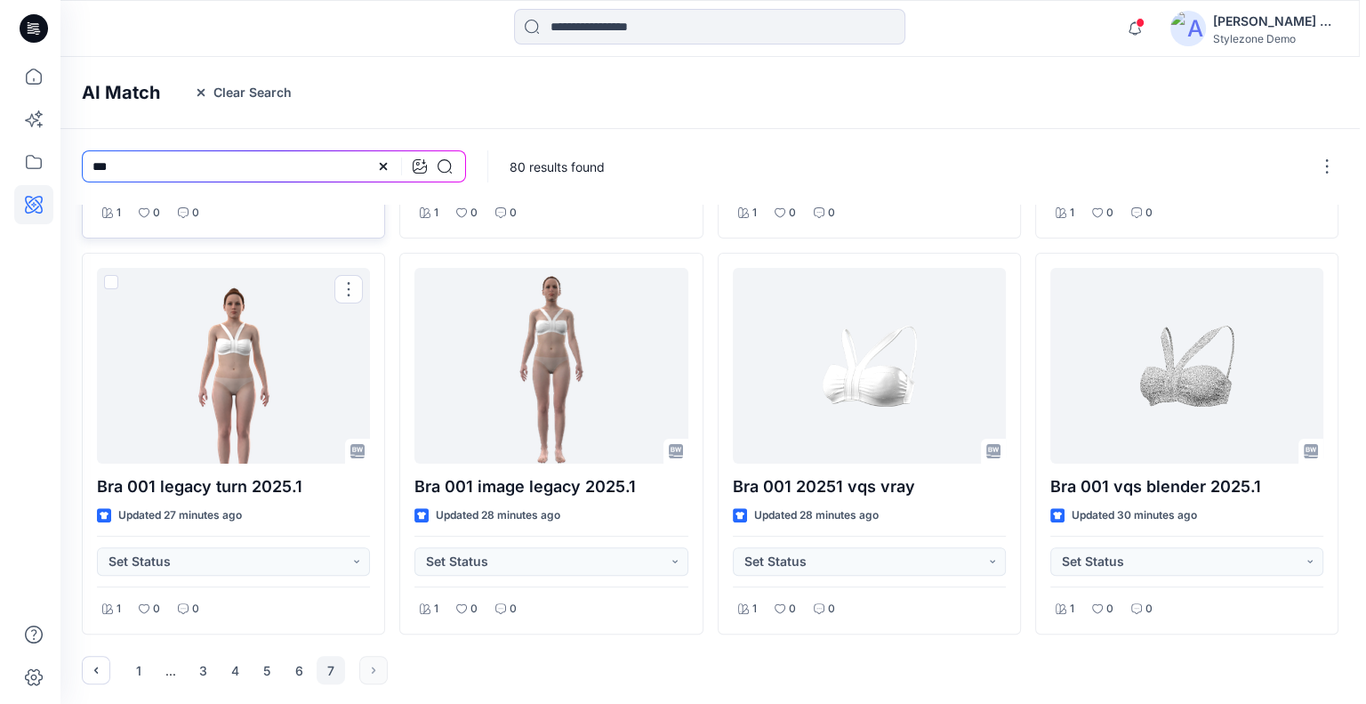
scroll to position [0, 0]
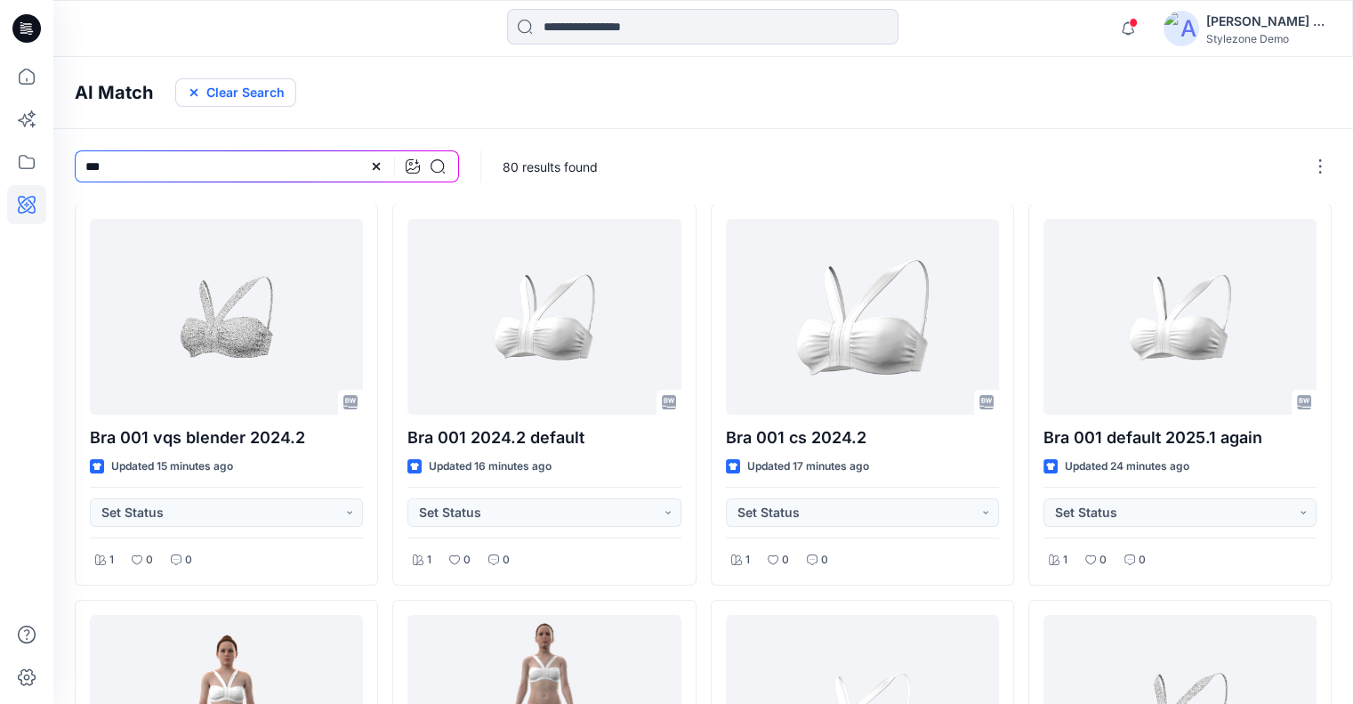
click at [285, 102] on button "Clear Search" at bounding box center [235, 92] width 121 height 28
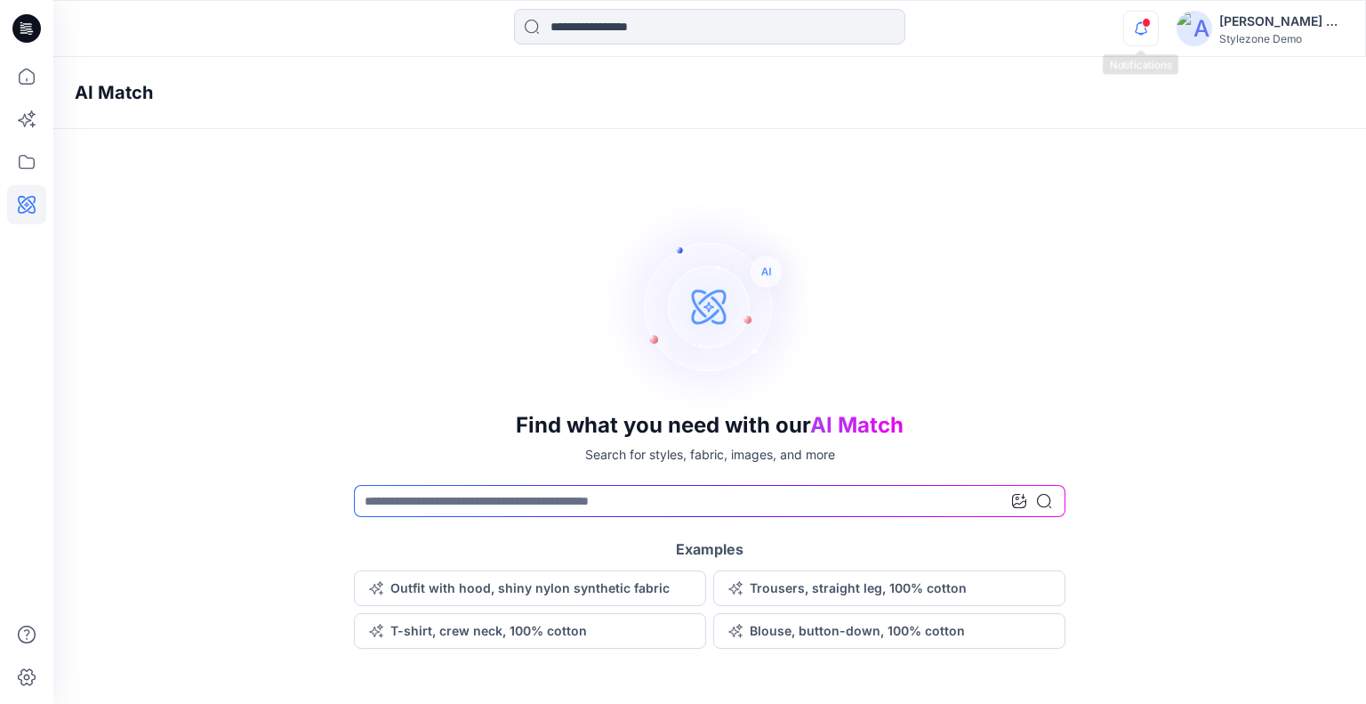
click at [1142, 33] on icon "button" at bounding box center [1141, 28] width 12 height 12
click at [1130, 22] on icon "button" at bounding box center [1141, 29] width 34 height 36
click at [1153, 28] on icon "button" at bounding box center [1141, 29] width 34 height 36
click at [1140, 24] on icon "button" at bounding box center [1141, 29] width 34 height 36
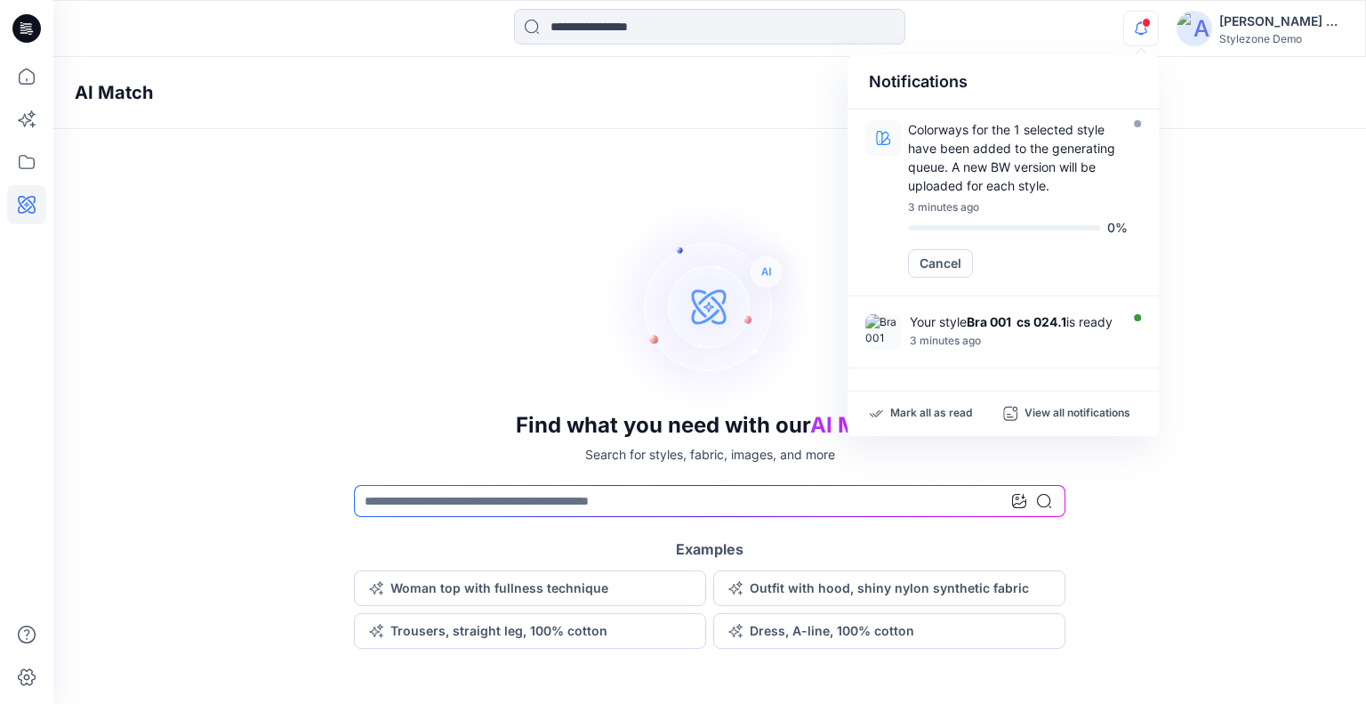
click at [683, 168] on div "AI Match Find what you need with our AI Match Search for styles, fabric, images…" at bounding box center [709, 352] width 1313 height 591
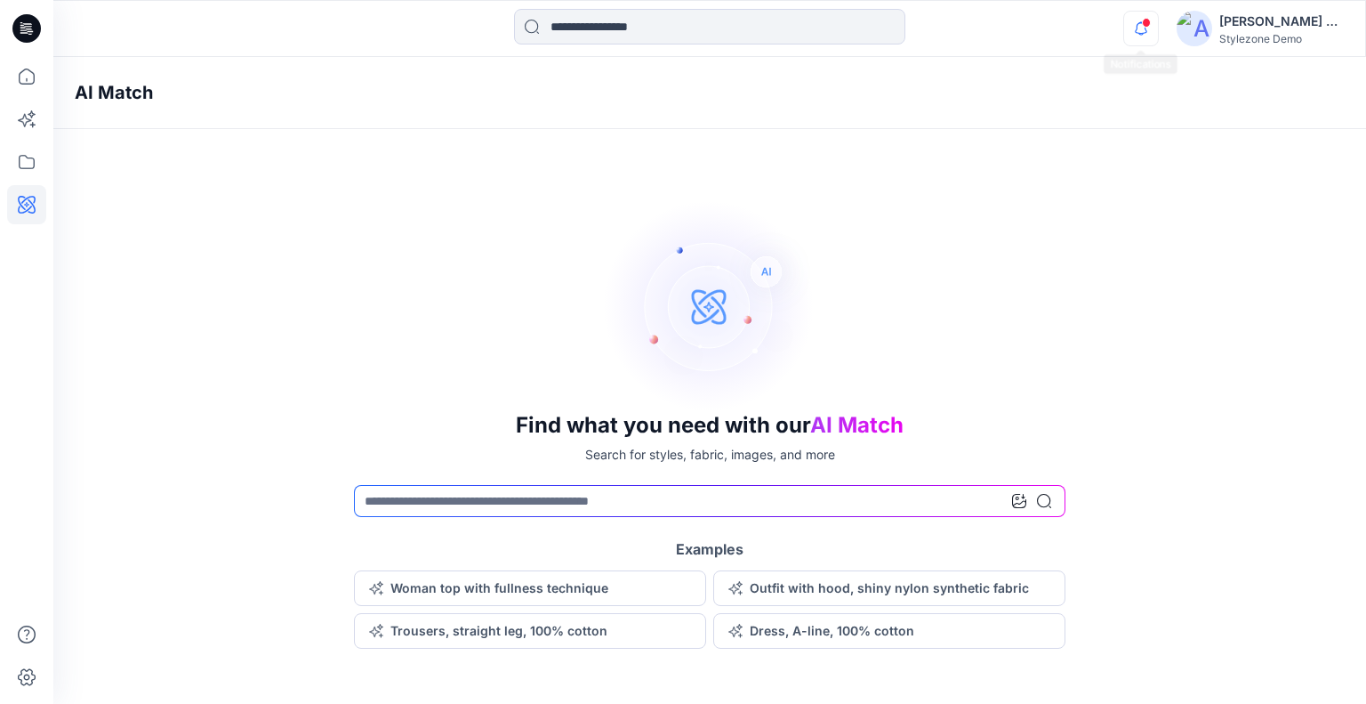
click at [1130, 24] on icon "button" at bounding box center [1141, 29] width 34 height 36
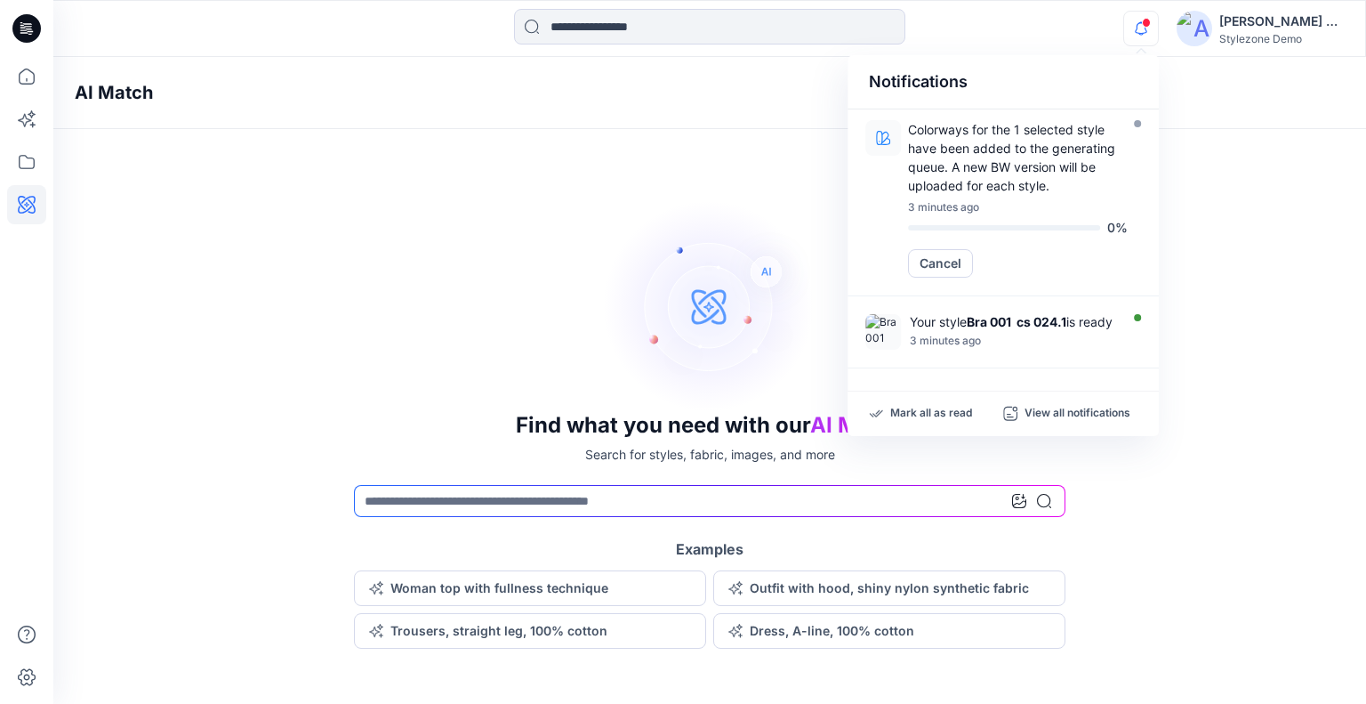
click at [746, 180] on div "AI Match Find what you need with our AI Match Search for styles, fabric, images…" at bounding box center [709, 352] width 1313 height 591
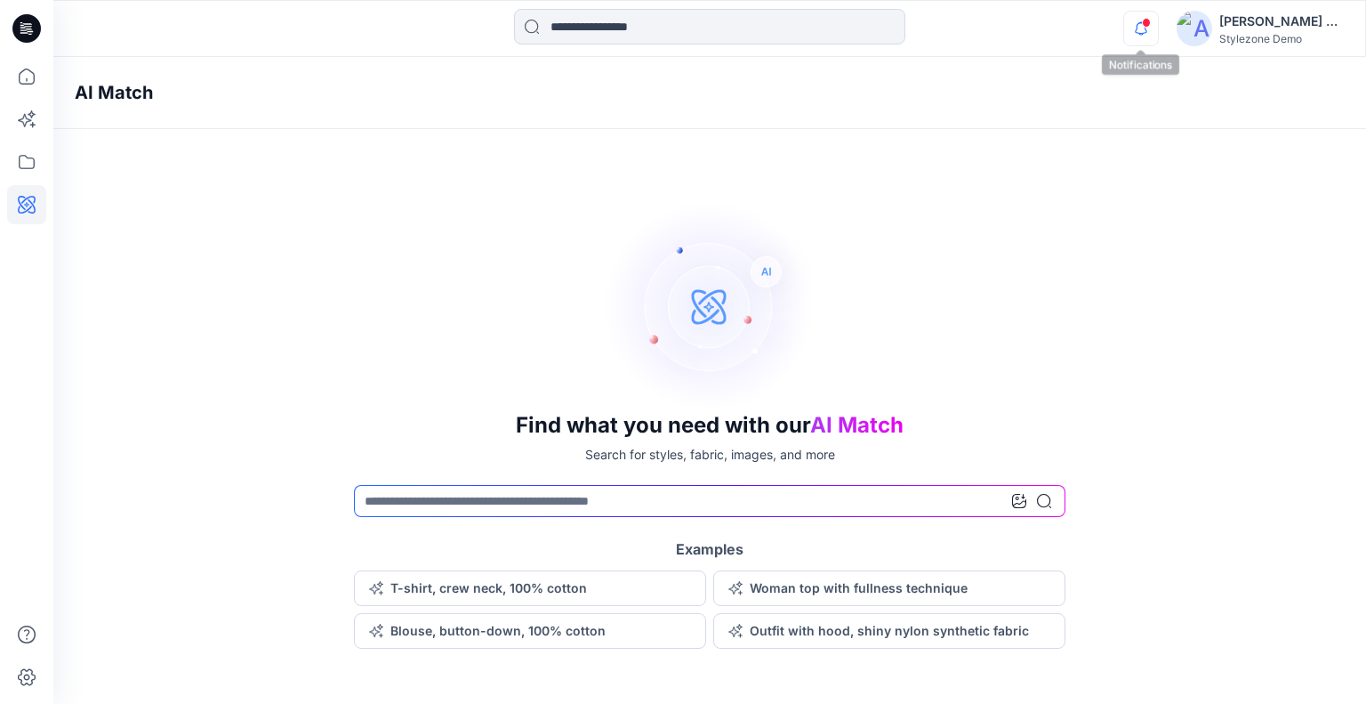
click at [1136, 26] on icon "button" at bounding box center [1141, 29] width 34 height 36
click at [1146, 26] on span at bounding box center [1146, 23] width 9 height 10
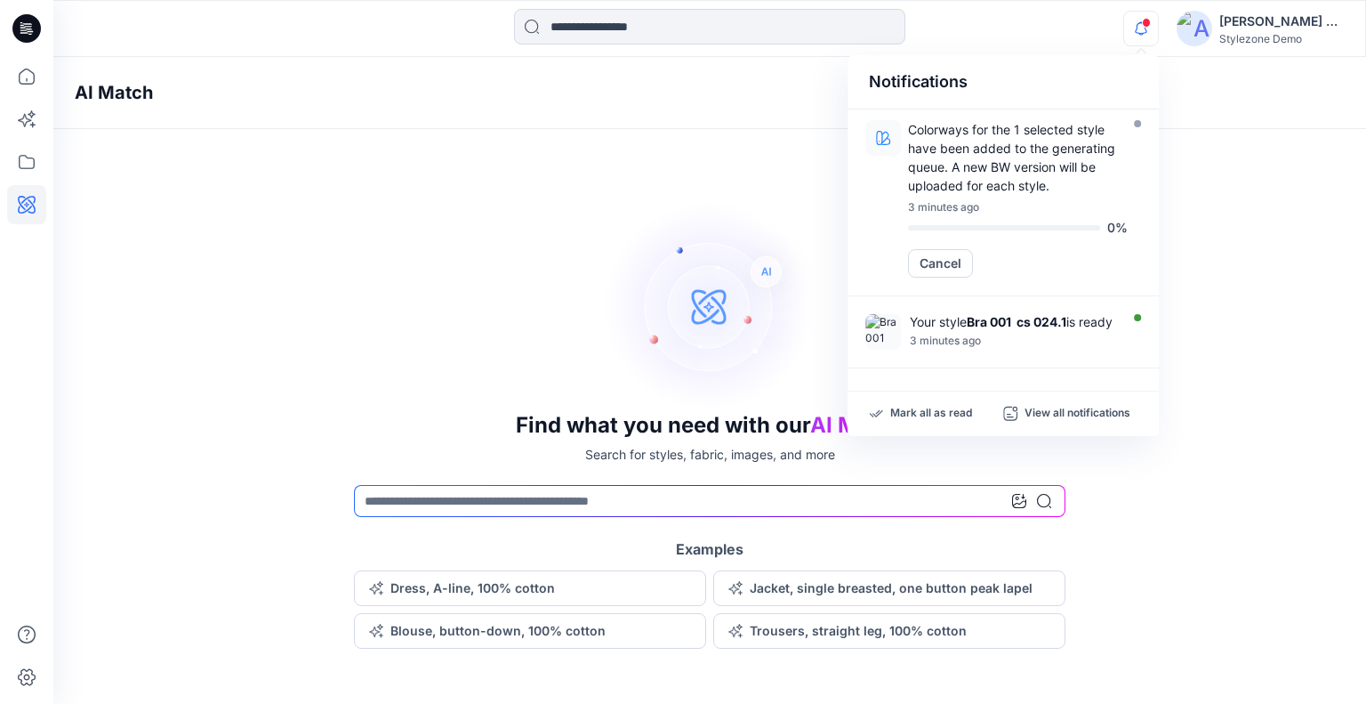
click at [1227, 170] on div "AI Match Find what you need with our AI Match Search for styles, fabric, images…" at bounding box center [709, 352] width 1313 height 591
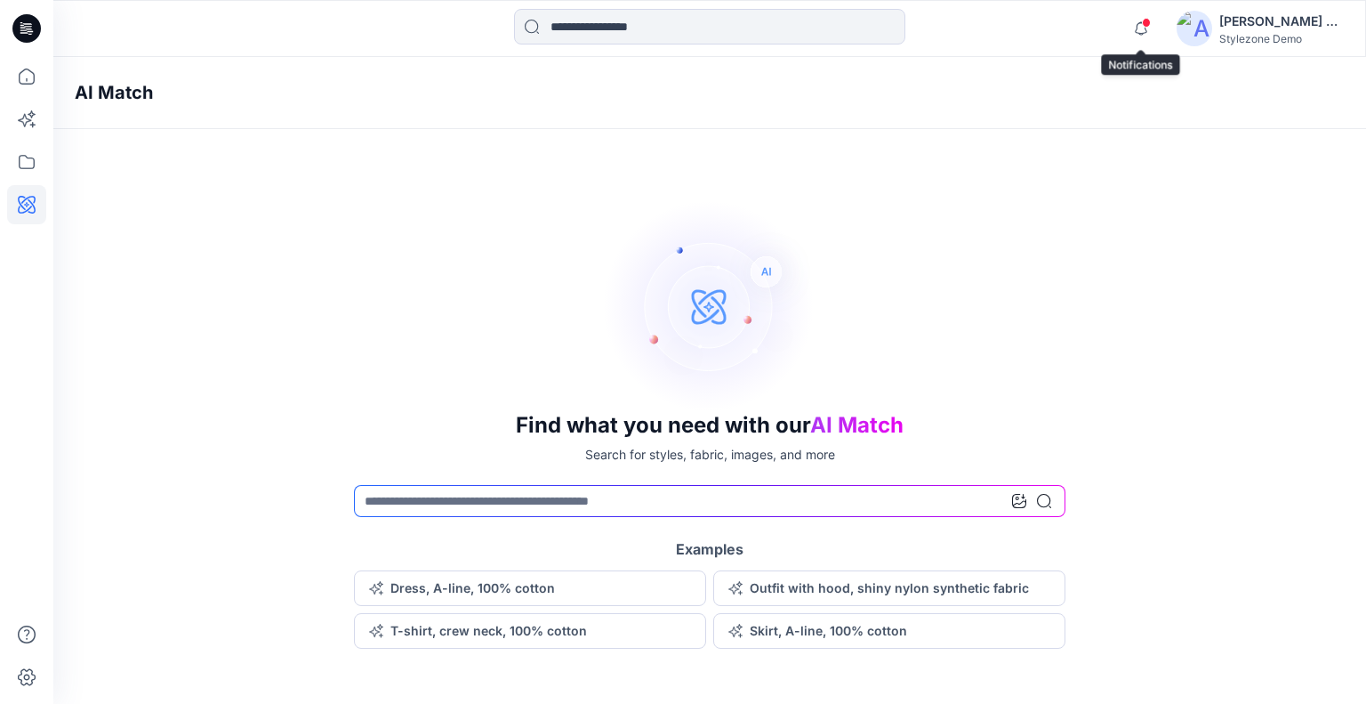
click at [1148, 27] on span at bounding box center [1146, 23] width 9 height 10
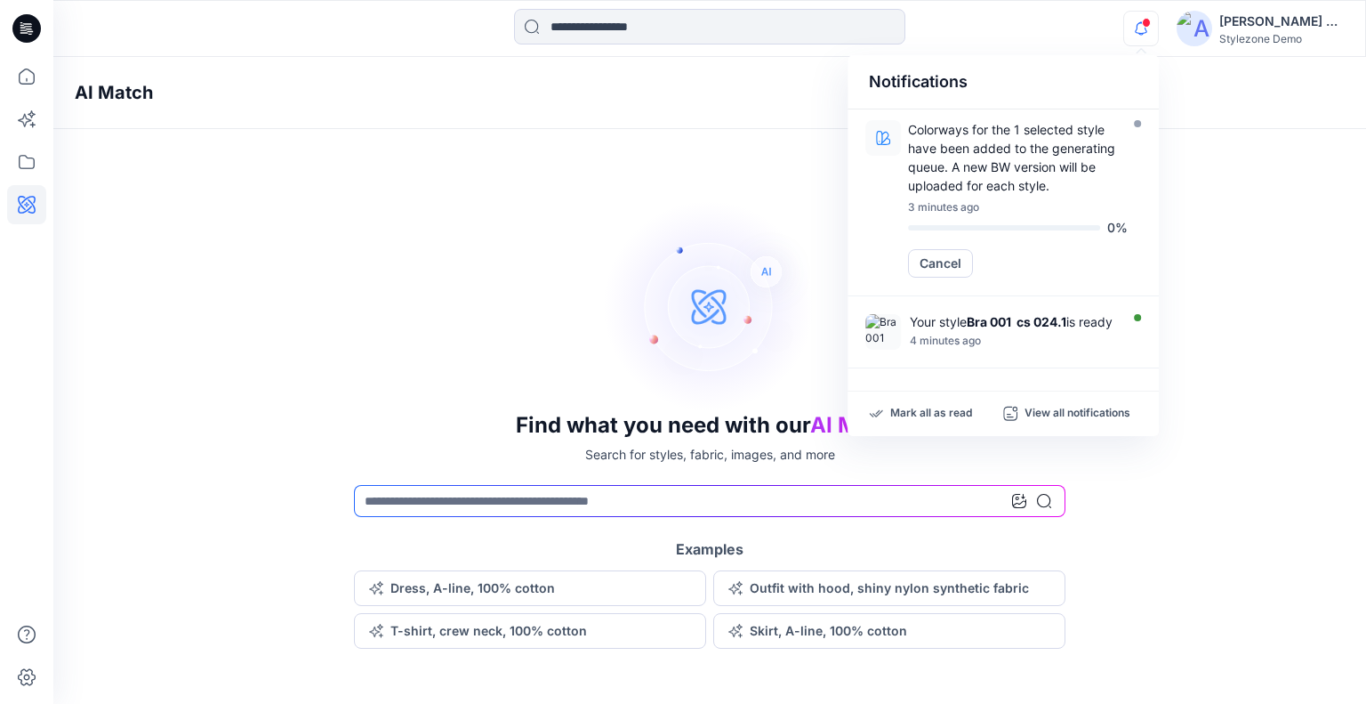
click at [721, 169] on div "AI Match Find what you need with our AI Match Search for styles, fabric, images…" at bounding box center [709, 352] width 1313 height 591
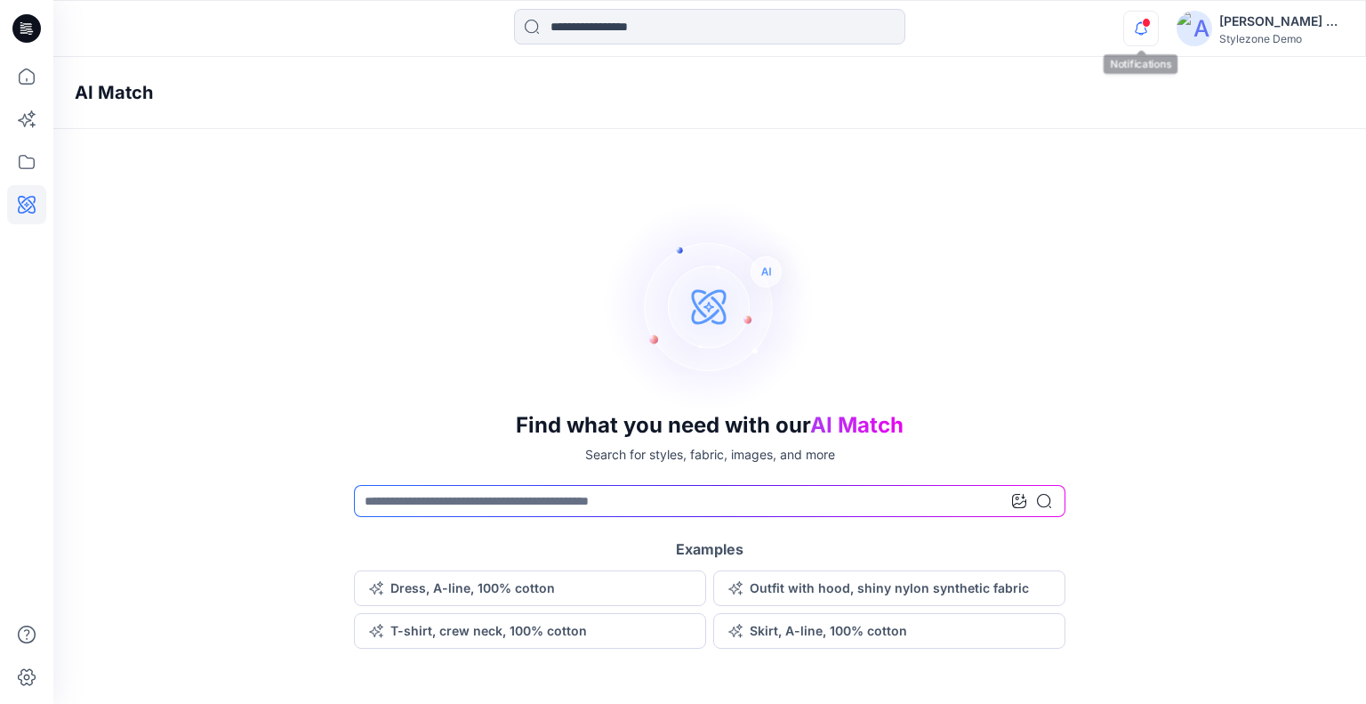
click at [1131, 34] on icon "button" at bounding box center [1141, 29] width 34 height 36
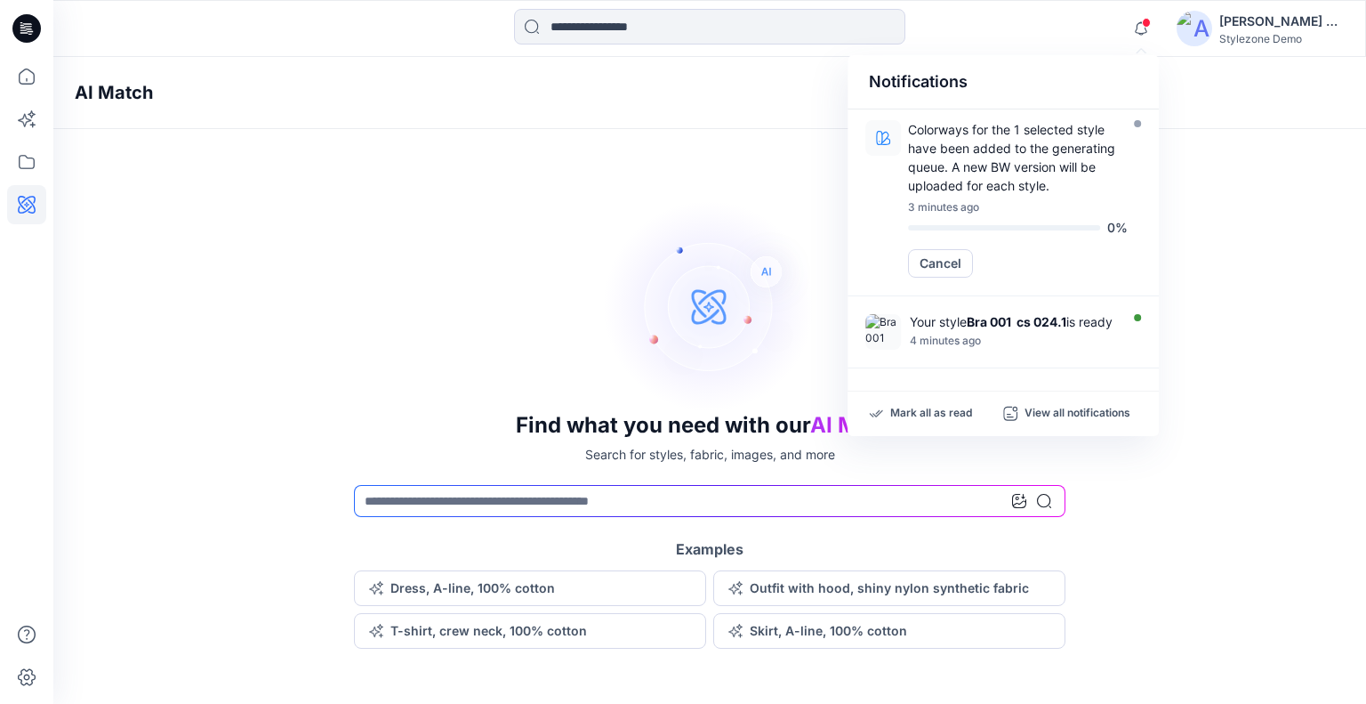
click at [722, 162] on div "AI Match Find what you need with our AI Match Search for styles, fabric, images…" at bounding box center [709, 352] width 1313 height 591
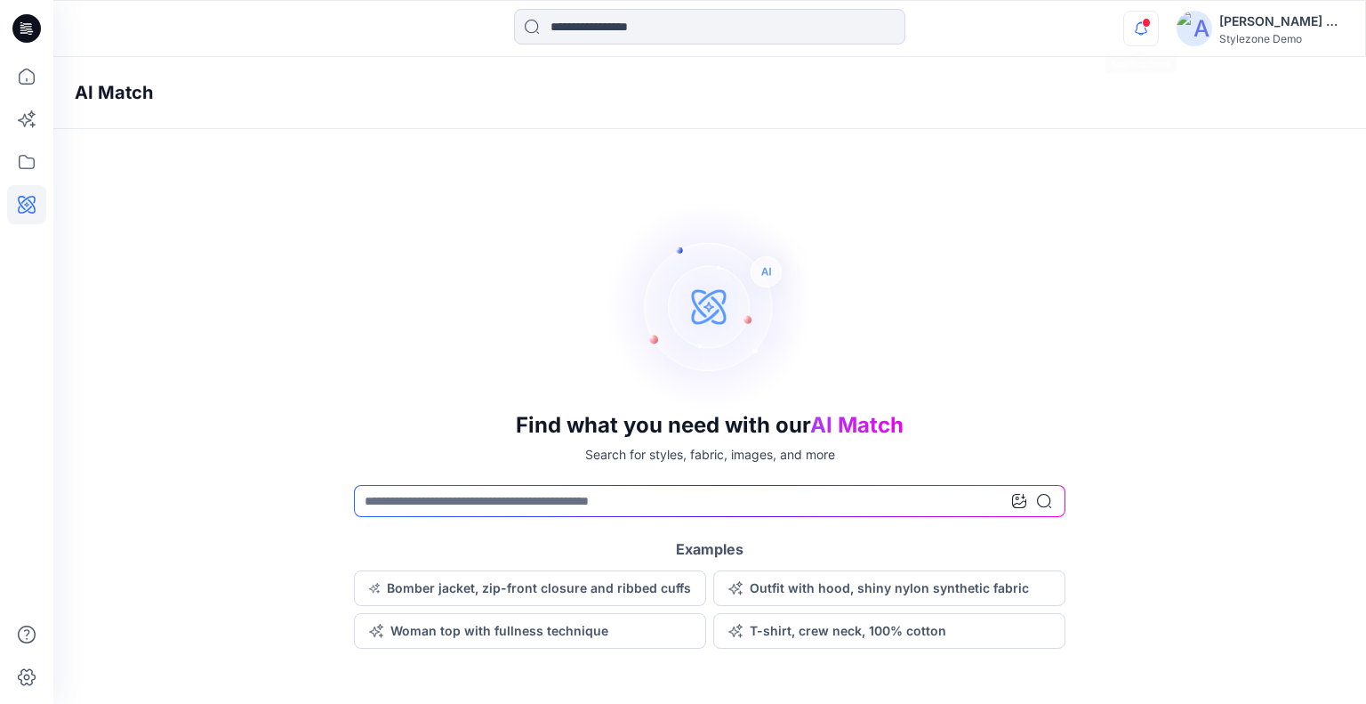
click at [1148, 33] on icon "button" at bounding box center [1141, 29] width 34 height 36
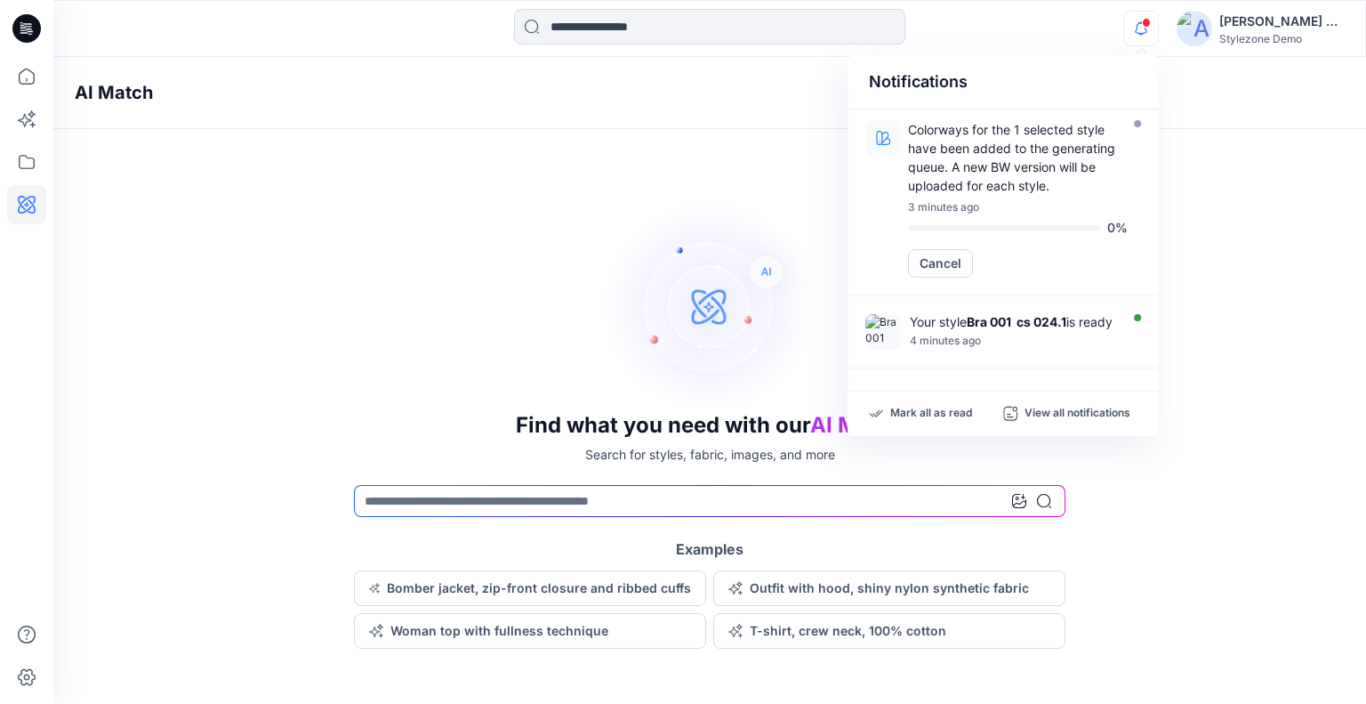
click at [793, 149] on div "AI Match Find what you need with our AI Match Search for styles, fabric, images…" at bounding box center [709, 352] width 1313 height 591
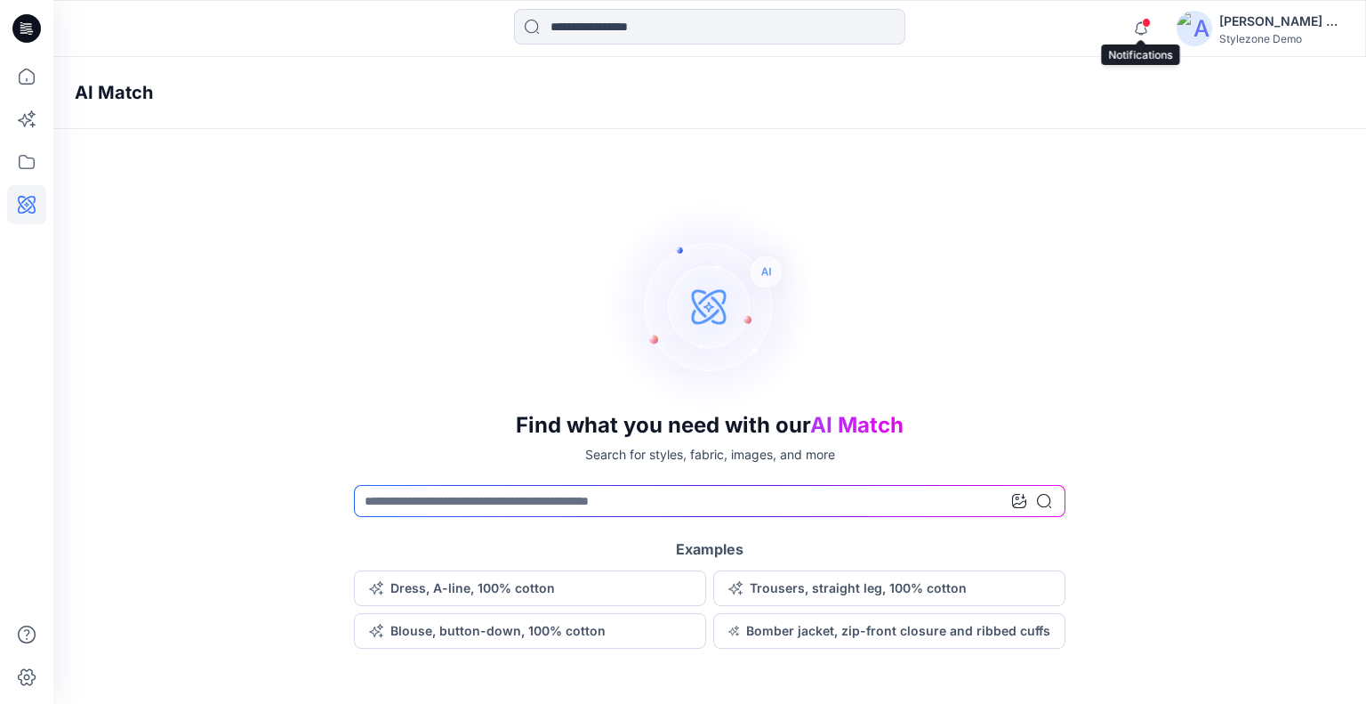
drag, startPoint x: 1135, startPoint y: 23, endPoint x: 1090, endPoint y: 37, distance: 46.7
click at [1136, 23] on icon "button" at bounding box center [1141, 29] width 34 height 36
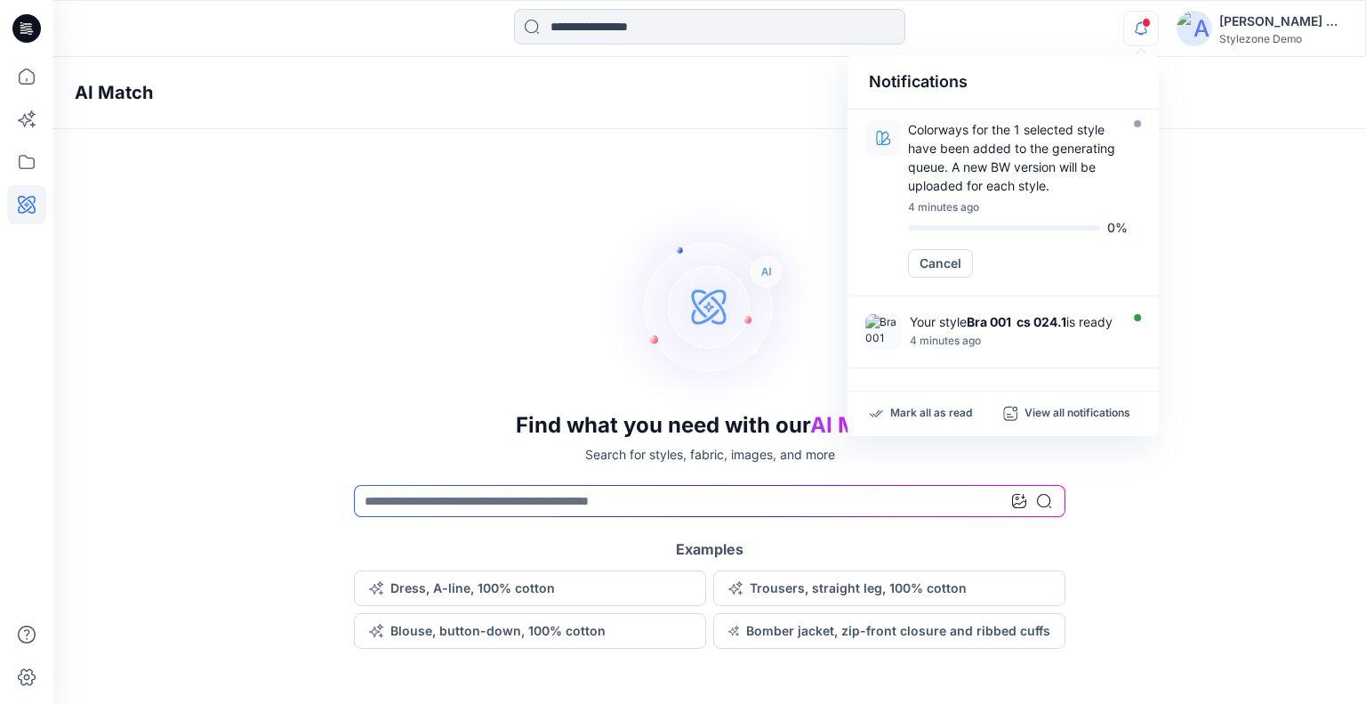
click at [1235, 173] on div "AI Match Find what you need with our AI Match Search for styles, fabric, images…" at bounding box center [709, 352] width 1313 height 591
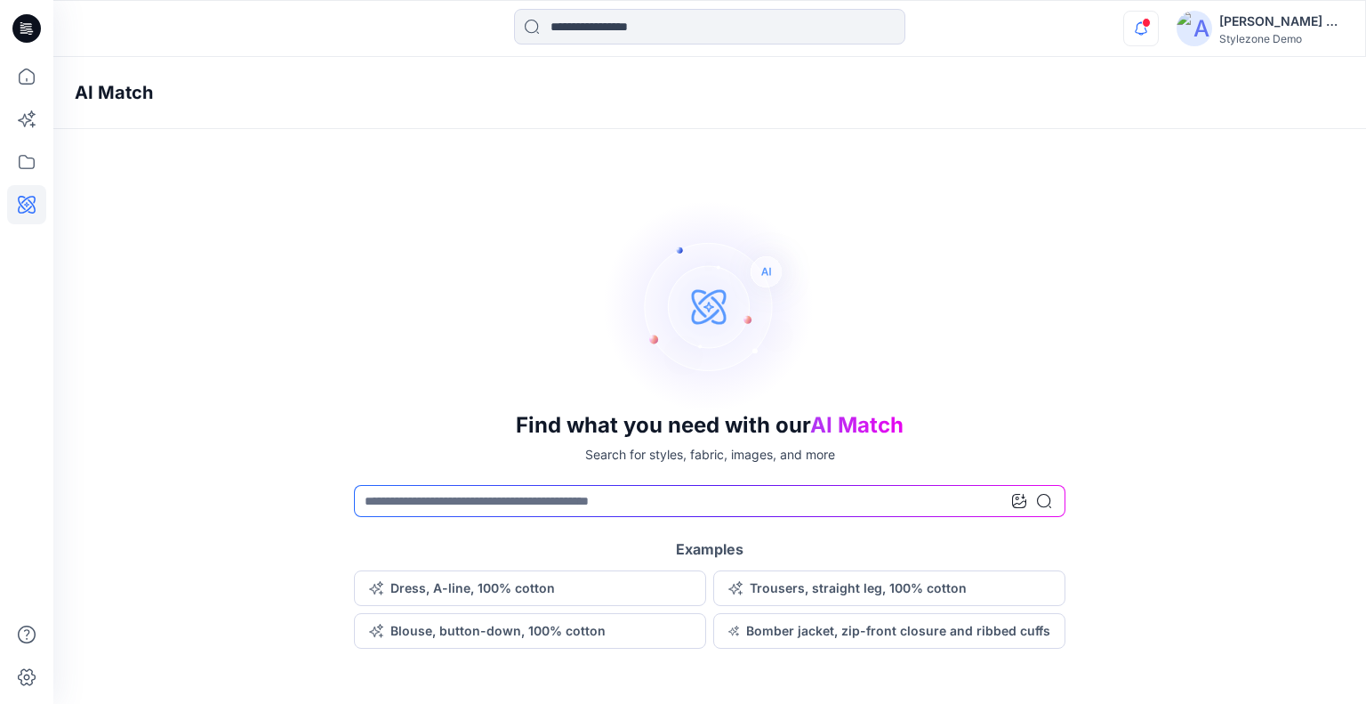
click at [1124, 30] on icon "button" at bounding box center [1141, 29] width 34 height 36
click at [1156, 31] on icon "button" at bounding box center [1141, 29] width 34 height 36
click at [1136, 31] on icon "button" at bounding box center [1141, 28] width 12 height 12
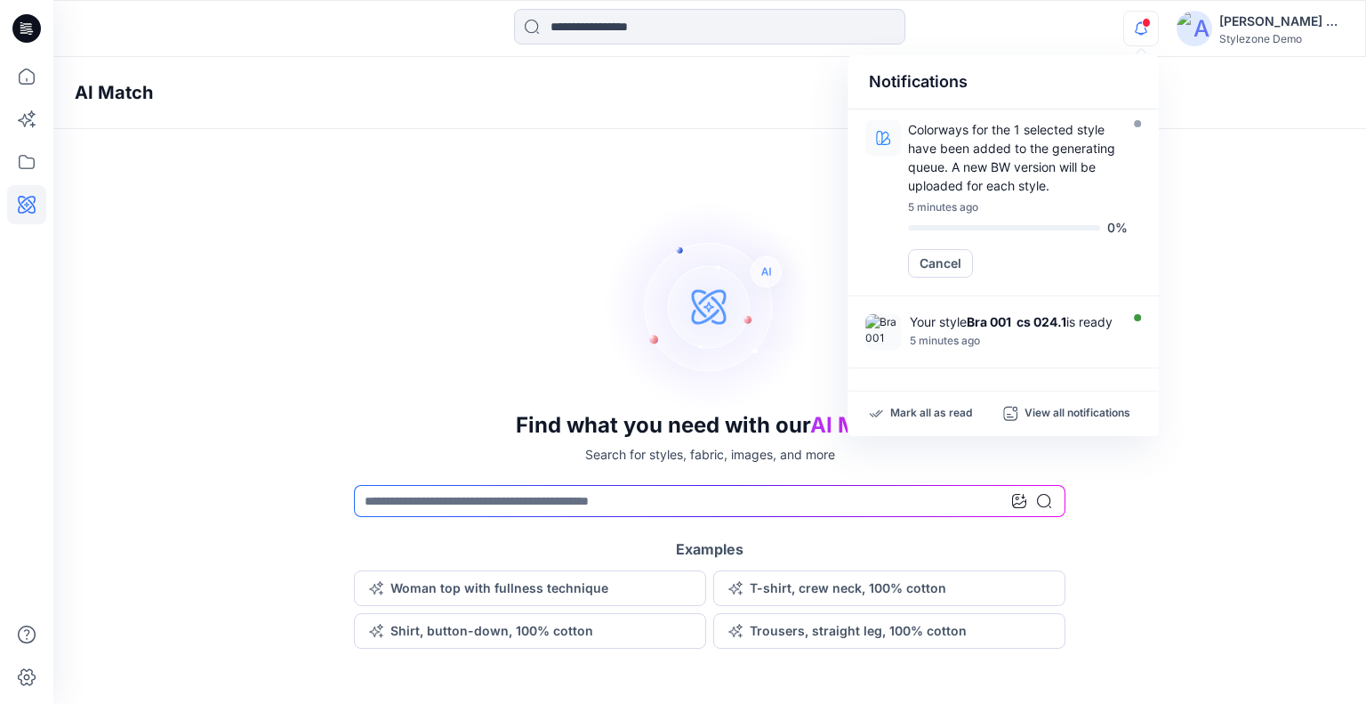
click at [773, 163] on div "AI Match Find what you need with our AI Match Search for styles, fabric, images…" at bounding box center [709, 352] width 1313 height 591
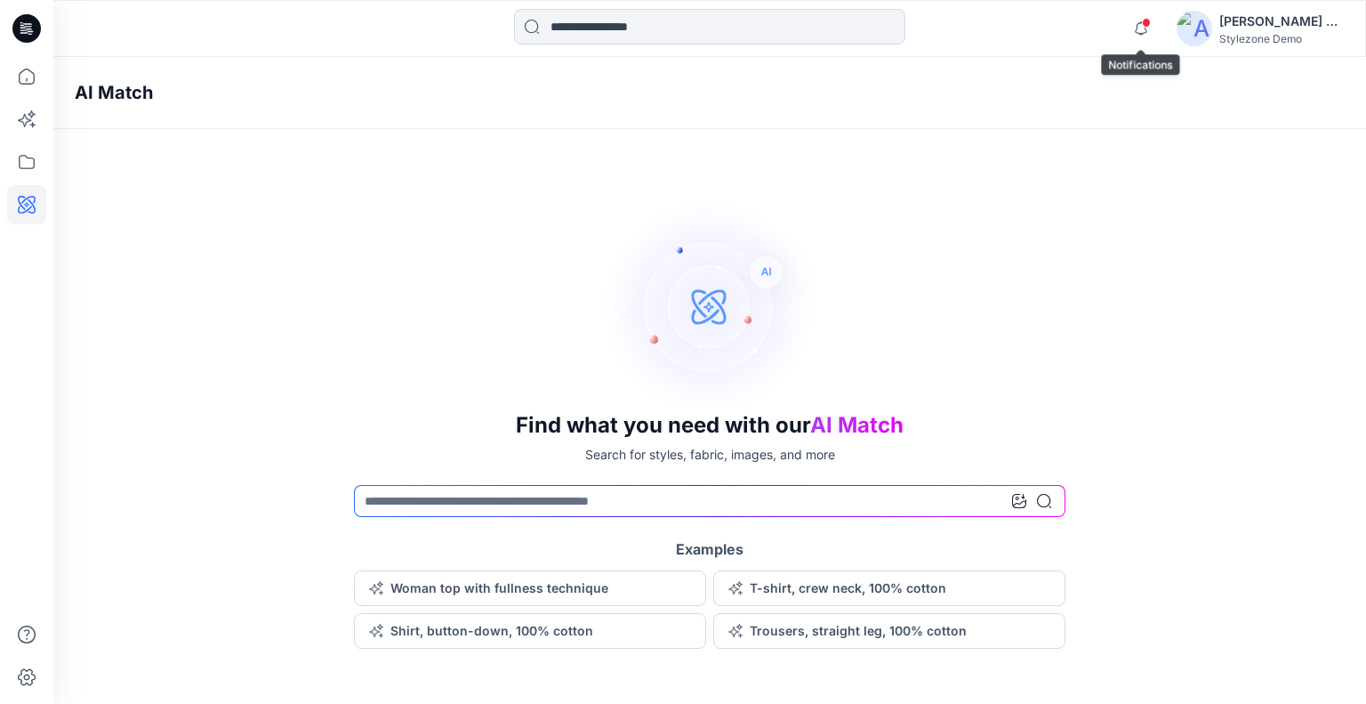
click at [1142, 20] on span at bounding box center [1146, 23] width 9 height 10
click at [1140, 29] on icon "button" at bounding box center [1141, 29] width 34 height 36
click at [1150, 36] on icon "button" at bounding box center [1141, 29] width 34 height 36
click at [43, 84] on icon at bounding box center [26, 76] width 39 height 39
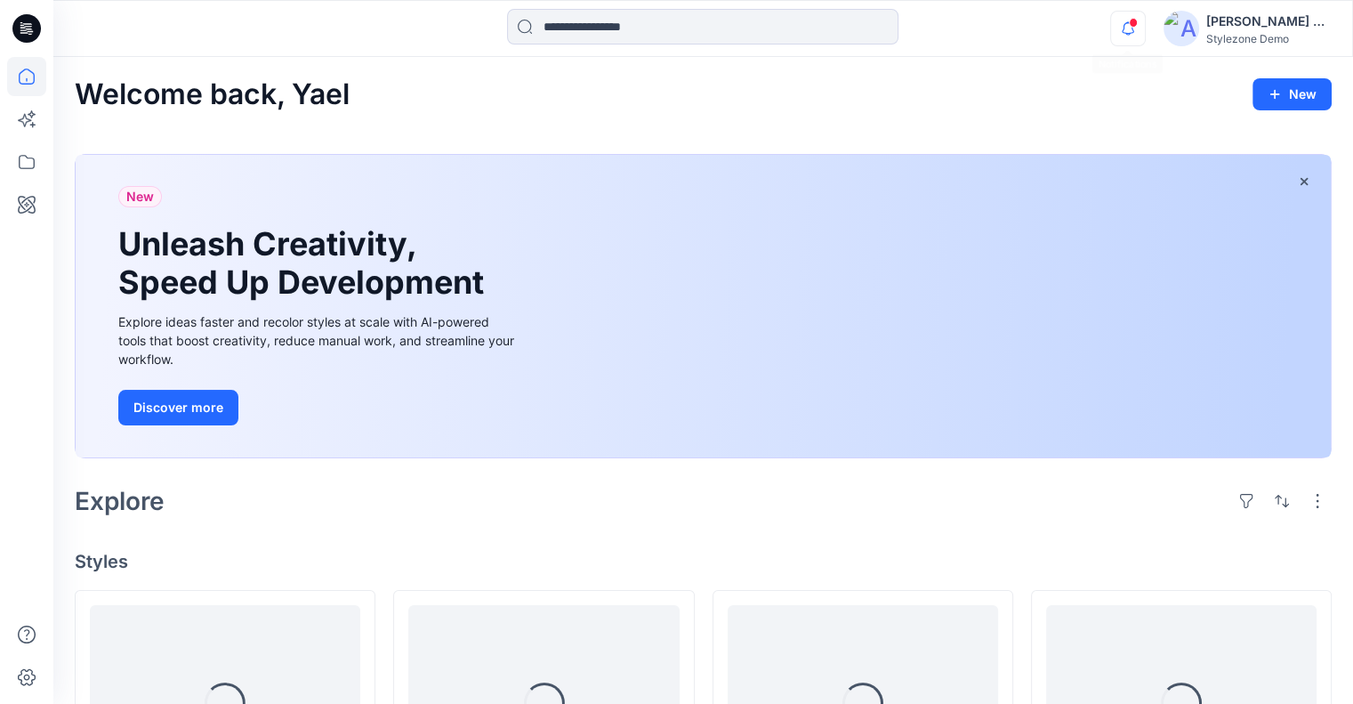
click at [1122, 42] on icon "button" at bounding box center [1128, 29] width 34 height 36
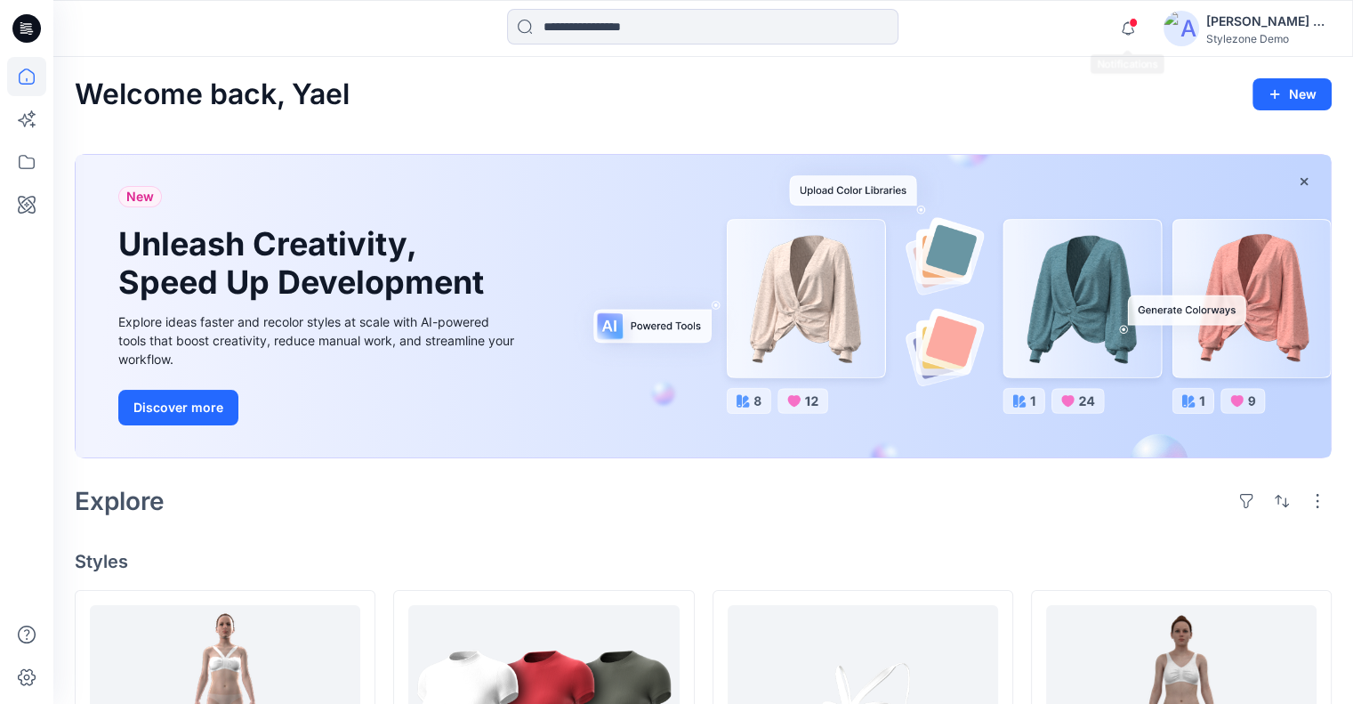
click at [1135, 23] on span at bounding box center [1133, 23] width 9 height 10
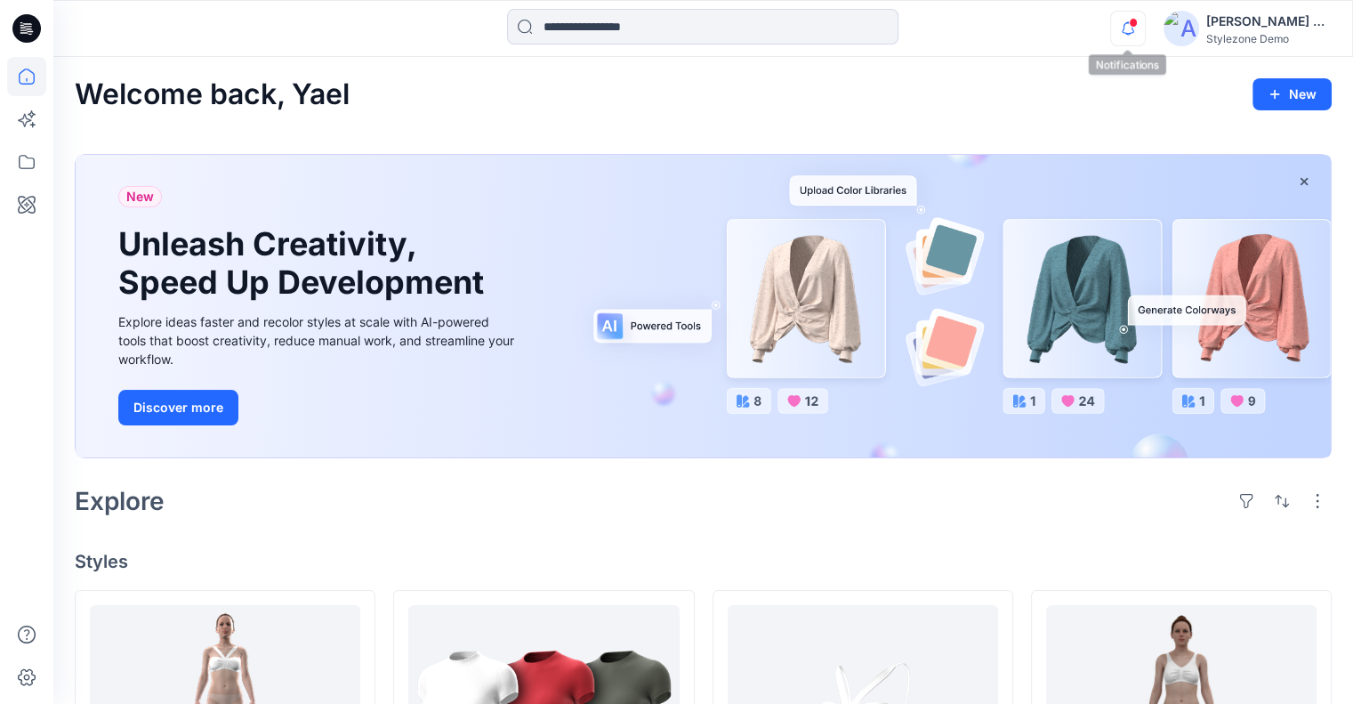
drag, startPoint x: 1131, startPoint y: 37, endPoint x: 1113, endPoint y: 38, distance: 18.7
click at [1131, 36] on icon "button" at bounding box center [1128, 29] width 34 height 36
click at [1114, 28] on icon "button" at bounding box center [1128, 29] width 34 height 36
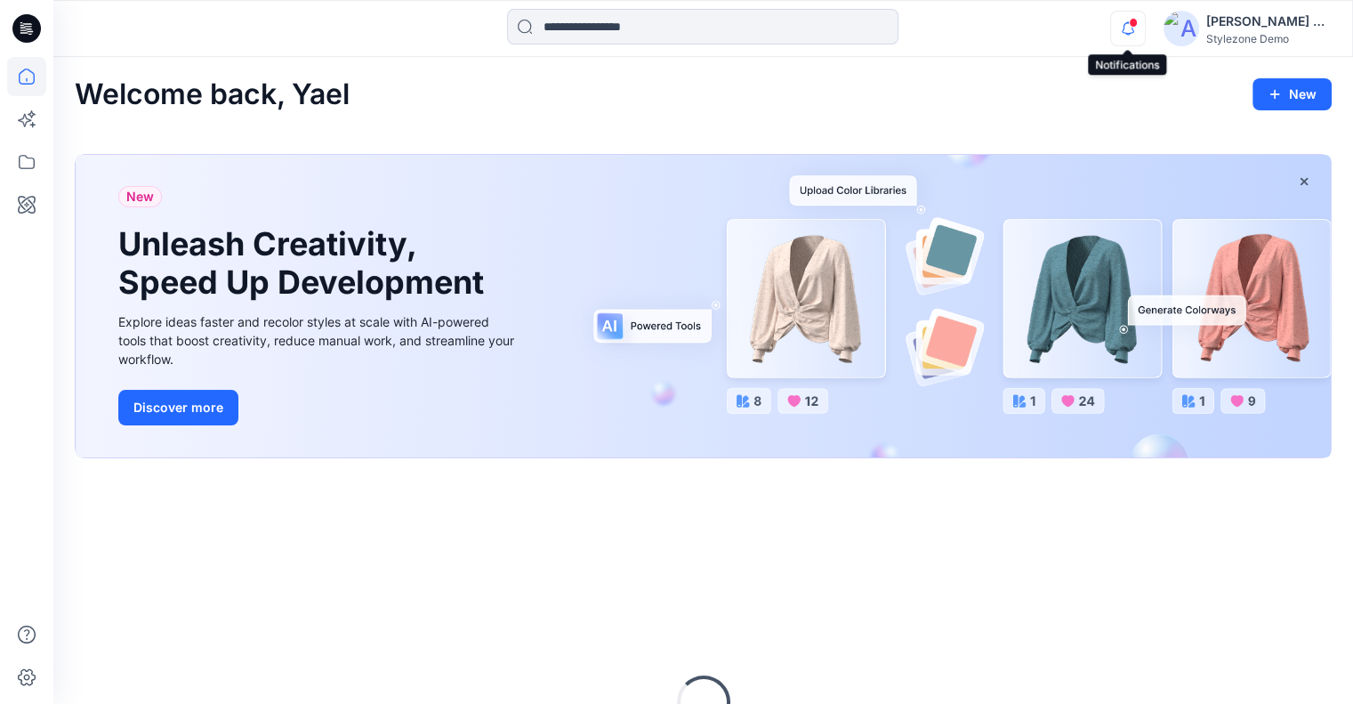
click at [1115, 24] on icon "button" at bounding box center [1128, 29] width 34 height 36
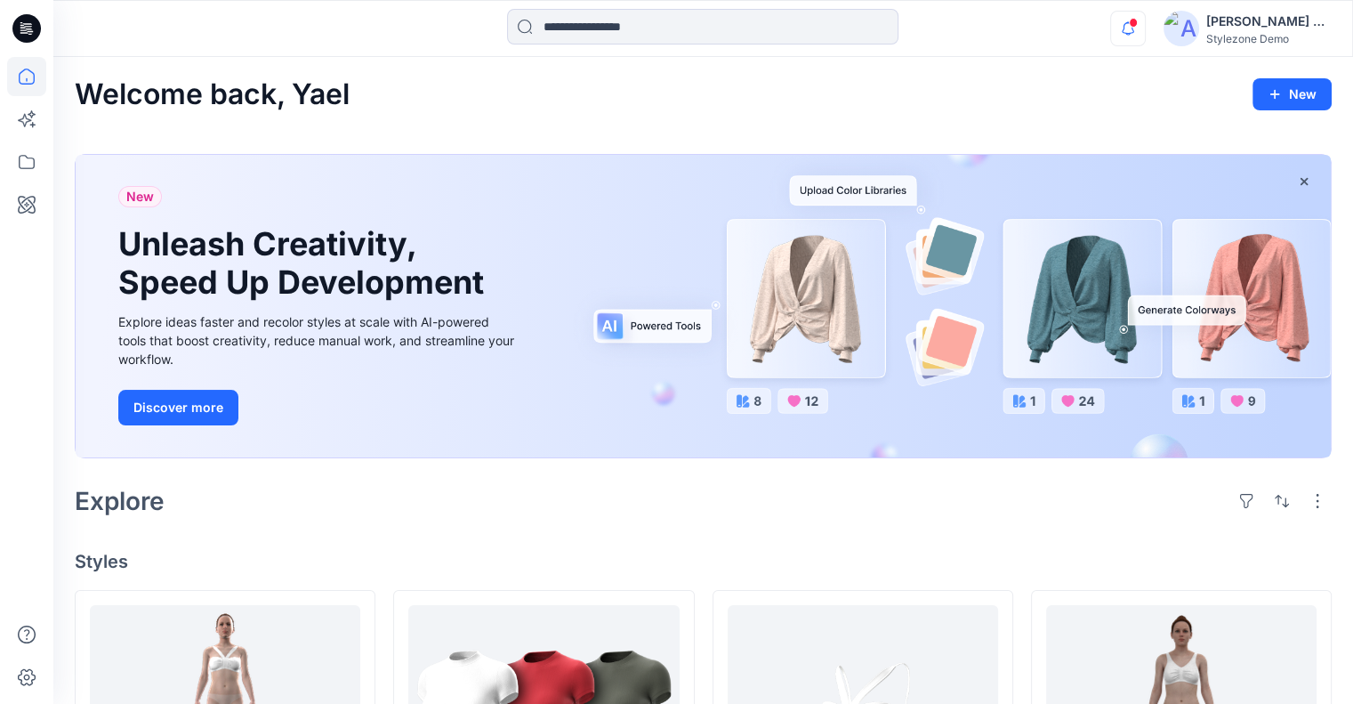
click at [1122, 31] on icon "button" at bounding box center [1128, 28] width 12 height 12
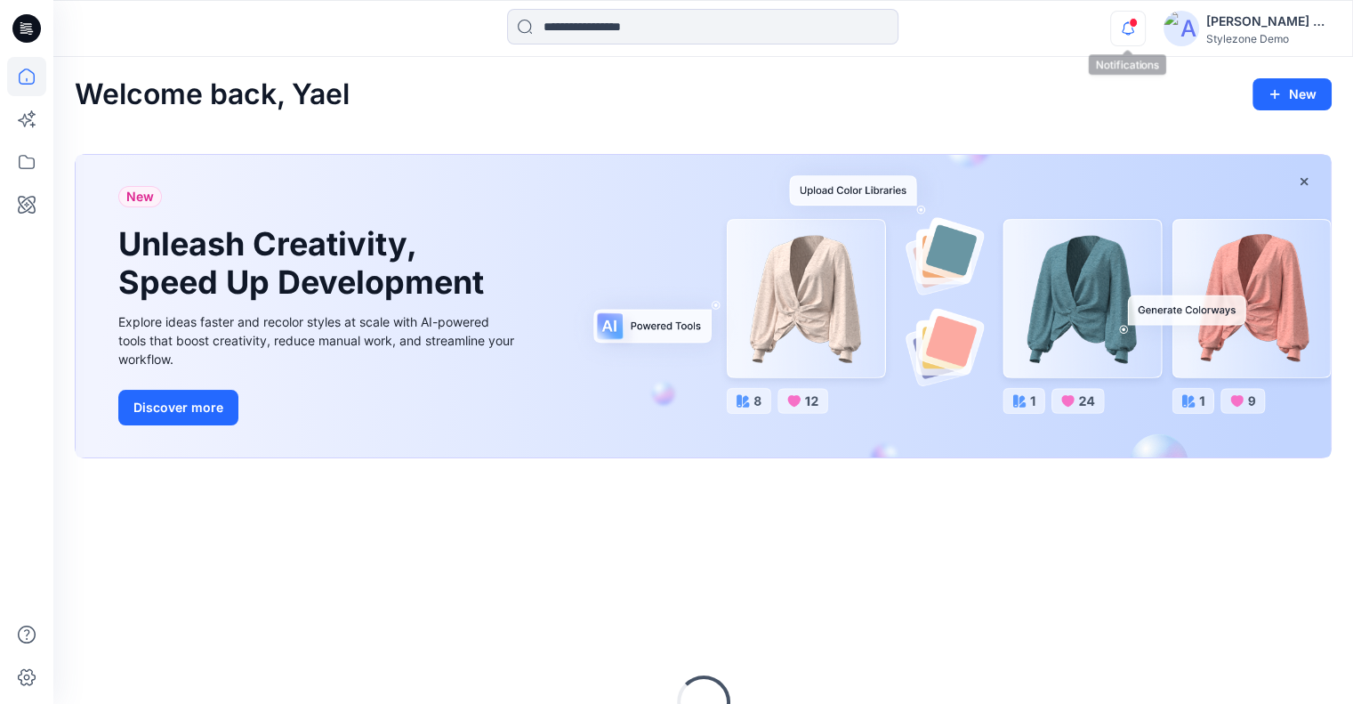
click at [1128, 35] on icon "button" at bounding box center [1128, 29] width 34 height 36
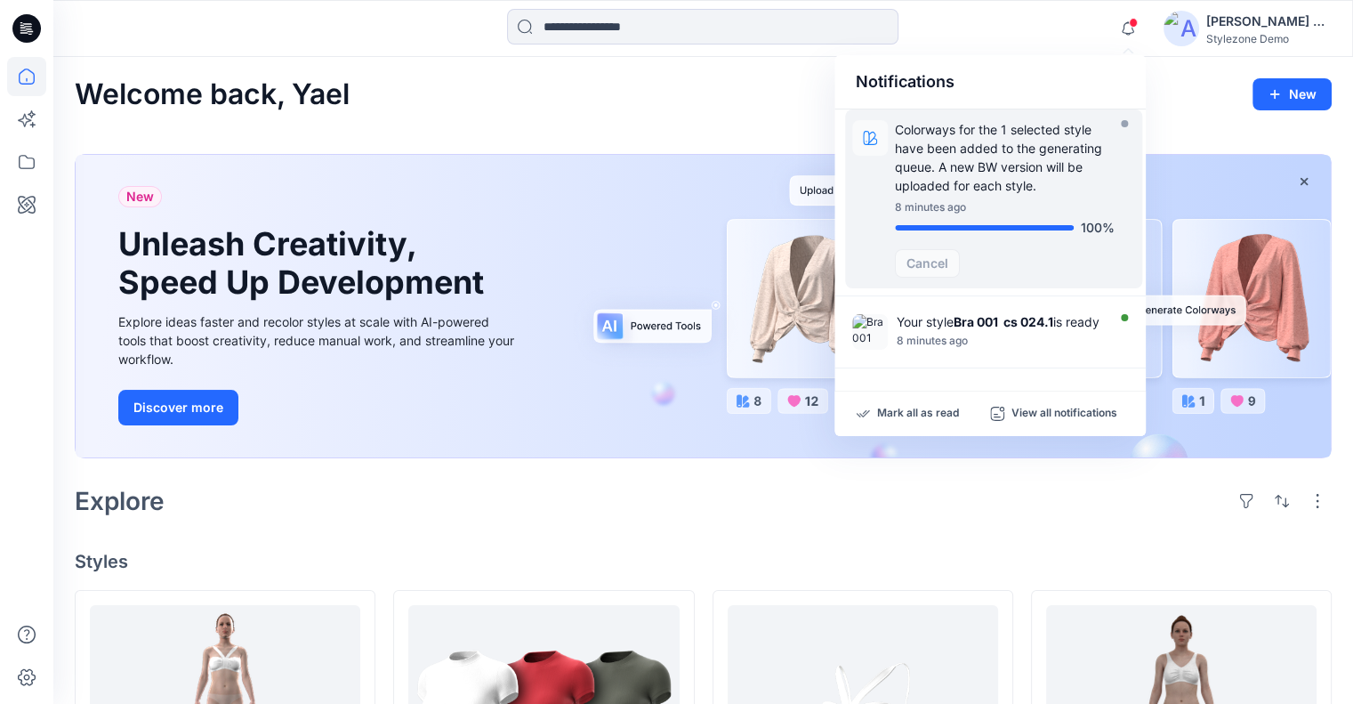
click at [990, 154] on p "Colorways for the 1 selected style have been added to the generating queue. A n…" at bounding box center [1005, 157] width 220 height 75
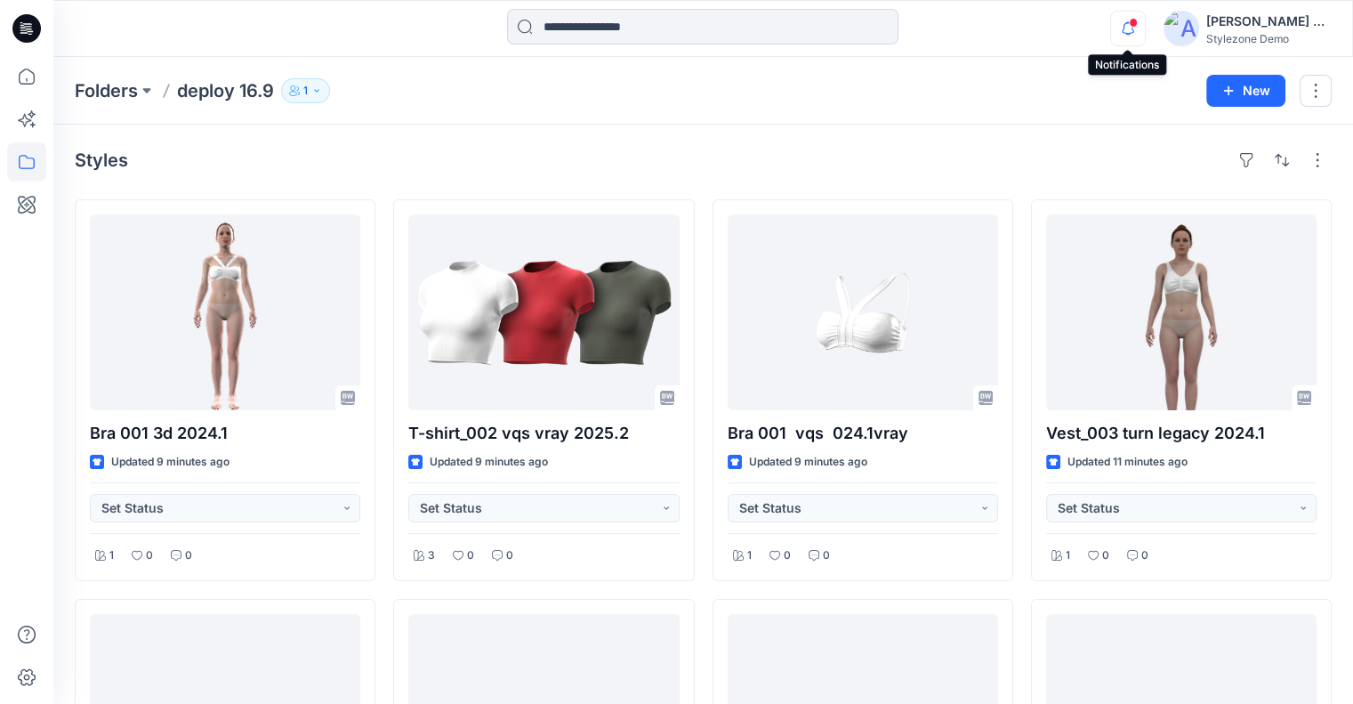
drag, startPoint x: 1129, startPoint y: 30, endPoint x: 1121, endPoint y: 40, distance: 12.6
click at [1129, 29] on icon "button" at bounding box center [1128, 29] width 34 height 36
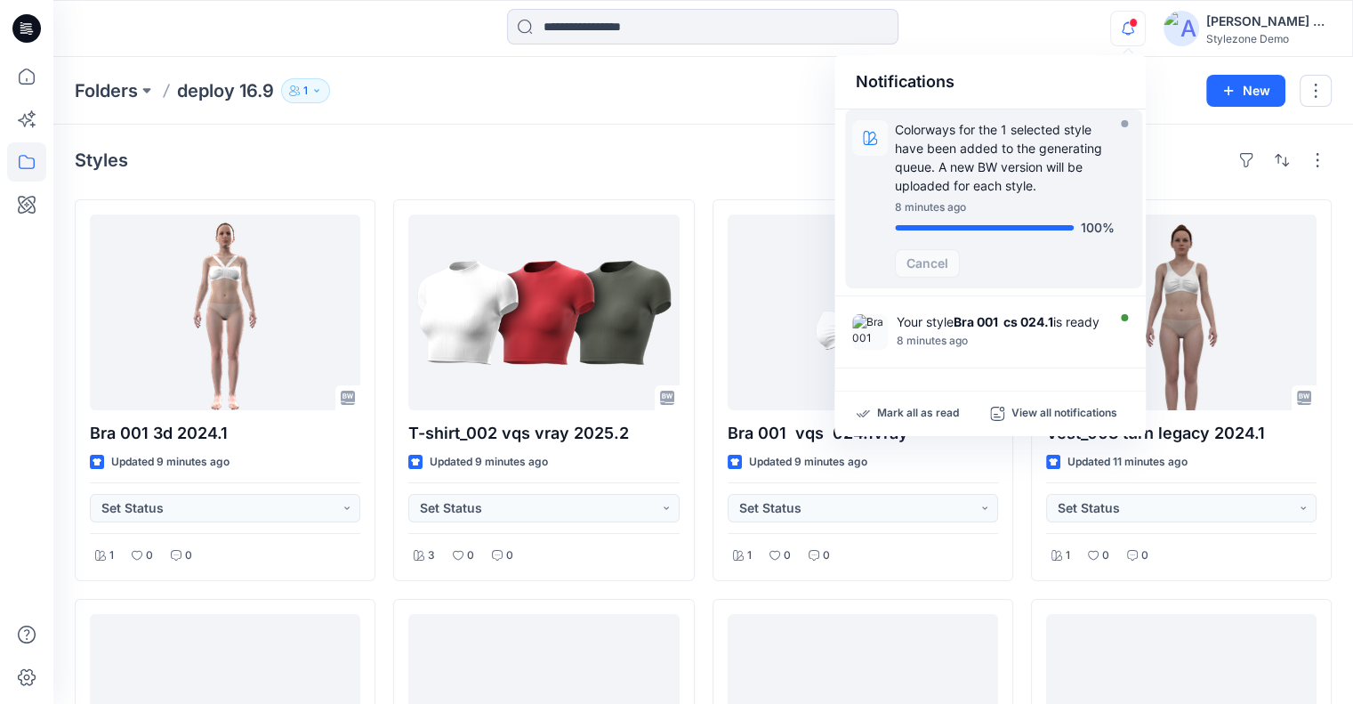
click at [992, 151] on p "Colorways for the 1 selected style have been added to the generating queue. A n…" at bounding box center [1005, 157] width 220 height 75
